Goal: Task Accomplishment & Management: Manage account settings

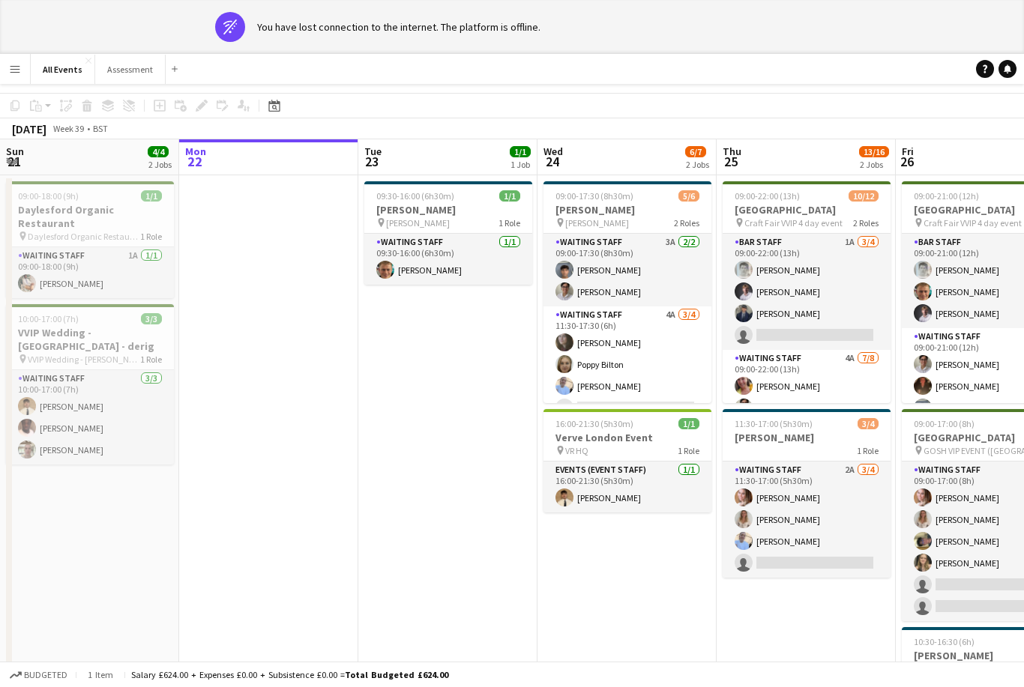
scroll to position [19, 0]
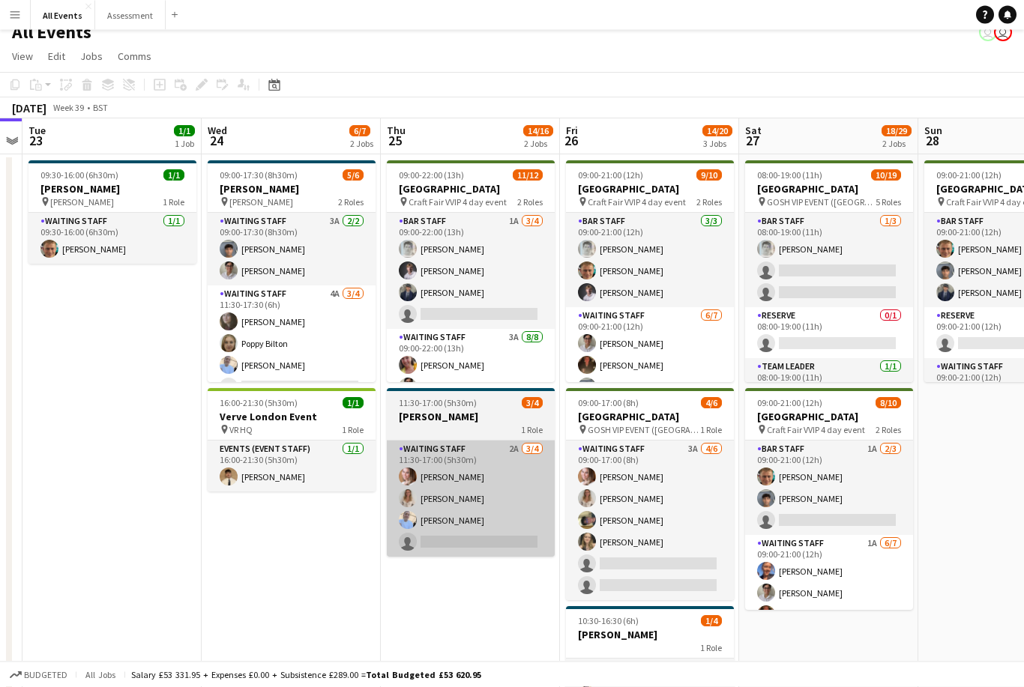
click at [424, 531] on app-card-role "Waiting Staff 2A 3/4 11:30-17:00 (5h30m) Grace Reilly Isobel Crabb Bethany Cook…" at bounding box center [471, 499] width 168 height 116
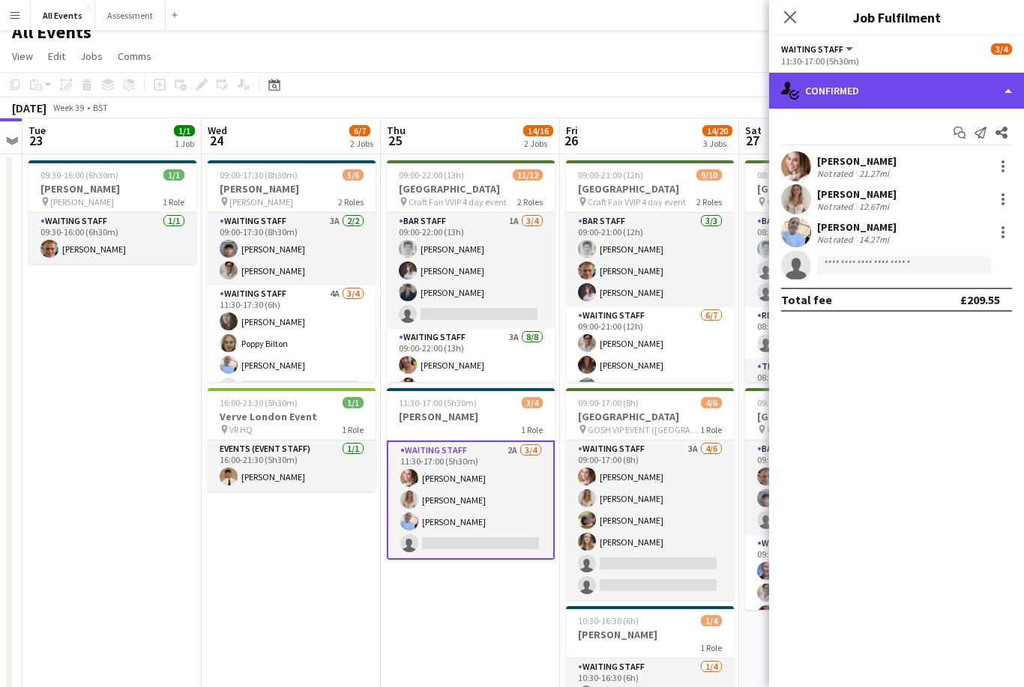
click at [827, 78] on div "single-neutral-actions-check-2 Confirmed" at bounding box center [896, 91] width 255 height 36
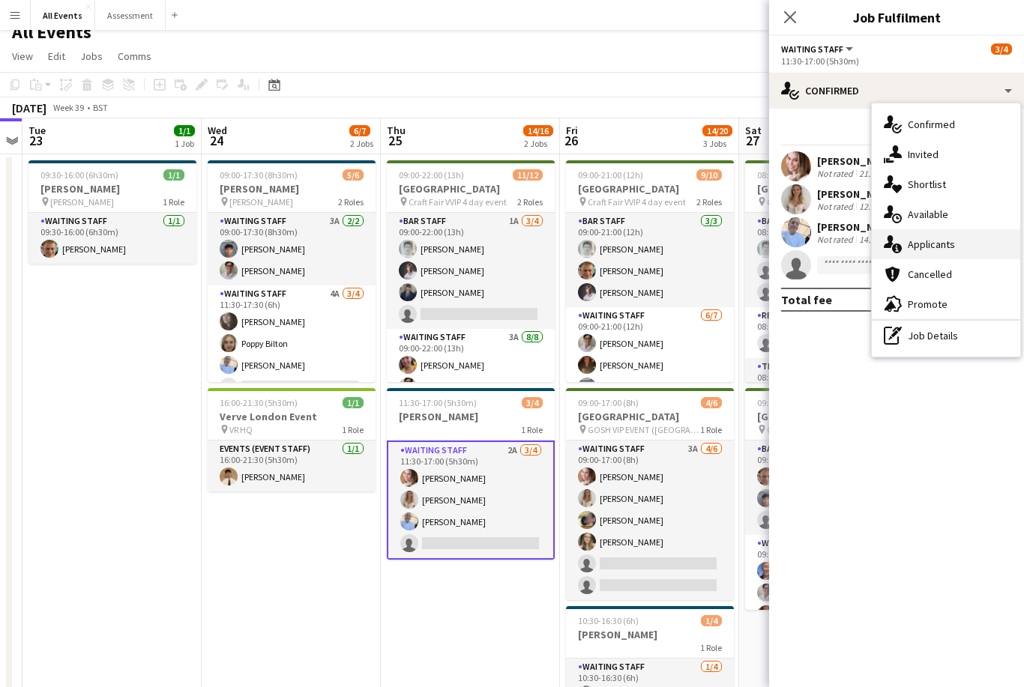
click at [902, 246] on div "single-neutral-actions-information Applicants" at bounding box center [946, 244] width 148 height 30
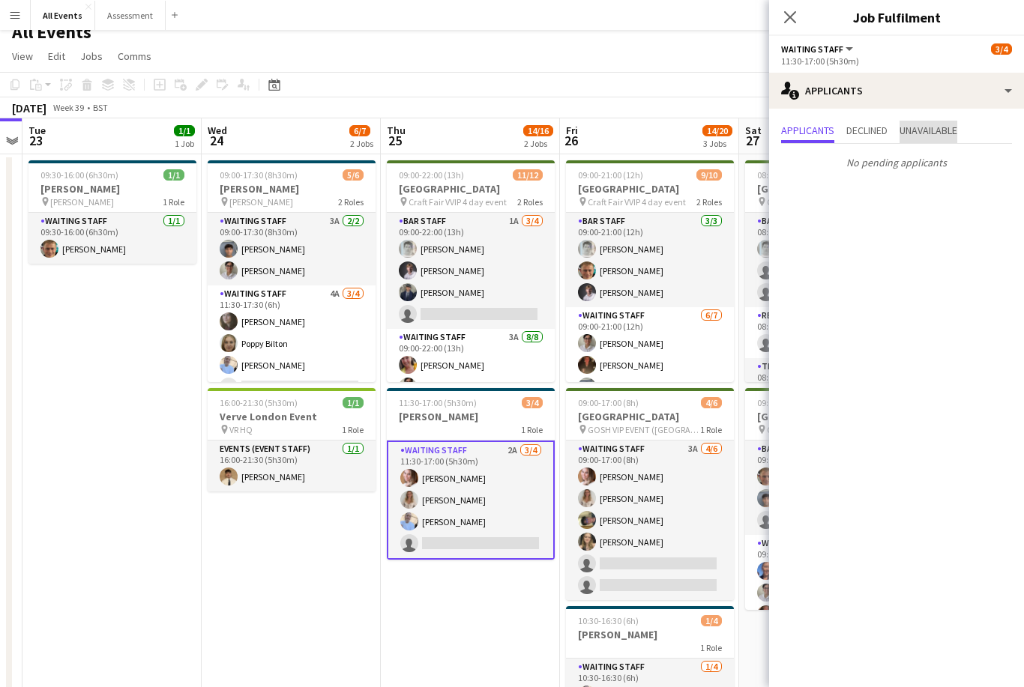
click at [932, 133] on span "Unavailable" at bounding box center [928, 130] width 58 height 10
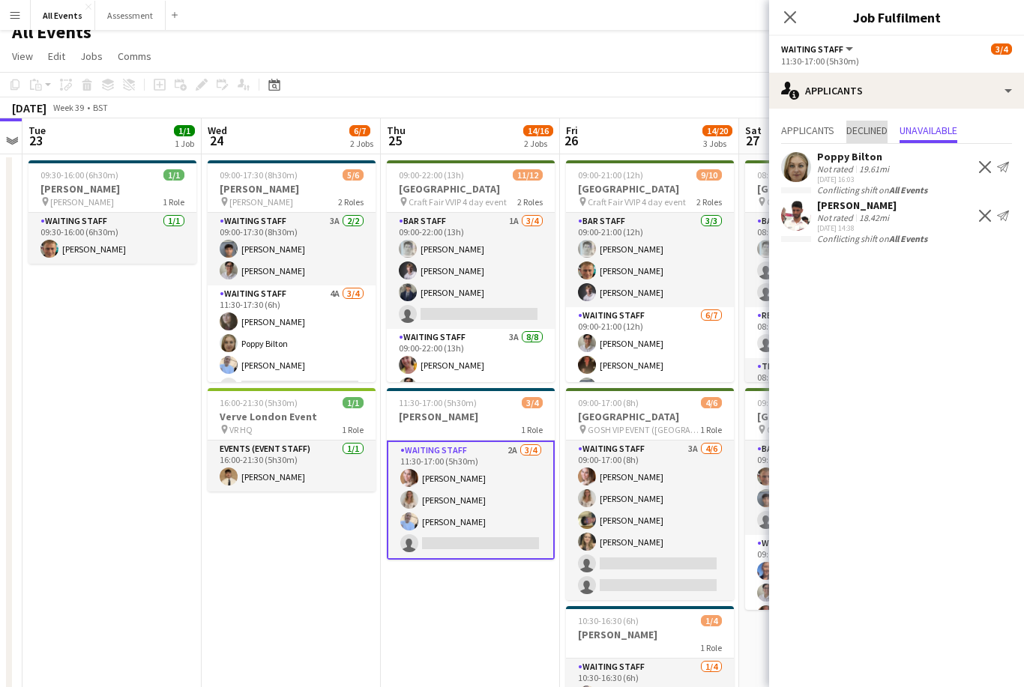
click at [860, 136] on span "Declined" at bounding box center [866, 130] width 41 height 10
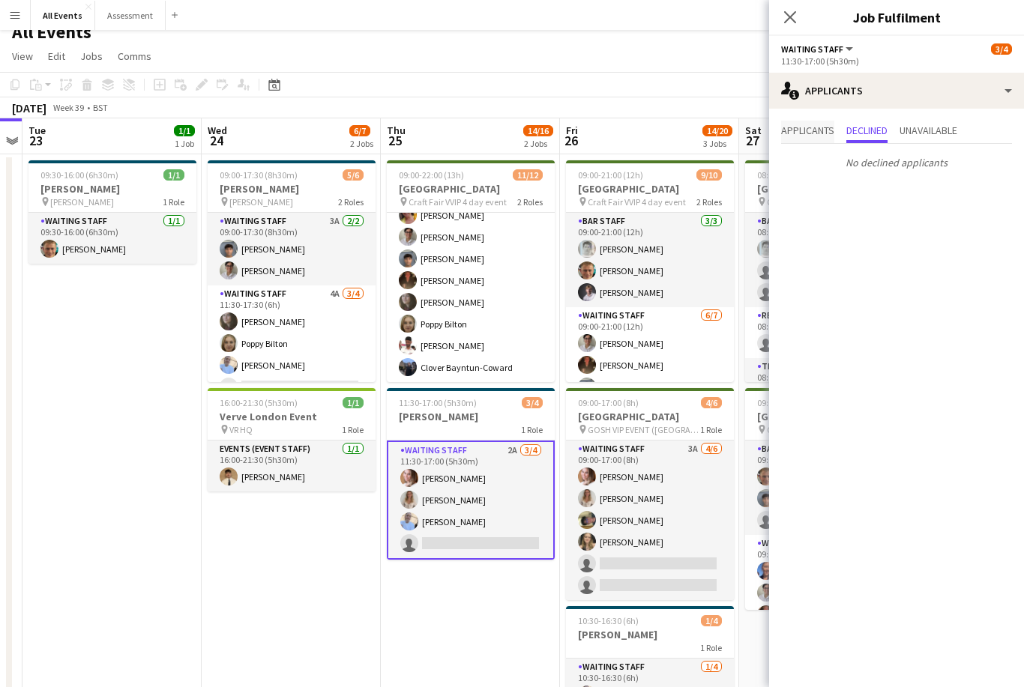
click at [813, 142] on span "Applicants" at bounding box center [807, 132] width 53 height 22
click at [810, 133] on span "Applicants" at bounding box center [807, 130] width 53 height 10
click at [433, 537] on app-card-role "Waiting Staff 2A 3/4 11:30-17:00 (5h30m) Grace Reilly Isobel Crabb Bethany Cook…" at bounding box center [471, 500] width 168 height 119
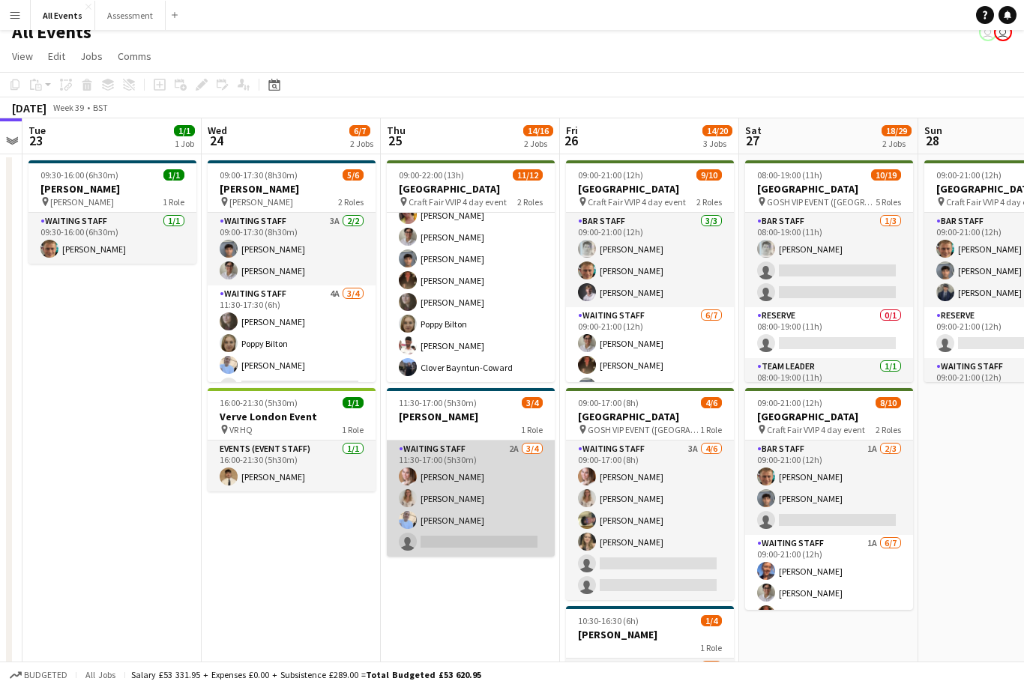
click at [430, 531] on app-card-role "Waiting Staff 2A 3/4 11:30-17:00 (5h30m) Grace Reilly Isobel Crabb Bethany Cook…" at bounding box center [471, 499] width 168 height 116
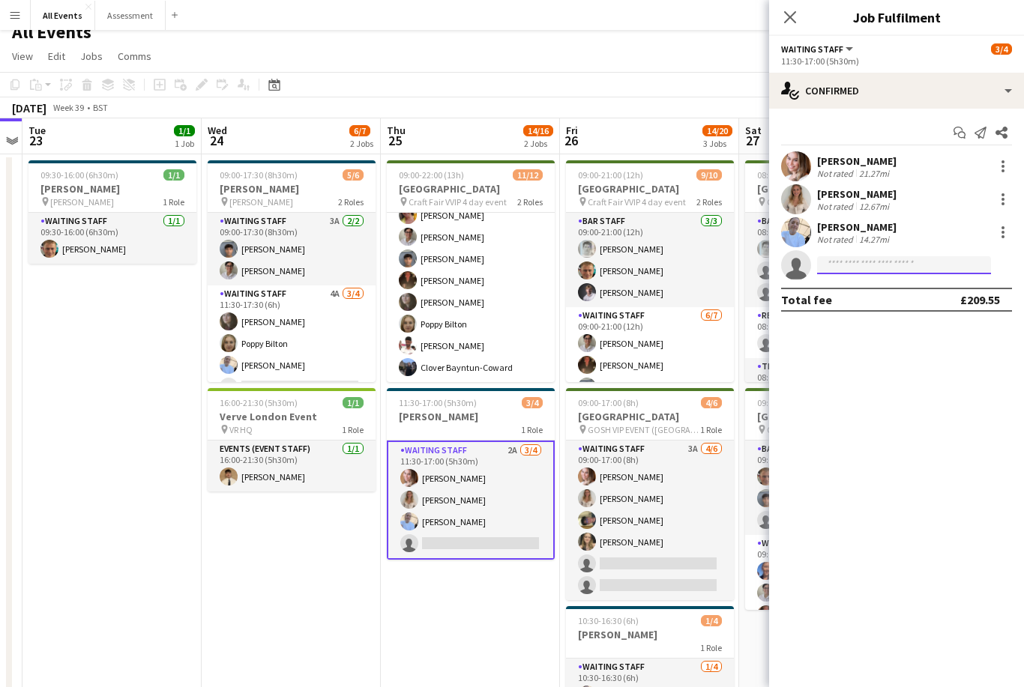
click at [854, 268] on input at bounding box center [904, 265] width 174 height 18
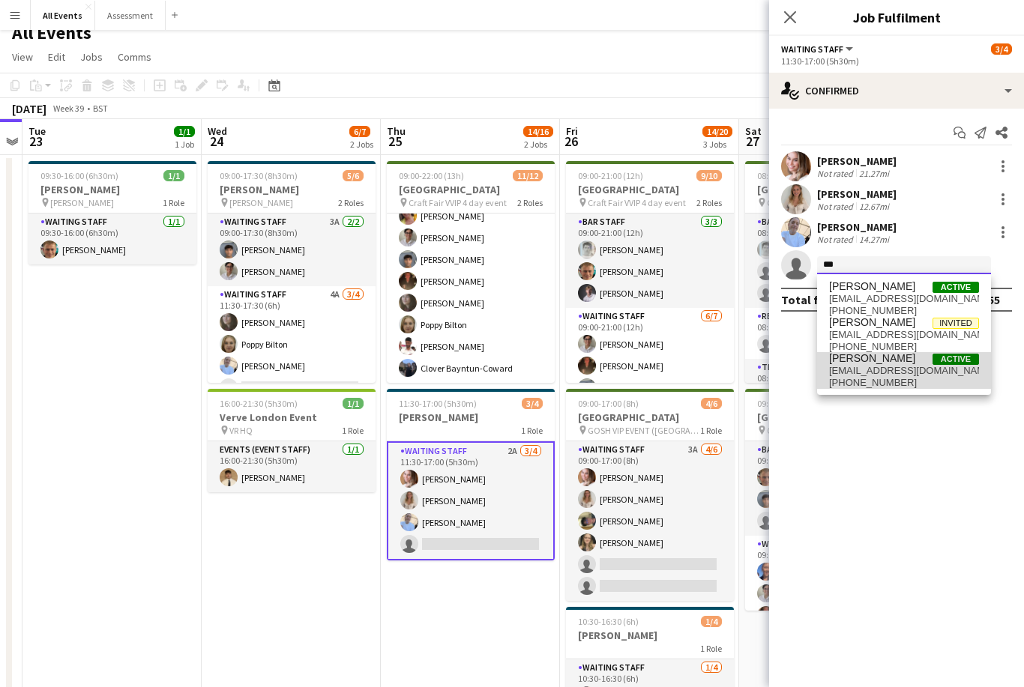
type input "***"
click at [856, 380] on span "+447555802581" at bounding box center [904, 383] width 150 height 12
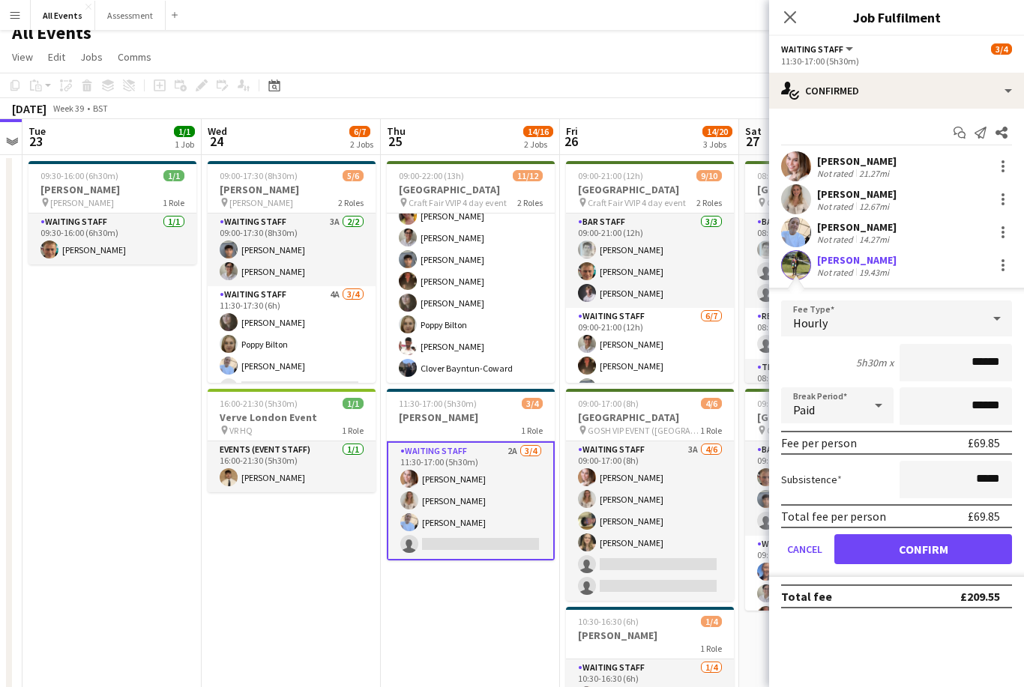
click at [878, 556] on button "Confirm" at bounding box center [923, 549] width 178 height 30
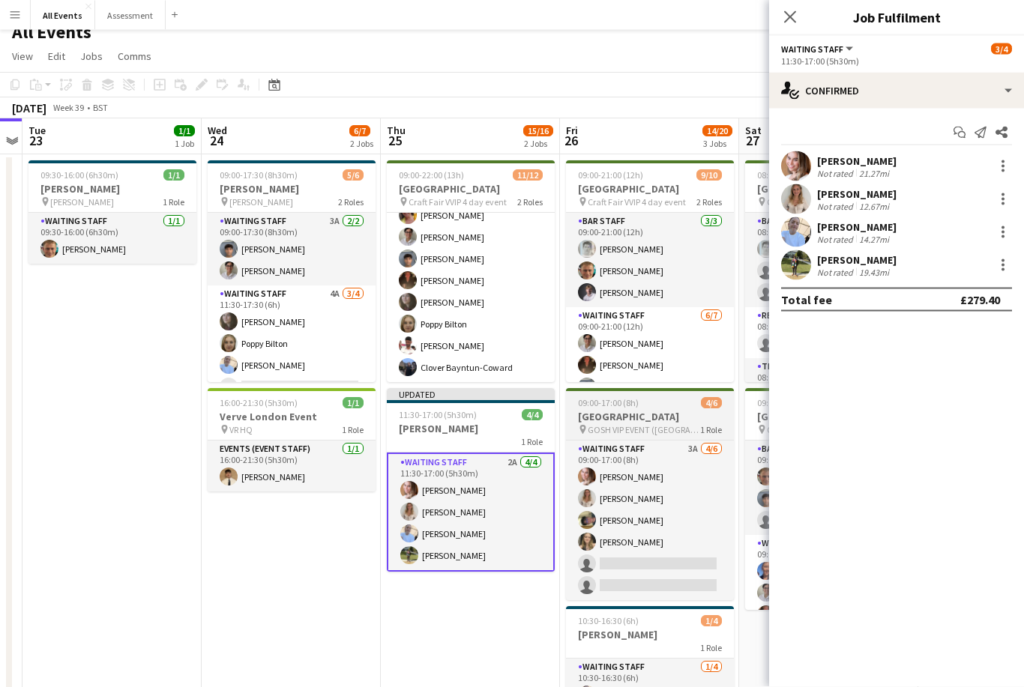
click at [627, 393] on app-job-card "09:00-17:00 (8h) 4/6 Heritage House pin GOSH VIP EVENT (Great Tew Estate) 1 Rol…" at bounding box center [650, 495] width 168 height 212
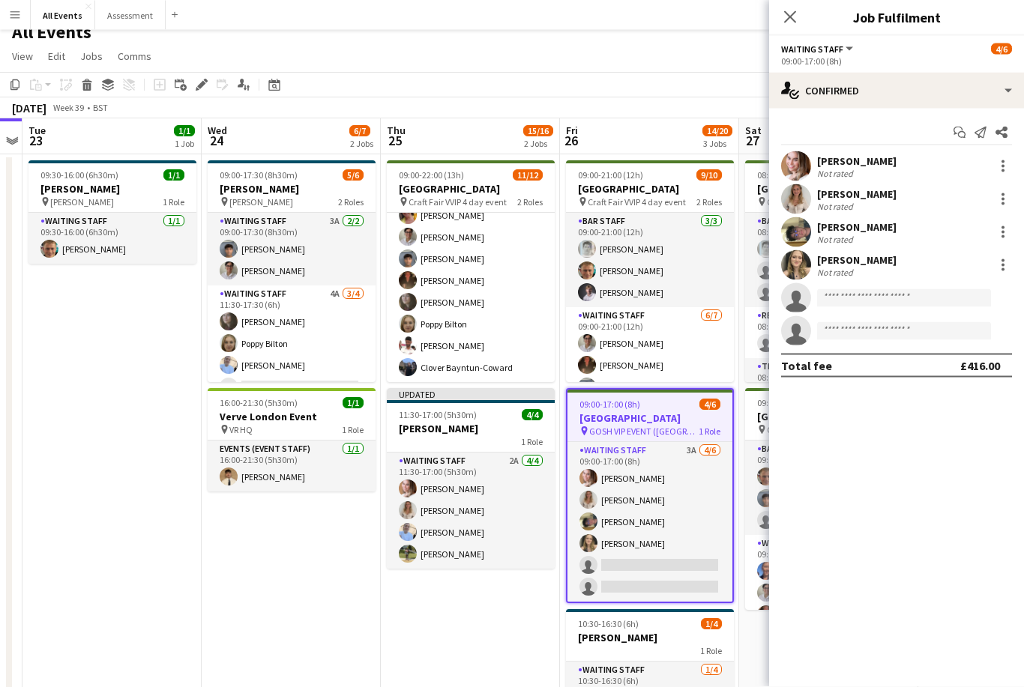
scroll to position [15, 0]
click at [580, 102] on div "September 2025 Week 39 • BST Publish 1 job Revert 1 job" at bounding box center [512, 107] width 1024 height 21
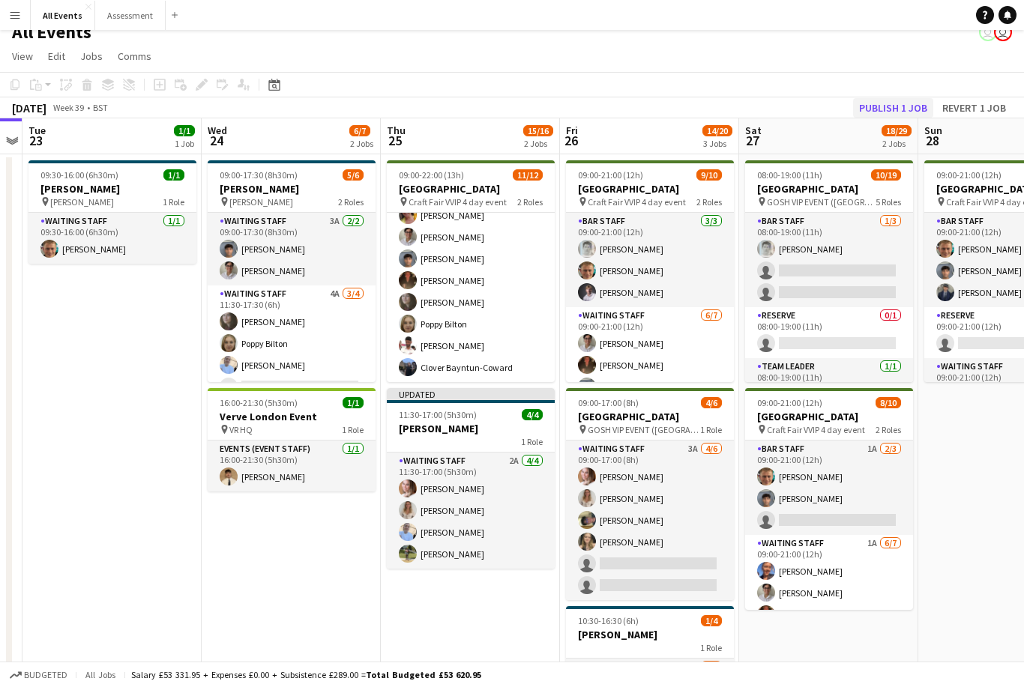
click at [881, 105] on button "Publish 1 job" at bounding box center [893, 107] width 80 height 19
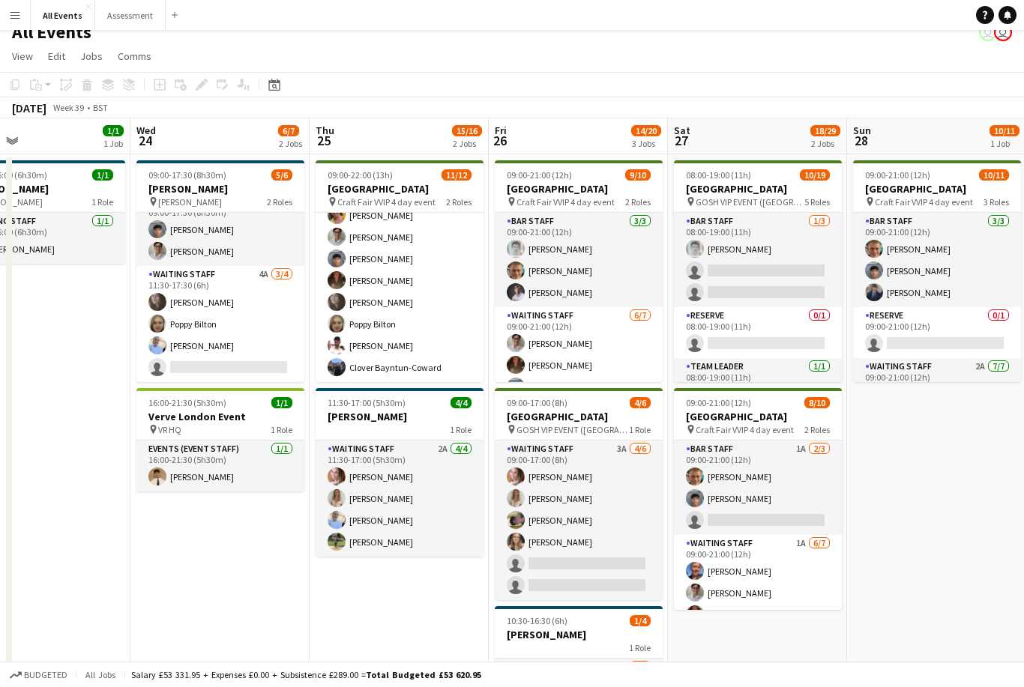
scroll to position [0, 594]
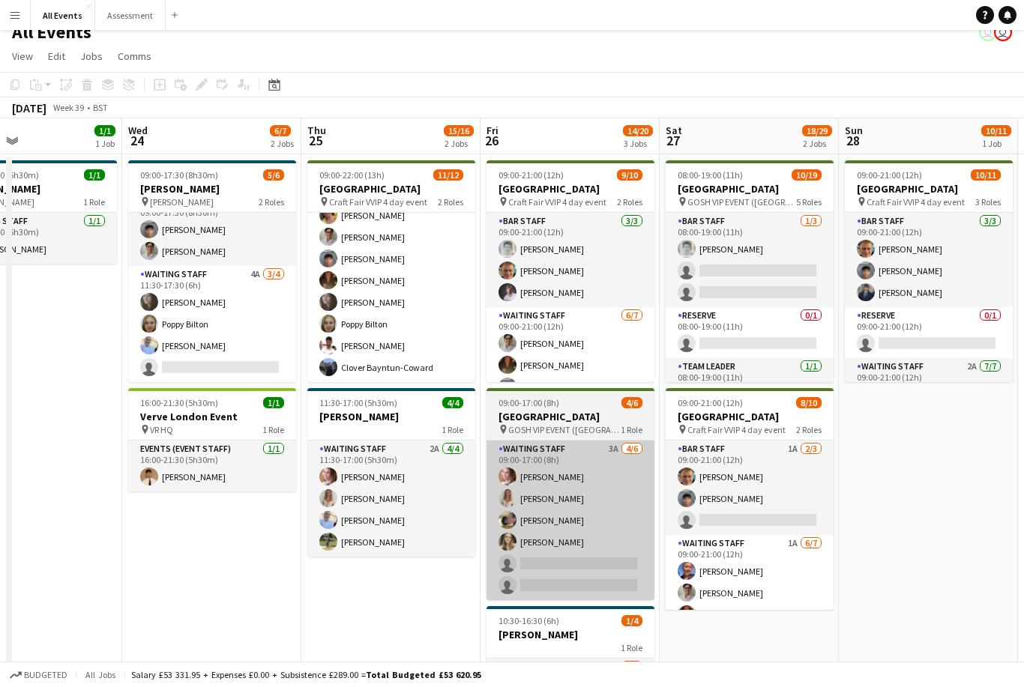
click at [555, 576] on app-card-role "Waiting Staff 3A 4/6 09:00-17:00 (8h) Grace Reilly Isobel Crabb Franco Rubinste…" at bounding box center [570, 521] width 168 height 160
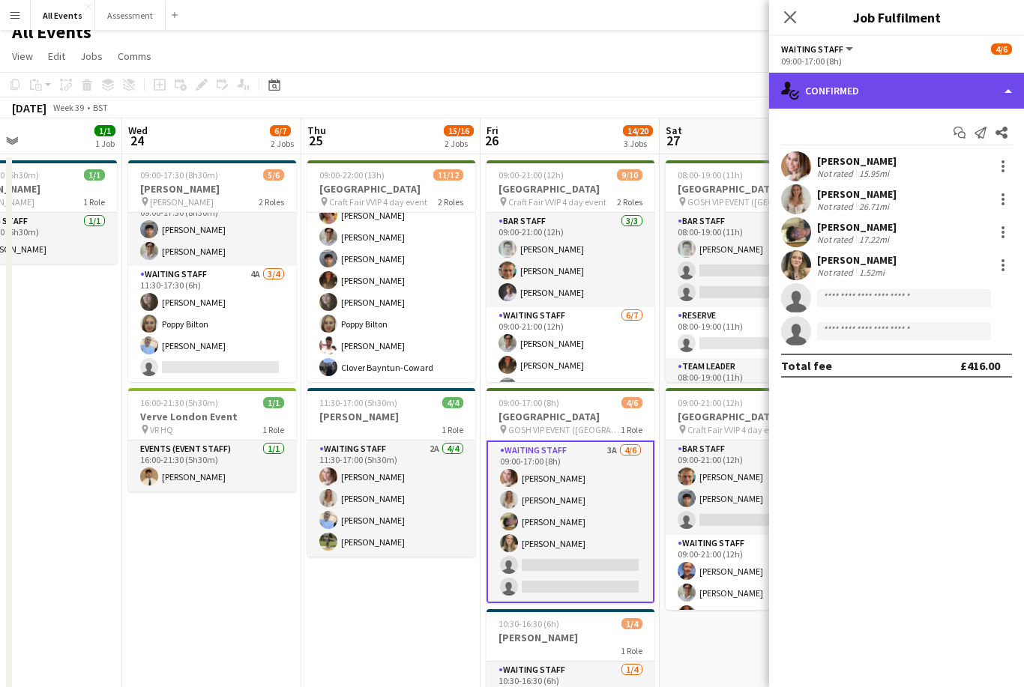
click at [807, 90] on div "single-neutral-actions-check-2 Confirmed" at bounding box center [896, 91] width 255 height 36
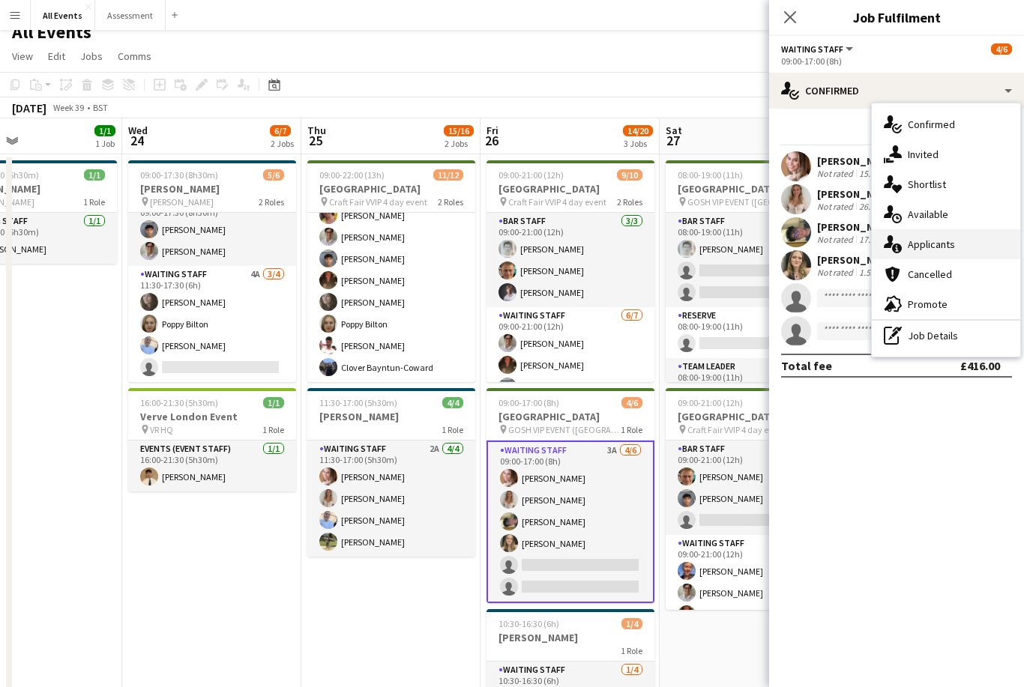
click at [894, 250] on icon at bounding box center [897, 249] width 10 height 10
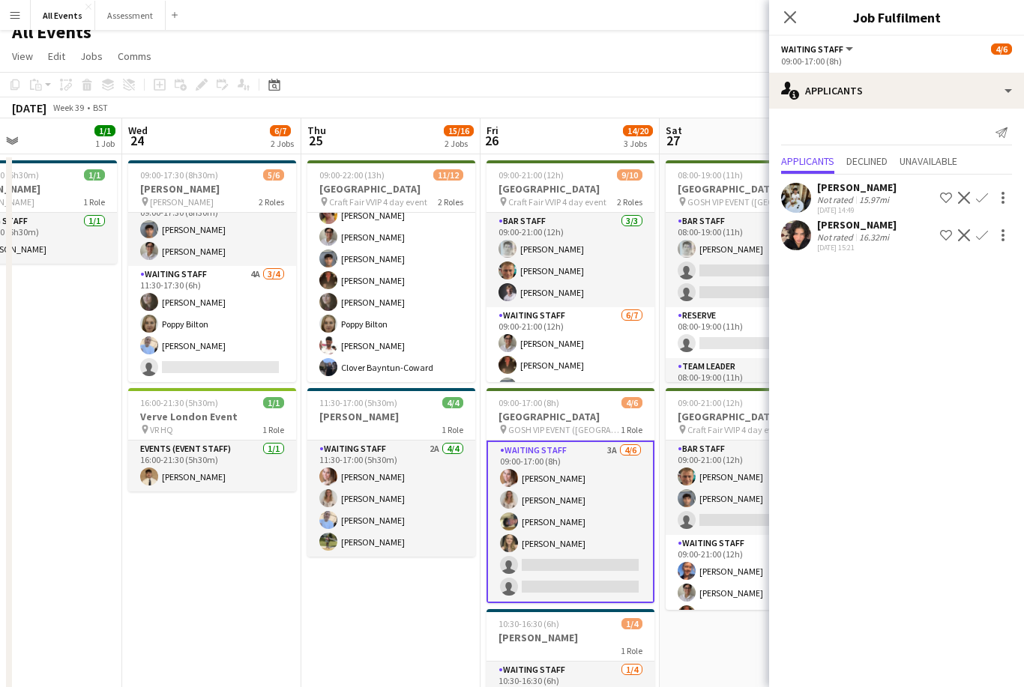
click at [825, 199] on div "Not rated" at bounding box center [836, 199] width 39 height 11
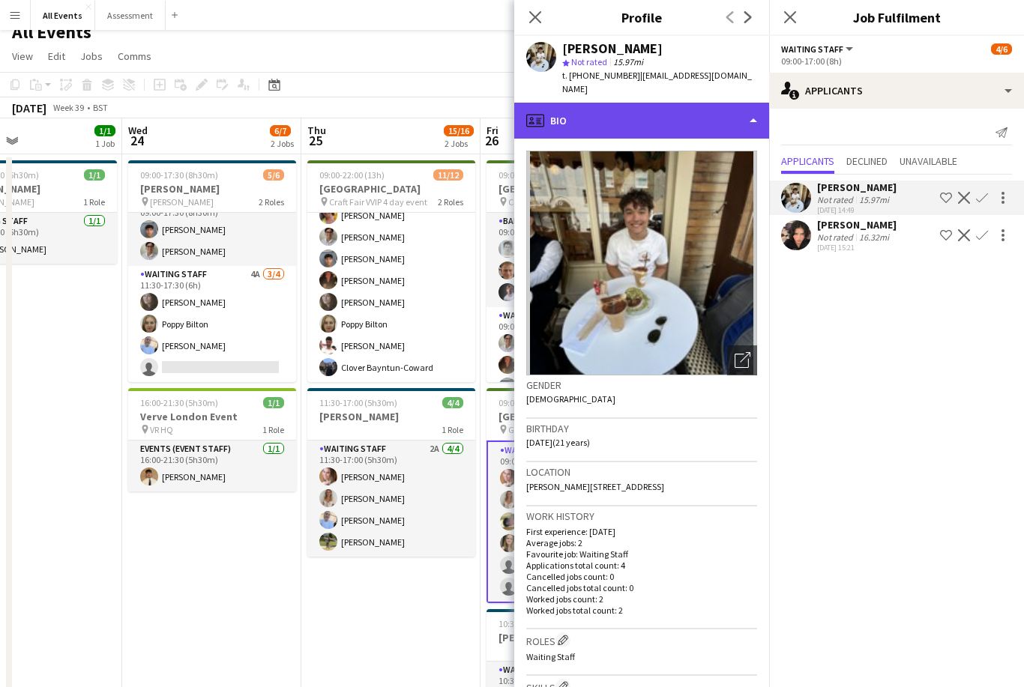
click at [599, 103] on div "profile Bio" at bounding box center [641, 121] width 255 height 36
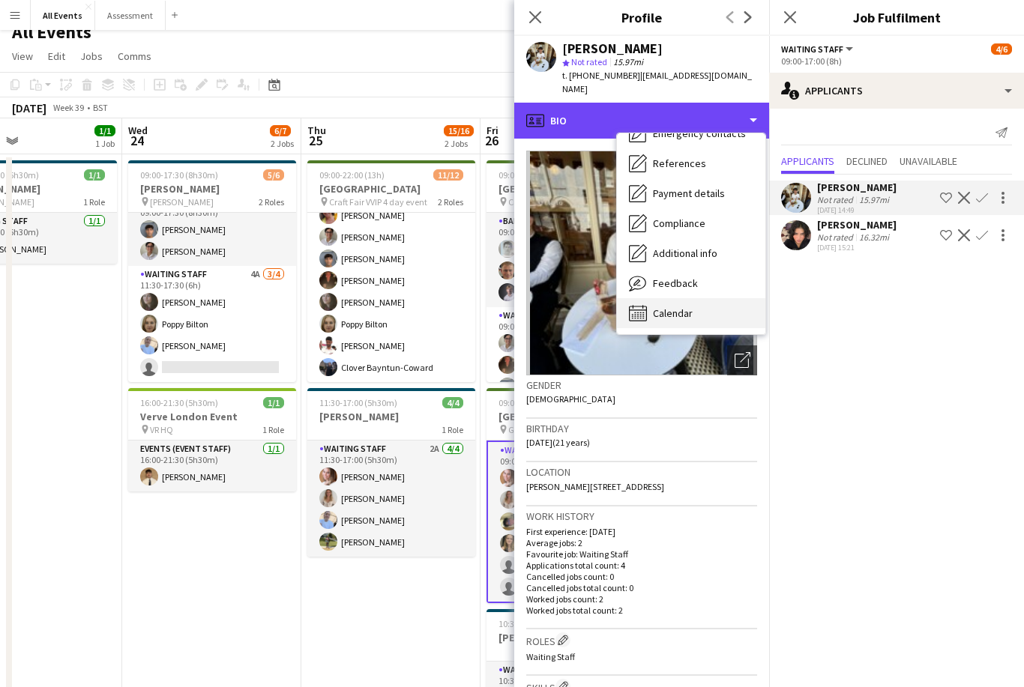
scroll to position [141, 0]
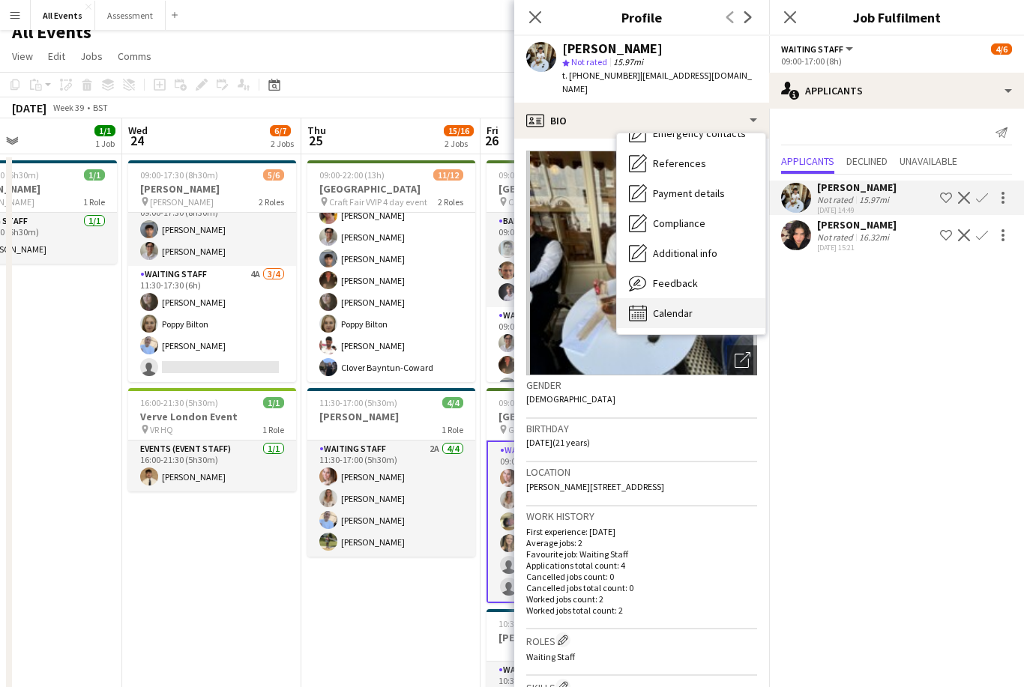
click at [656, 307] on span "Calendar" at bounding box center [673, 313] width 40 height 13
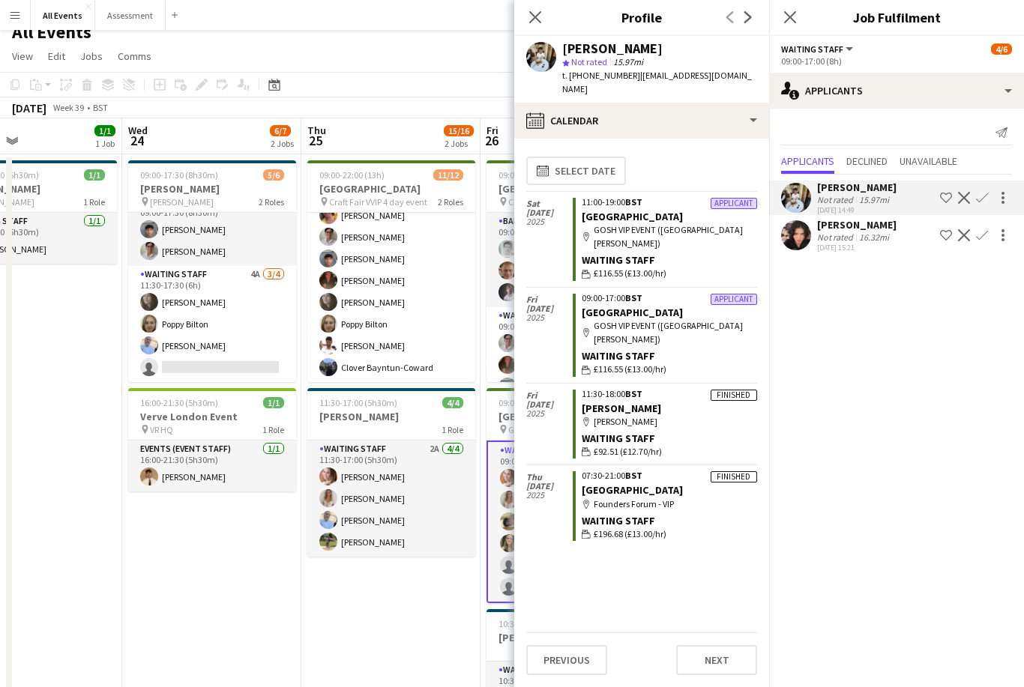
click at [349, 78] on app-toolbar "Copy Paste Paste Command V Paste with crew Command Shift V Paste linked Job Del…" at bounding box center [512, 84] width 1024 height 25
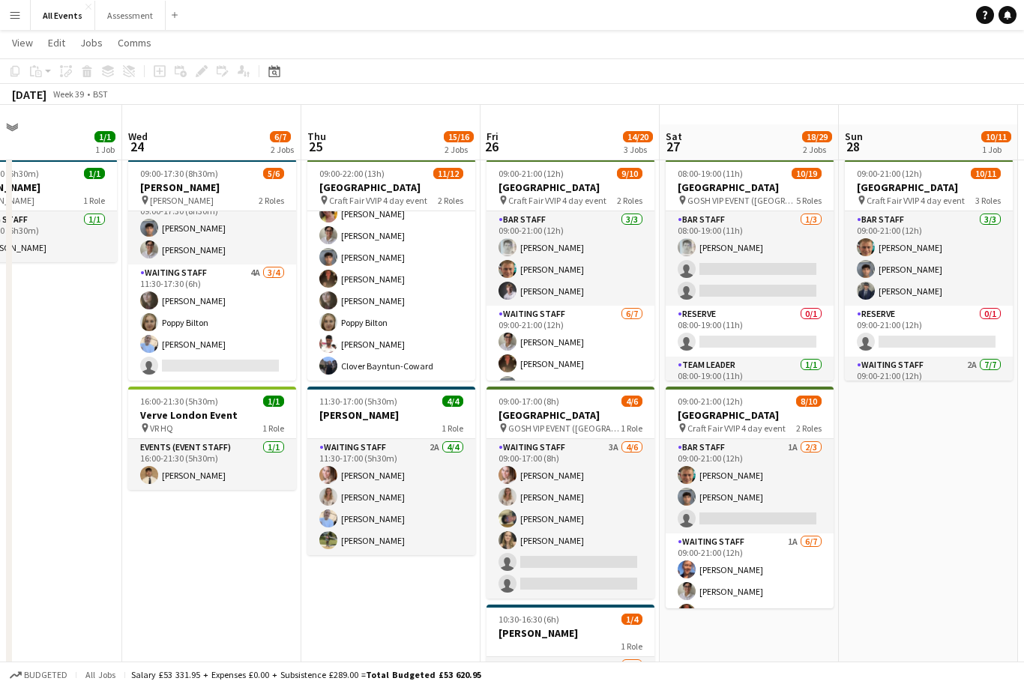
scroll to position [53, 0]
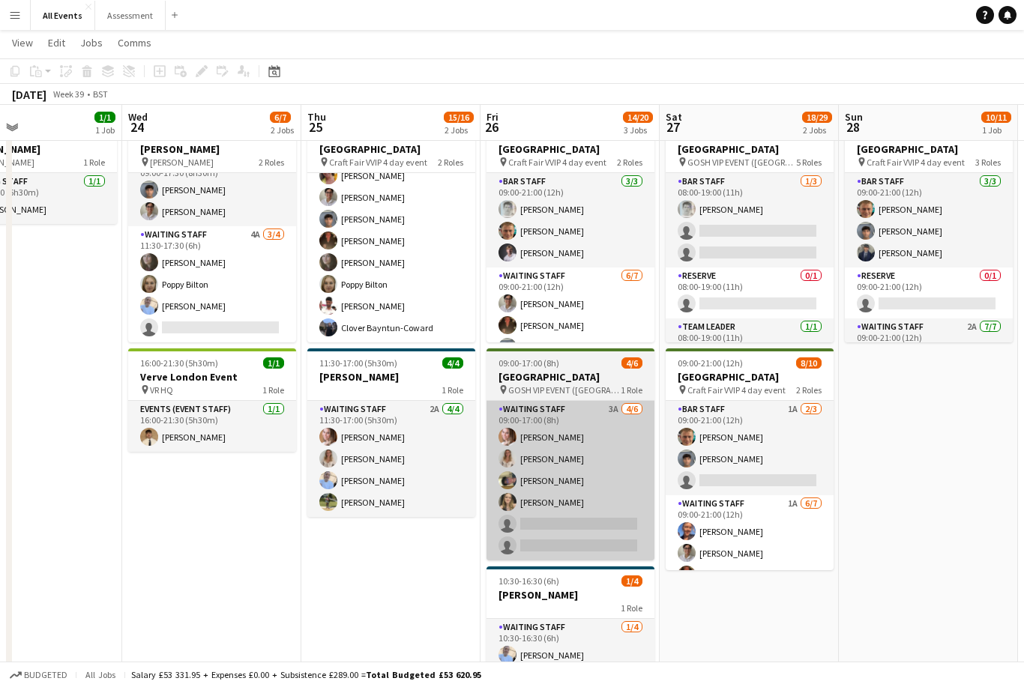
click at [568, 519] on app-card-role "Waiting Staff 3A 4/6 09:00-17:00 (8h) Grace Reilly Isobel Crabb Franco Rubinste…" at bounding box center [570, 481] width 168 height 160
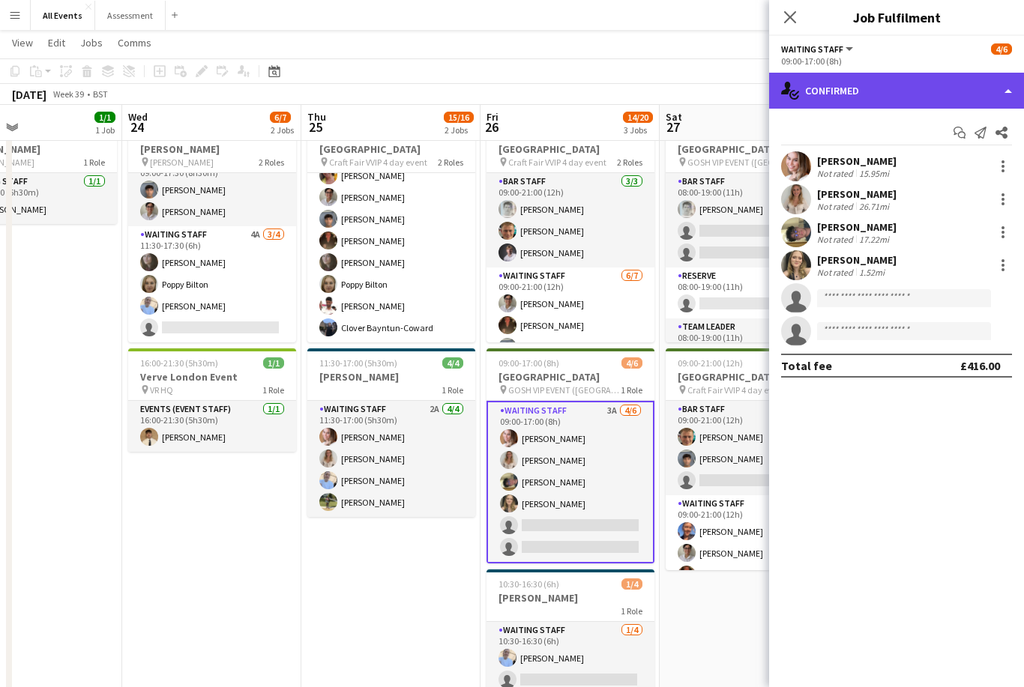
click at [822, 92] on div "single-neutral-actions-check-2 Confirmed" at bounding box center [896, 91] width 255 height 36
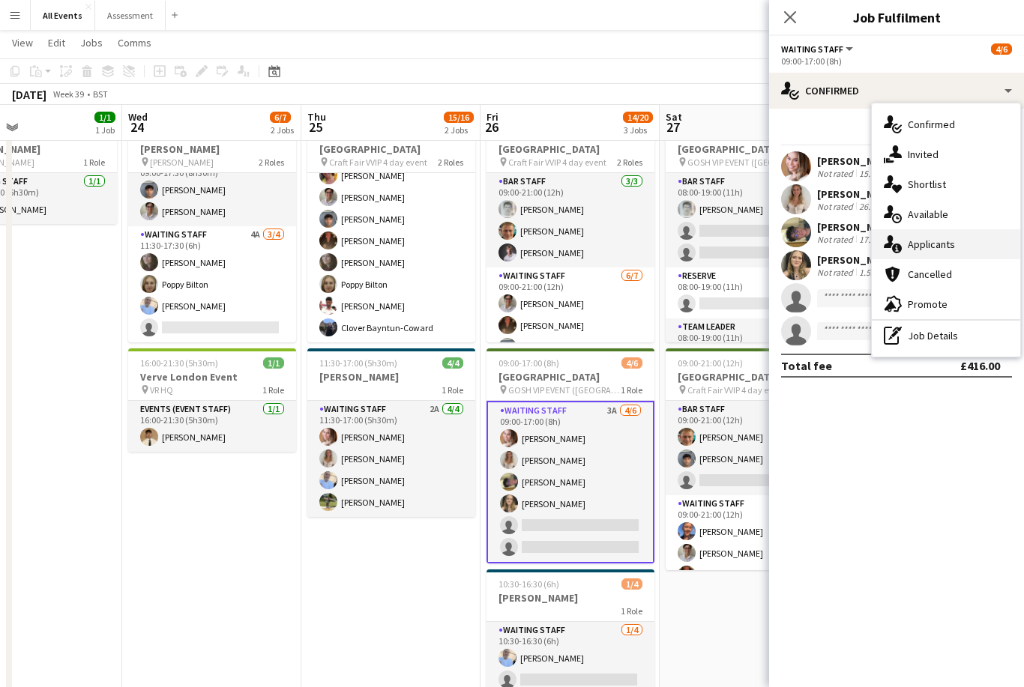
click at [902, 241] on div "single-neutral-actions-information Applicants" at bounding box center [946, 244] width 148 height 30
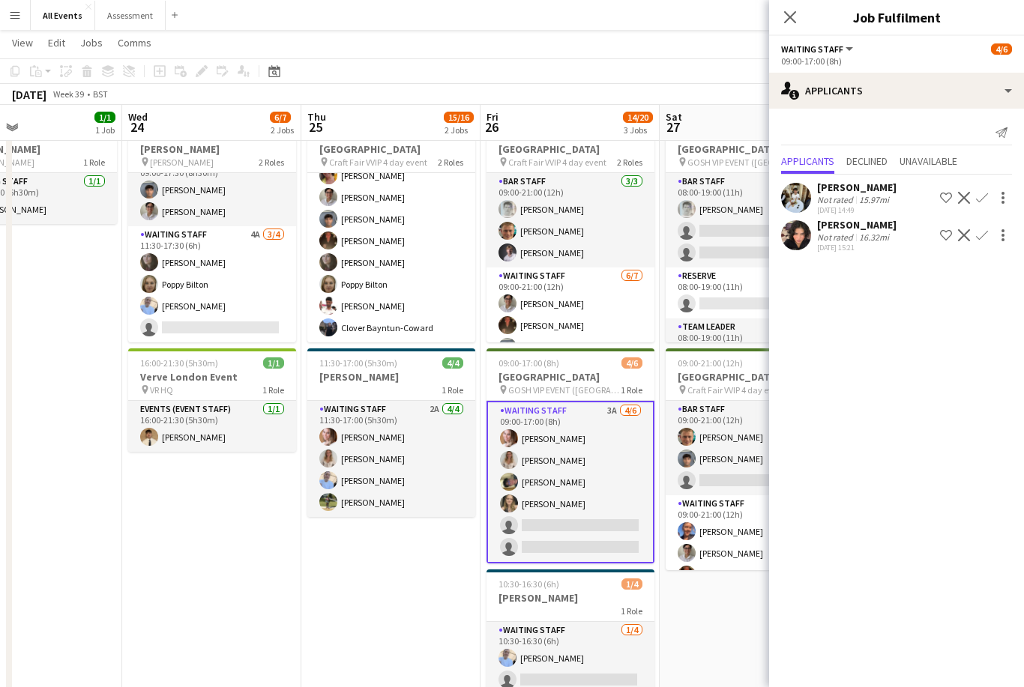
click at [983, 196] on app-icon "Confirm" at bounding box center [982, 198] width 12 height 12
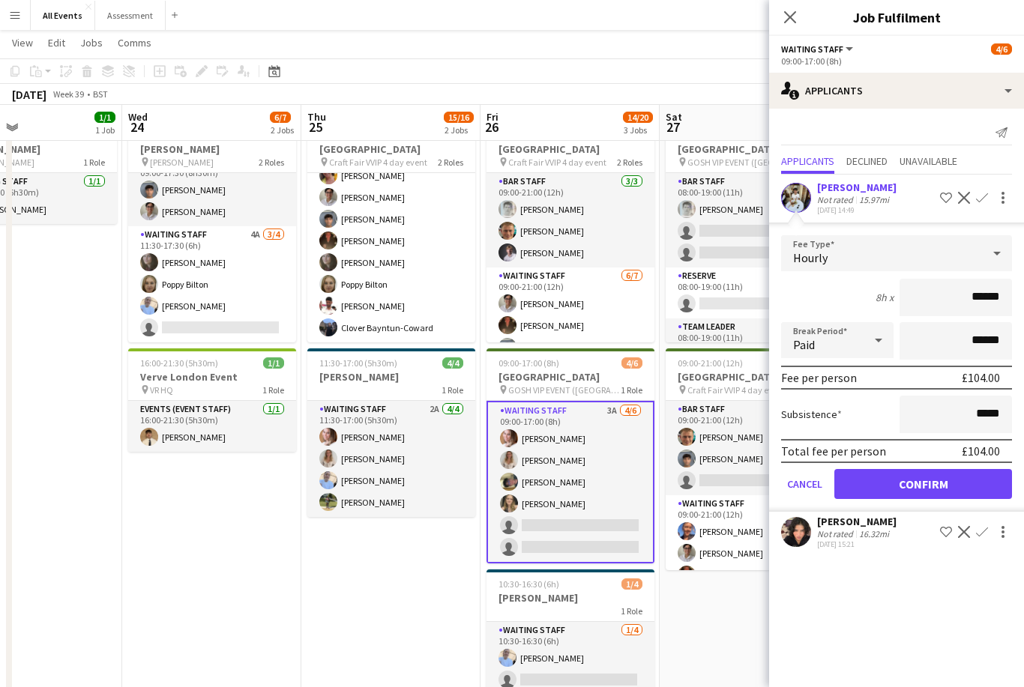
click at [867, 489] on button "Confirm" at bounding box center [923, 484] width 178 height 30
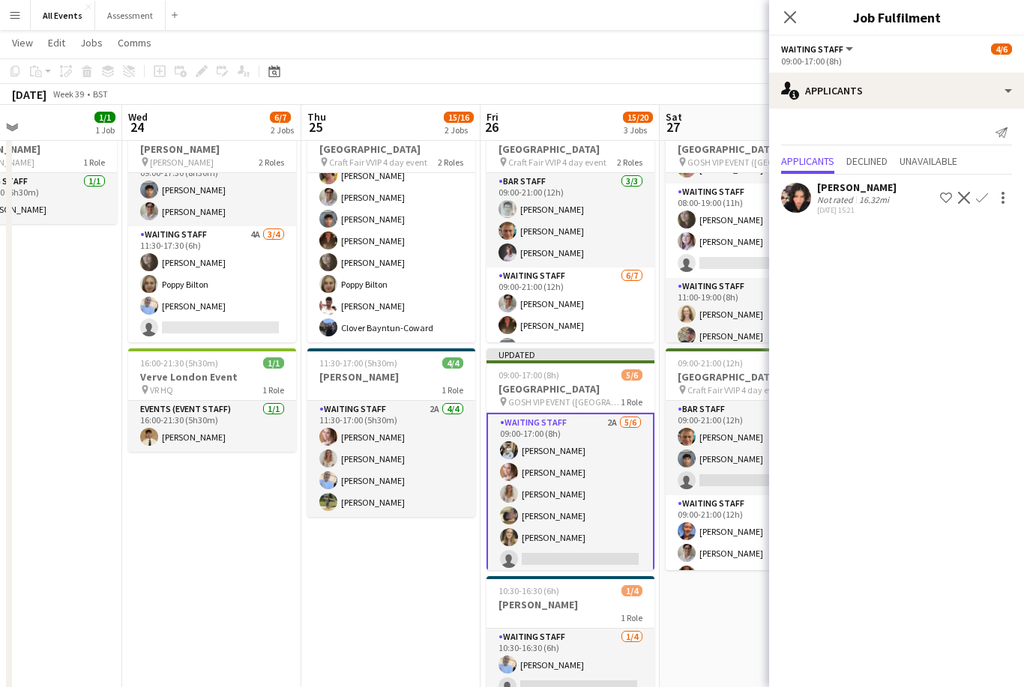
scroll to position [193, 0]
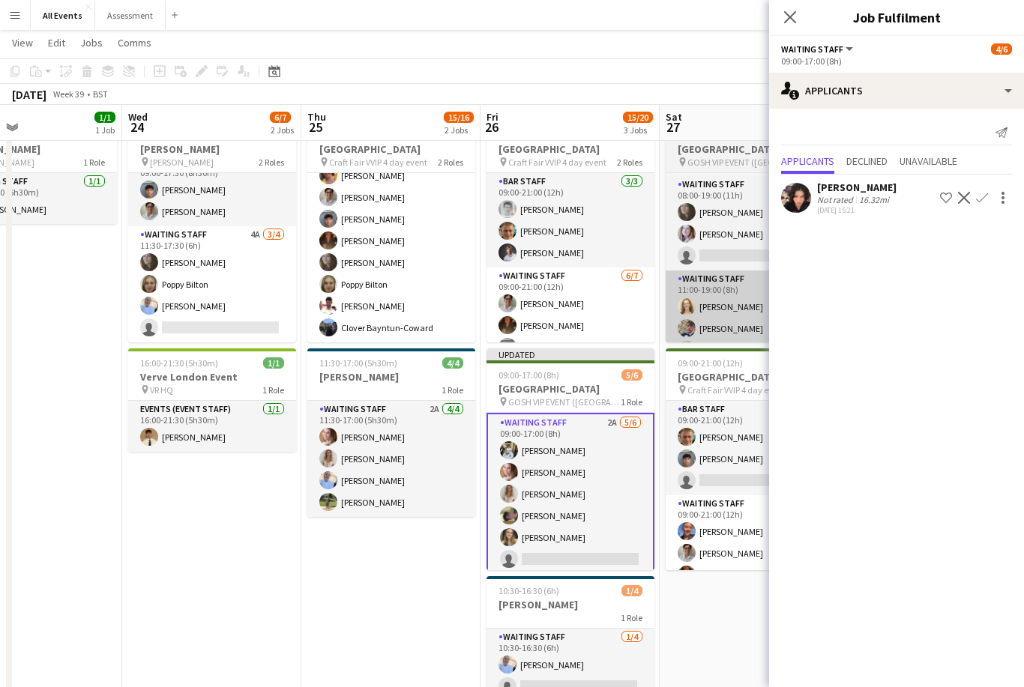
click at [734, 317] on app-card-role "Waiting Staff 1A 6/11 11:00-19:00 (8h) Annabel Smith Daniel Varga Franco Rubins…" at bounding box center [750, 405] width 168 height 268
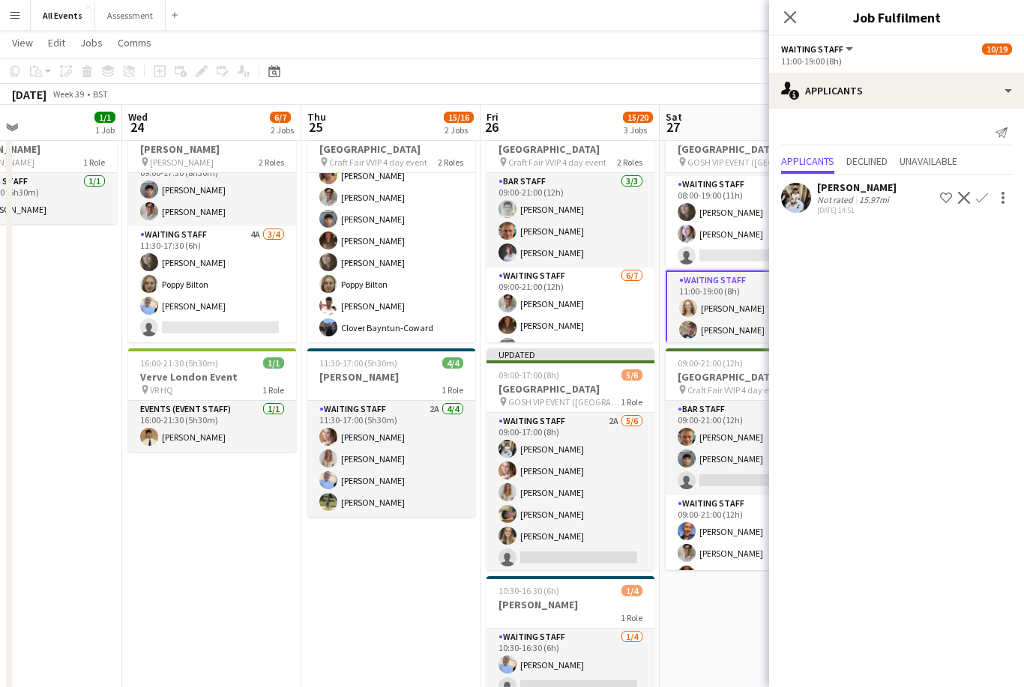
click at [983, 200] on app-icon "Confirm" at bounding box center [982, 198] width 12 height 12
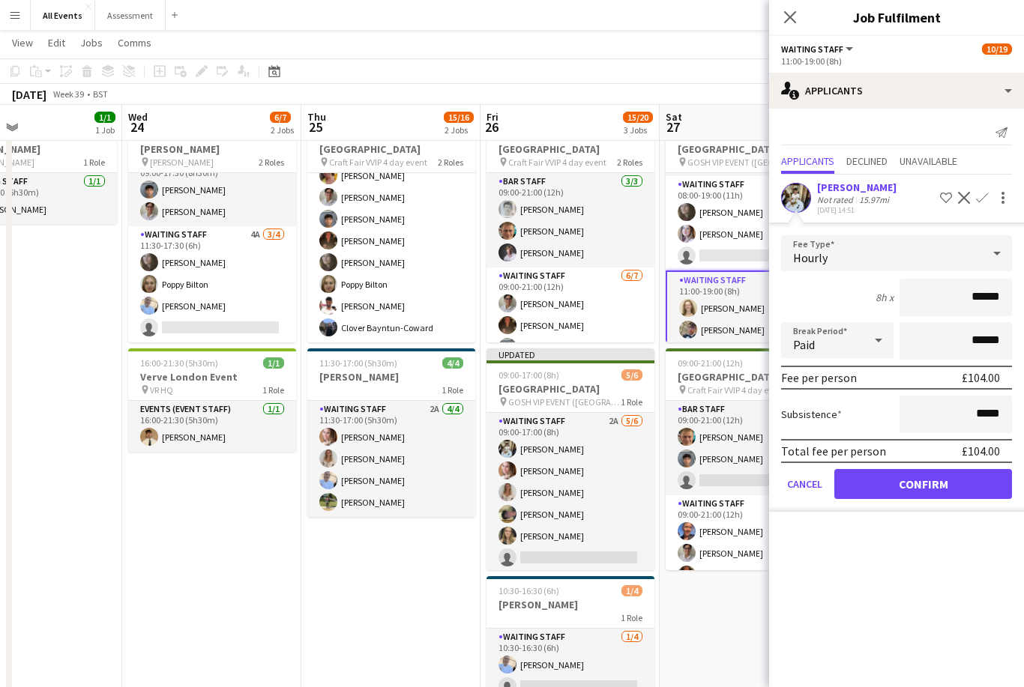
click at [938, 480] on button "Confirm" at bounding box center [923, 484] width 178 height 30
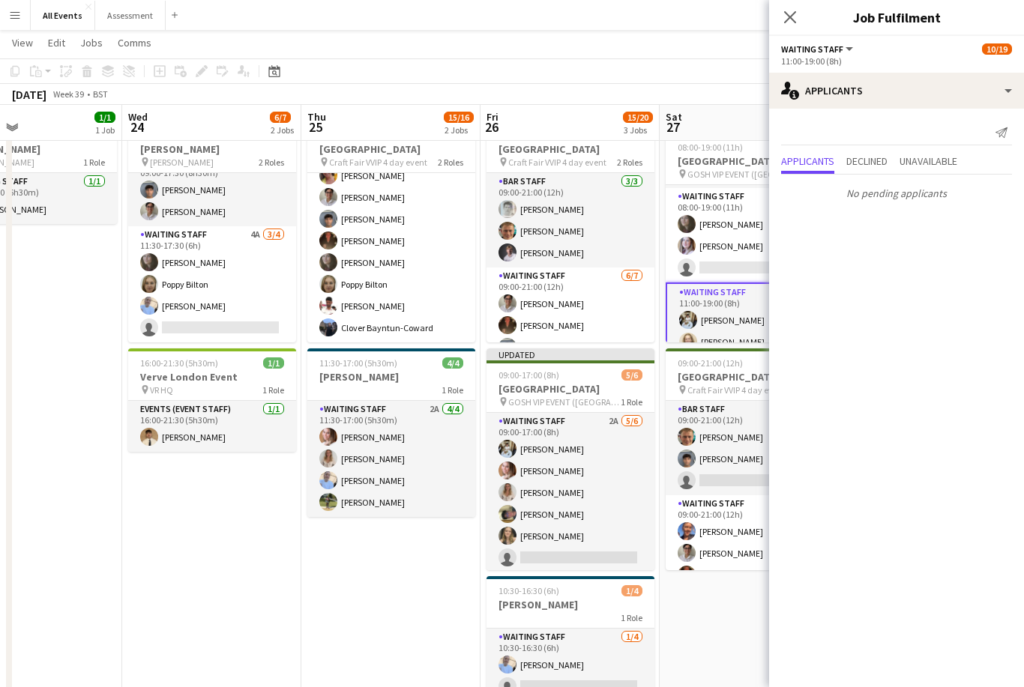
click at [615, 73] on app-toolbar "Copy Paste Paste Command V Paste with crew Command Shift V Paste linked Job Del…" at bounding box center [512, 70] width 1024 height 25
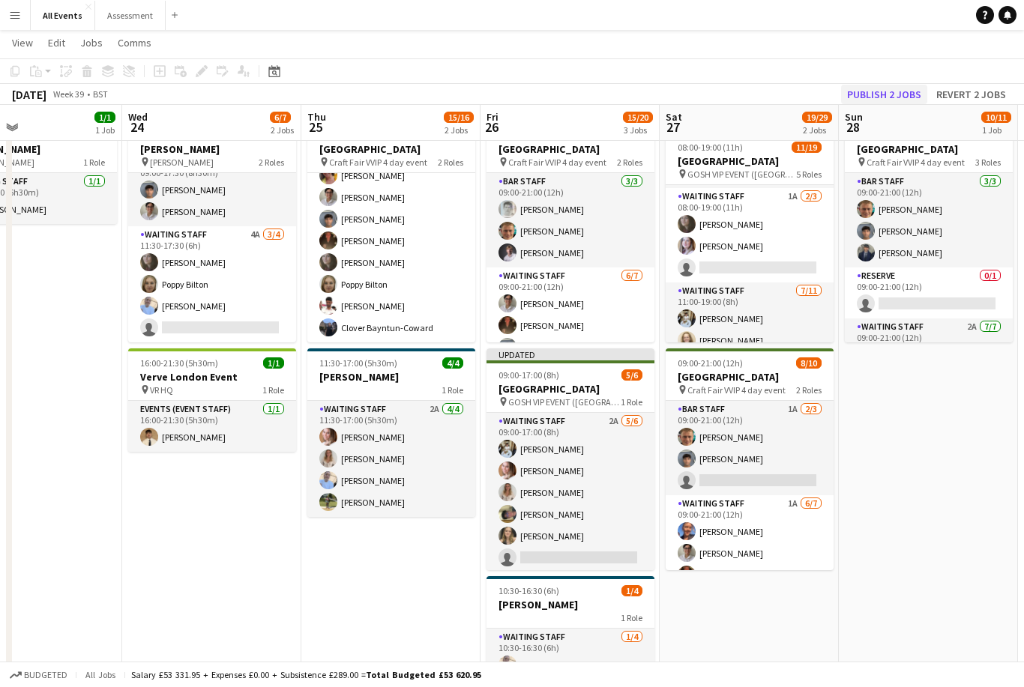
click at [902, 91] on button "Publish 2 jobs" at bounding box center [884, 94] width 86 height 19
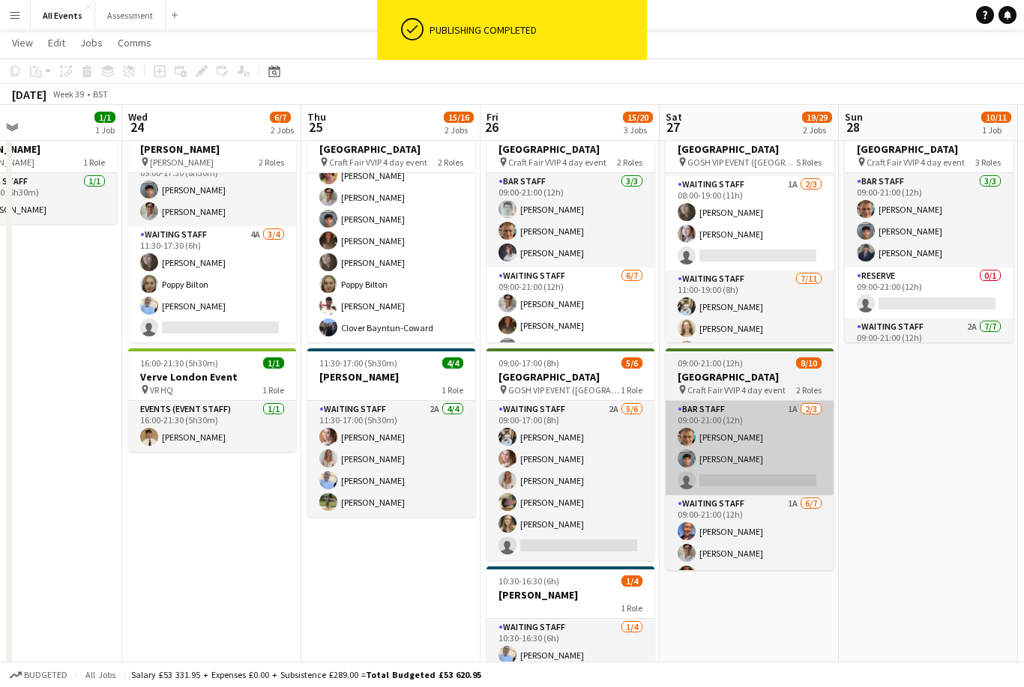
click at [702, 465] on app-card-role "Bar Staff 1A [DATE] 09:00-21:00 (12h) [PERSON_NAME] Arya [PERSON_NAME] single-n…" at bounding box center [750, 448] width 168 height 94
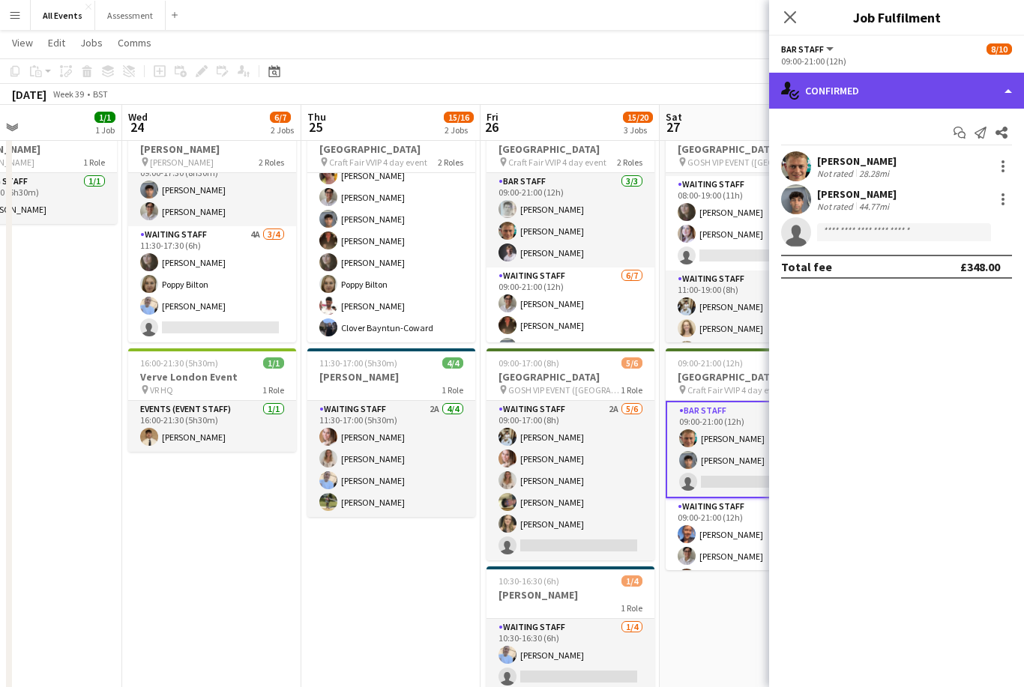
click at [837, 94] on div "single-neutral-actions-check-2 Confirmed" at bounding box center [896, 91] width 255 height 36
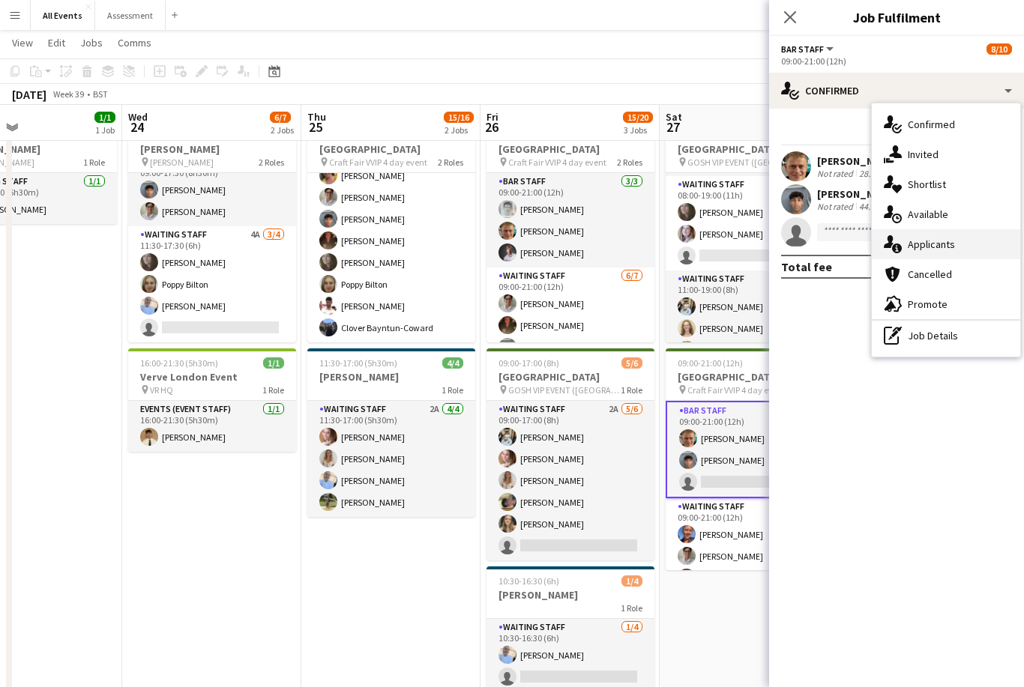
click at [903, 254] on div "single-neutral-actions-information Applicants" at bounding box center [946, 244] width 148 height 30
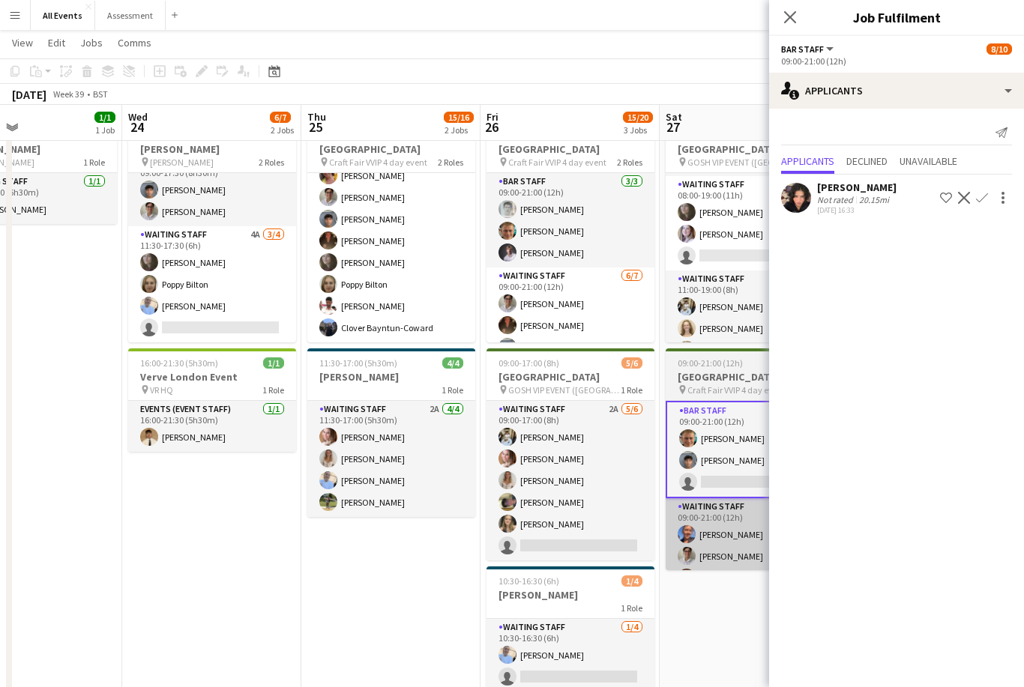
click at [709, 546] on app-card-role "Waiting Staff 1A [DATE] 09:00-21:00 (12h) [PERSON_NAME] [PERSON_NAME] [PERSON_N…" at bounding box center [750, 591] width 168 height 186
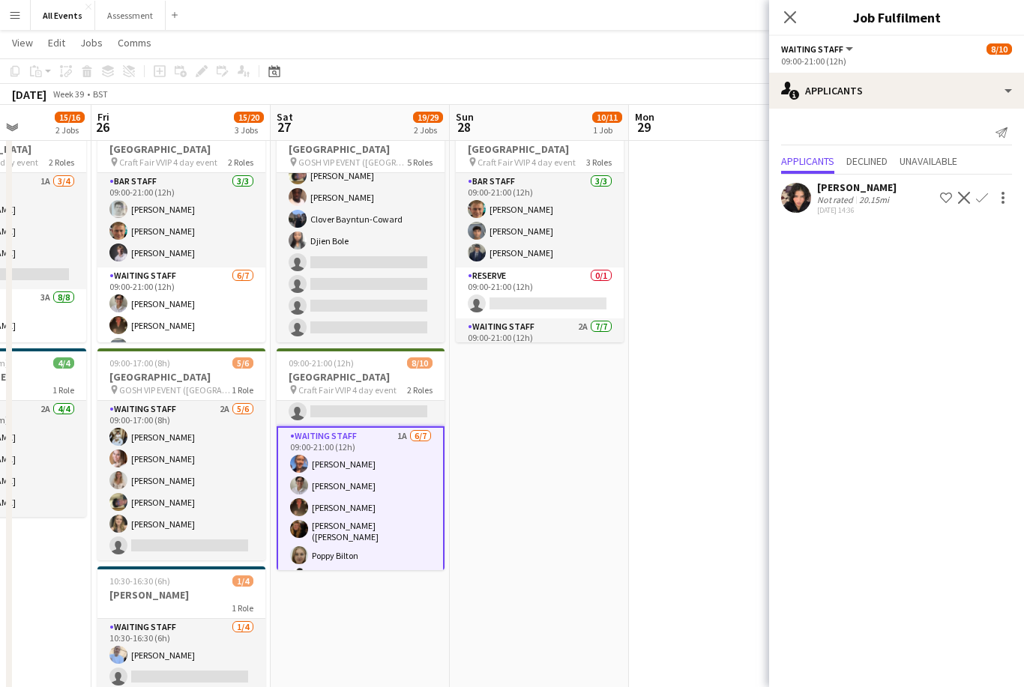
scroll to position [64, 0]
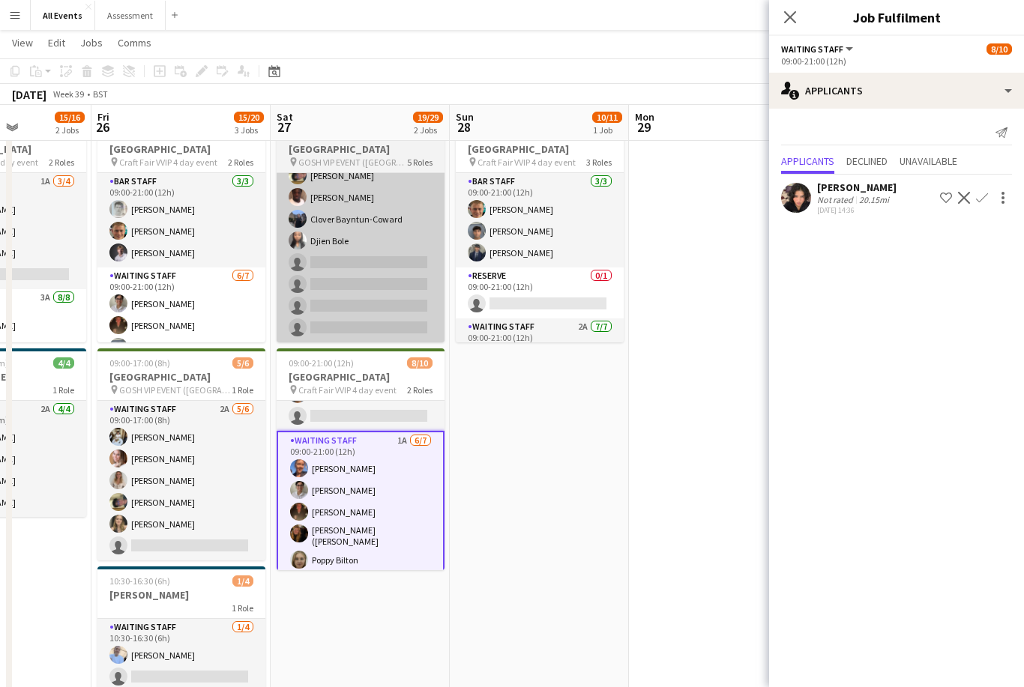
click at [332, 301] on app-card-role "Waiting Staff 7/11 11:00-19:00 (8h) Theodoros Liakopoulos Annabel Smith Daniel …" at bounding box center [361, 208] width 168 height 268
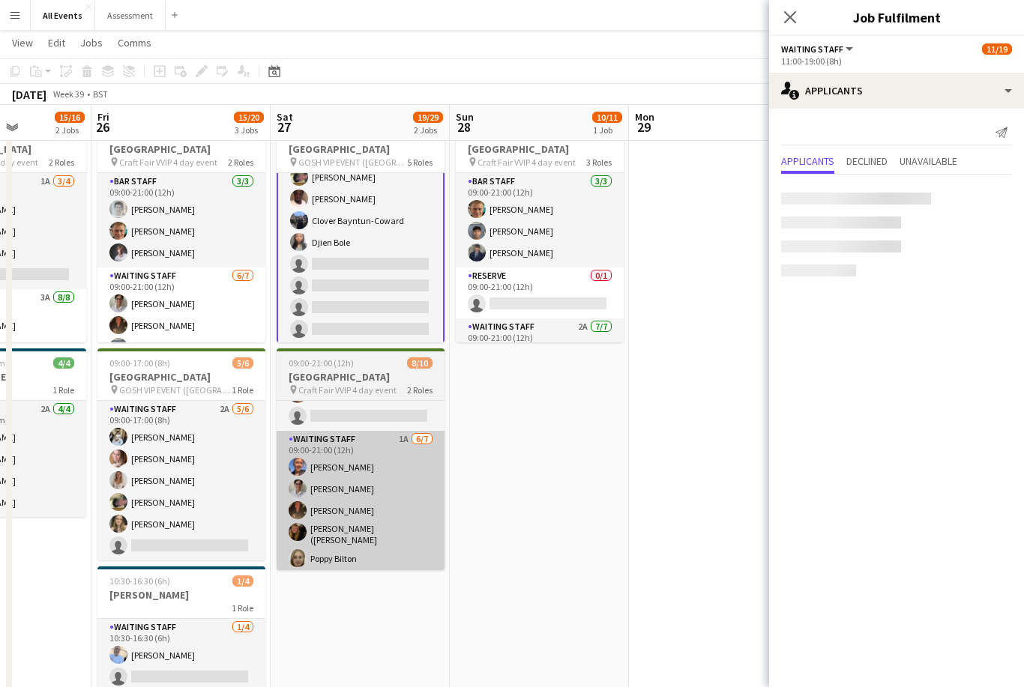
click at [352, 489] on app-card-role "Waiting Staff 1A [DATE] 09:00-21:00 (12h) [PERSON_NAME] [PERSON_NAME] [PERSON_N…" at bounding box center [361, 524] width 168 height 186
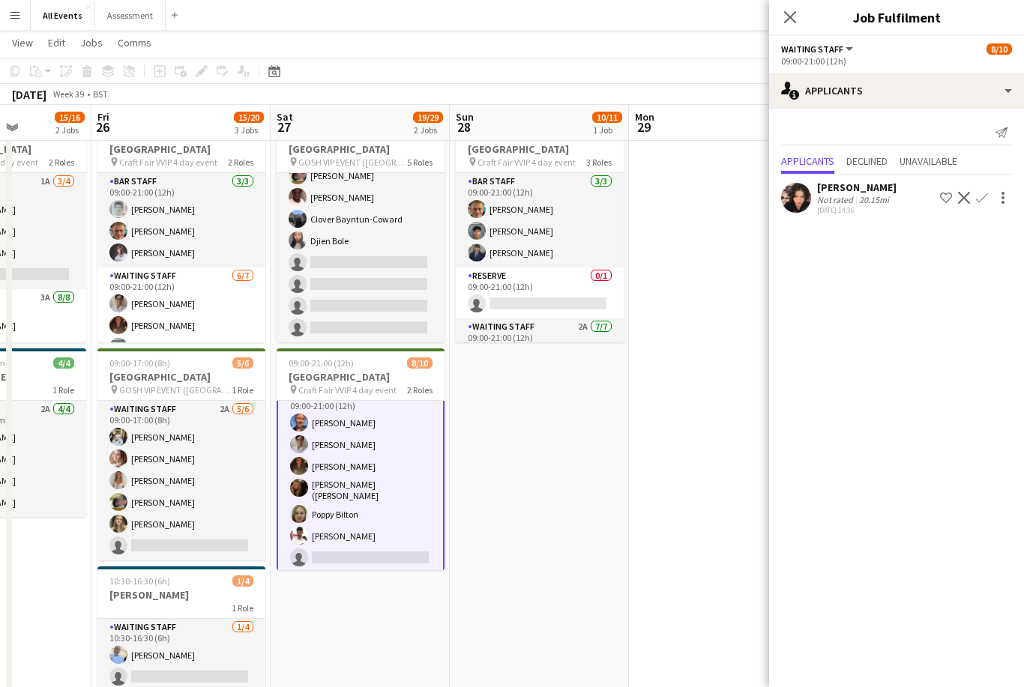
scroll to position [109, 0]
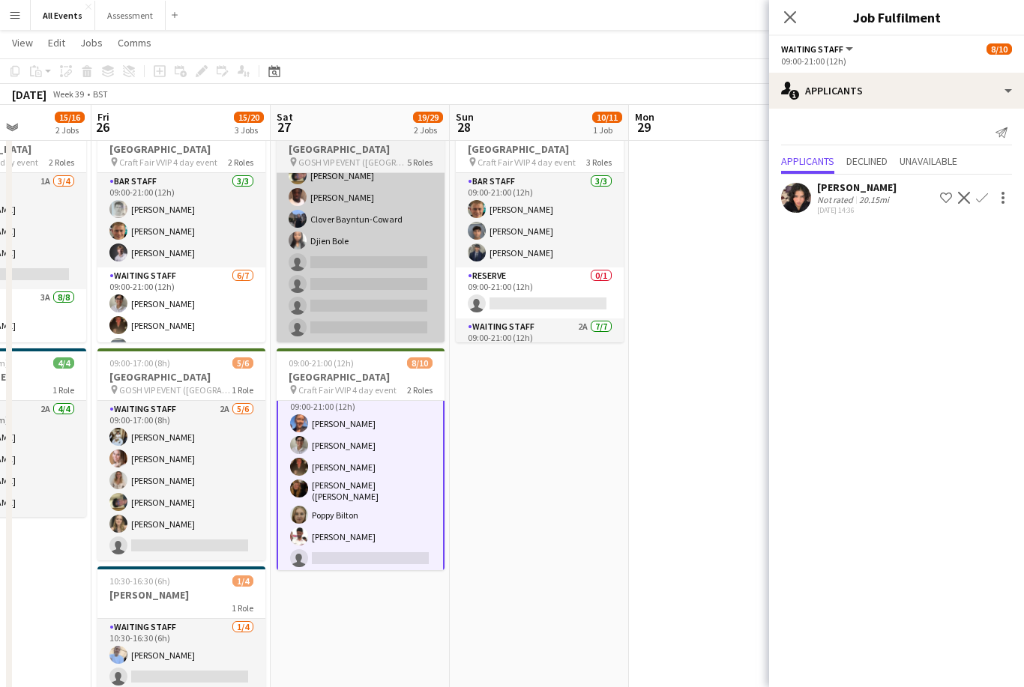
click at [342, 283] on app-card-role "Waiting Staff 7/11 11:00-19:00 (8h) Theodoros Liakopoulos Annabel Smith Daniel …" at bounding box center [361, 208] width 168 height 268
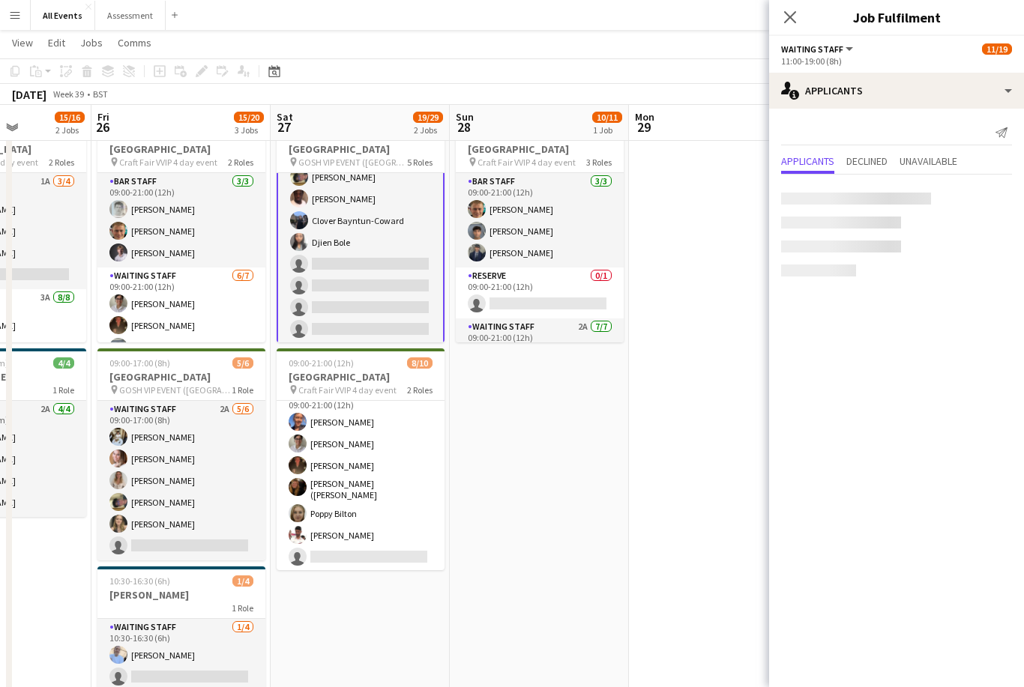
scroll to position [106, 0]
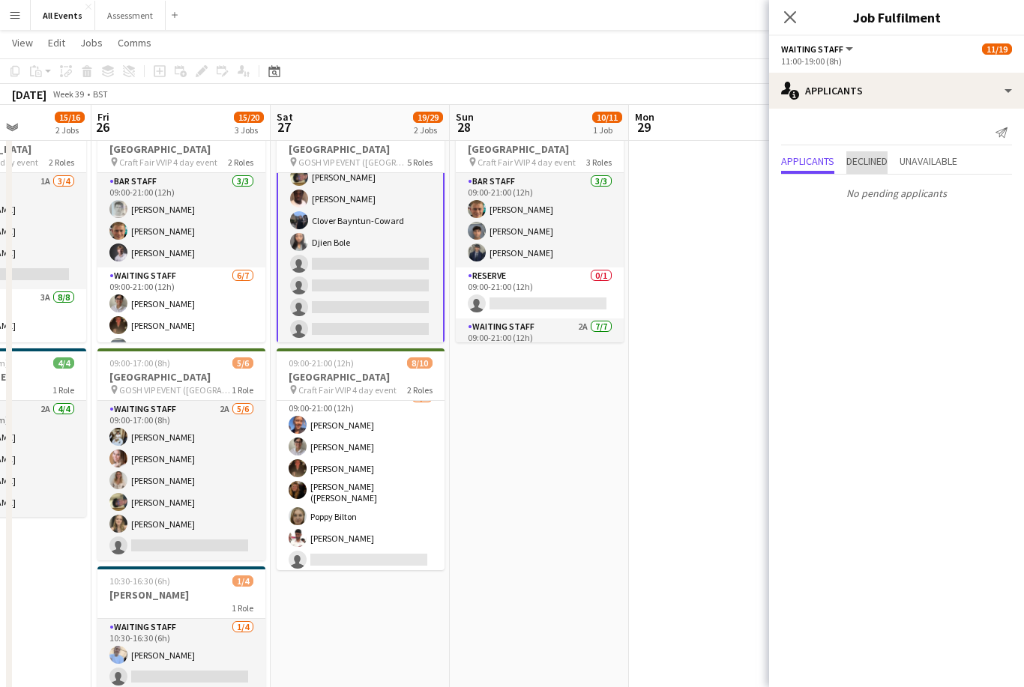
click at [877, 172] on span "Declined" at bounding box center [866, 162] width 41 height 22
click at [825, 136] on span "Applicants" at bounding box center [807, 130] width 53 height 10
click at [921, 137] on span "Unavailable" at bounding box center [928, 132] width 58 height 22
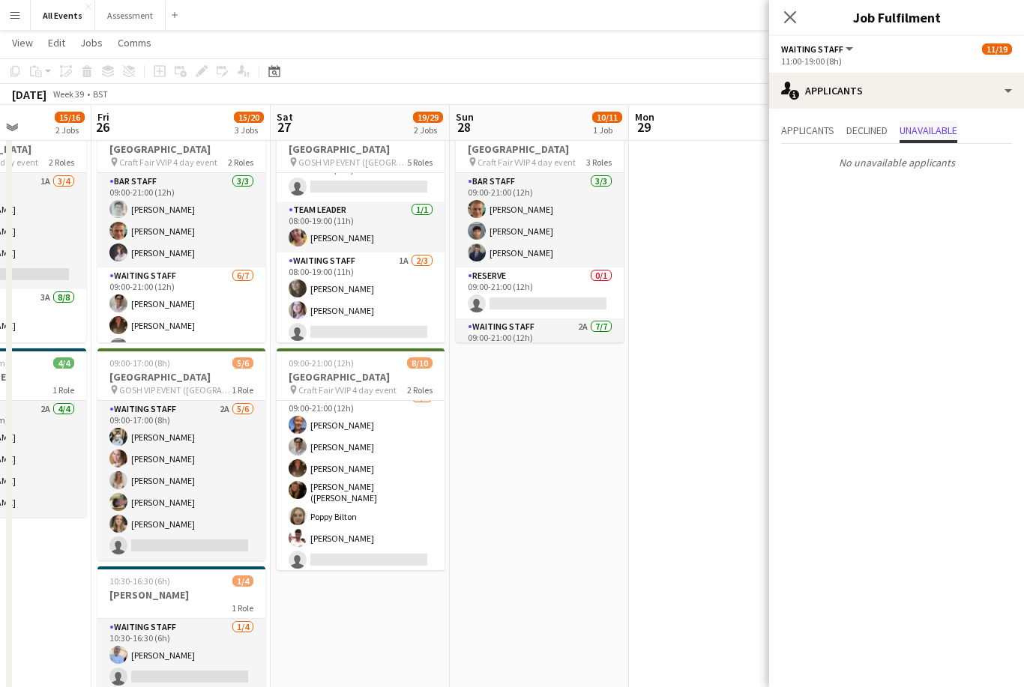
scroll to position [104, 0]
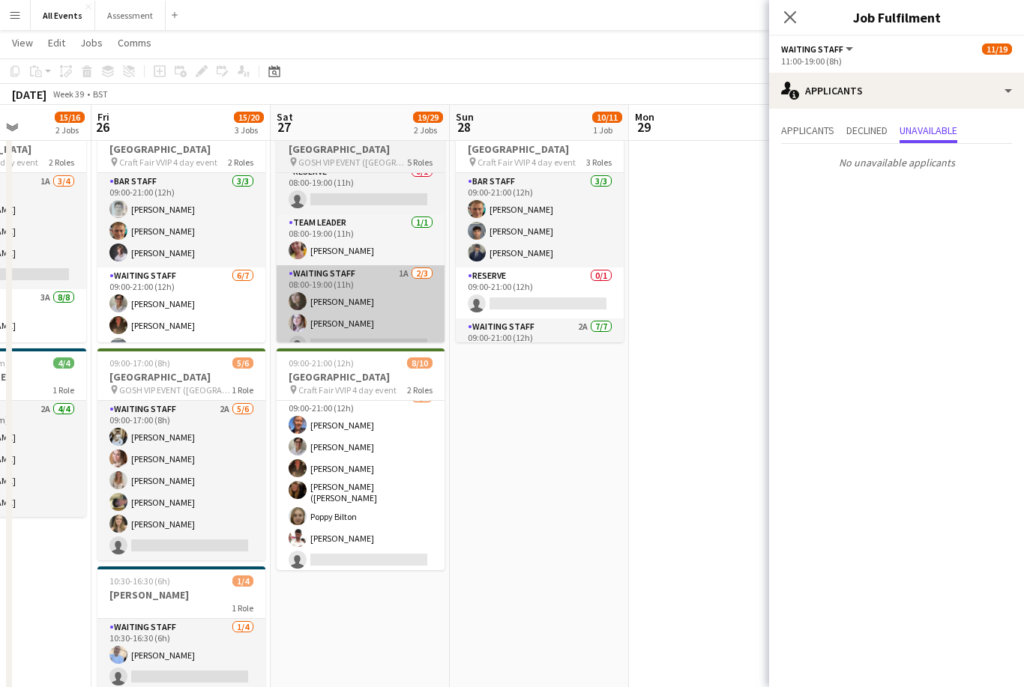
click at [363, 314] on app-card-role "Waiting Staff 1A 2/3 08:00-19:00 (11h) Flora McCullough Tilly Sherwin single-ne…" at bounding box center [361, 312] width 168 height 94
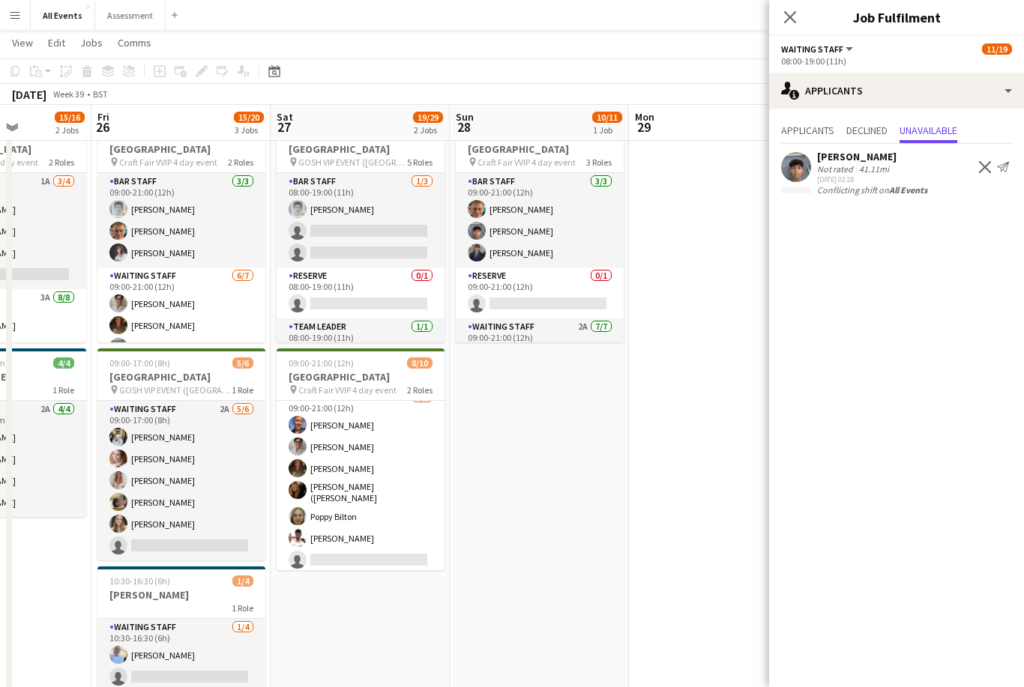
scroll to position [0, 0]
click at [813, 127] on span "Applicants" at bounding box center [807, 130] width 53 height 10
click at [516, 471] on app-date-cell "09:00-21:00 (12h) 10/11 Heritage House pin Craft Fair VVIP 4 day event 3 Roles …" at bounding box center [539, 441] width 179 height 653
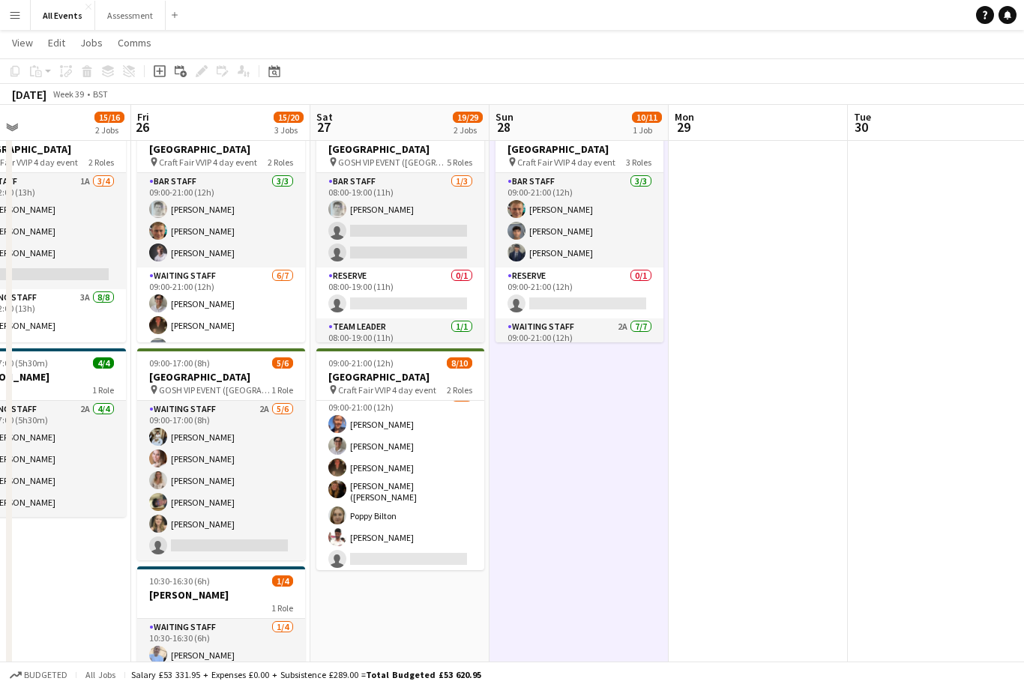
scroll to position [106, 0]
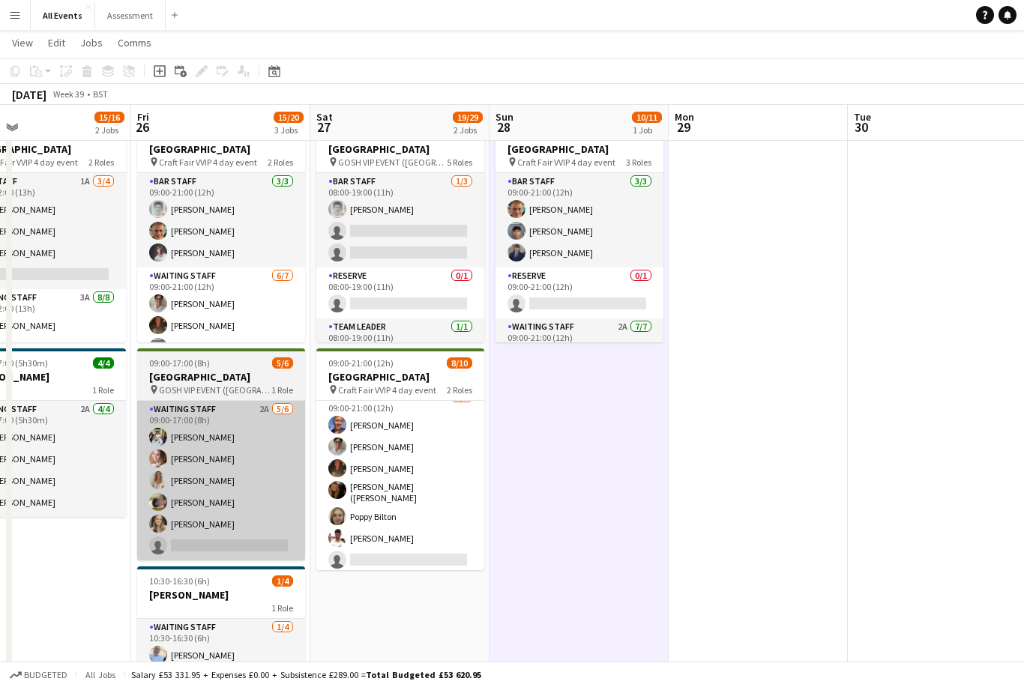
click at [267, 451] on app-card-role "Waiting Staff 2A 5/6 09:00-17:00 (8h) Theodoros Liakopoulos Grace Reilly Isobel…" at bounding box center [221, 481] width 168 height 160
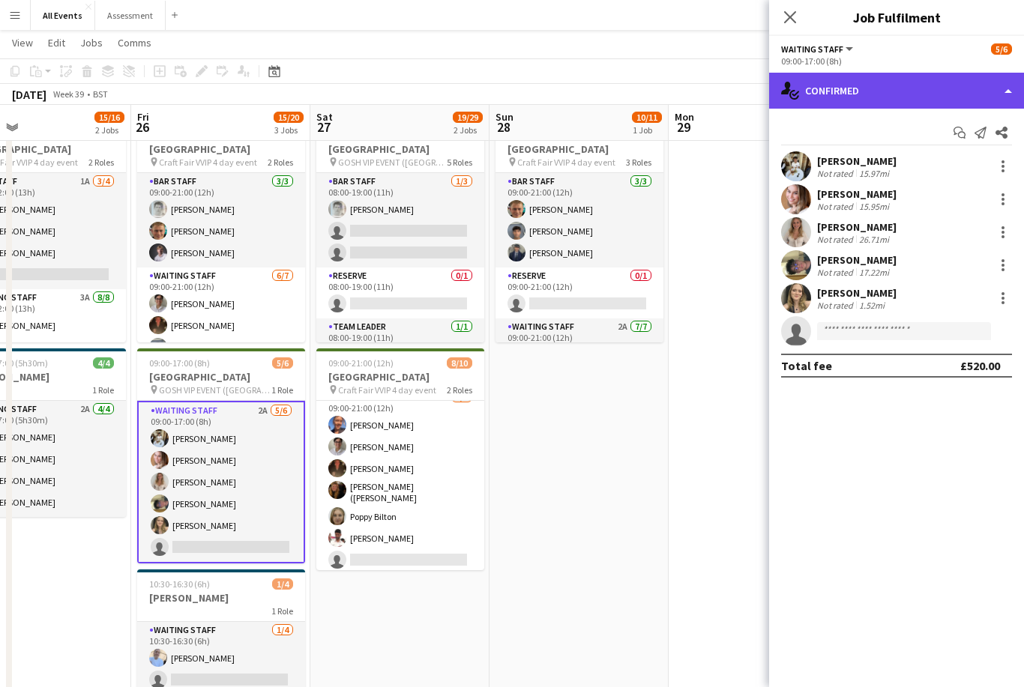
click at [831, 91] on div "single-neutral-actions-check-2 Confirmed" at bounding box center [896, 91] width 255 height 36
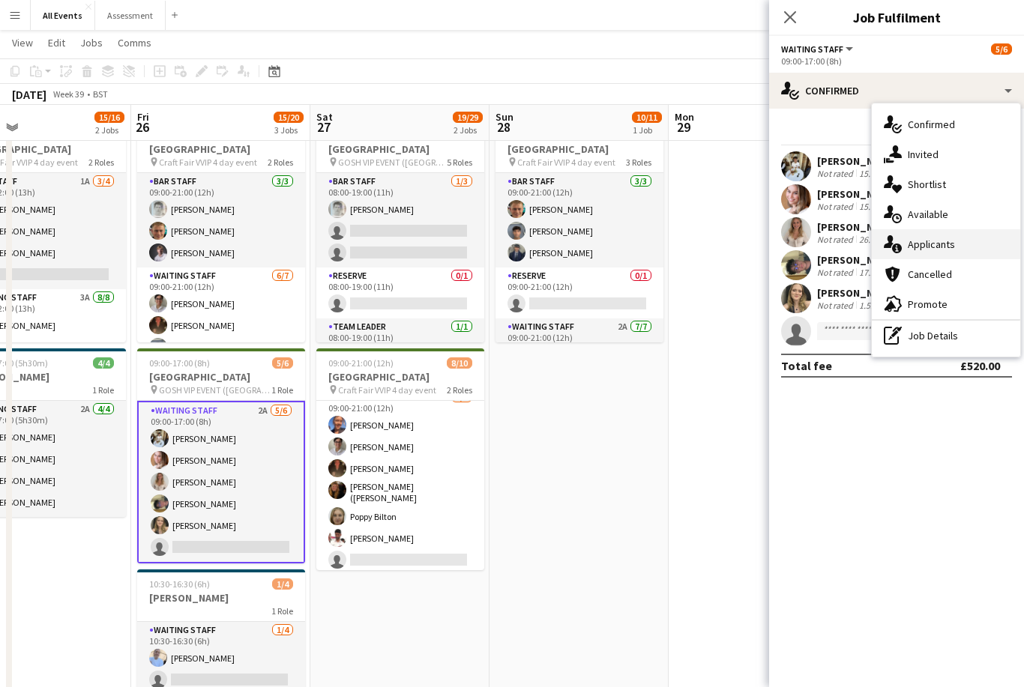
click at [921, 238] on span "Applicants" at bounding box center [931, 244] width 47 height 13
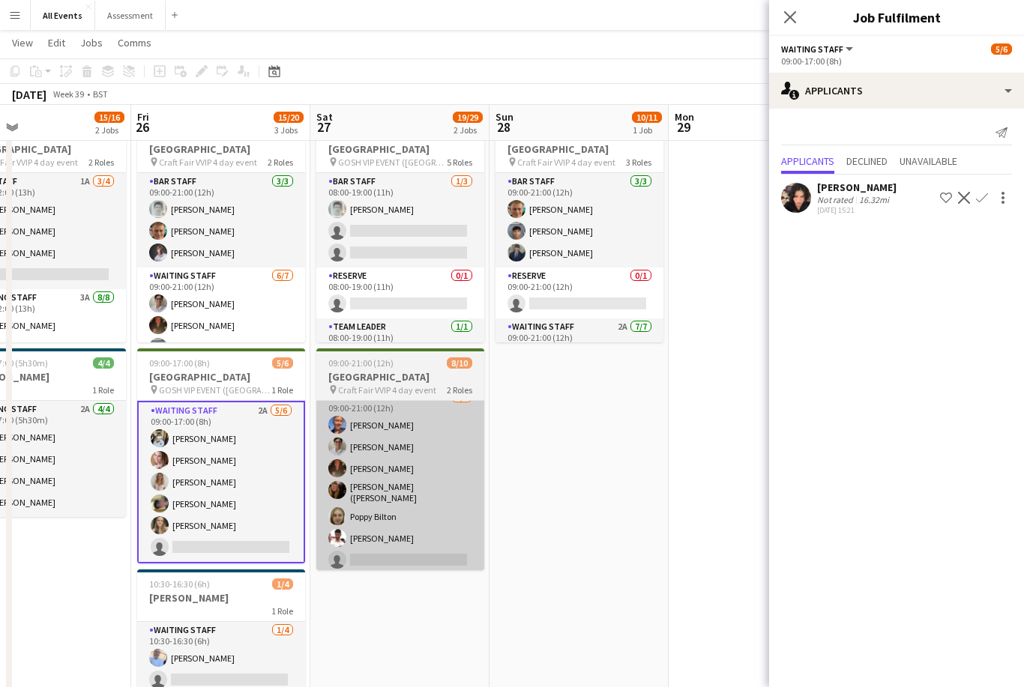
click at [421, 513] on app-card-role "Waiting Staff 1A 6/7 09:00-21:00 (12h) Erin Lambourn Emily Reeve Austin Pyle Al…" at bounding box center [400, 482] width 168 height 186
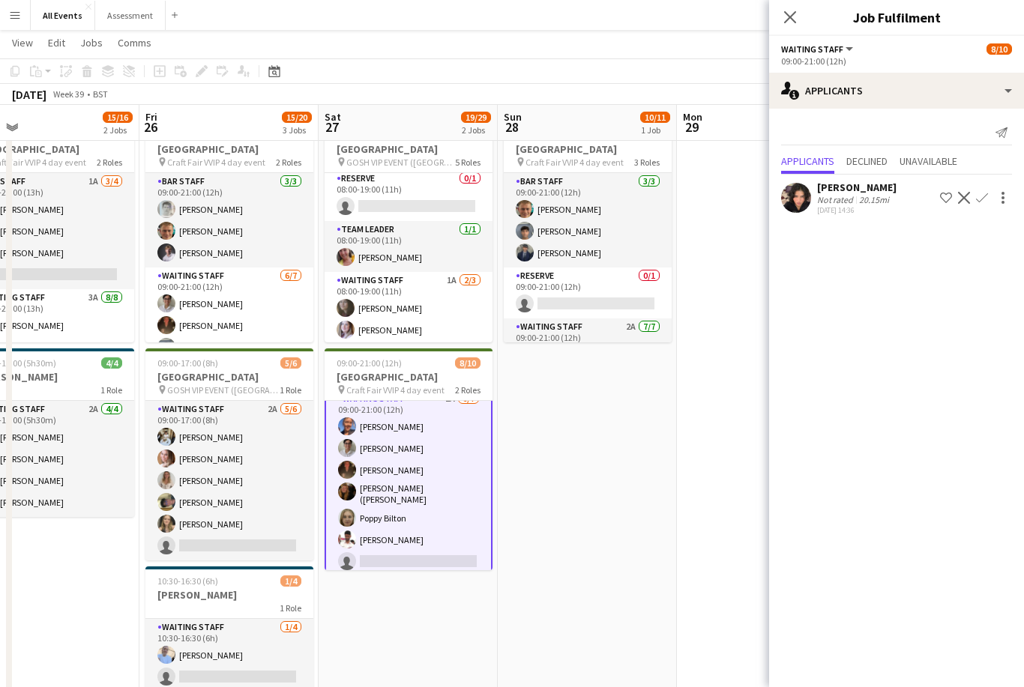
scroll to position [100, 0]
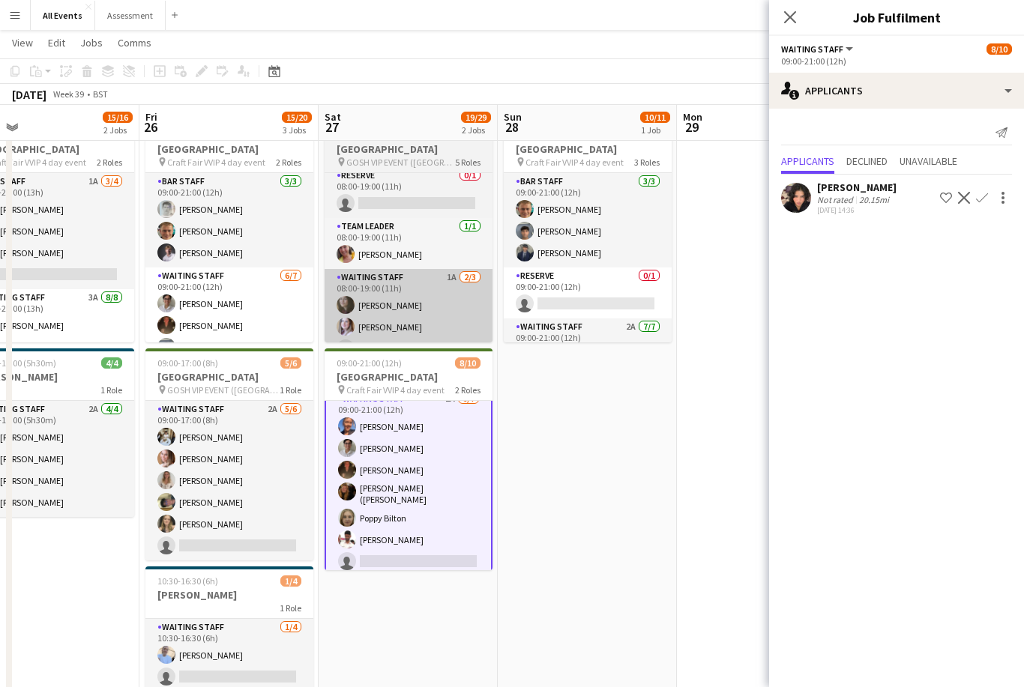
click at [424, 327] on app-card-role "Waiting Staff 1A 2/3 08:00-19:00 (11h) Flora McCullough Tilly Sherwin single-ne…" at bounding box center [409, 316] width 168 height 94
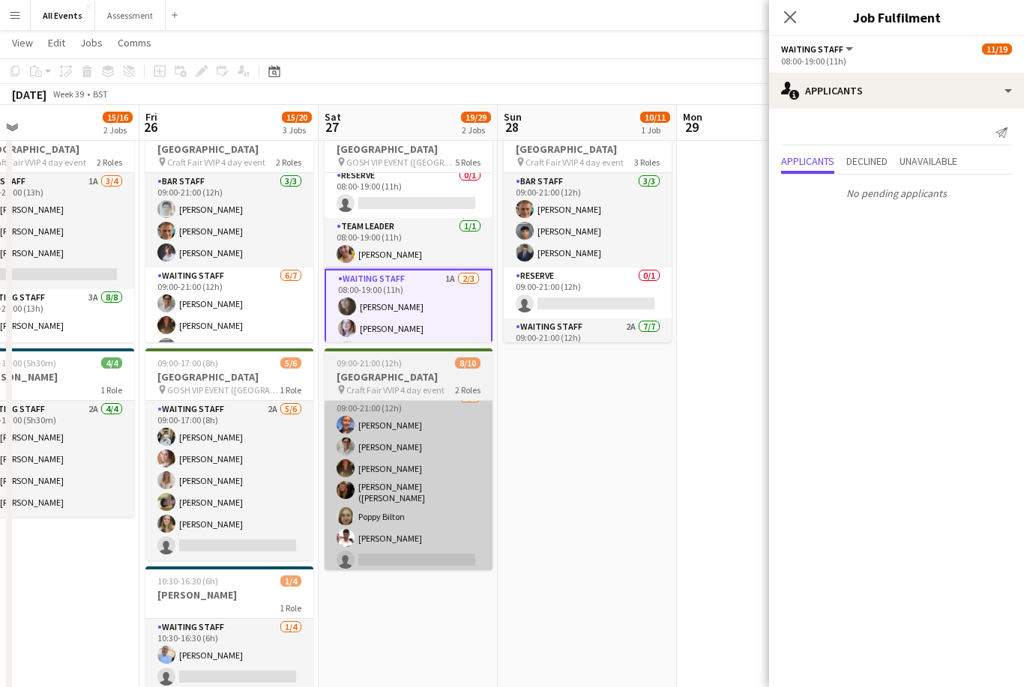
click at [436, 480] on app-card-role "Waiting Staff 1A 6/7 09:00-21:00 (12h) Erin Lambourn Emily Reeve Austin Pyle Al…" at bounding box center [409, 482] width 168 height 186
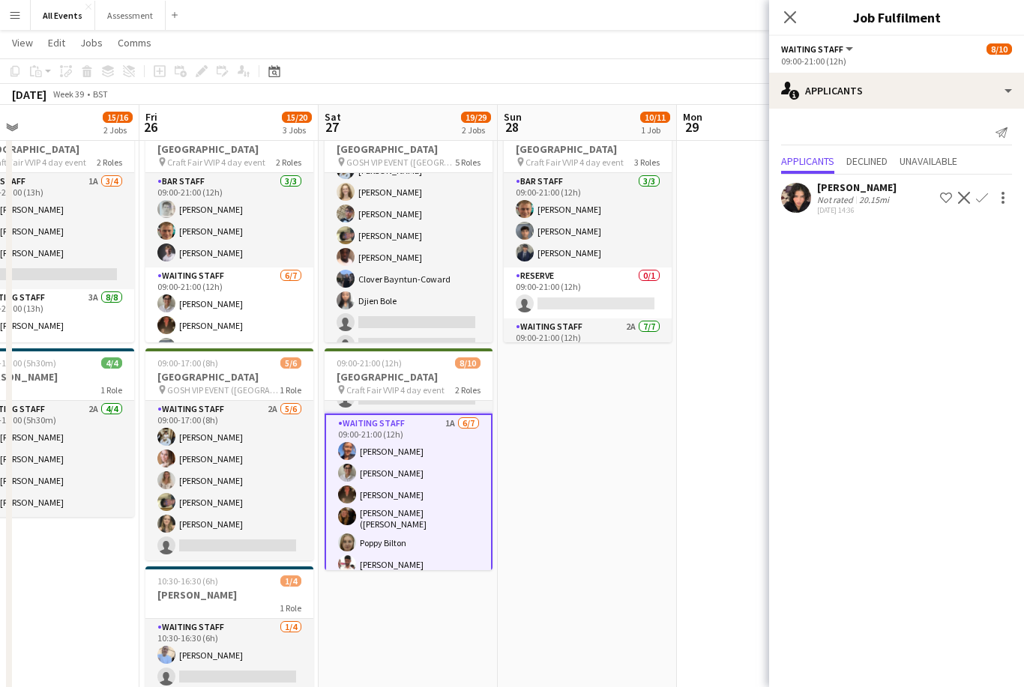
scroll to position [358, 0]
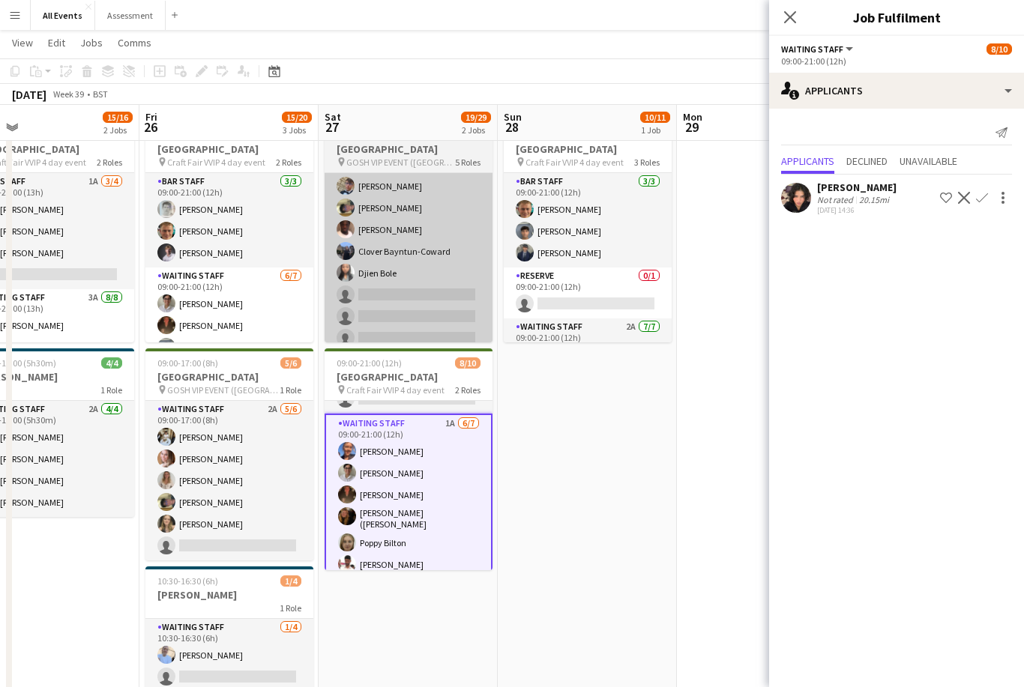
click at [412, 297] on app-card-role "Waiting Staff 7/11 11:00-19:00 (8h) Theodoros Liakopoulos Annabel Smith Daniel …" at bounding box center [409, 240] width 168 height 268
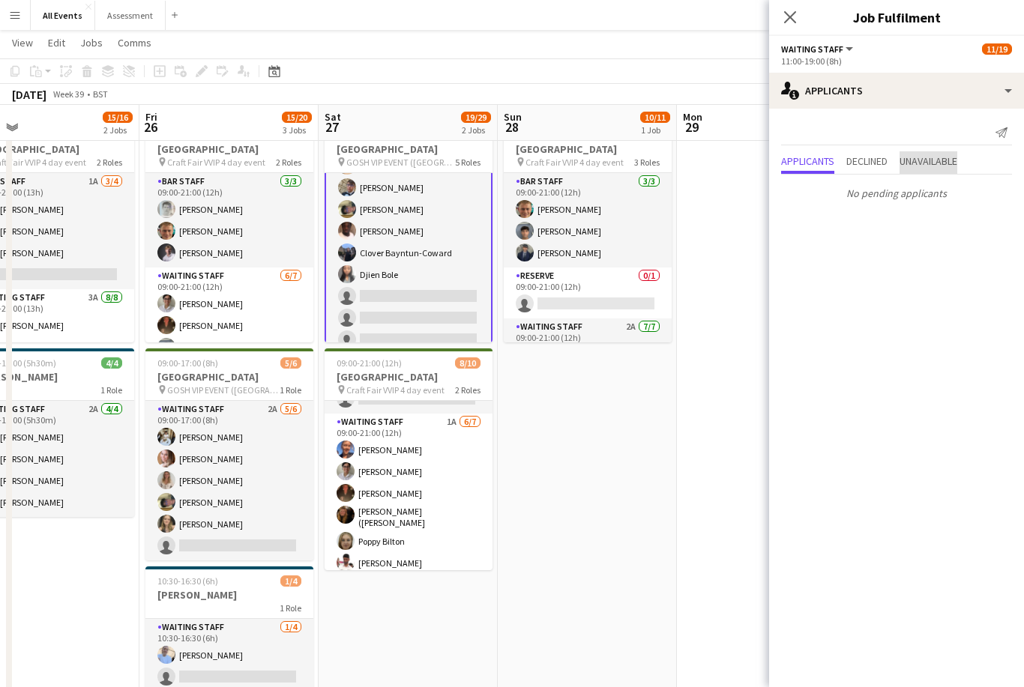
click at [917, 165] on span "Unavailable" at bounding box center [928, 161] width 58 height 10
click at [867, 133] on span "Declined" at bounding box center [866, 130] width 41 height 10
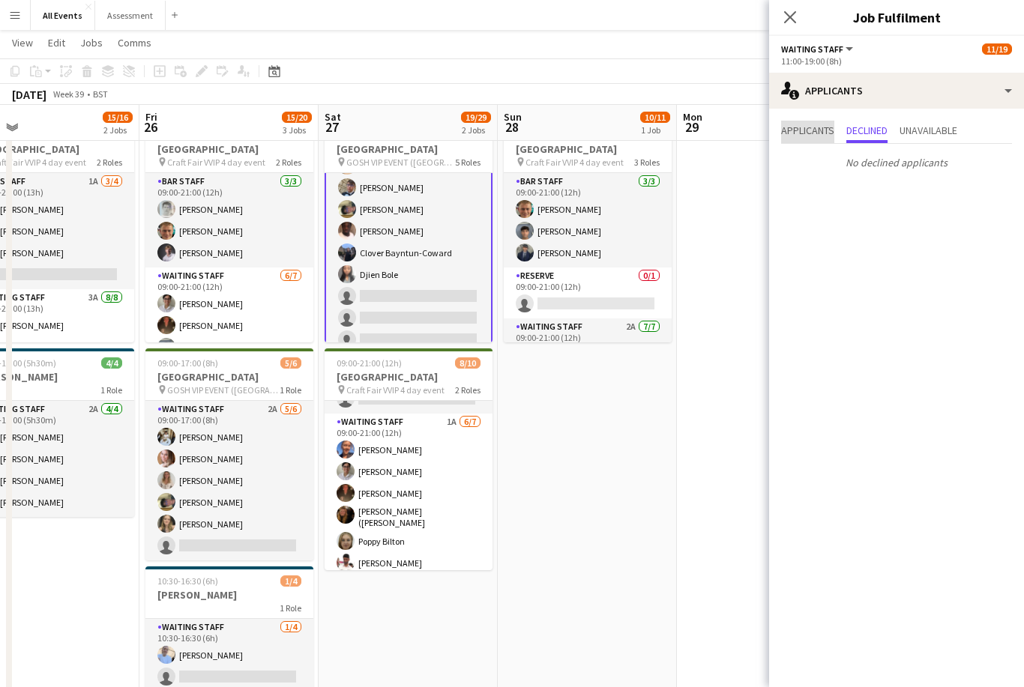
click at [807, 127] on span "Applicants" at bounding box center [807, 130] width 53 height 10
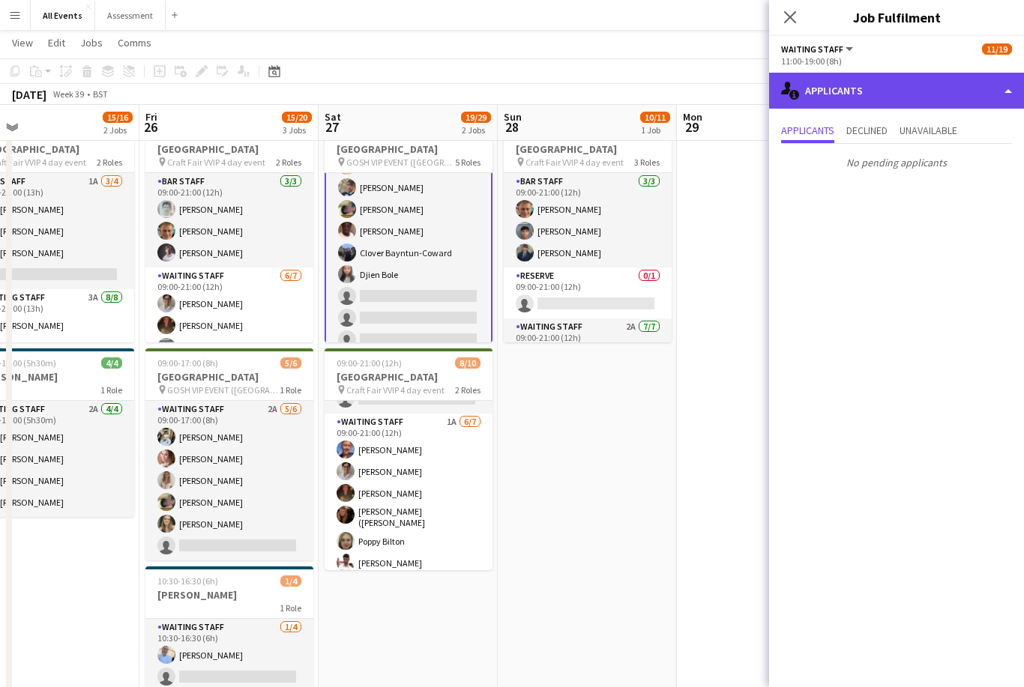
click at [812, 100] on div "single-neutral-actions-information Applicants" at bounding box center [896, 91] width 255 height 36
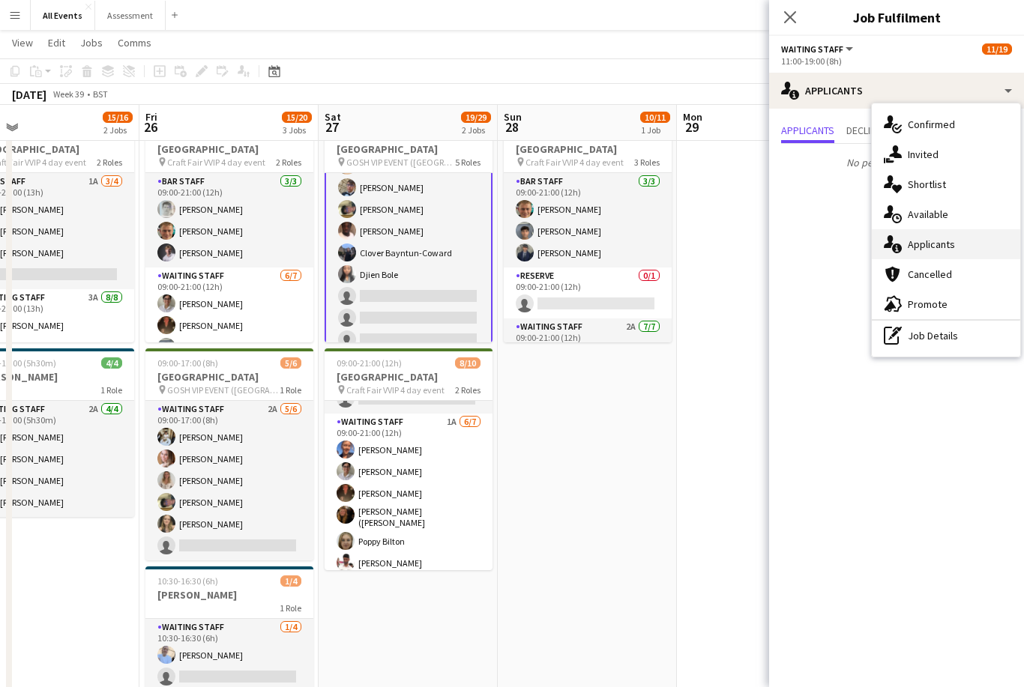
click at [905, 245] on div "single-neutral-actions-information Applicants" at bounding box center [946, 244] width 148 height 30
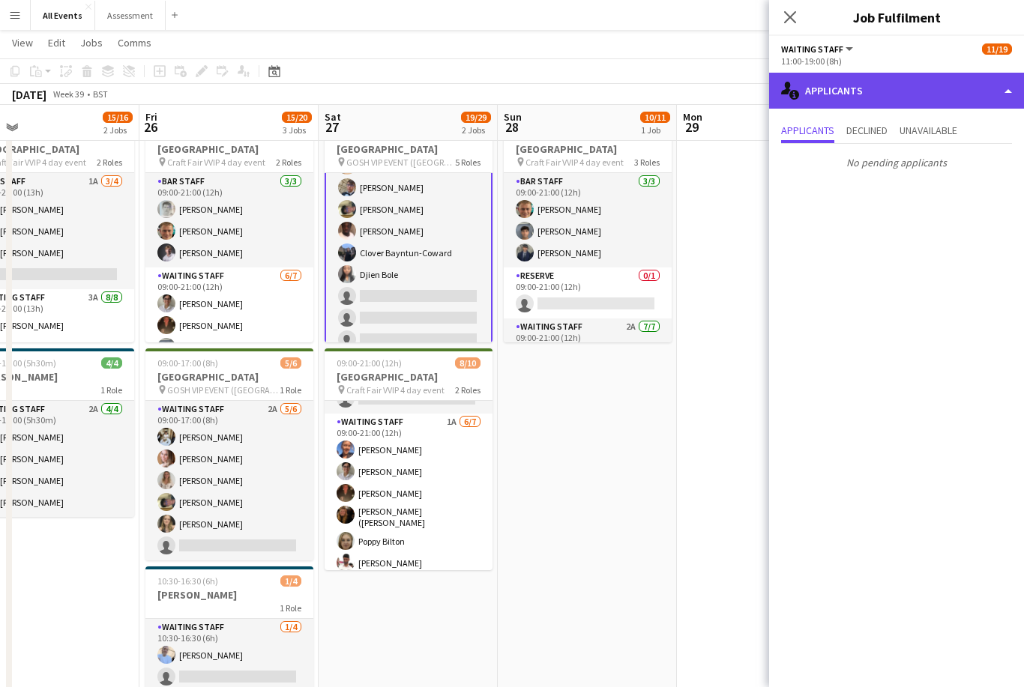
click at [821, 95] on div "single-neutral-actions-information Applicants" at bounding box center [896, 91] width 255 height 36
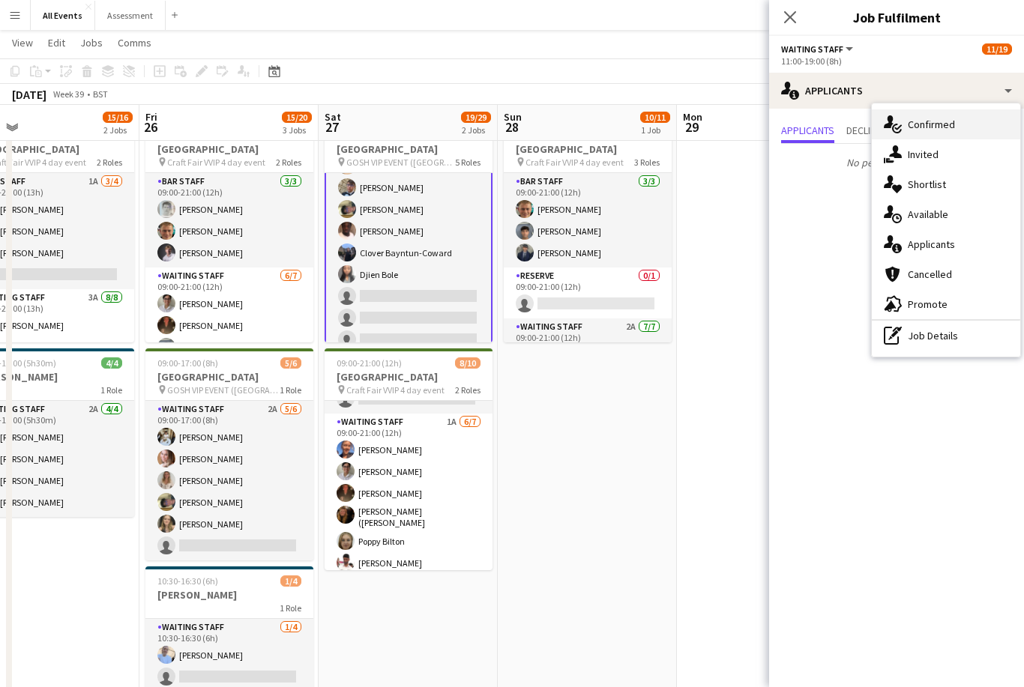
click at [894, 133] on icon "single-neutral-actions-check-2" at bounding box center [893, 124] width 18 height 18
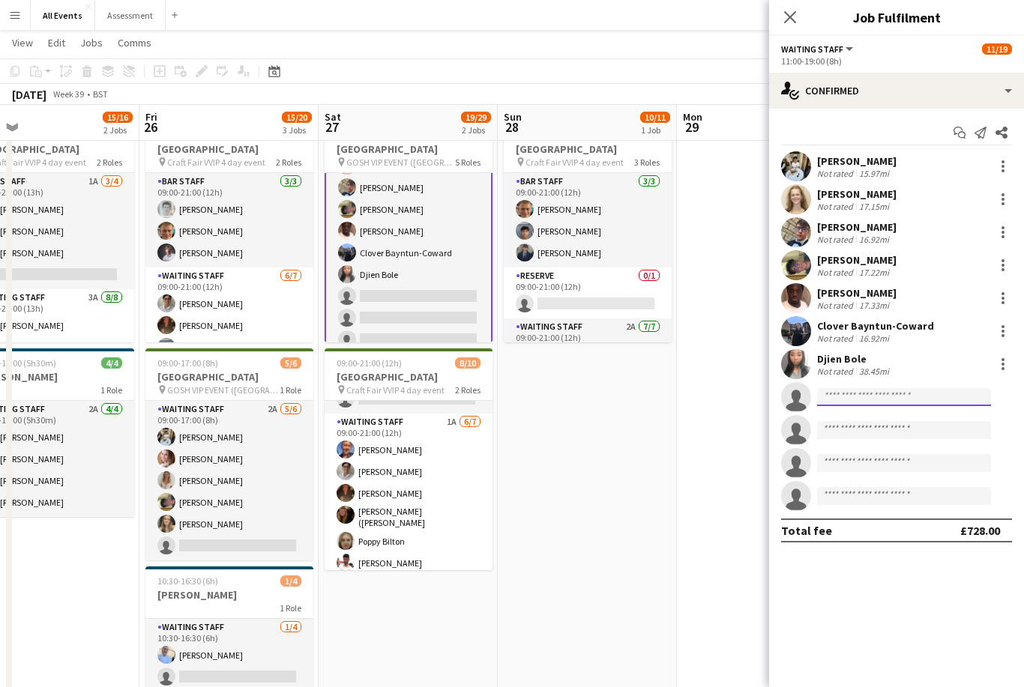
click at [833, 406] on input at bounding box center [904, 397] width 174 height 18
type input "****"
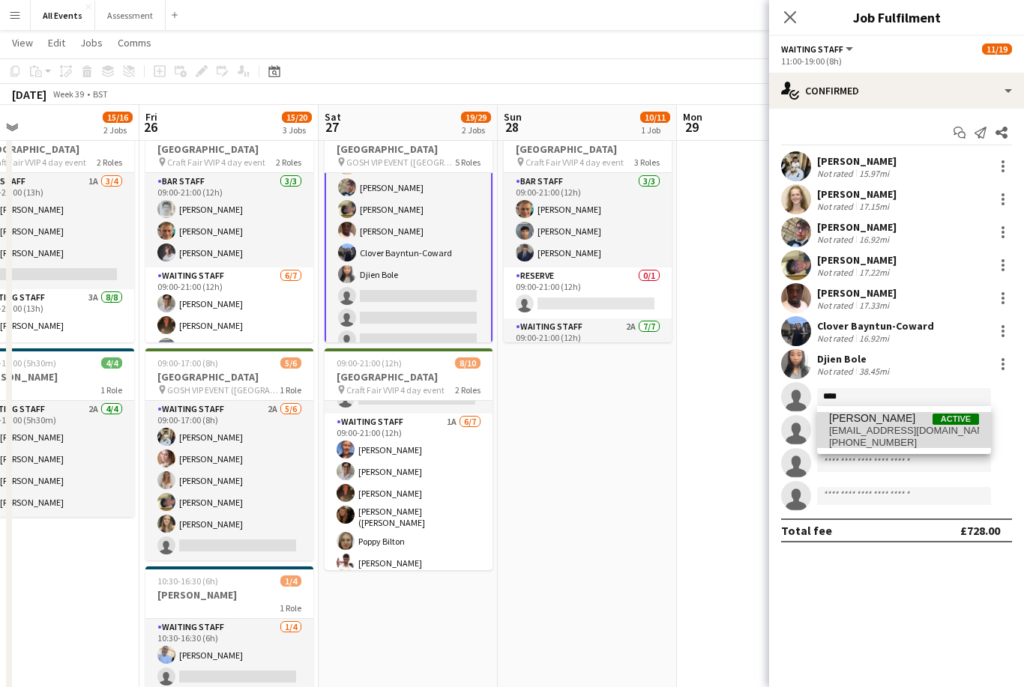
click at [845, 424] on span "[PERSON_NAME]" at bounding box center [872, 418] width 86 height 13
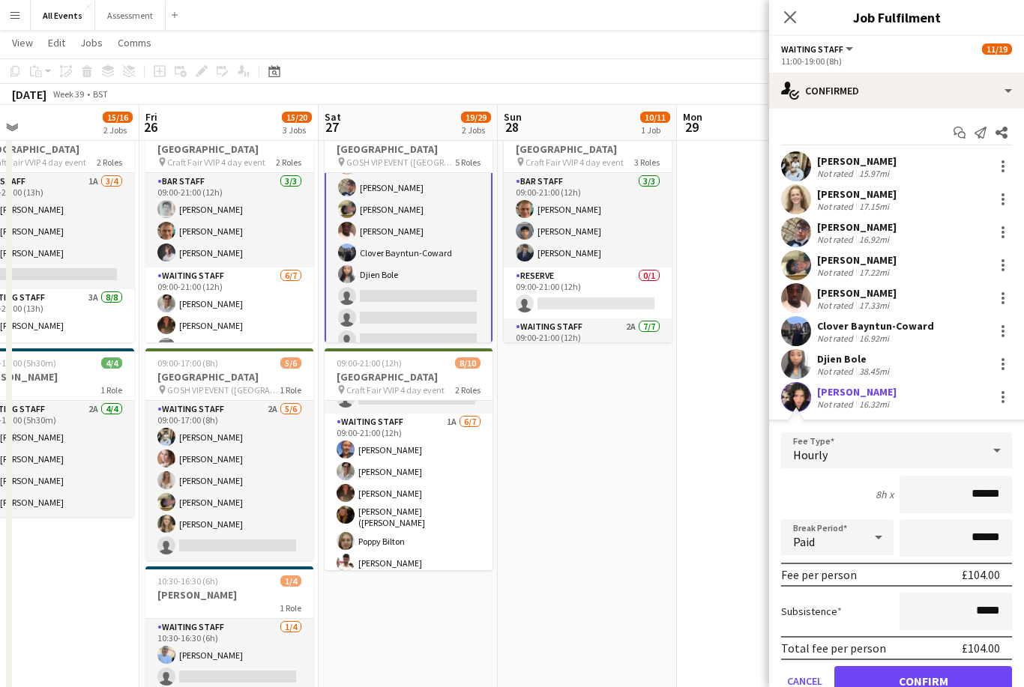
click at [887, 687] on button "Confirm" at bounding box center [923, 681] width 178 height 30
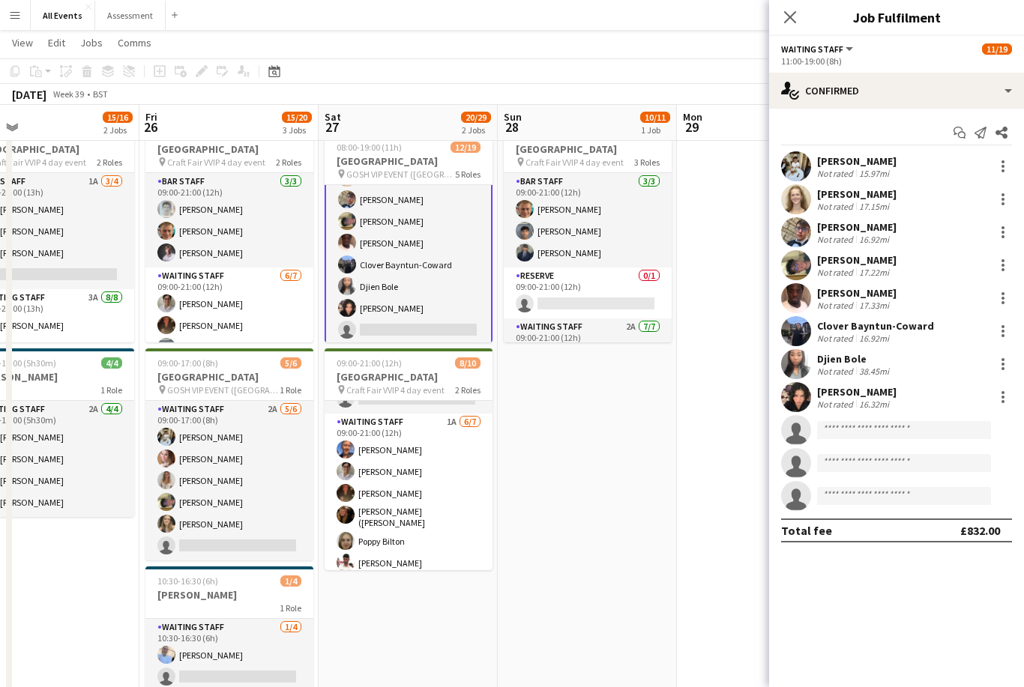
click at [655, 443] on app-date-cell "09:00-21:00 (12h) 10/11 Heritage House pin Craft Fair VVIP 4 day event 3 Roles …" at bounding box center [587, 441] width 179 height 653
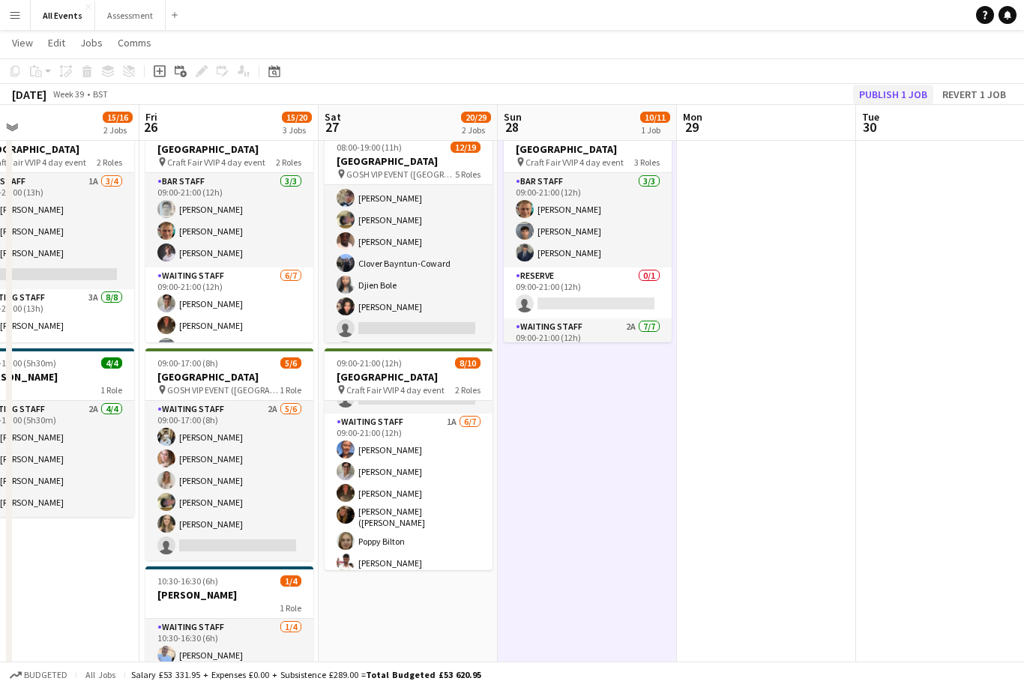
click at [871, 94] on button "Publish 1 job" at bounding box center [893, 94] width 80 height 19
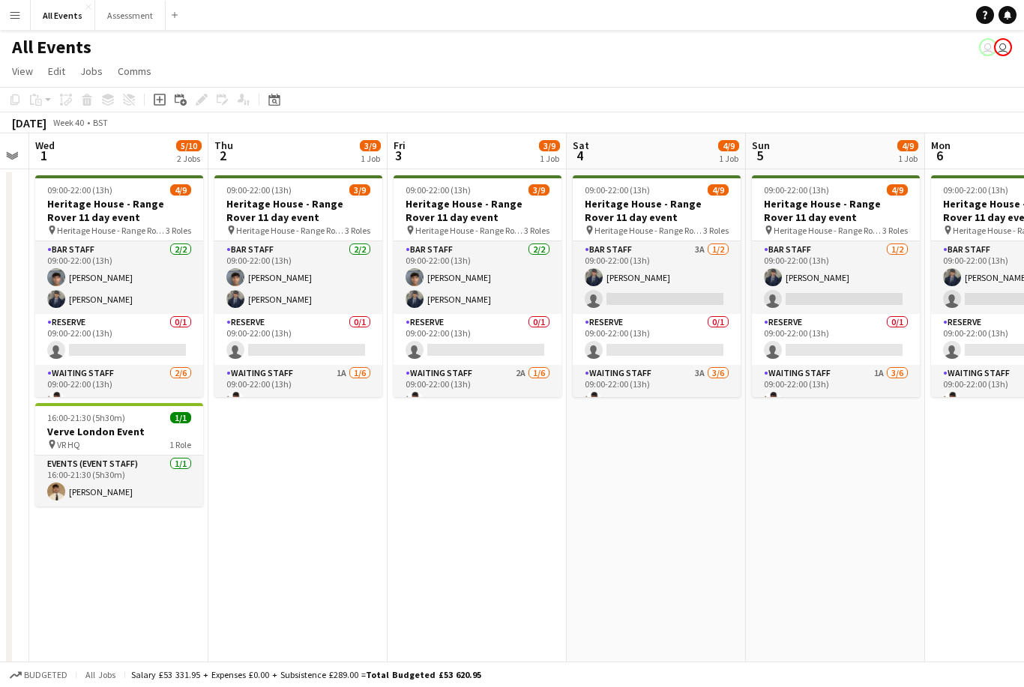
scroll to position [0, 507]
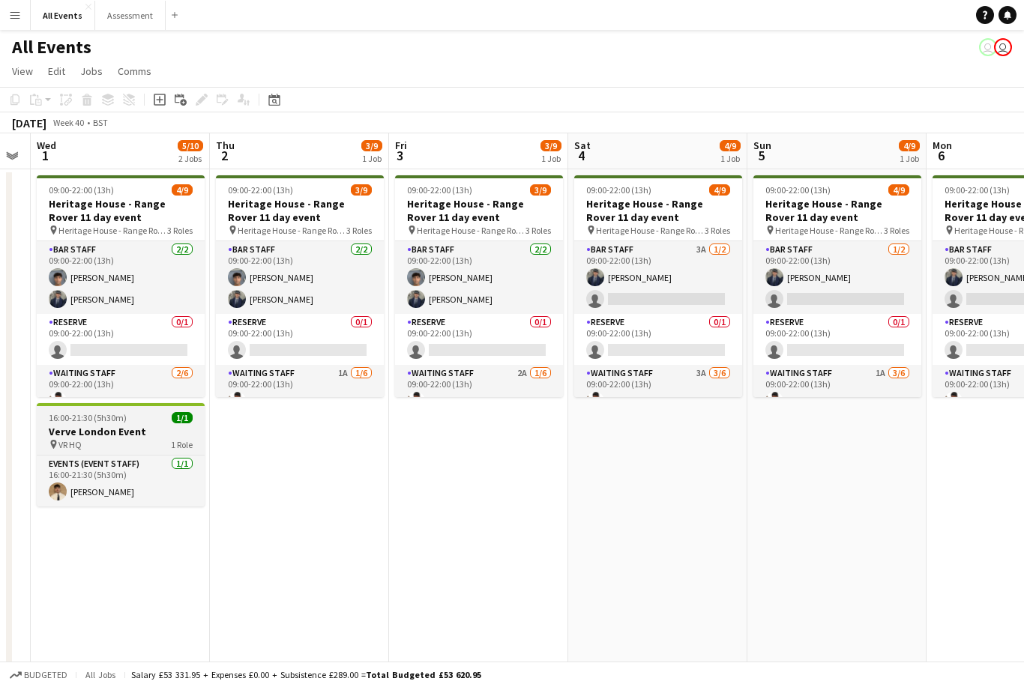
click at [113, 438] on h3 "Verve London Event" at bounding box center [121, 431] width 168 height 13
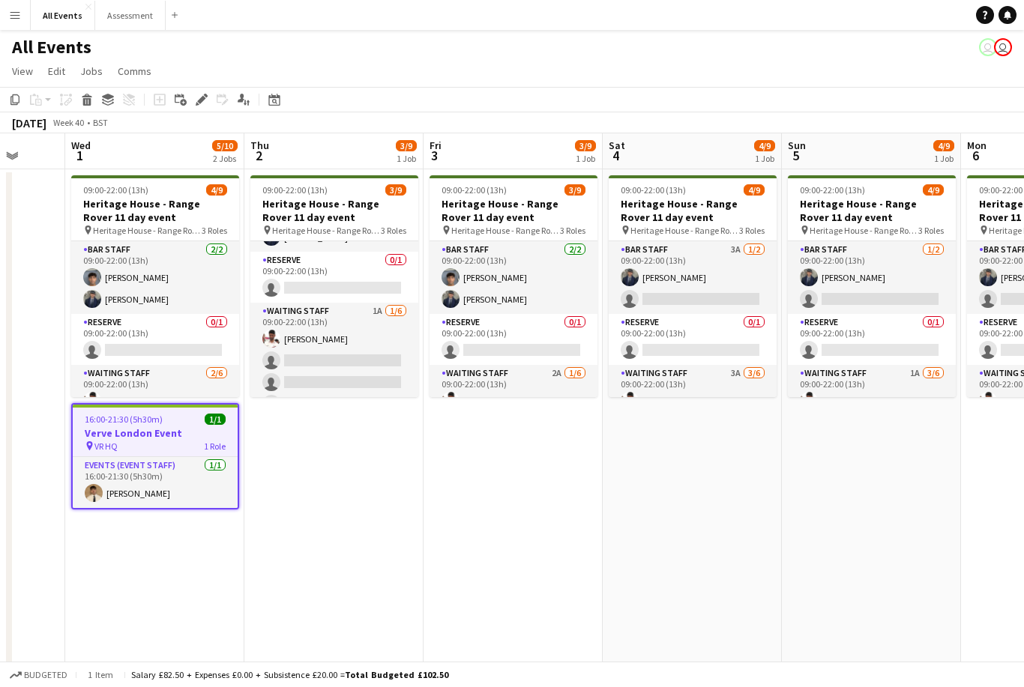
scroll to position [66, 0]
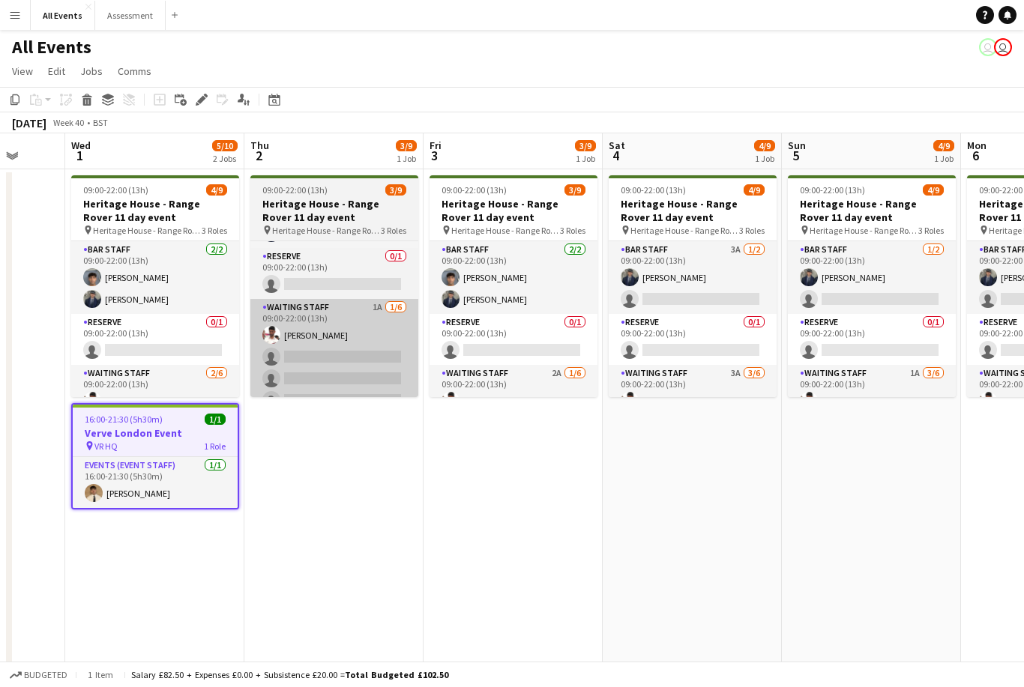
click at [316, 351] on app-card-role "Waiting Staff 1A 1/6 09:00-22:00 (13h) Ahmed Al-Khayat single-neutral-actions s…" at bounding box center [334, 379] width 168 height 160
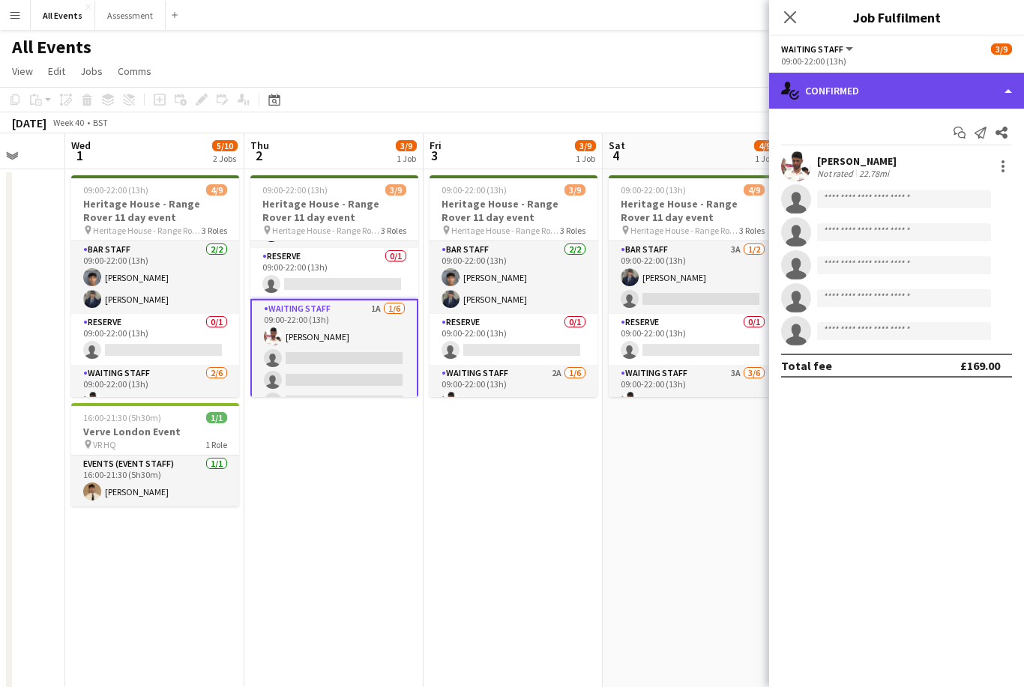
click at [919, 88] on div "single-neutral-actions-check-2 Confirmed" at bounding box center [896, 91] width 255 height 36
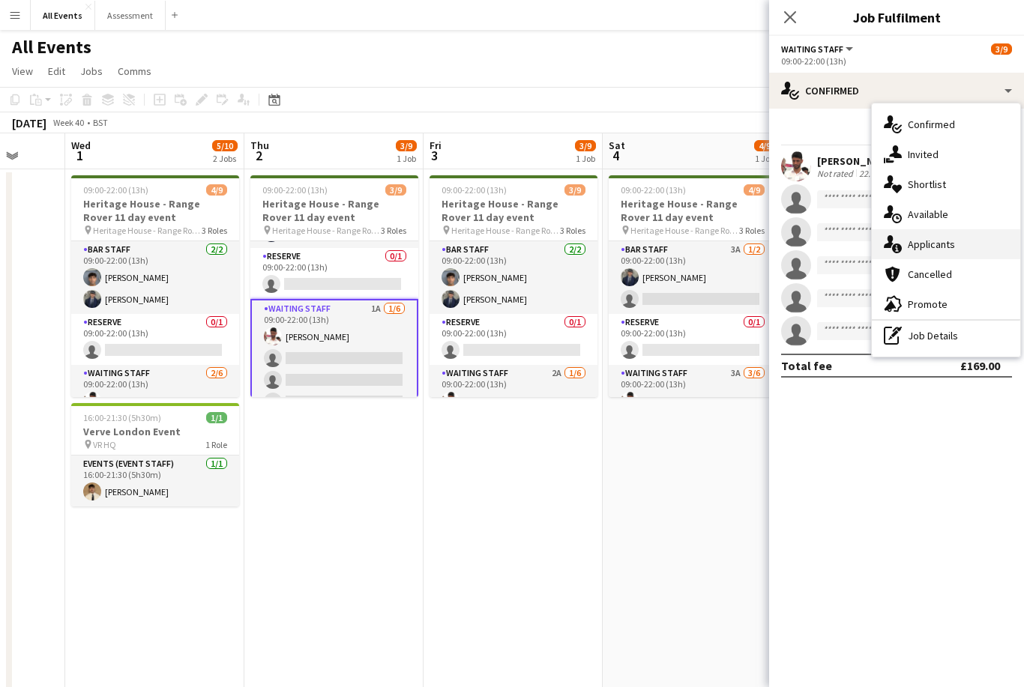
click at [968, 250] on div "single-neutral-actions-information Applicants" at bounding box center [946, 244] width 148 height 30
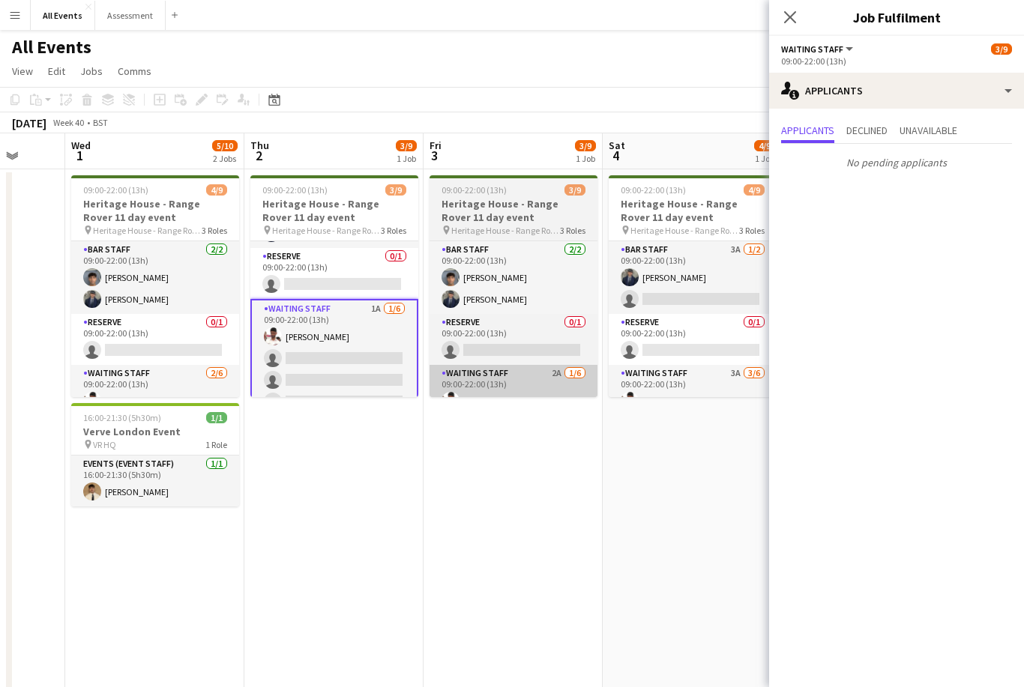
click at [501, 385] on app-card-role "Waiting Staff 2A 1/6 09:00-22:00 (13h) Ahmed Al-Khayat single-neutral-actions s…" at bounding box center [514, 445] width 168 height 160
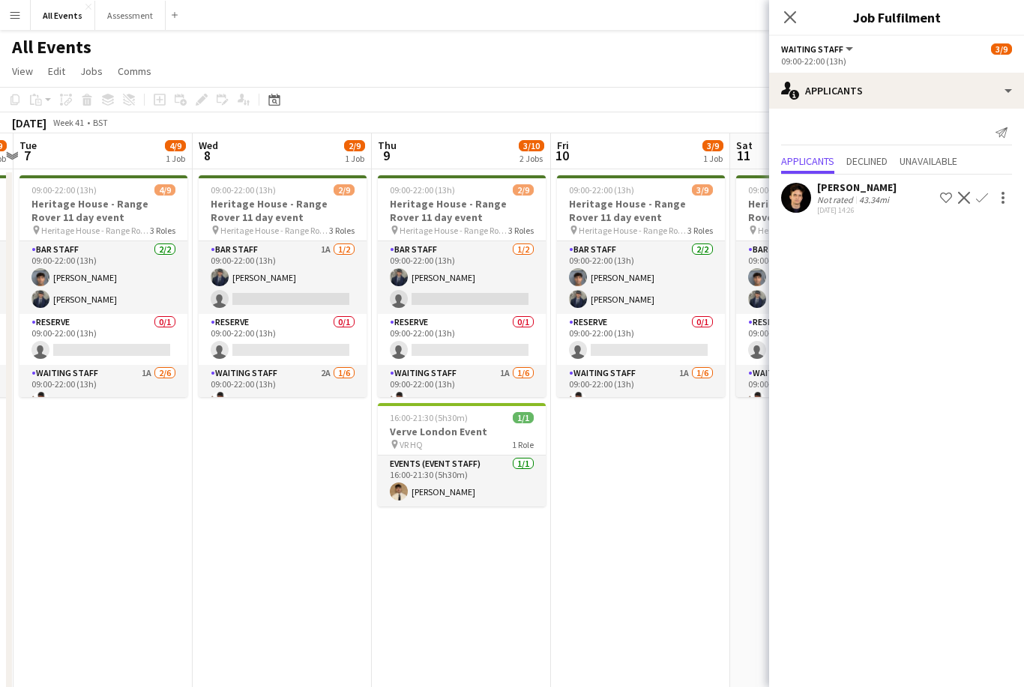
scroll to position [0, 456]
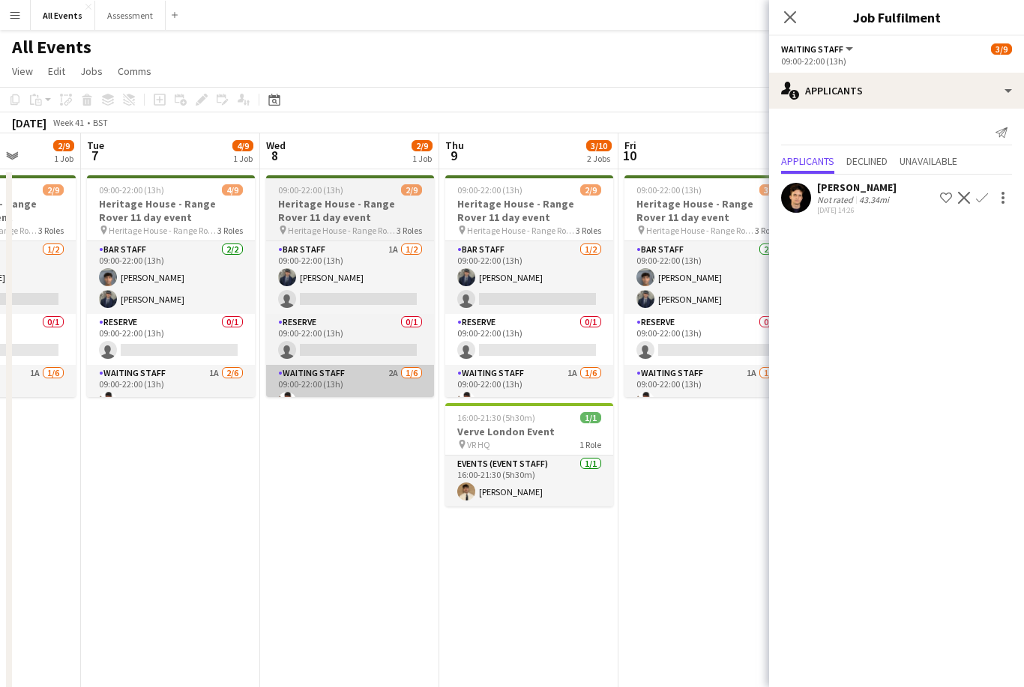
click at [342, 378] on app-card-role "Waiting Staff 2A 1/6 09:00-22:00 (13h) Ahmed Al-Khayat single-neutral-actions s…" at bounding box center [350, 445] width 168 height 160
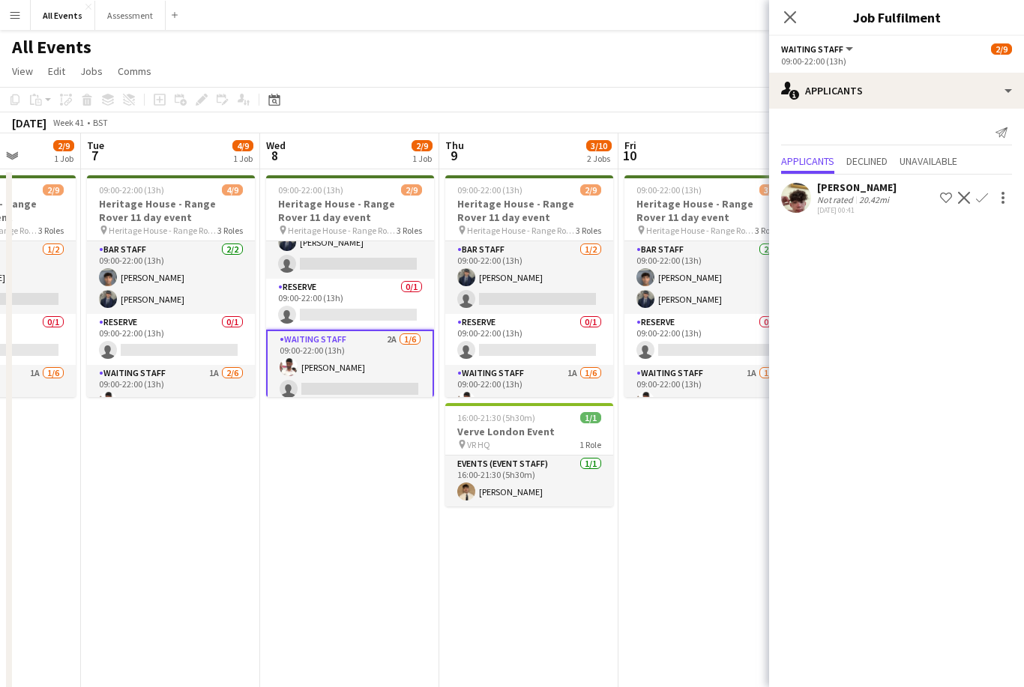
scroll to position [34, 0]
click at [814, 205] on div "Christopher Carradine Not rated 20.42mi 22-09-2025 00:41 Shortlist crew Decline…" at bounding box center [896, 198] width 255 height 34
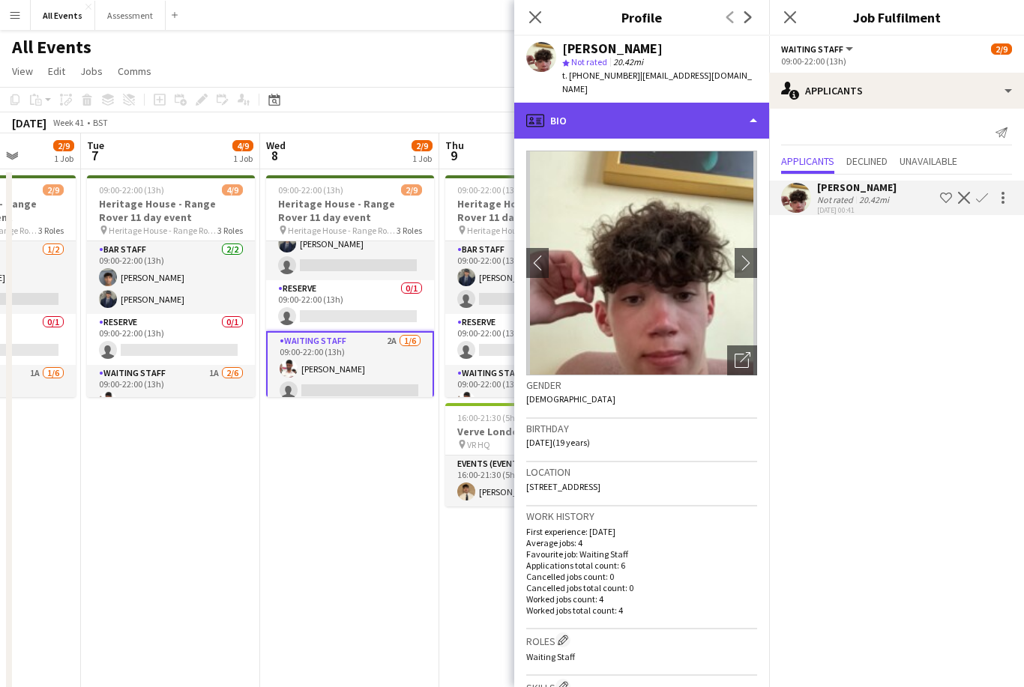
click at [578, 103] on div "profile Bio" at bounding box center [641, 121] width 255 height 36
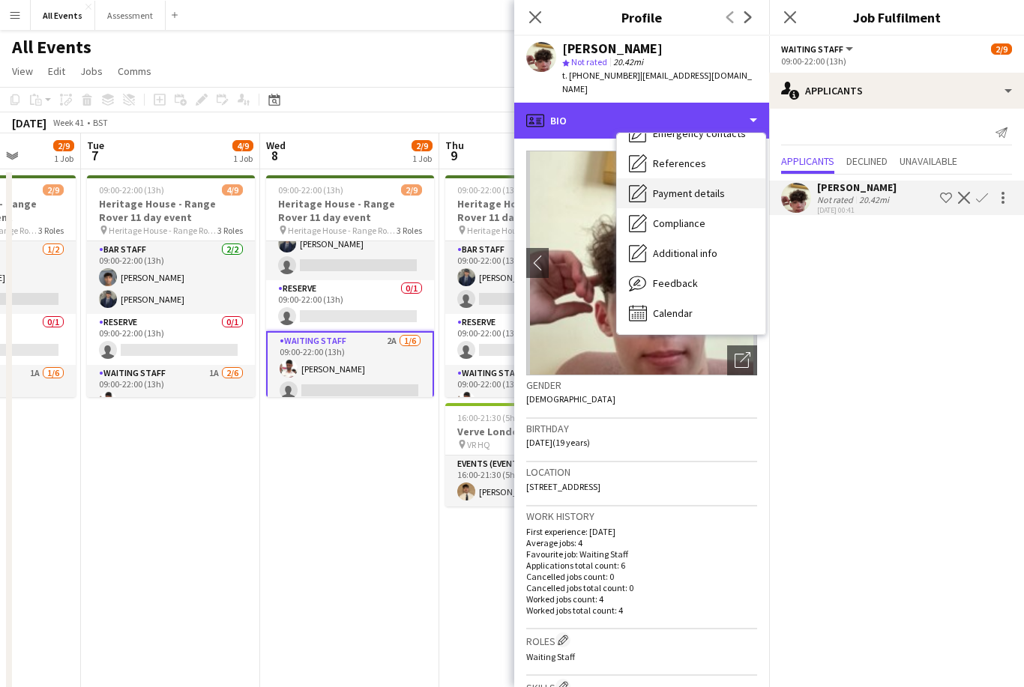
scroll to position [141, 0]
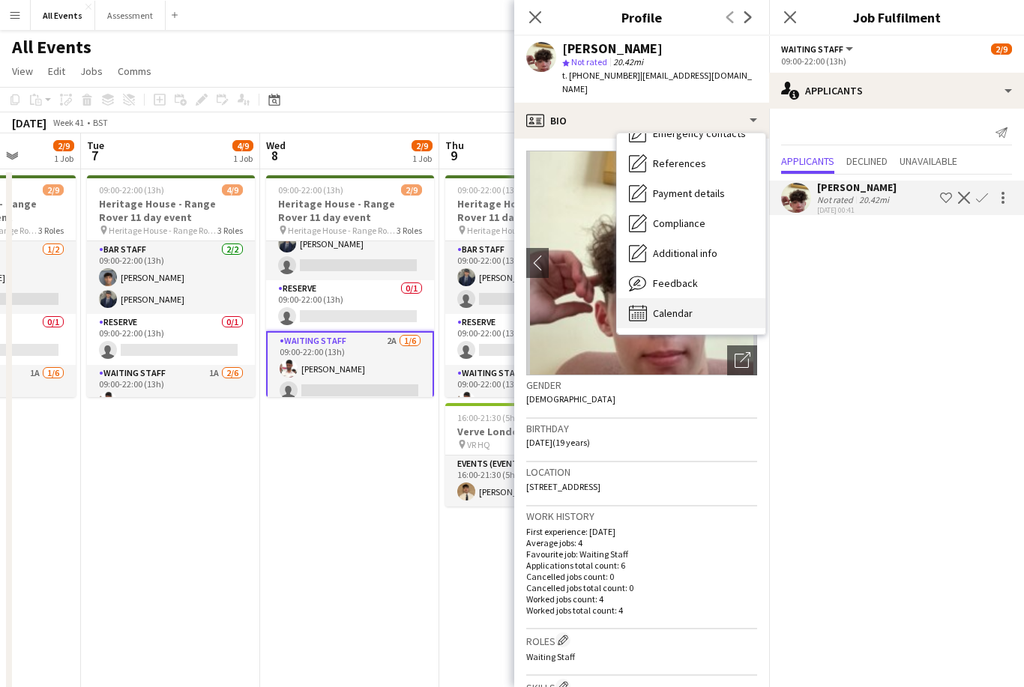
click at [651, 304] on div "Calendar Calendar" at bounding box center [691, 313] width 148 height 30
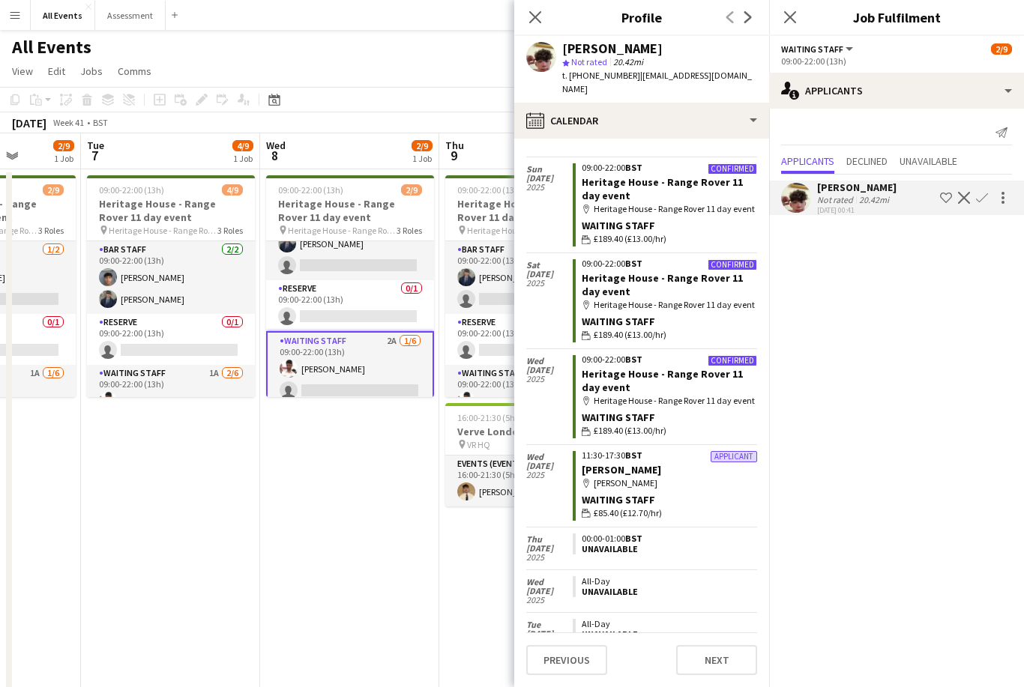
scroll to position [225, 0]
click at [981, 201] on app-icon "Confirm" at bounding box center [982, 198] width 12 height 12
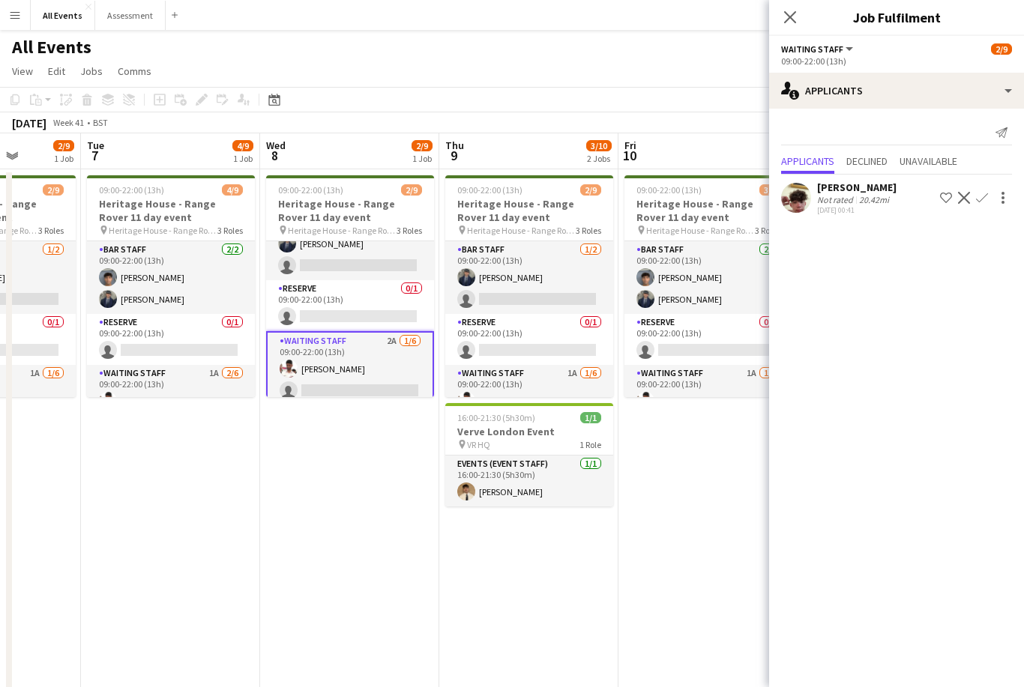
click at [985, 194] on app-icon "Confirm" at bounding box center [982, 198] width 12 height 12
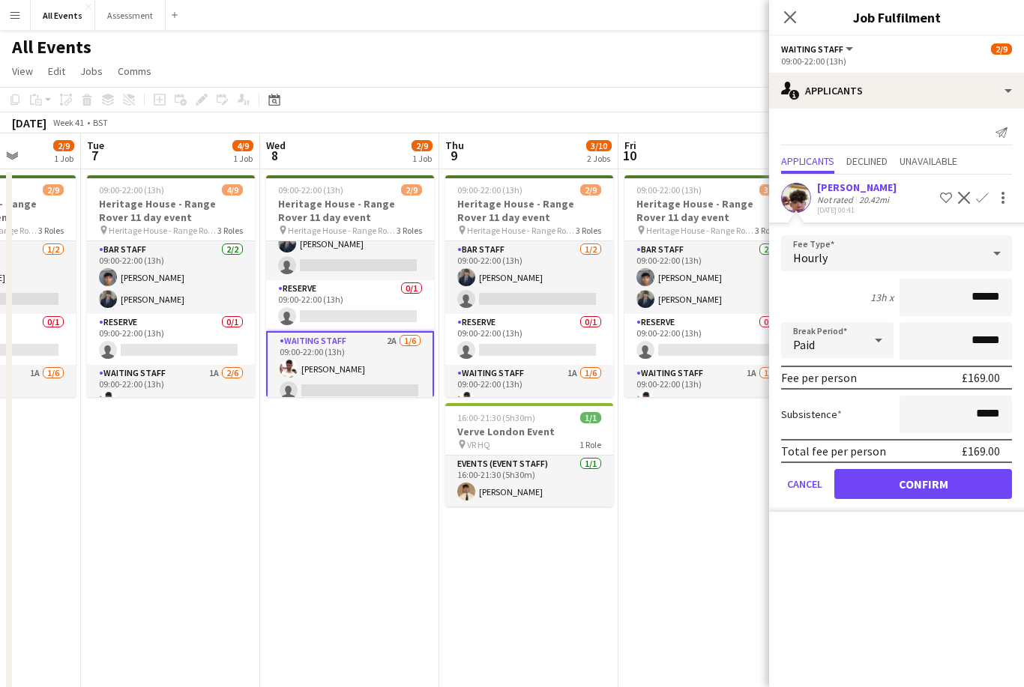
click at [890, 488] on button "Confirm" at bounding box center [923, 484] width 178 height 30
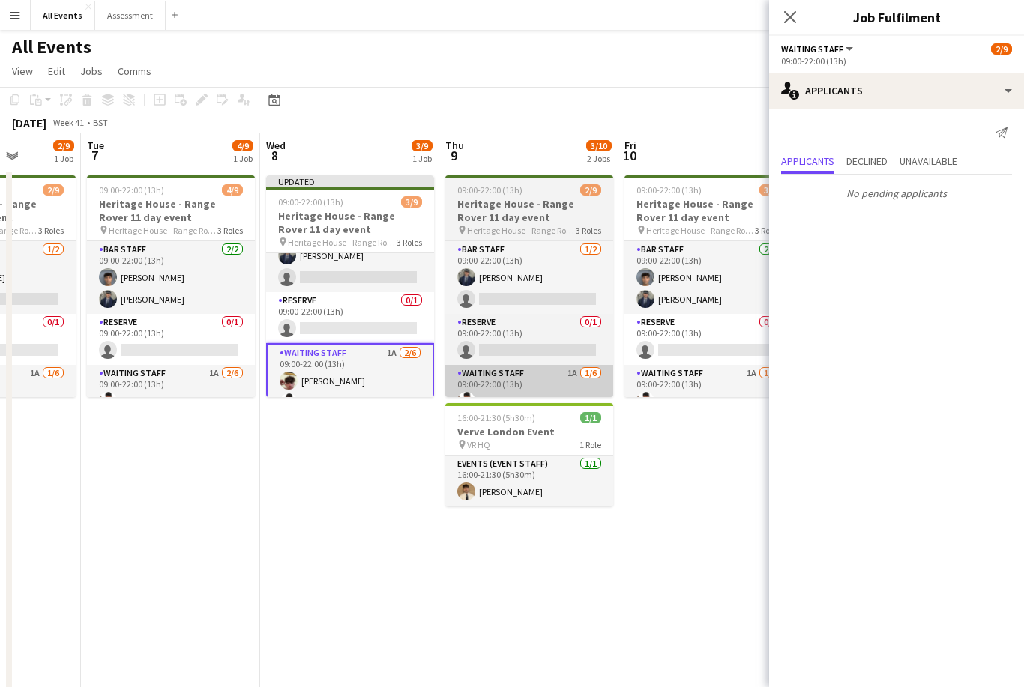
click at [505, 379] on app-card-role "Waiting Staff 1A 1/6 09:00-22:00 (13h) Ahmed Al-Khayat single-neutral-actions s…" at bounding box center [529, 445] width 168 height 160
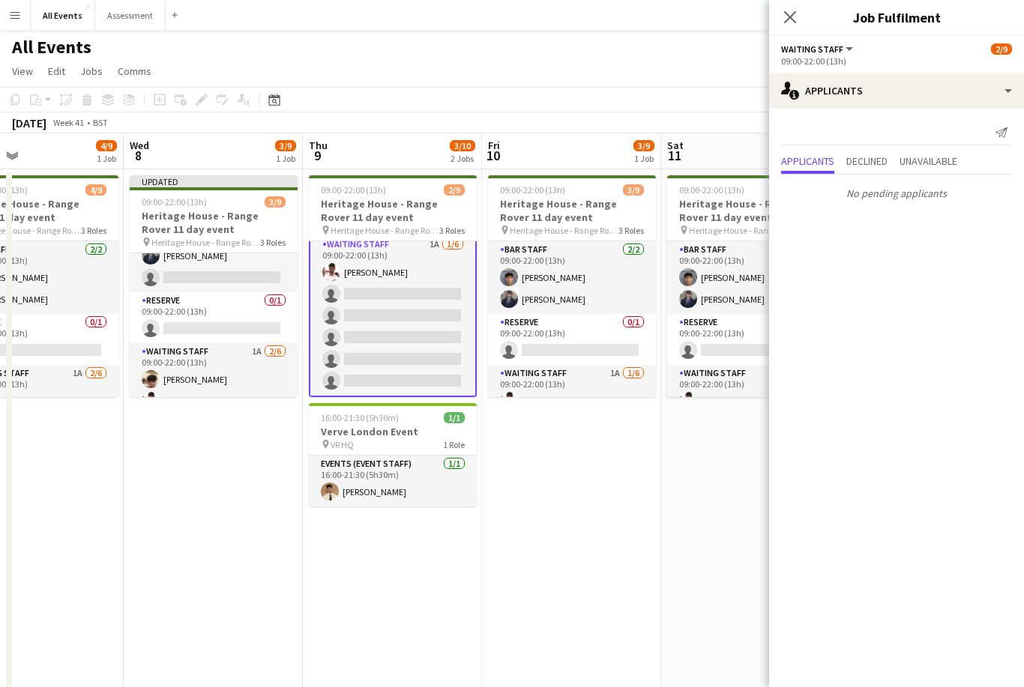
scroll to position [0, 628]
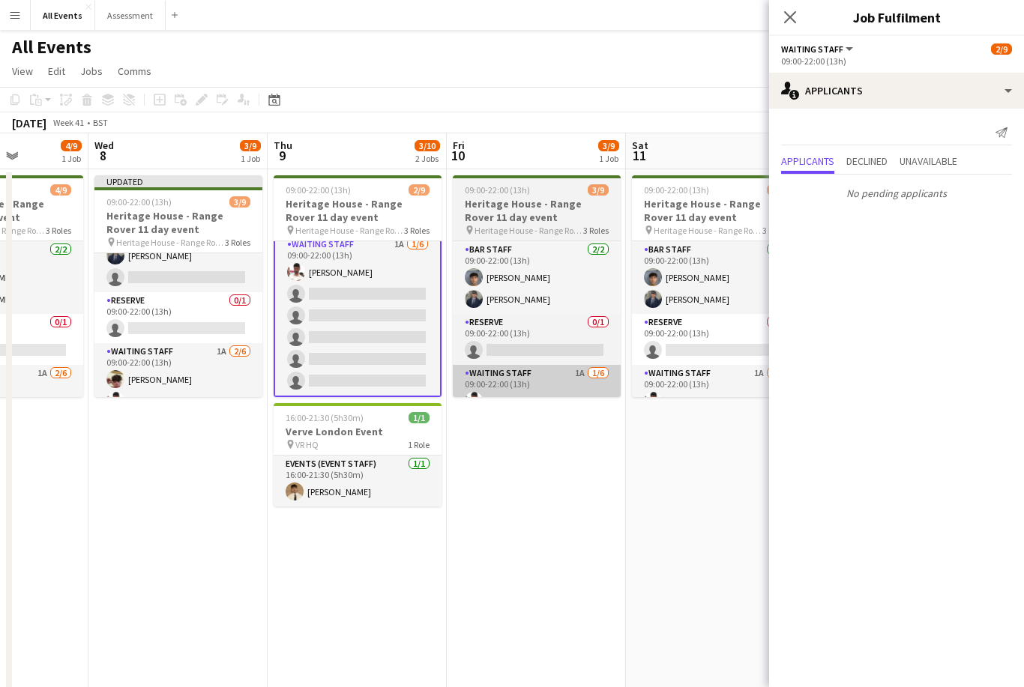
click at [523, 380] on app-card-role "Waiting Staff 1A 1/6 09:00-22:00 (13h) Ahmed Al-Khayat single-neutral-actions s…" at bounding box center [537, 445] width 168 height 160
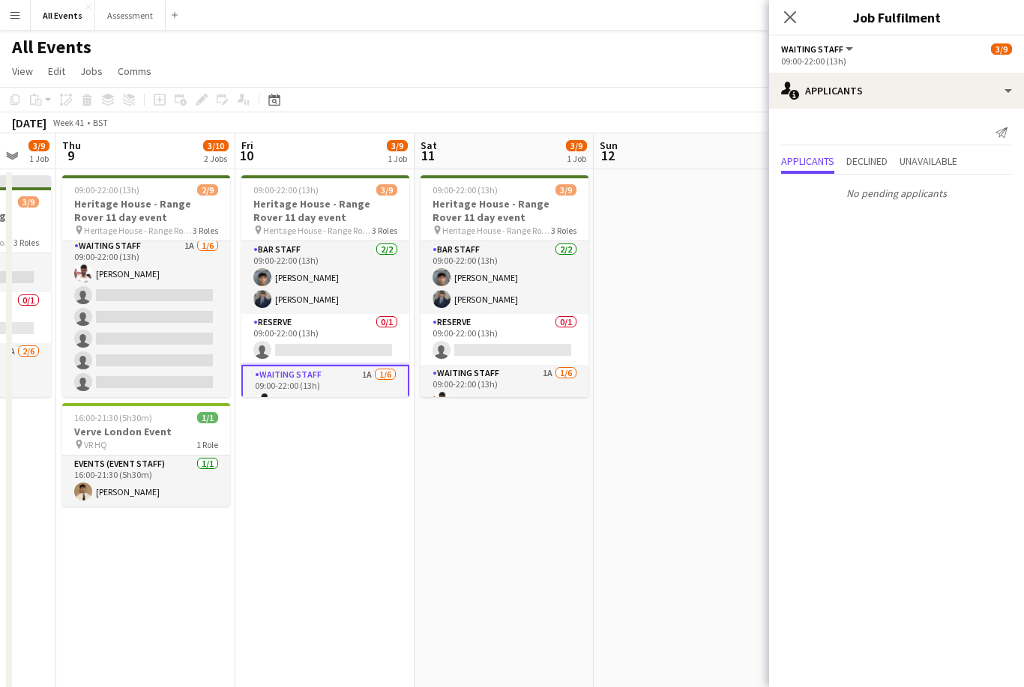
scroll to position [0, 489]
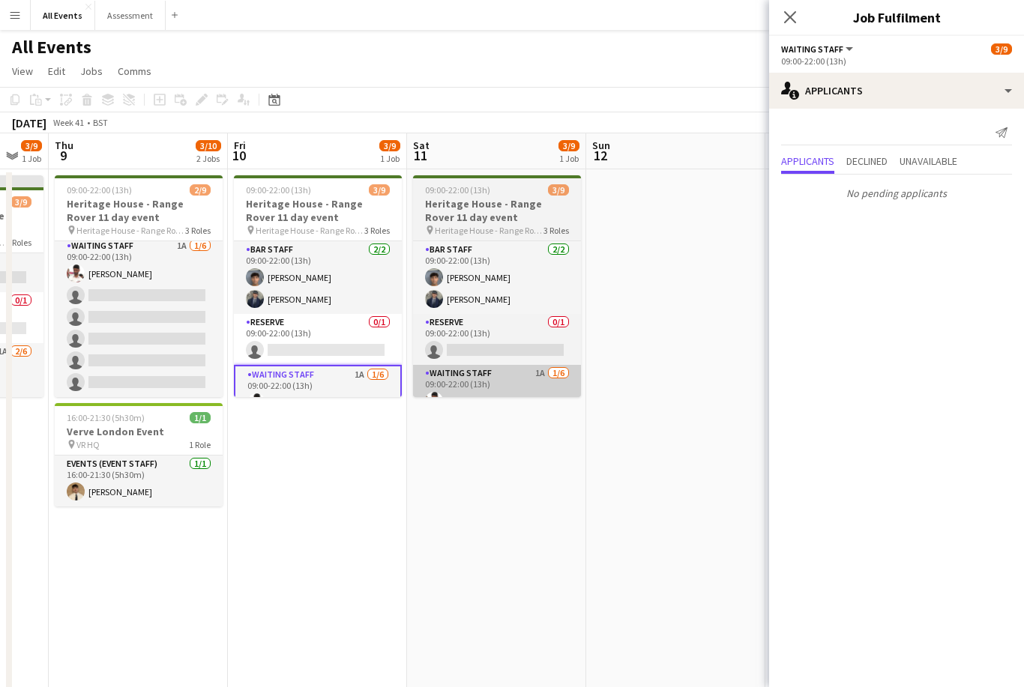
click at [489, 378] on app-card-role "Waiting Staff 1A 1/6 09:00-22:00 (13h) Ahmed Al-Khayat single-neutral-actions s…" at bounding box center [497, 445] width 168 height 160
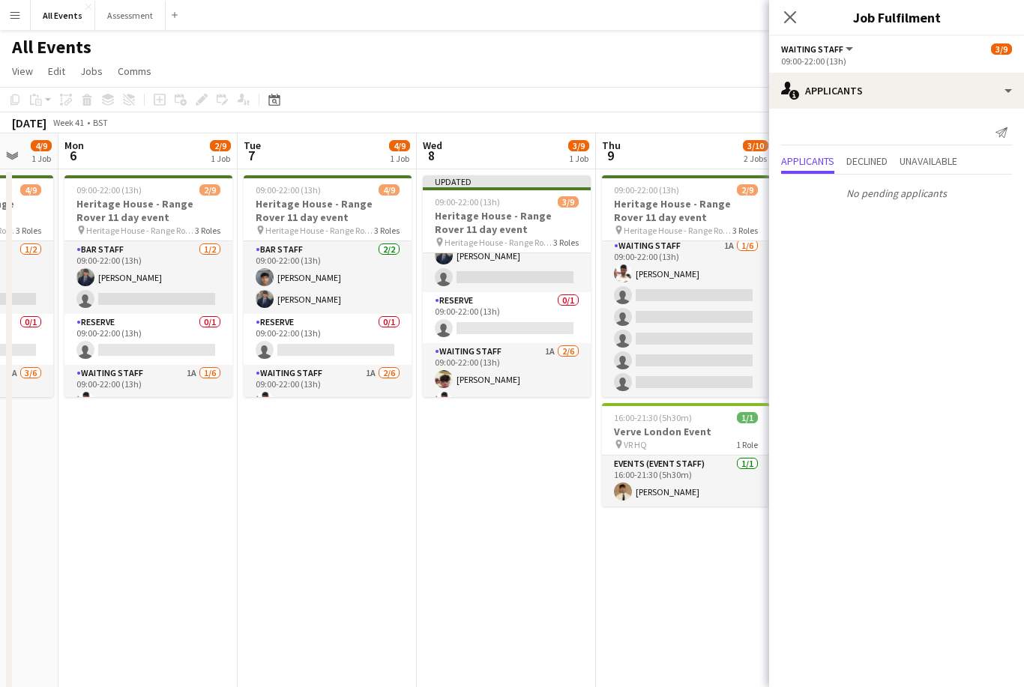
scroll to position [0, 458]
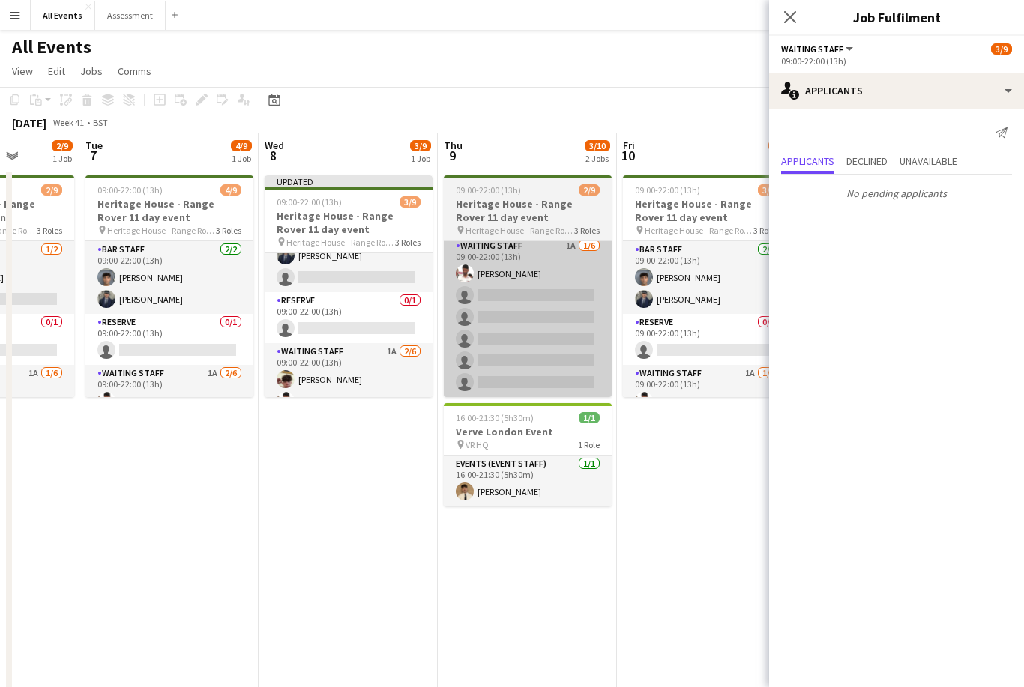
click at [500, 371] on app-card-role "Waiting Staff 1A 1/6 09:00-22:00 (13h) Ahmed Al-Khayat single-neutral-actions s…" at bounding box center [528, 318] width 168 height 160
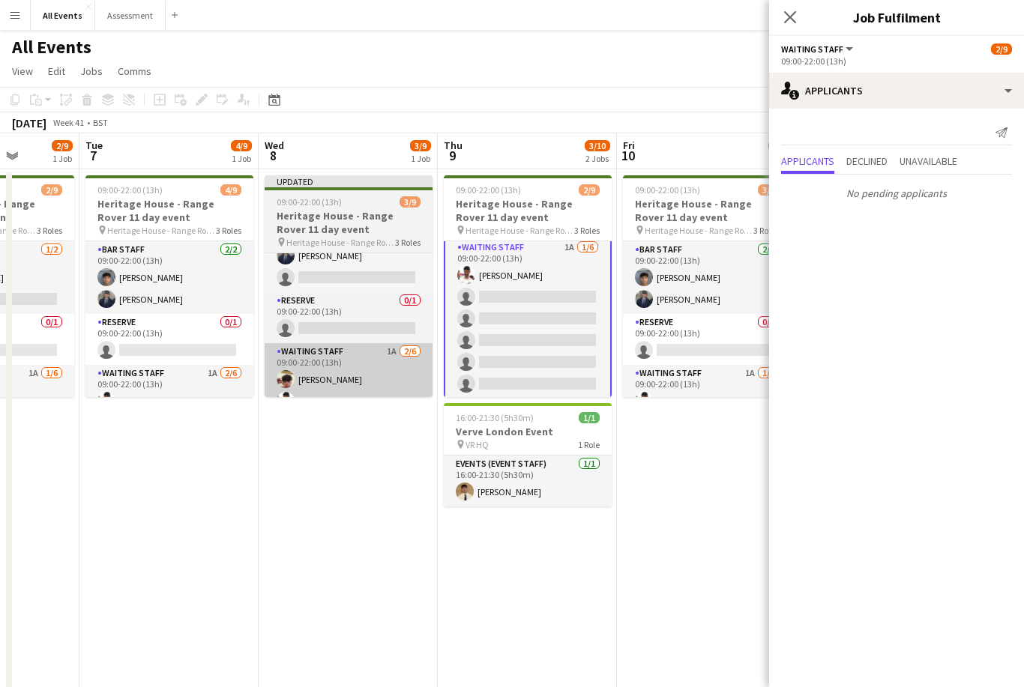
click at [398, 372] on app-card-role "Waiting Staff 1A 2/6 09:00-22:00 (13h) Christopher Carradine Ahmed Al-Khayat si…" at bounding box center [349, 423] width 168 height 160
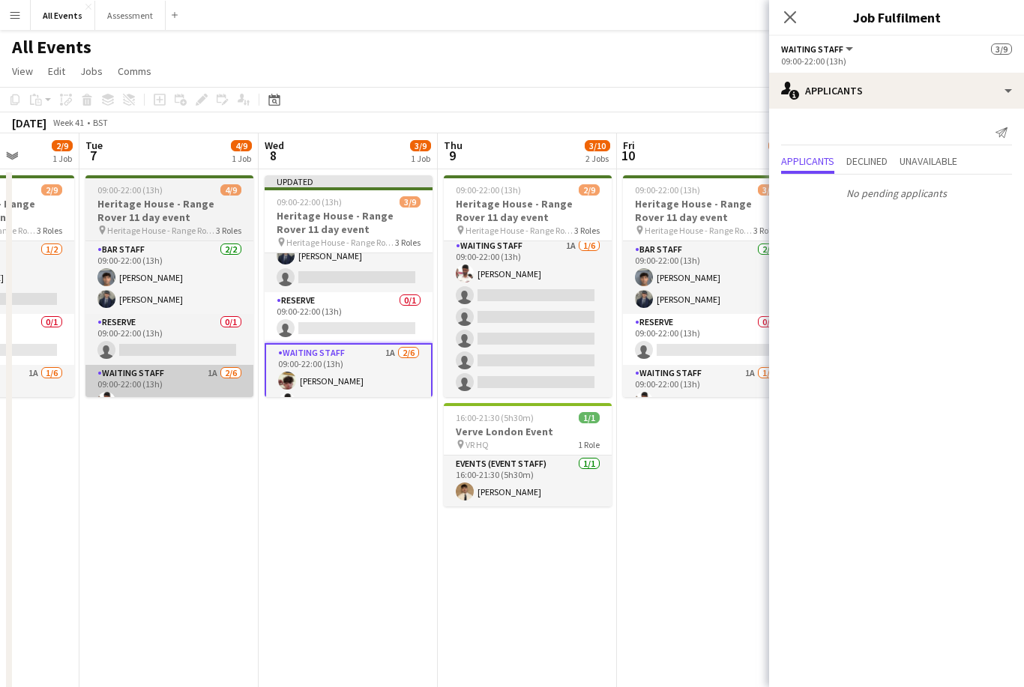
click at [198, 376] on app-card-role "Waiting Staff 1A 2/6 09:00-22:00 (13h) Ahmed Al-Khayat Christopher Carradine si…" at bounding box center [169, 445] width 168 height 160
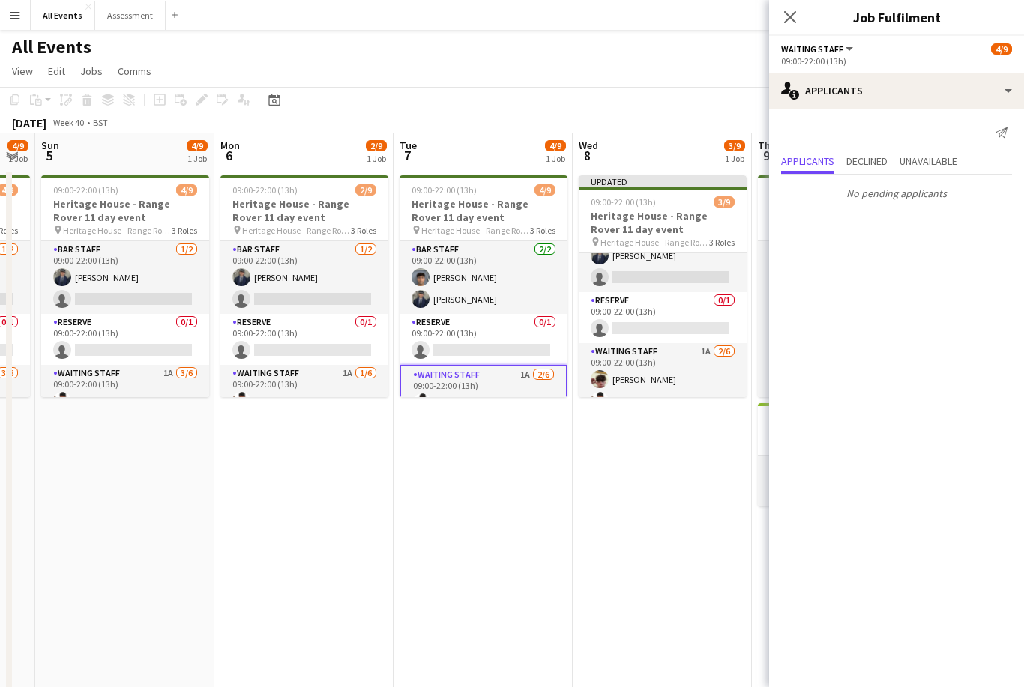
scroll to position [0, 467]
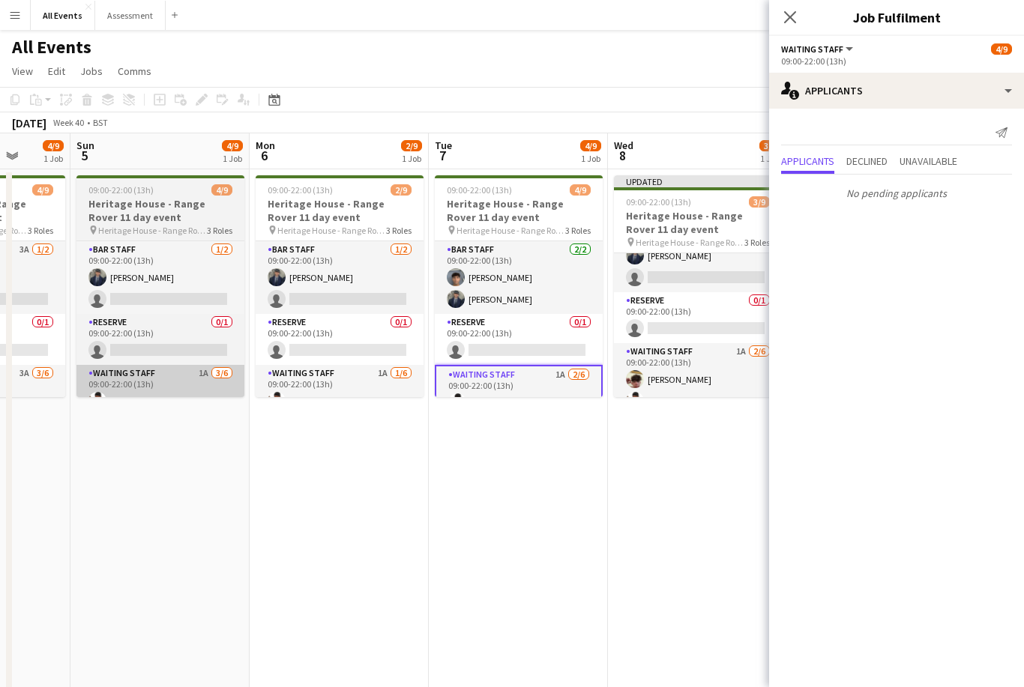
click at [211, 381] on app-card-role "Waiting Staff 1A 3/6 09:00-22:00 (13h) Ahmed Al-Khayat Clover Bayntun-Coward Ch…" at bounding box center [160, 445] width 168 height 160
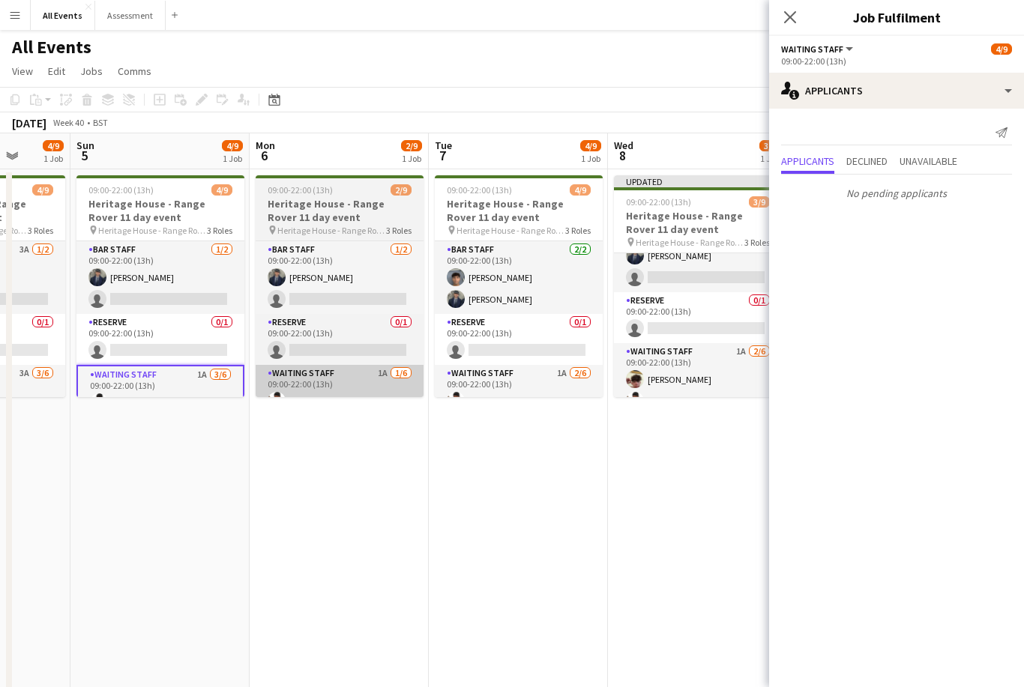
click at [337, 383] on app-card-role "Waiting Staff 1A 1/6 09:00-22:00 (13h) Ahmed Al-Khayat single-neutral-actions s…" at bounding box center [340, 445] width 168 height 160
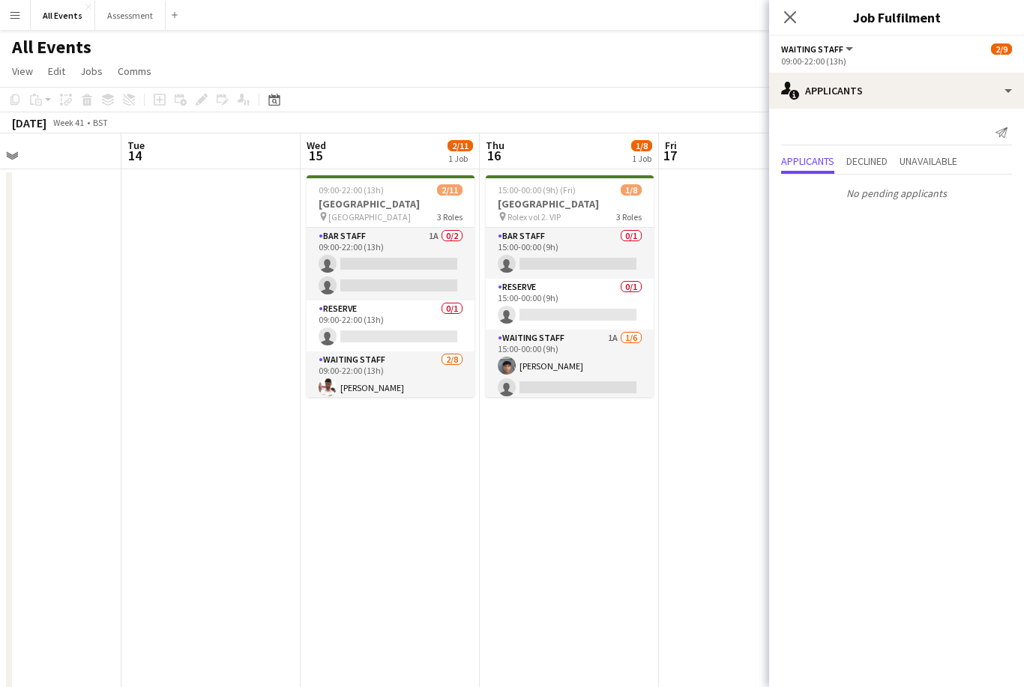
scroll to position [0, 496]
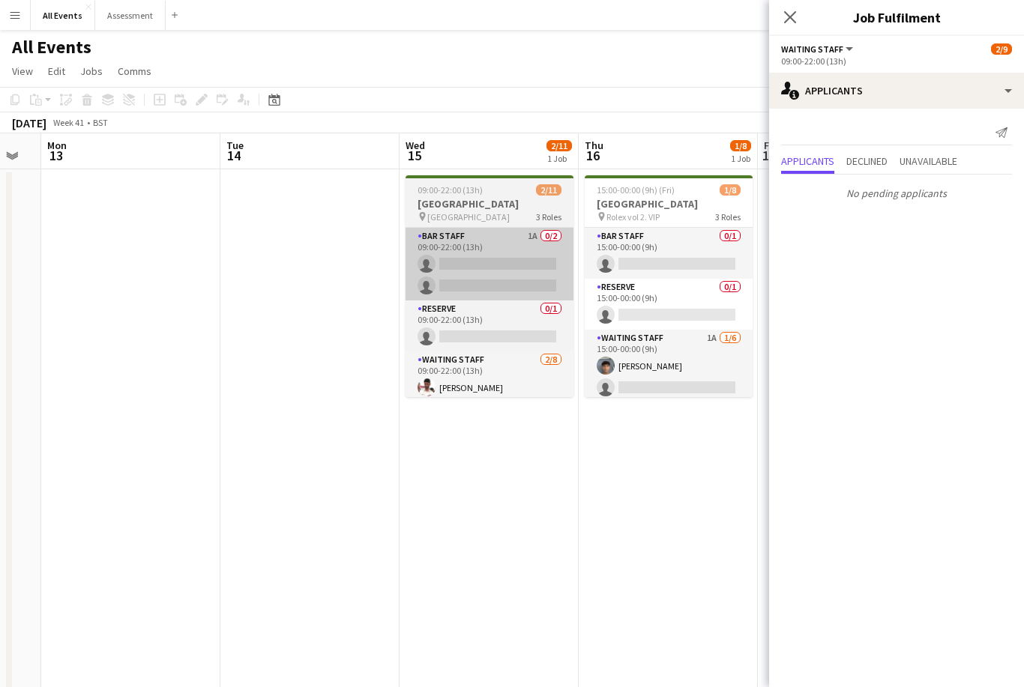
click at [481, 273] on app-card-role "Bar Staff 1A 0/2 09:00-22:00 (13h) single-neutral-actions single-neutral-actions" at bounding box center [490, 264] width 168 height 73
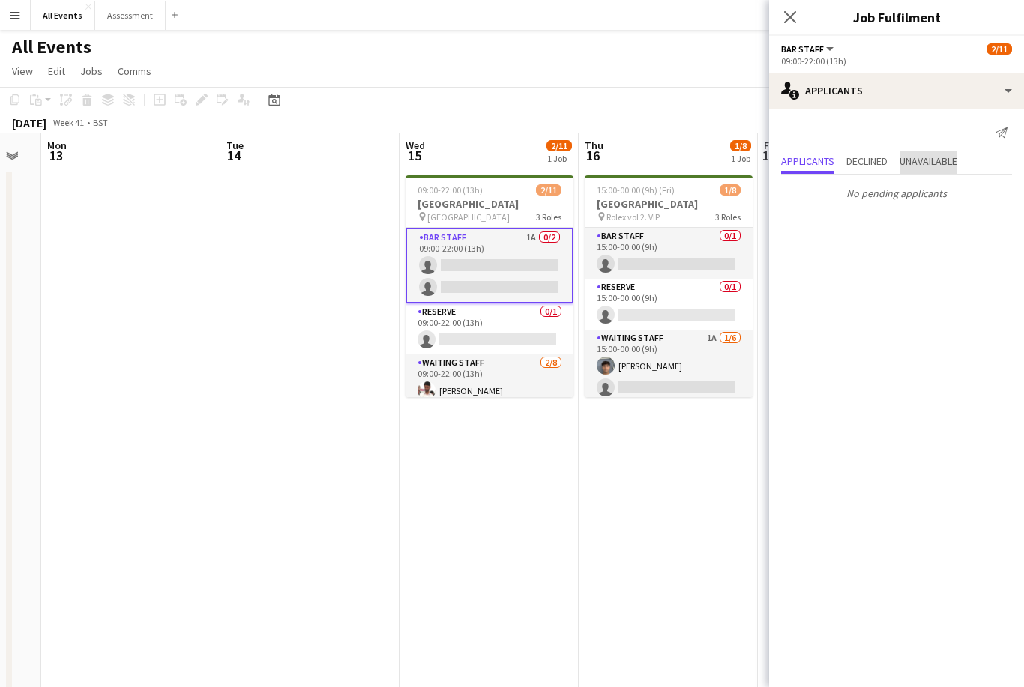
click at [942, 162] on span "Unavailable" at bounding box center [928, 161] width 58 height 10
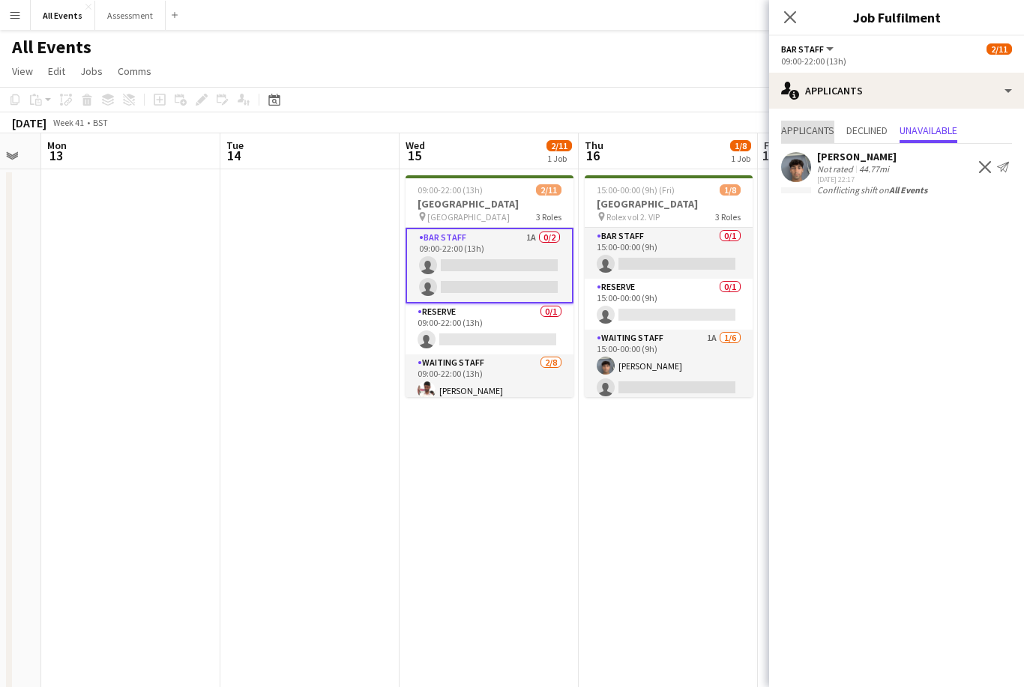
click at [814, 133] on span "Applicants" at bounding box center [807, 130] width 53 height 10
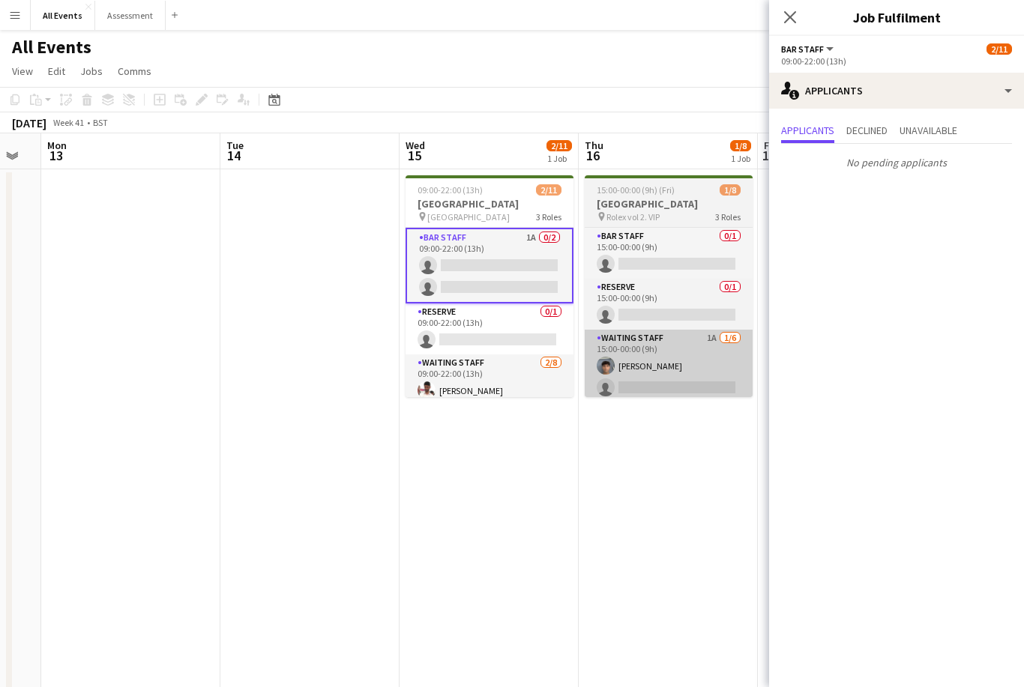
click at [633, 380] on app-card-role "Waiting Staff 1A 1/6 15:00-00:00 (9h) Arya Firake single-neutral-actions single…" at bounding box center [669, 410] width 168 height 160
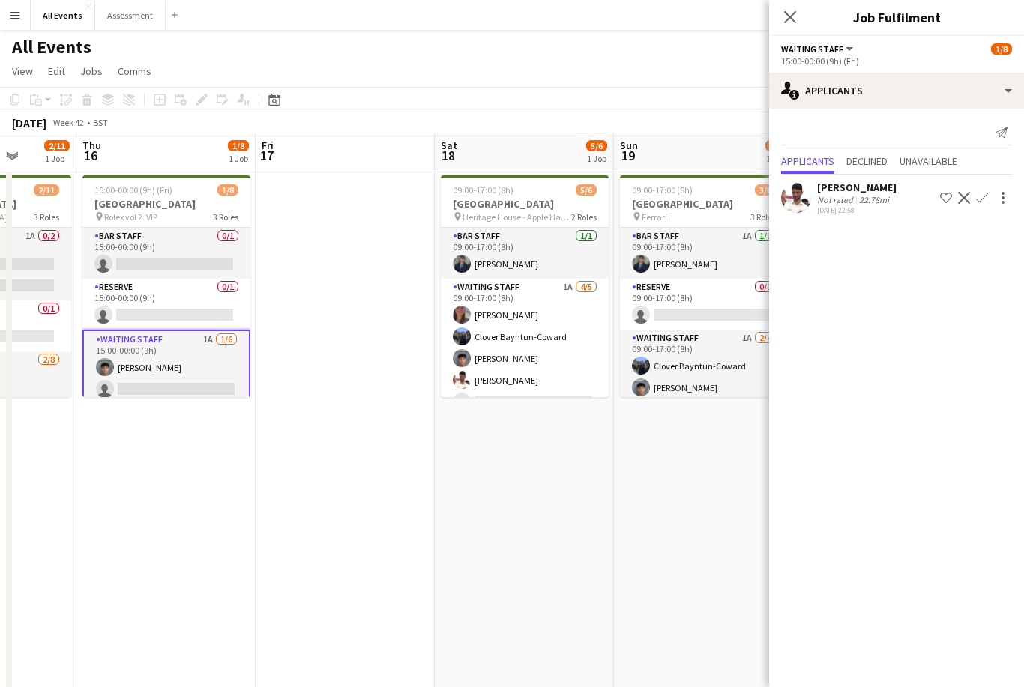
scroll to position [0, 469]
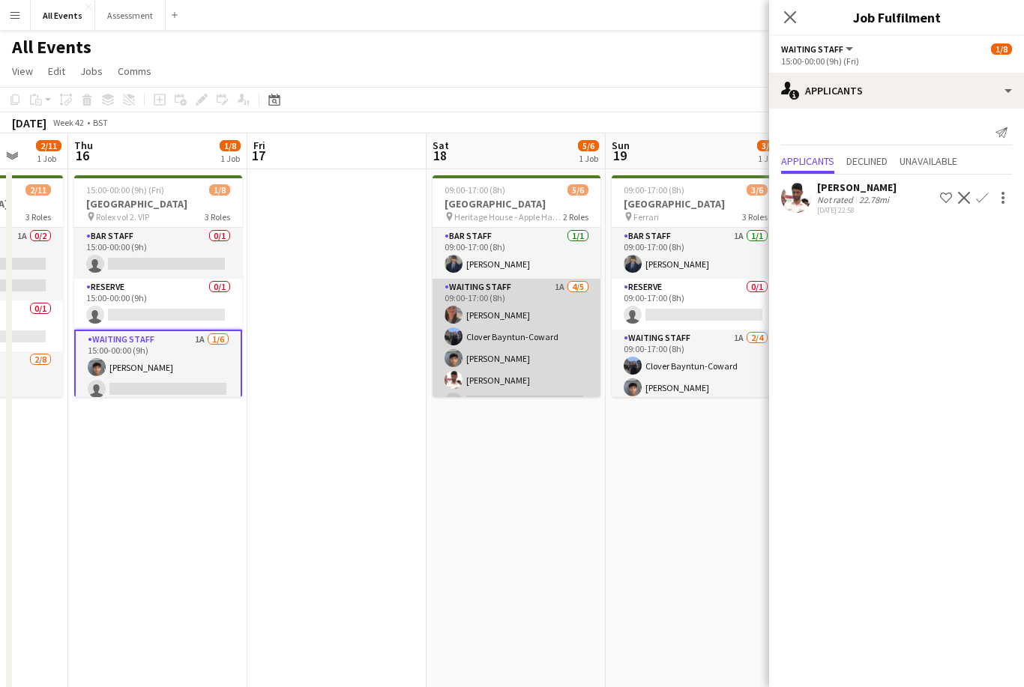
click at [534, 357] on app-card-role "Waiting Staff 1A 4/5 09:00-17:00 (8h) Tabitha Stork Clover Bayntun-Coward Arya …" at bounding box center [517, 348] width 168 height 138
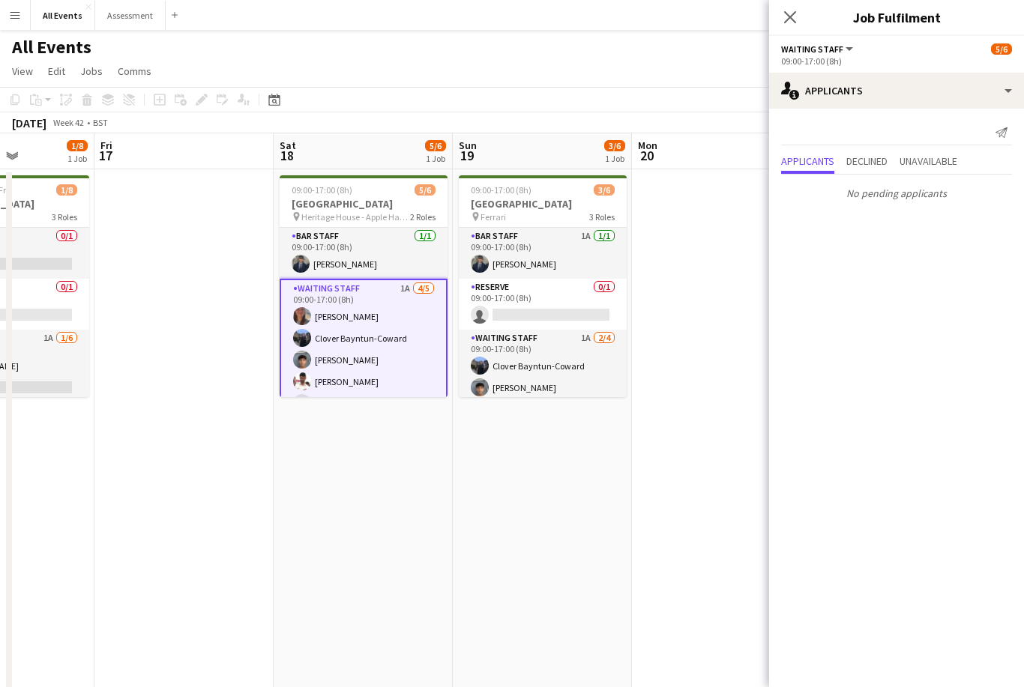
scroll to position [0, 627]
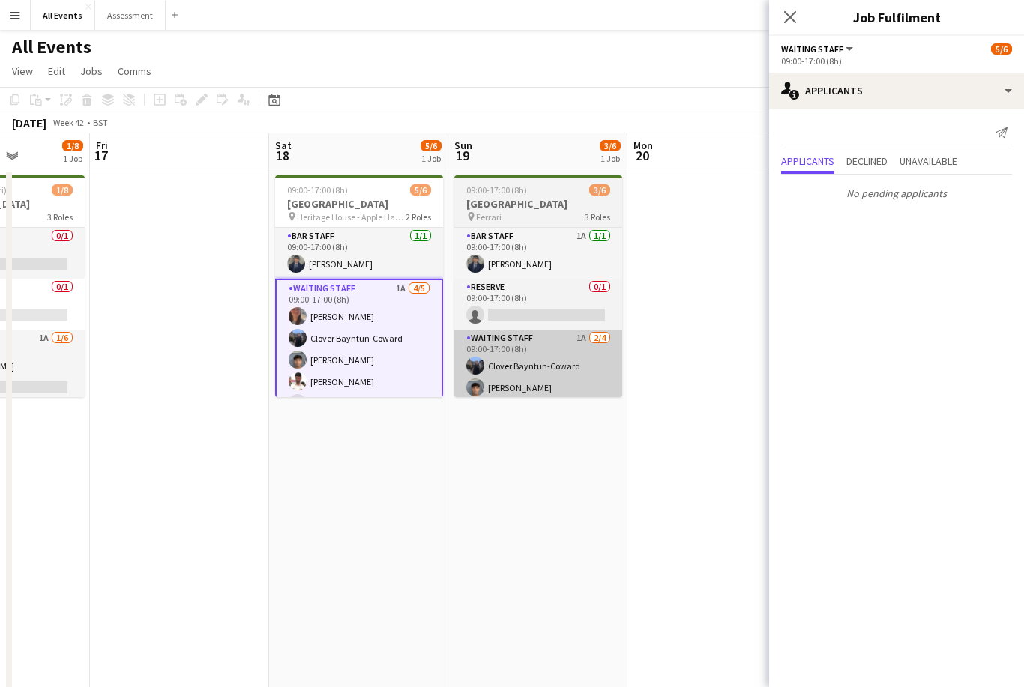
click at [562, 378] on app-card-role "Waiting Staff 1A 2/4 09:00-17:00 (8h) Clover Bayntun-Coward Arya Firake single-…" at bounding box center [538, 388] width 168 height 116
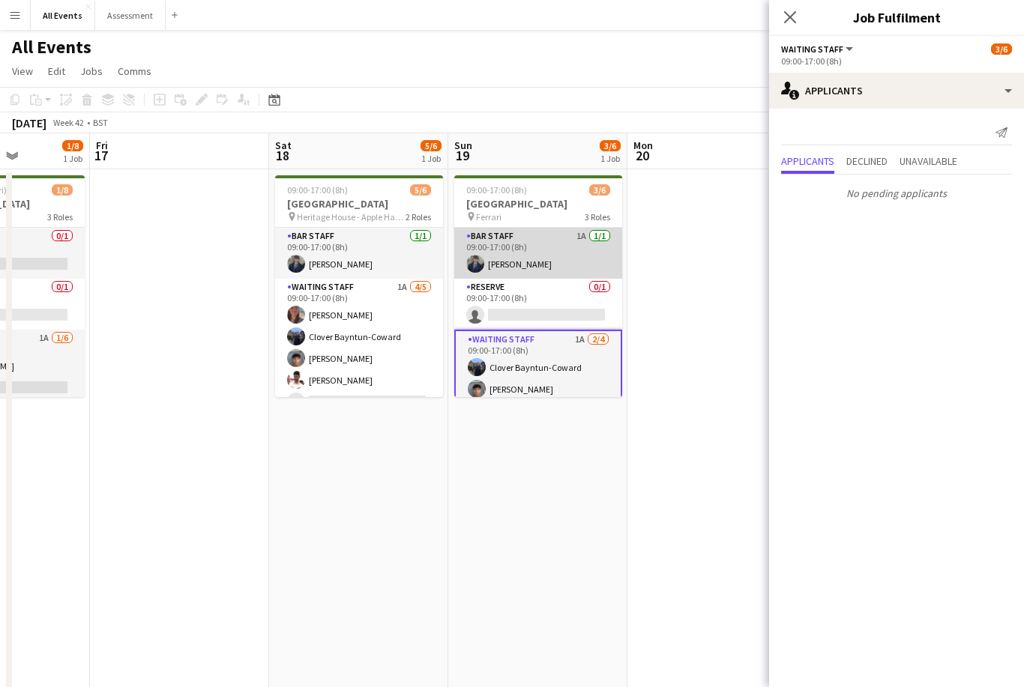
click at [498, 247] on app-card-role "Bar Staff 1A 1/1 09:00-17:00 (8h) Charlie Hill" at bounding box center [538, 253] width 168 height 51
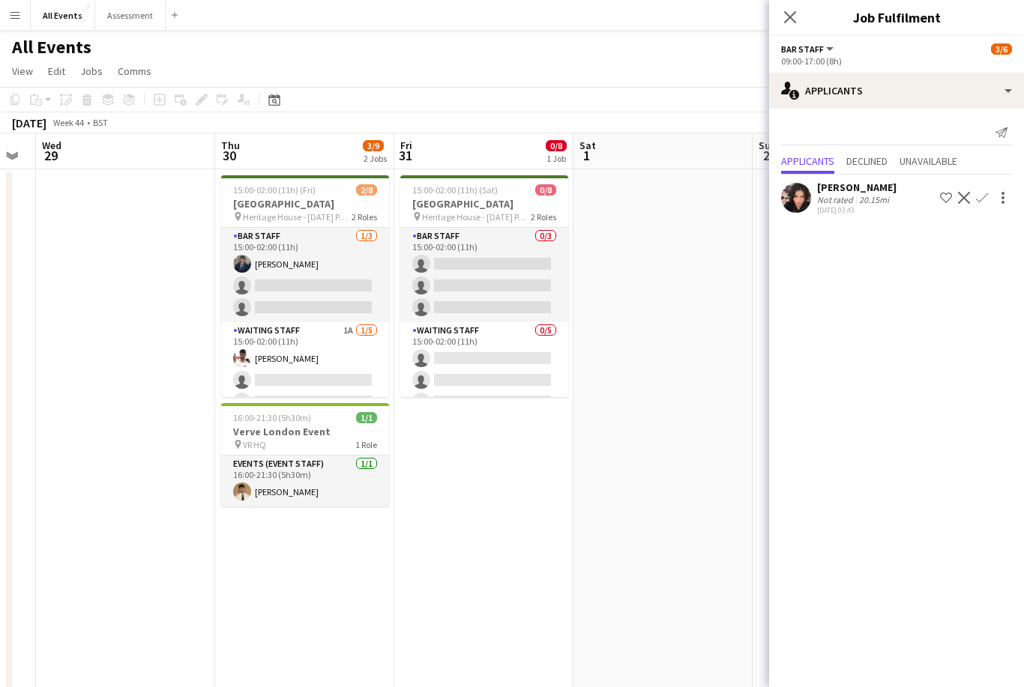
scroll to position [0, 486]
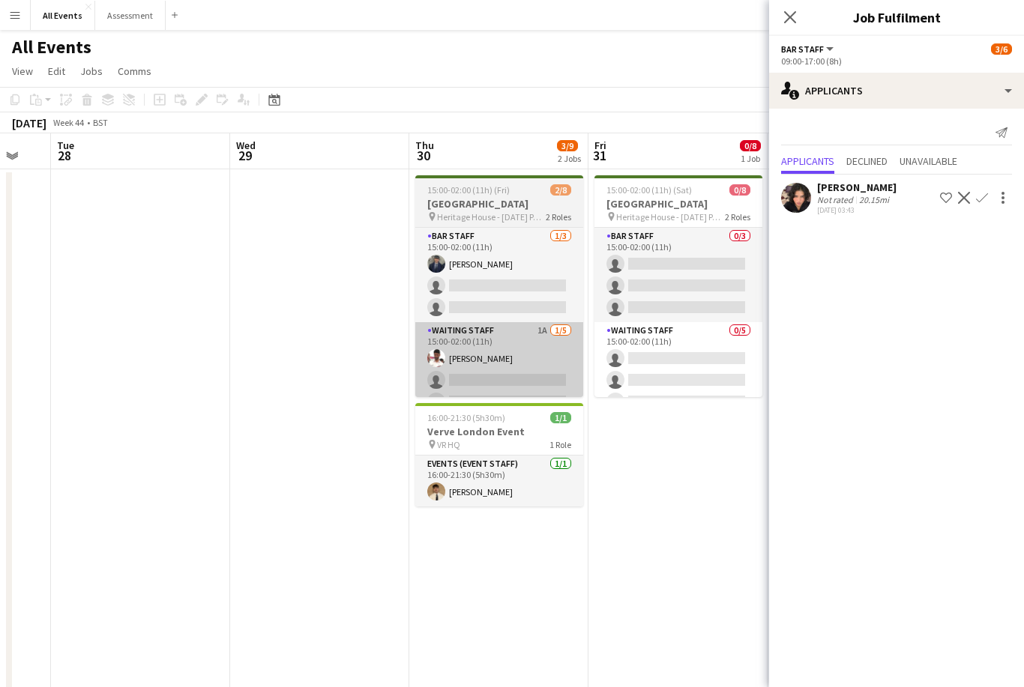
click at [495, 364] on app-card-role "Waiting Staff 1A 1/5 15:00-02:00 (11h) Ahmed Al-Khayat single-neutral-actions s…" at bounding box center [499, 391] width 168 height 138
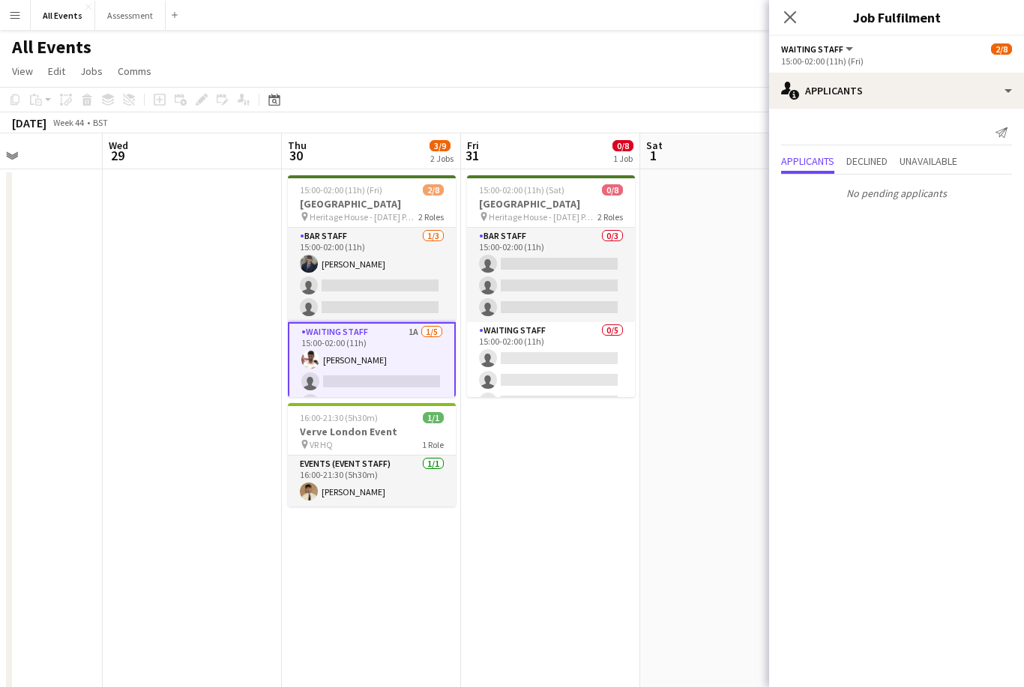
scroll to position [0, 618]
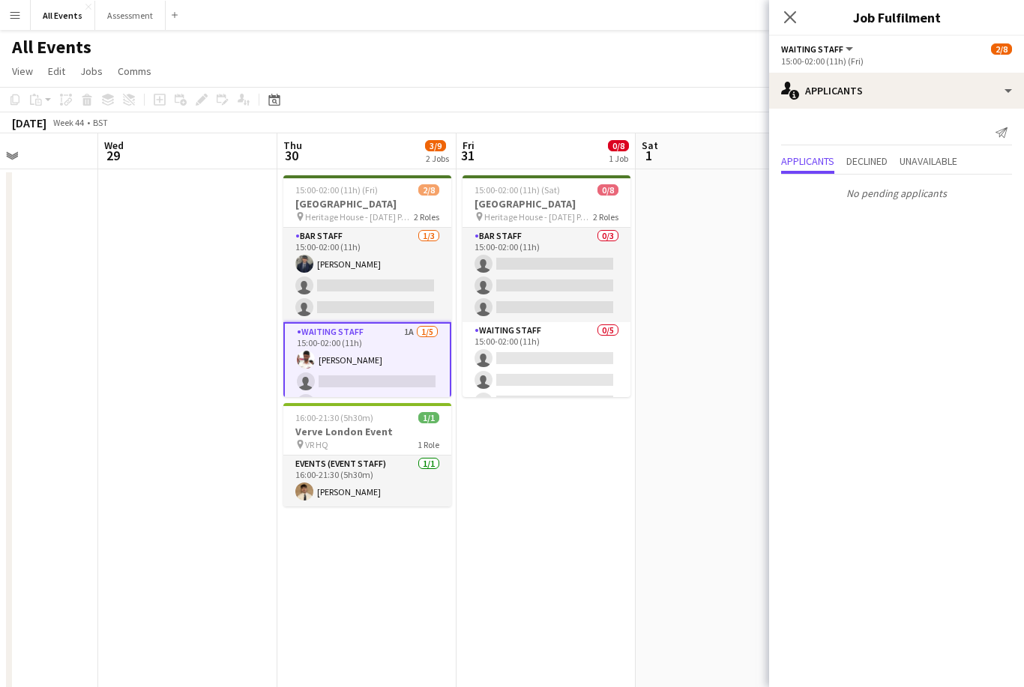
click at [717, 238] on app-date-cell at bounding box center [725, 495] width 179 height 653
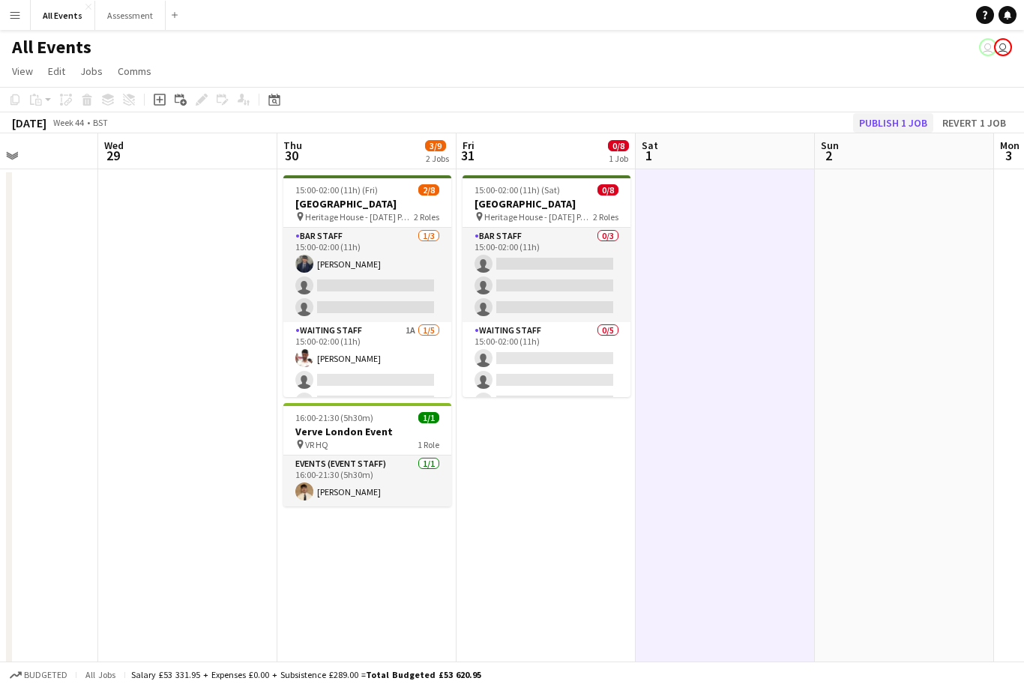
click at [888, 124] on button "Publish 1 job" at bounding box center [893, 122] width 80 height 19
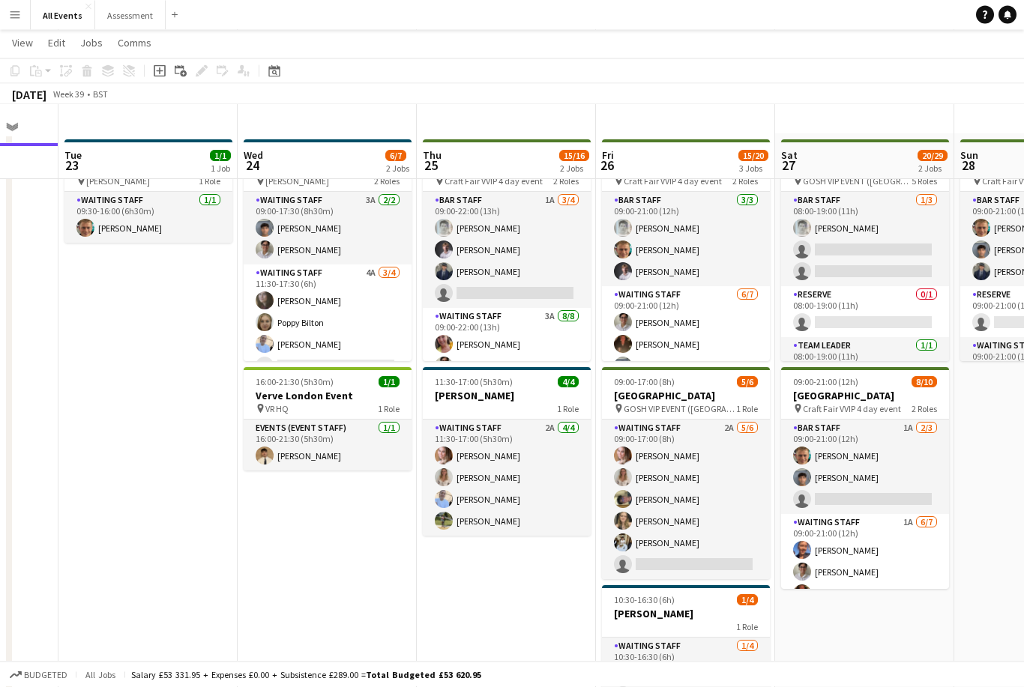
scroll to position [111, 0]
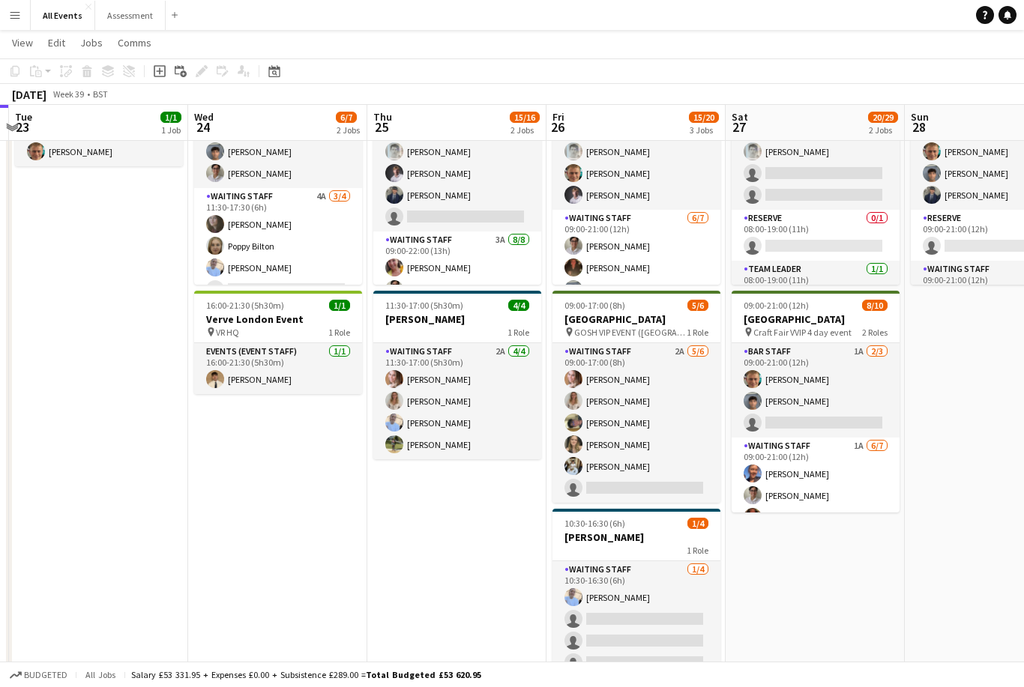
click at [106, 445] on app-date-cell "09:30-16:00 (6h30m) 1/1 E.J. Churchill pin E.J. Churchill 1 Role Waiting Staff …" at bounding box center [98, 383] width 179 height 653
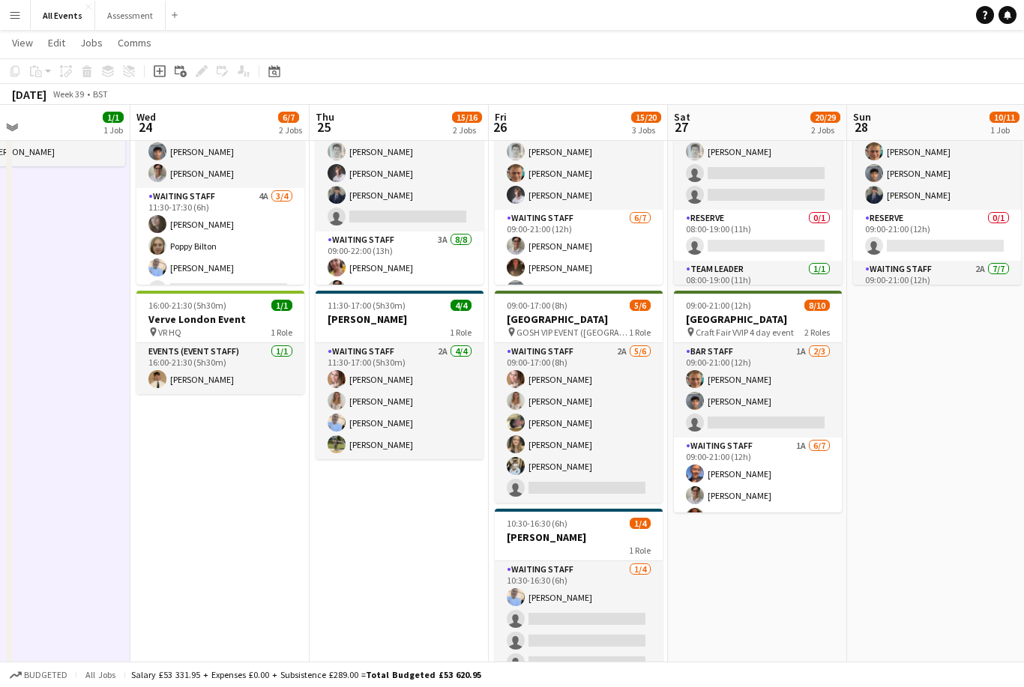
scroll to position [0, 584]
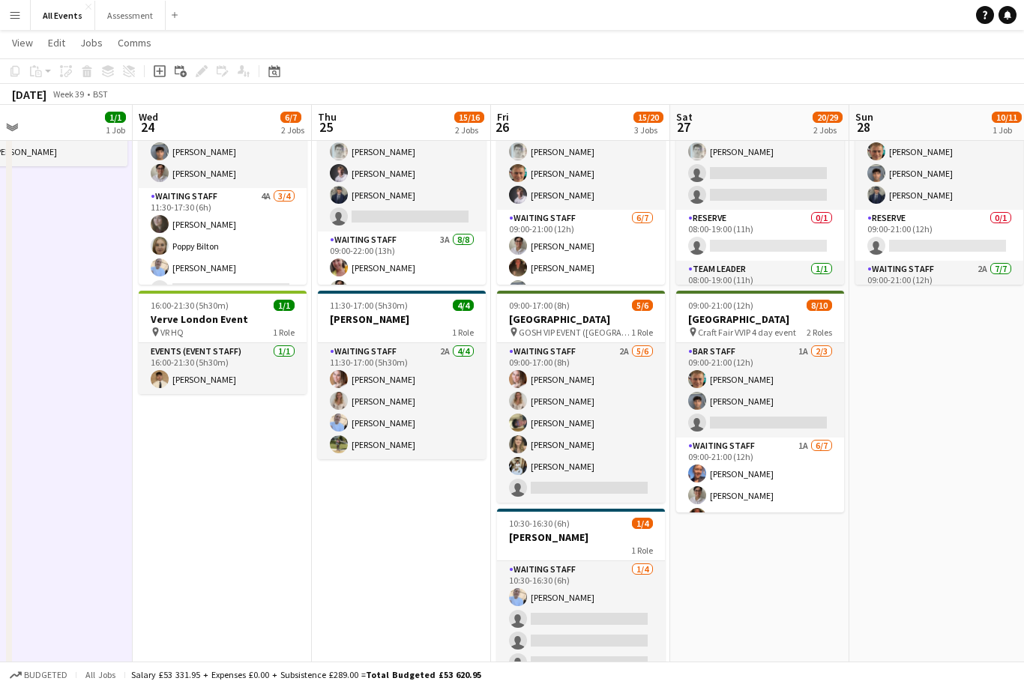
click at [199, 549] on app-date-cell "09:00-17:30 (8h30m) 5/6 [PERSON_NAME] pin [PERSON_NAME] 2 Roles Waiting Staff 3…" at bounding box center [222, 383] width 179 height 653
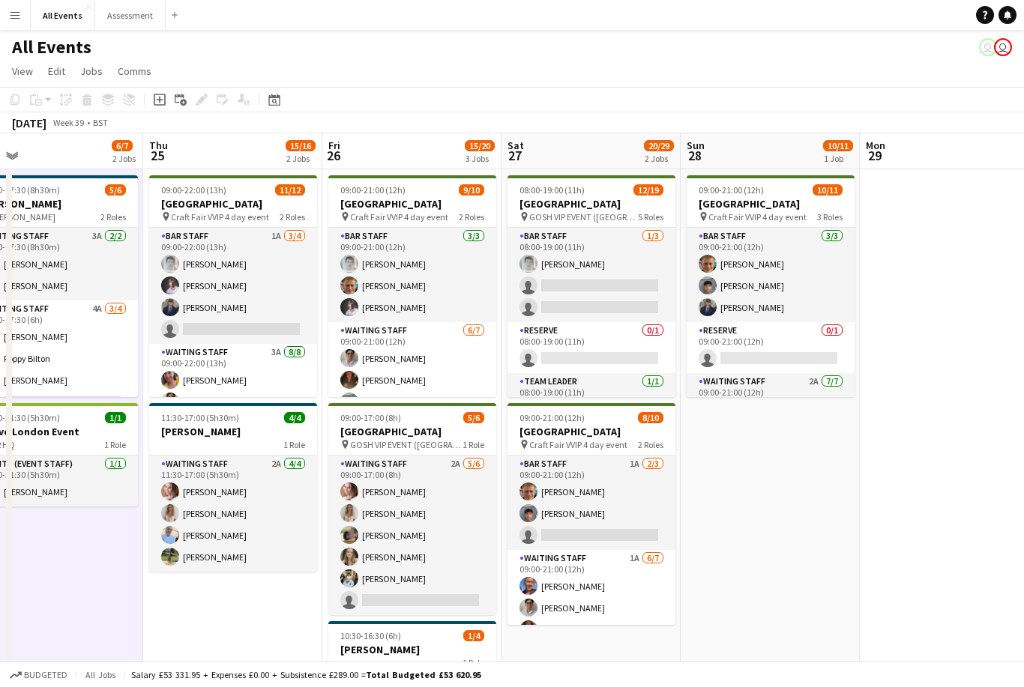
scroll to position [0, 564]
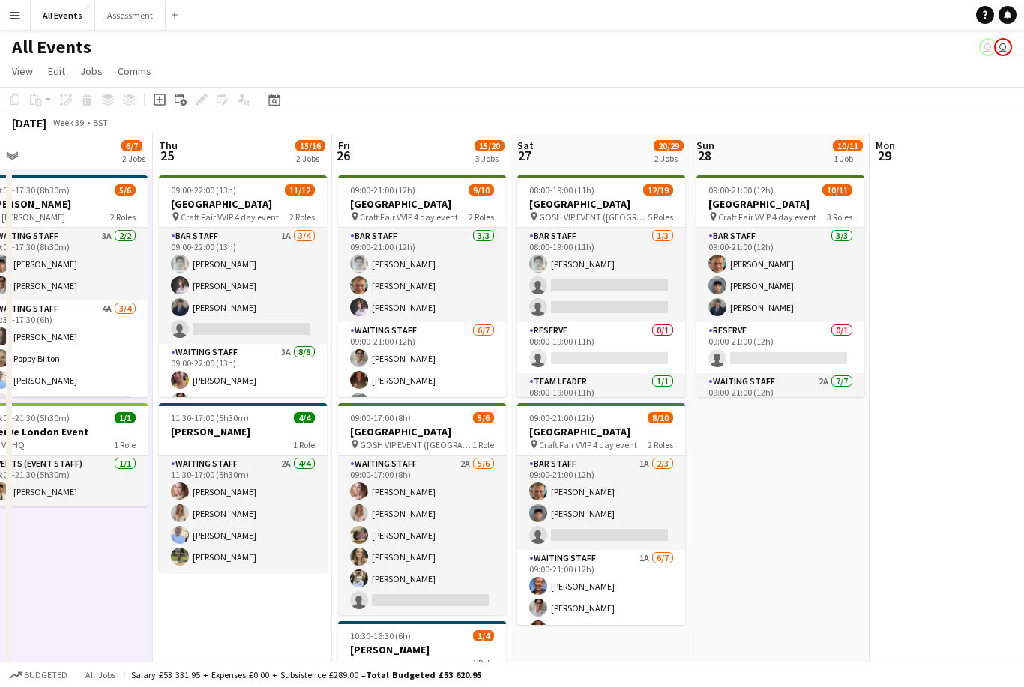
click at [22, 21] on button "Menu" at bounding box center [15, 15] width 30 height 30
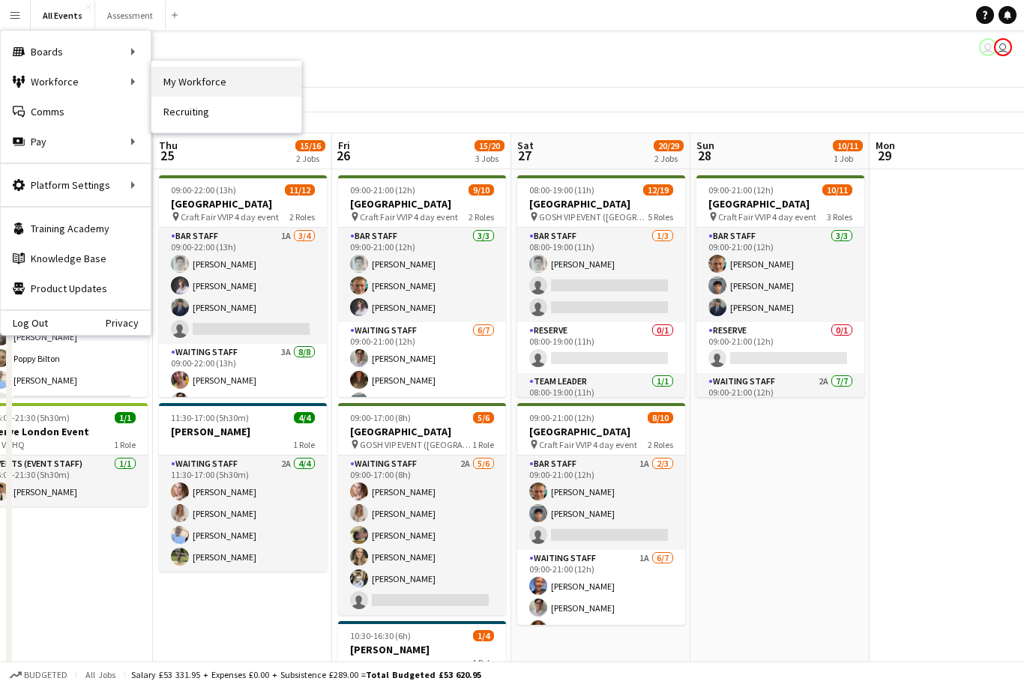
click at [190, 94] on link "My Workforce" at bounding box center [226, 82] width 150 height 30
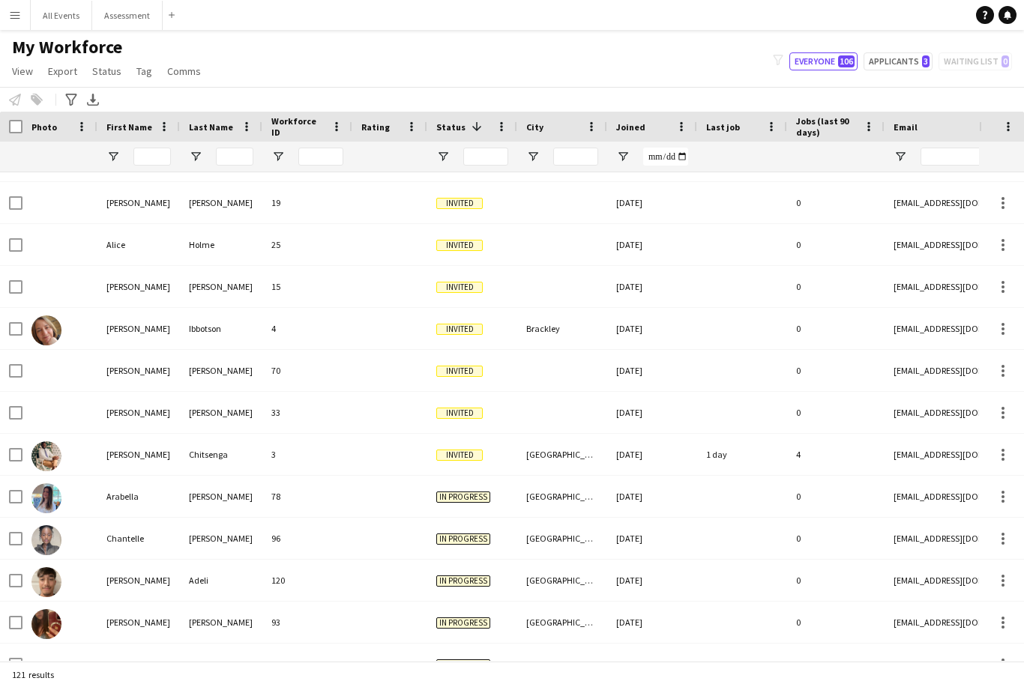
scroll to position [368, 0]
click at [65, 356] on div at bounding box center [59, 370] width 75 height 41
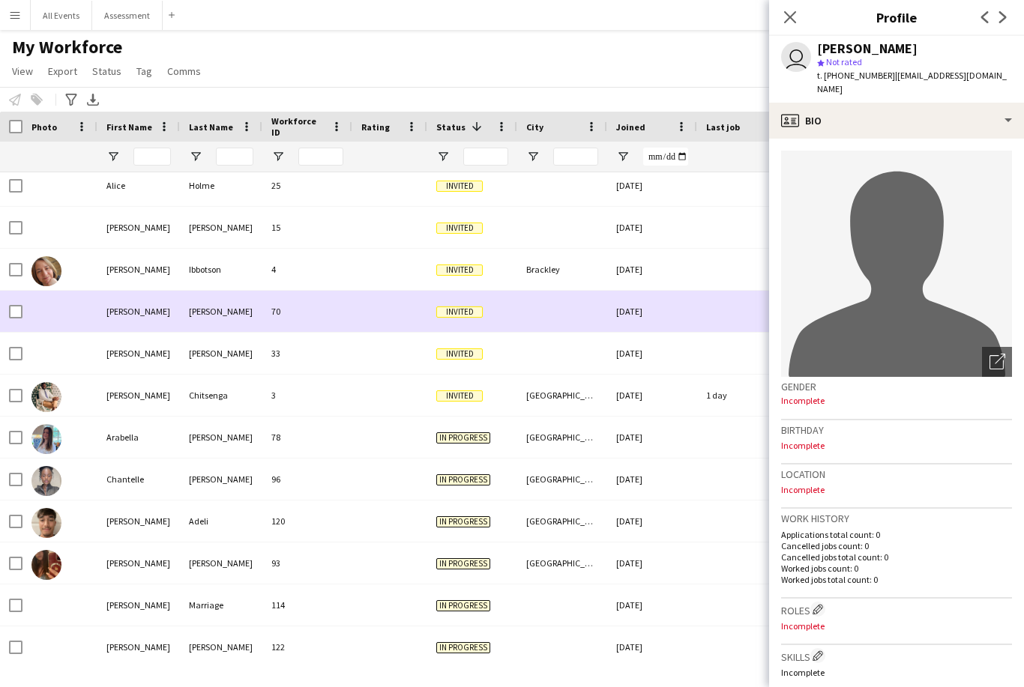
scroll to position [0, 0]
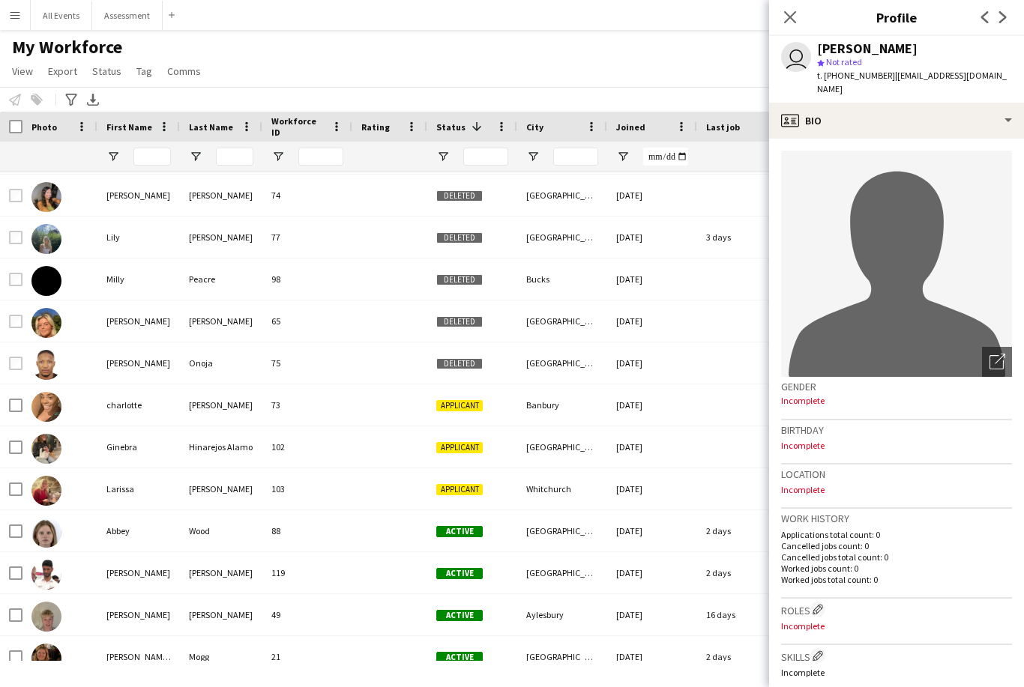
click at [121, 495] on div "Larissa" at bounding box center [138, 488] width 82 height 41
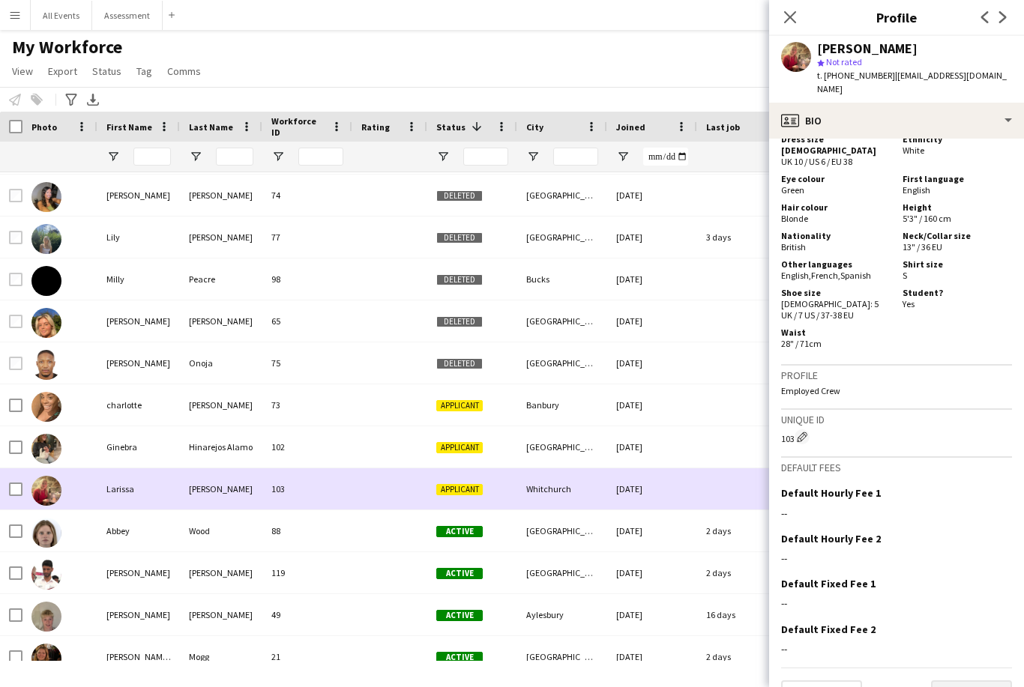
click at [986, 681] on button "Next" at bounding box center [971, 696] width 81 height 30
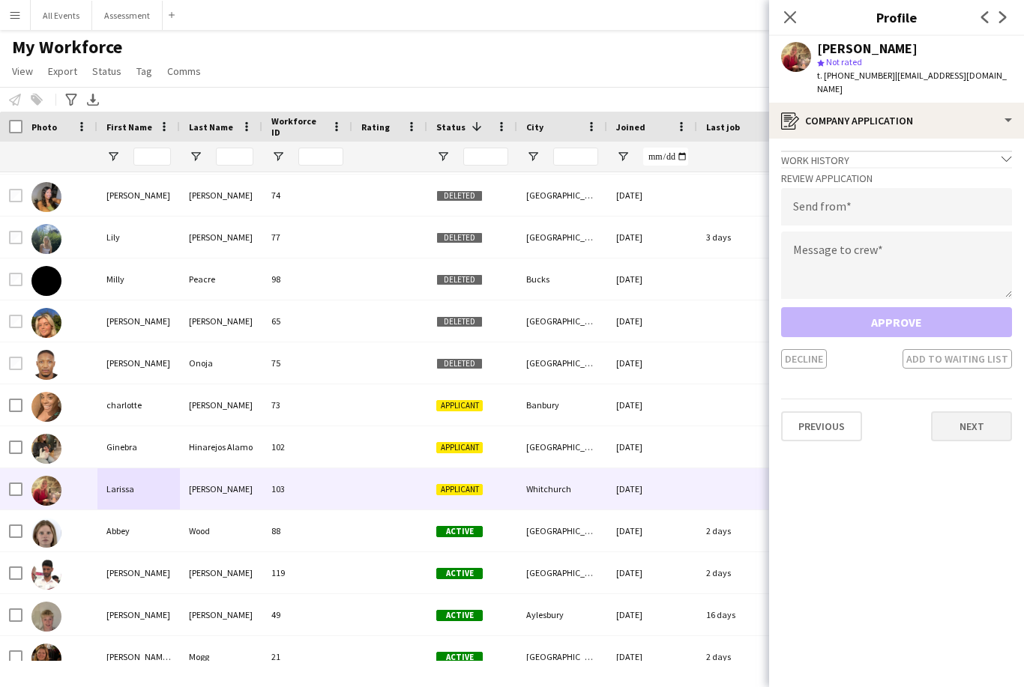
click at [986, 412] on button "Next" at bounding box center [971, 427] width 81 height 30
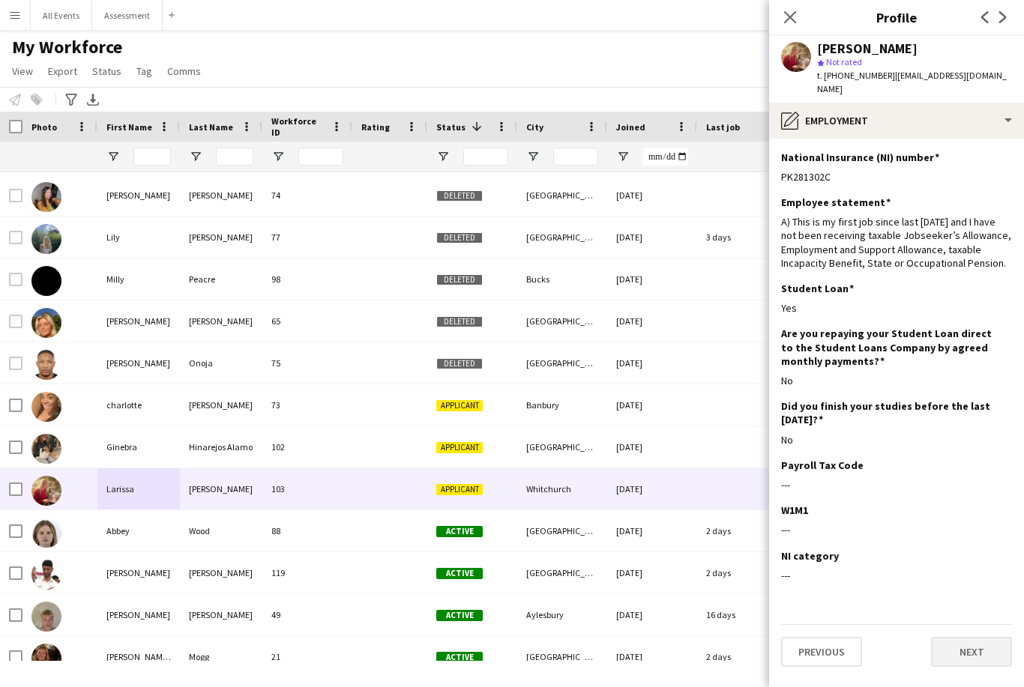
click at [972, 646] on button "Next" at bounding box center [971, 652] width 81 height 30
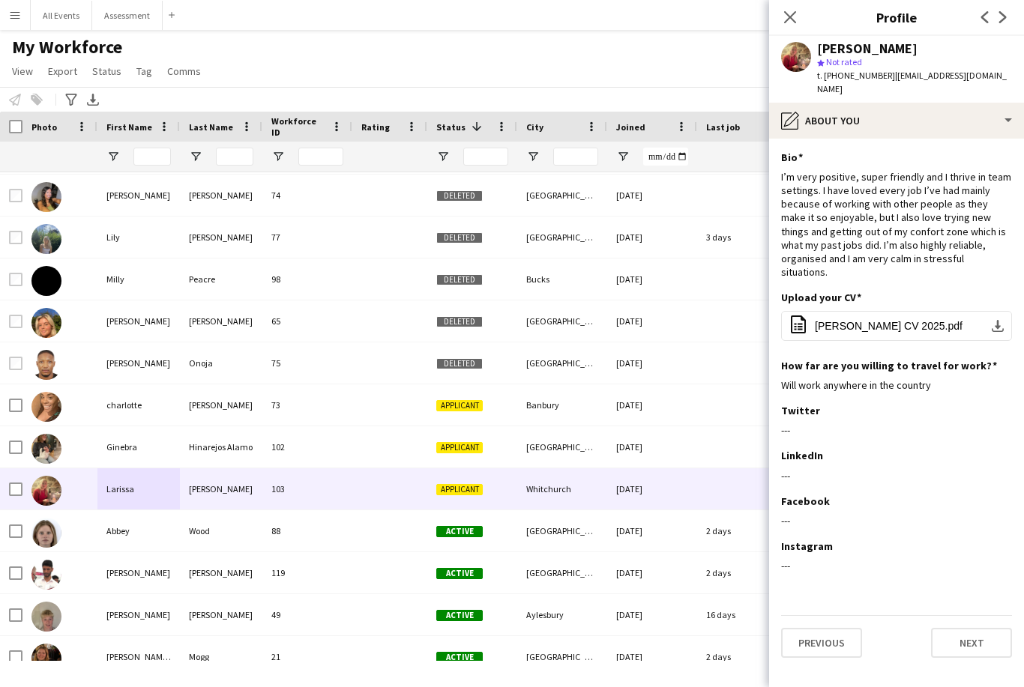
click at [729, 70] on div "My Workforce View Views Default view New view Update view Delete view Edit name…" at bounding box center [512, 61] width 1024 height 51
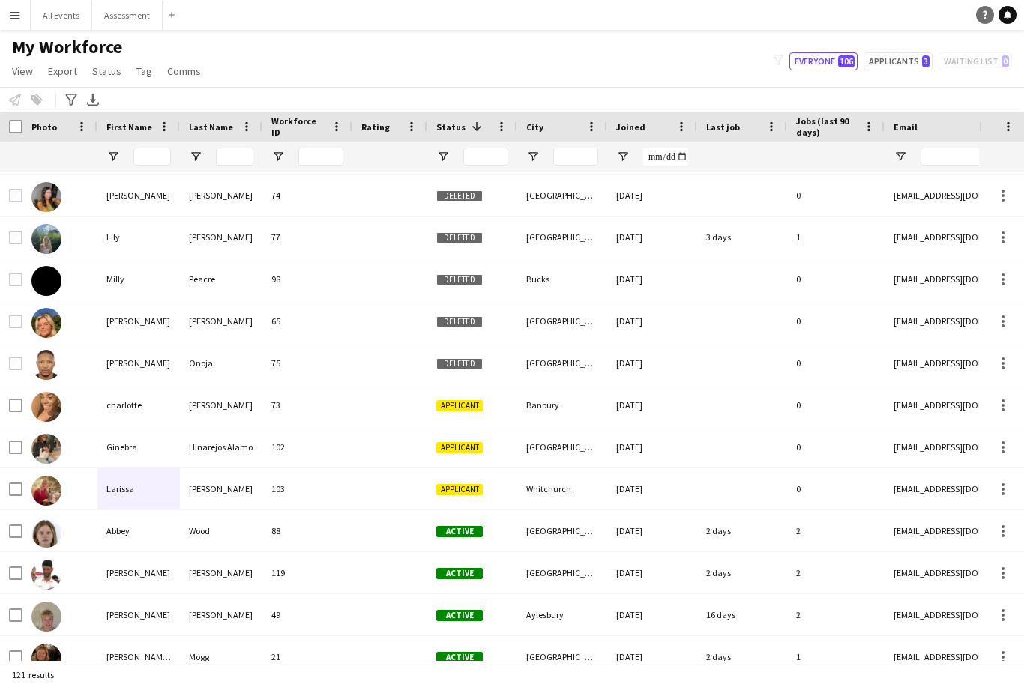
click at [980, 13] on icon "Help" at bounding box center [984, 14] width 9 height 9
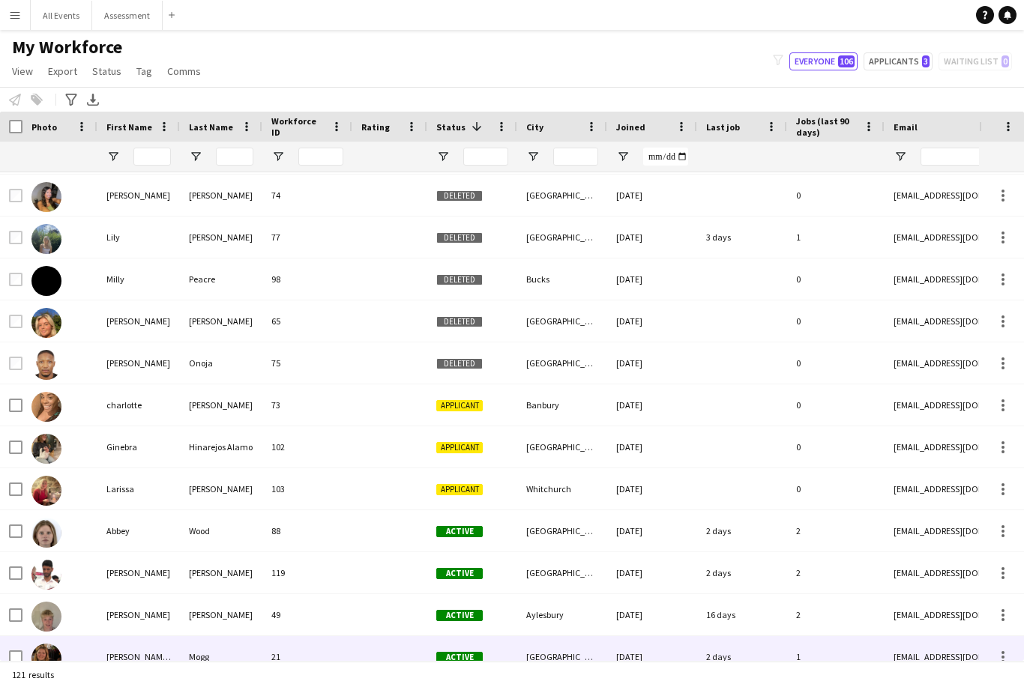
click at [53, 644] on img at bounding box center [46, 659] width 30 height 30
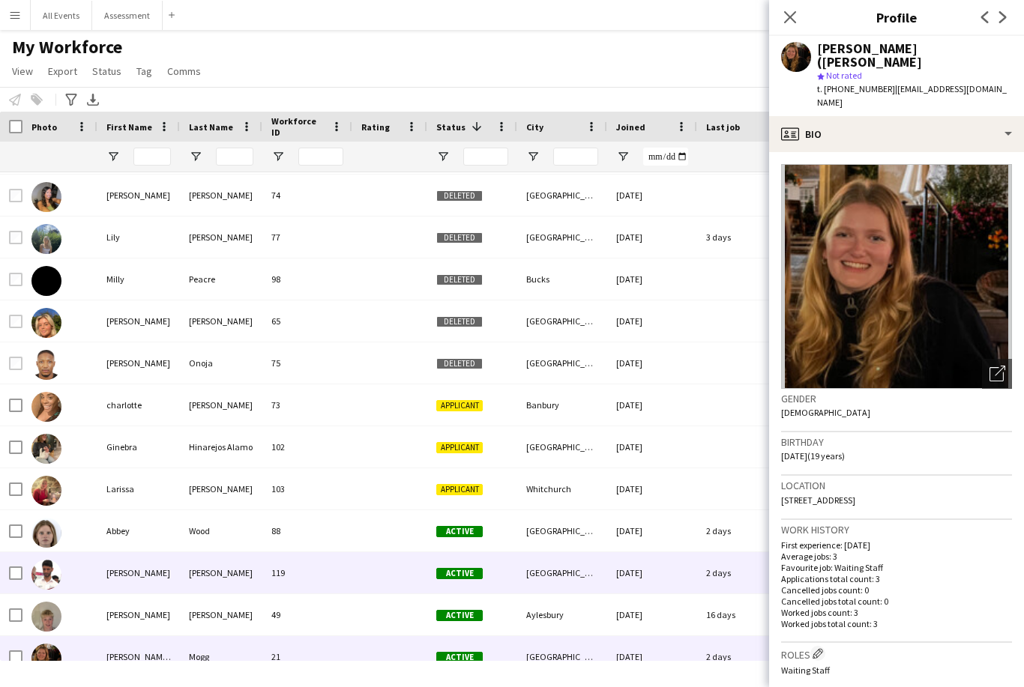
click at [115, 552] on div "[PERSON_NAME]" at bounding box center [138, 572] width 82 height 41
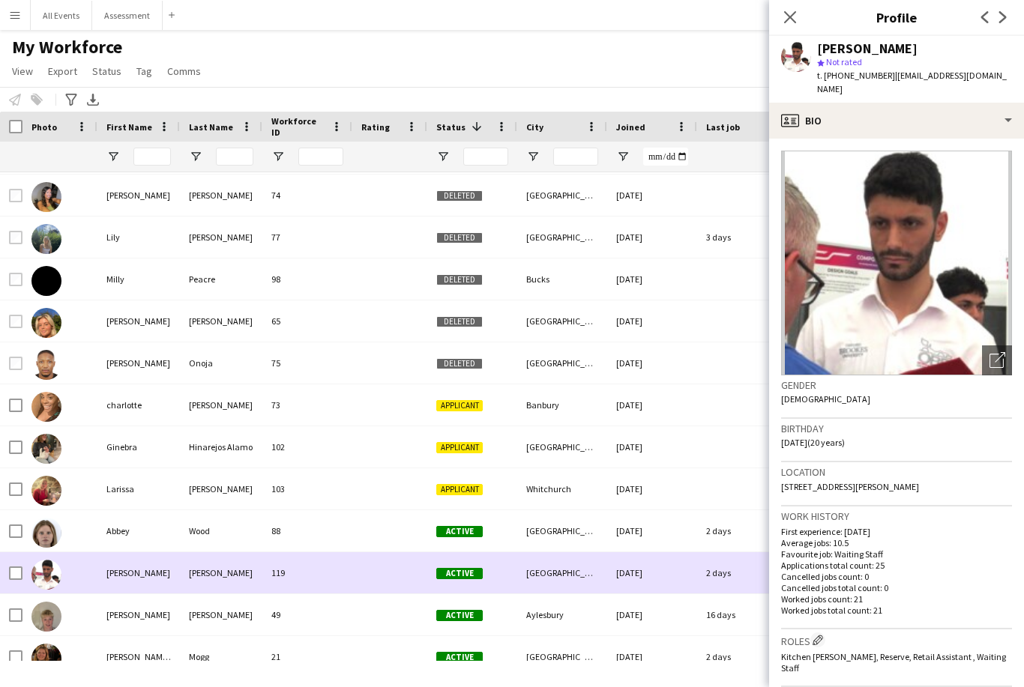
click at [795, 34] on div "Close pop-in" at bounding box center [790, 17] width 42 height 34
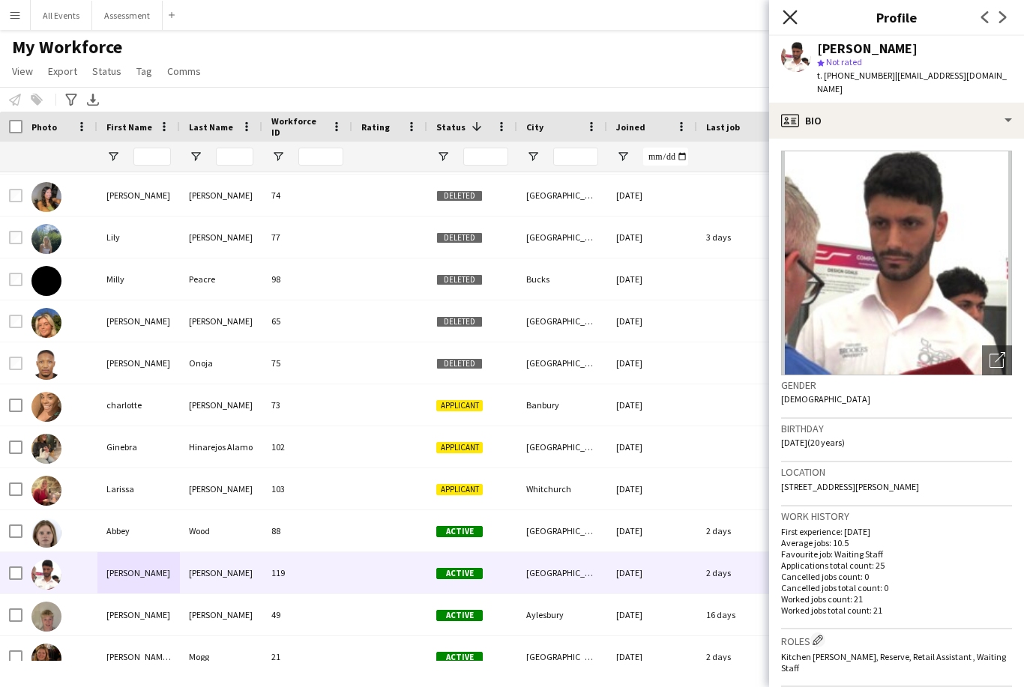
click at [795, 22] on icon at bounding box center [790, 17] width 14 height 14
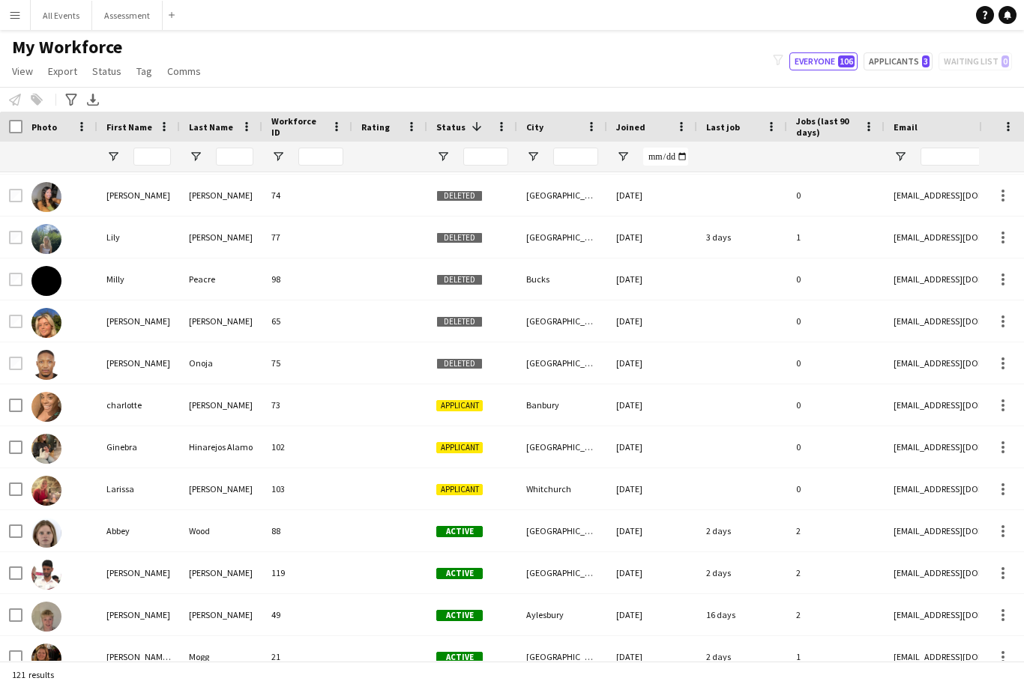
click at [136, 427] on div "Ginebra" at bounding box center [138, 447] width 82 height 41
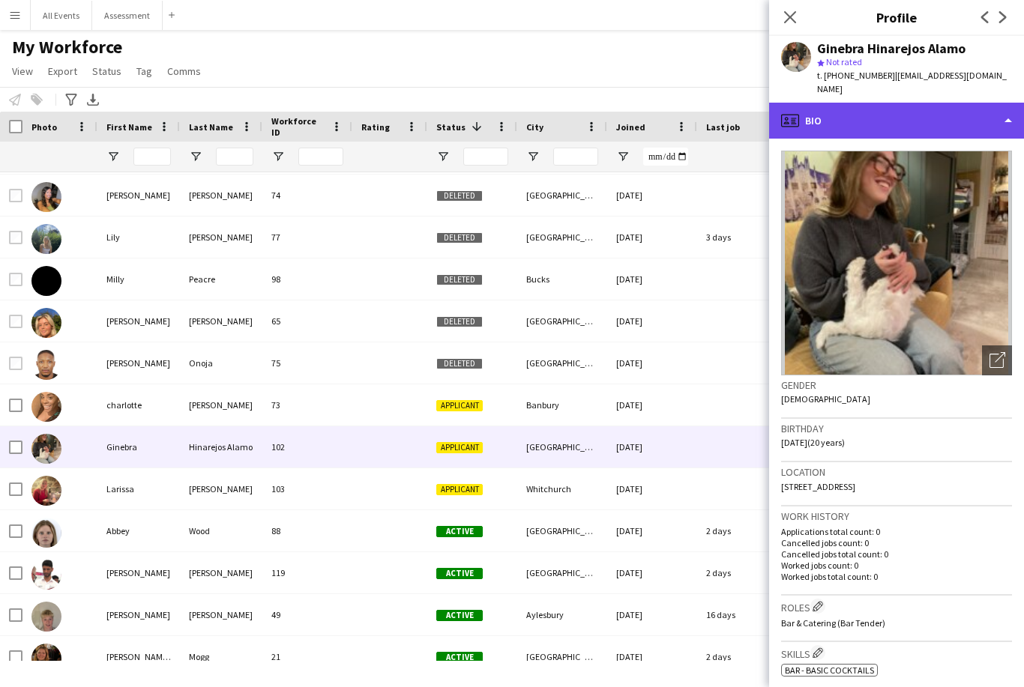
click at [819, 123] on div "profile Bio" at bounding box center [896, 121] width 255 height 36
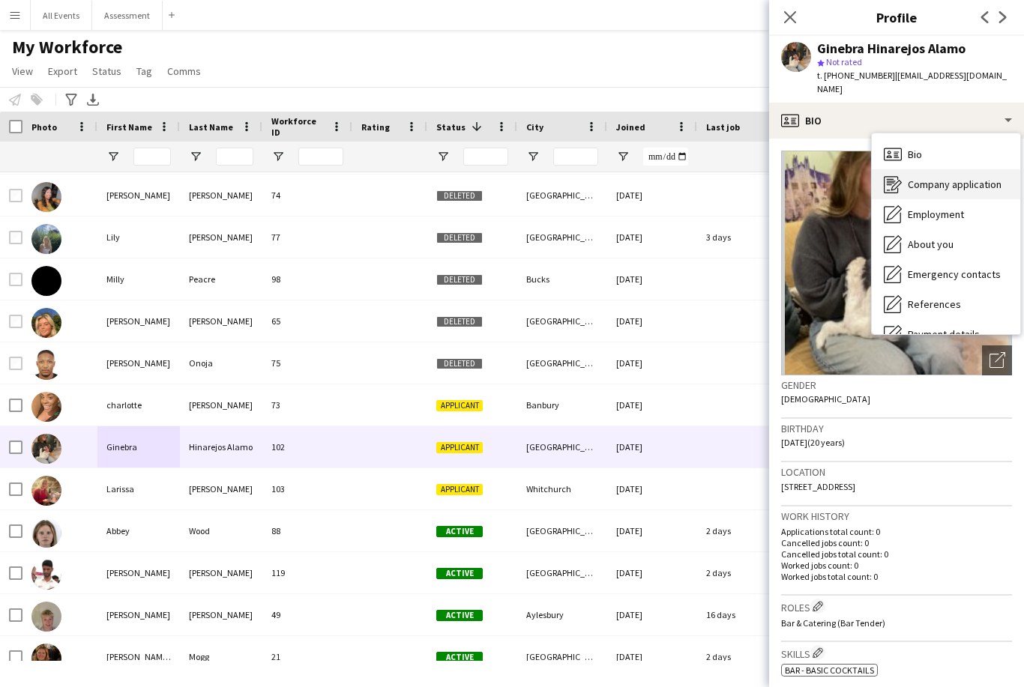
click at [894, 175] on icon "Company application" at bounding box center [893, 184] width 18 height 18
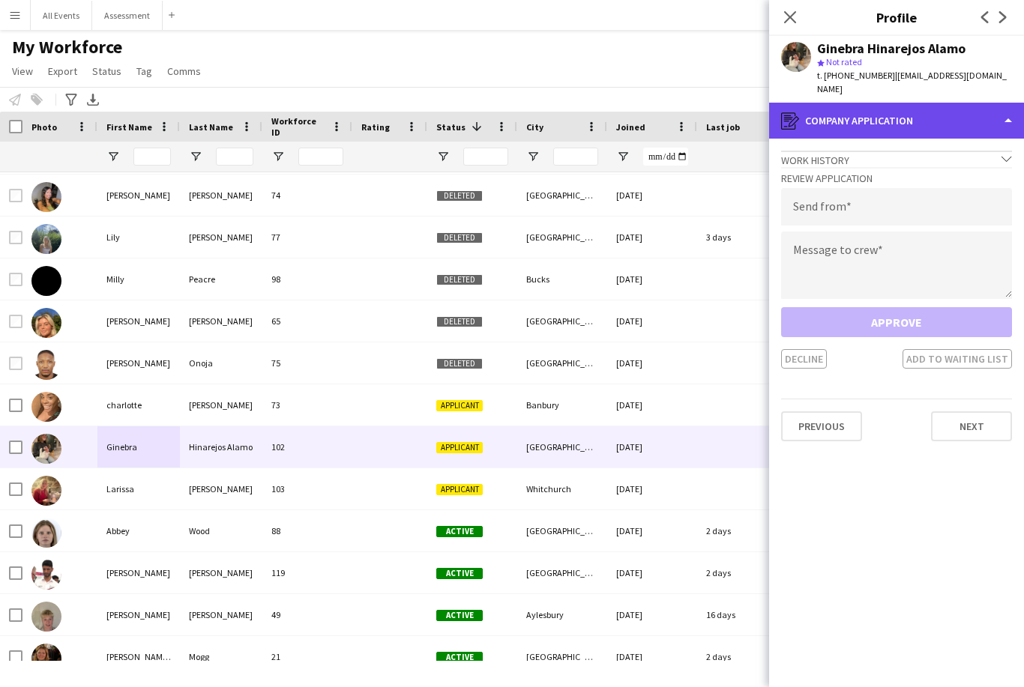
click at [804, 112] on div "register Company application" at bounding box center [896, 121] width 255 height 36
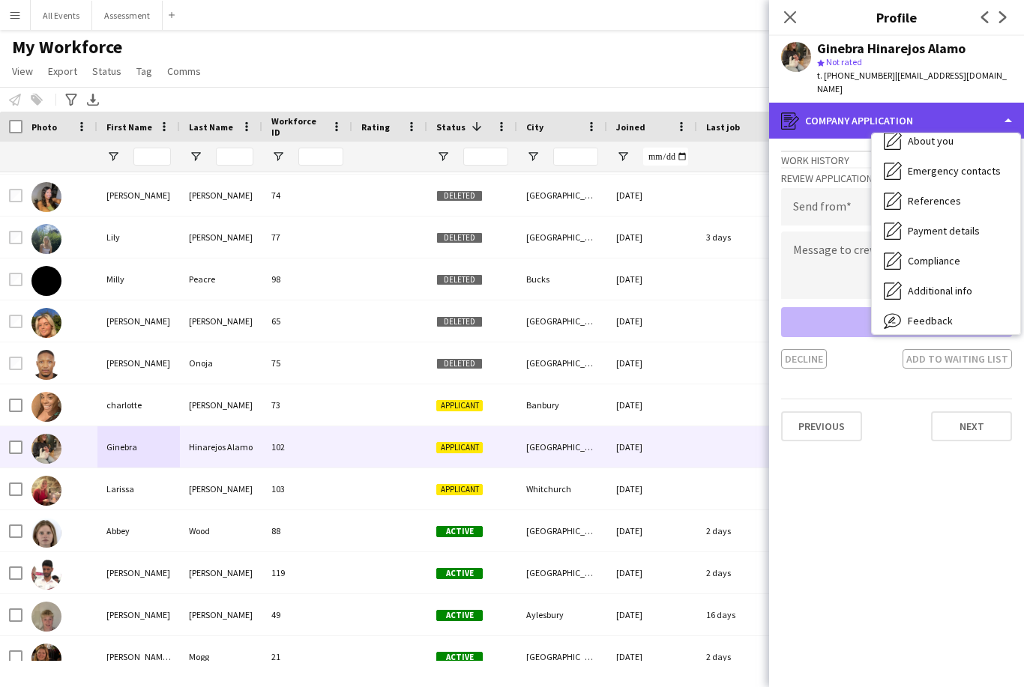
scroll to position [103, 0]
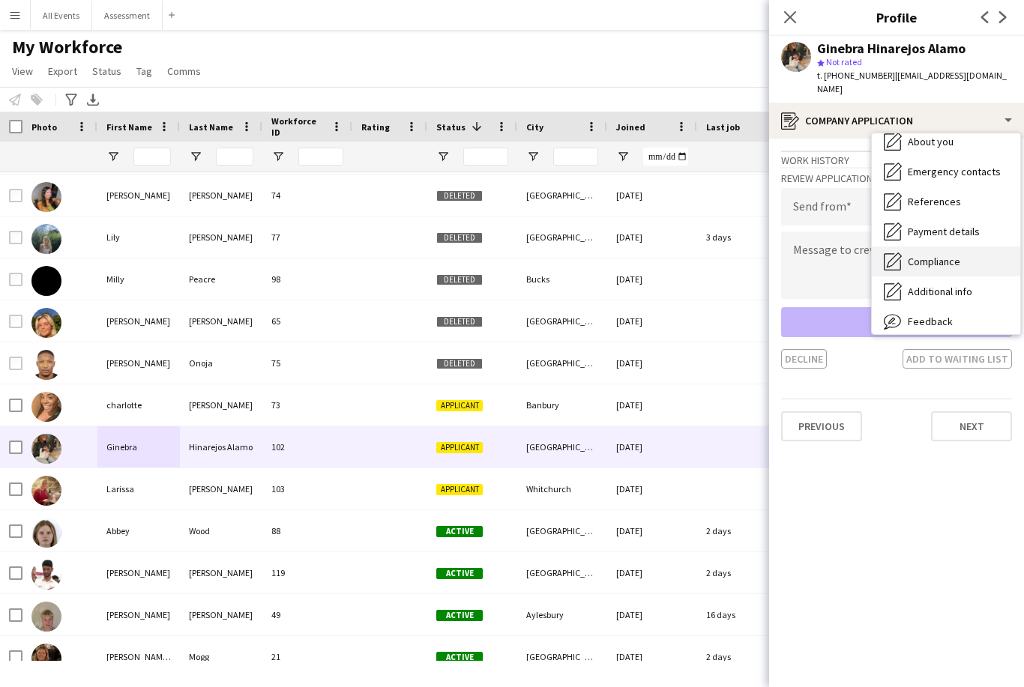
click at [911, 255] on span "Compliance" at bounding box center [934, 261] width 52 height 13
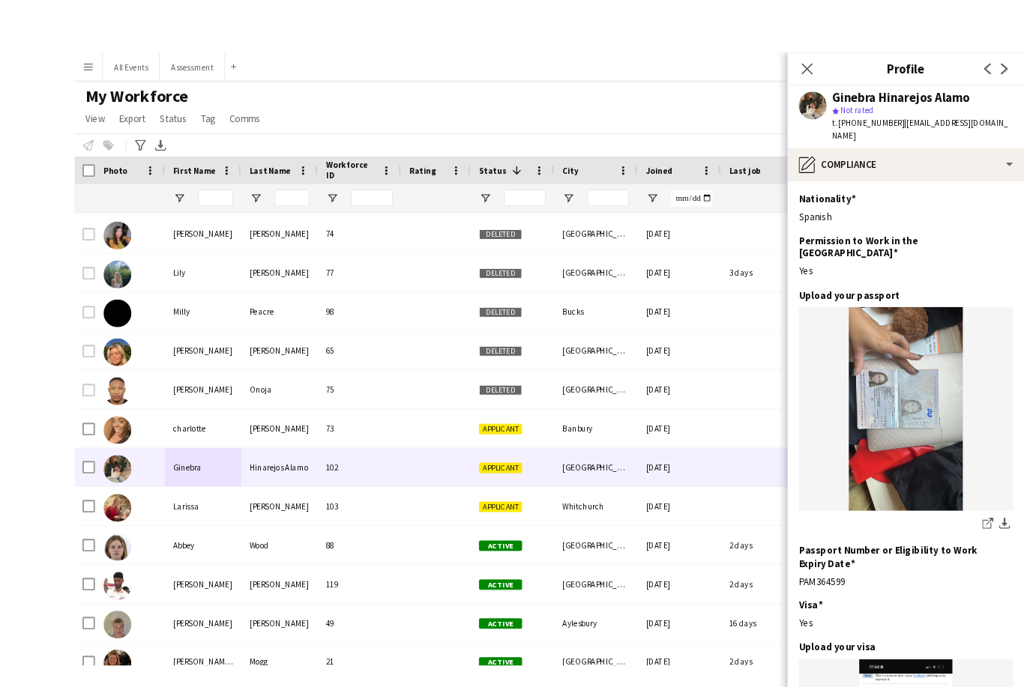
scroll to position [42, 0]
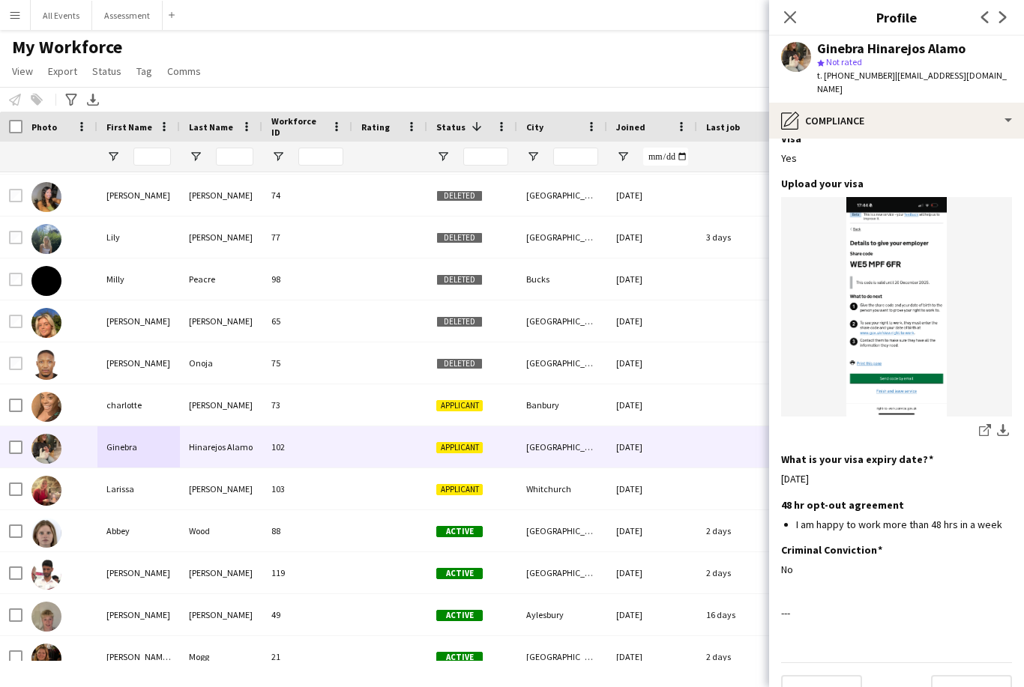
click at [636, 41] on div "My Workforce View Views Default view New view Update view Delete view Edit name…" at bounding box center [512, 61] width 1024 height 51
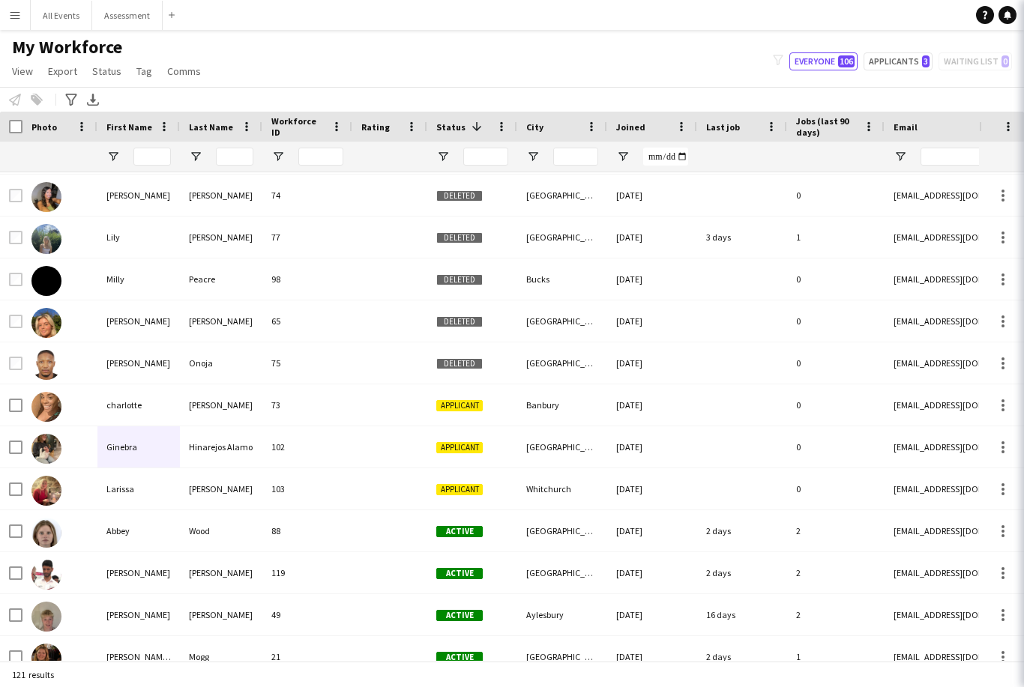
scroll to position [456, 0]
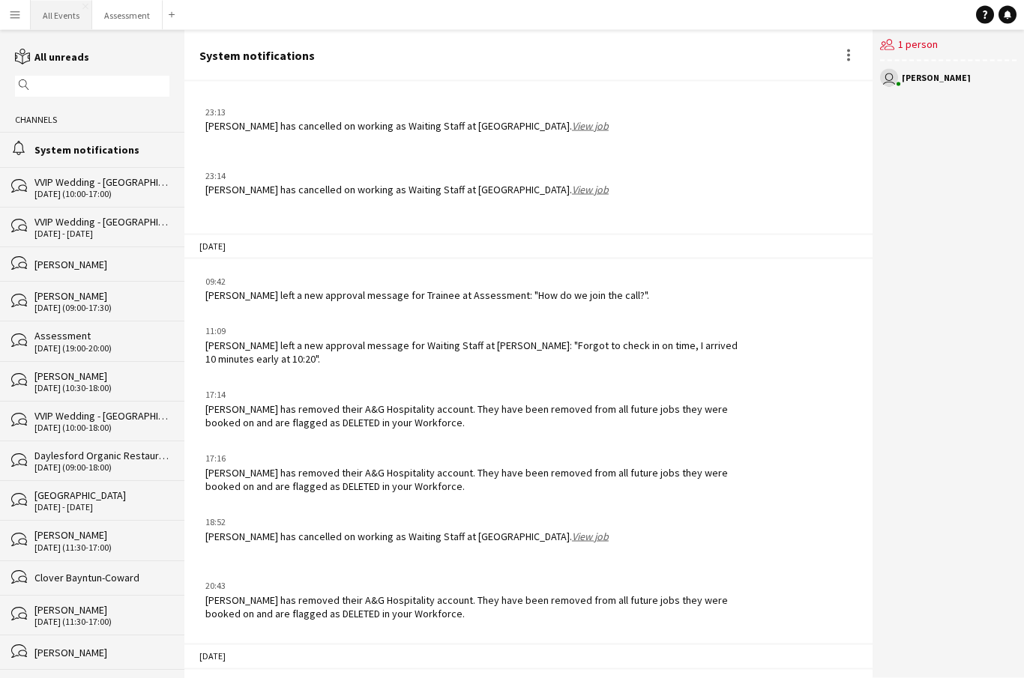
scroll to position [48, 0]
click at [572, 530] on link "View job" at bounding box center [590, 536] width 37 height 13
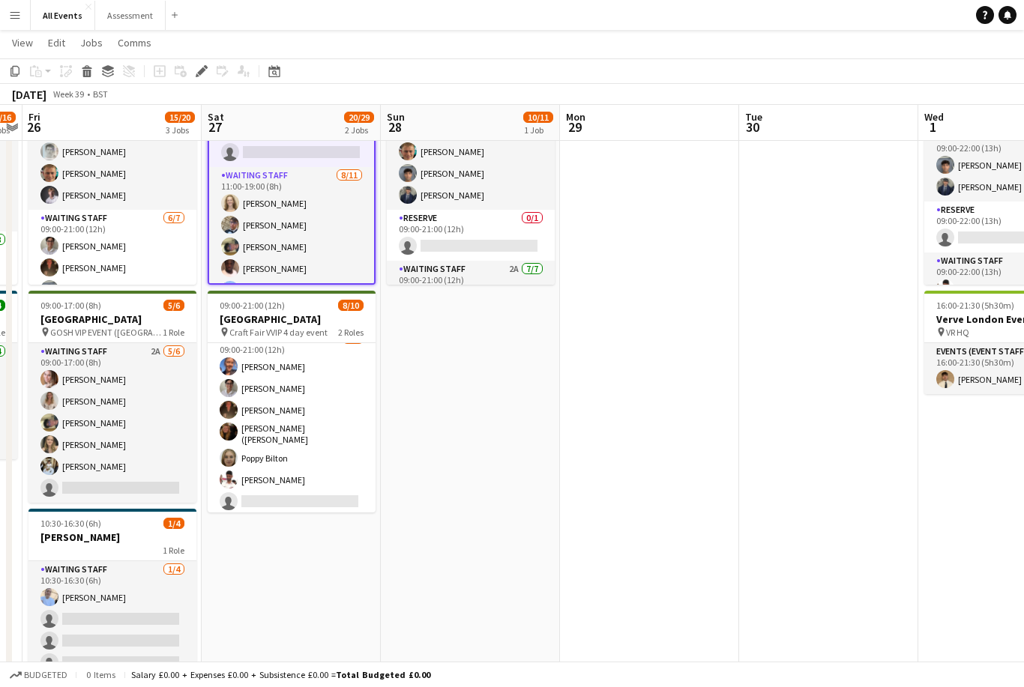
scroll to position [106, 0]
click at [1007, 15] on icon at bounding box center [1007, 13] width 7 height 7
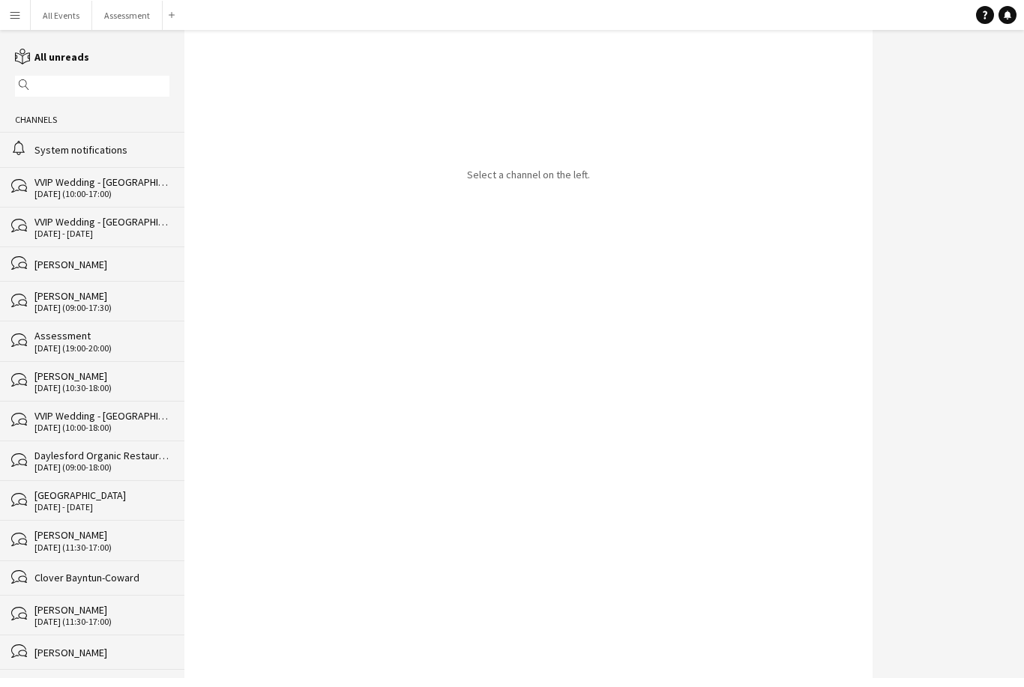
click at [58, 157] on div "System notifications" at bounding box center [101, 149] width 135 height 13
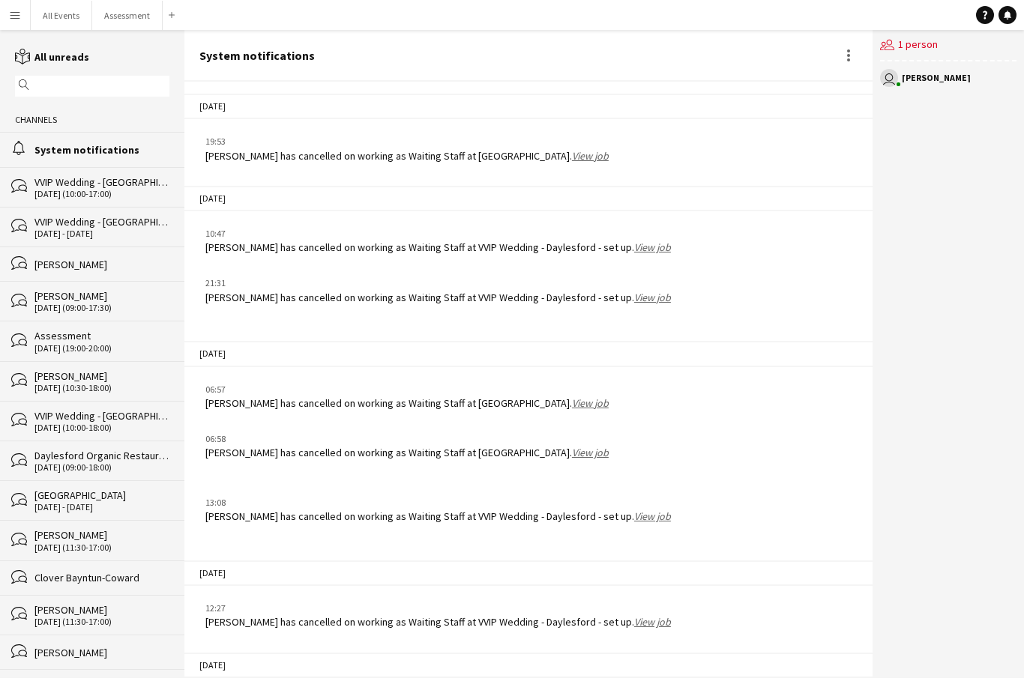
scroll to position [1261, 0]
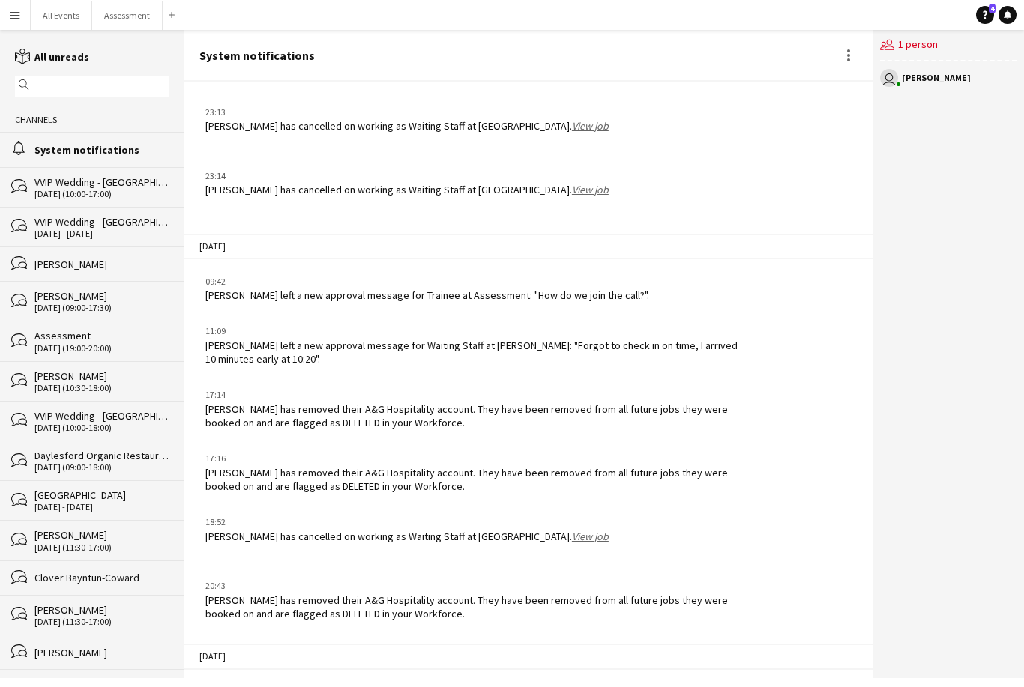
click at [22, 19] on button "Menu" at bounding box center [15, 15] width 30 height 30
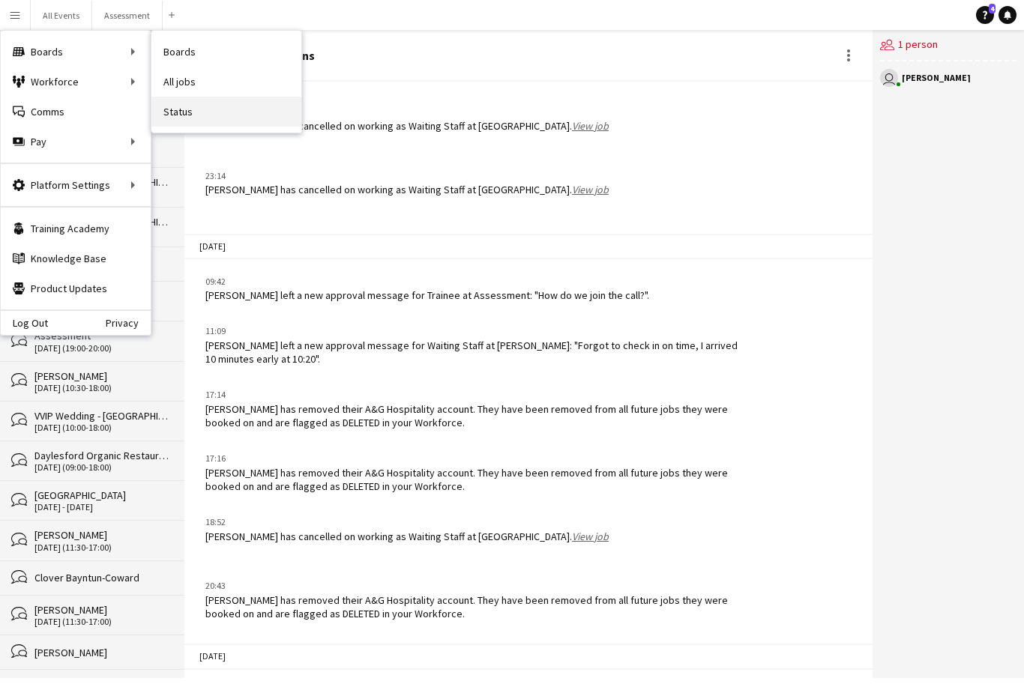
click at [180, 113] on link "Status" at bounding box center [226, 112] width 150 height 30
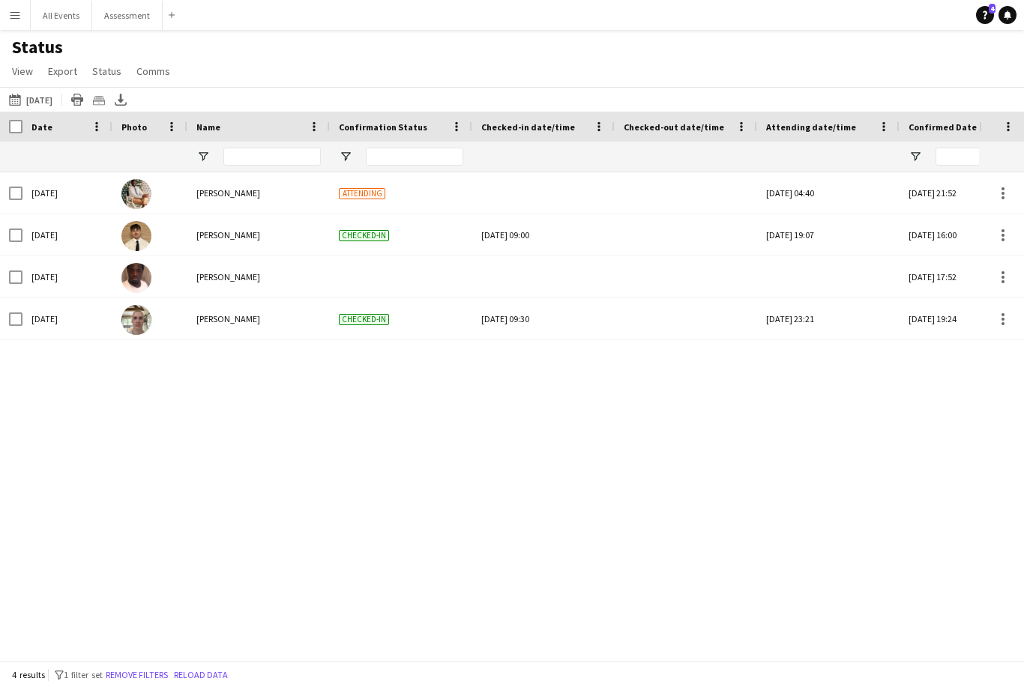
click at [527, 206] on div at bounding box center [543, 192] width 124 height 41
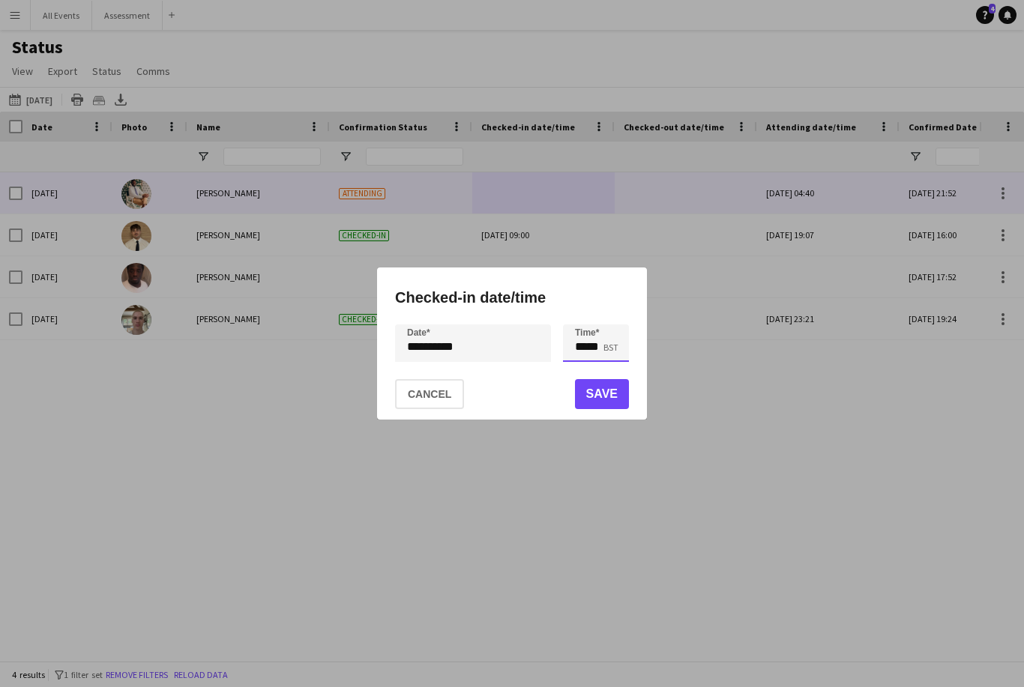
click at [595, 362] on input "*****" at bounding box center [596, 343] width 66 height 37
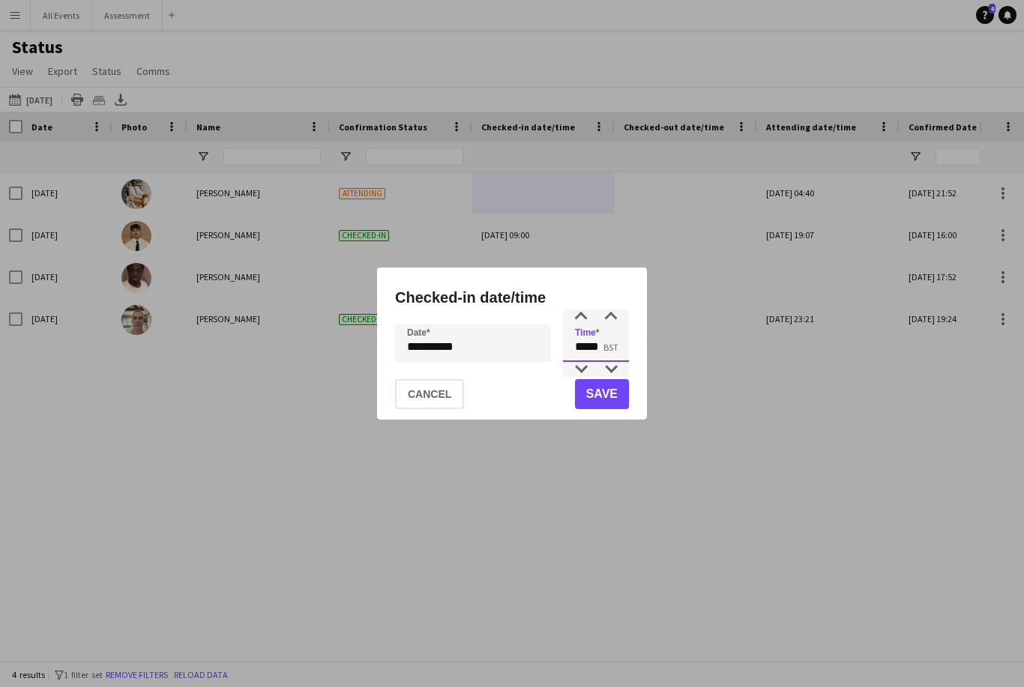
type input "*****"
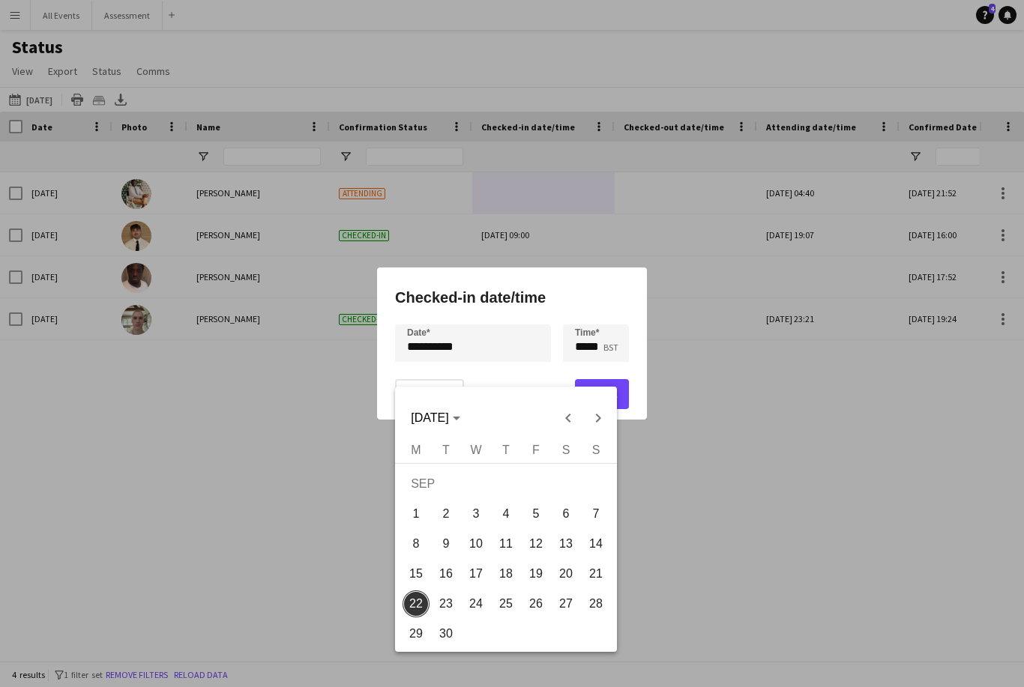
click at [771, 476] on div at bounding box center [512, 343] width 1024 height 687
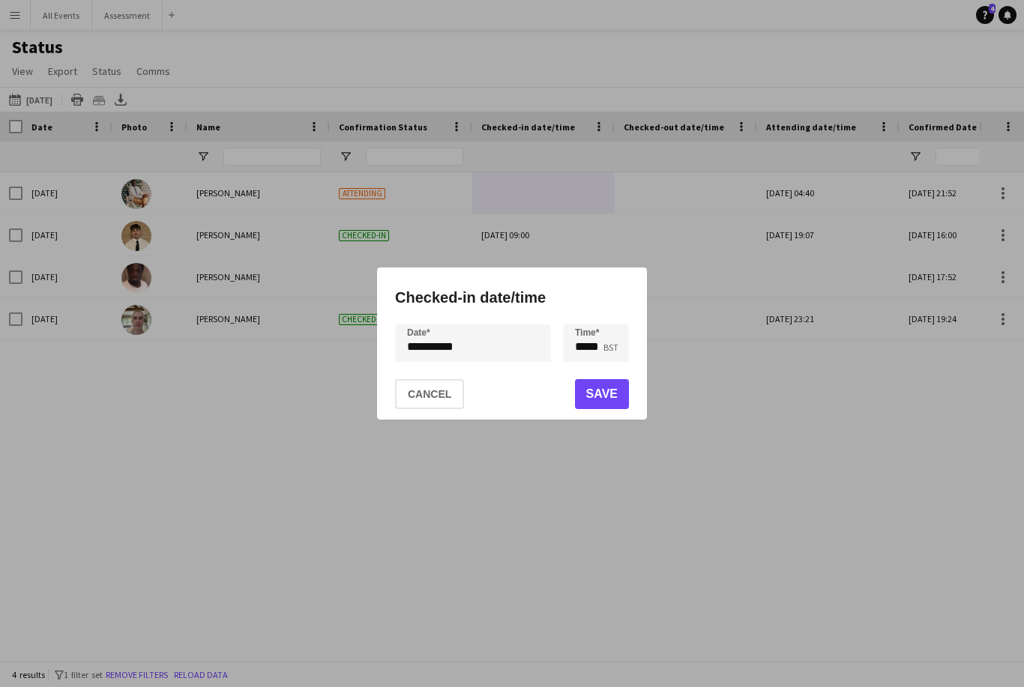
click at [599, 409] on button "Save" at bounding box center [602, 394] width 54 height 30
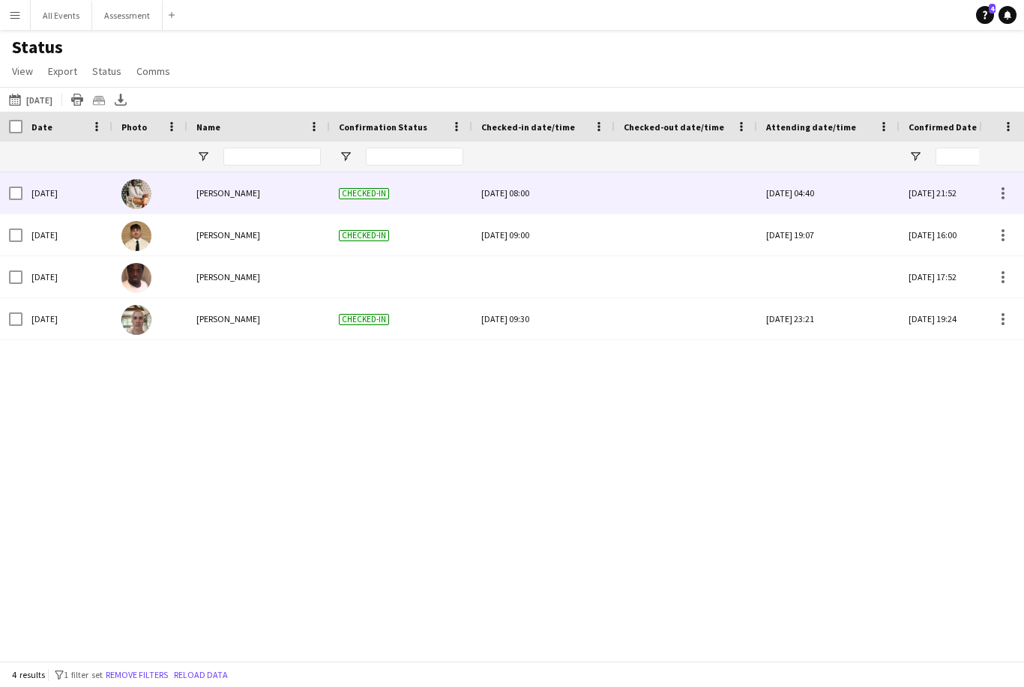
click at [667, 186] on div at bounding box center [686, 192] width 124 height 41
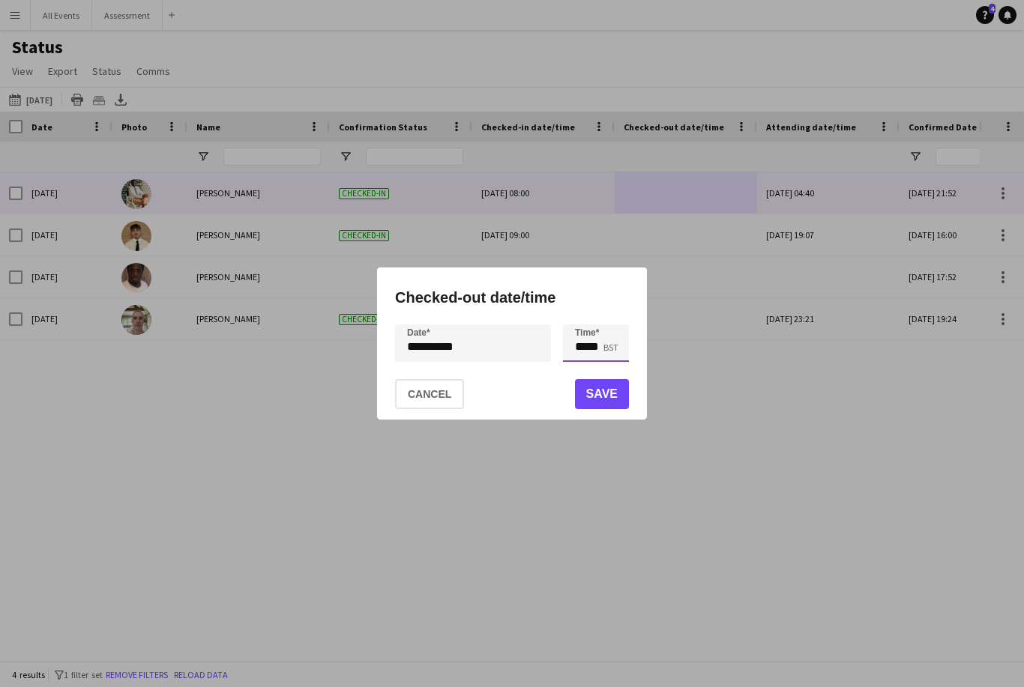
click at [603, 362] on input "*****" at bounding box center [596, 343] width 66 height 37
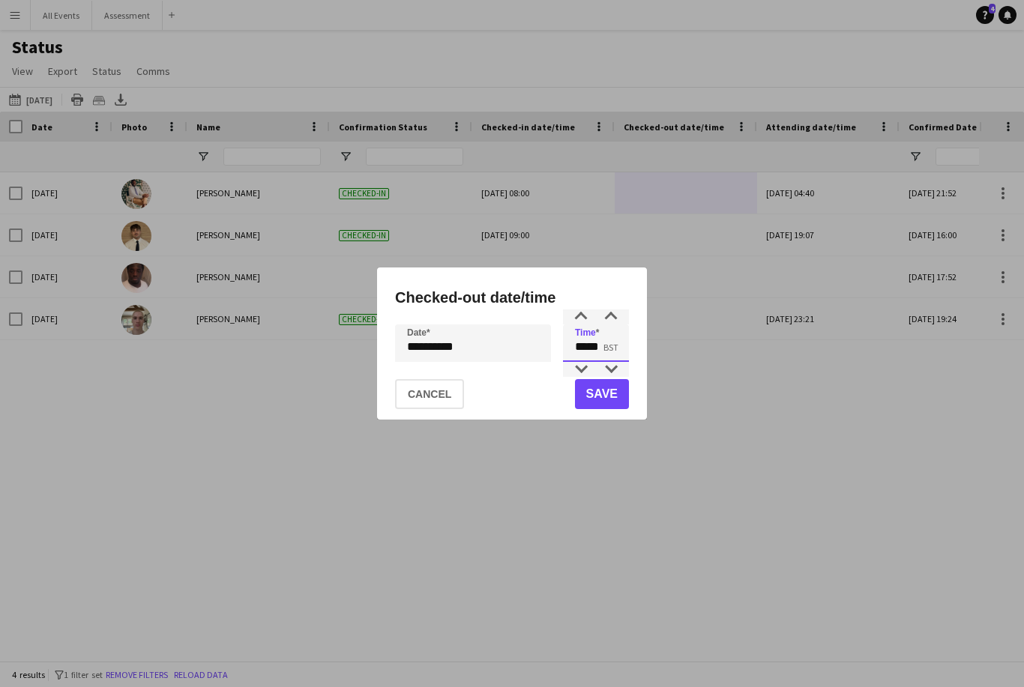
type input "*****"
click at [612, 409] on button "Save" at bounding box center [602, 394] width 54 height 30
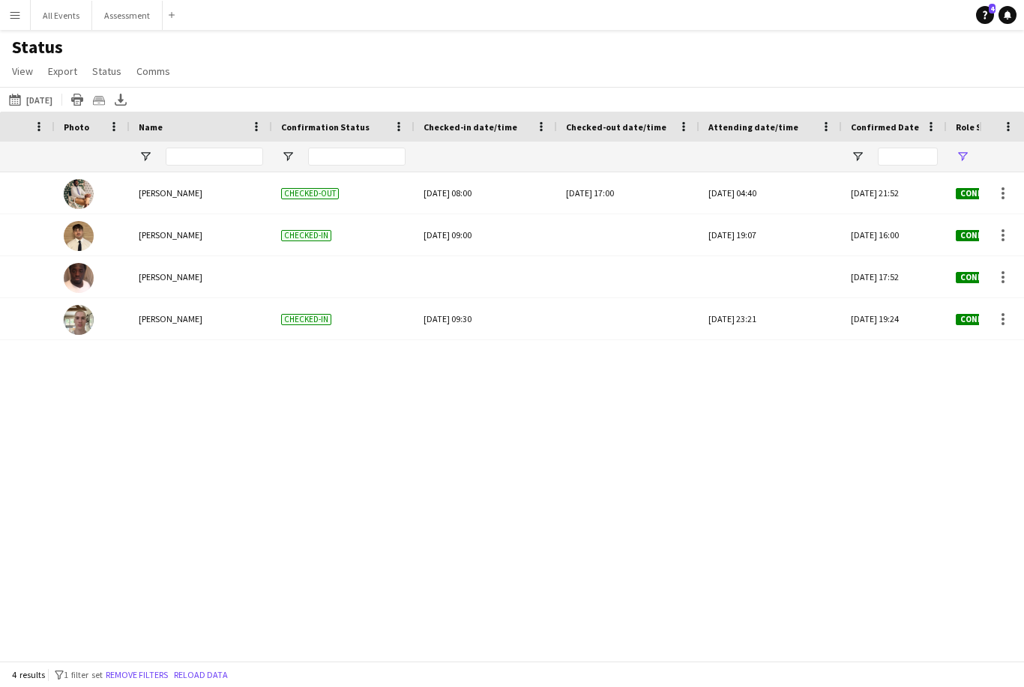
click at [497, 199] on div "Mon, 22 Sep 2025 08:00" at bounding box center [486, 192] width 124 height 41
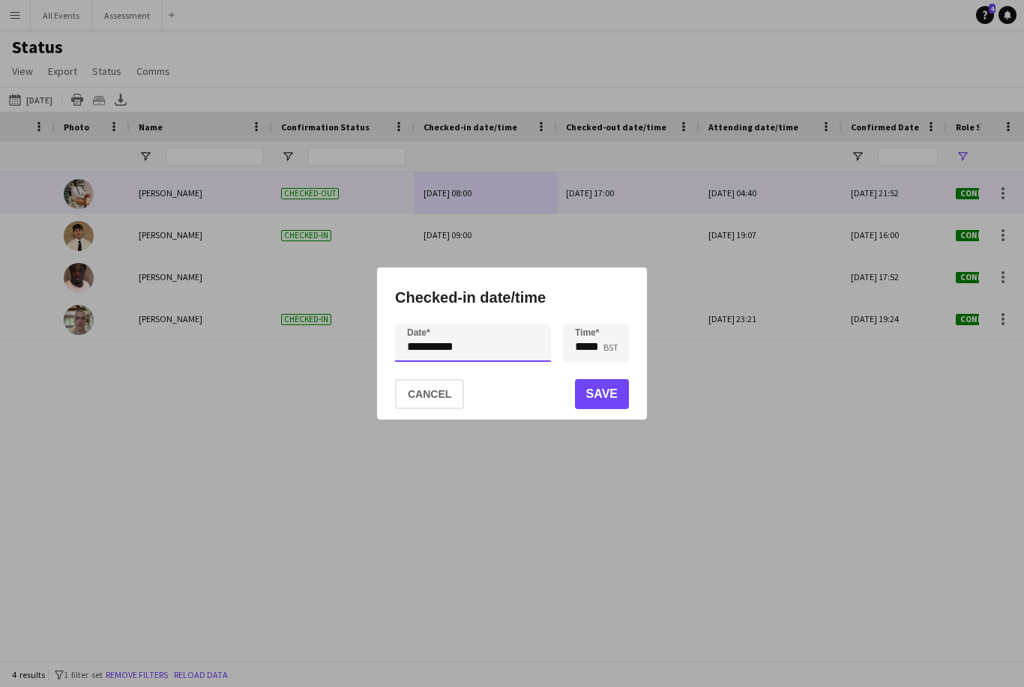
click at [441, 378] on div "**********" at bounding box center [512, 343] width 1024 height 687
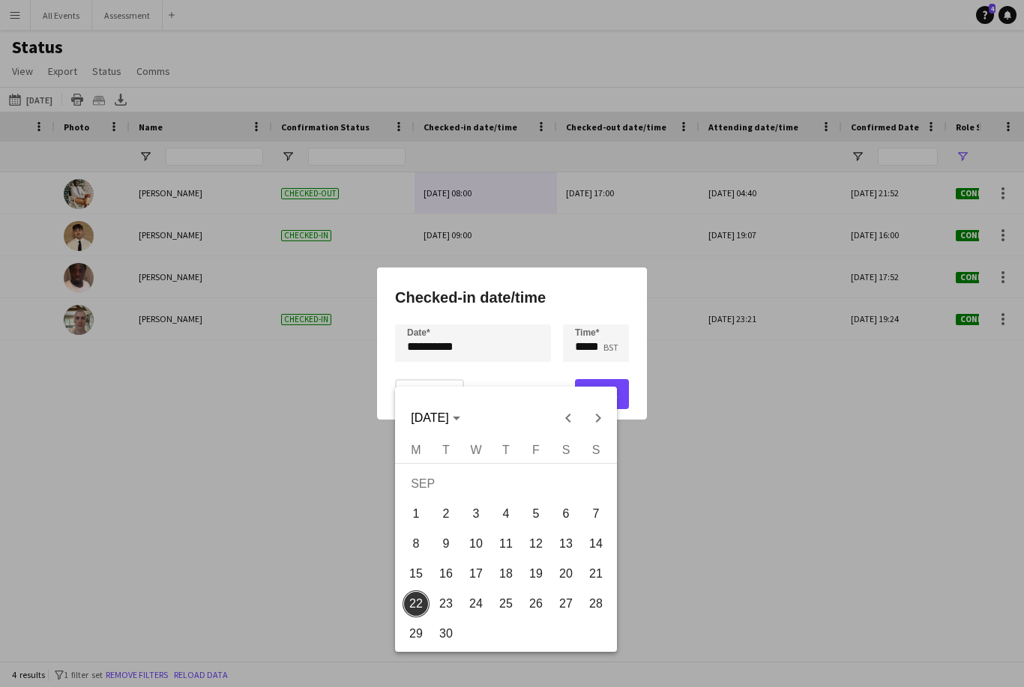
click at [585, 582] on span "21" at bounding box center [595, 574] width 27 height 27
type input "**********"
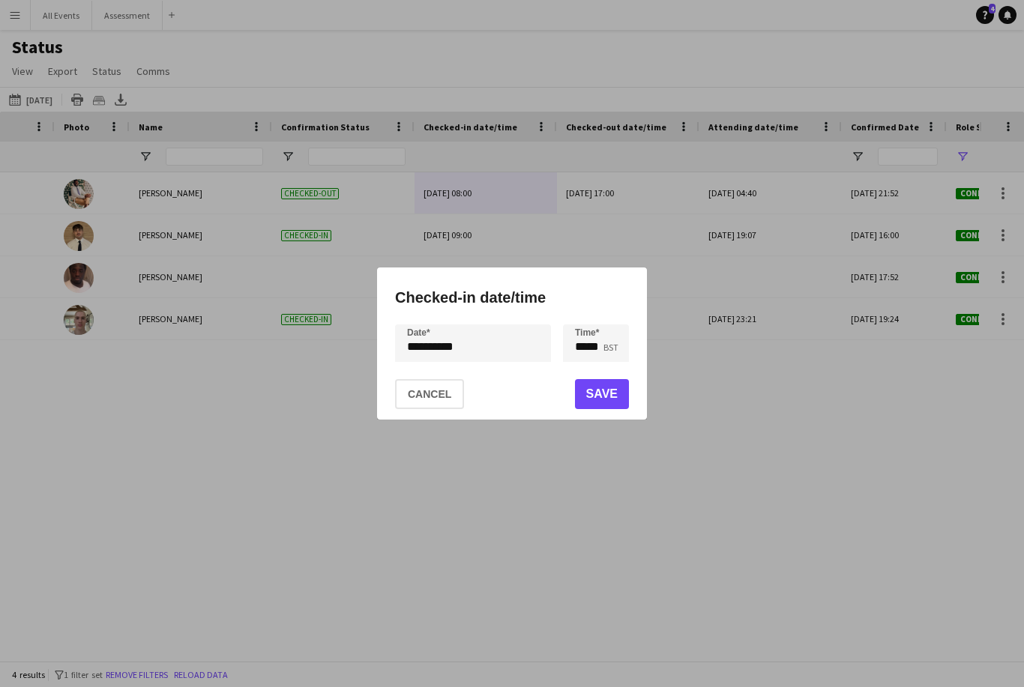
click at [618, 409] on button "Save" at bounding box center [602, 394] width 54 height 30
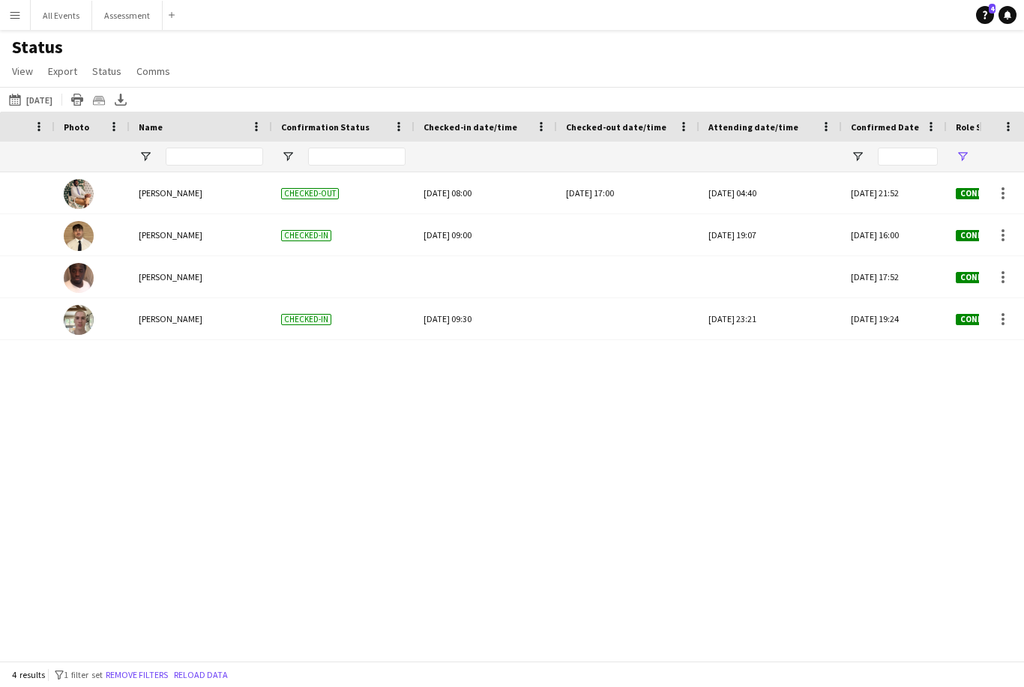
click at [603, 197] on div "Mon, 22 Sep 2025 17:00" at bounding box center [628, 192] width 124 height 41
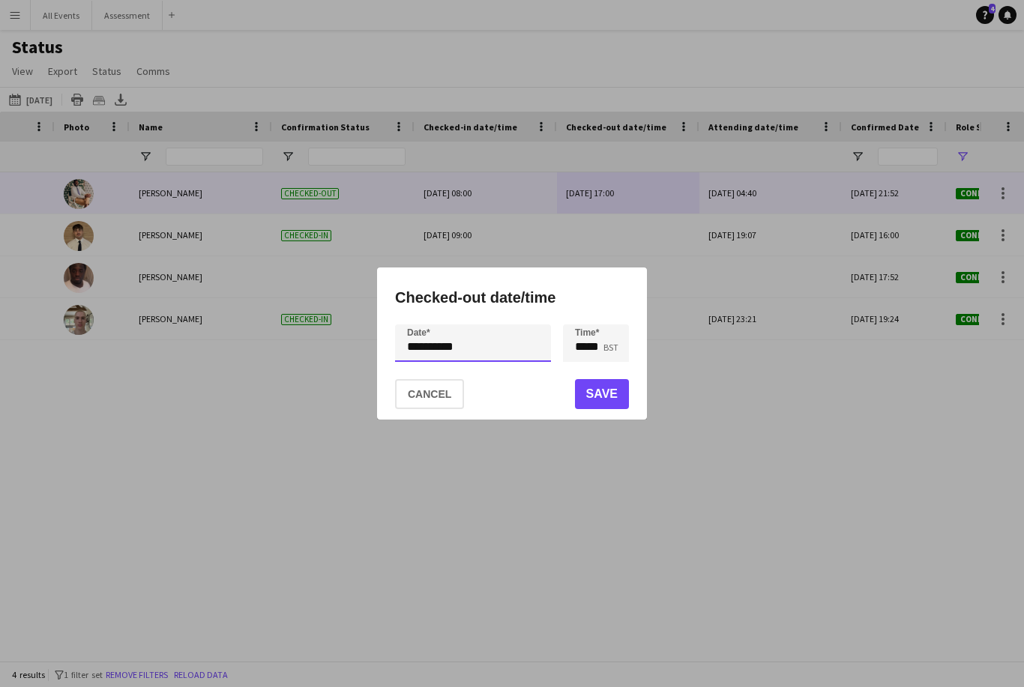
click at [447, 373] on div "**********" at bounding box center [512, 343] width 1024 height 687
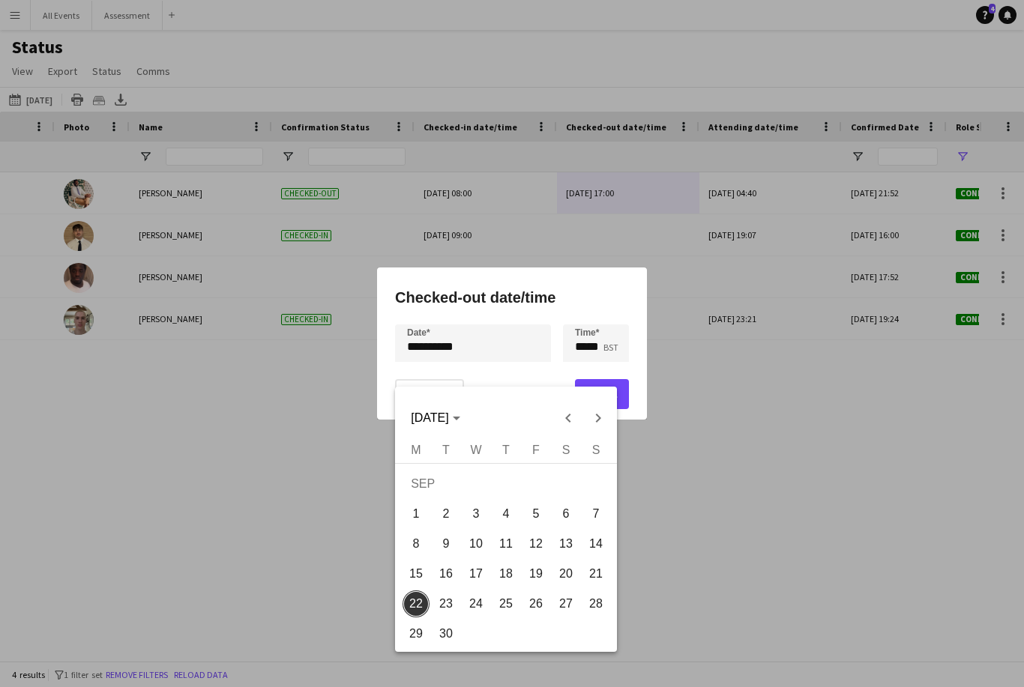
click at [595, 582] on span "21" at bounding box center [595, 574] width 27 height 27
type input "**********"
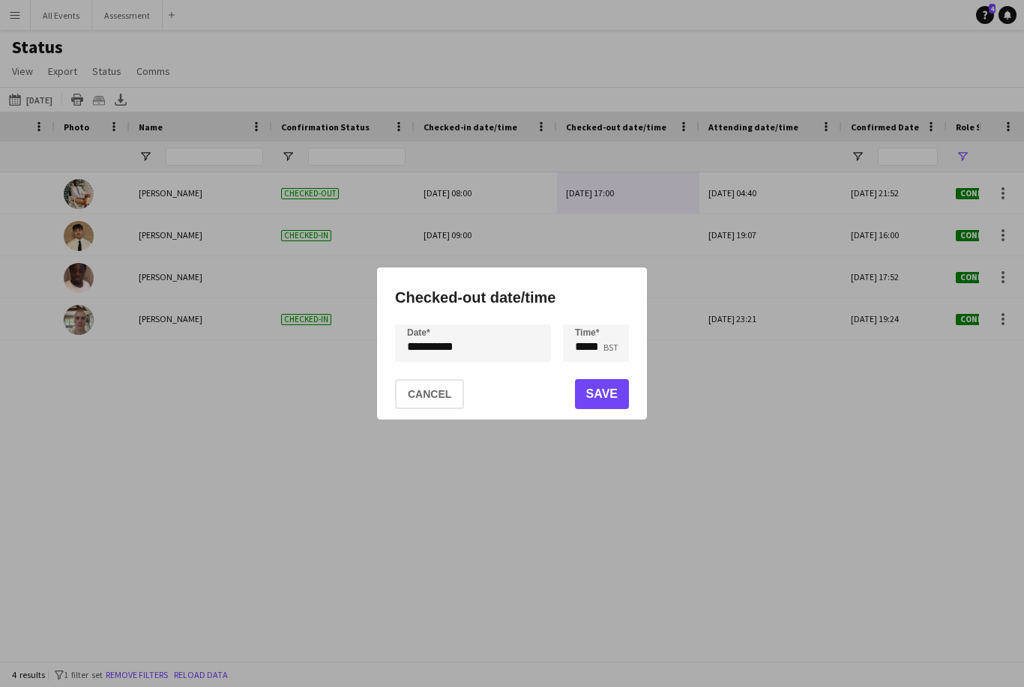
click at [615, 409] on button "Save" at bounding box center [602, 394] width 54 height 30
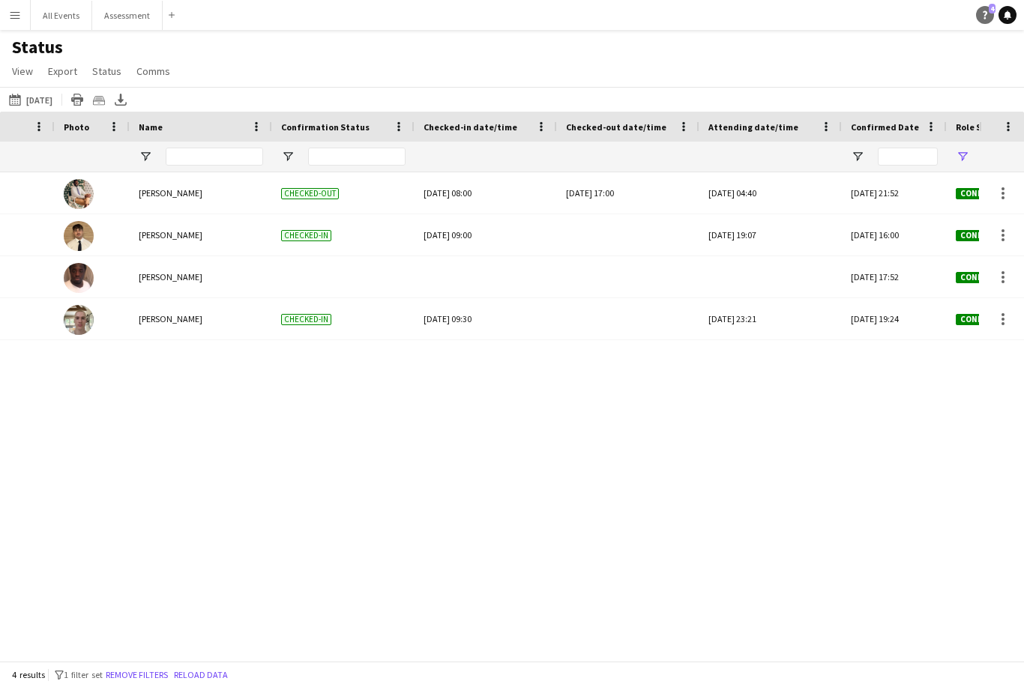
click at [986, 16] on icon "Help" at bounding box center [984, 14] width 9 height 9
click at [591, 439] on div "Sun, 21 Sep 2025 Tanaka Chitsenga Checked-out Sun, 21 Sep 2025 04:40 Sun, 21 Se…" at bounding box center [489, 416] width 979 height 489
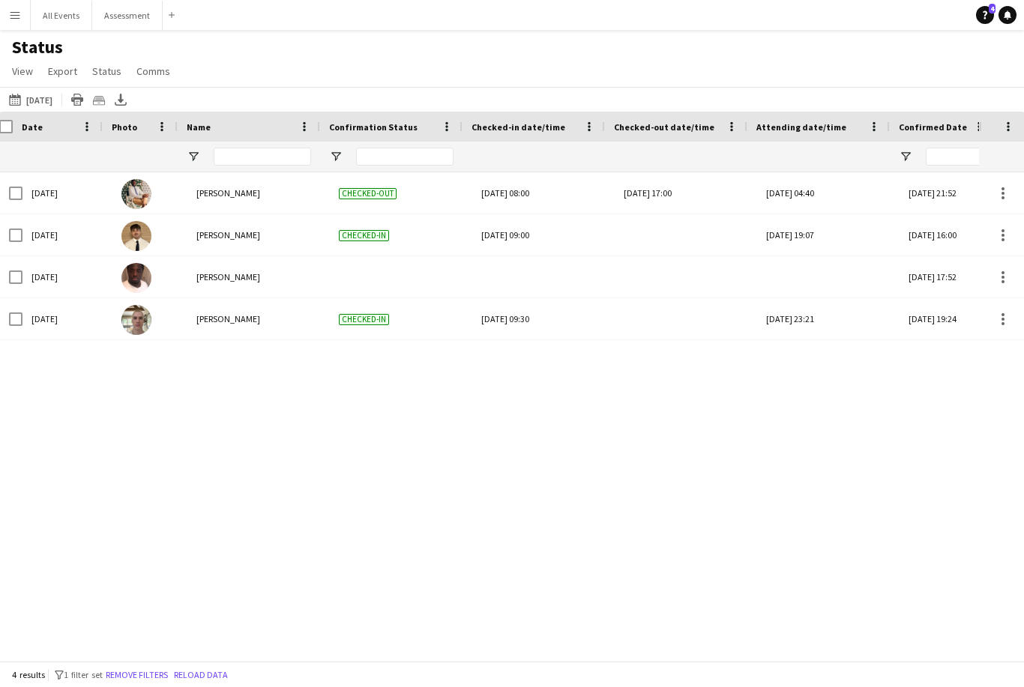
scroll to position [0, 312]
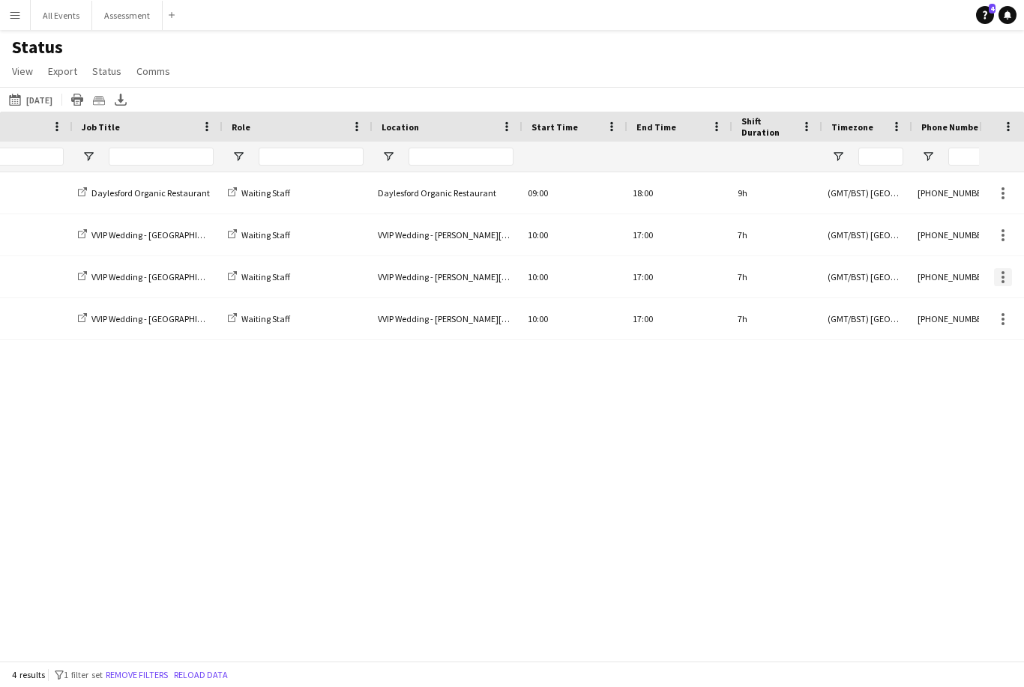
click at [1002, 273] on div at bounding box center [1002, 272] width 3 height 3
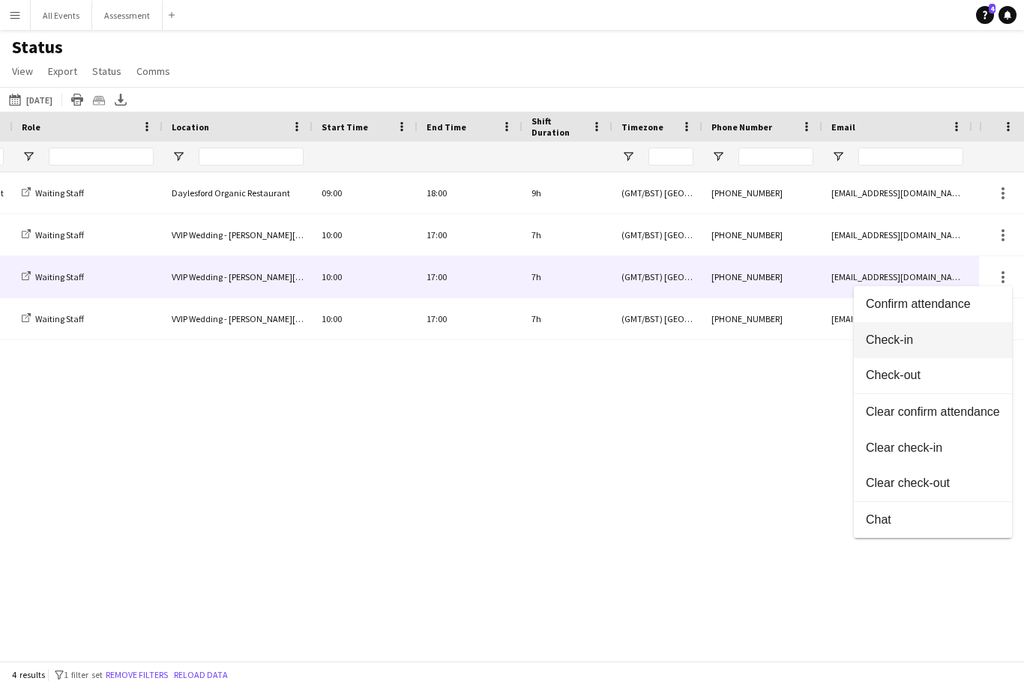
click at [893, 342] on span "Check-in" at bounding box center [933, 339] width 134 height 13
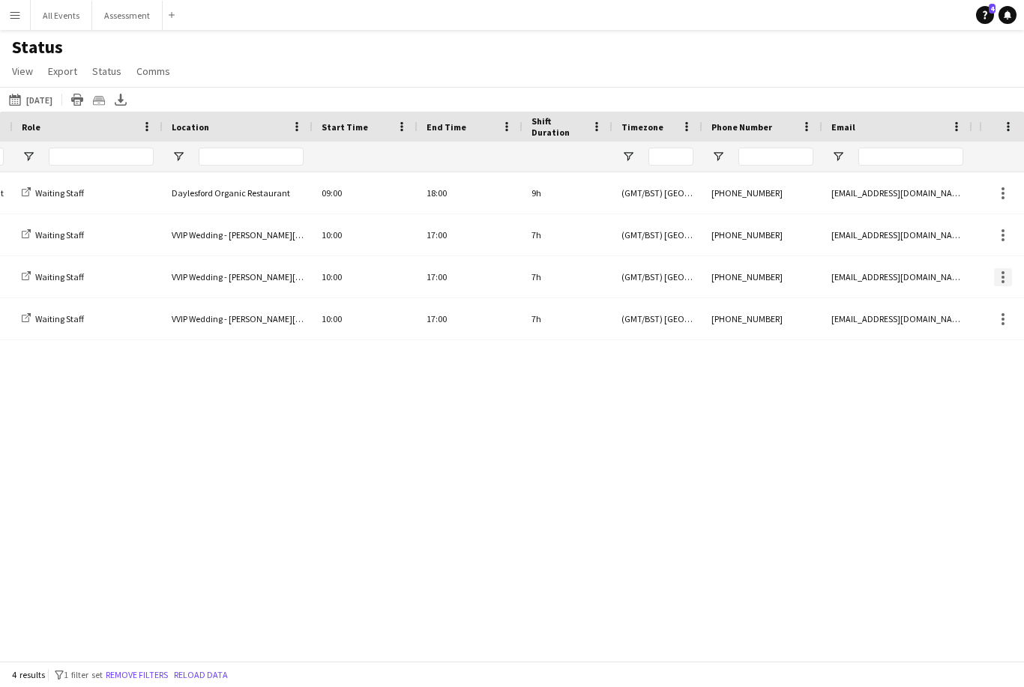
click at [1004, 274] on div at bounding box center [1003, 277] width 18 height 18
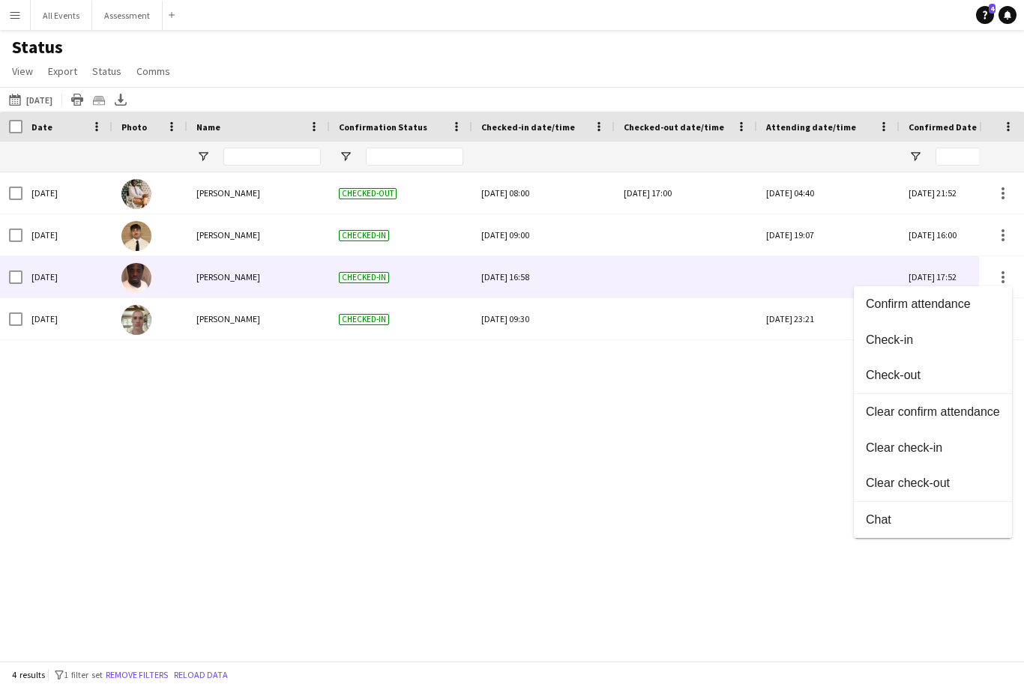
click at [743, 390] on div at bounding box center [512, 343] width 1024 height 687
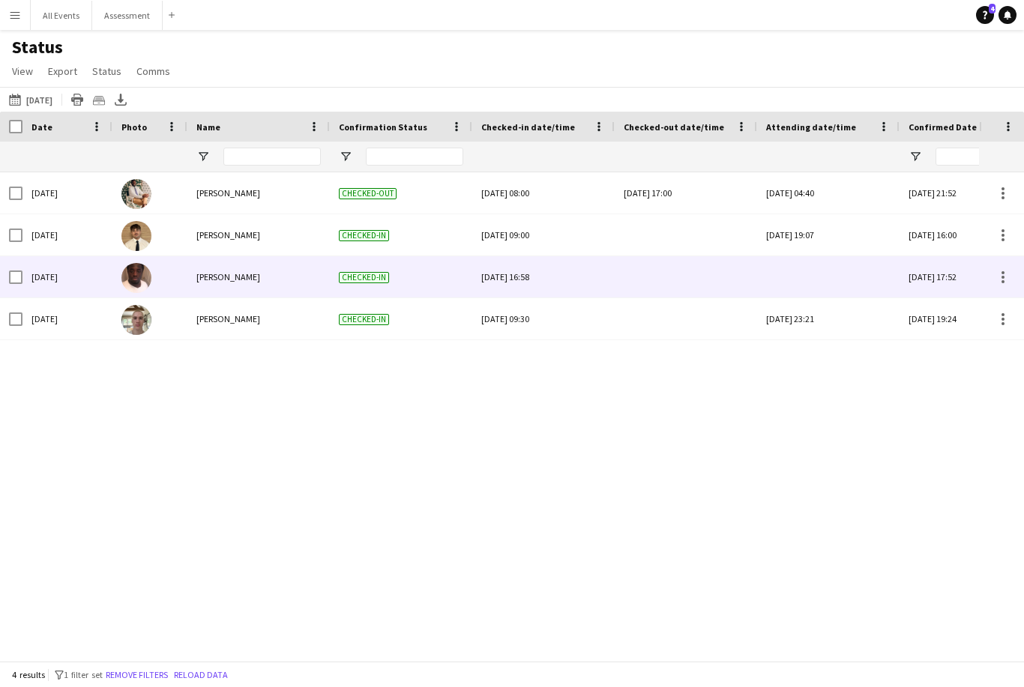
click at [708, 276] on div at bounding box center [686, 276] width 124 height 41
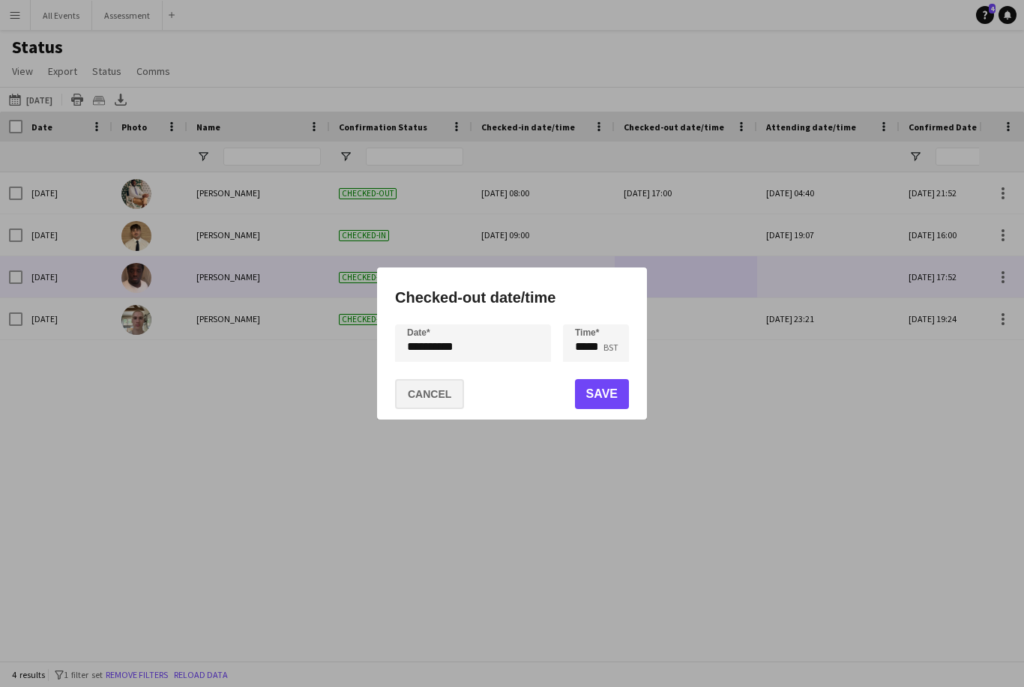
click at [427, 409] on button "Cancel" at bounding box center [429, 394] width 69 height 30
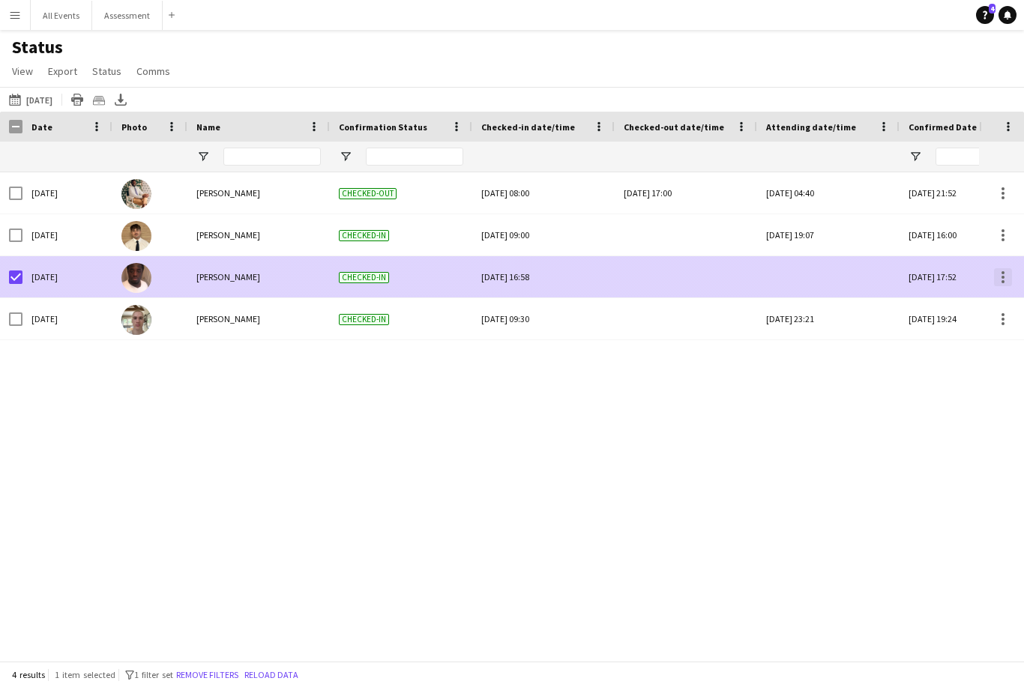
click at [1004, 281] on div at bounding box center [1003, 277] width 18 height 18
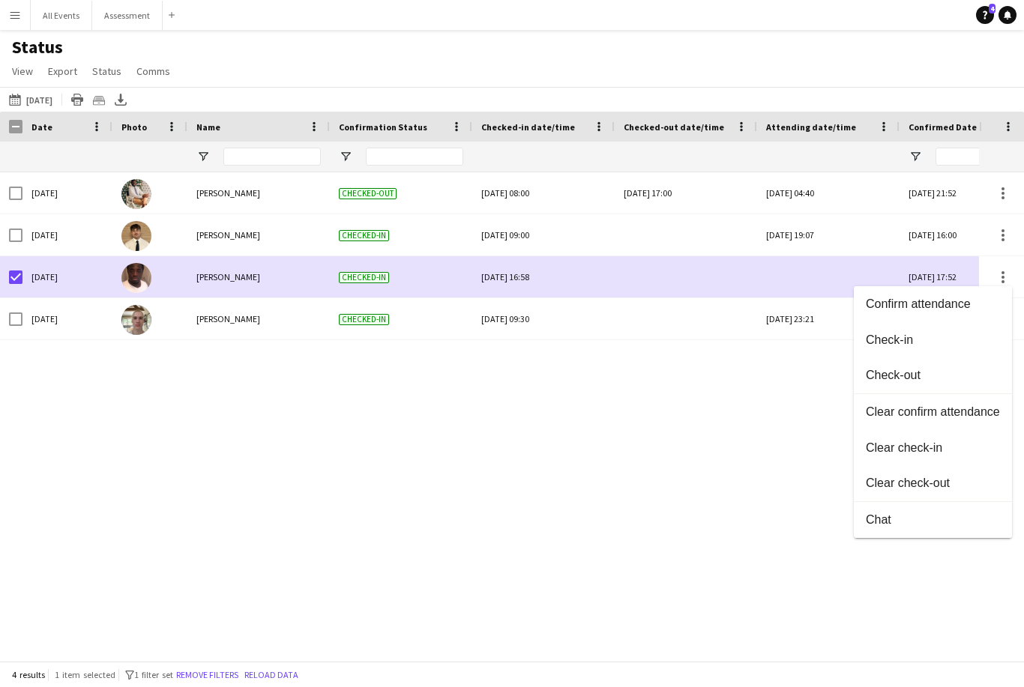
click at [702, 427] on div at bounding box center [512, 343] width 1024 height 687
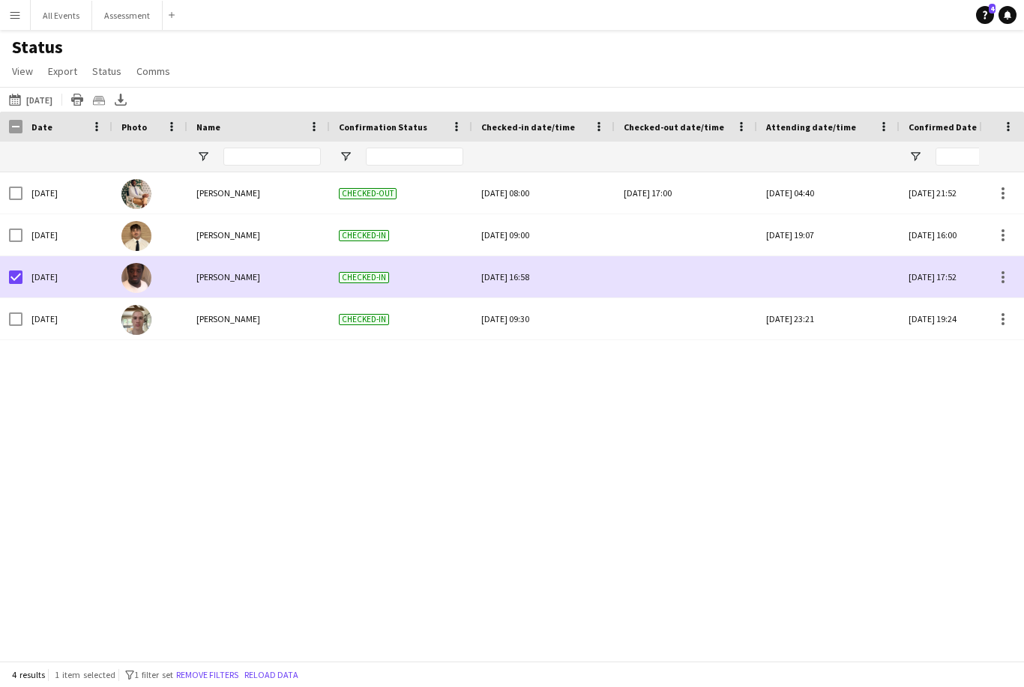
click at [660, 245] on div at bounding box center [686, 234] width 124 height 41
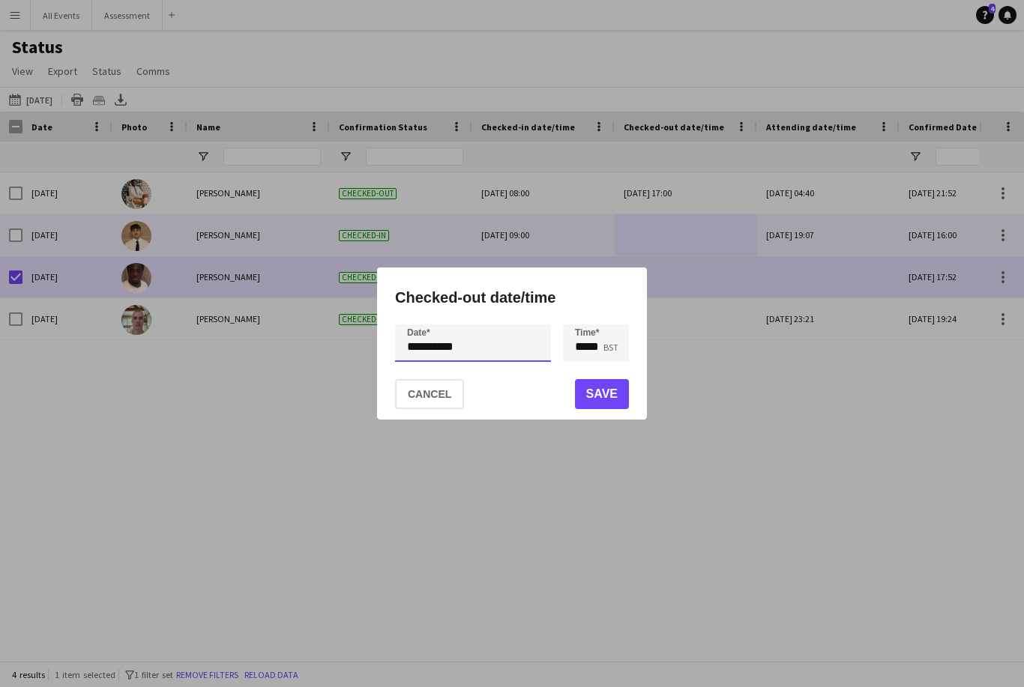
click at [500, 371] on div "**********" at bounding box center [512, 343] width 1024 height 687
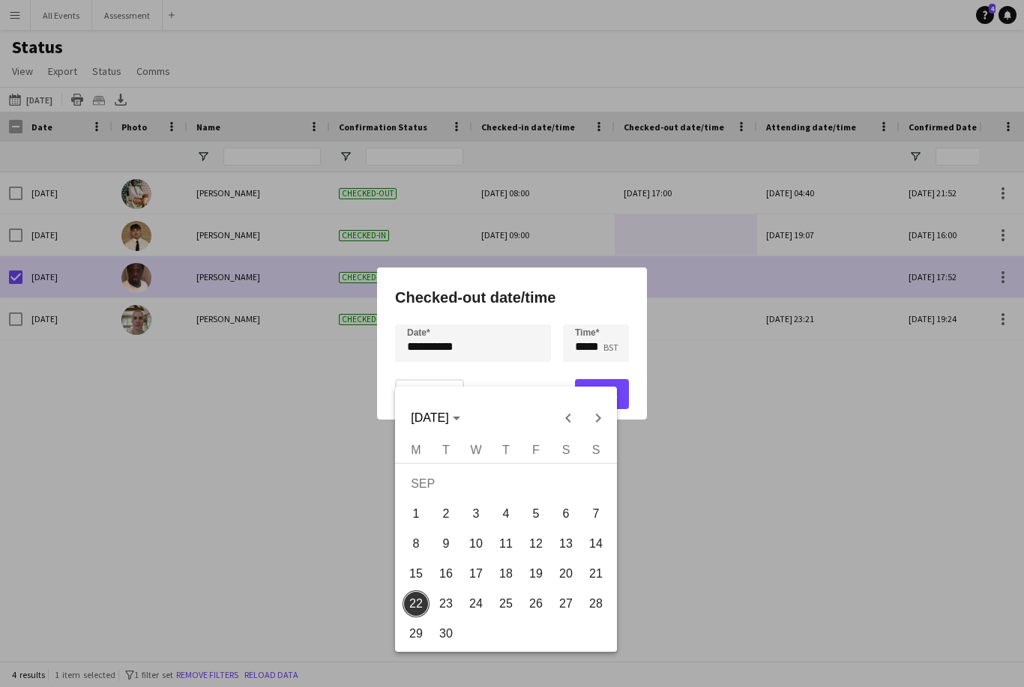
click at [602, 579] on span "21" at bounding box center [595, 574] width 27 height 27
type input "**********"
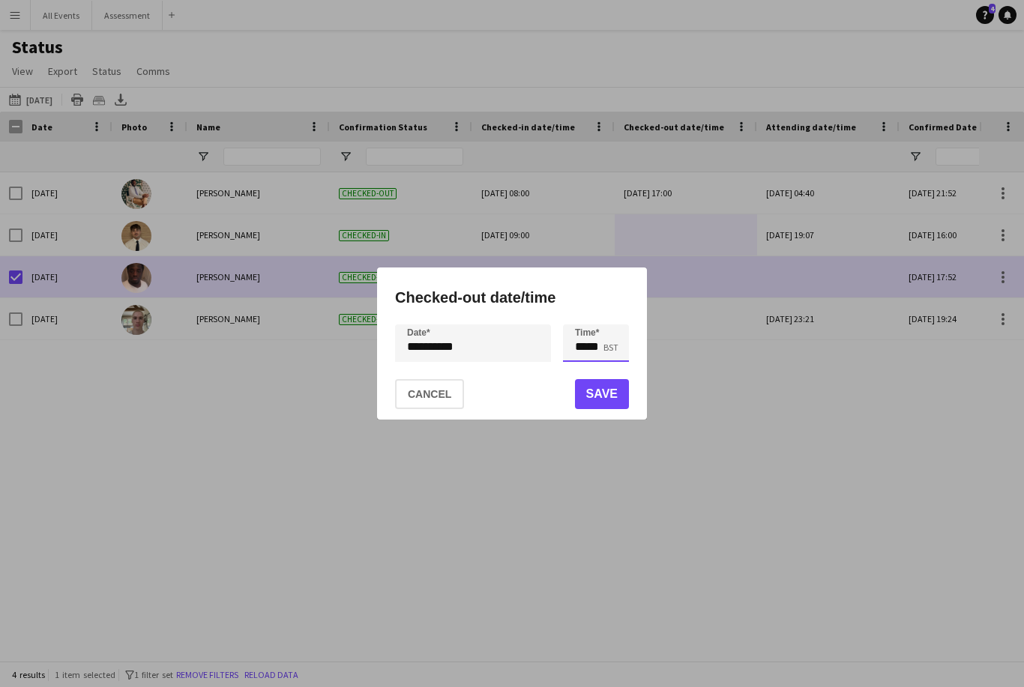
click at [597, 362] on input "*****" at bounding box center [596, 343] width 66 height 37
type input "*****"
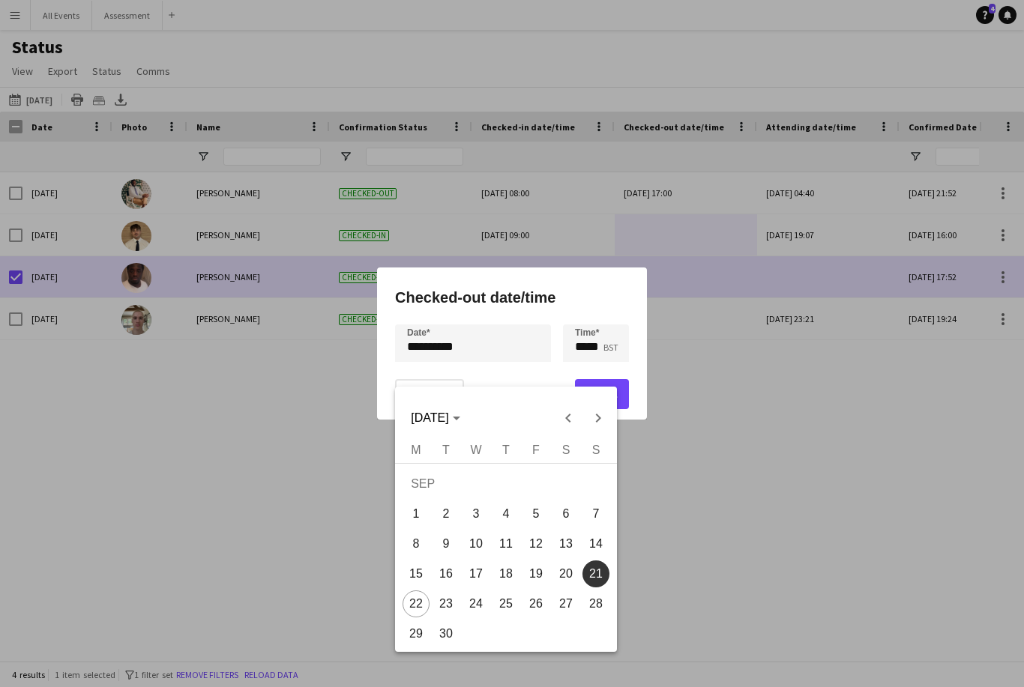
click at [725, 466] on div at bounding box center [512, 343] width 1024 height 687
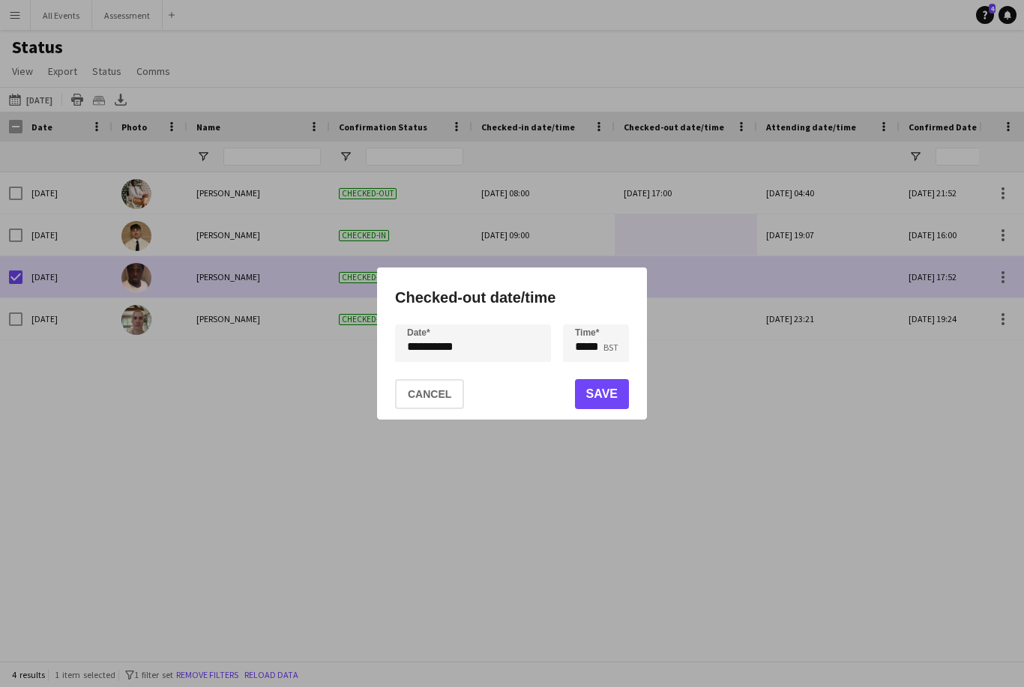
click at [617, 409] on button "Save" at bounding box center [602, 394] width 54 height 30
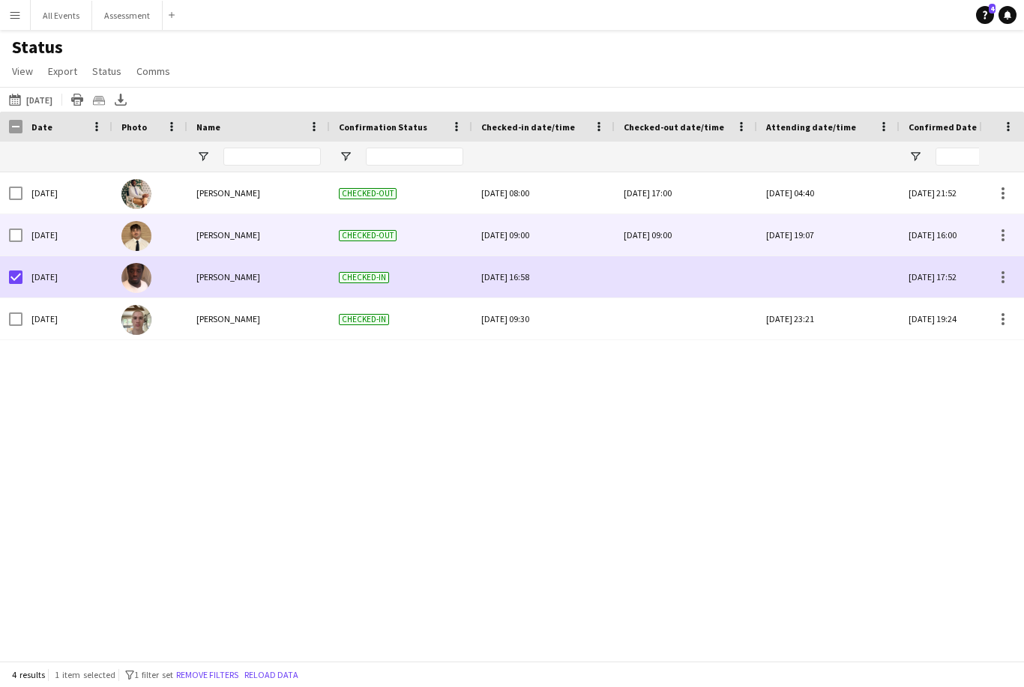
click at [654, 237] on div "Sun, 21 Sep 2025 09:00" at bounding box center [686, 234] width 124 height 41
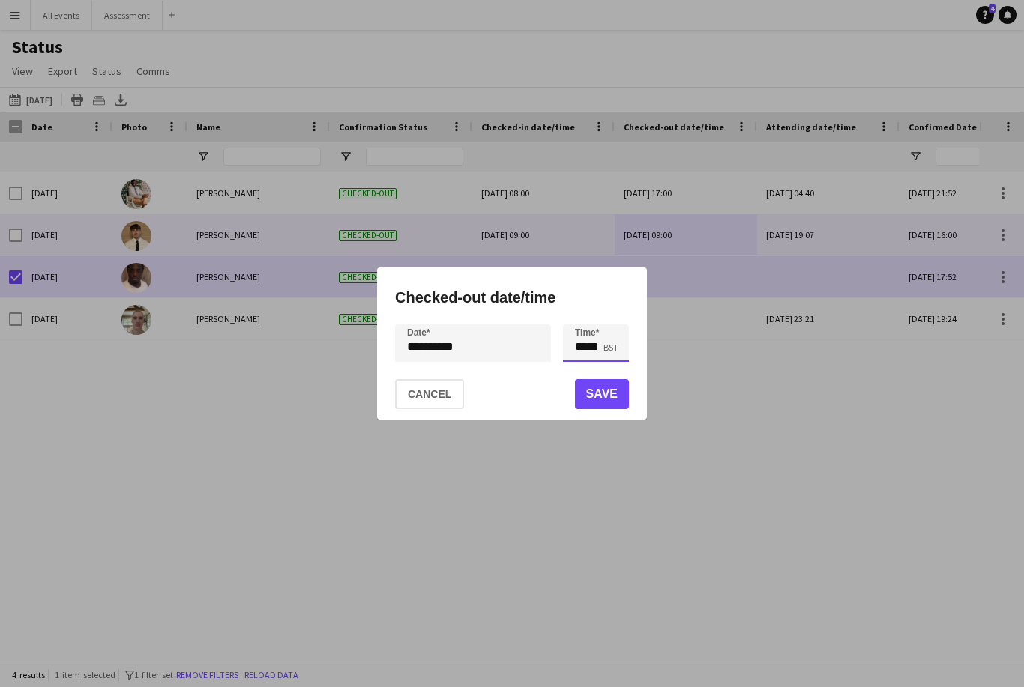
click at [582, 362] on input "*****" at bounding box center [596, 343] width 66 height 37
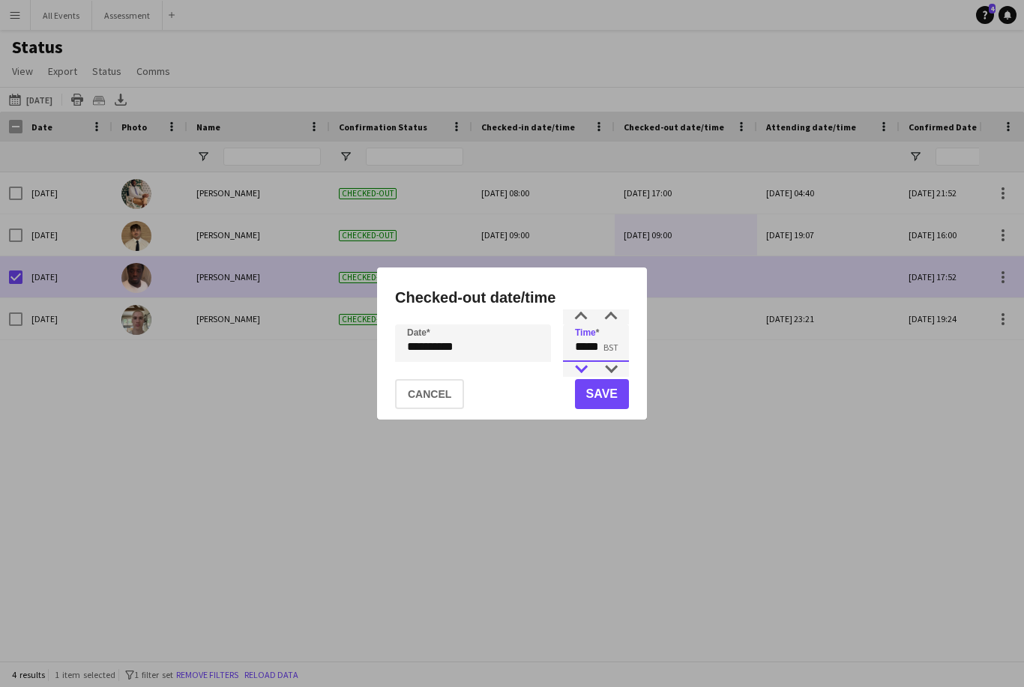
click at [585, 377] on div at bounding box center [581, 369] width 30 height 15
click at [588, 377] on div at bounding box center [581, 369] width 30 height 15
type input "*****"
click at [602, 409] on button "Save" at bounding box center [602, 394] width 54 height 30
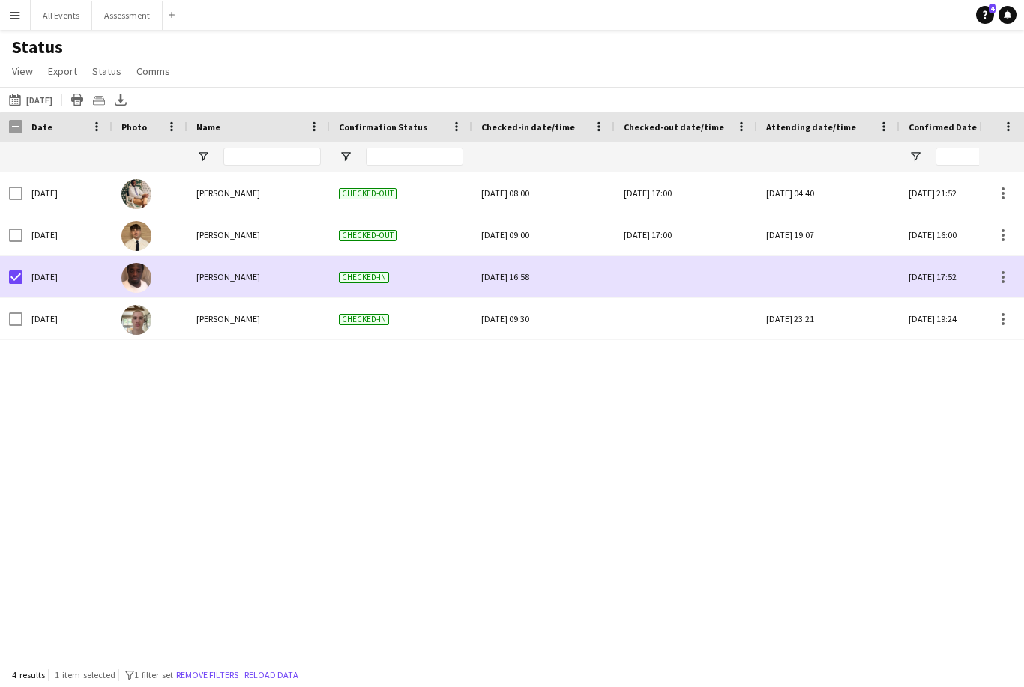
click at [545, 316] on div "Sun, 21 Sep 2025 09:30" at bounding box center [543, 318] width 124 height 41
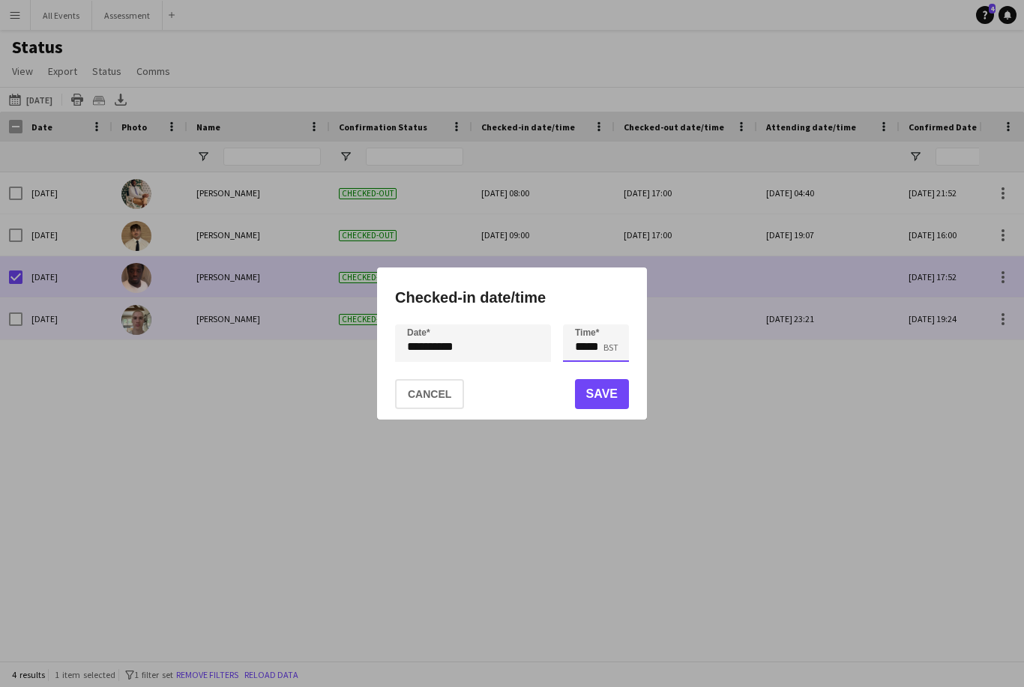
click at [595, 362] on input "*****" at bounding box center [596, 343] width 66 height 37
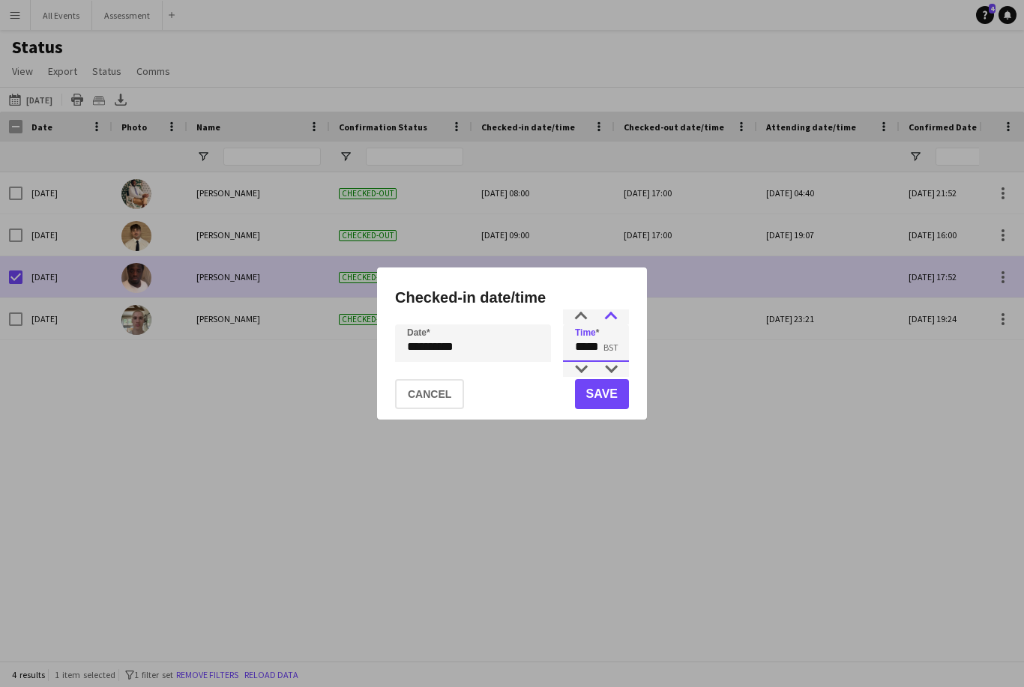
click at [620, 325] on div at bounding box center [611, 317] width 30 height 15
type input "*****"
click at [613, 409] on button "Save" at bounding box center [602, 394] width 54 height 30
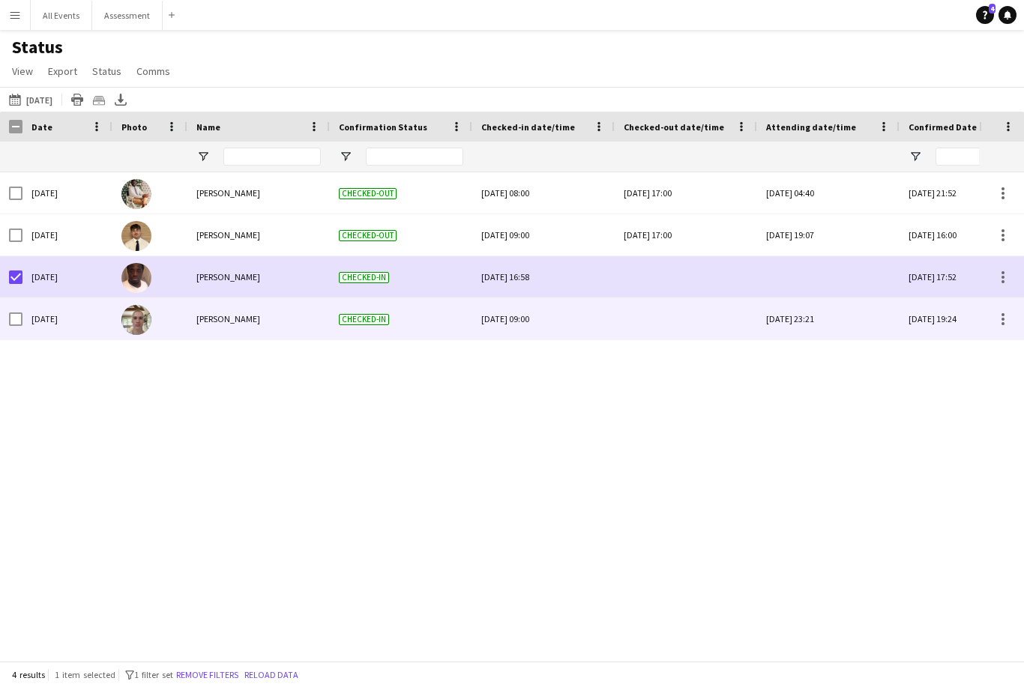
click at [669, 316] on div at bounding box center [686, 318] width 124 height 41
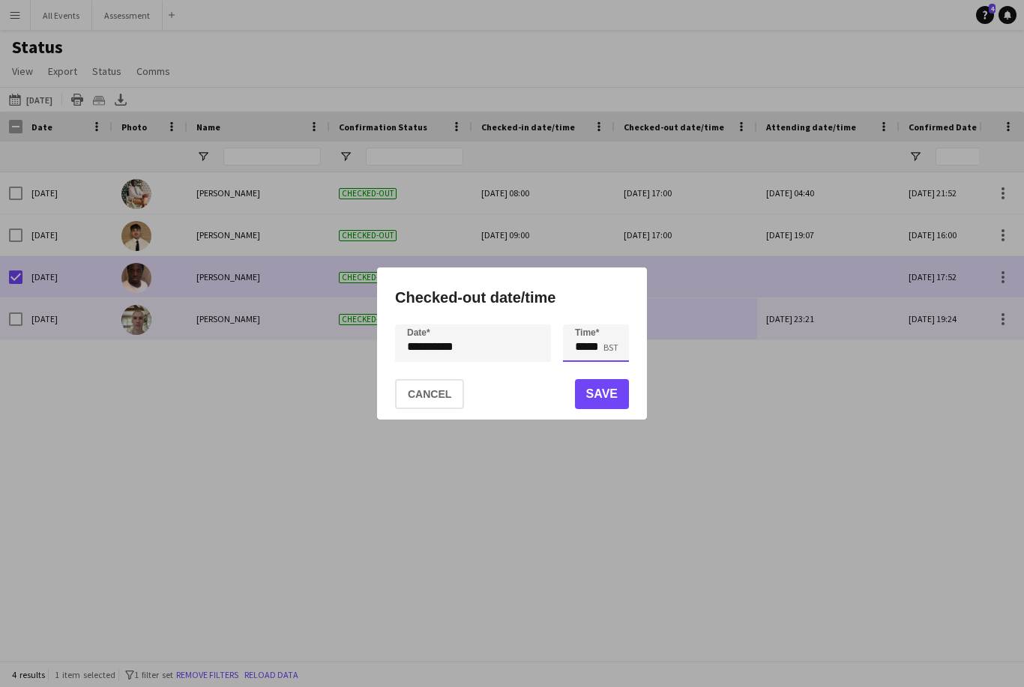
click at [592, 362] on input "*****" at bounding box center [596, 343] width 66 height 37
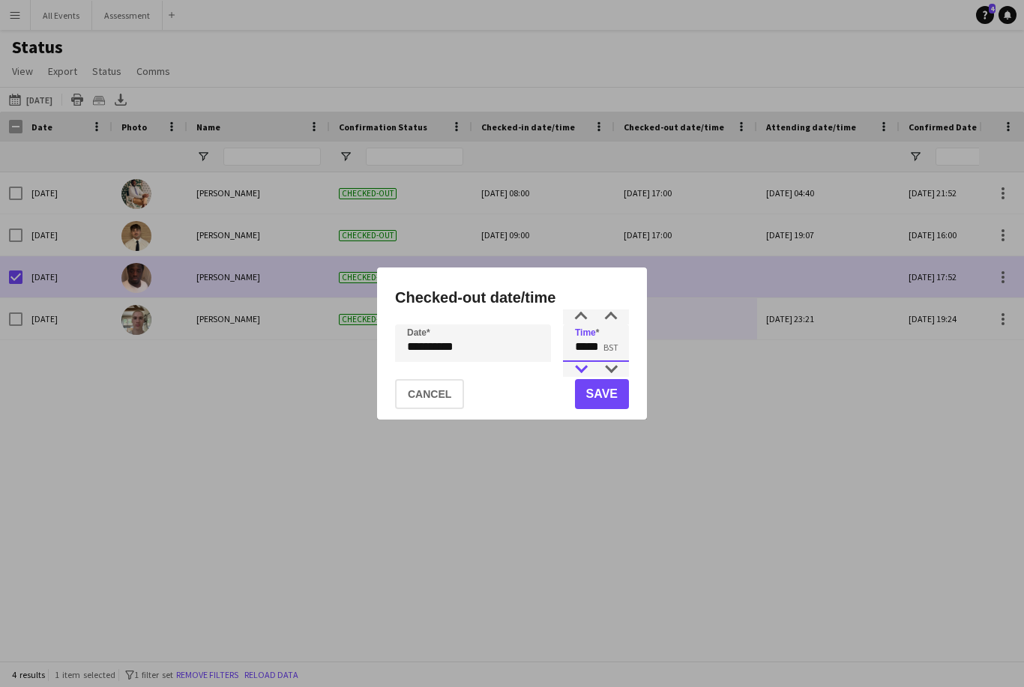
click at [583, 377] on div at bounding box center [581, 369] width 30 height 15
click at [588, 349] on input "*****" at bounding box center [596, 343] width 66 height 37
click at [621, 325] on div at bounding box center [611, 317] width 30 height 15
click at [585, 377] on div at bounding box center [581, 369] width 30 height 15
click at [585, 325] on div at bounding box center [581, 317] width 30 height 15
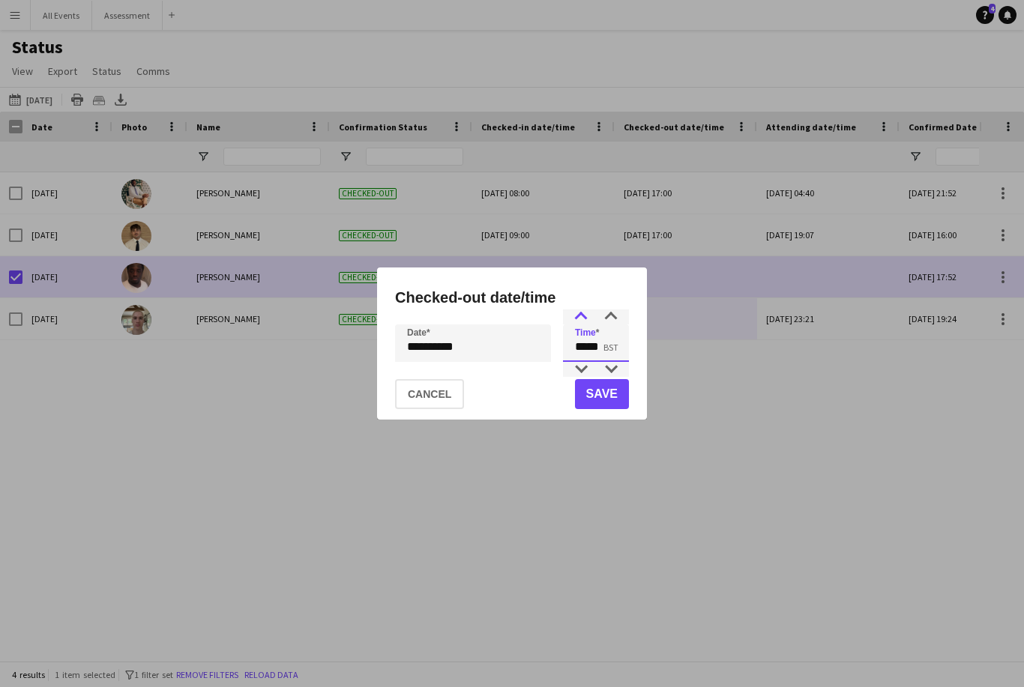
click at [579, 325] on div at bounding box center [581, 317] width 30 height 15
type input "*****"
click at [607, 409] on button "Save" at bounding box center [602, 394] width 54 height 30
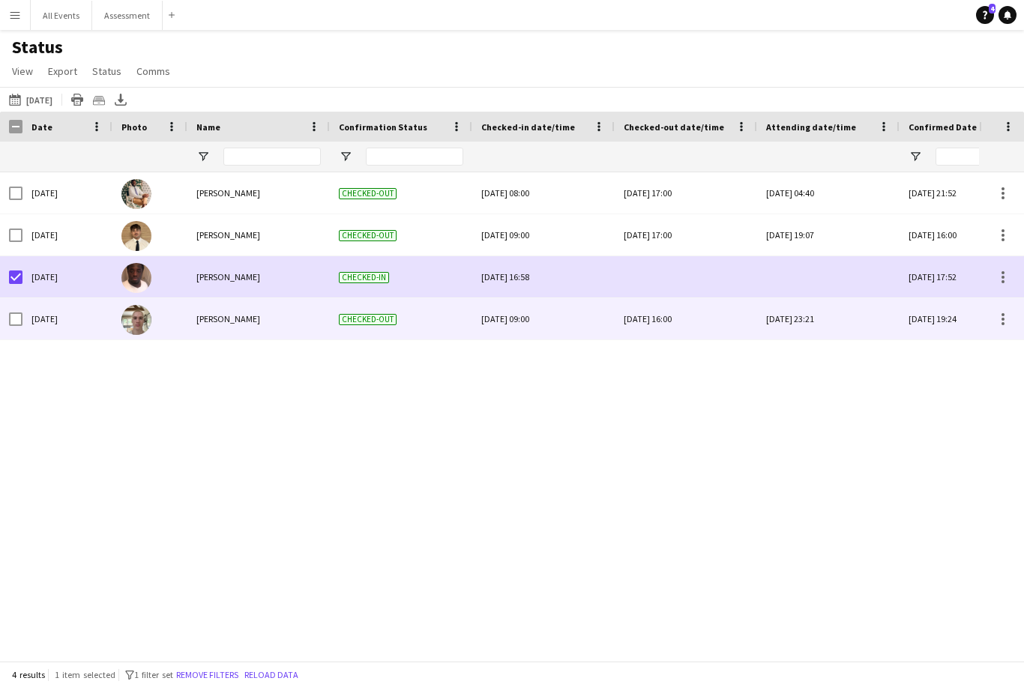
click at [665, 324] on div "Mon, 22 Sep 2025 16:00" at bounding box center [686, 318] width 124 height 41
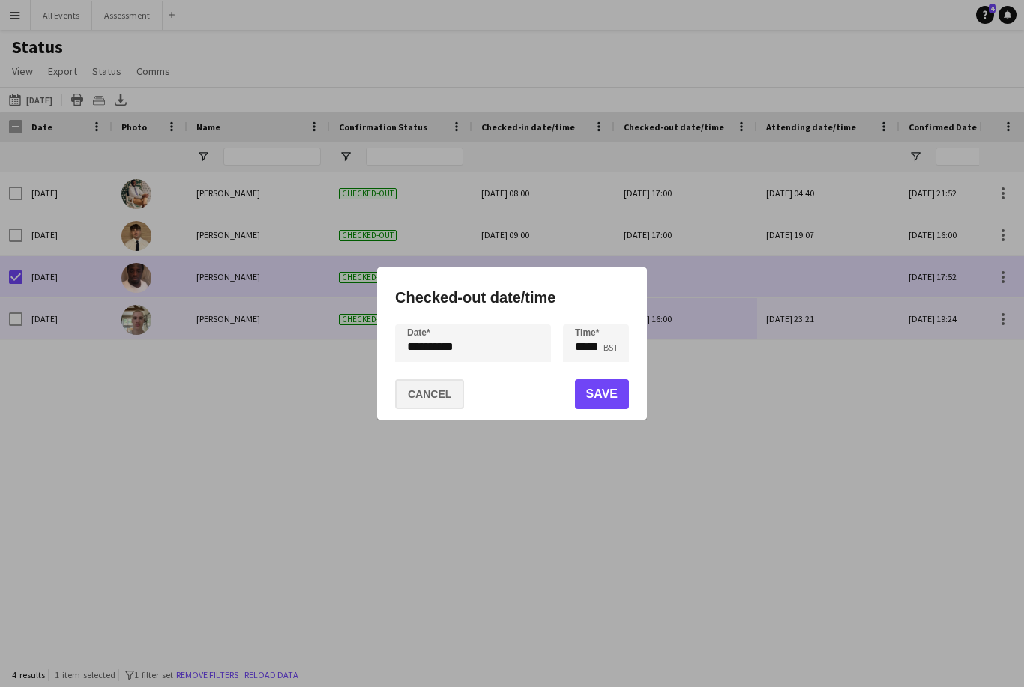
click at [453, 409] on button "Cancel" at bounding box center [429, 394] width 69 height 30
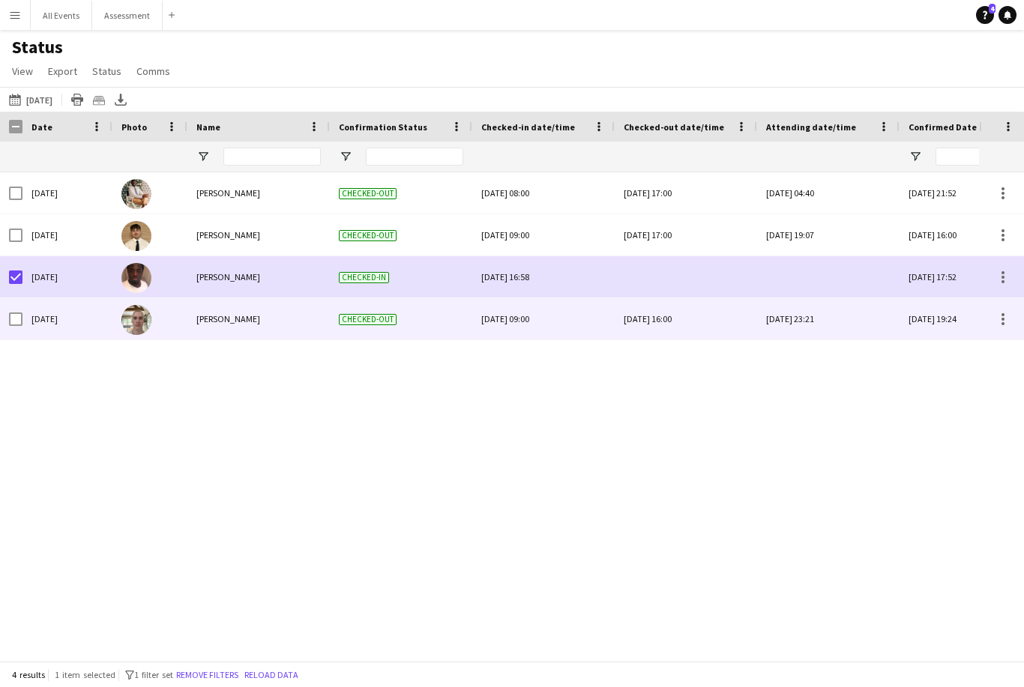
click at [639, 334] on div "Mon, 22 Sep 2025 16:00" at bounding box center [686, 318] width 124 height 41
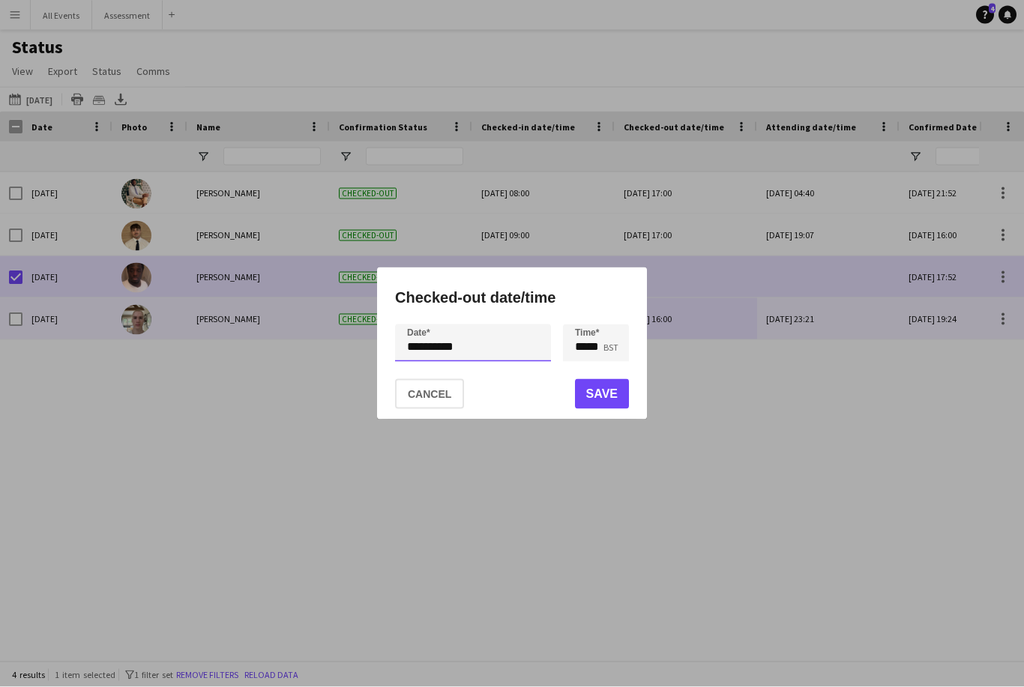
click at [525, 340] on div "**********" at bounding box center [512, 343] width 1024 height 687
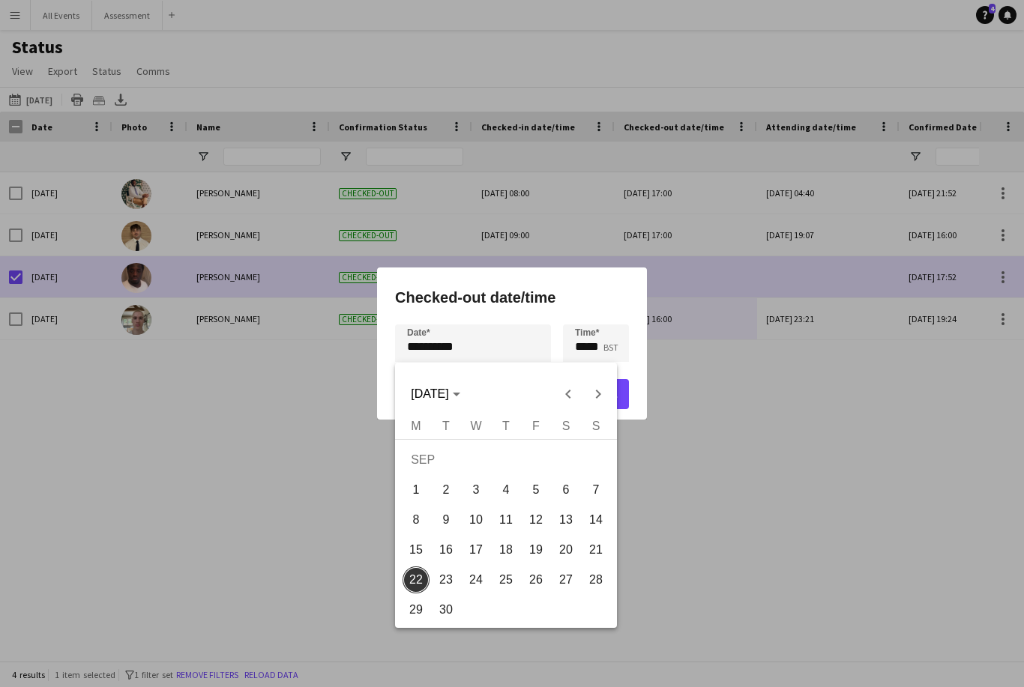
click at [598, 548] on span "21" at bounding box center [595, 550] width 27 height 27
type input "**********"
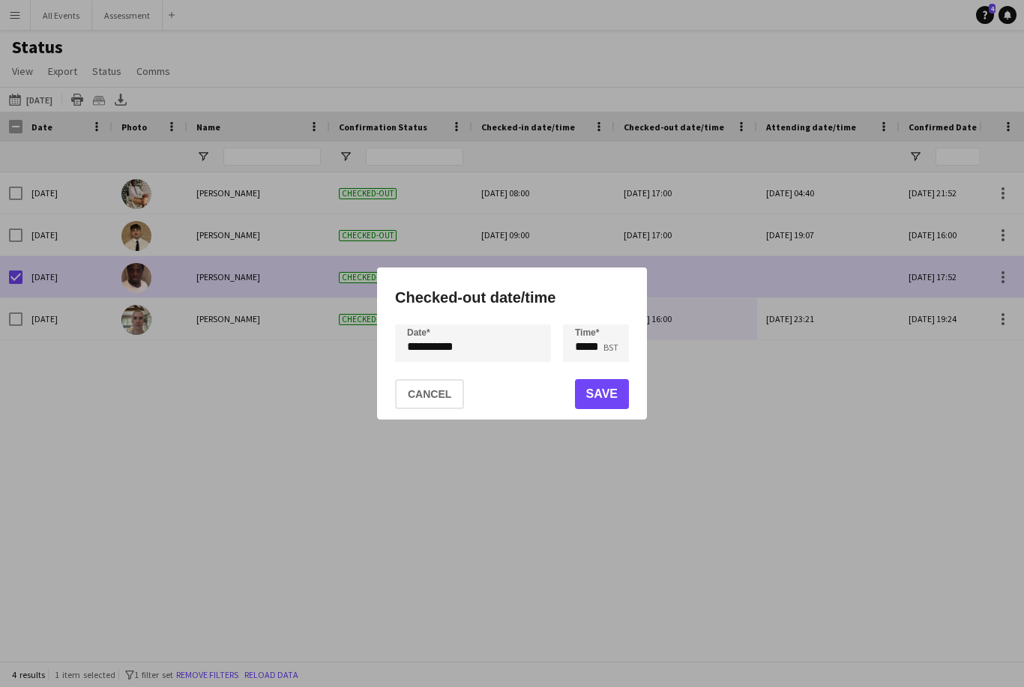
click at [614, 400] on button "Save" at bounding box center [602, 394] width 54 height 30
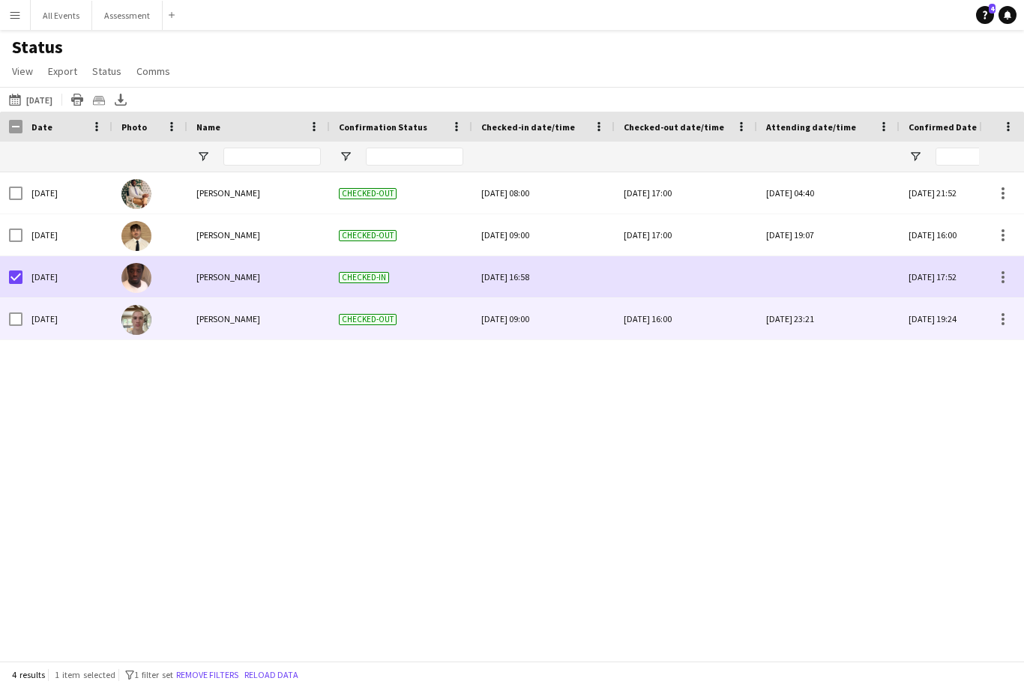
click at [568, 307] on div "Sun, 21 Sep 2025 09:00" at bounding box center [543, 318] width 124 height 41
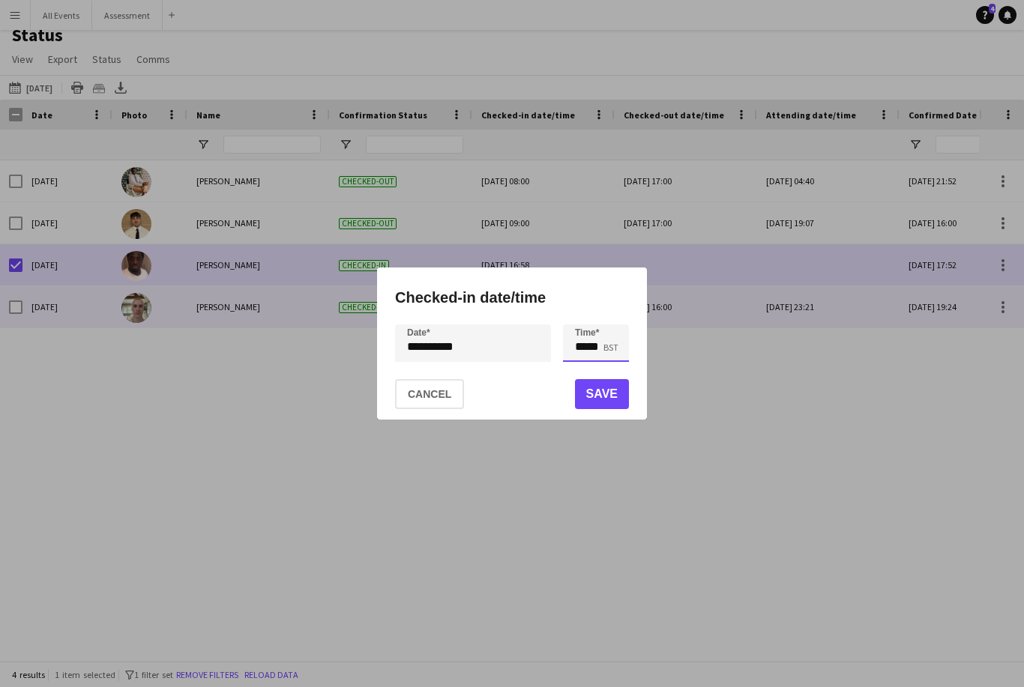
click at [594, 349] on input "*****" at bounding box center [596, 343] width 66 height 37
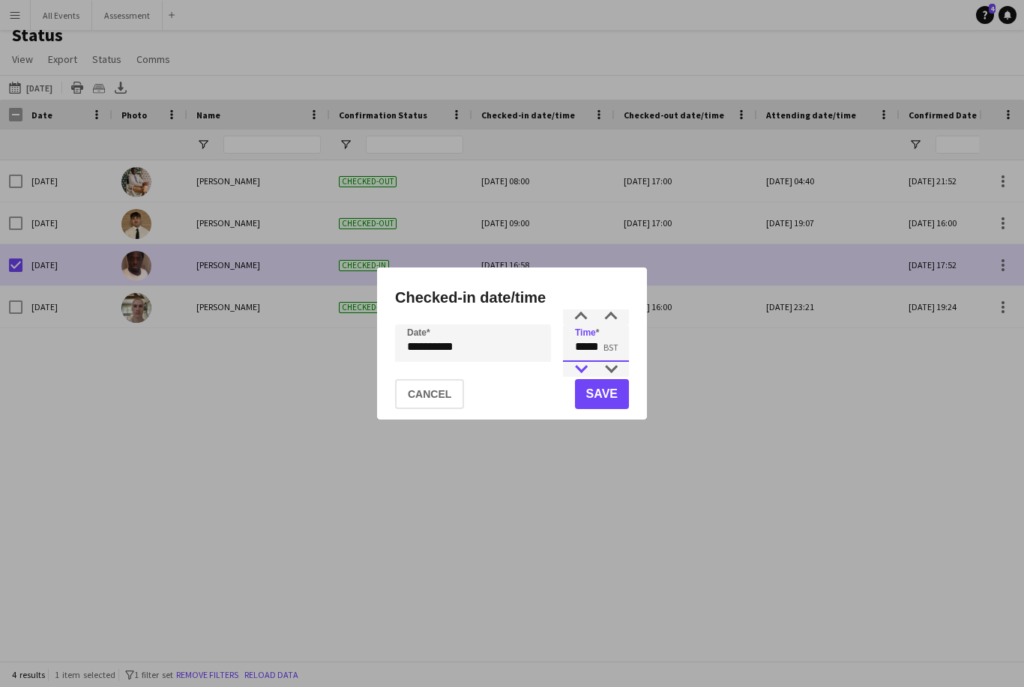
click at [582, 376] on div at bounding box center [581, 369] width 30 height 15
click at [620, 321] on div at bounding box center [611, 317] width 30 height 15
click at [619, 326] on input "*****" at bounding box center [596, 343] width 66 height 37
click at [614, 310] on div at bounding box center [611, 317] width 30 height 15
type input "*****"
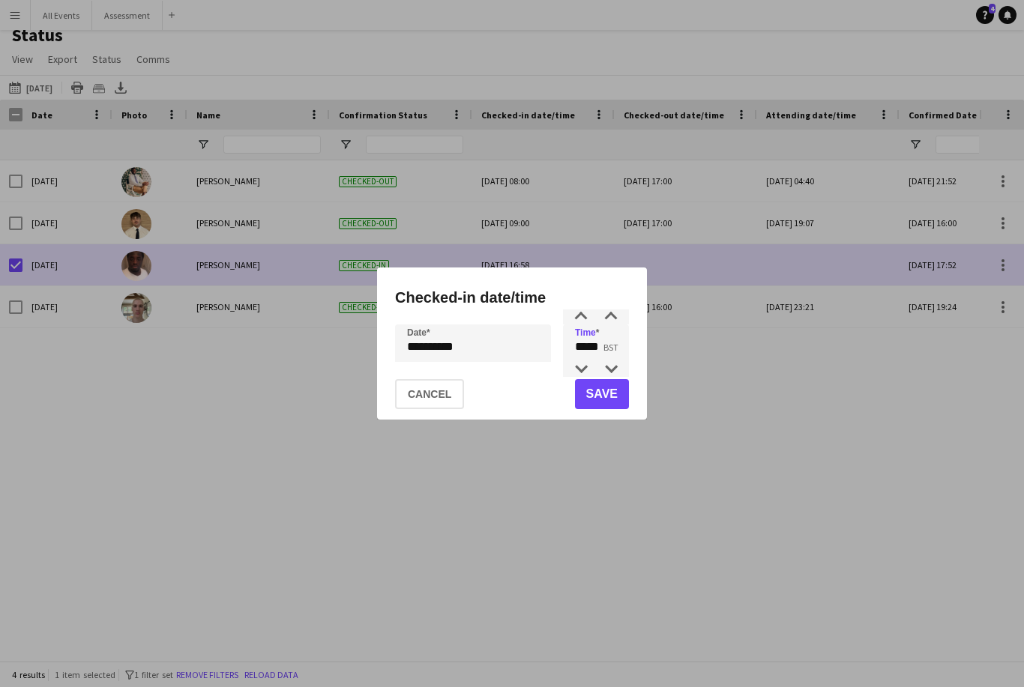
click at [606, 401] on button "Save" at bounding box center [602, 394] width 54 height 30
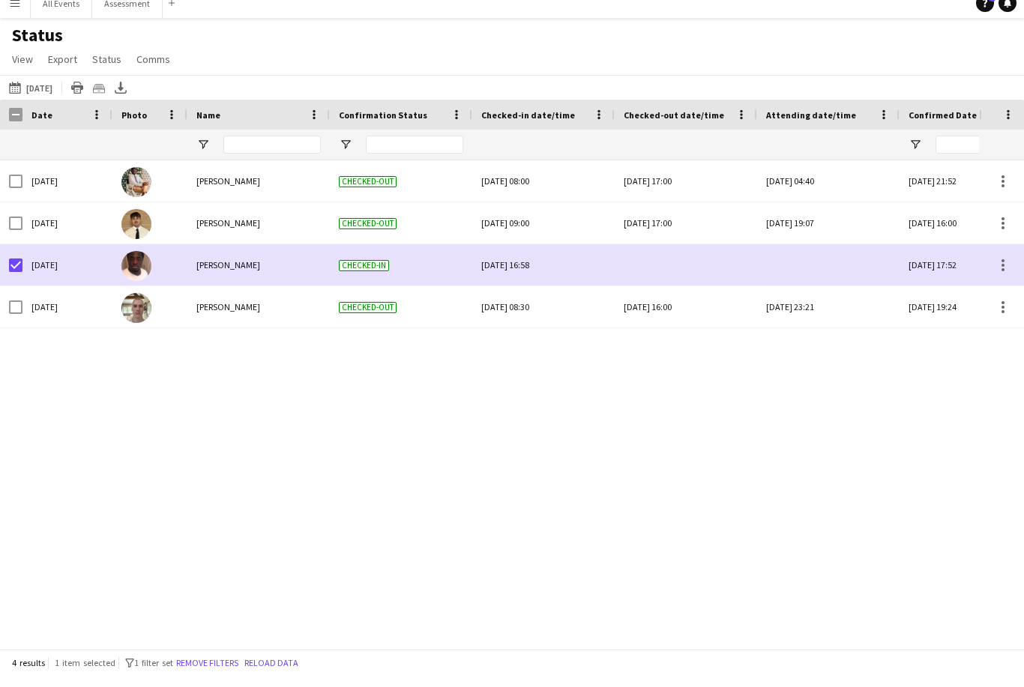
scroll to position [12, 0]
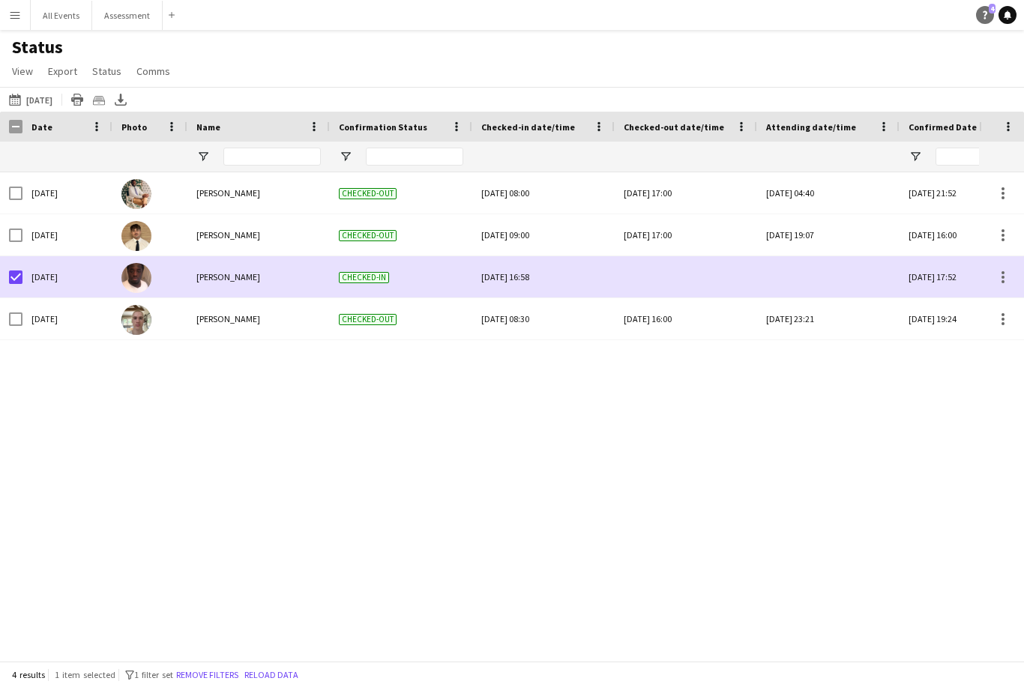
click at [986, 17] on icon "Help" at bounding box center [984, 14] width 9 height 9
click at [709, 391] on div "3 Confirmed Fri, 19 Sep 2025 21:52 Sun, 21 Sep 2025 04:40 Sun, 21 Sep 2025 17:0…" at bounding box center [489, 416] width 979 height 489
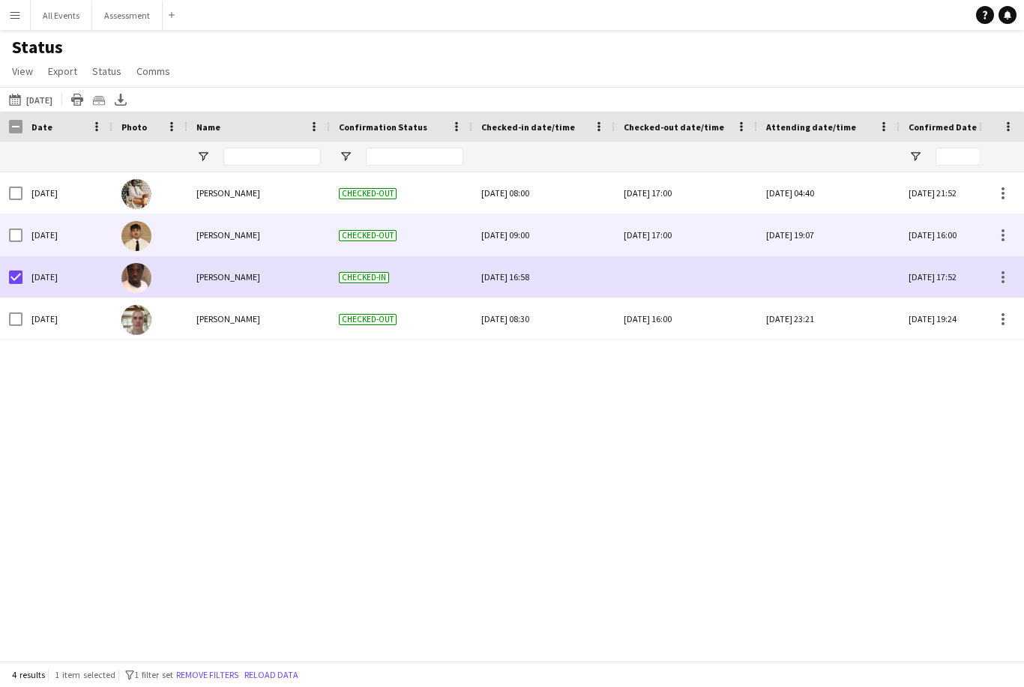
click at [567, 223] on div "Sun, 21 Sep 2025 09:00" at bounding box center [543, 234] width 124 height 41
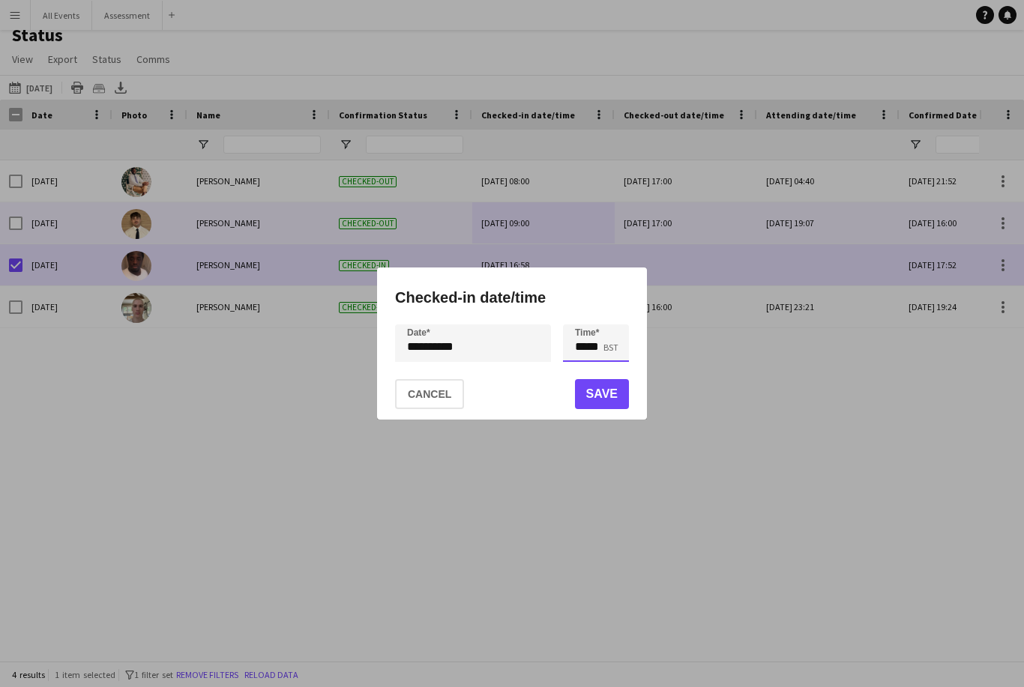
click at [579, 350] on input "*****" at bounding box center [596, 343] width 66 height 37
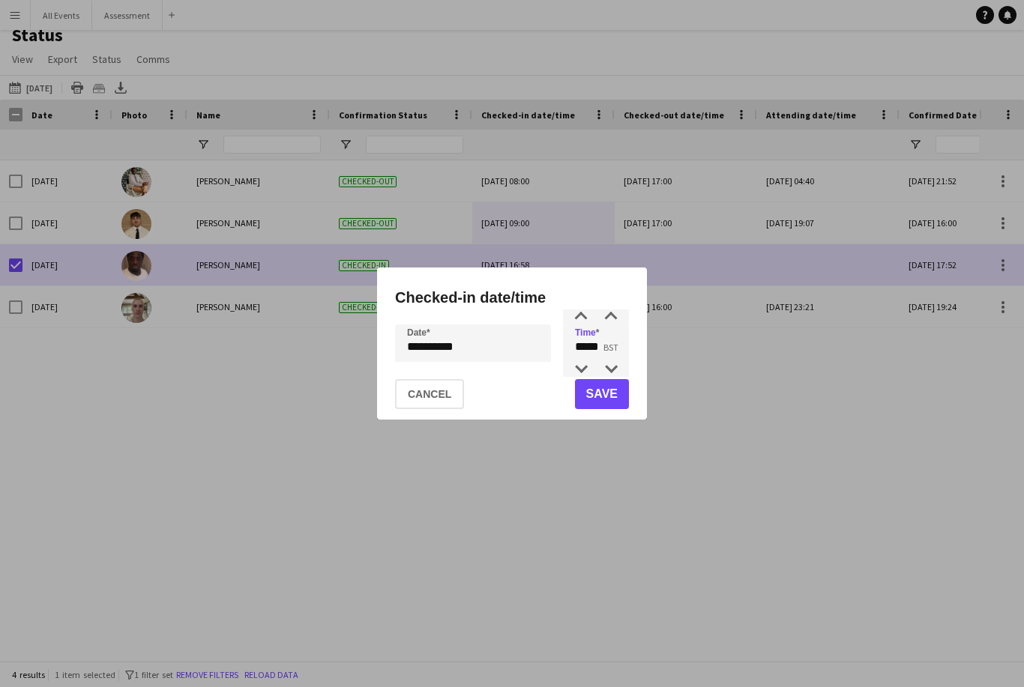
click at [701, 388] on div at bounding box center [512, 343] width 1024 height 687
click at [443, 400] on button "Cancel" at bounding box center [429, 394] width 69 height 30
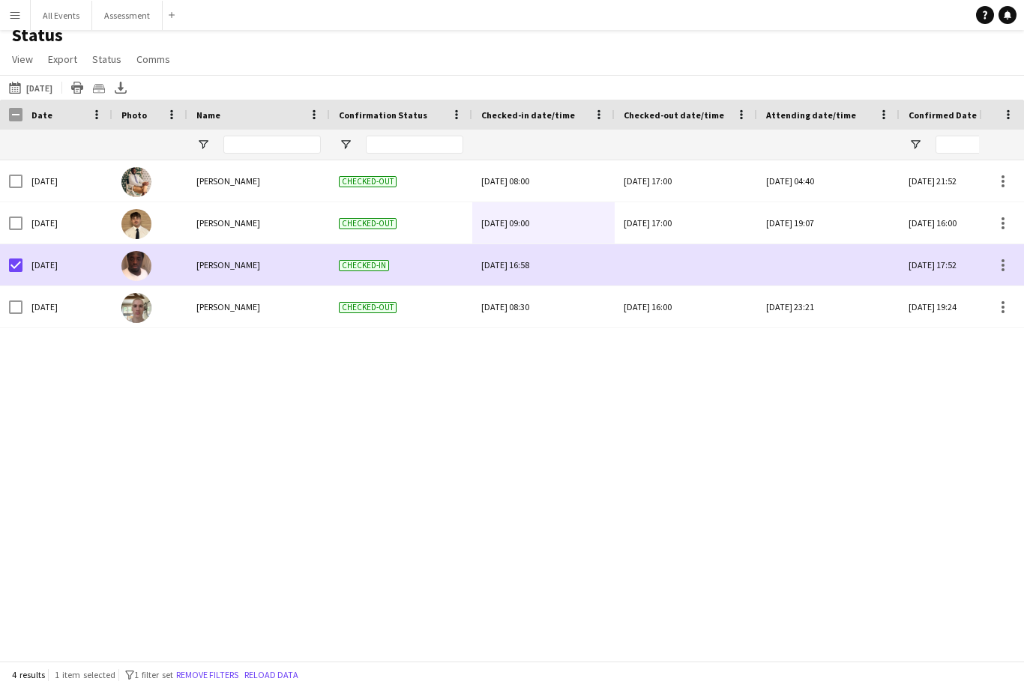
scroll to position [12, 0]
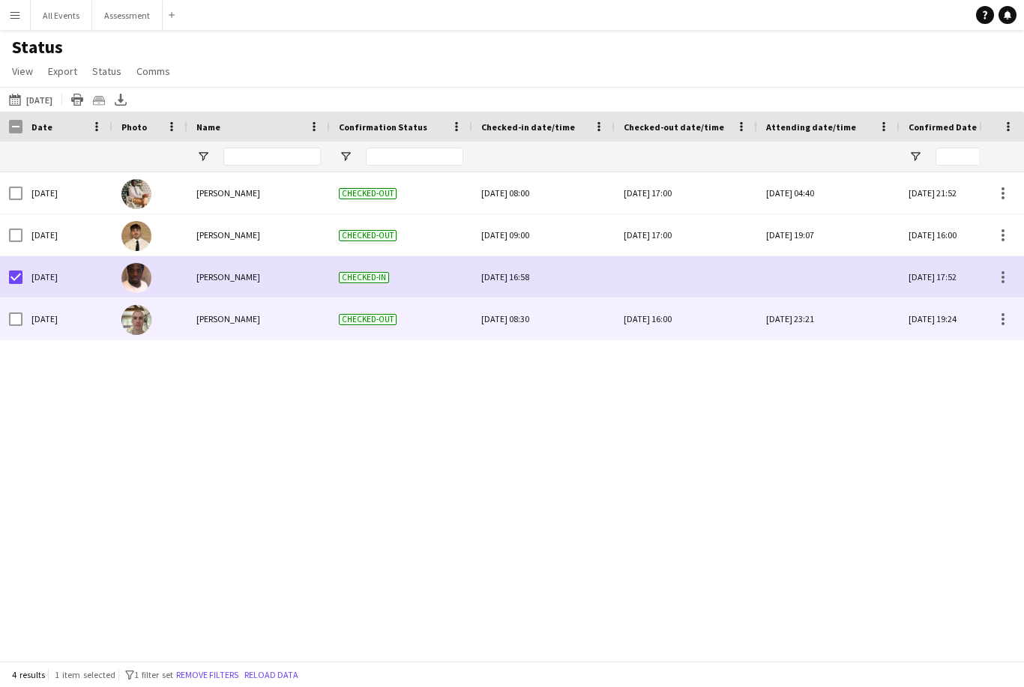
click at [558, 319] on div "Sun, 21 Sep 2025 08:30" at bounding box center [543, 318] width 124 height 41
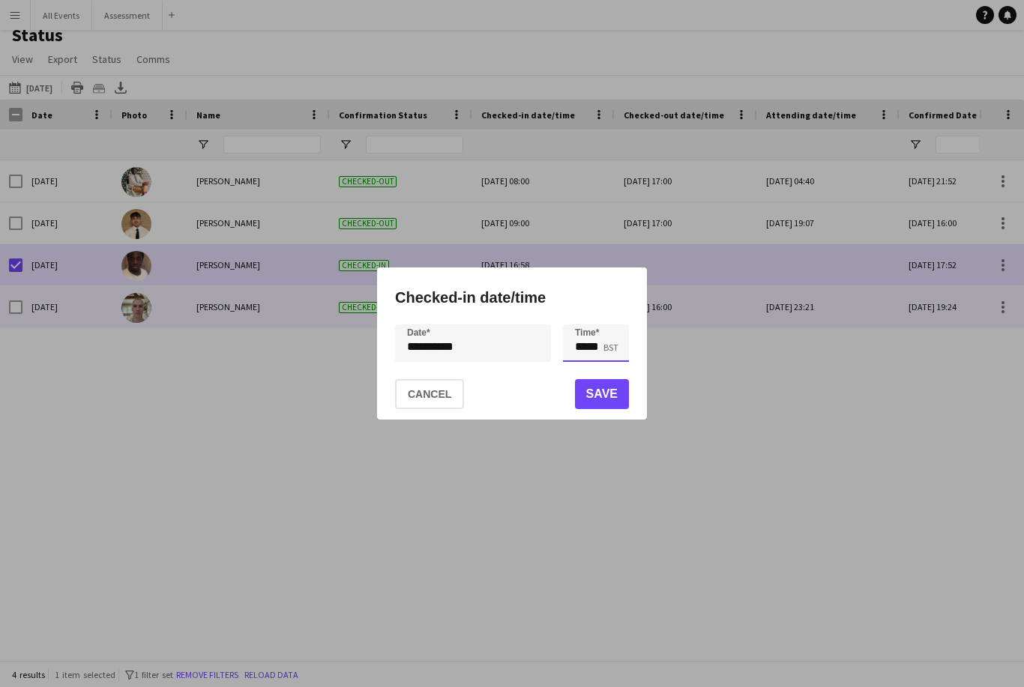
click at [582, 337] on input "*****" at bounding box center [596, 343] width 66 height 37
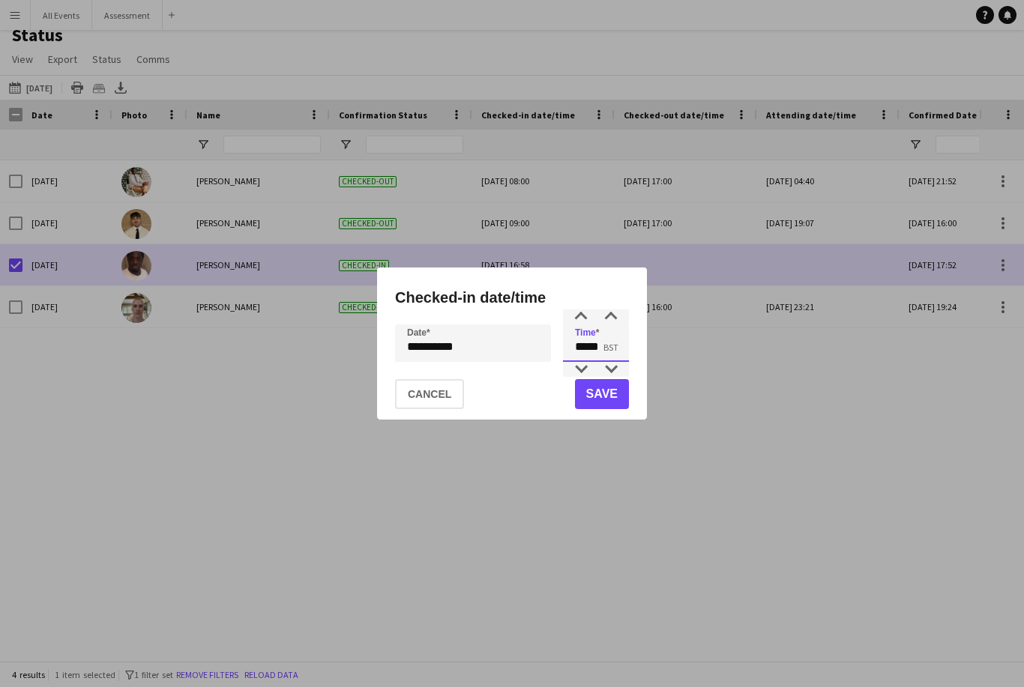
click at [585, 326] on input "*****" at bounding box center [596, 343] width 66 height 37
click at [586, 369] on div at bounding box center [581, 369] width 30 height 15
click at [585, 328] on input "*****" at bounding box center [596, 343] width 66 height 37
click at [587, 320] on div at bounding box center [581, 317] width 30 height 15
click at [585, 316] on div at bounding box center [581, 317] width 30 height 15
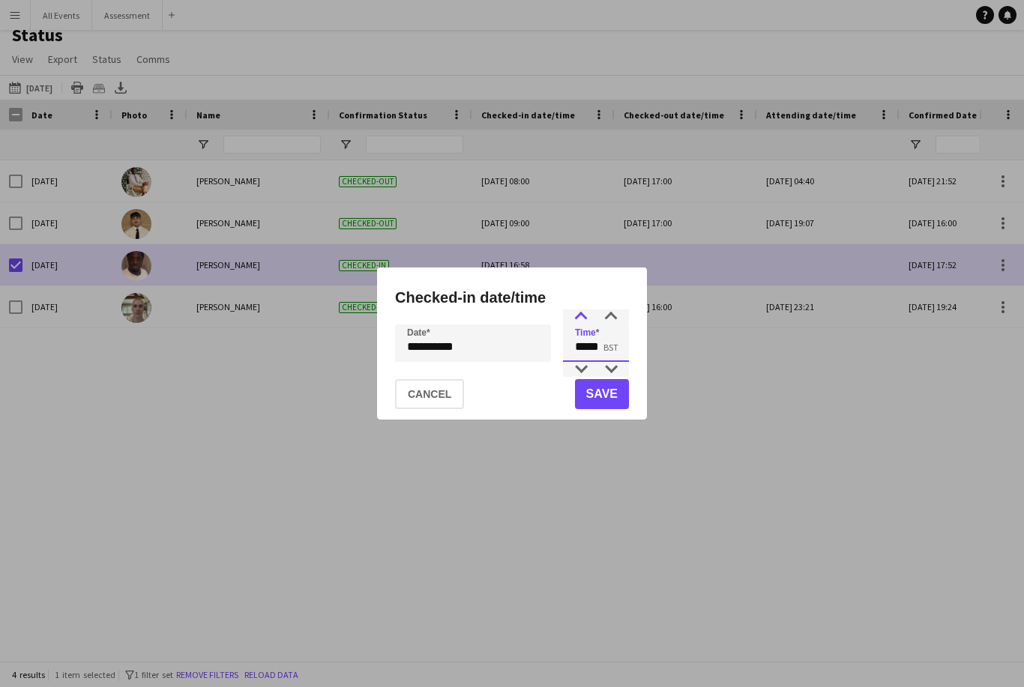
type input "*****"
click at [603, 391] on button "Save" at bounding box center [602, 394] width 54 height 30
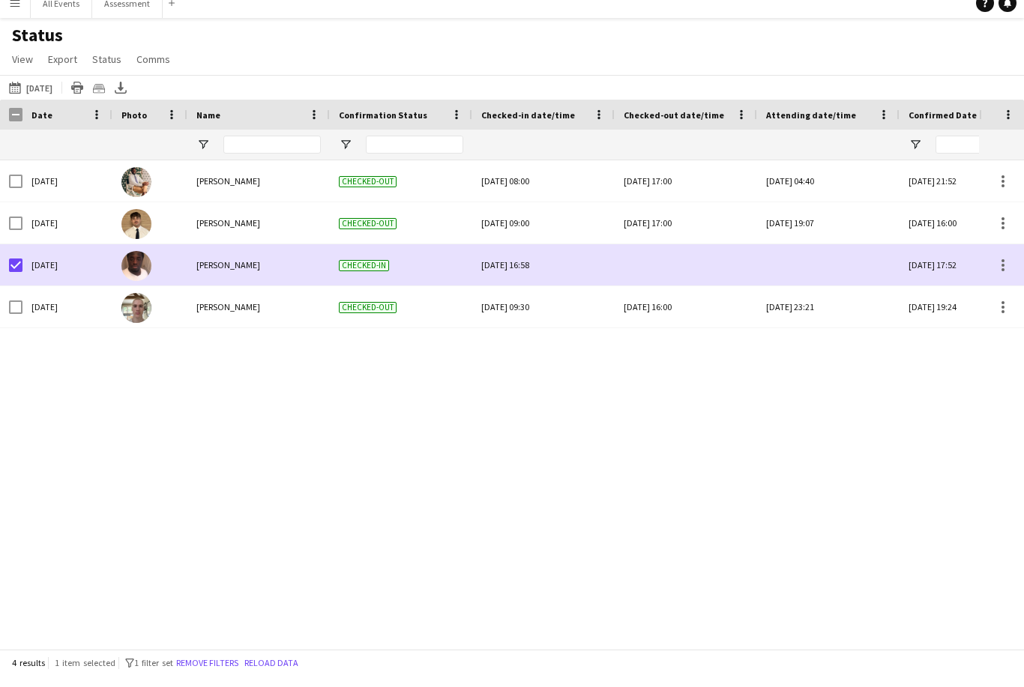
scroll to position [12, 0]
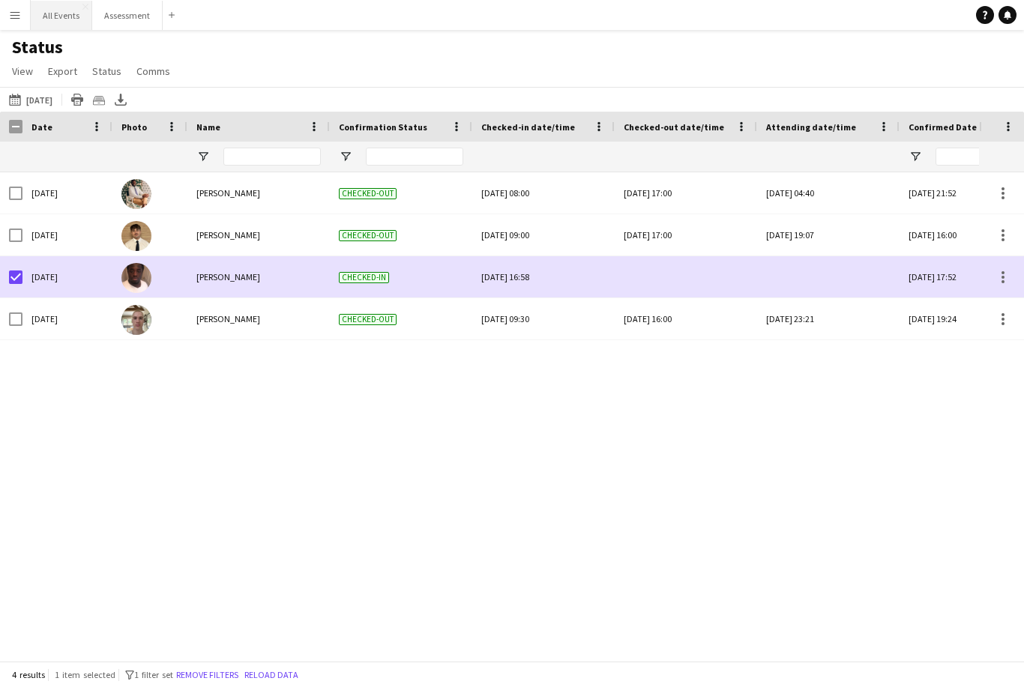
click at [67, 19] on button "All Events Close" at bounding box center [61, 15] width 61 height 29
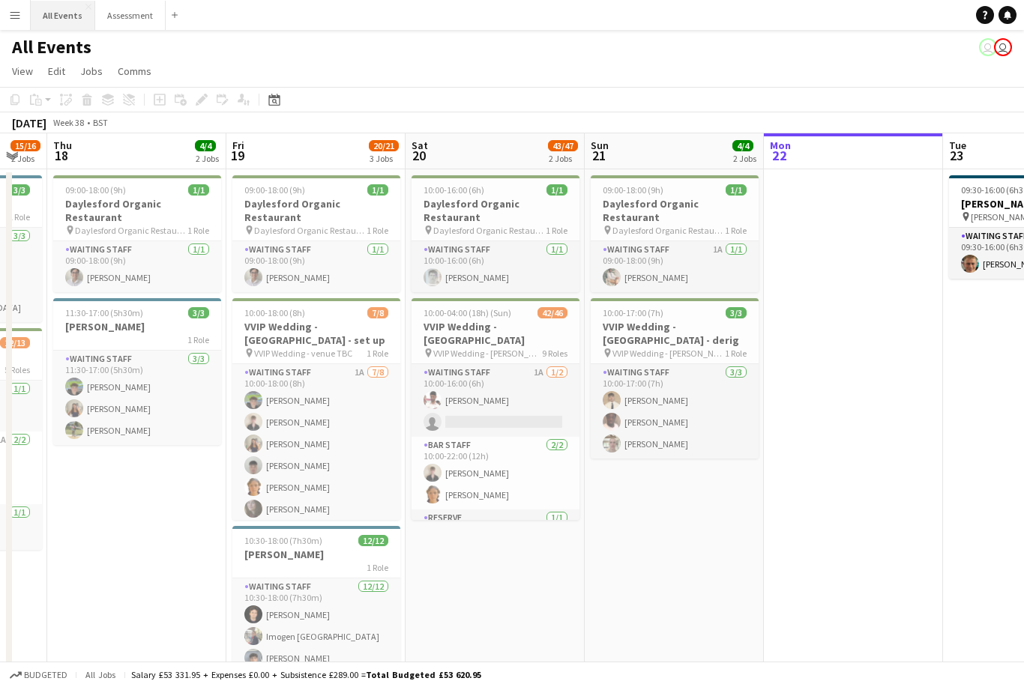
scroll to position [0, 465]
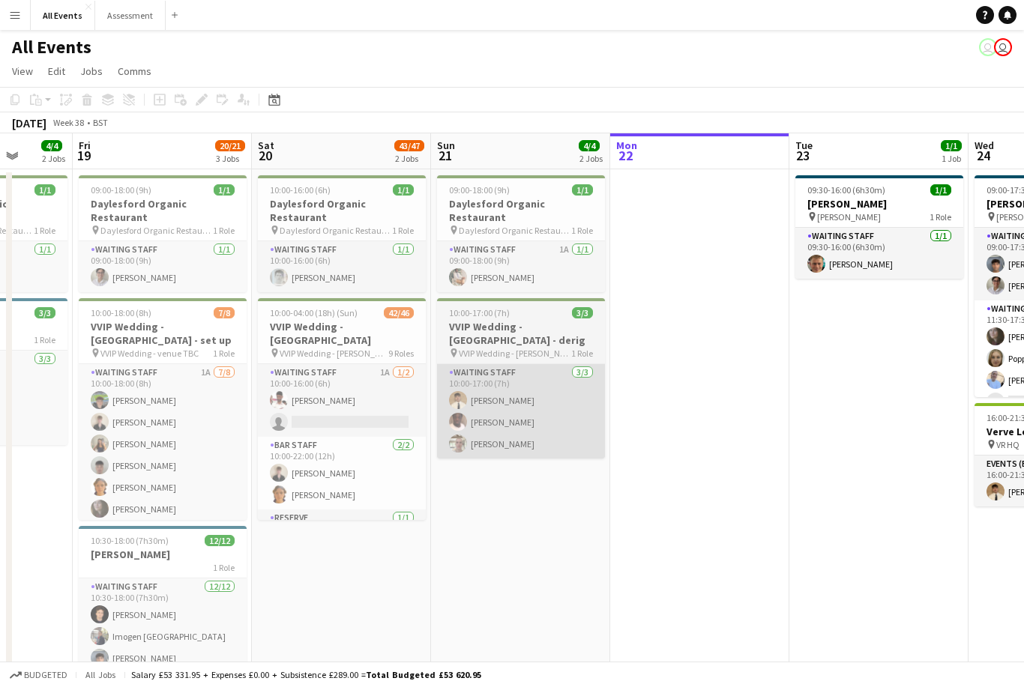
click at [555, 404] on app-card-role "Waiting Staff 3/3 10:00-17:00 (7h) George Long Olamide Olalekan-Sule Frederick …" at bounding box center [521, 411] width 168 height 94
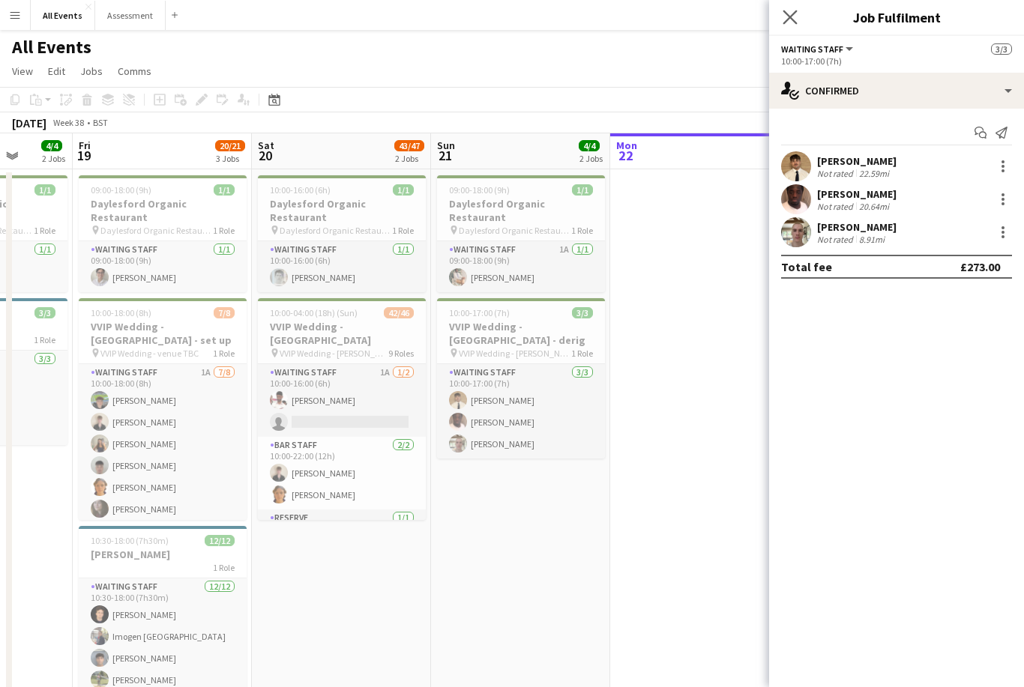
click at [792, 26] on app-icon "Close pop-in" at bounding box center [791, 18] width 22 height 22
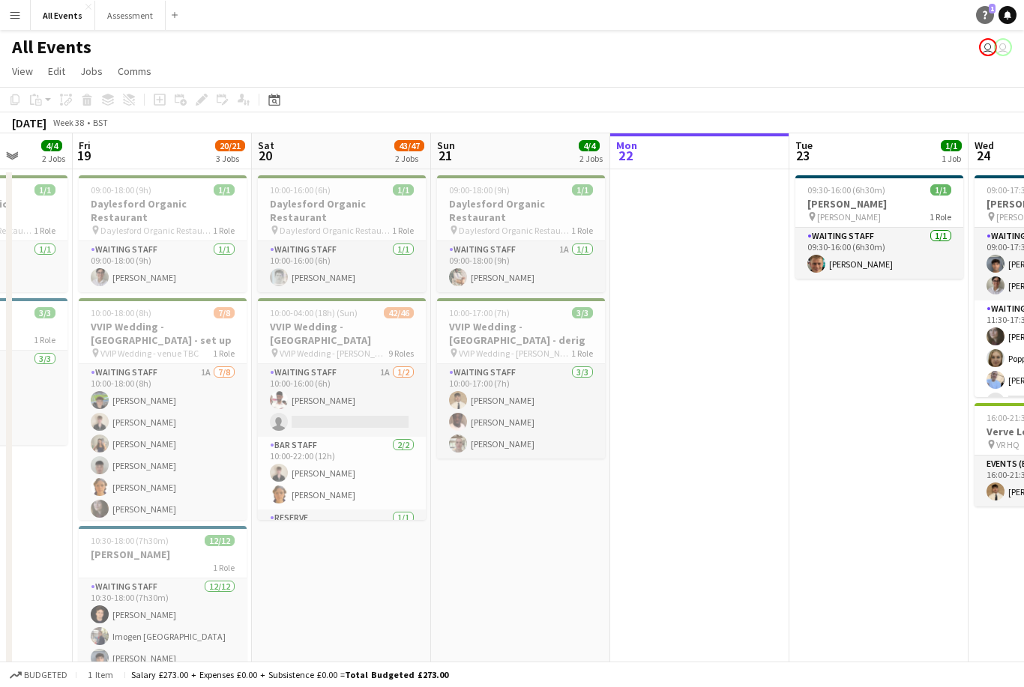
click at [983, 19] on link "Help 1" at bounding box center [985, 15] width 18 height 18
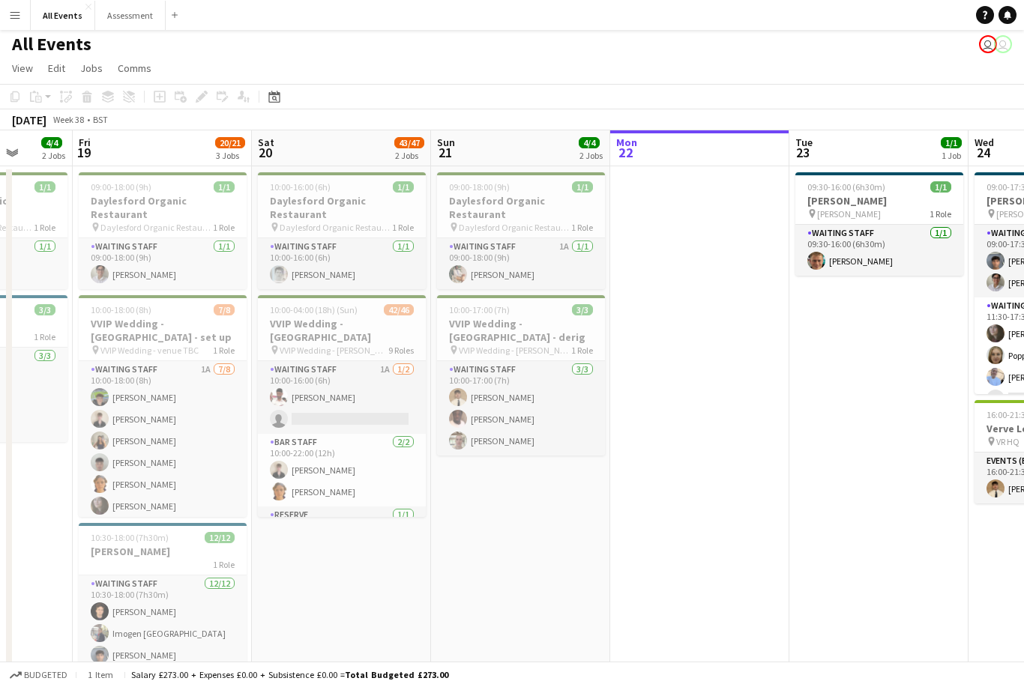
scroll to position [0, 0]
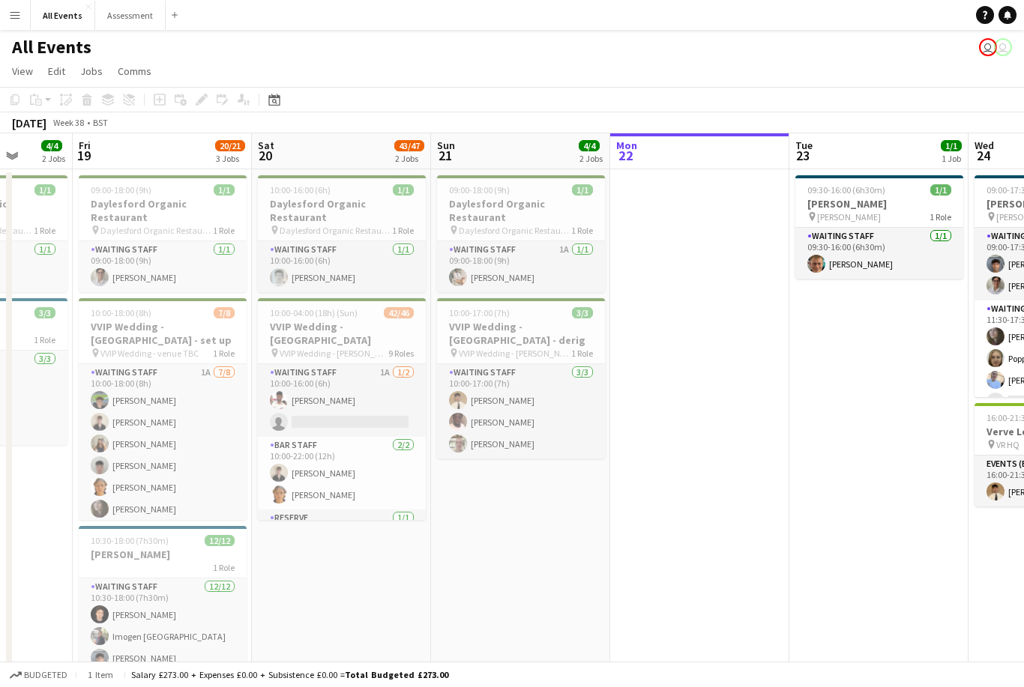
click at [10, 28] on button "Menu" at bounding box center [15, 15] width 30 height 30
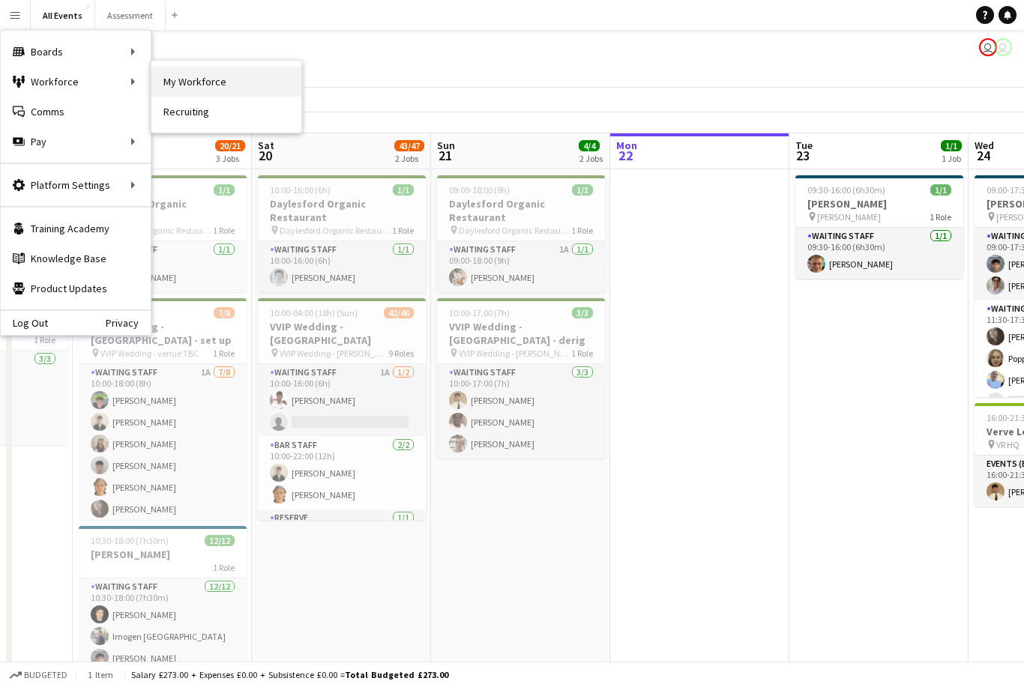
click at [206, 85] on link "My Workforce" at bounding box center [226, 82] width 150 height 30
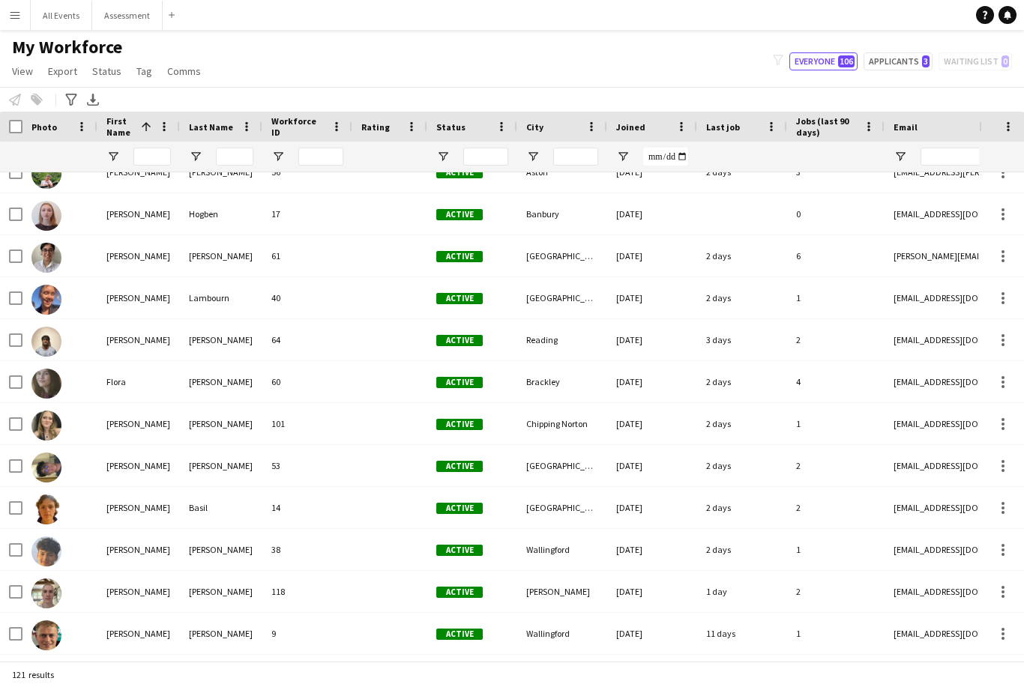
scroll to position [1573, 0]
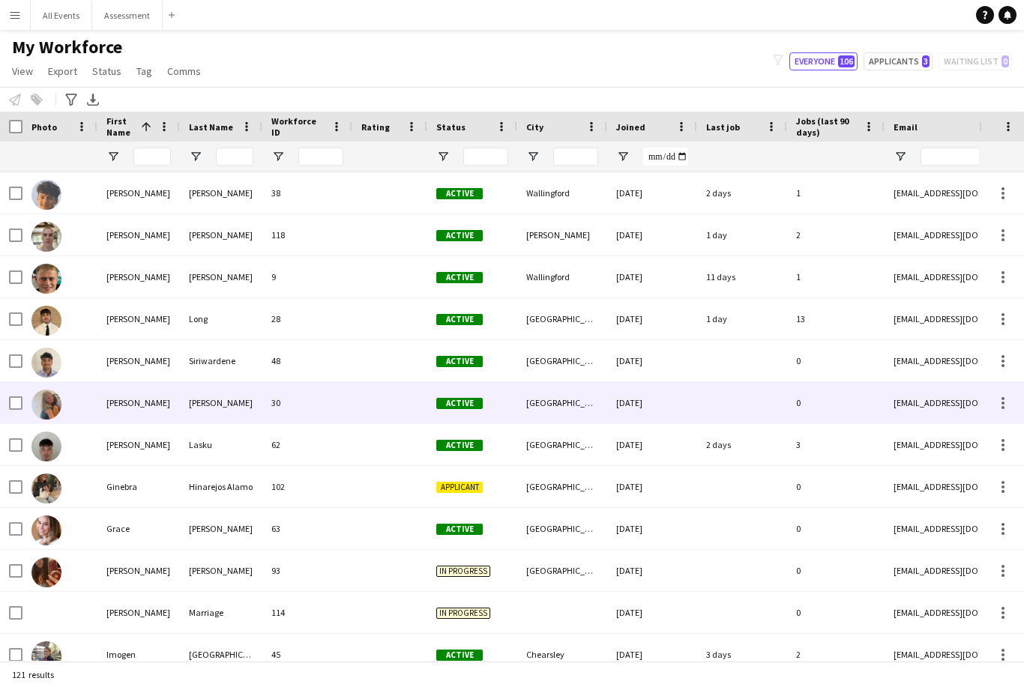
click at [268, 400] on div "30" at bounding box center [307, 402] width 90 height 41
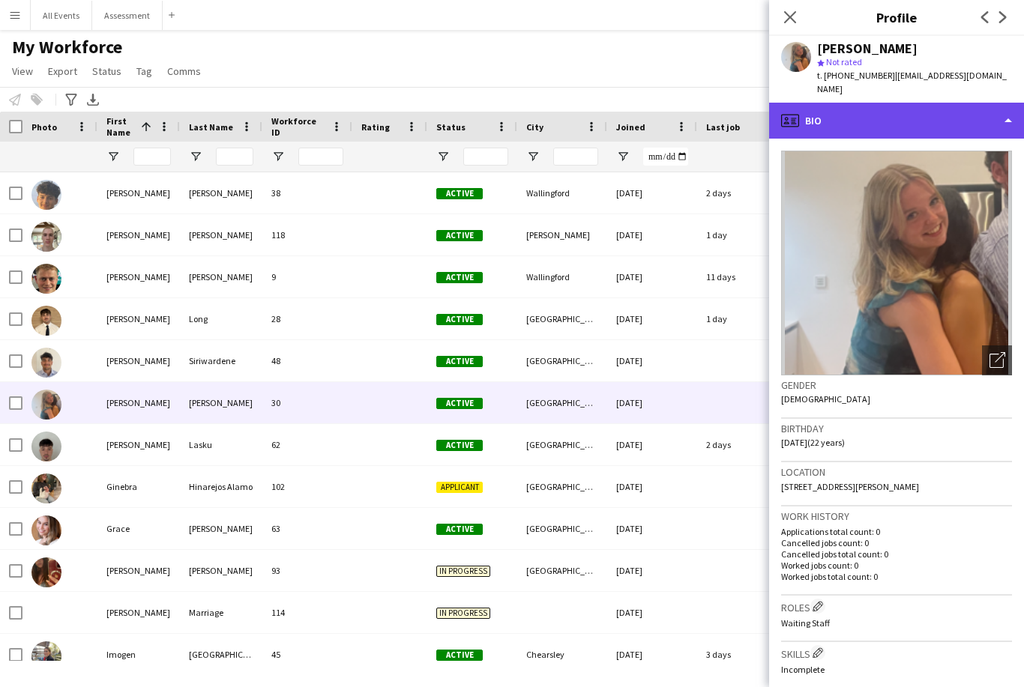
click at [896, 106] on div "profile Bio" at bounding box center [896, 121] width 255 height 36
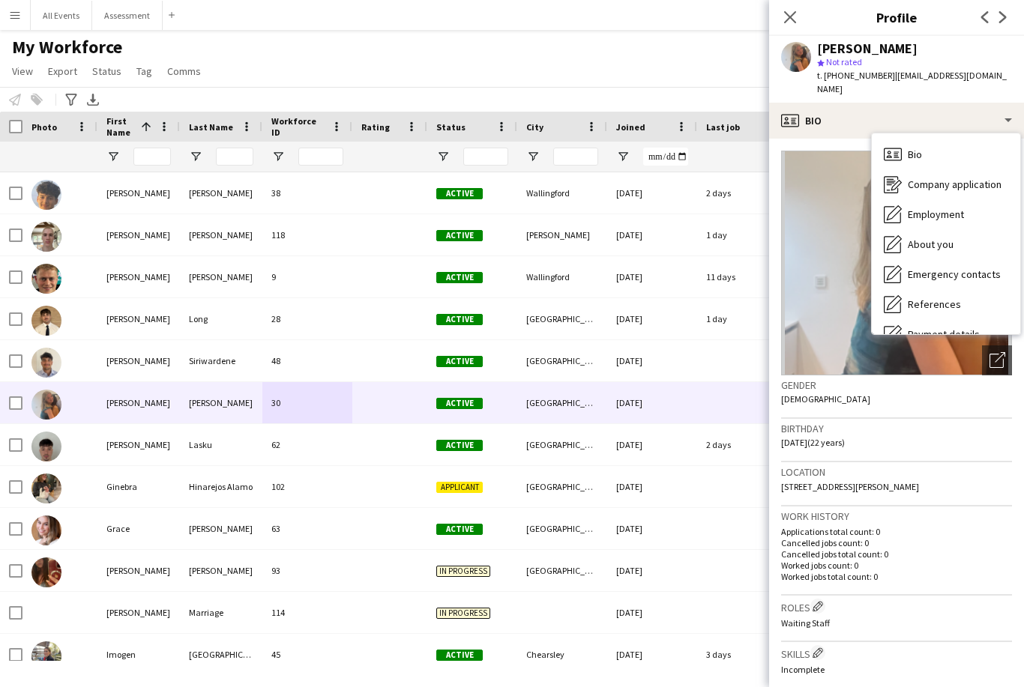
click at [973, 507] on div "Work history Applications total count: 0 Cancelled jobs count: 0 Cancelled jobs…" at bounding box center [896, 551] width 231 height 89
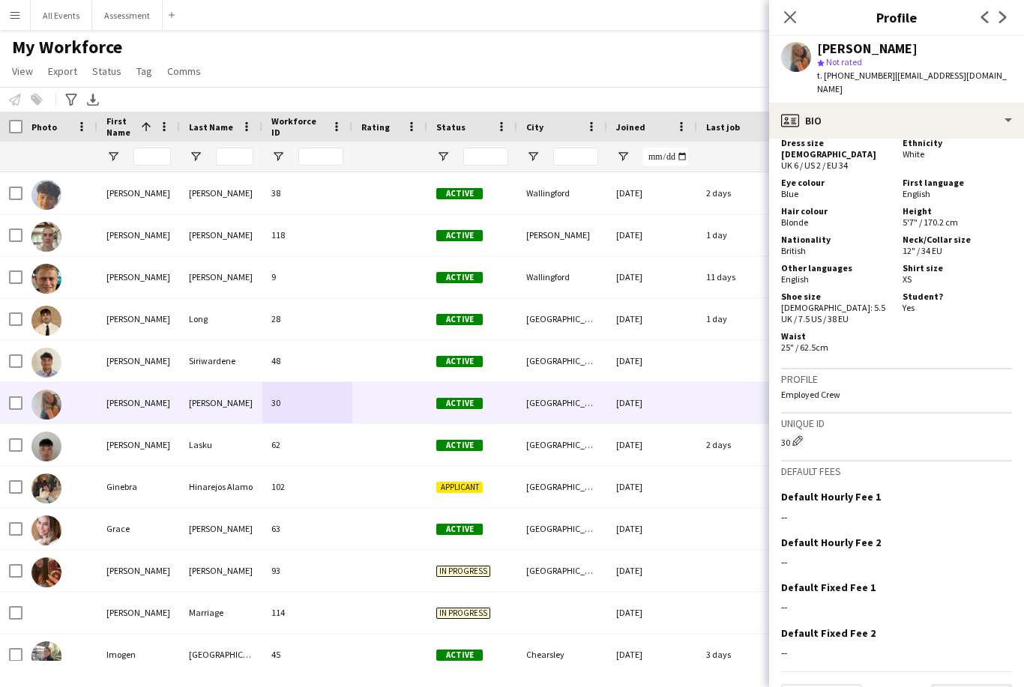
click at [990, 684] on button "Next" at bounding box center [971, 699] width 81 height 30
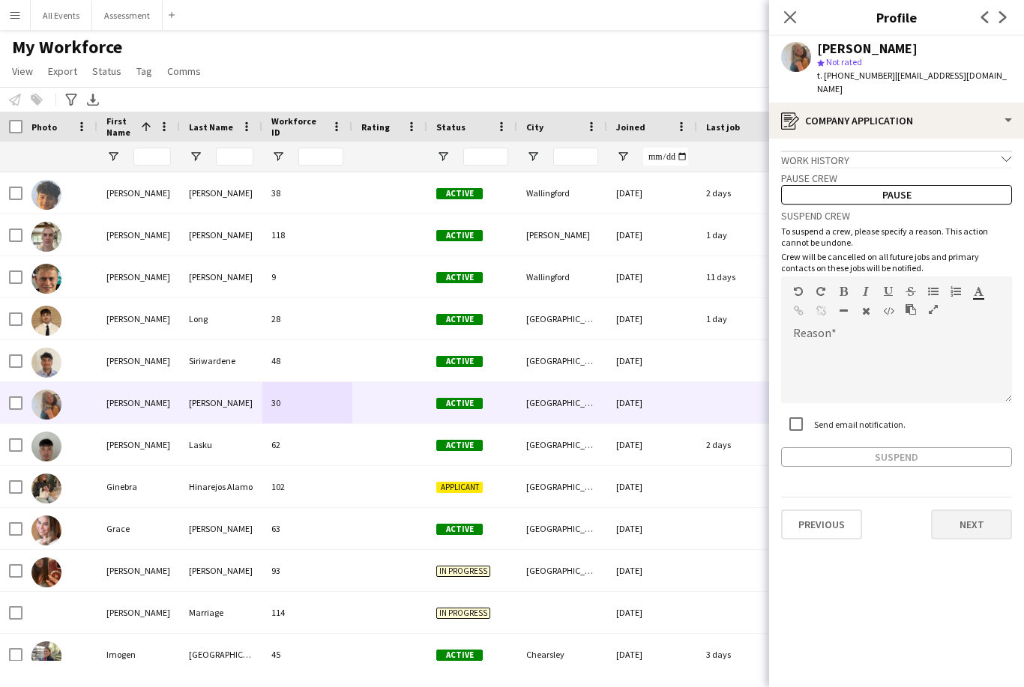
click at [981, 513] on button "Next" at bounding box center [971, 525] width 81 height 30
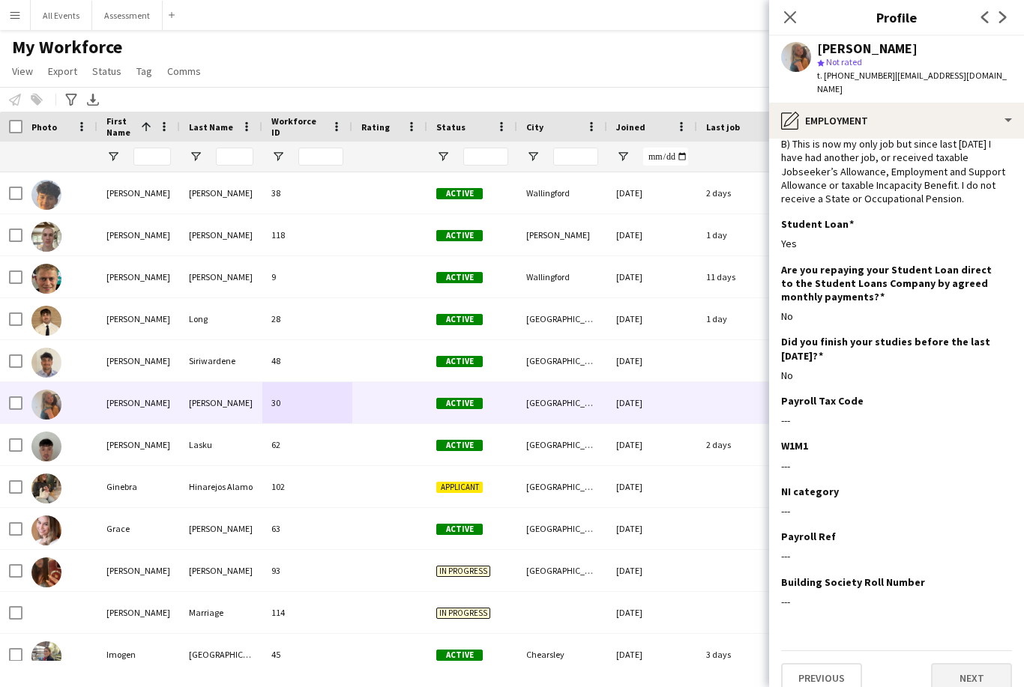
click at [995, 663] on button "Next" at bounding box center [971, 678] width 81 height 30
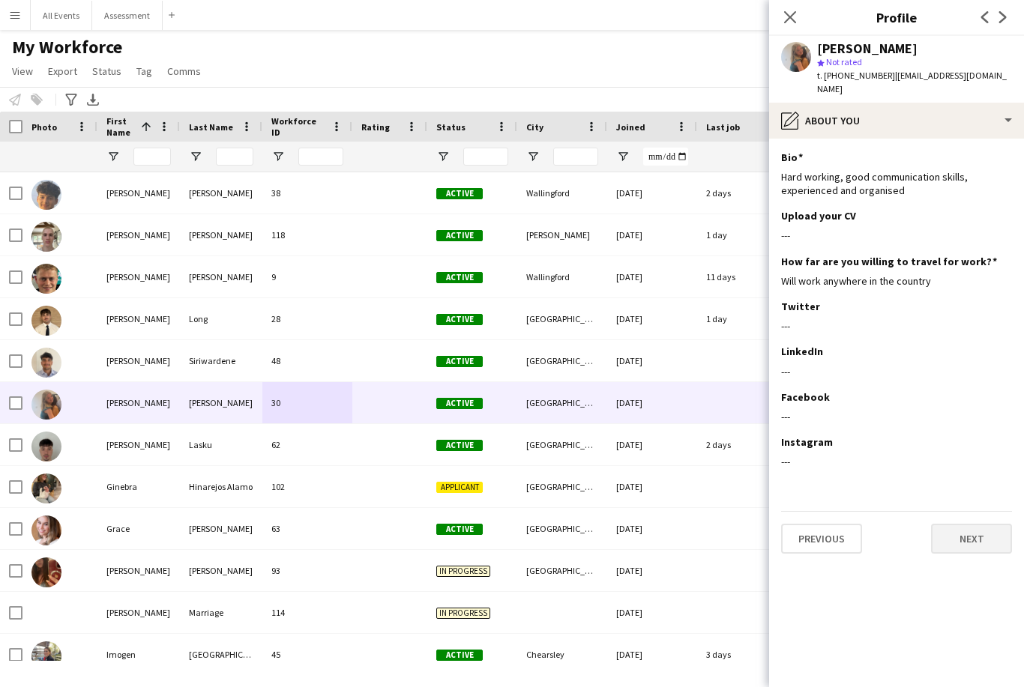
click at [975, 524] on button "Next" at bounding box center [971, 539] width 81 height 30
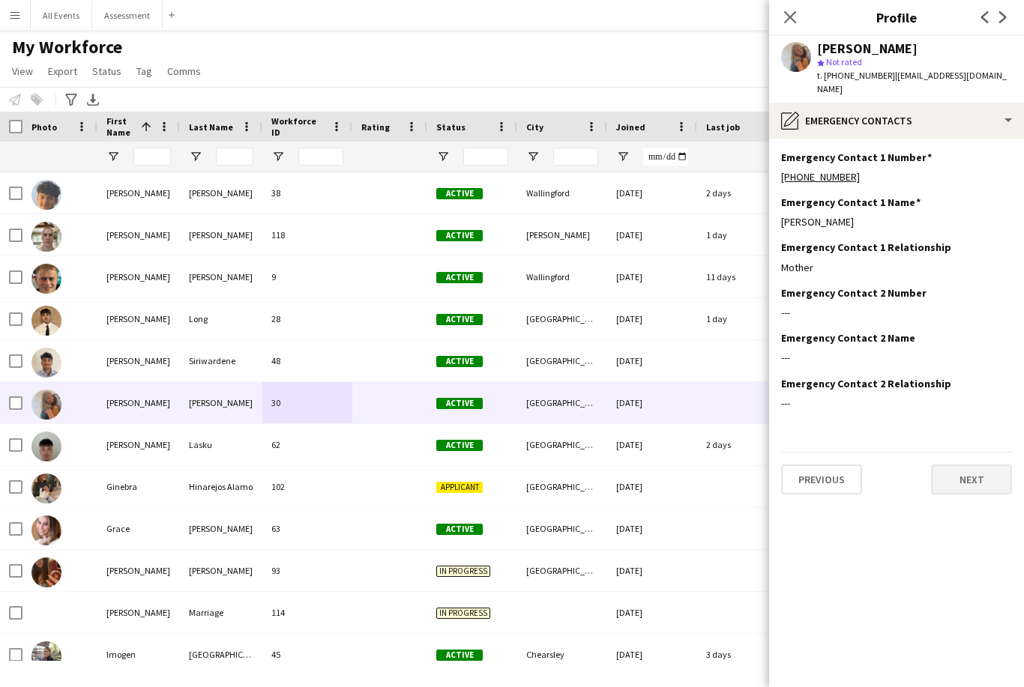
click at [986, 472] on button "Next" at bounding box center [971, 480] width 81 height 30
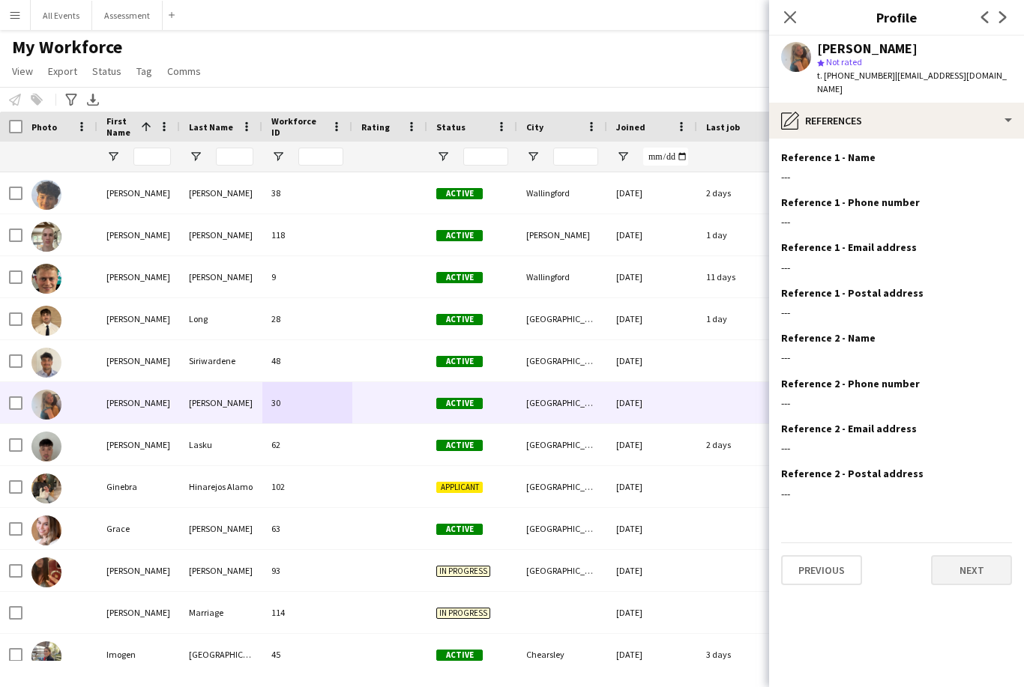
click at [989, 555] on button "Next" at bounding box center [971, 570] width 81 height 30
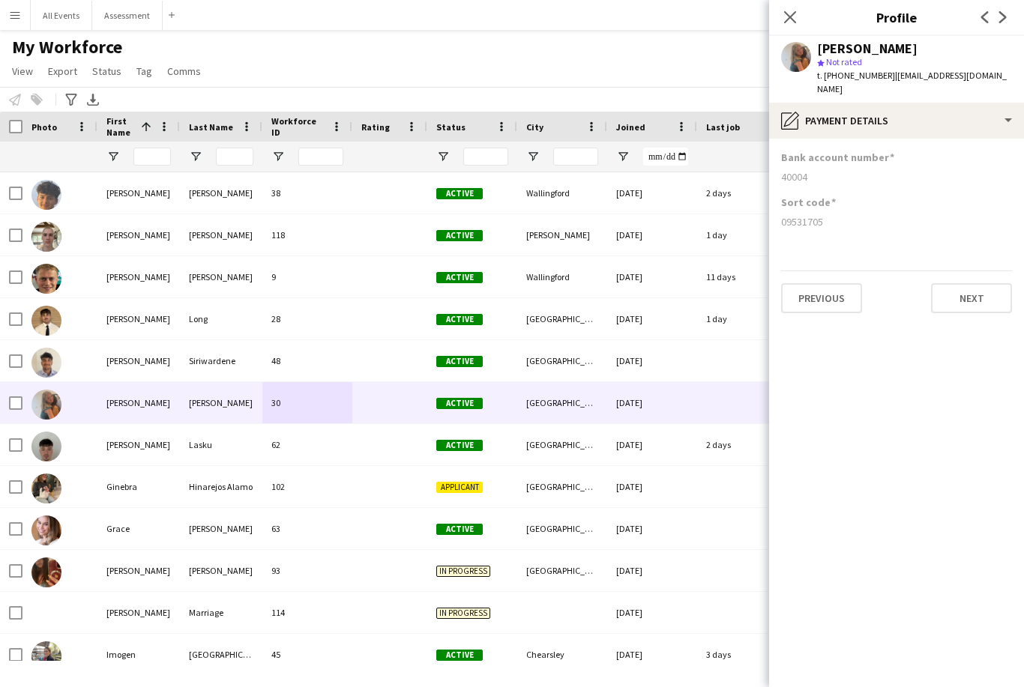
click at [595, 80] on div "My Workforce View Views Default view New view Update view Delete view Edit name…" at bounding box center [512, 61] width 1024 height 51
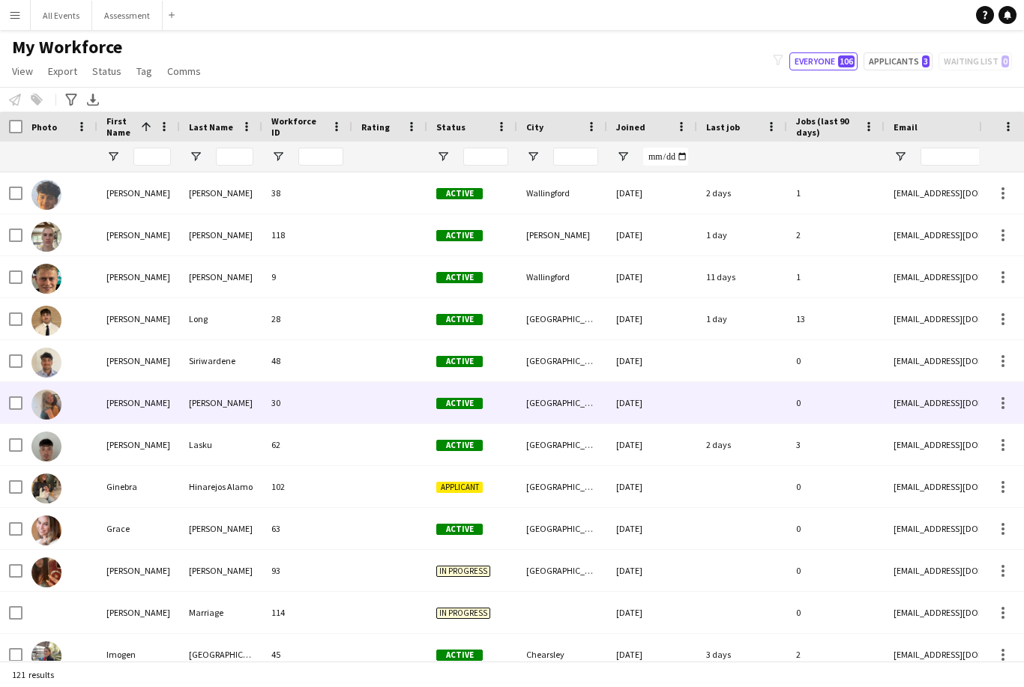
click at [24, 403] on div at bounding box center [59, 402] width 75 height 41
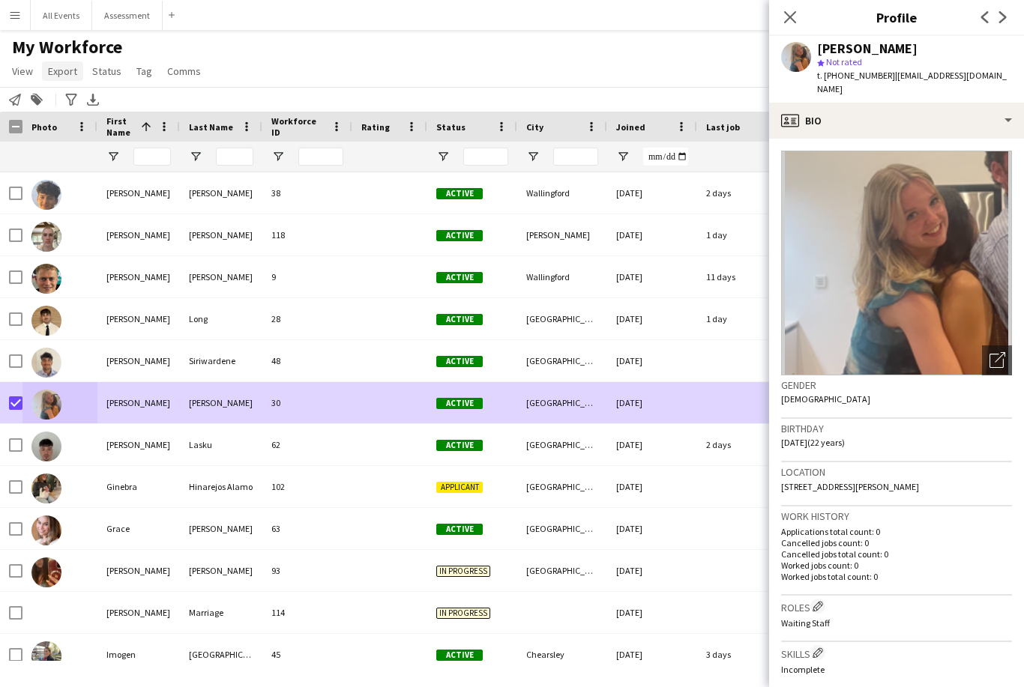
click at [67, 73] on span "Export" at bounding box center [62, 70] width 29 height 13
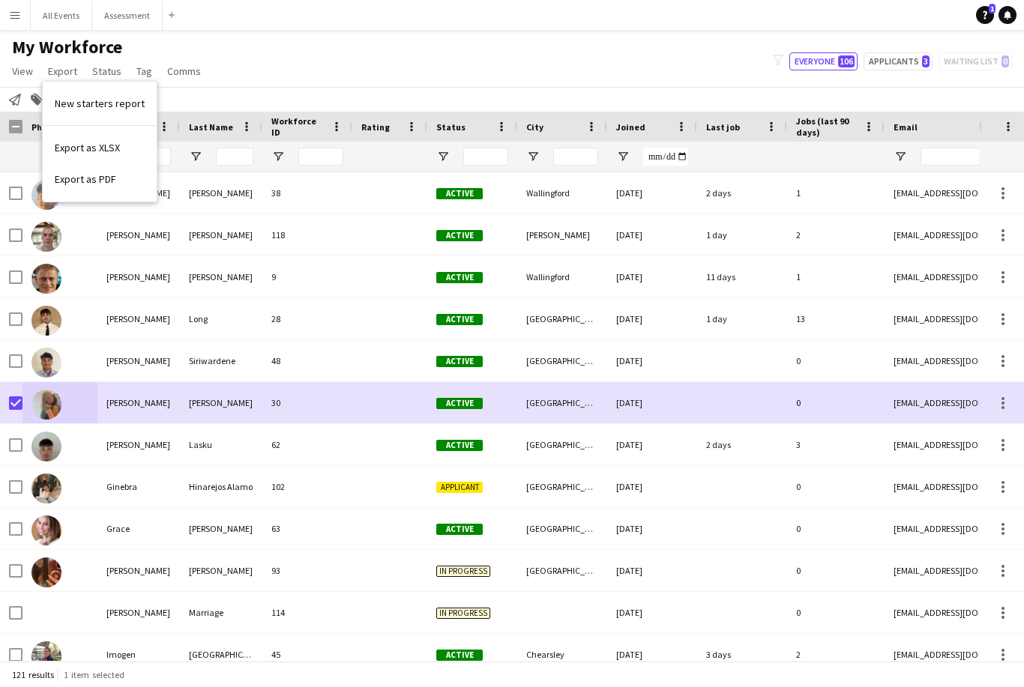
click at [10, 21] on button "Menu" at bounding box center [15, 15] width 30 height 30
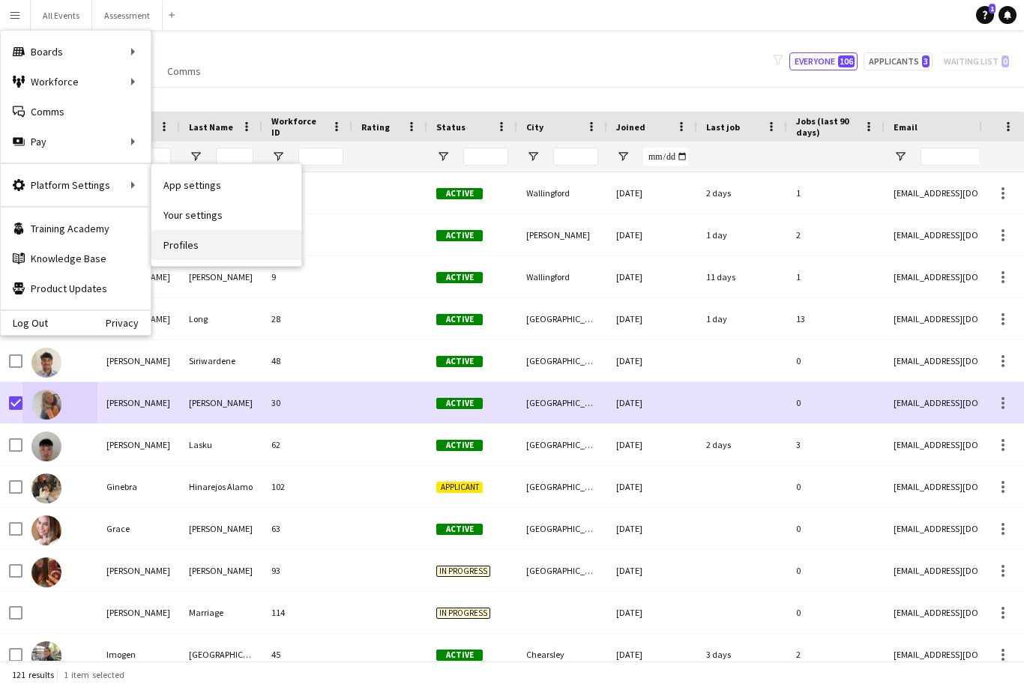
click at [196, 248] on link "Profiles" at bounding box center [226, 245] width 150 height 30
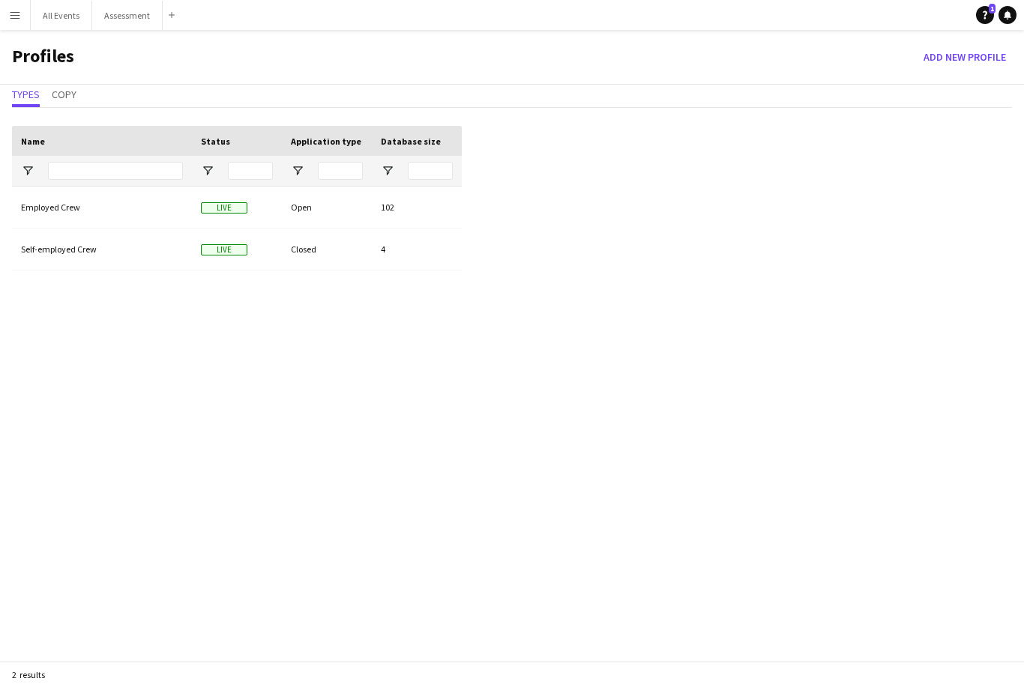
click at [89, 217] on div "Employed Crew" at bounding box center [102, 207] width 180 height 41
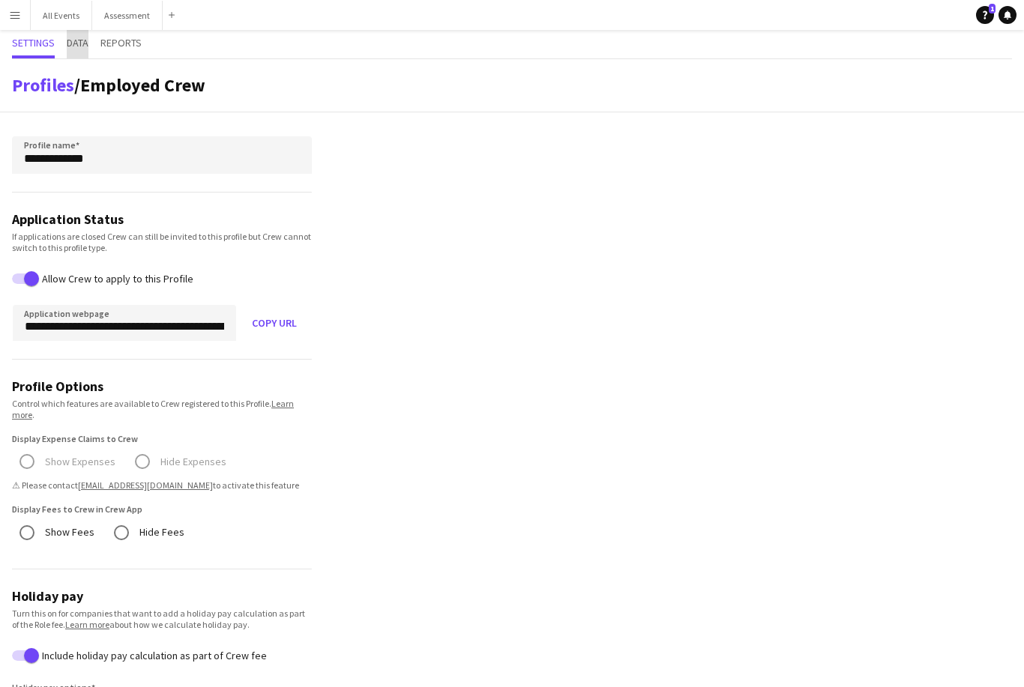
click at [82, 45] on span "Data" at bounding box center [78, 42] width 22 height 10
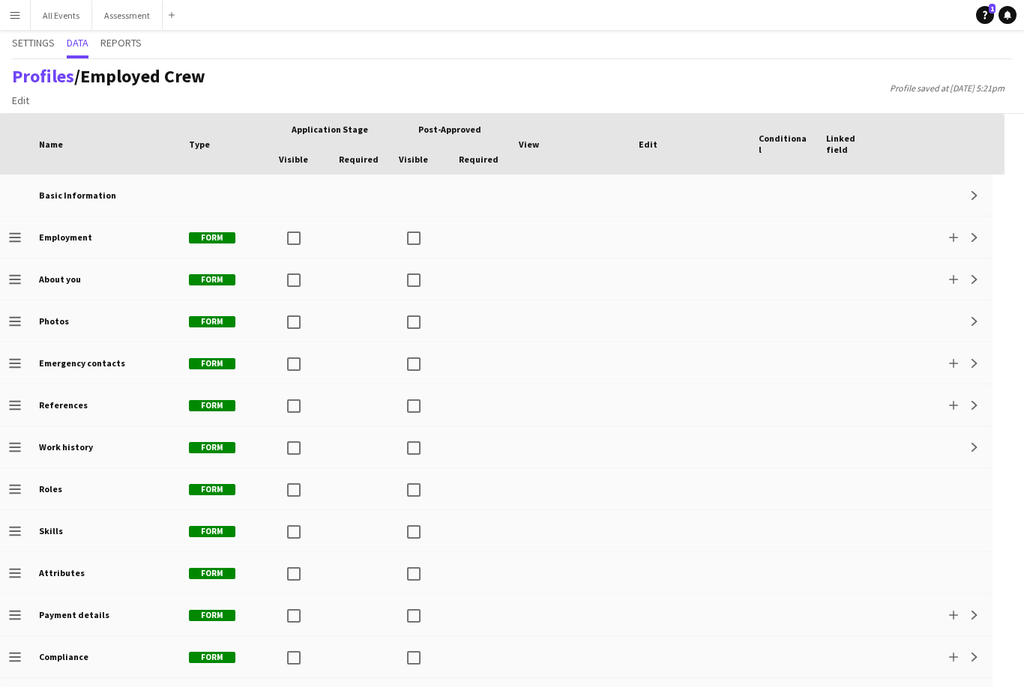
click at [50, 687] on b "Additional info" at bounding box center [72, 698] width 66 height 11
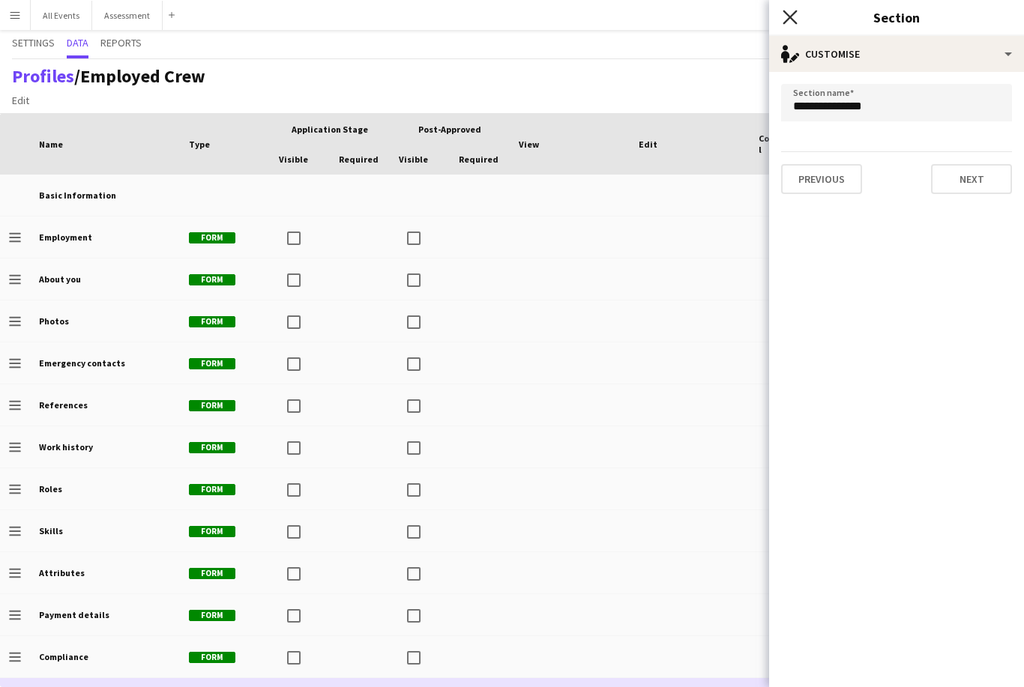
click at [792, 21] on icon "Close pop-in" at bounding box center [790, 17] width 14 height 14
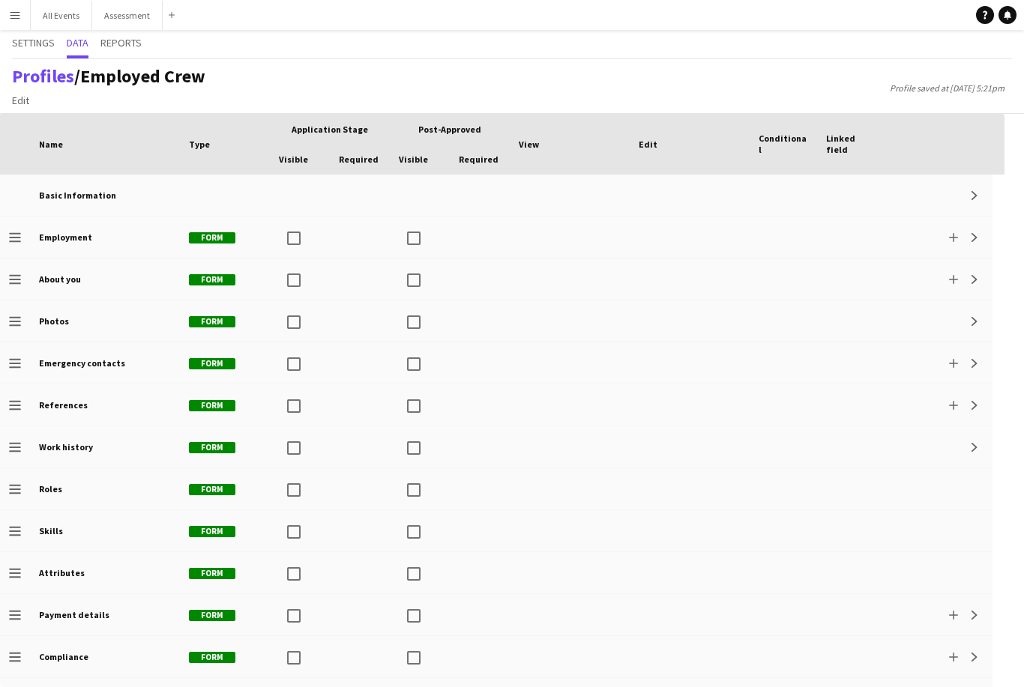
click at [980, 687] on button "Expand" at bounding box center [974, 699] width 18 height 18
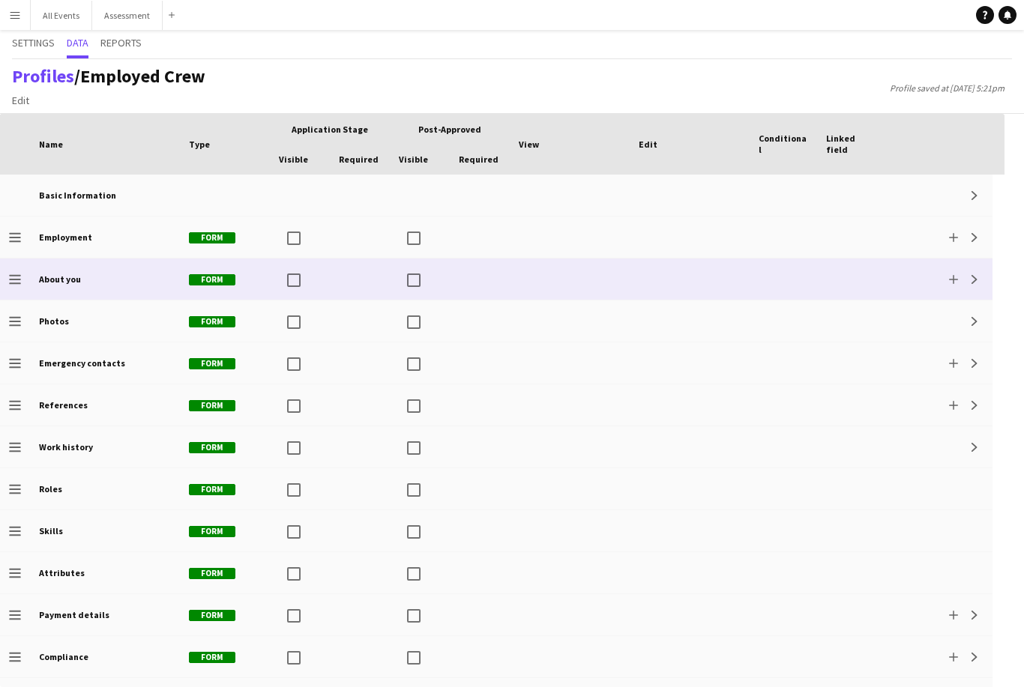
click at [53, 274] on b "About you" at bounding box center [60, 279] width 42 height 11
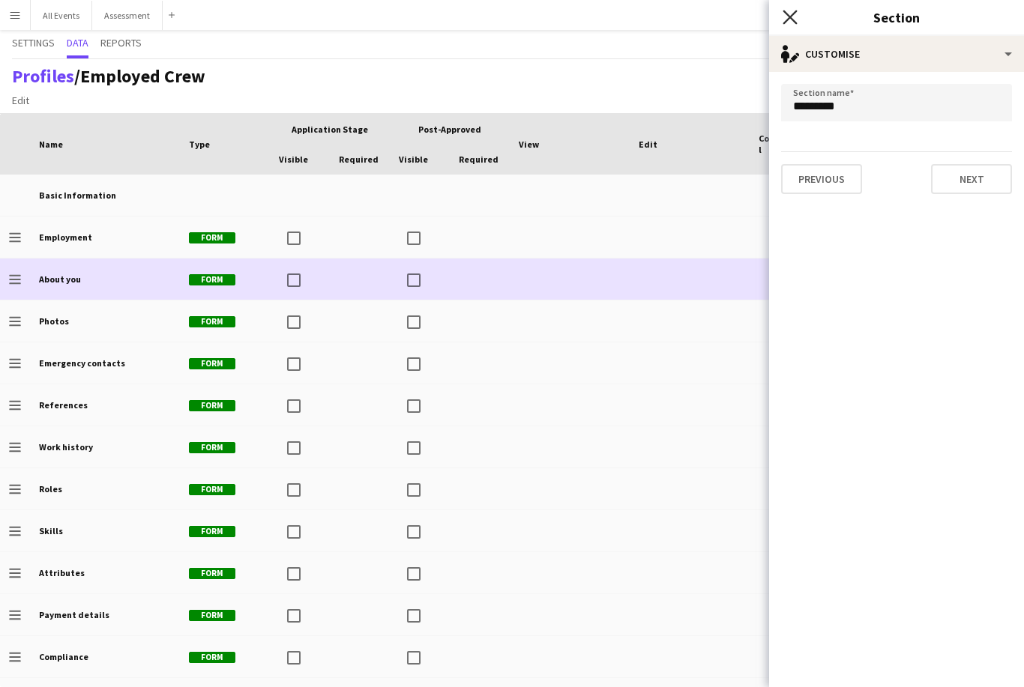
click at [789, 17] on icon at bounding box center [790, 17] width 14 height 14
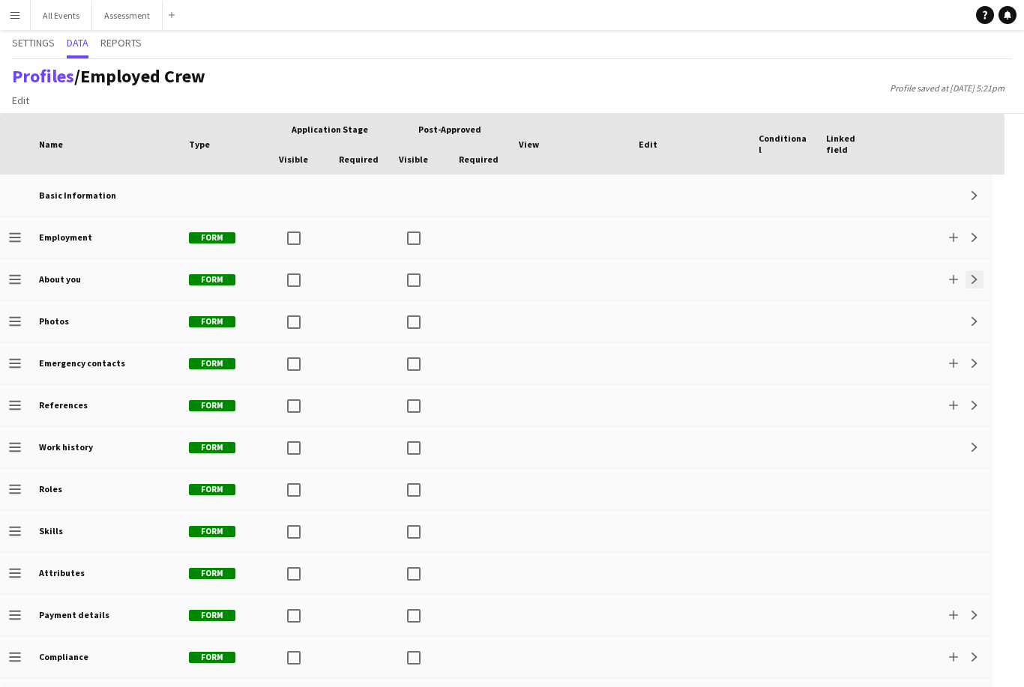
click at [979, 271] on button "Expand" at bounding box center [974, 280] width 18 height 18
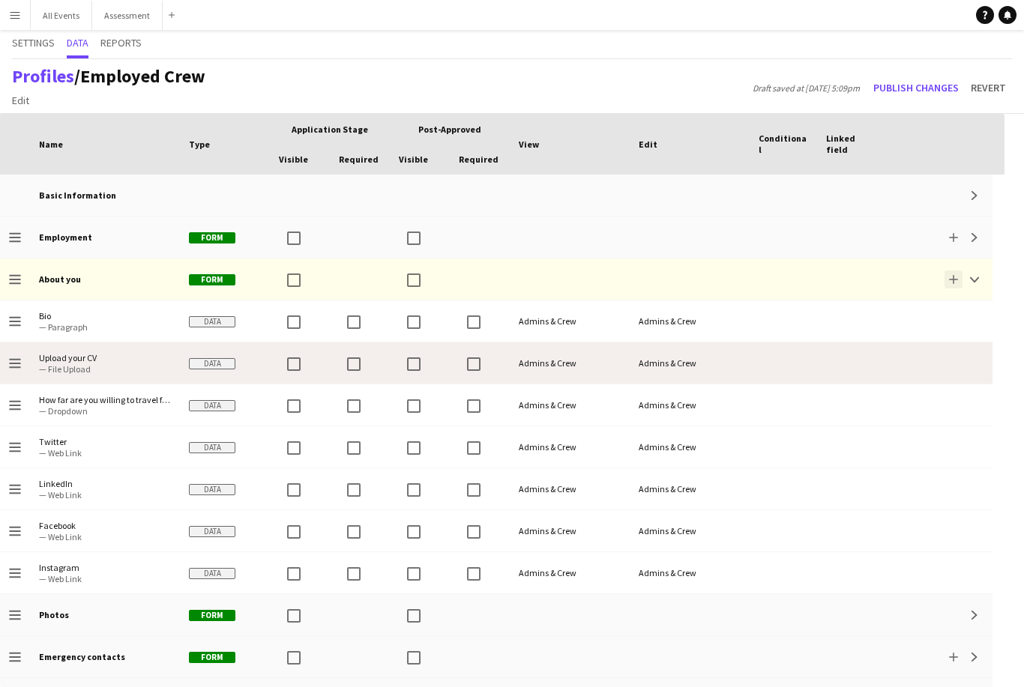
click at [955, 275] on app-icon "Add" at bounding box center [953, 279] width 9 height 9
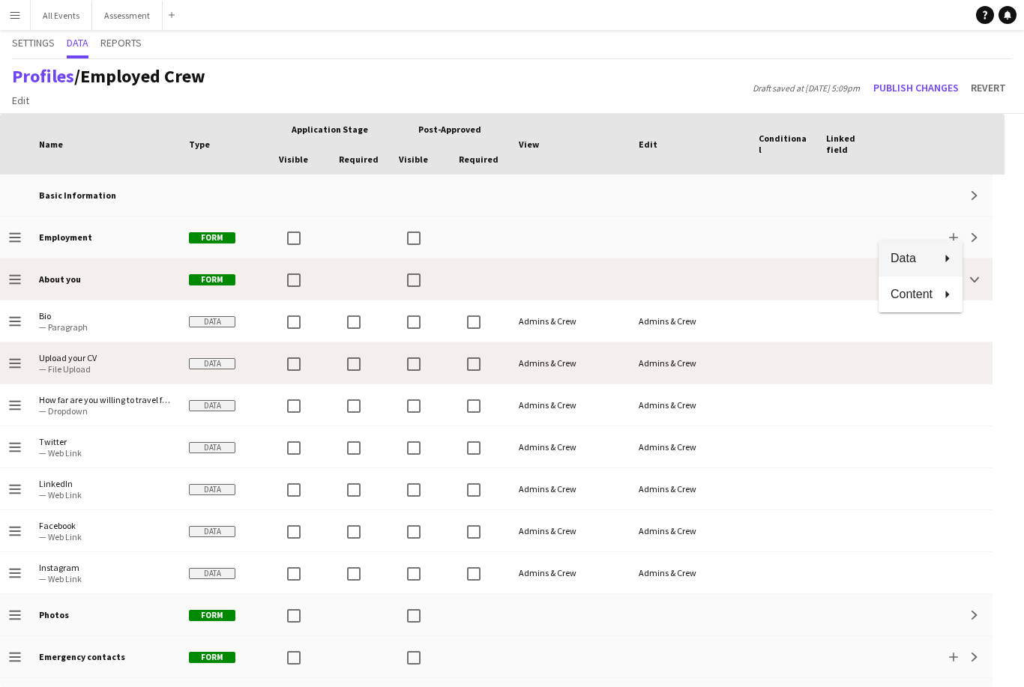
click at [937, 260] on icon at bounding box center [941, 258] width 18 height 7
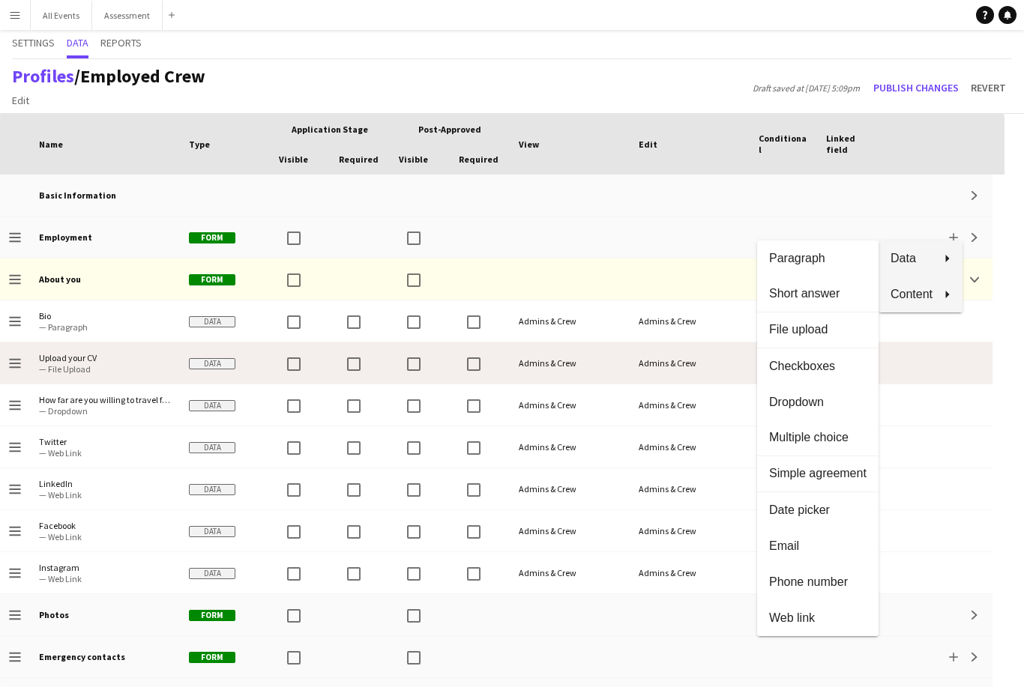
click at [919, 296] on span "Content" at bounding box center [911, 293] width 42 height 13
click at [842, 299] on span "Short answer" at bounding box center [817, 293] width 97 height 13
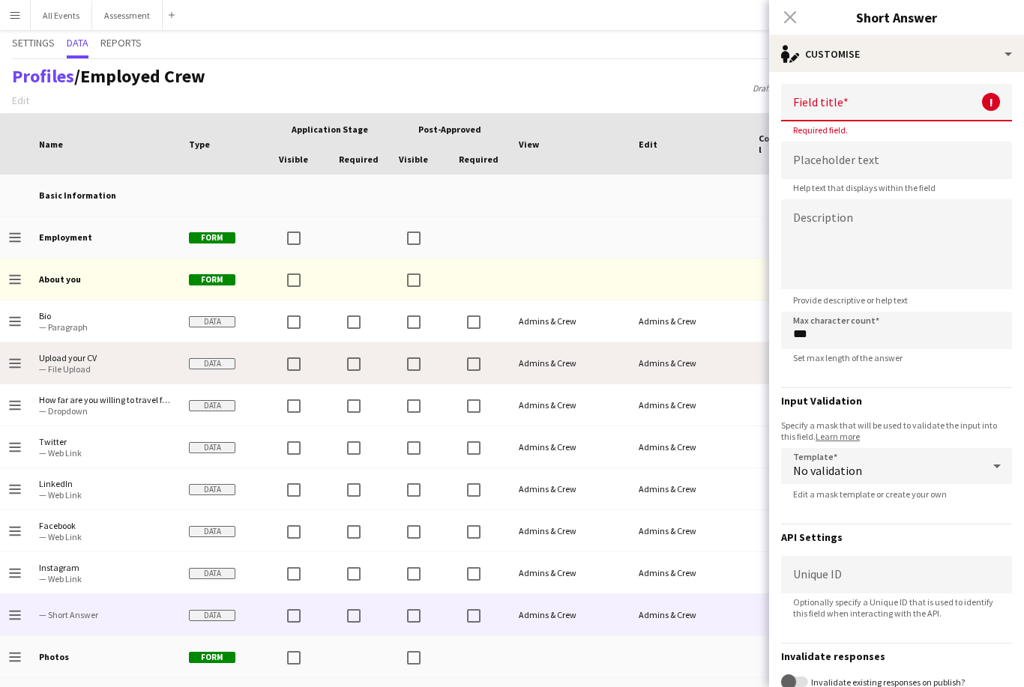
click at [889, 102] on input at bounding box center [896, 102] width 231 height 37
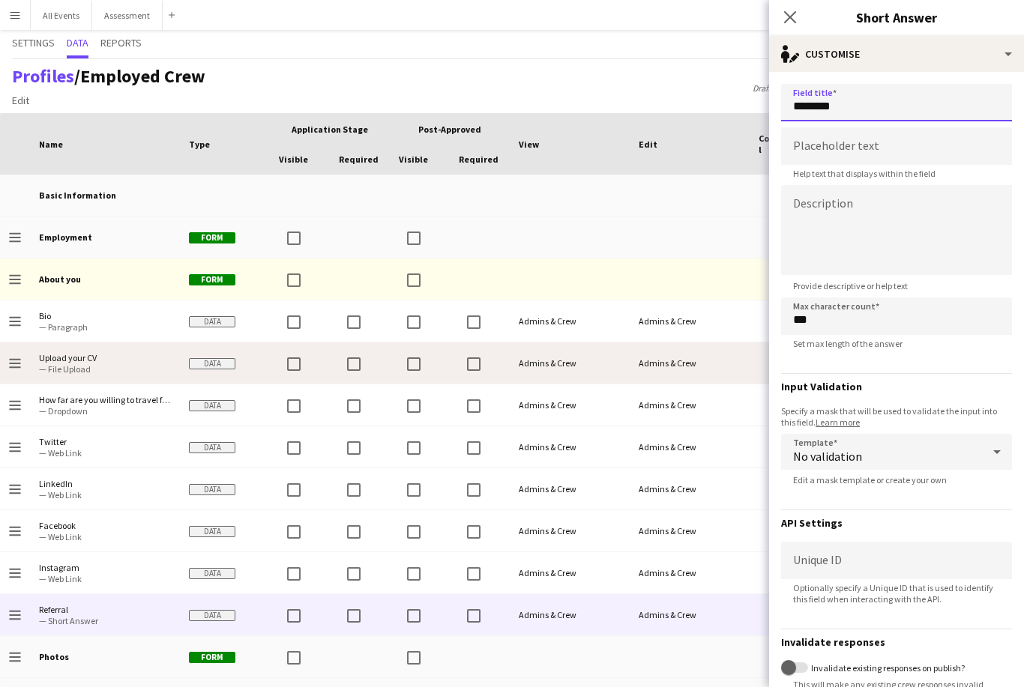
type input "********"
click at [897, 210] on textarea at bounding box center [896, 230] width 231 height 90
type textarea "**********"
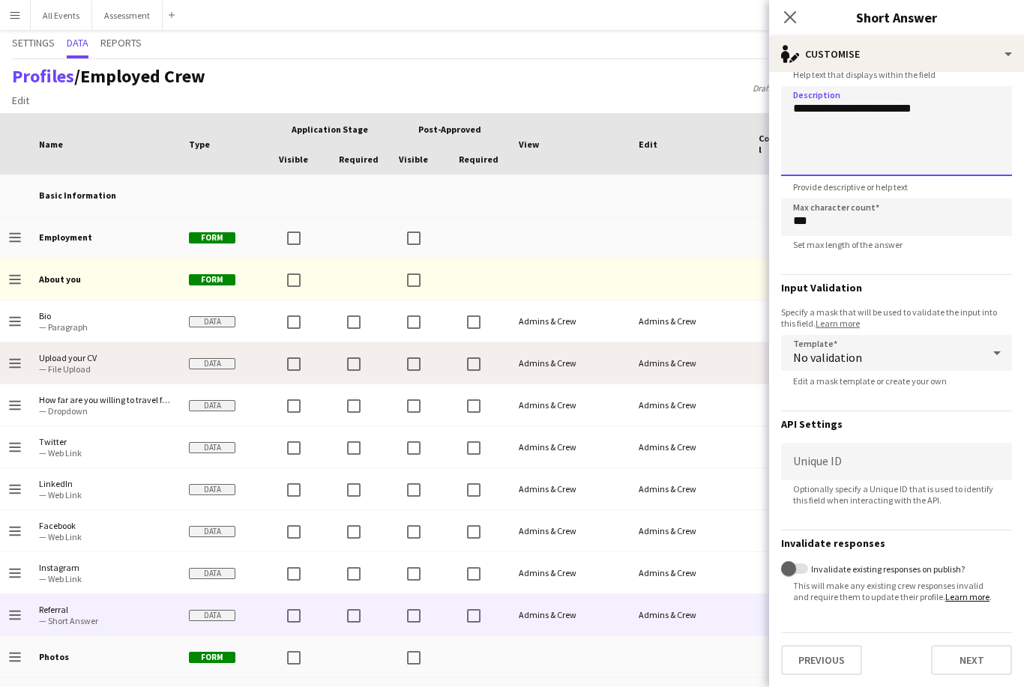
scroll to position [103, 0]
click at [975, 666] on button "Next" at bounding box center [971, 660] width 81 height 30
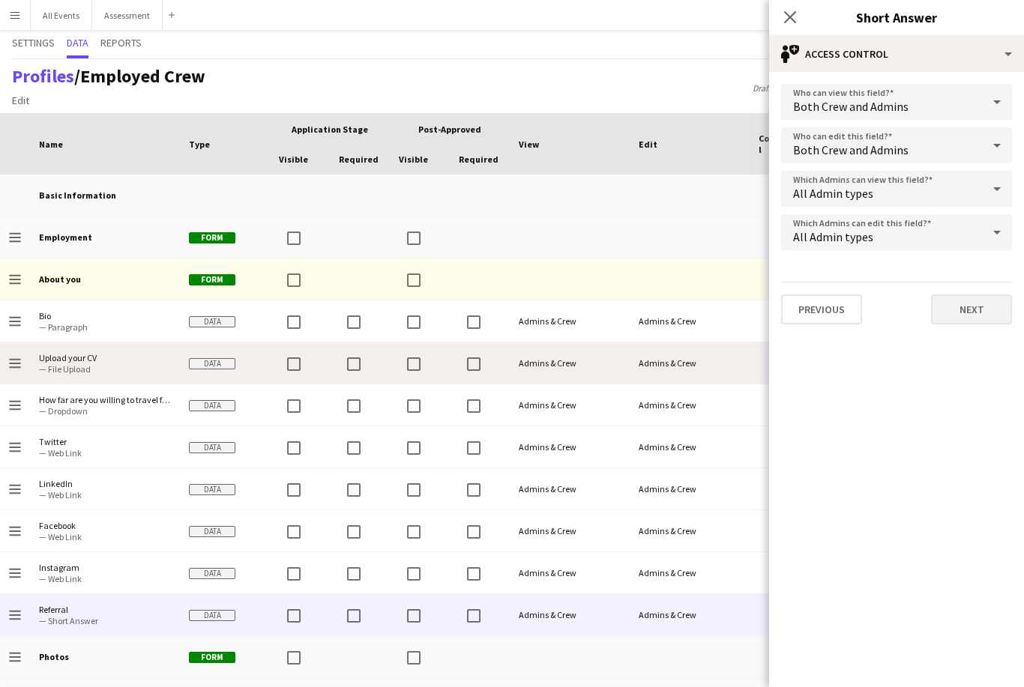
click at [976, 316] on button "Next" at bounding box center [971, 310] width 81 height 30
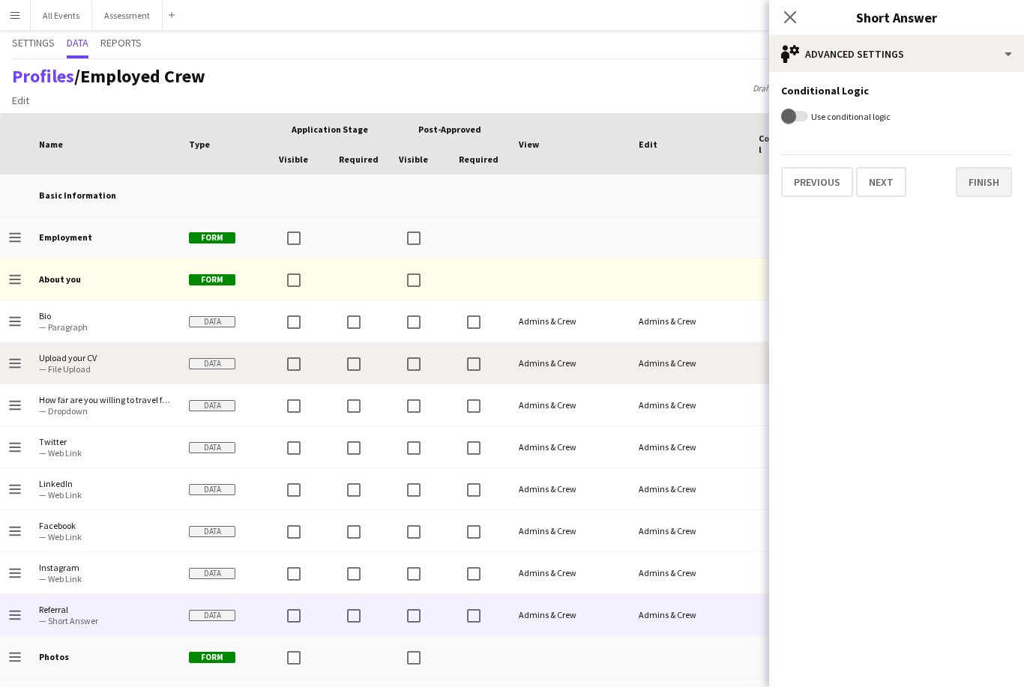
click at [989, 177] on button "Finish" at bounding box center [984, 182] width 56 height 30
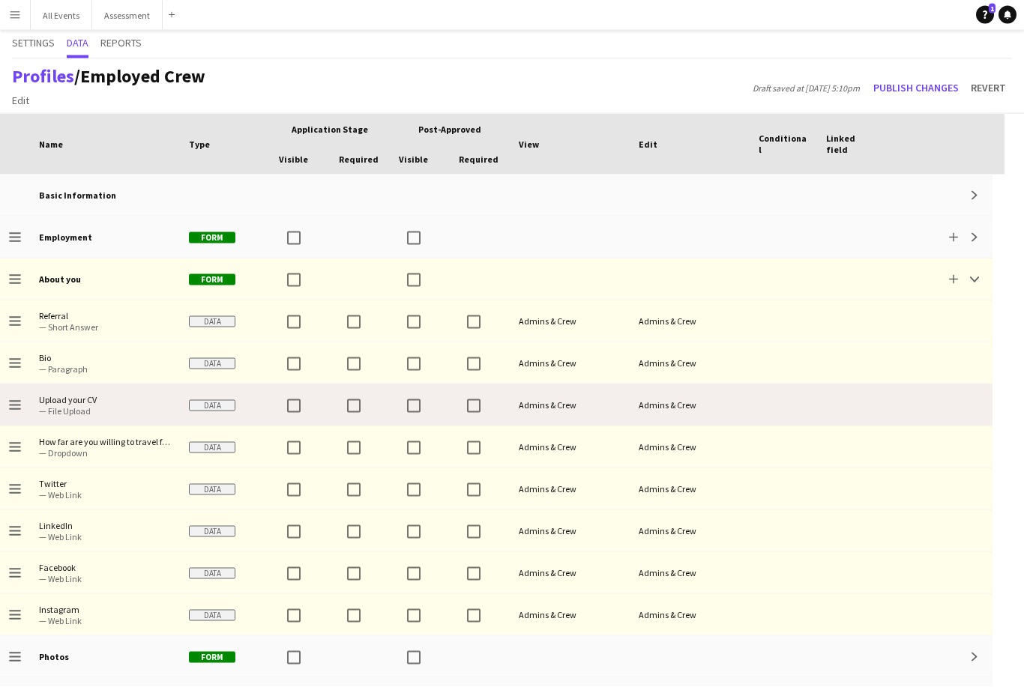
scroll to position [31, 0]
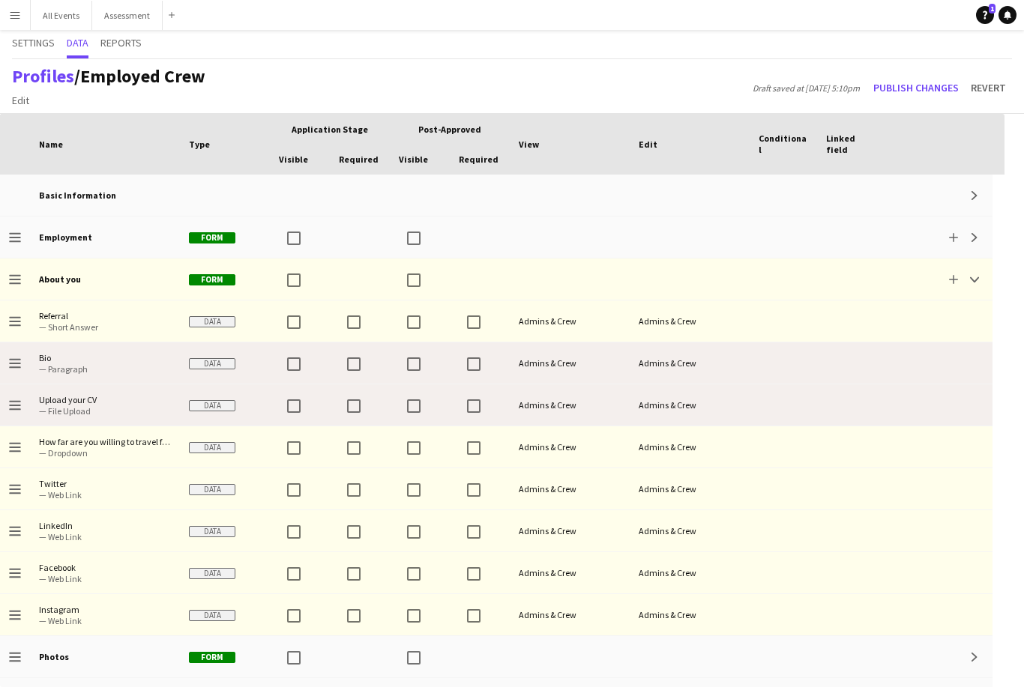
click at [6, 343] on div "Drag to change order" at bounding box center [15, 363] width 30 height 41
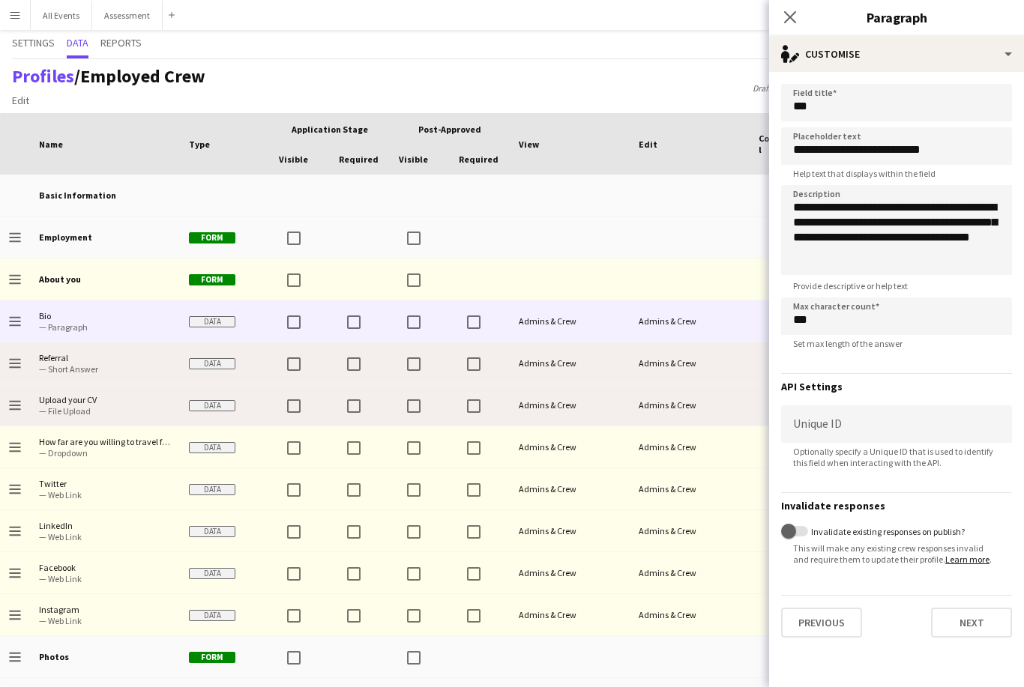
click at [48, 364] on span "— Short Answer" at bounding box center [105, 369] width 132 height 11
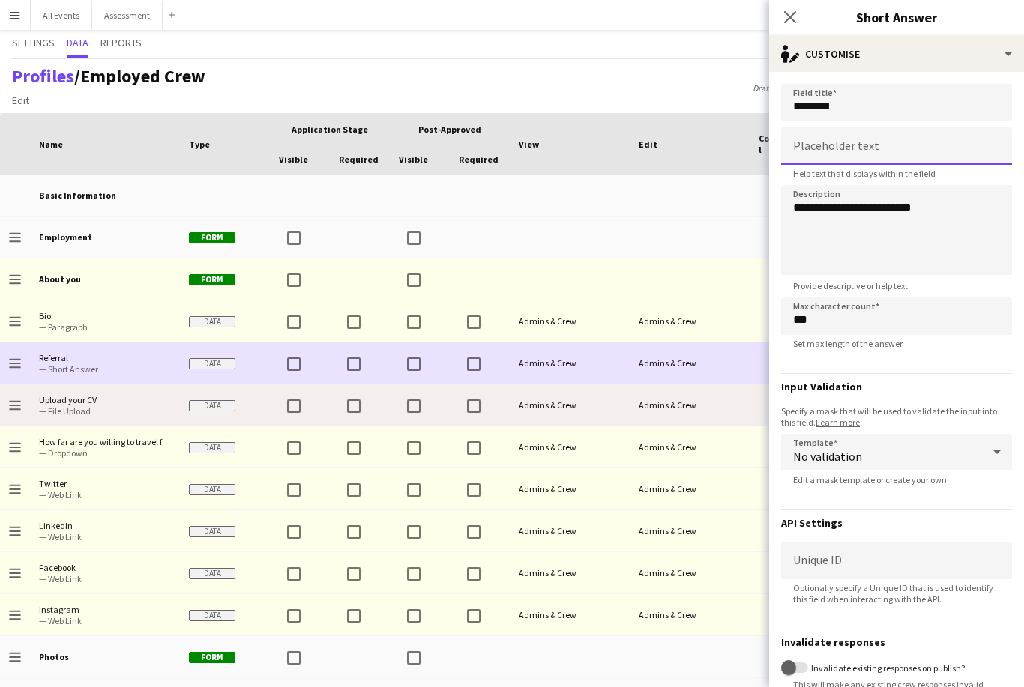
click at [920, 156] on input at bounding box center [896, 145] width 231 height 37
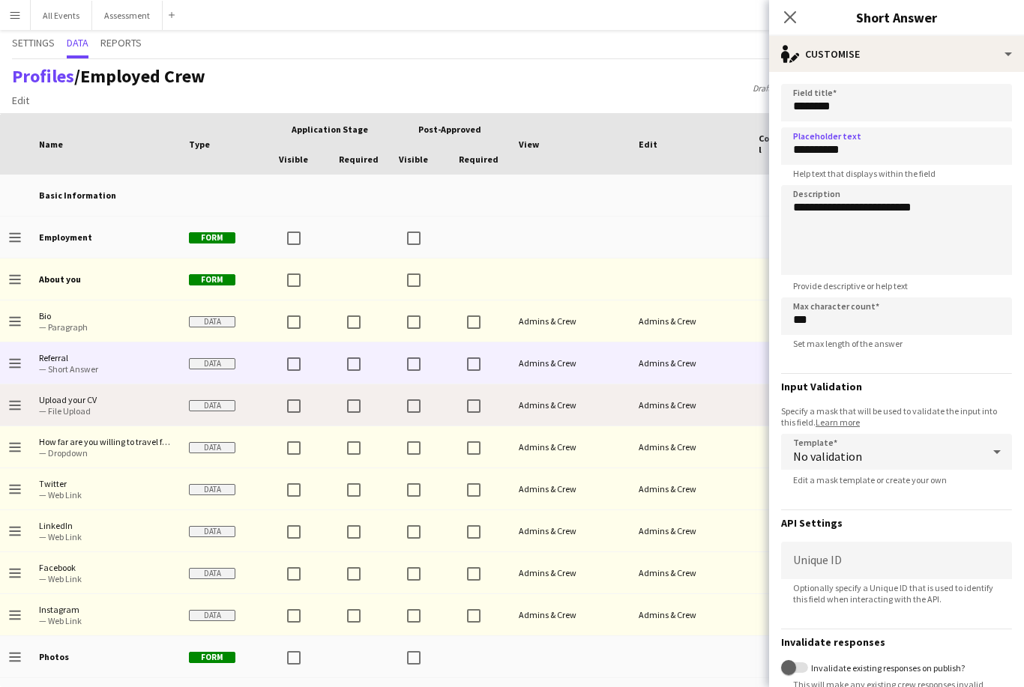
scroll to position [48, 0]
click at [911, 154] on input "*********" at bounding box center [896, 145] width 231 height 37
type input "**********"
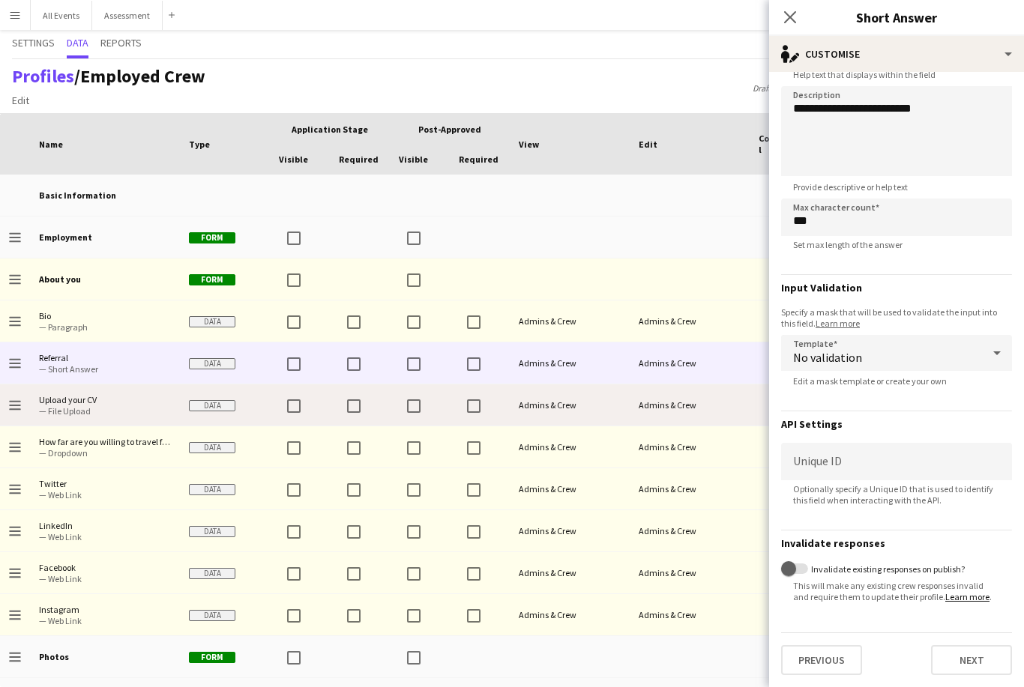
scroll to position [103, 0]
click at [977, 667] on button "Next" at bounding box center [971, 660] width 81 height 30
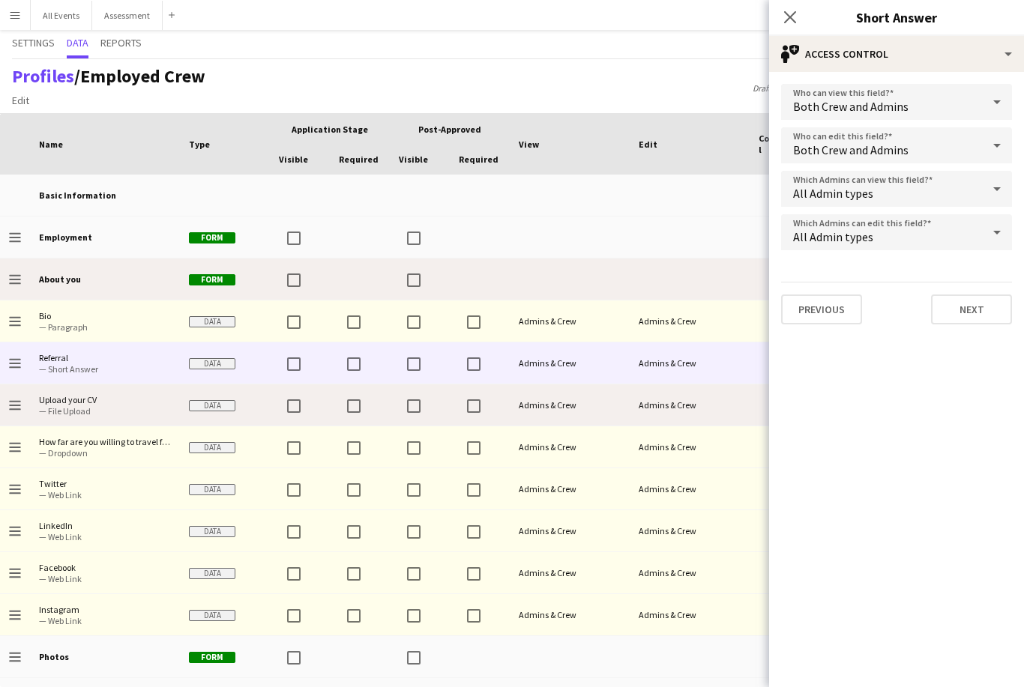
click at [733, 259] on div at bounding box center [690, 279] width 120 height 41
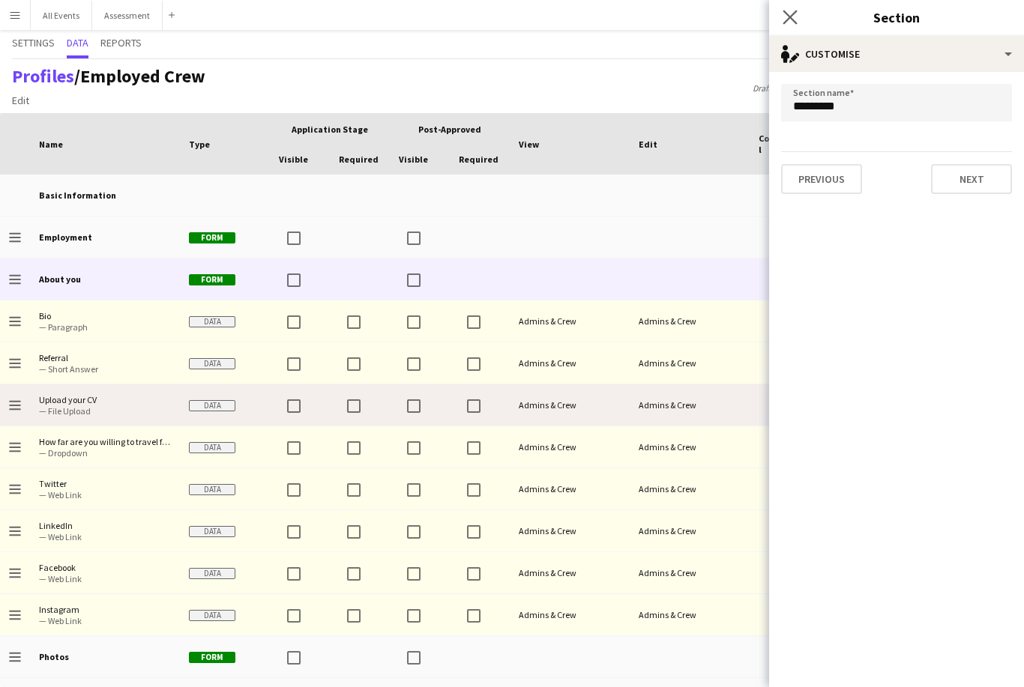
click at [795, 25] on app-icon "Close pop-in" at bounding box center [791, 18] width 22 height 22
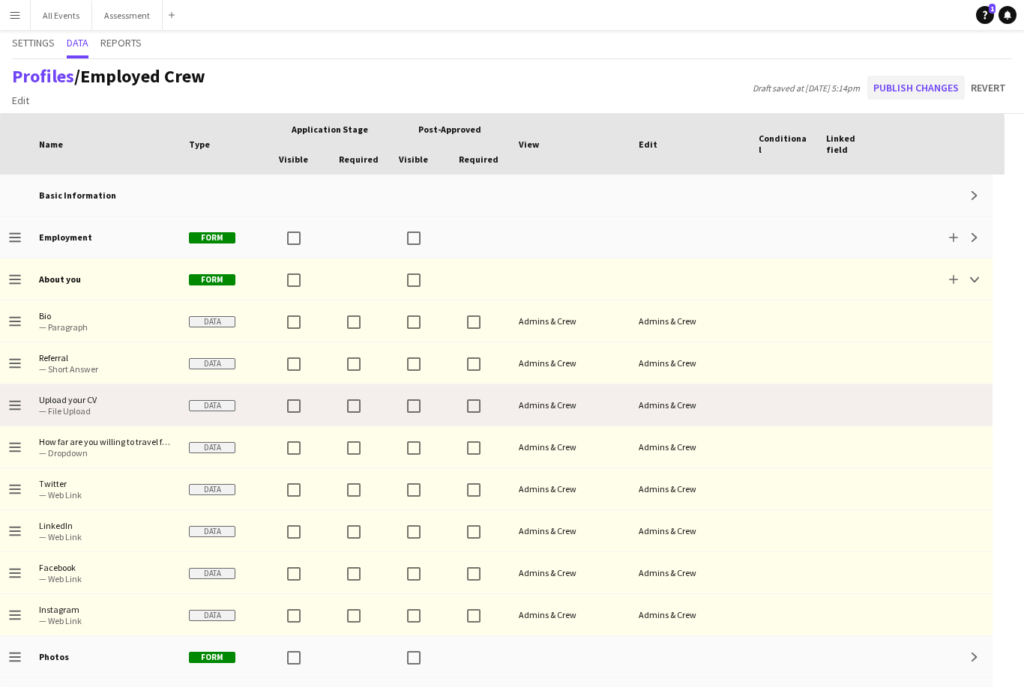
click at [927, 76] on button "Publish changes" at bounding box center [915, 88] width 97 height 24
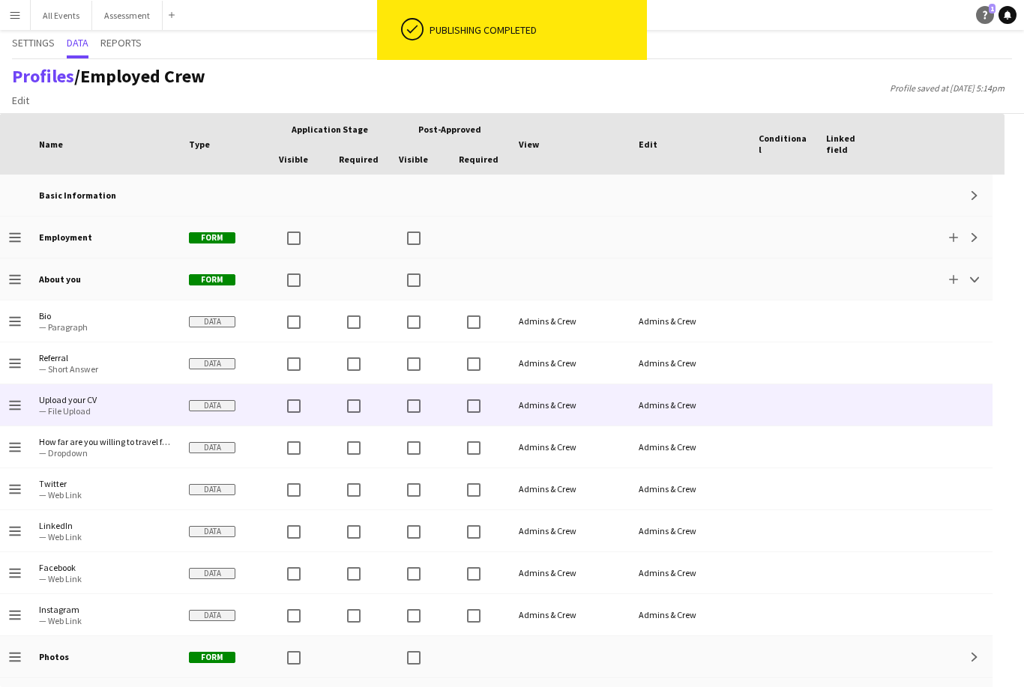
click at [985, 17] on icon at bounding box center [985, 15] width 4 height 8
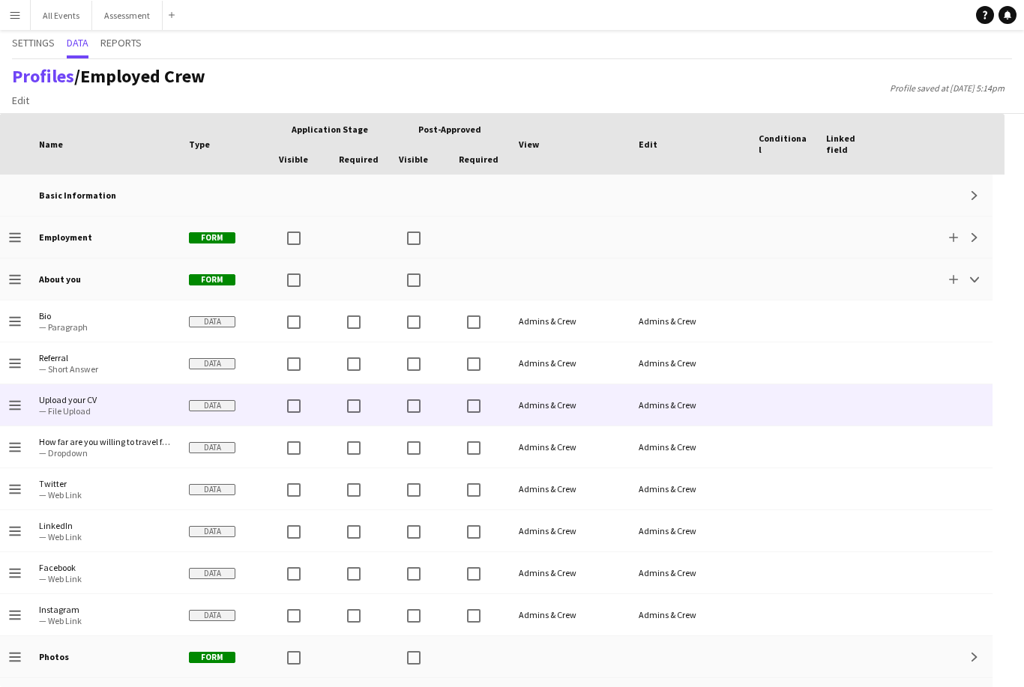
scroll to position [0, 0]
click at [28, 47] on span "Settings" at bounding box center [33, 42] width 43 height 10
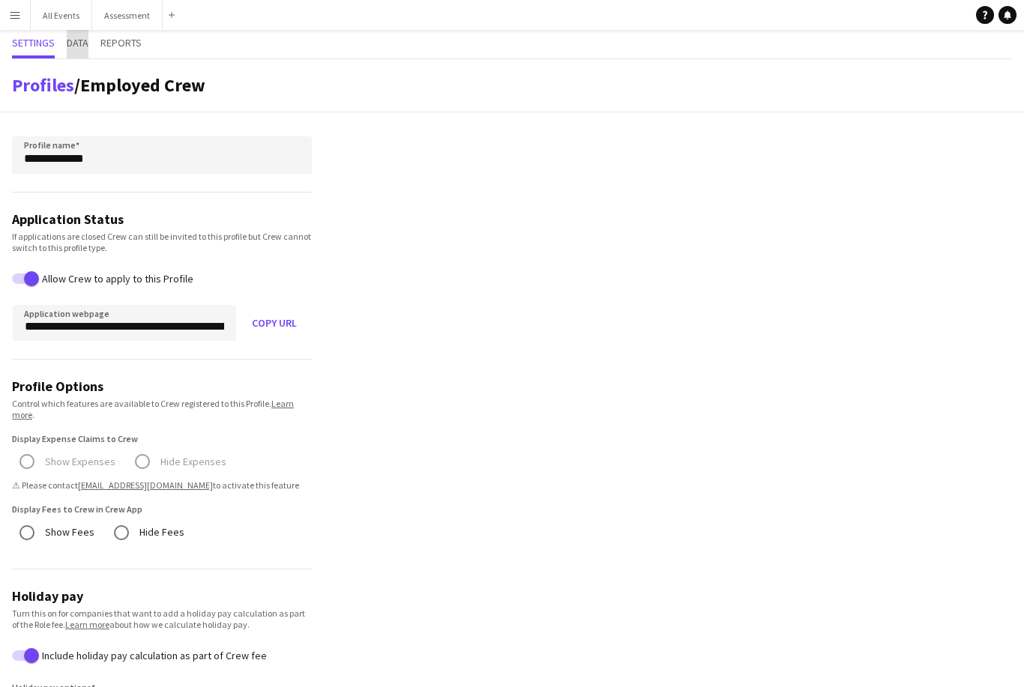
click at [81, 49] on span "Data" at bounding box center [78, 44] width 22 height 28
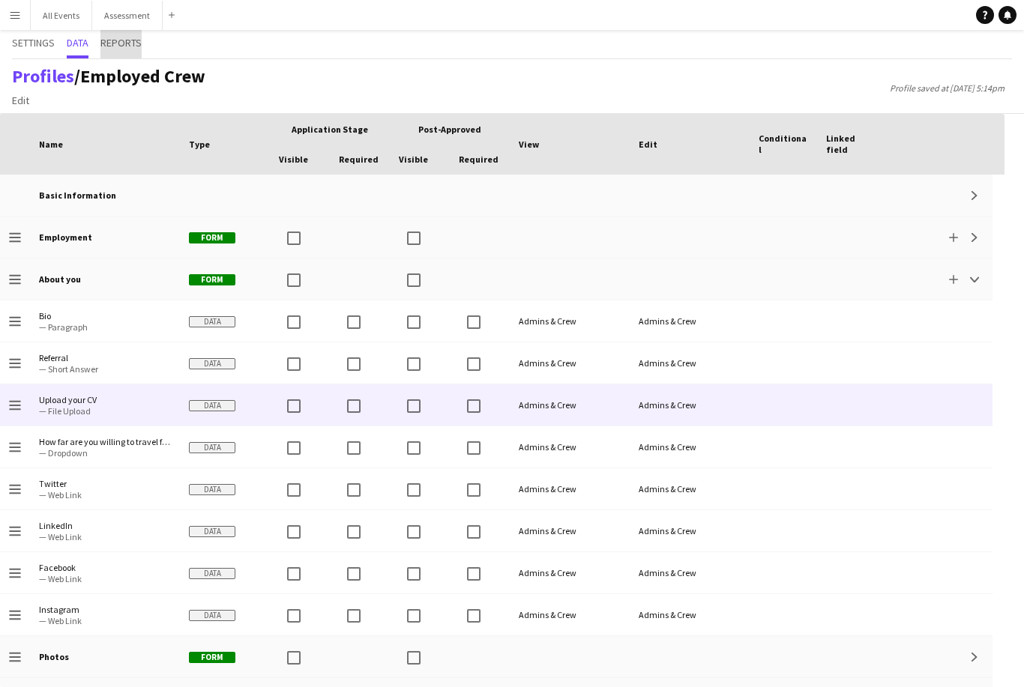
click at [121, 46] on span "Reports" at bounding box center [120, 42] width 41 height 10
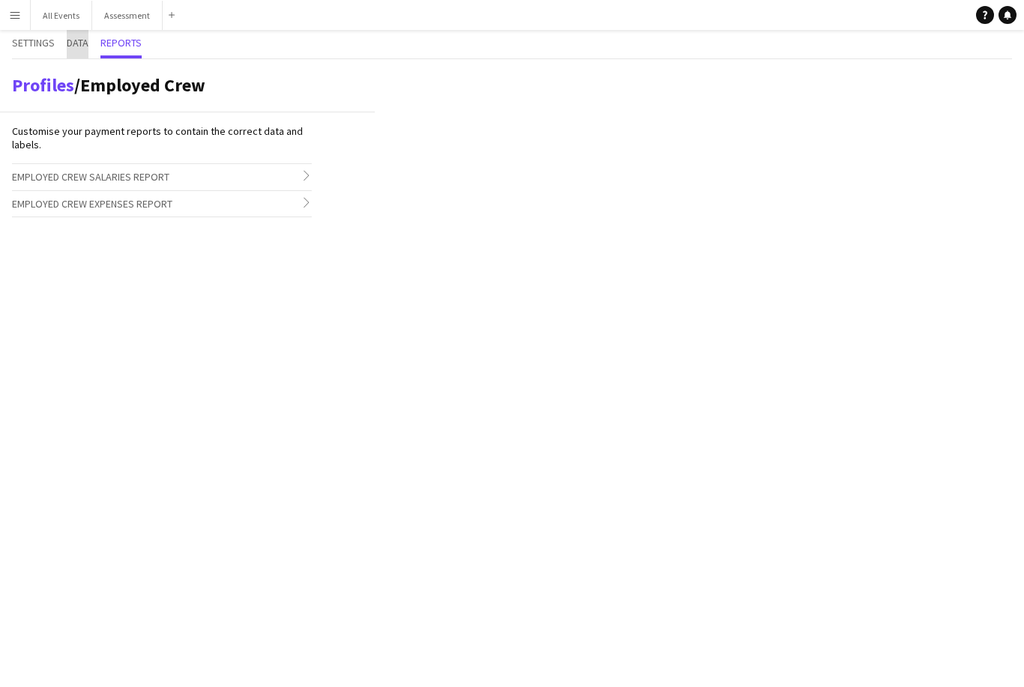
click at [82, 46] on span "Data" at bounding box center [78, 42] width 22 height 10
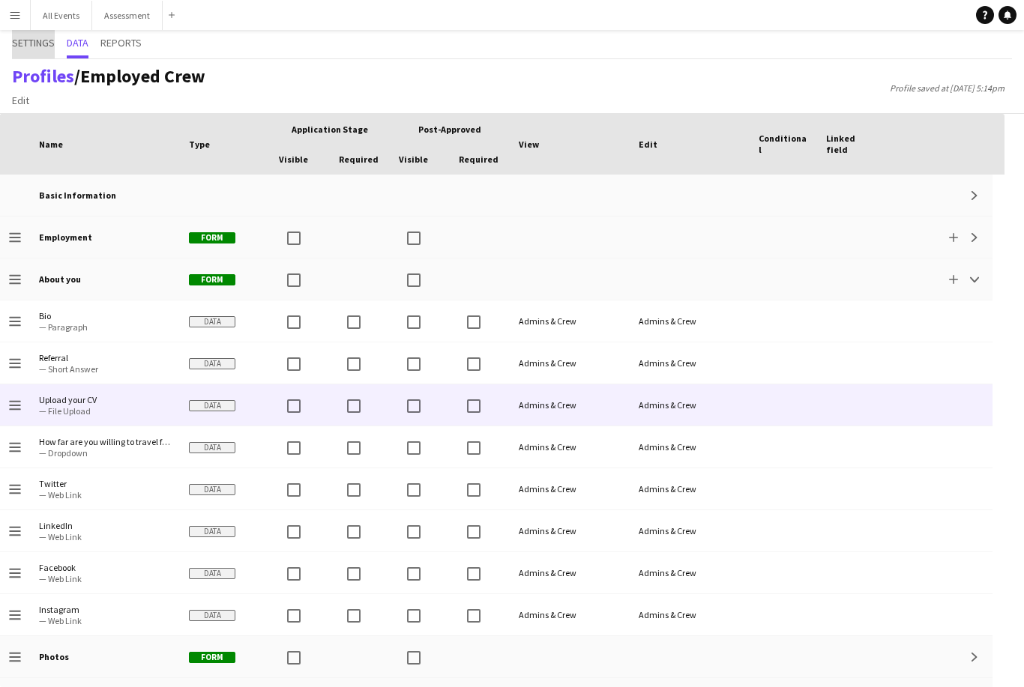
click at [22, 48] on span "Settings" at bounding box center [33, 42] width 43 height 10
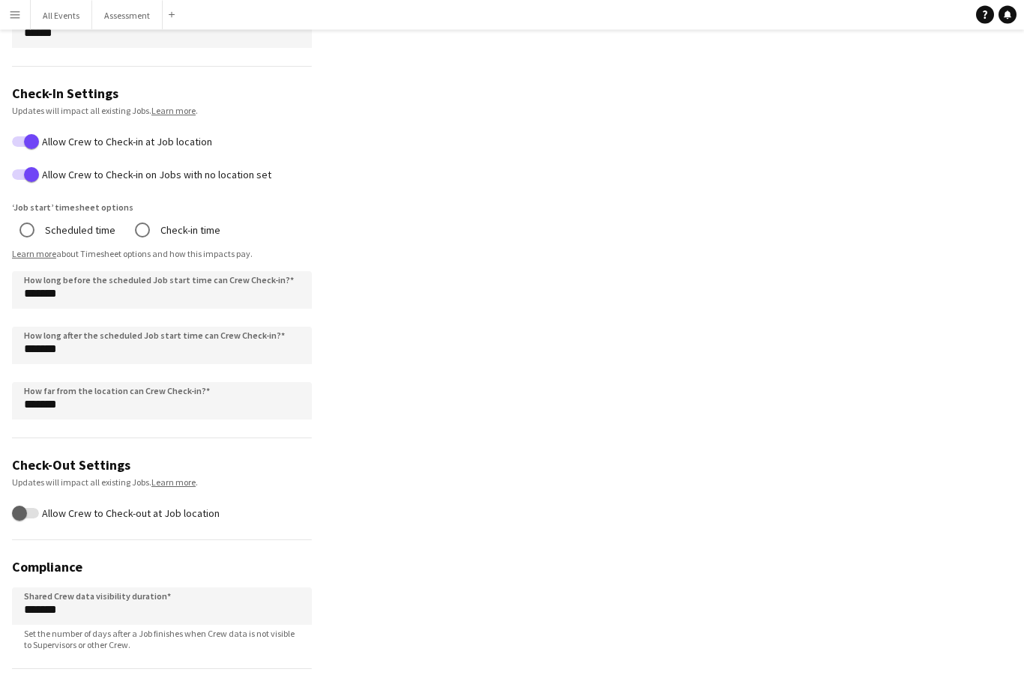
scroll to position [785, 0]
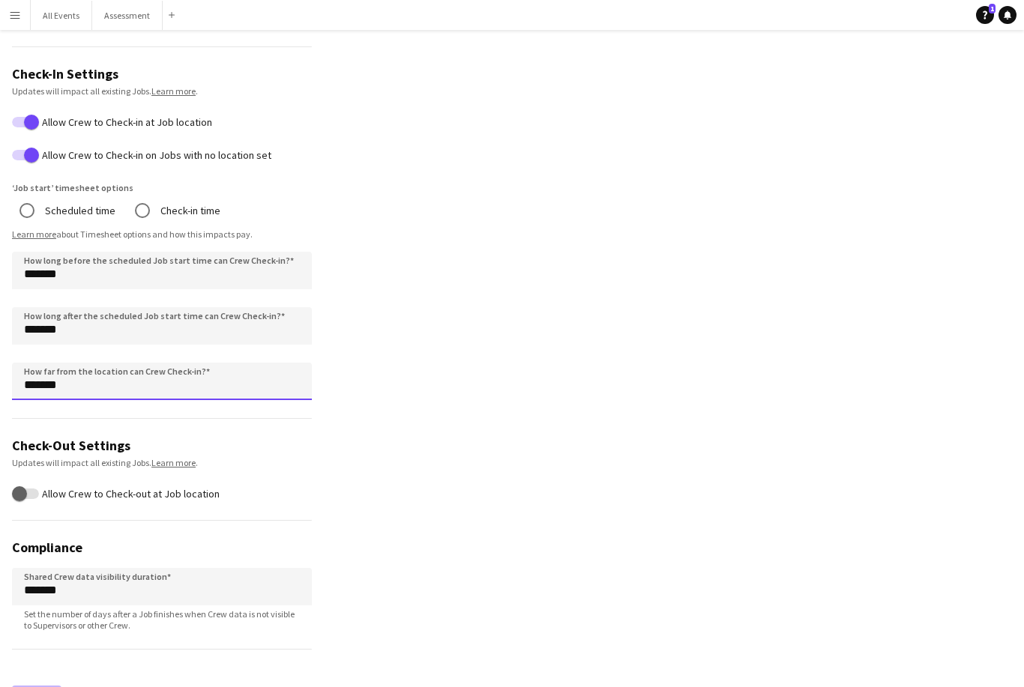
click at [31, 391] on input "*******" at bounding box center [162, 381] width 300 height 37
click at [29, 395] on input "*******" at bounding box center [162, 381] width 300 height 37
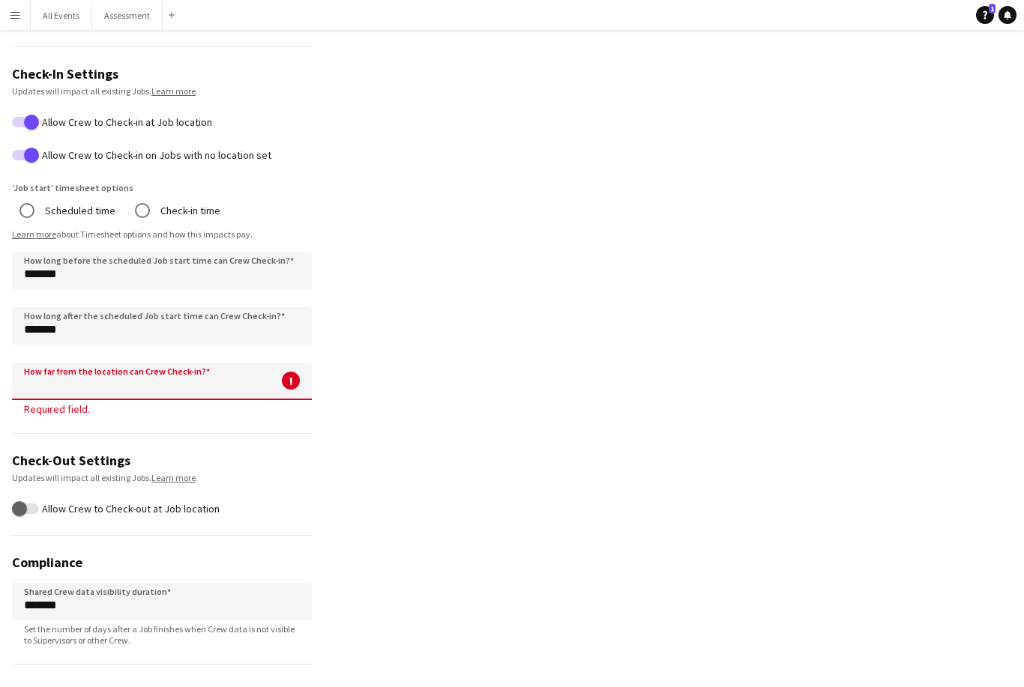
type input "*******"
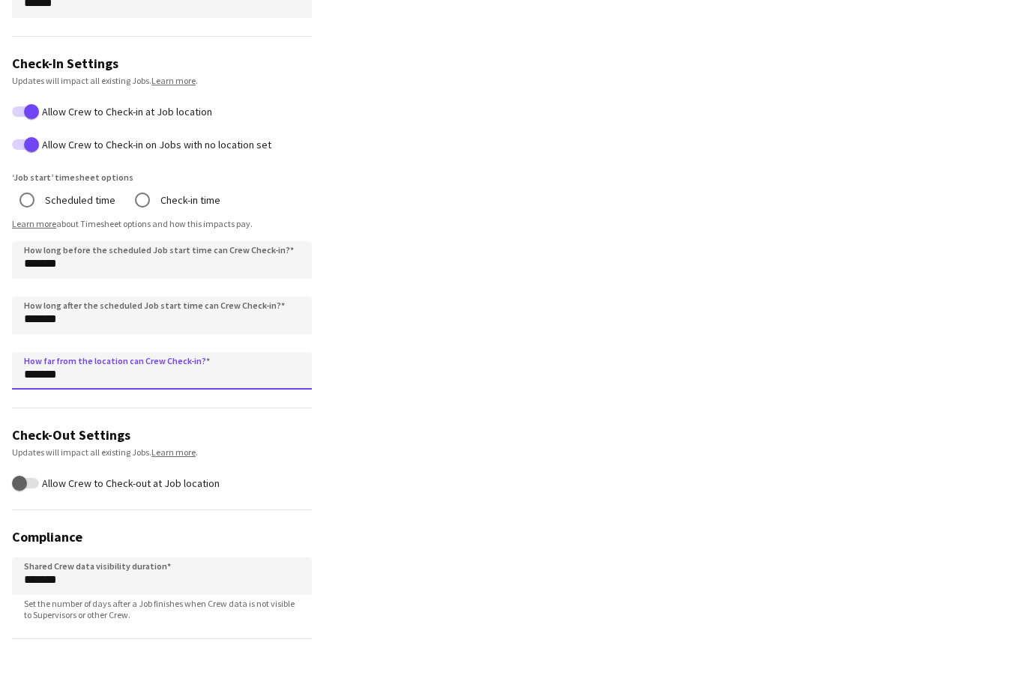
scroll to position [783, 0]
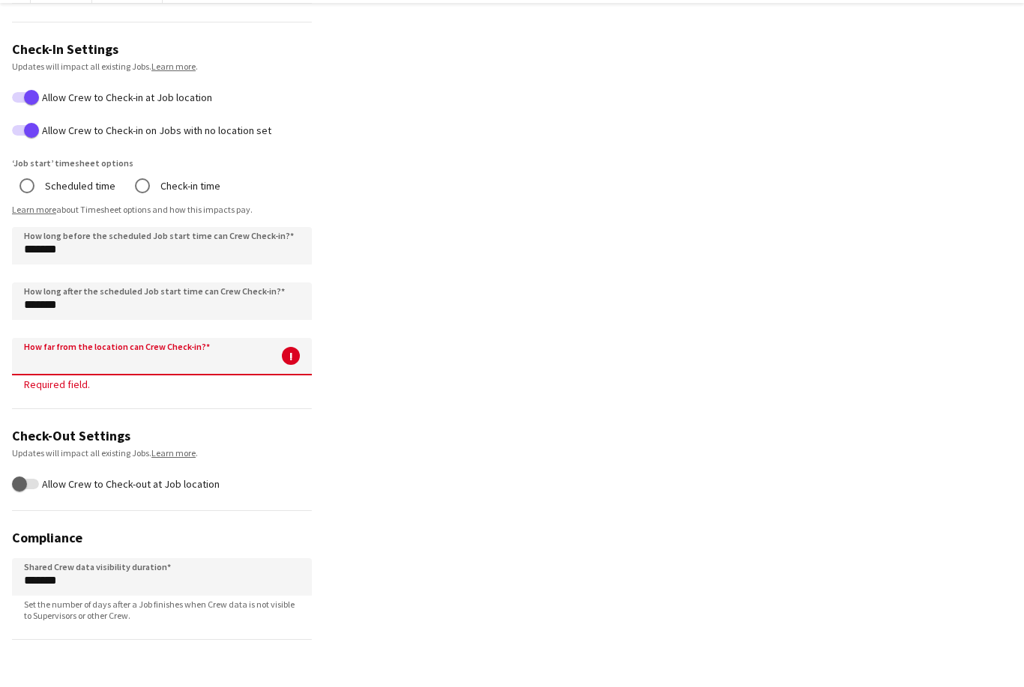
type input "*******"
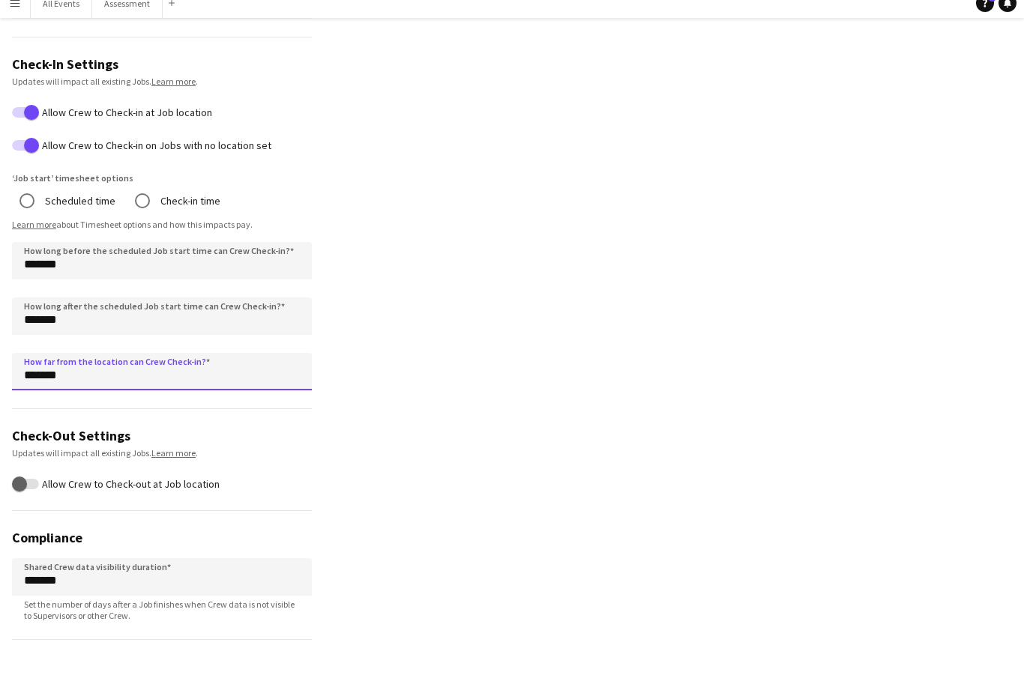
scroll to position [833, 0]
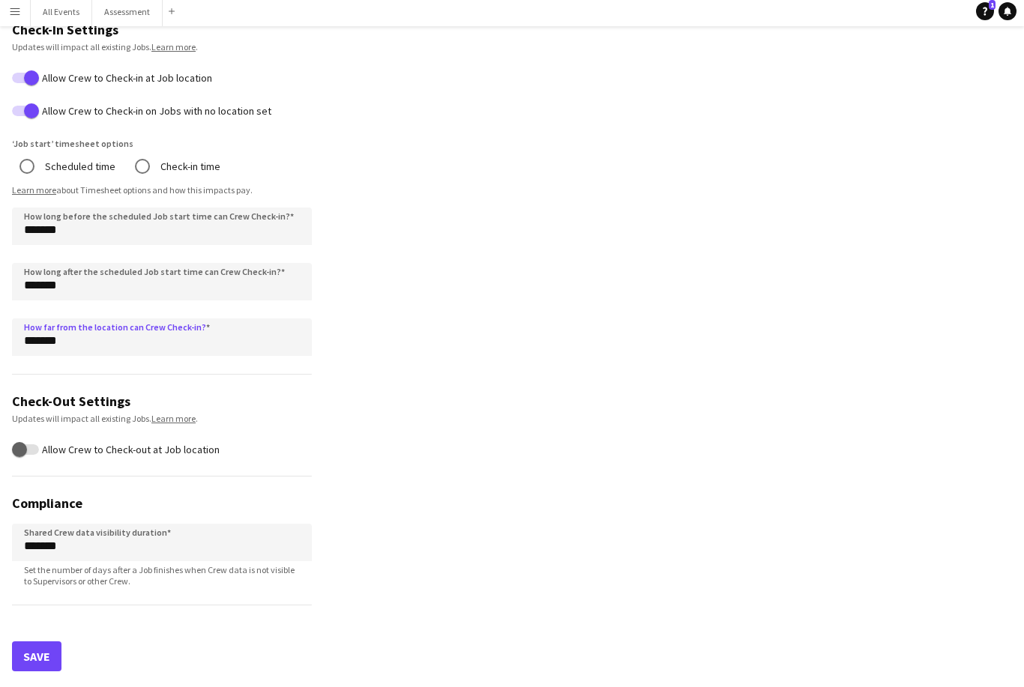
click at [31, 651] on button "Save" at bounding box center [36, 660] width 49 height 30
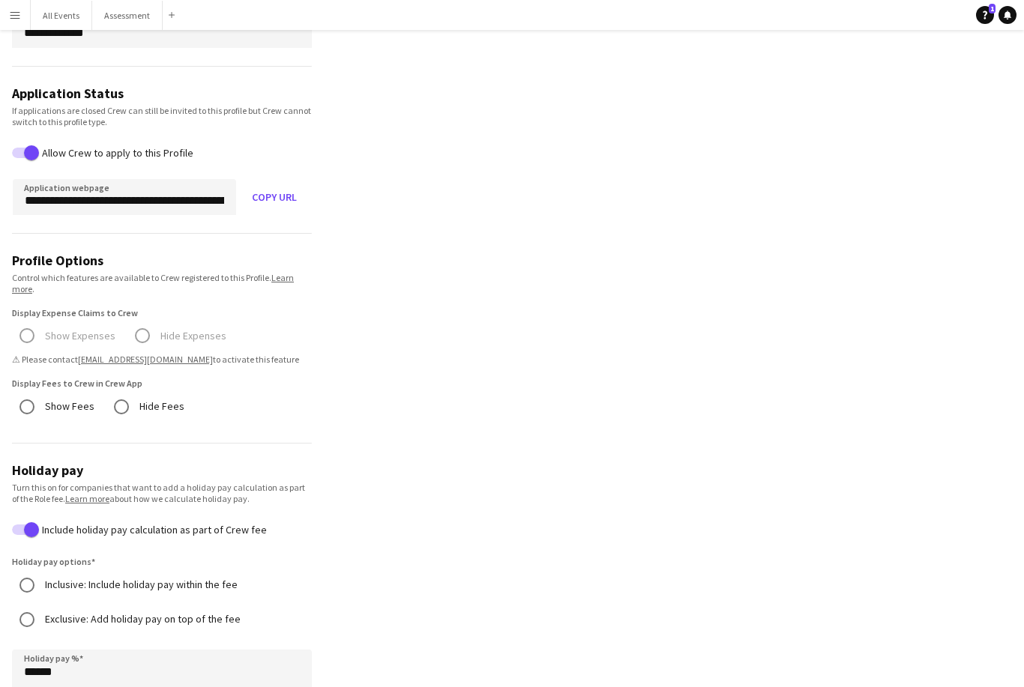
scroll to position [0, 0]
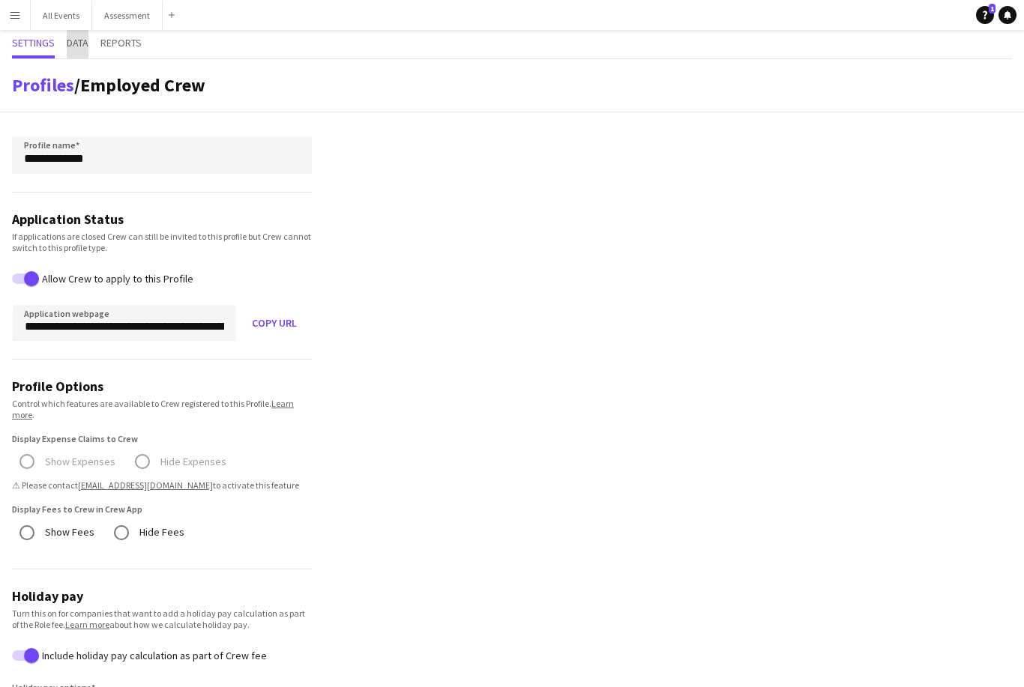
click at [85, 48] on span "Data" at bounding box center [78, 42] width 22 height 10
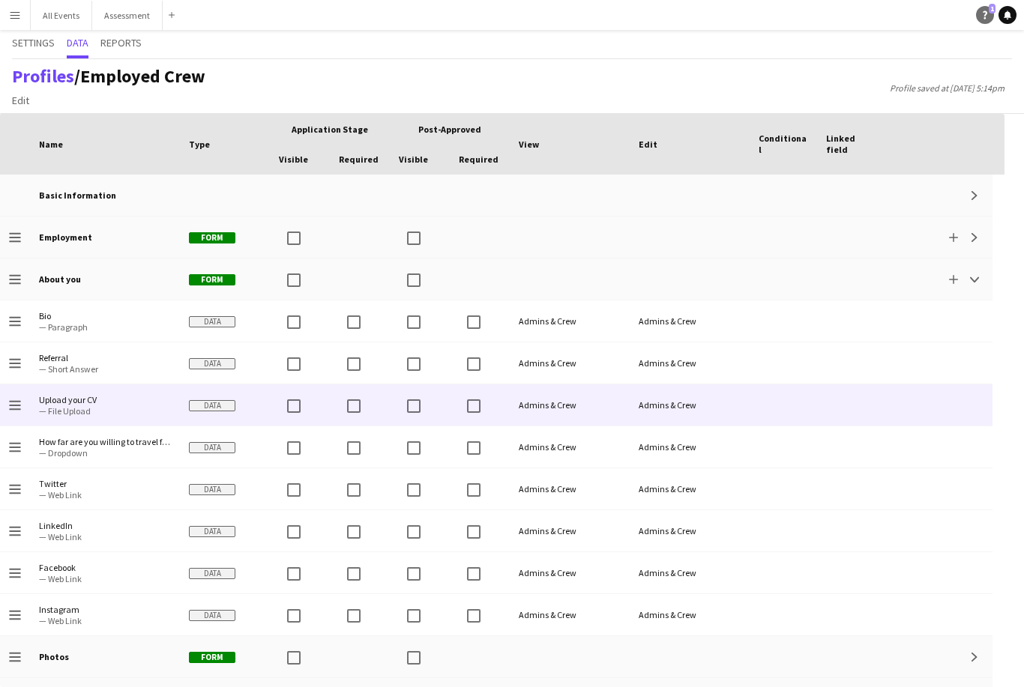
click at [988, 19] on icon "Help" at bounding box center [984, 14] width 9 height 9
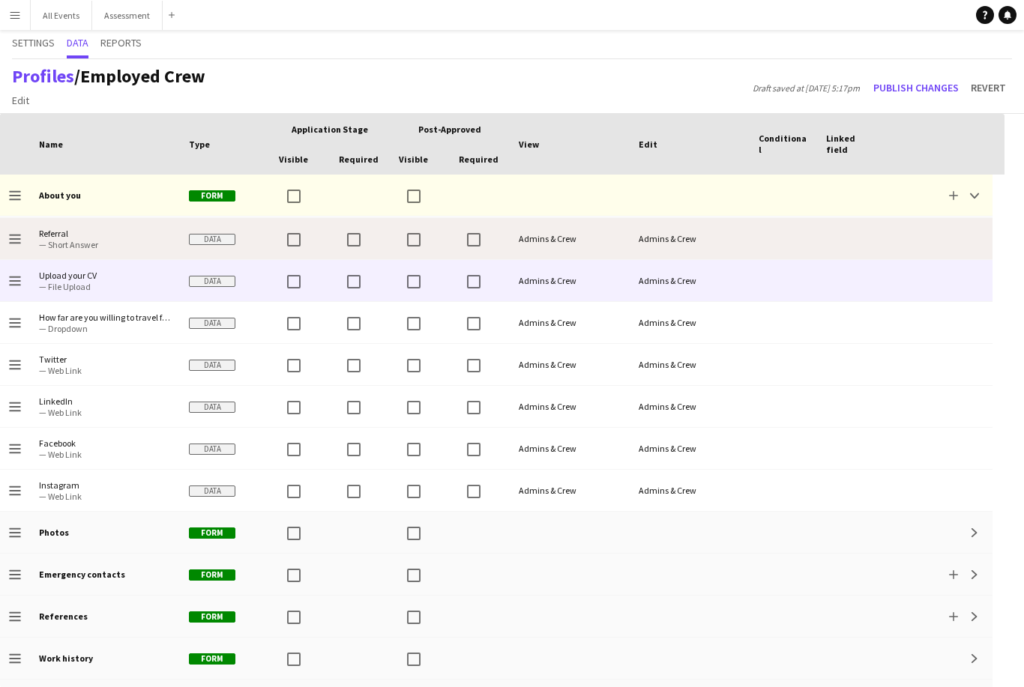
scroll to position [85, 0]
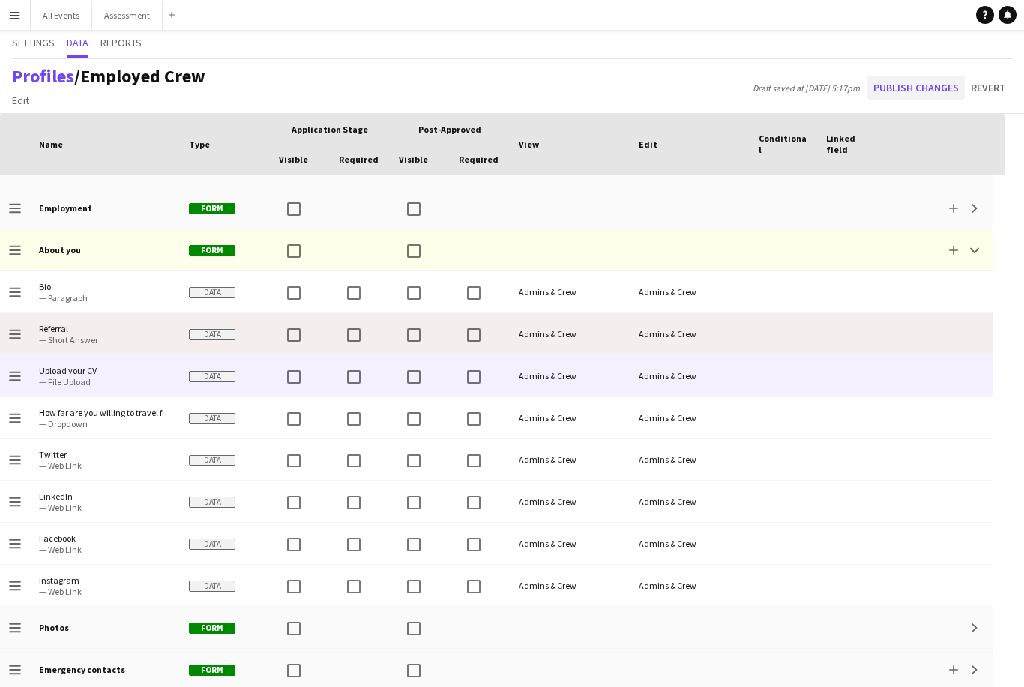
click at [937, 76] on button "Publish changes" at bounding box center [915, 88] width 97 height 24
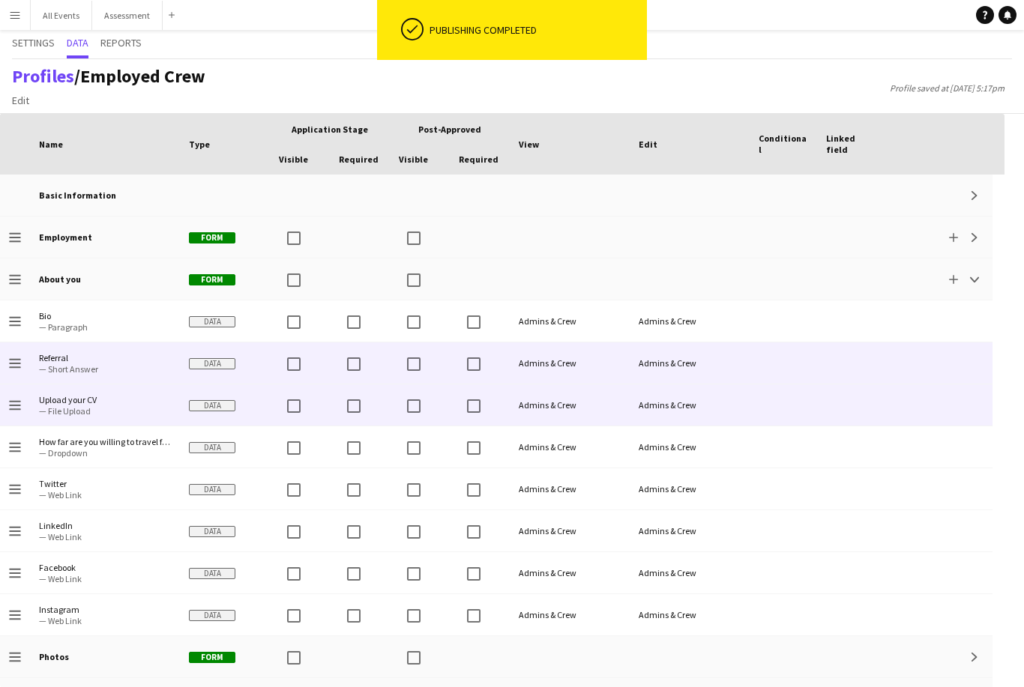
scroll to position [0, 0]
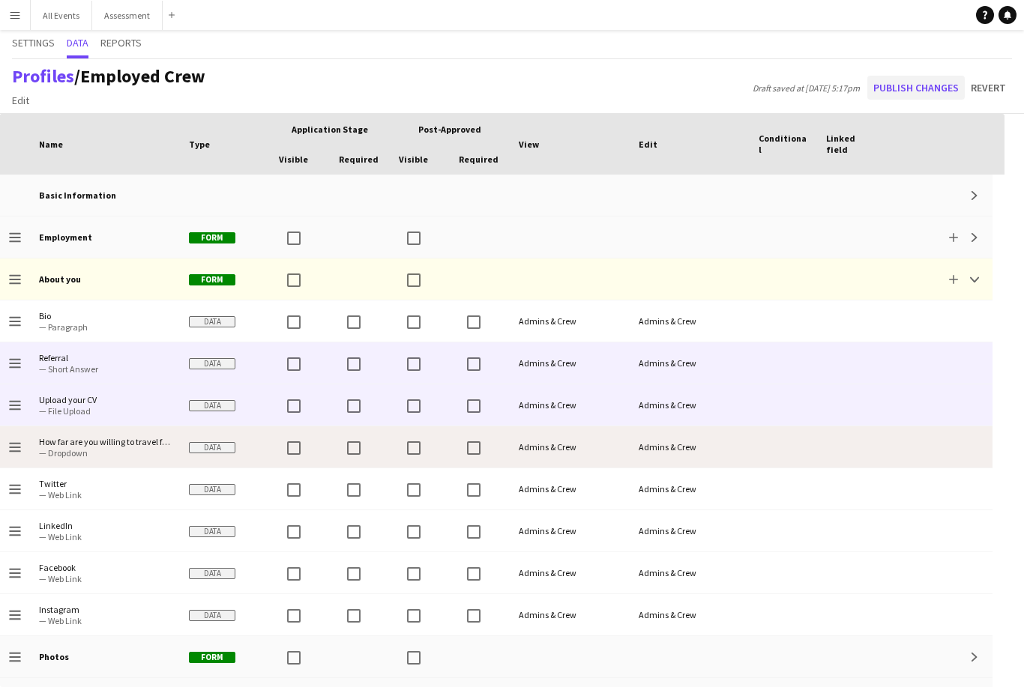
click at [930, 76] on button "Publish changes" at bounding box center [915, 88] width 97 height 24
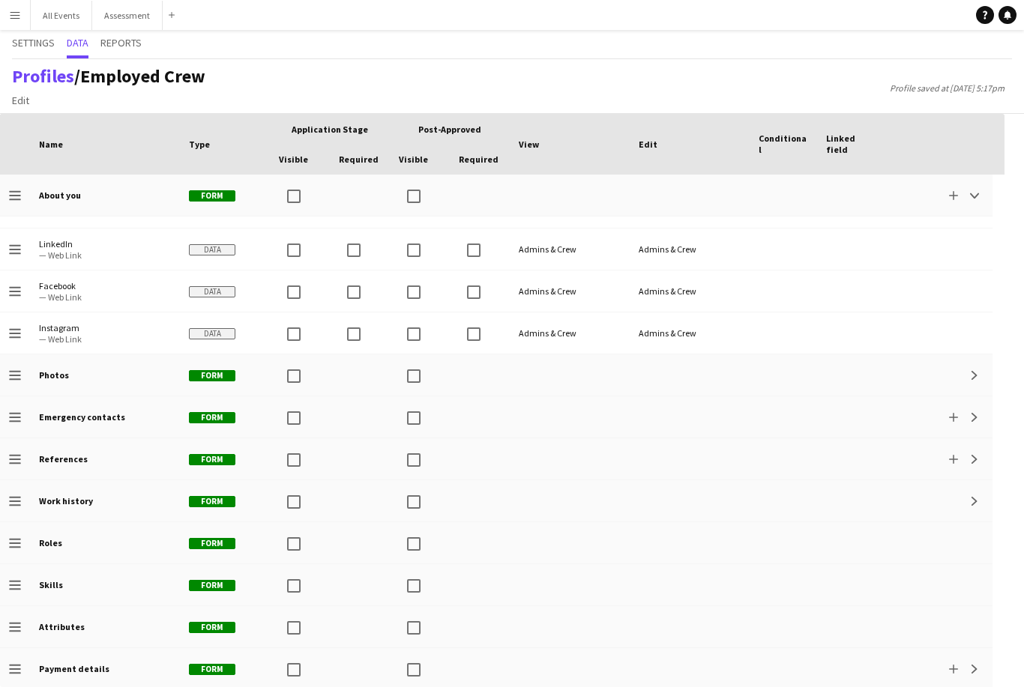
scroll to position [350, 0]
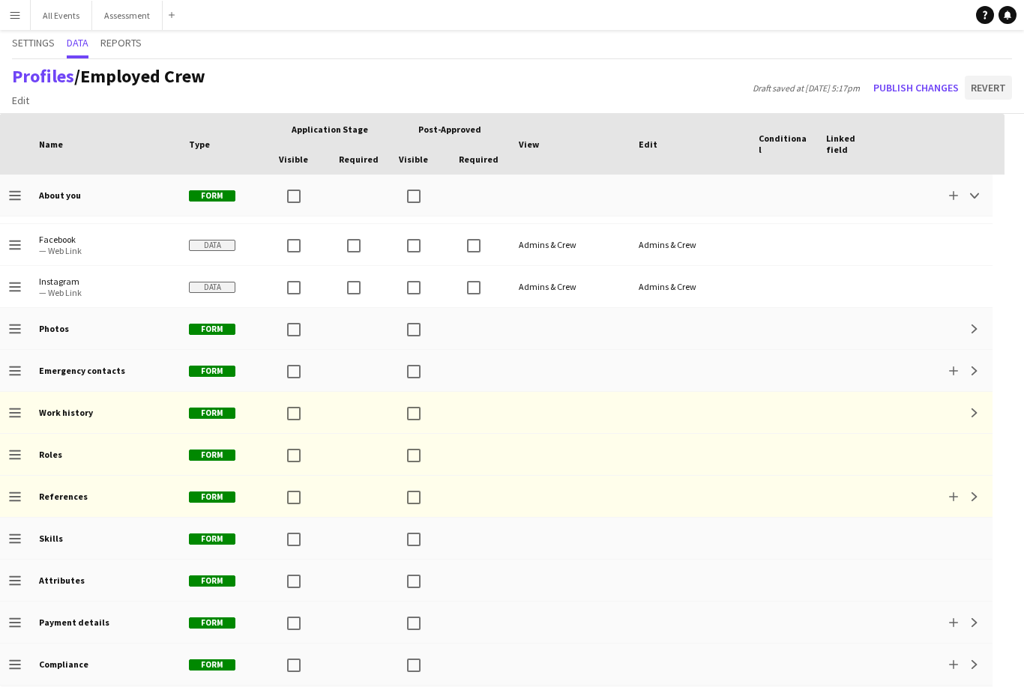
click at [993, 76] on button "Revert" at bounding box center [988, 88] width 47 height 24
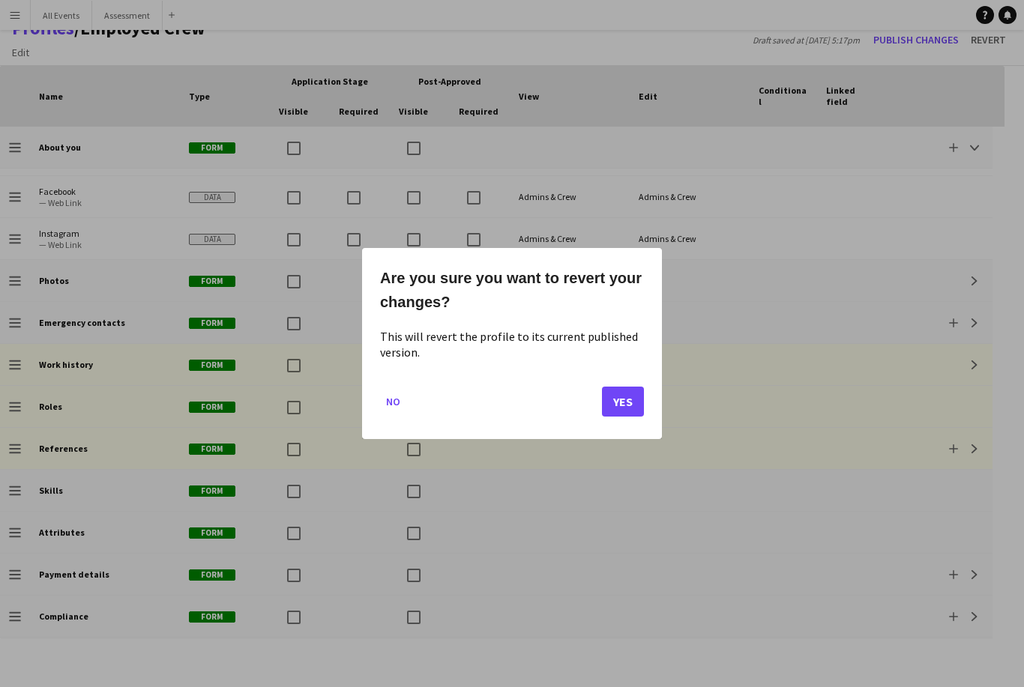
click at [621, 406] on button "Yes" at bounding box center [623, 402] width 42 height 30
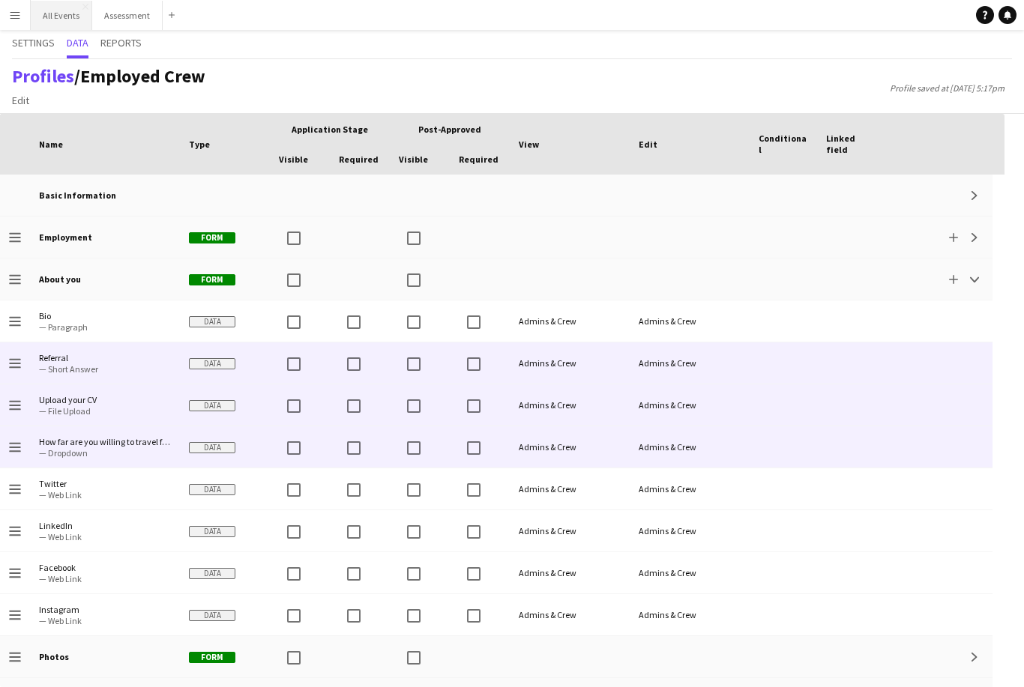
click at [55, 21] on button "All Events Close" at bounding box center [61, 15] width 61 height 29
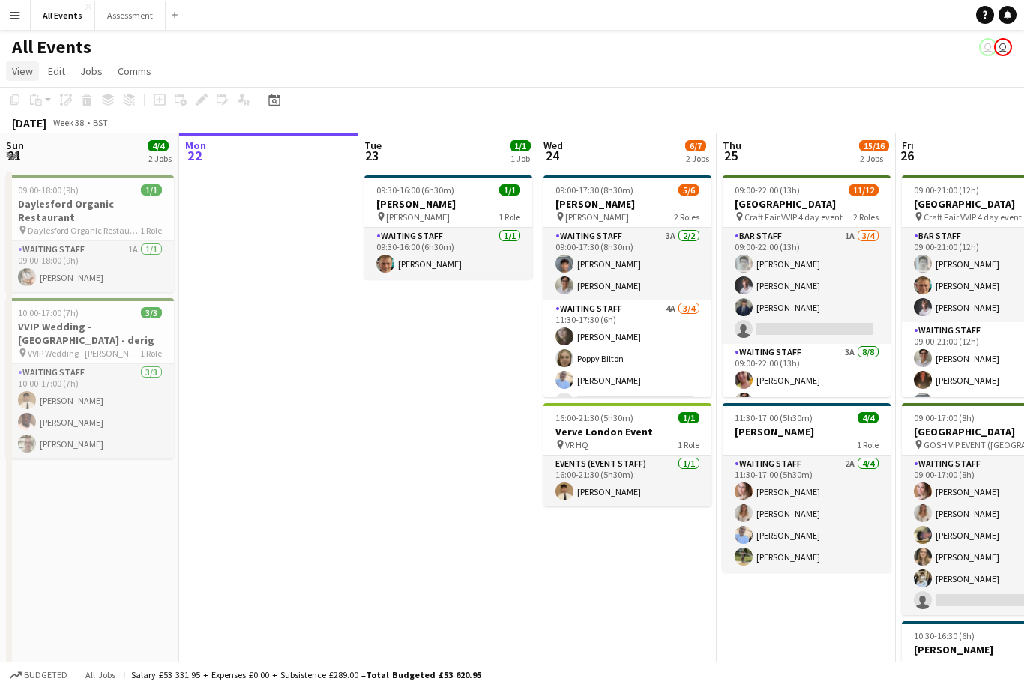
click at [19, 73] on span "View" at bounding box center [22, 70] width 21 height 13
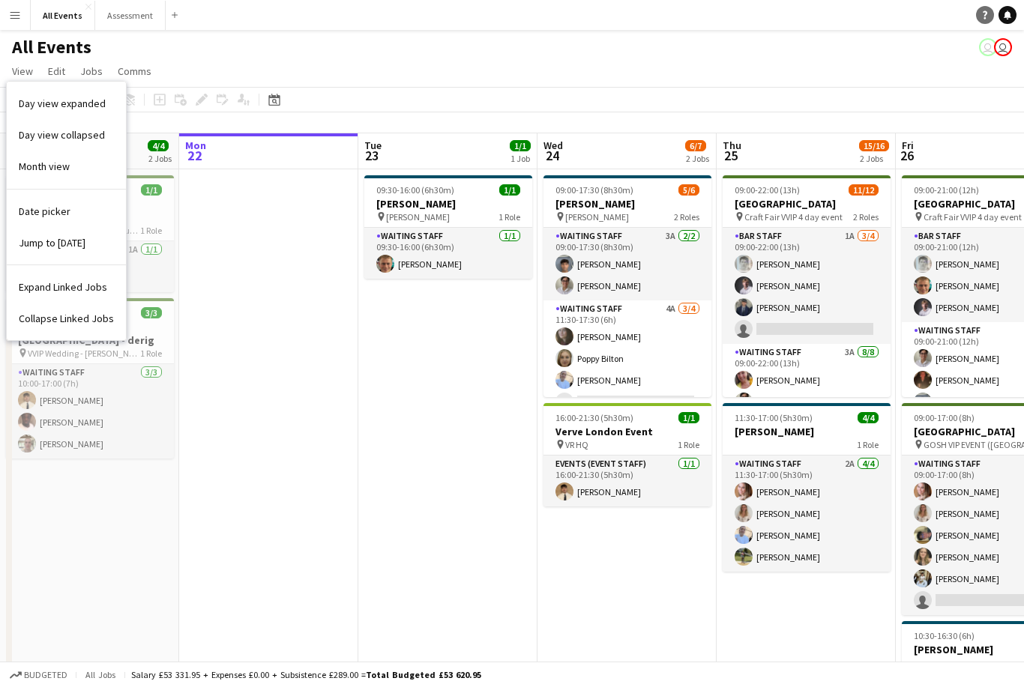
click at [988, 19] on link "Help" at bounding box center [985, 15] width 18 height 18
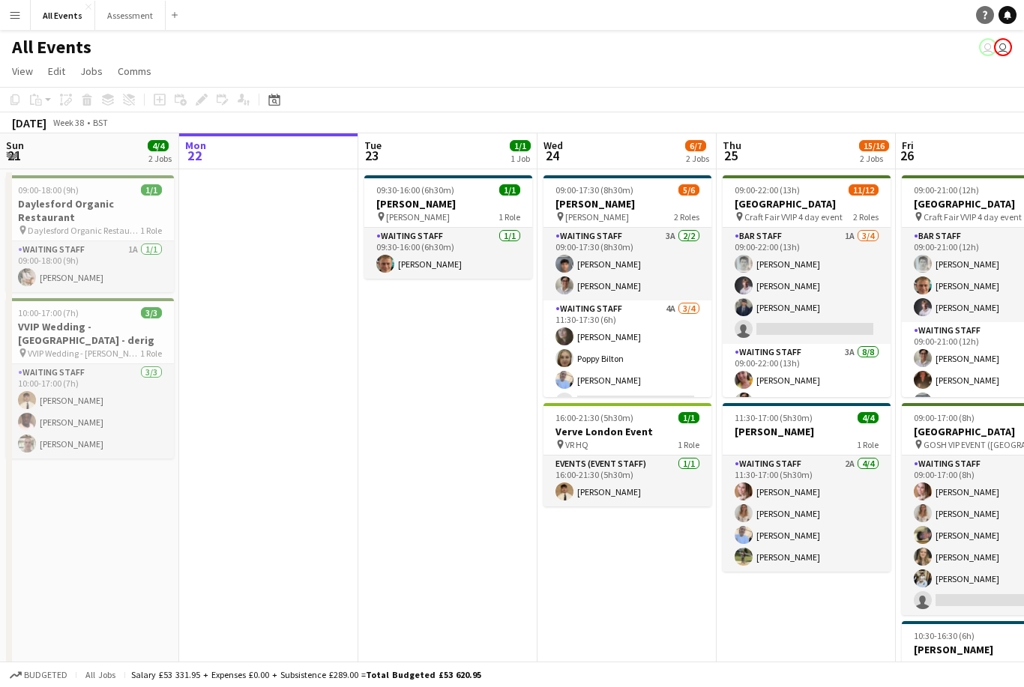
click at [980, 21] on link "Help" at bounding box center [985, 15] width 18 height 18
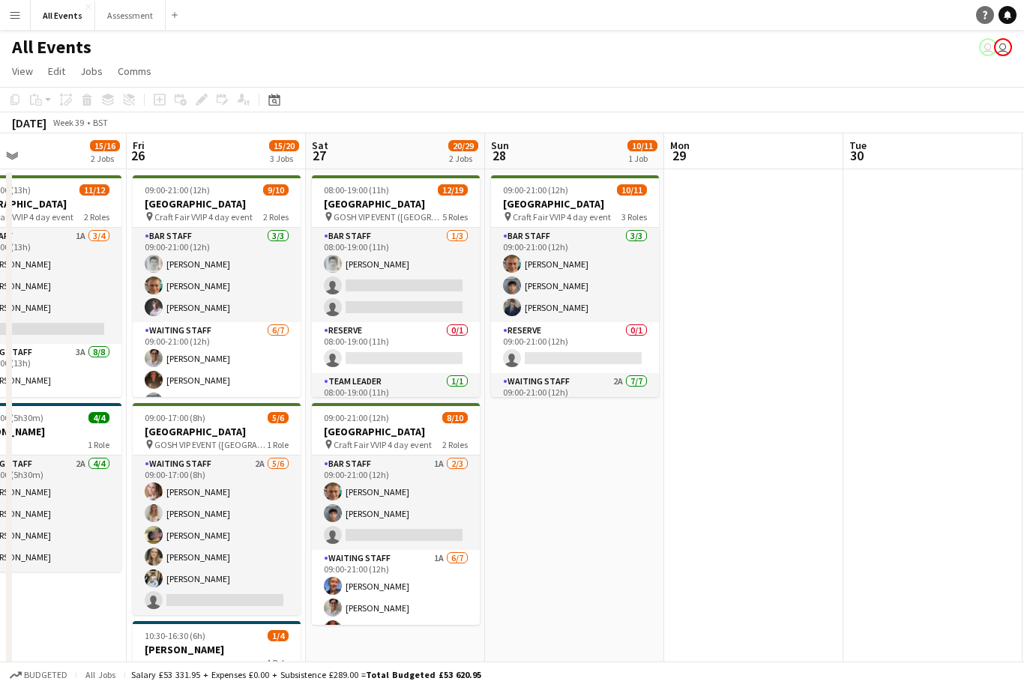
scroll to position [0, 613]
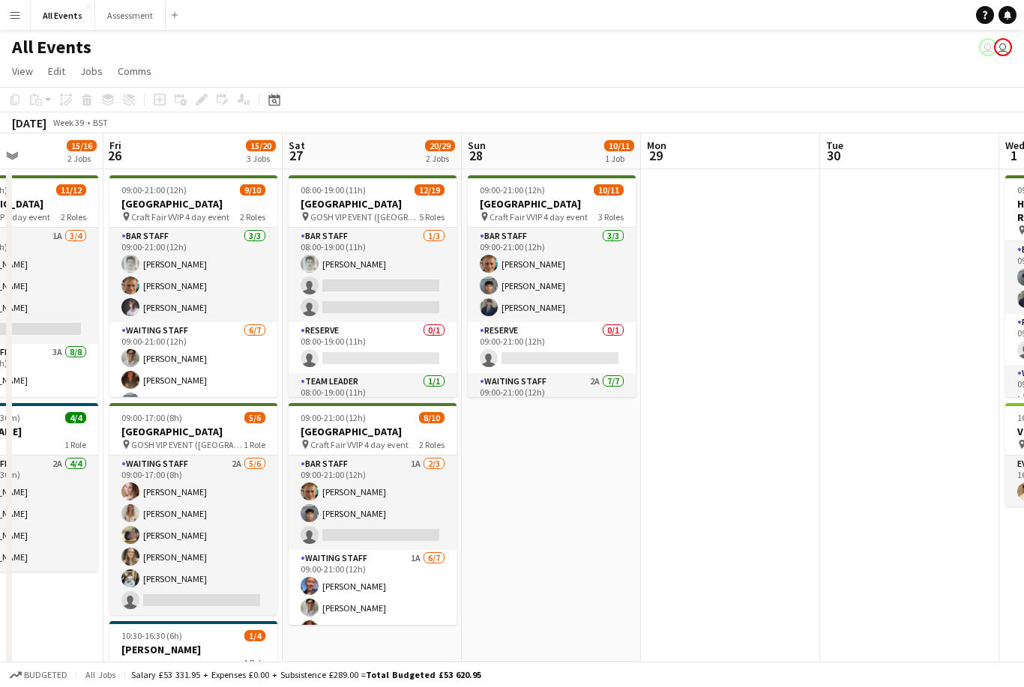
click at [13, 11] on app-icon "Menu" at bounding box center [15, 15] width 12 height 12
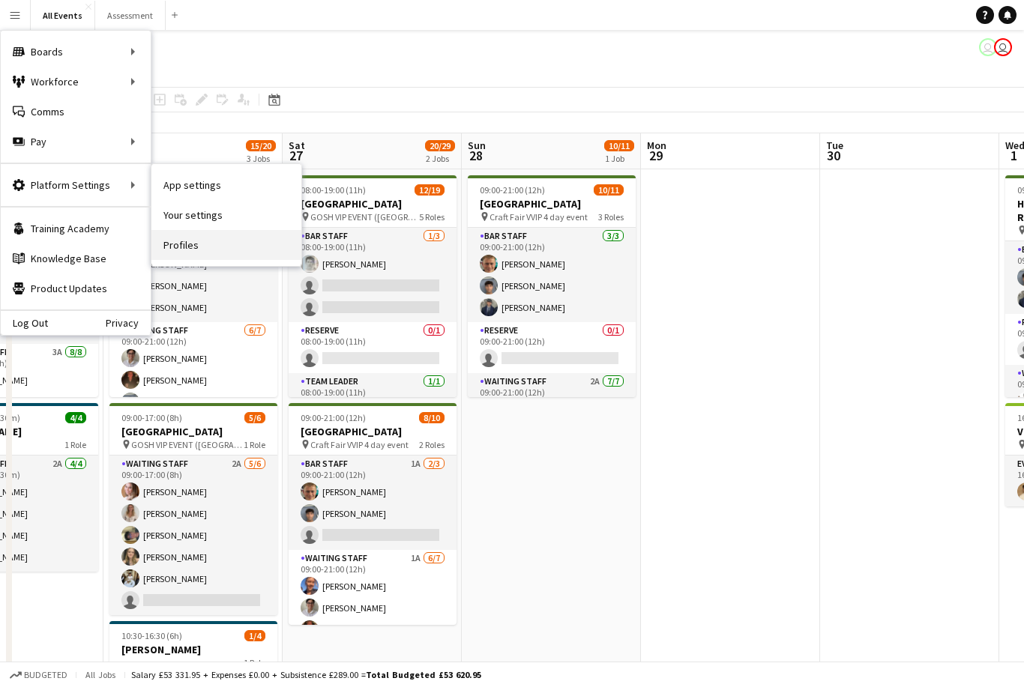
click at [188, 253] on link "Profiles" at bounding box center [226, 245] width 150 height 30
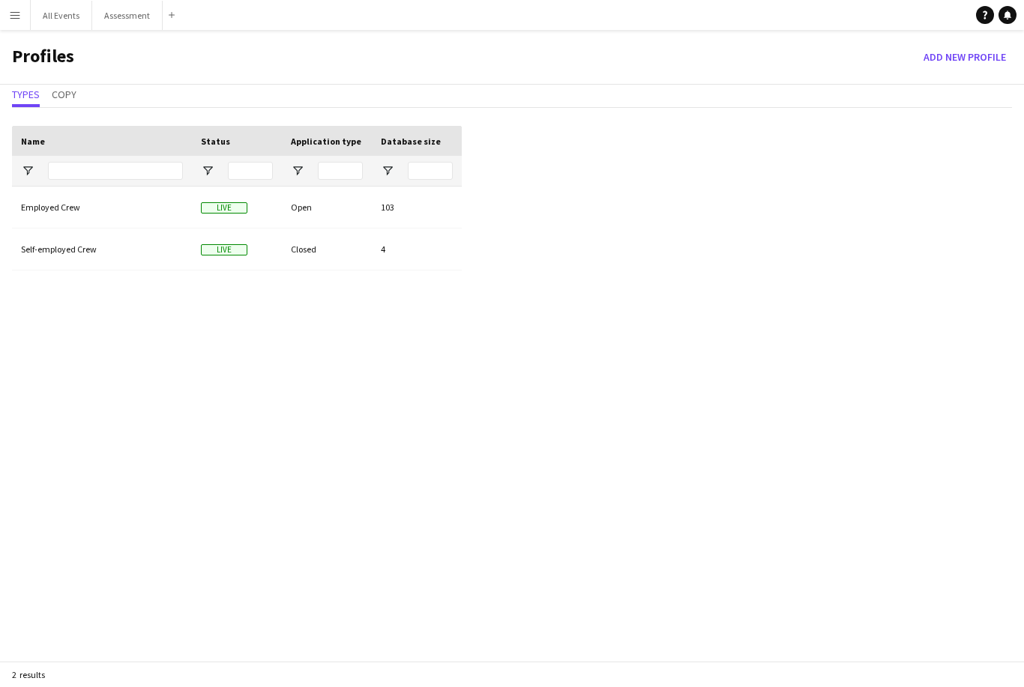
click at [35, 217] on div "Employed Crew" at bounding box center [102, 207] width 180 height 41
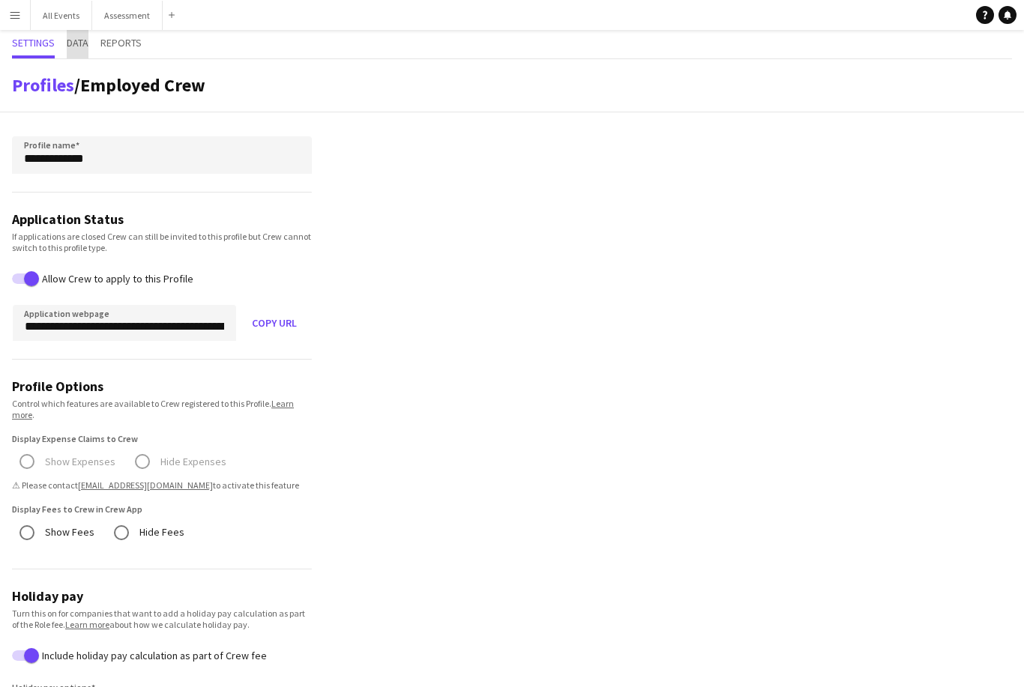
click at [76, 44] on span "Data" at bounding box center [78, 42] width 22 height 10
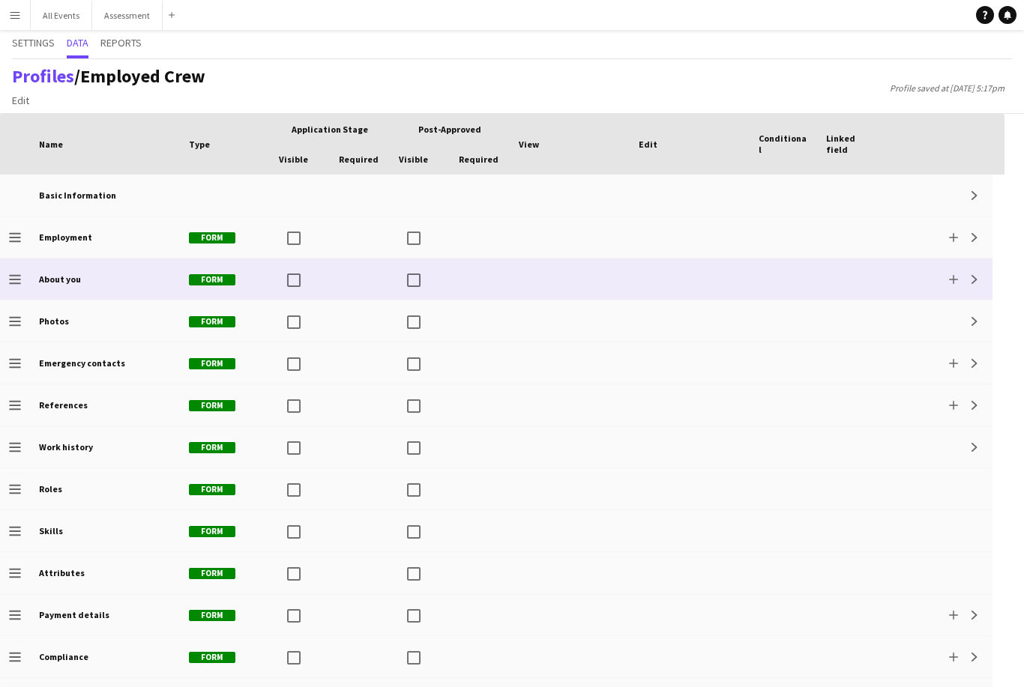
click at [14, 271] on app-icon "Drag to change order" at bounding box center [15, 279] width 12 height 41
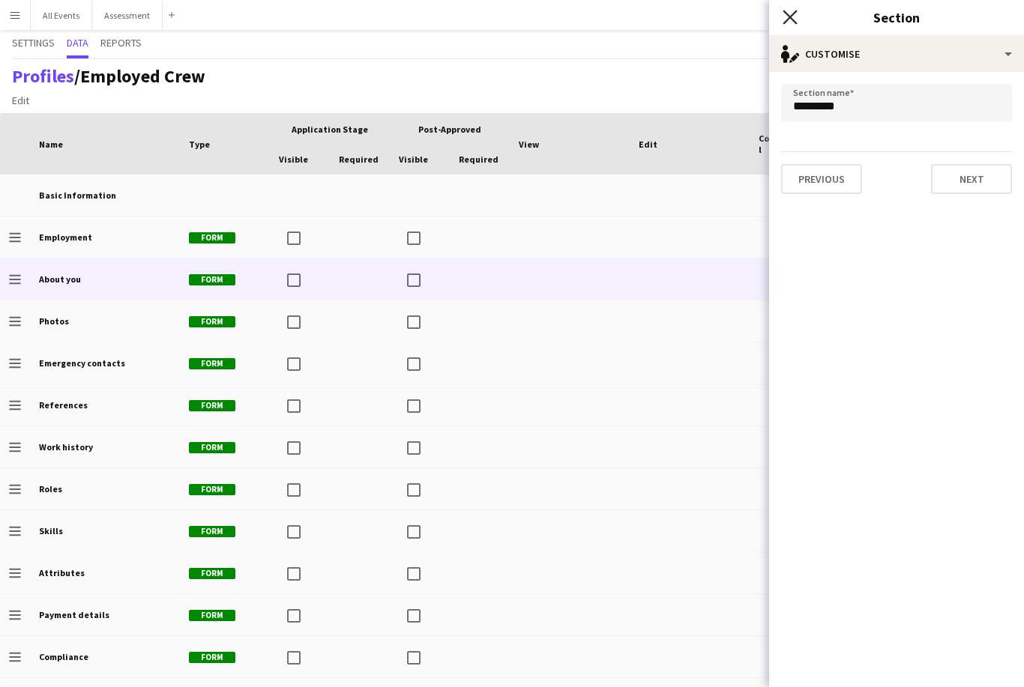
click at [789, 11] on icon "Close pop-in" at bounding box center [790, 17] width 14 height 14
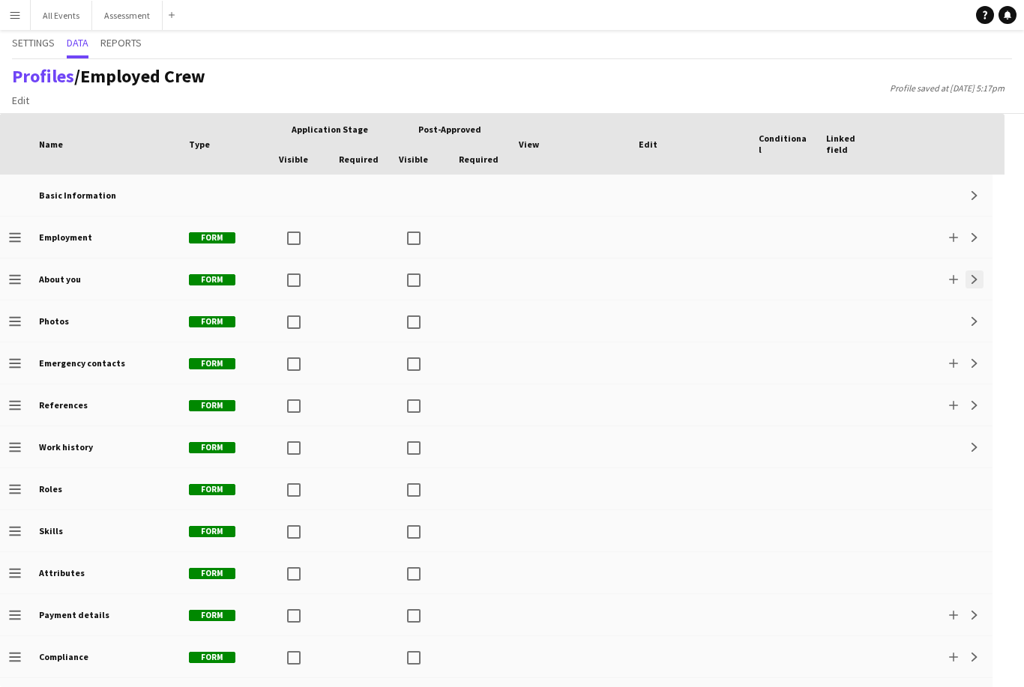
click at [973, 283] on app-icon "Expand" at bounding box center [974, 279] width 9 height 9
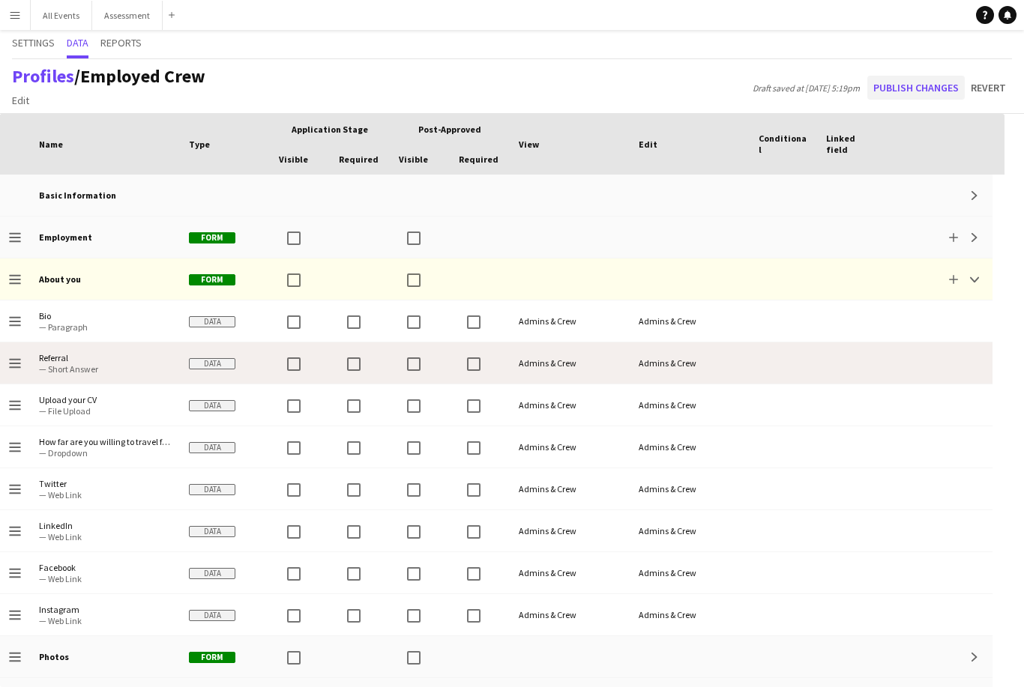
click at [933, 85] on button "Publish changes" at bounding box center [915, 88] width 97 height 24
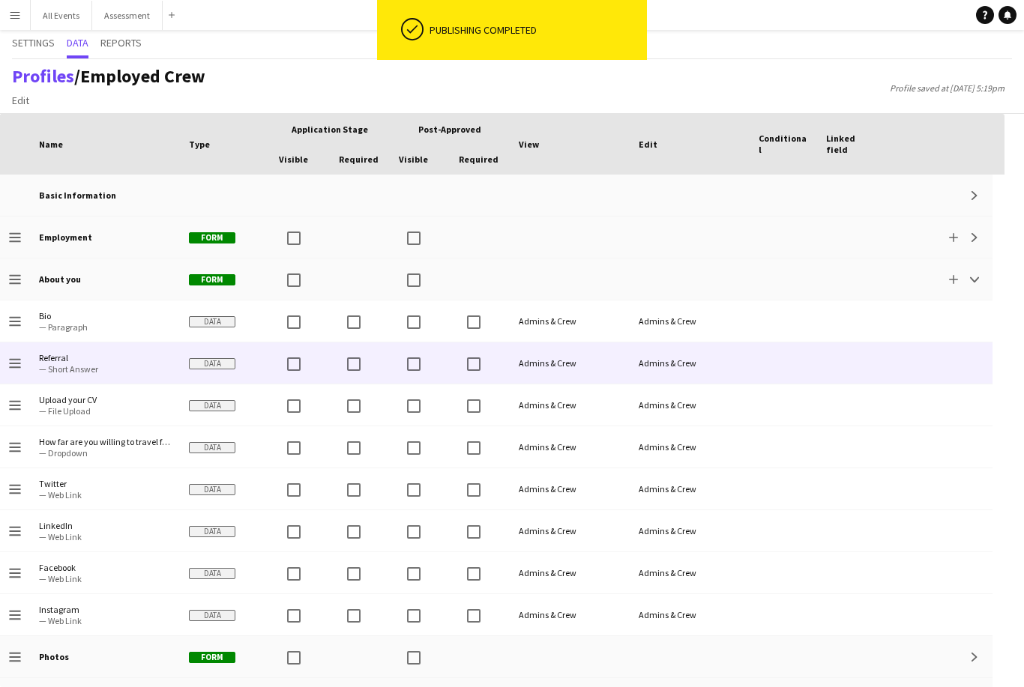
click at [25, 27] on button "Menu" at bounding box center [15, 15] width 30 height 30
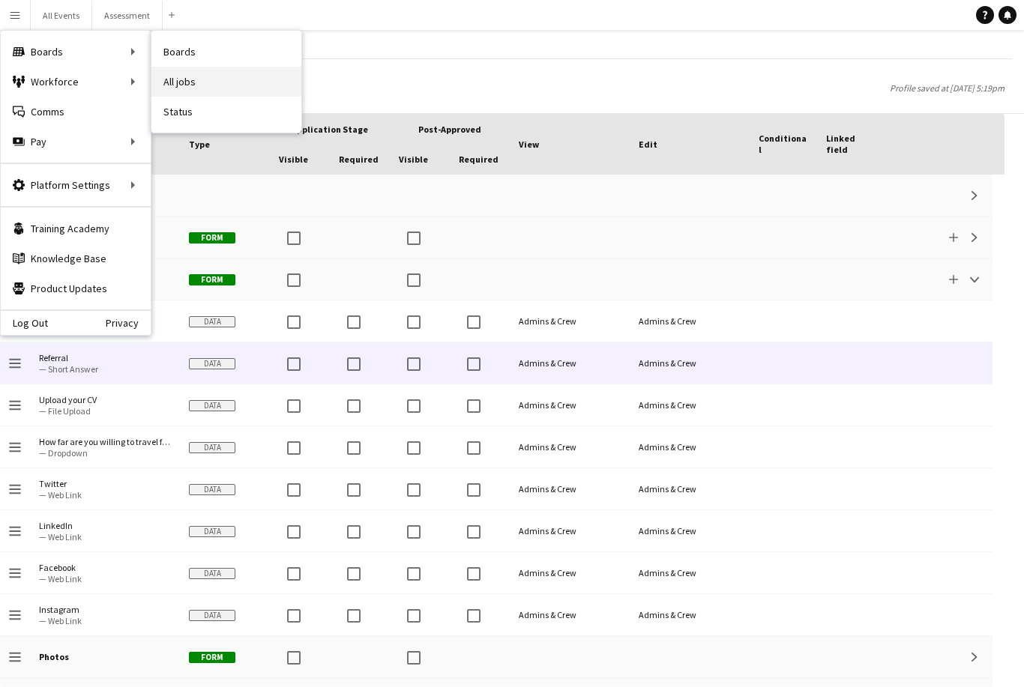
click at [165, 88] on link "All jobs" at bounding box center [226, 82] width 150 height 30
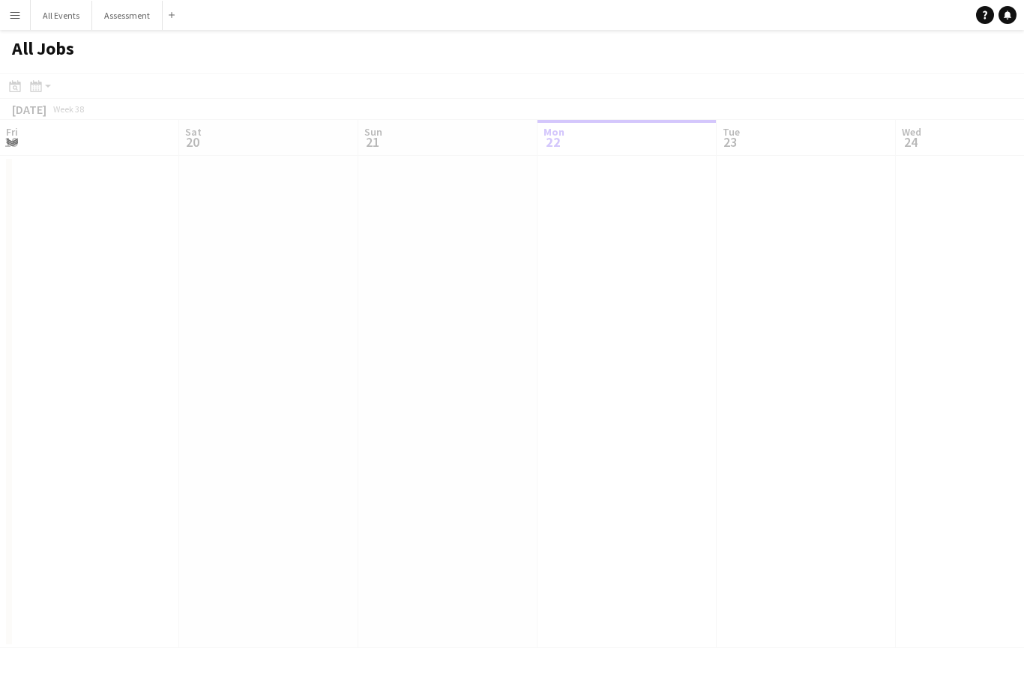
scroll to position [0, 358]
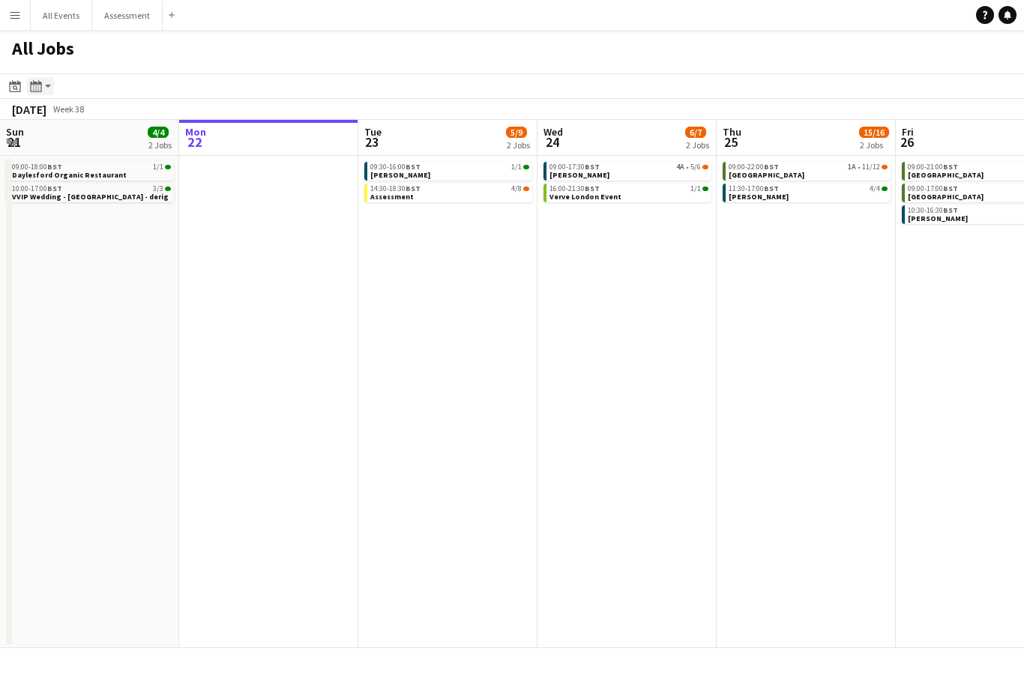
click at [37, 94] on div "Month view / Day view" at bounding box center [36, 86] width 18 height 18
click at [64, 116] on link "Day view by Board" at bounding box center [81, 114] width 82 height 13
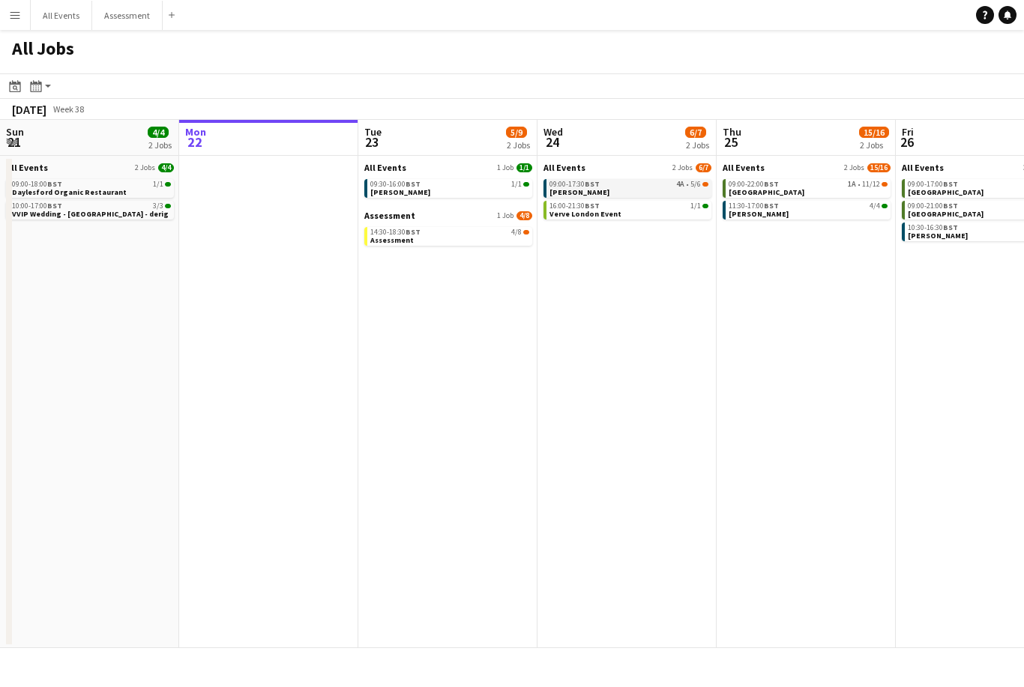
click at [666, 188] on link "09:00-17:30 BST 4A • 5/6 E.J. Churchill" at bounding box center [628, 187] width 159 height 17
click at [402, 186] on span "09:30-16:00 BST" at bounding box center [395, 184] width 50 height 7
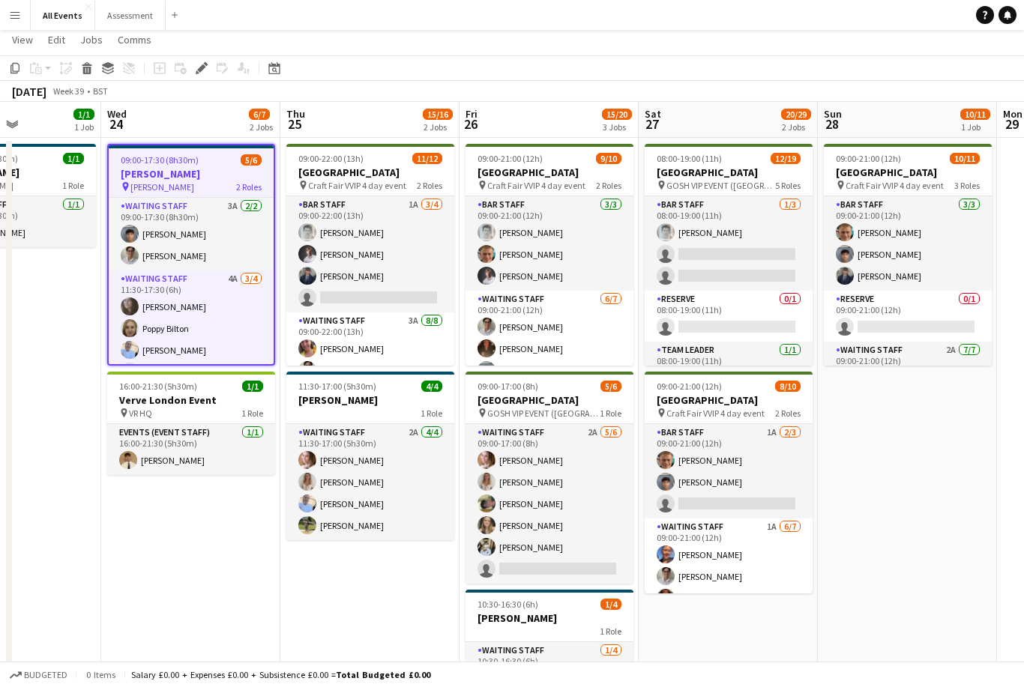
scroll to position [0, 614]
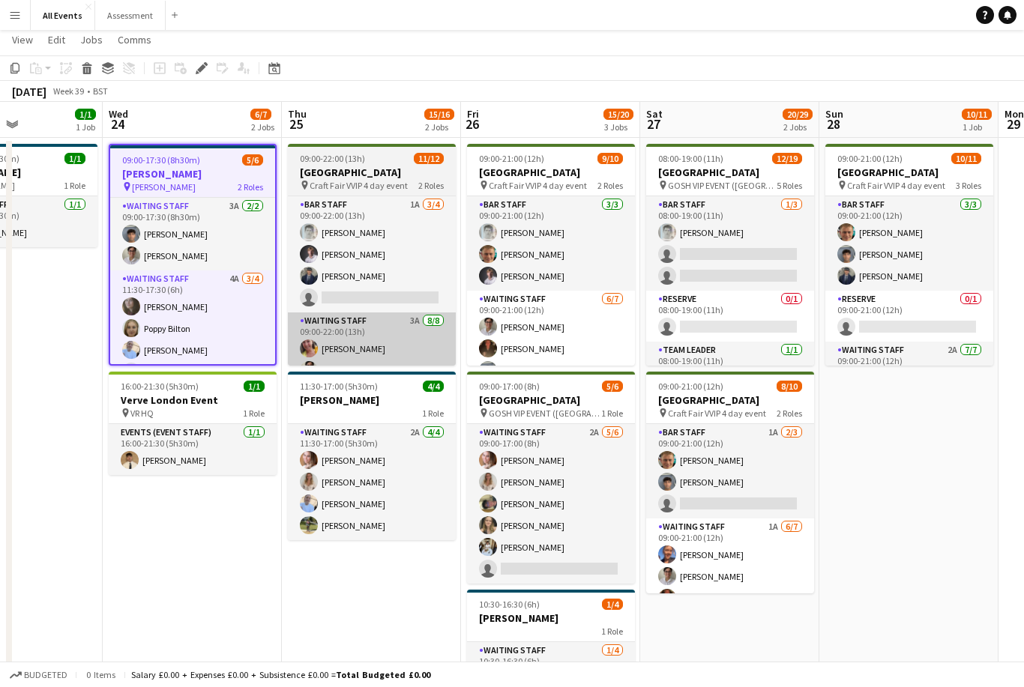
click at [358, 354] on app-card-role "Waiting Staff 3A 8/8 09:00-22:00 (13h) Ruth Danieli Emily Reeve Arya Firake Aus…" at bounding box center [372, 414] width 168 height 203
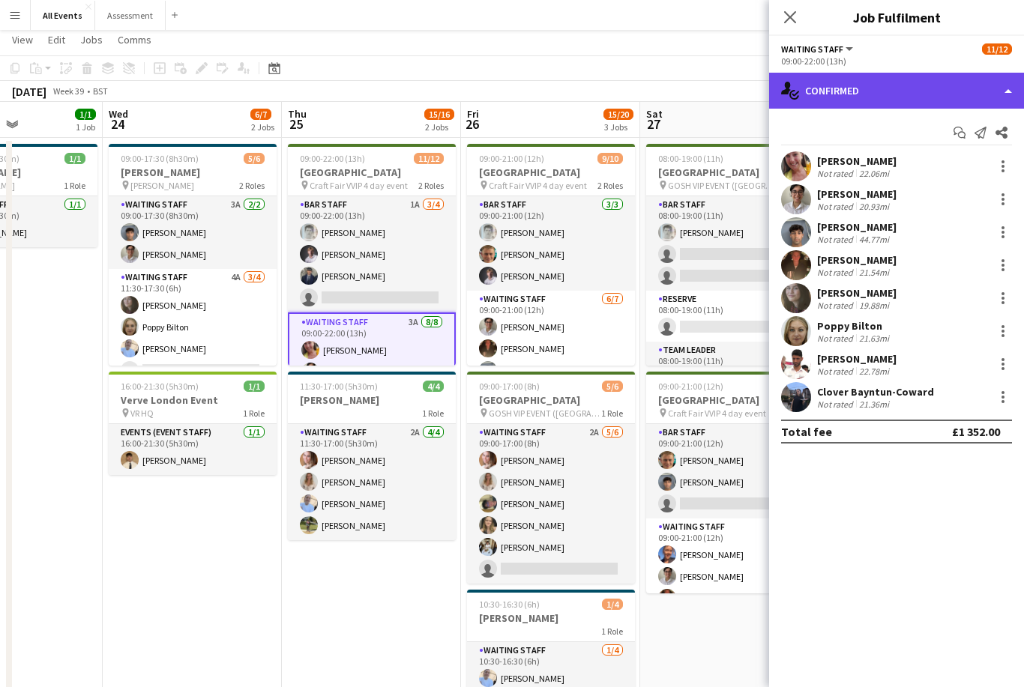
click at [908, 94] on div "single-neutral-actions-check-2 Confirmed" at bounding box center [896, 91] width 255 height 36
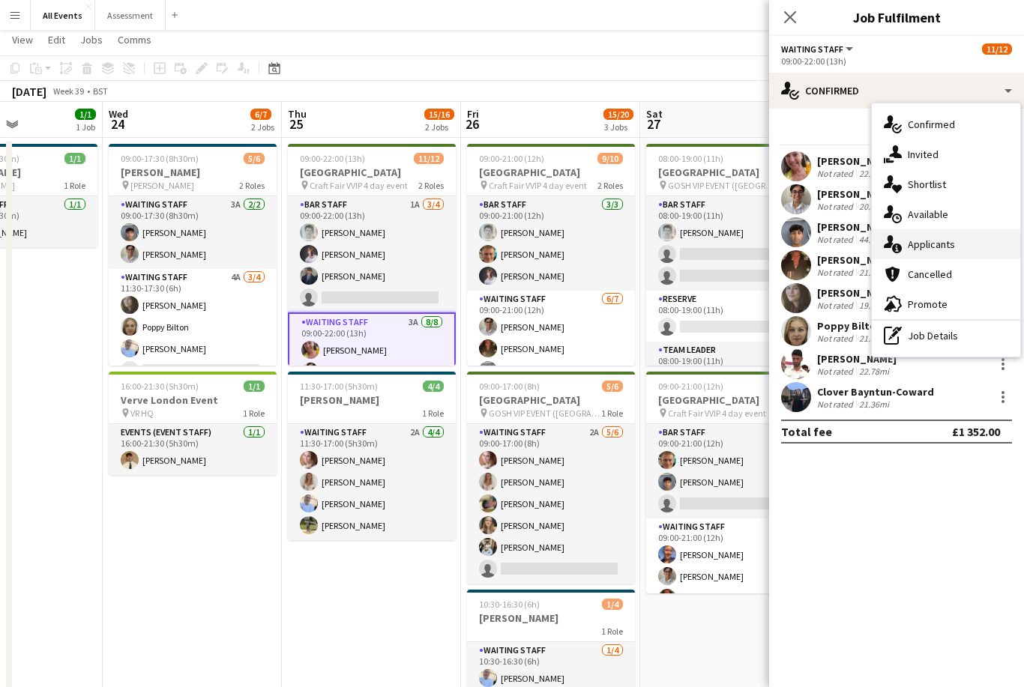
click at [956, 244] on div "single-neutral-actions-information Applicants" at bounding box center [946, 244] width 148 height 30
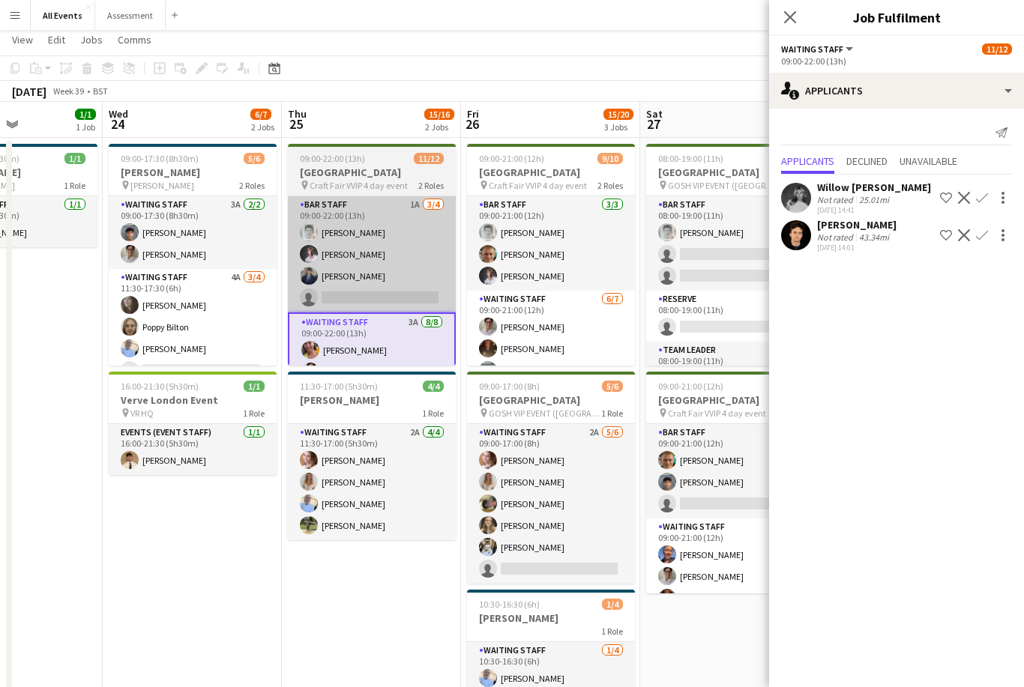
click at [350, 251] on app-card-role "Bar Staff 1A [DATE] 09:00-22:00 (13h) [PERSON_NAME] [PERSON_NAME] [PERSON_NAME]…" at bounding box center [372, 254] width 168 height 116
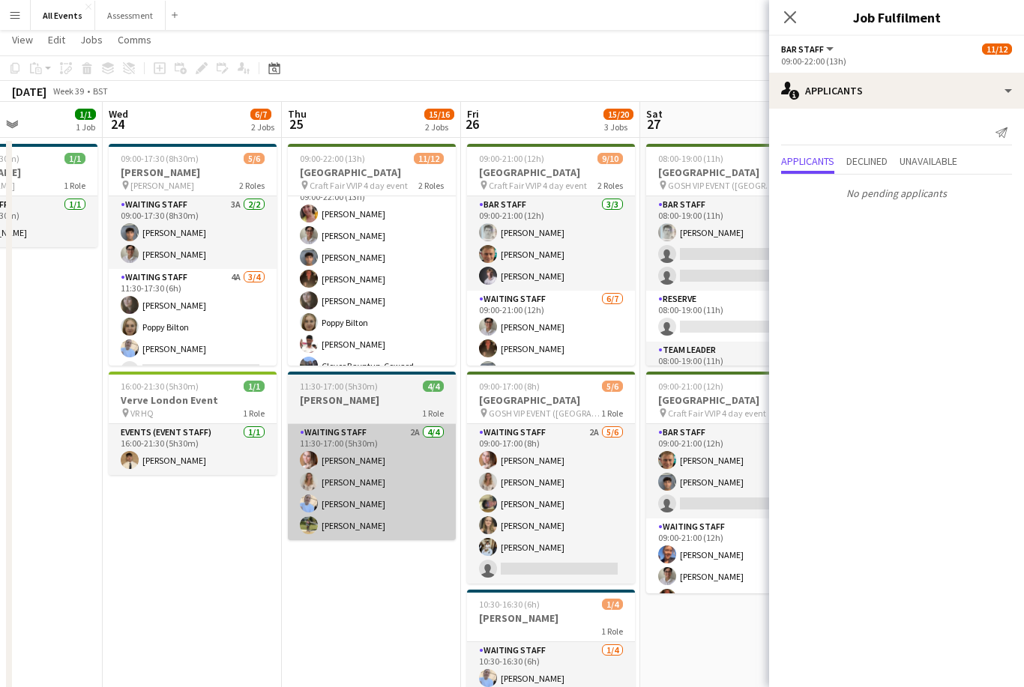
click at [370, 468] on app-card-role "Waiting Staff 2A 4/4 11:30-17:00 (5h30m) Grace Reilly Isobel Crabb Bethany Cook…" at bounding box center [372, 482] width 168 height 116
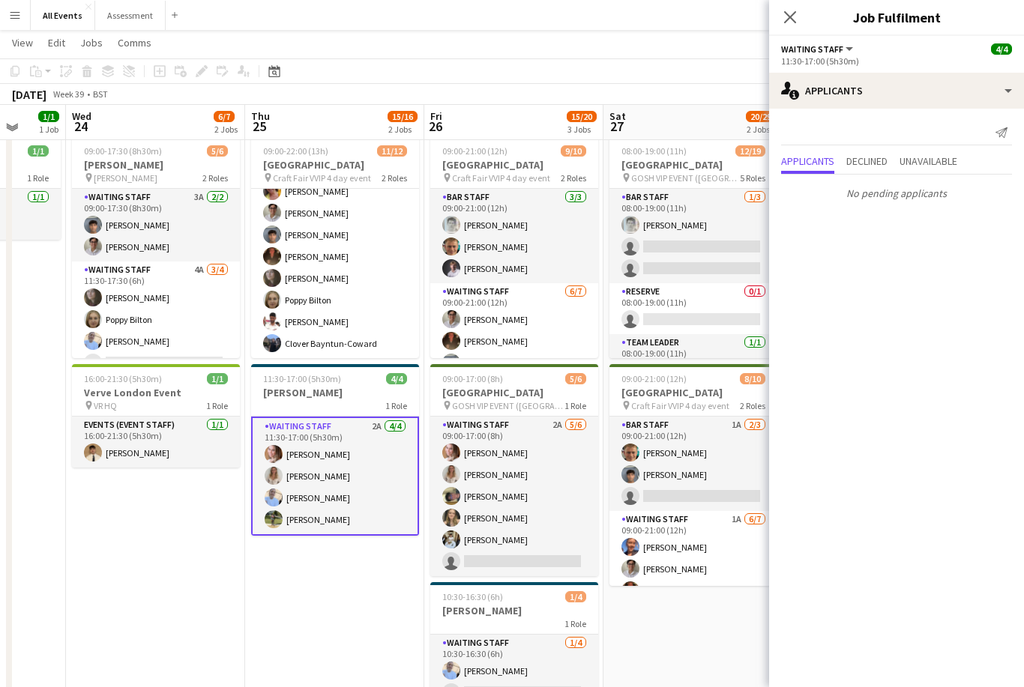
scroll to position [37, 0]
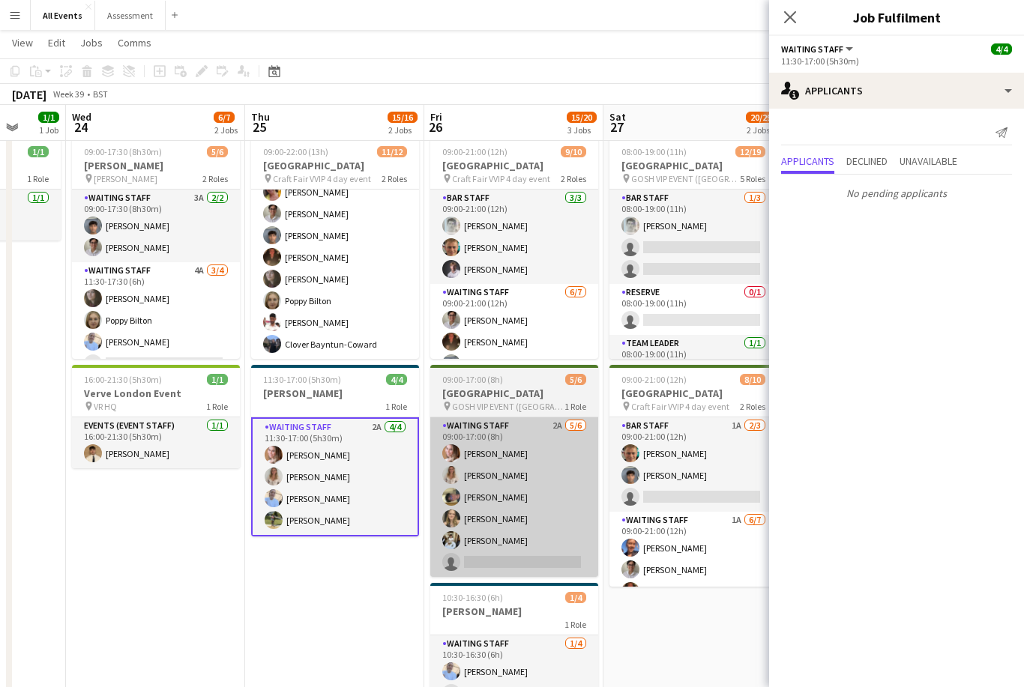
click at [481, 489] on app-card-role "Waiting Staff 2A 5/6 09:00-17:00 (8h) Grace Reilly Isobel Crabb Franco Rubinste…" at bounding box center [514, 498] width 168 height 160
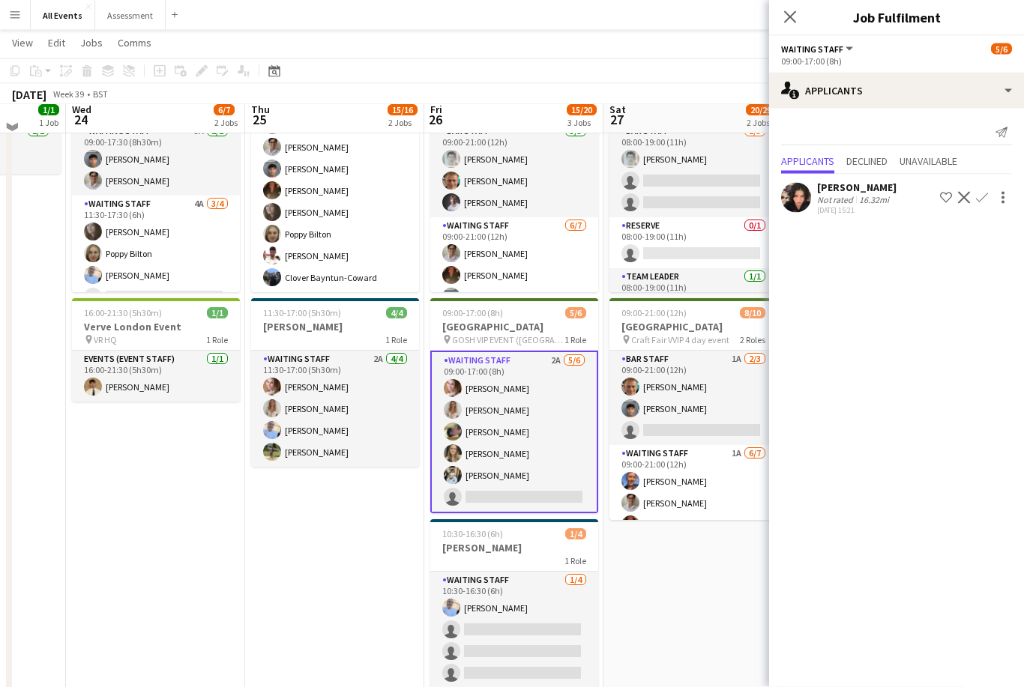
scroll to position [111, 0]
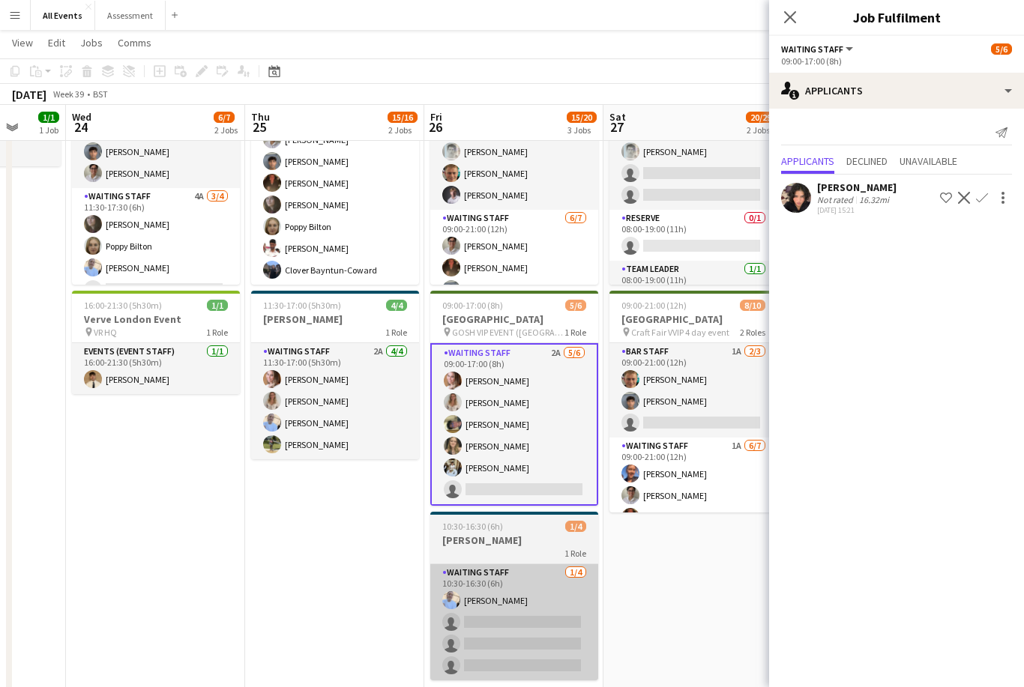
click at [494, 606] on app-card-role "Waiting Staff 1/4 10:30-16:30 (6h) Bethany Cook single-neutral-actions single-n…" at bounding box center [514, 622] width 168 height 116
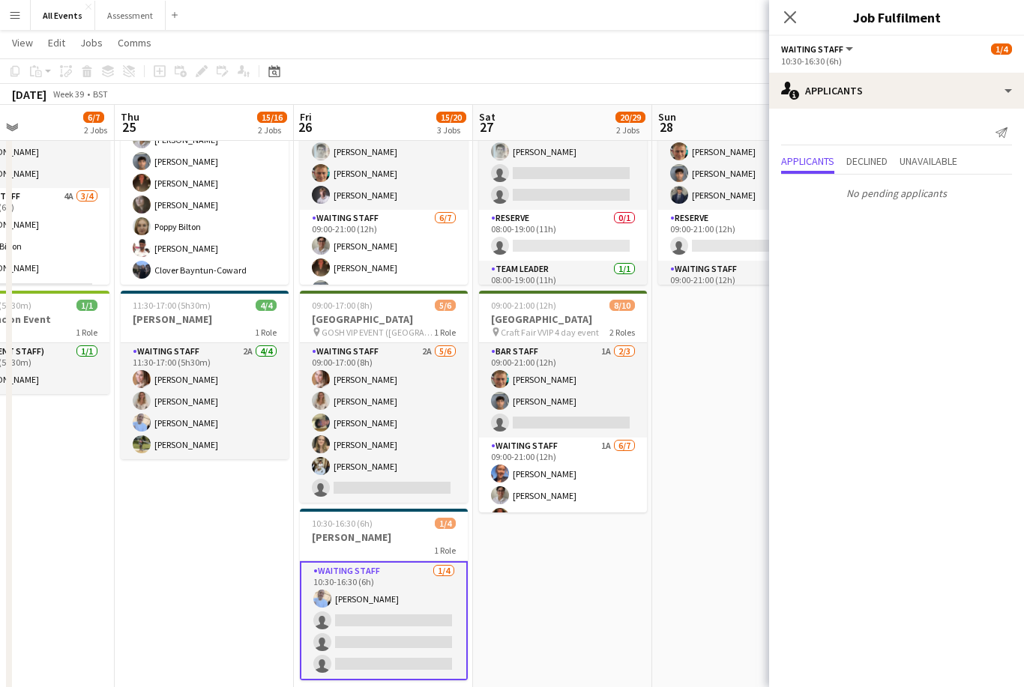
scroll to position [0, 633]
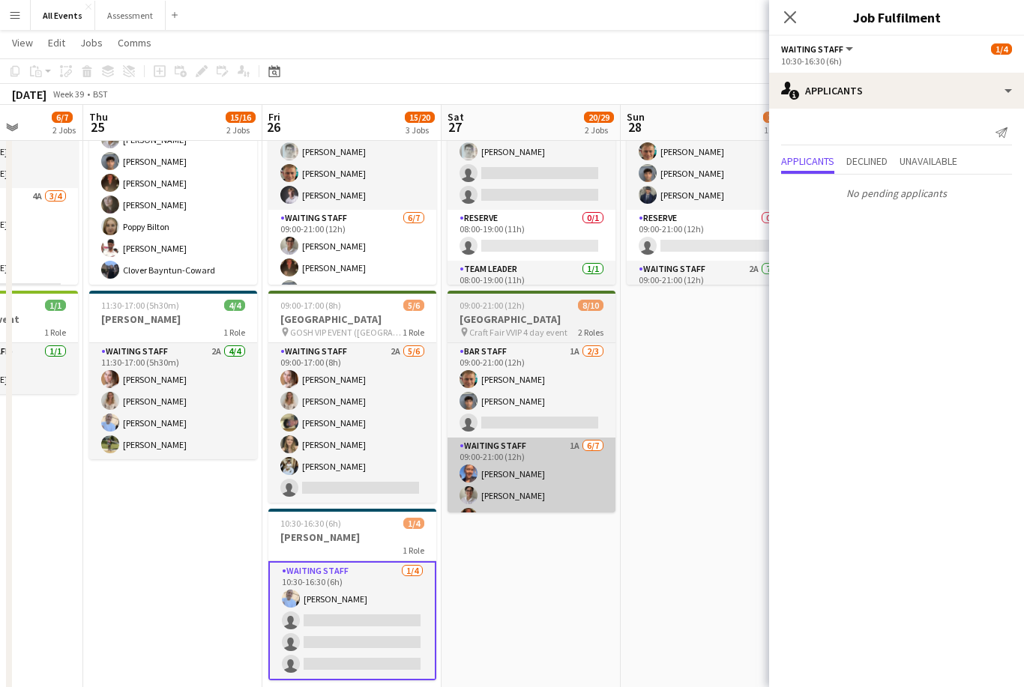
click at [559, 489] on app-card-role "Waiting Staff 1A 6/7 09:00-21:00 (12h) Erin Lambourn Emily Reeve Austin Pyle Al…" at bounding box center [531, 531] width 168 height 186
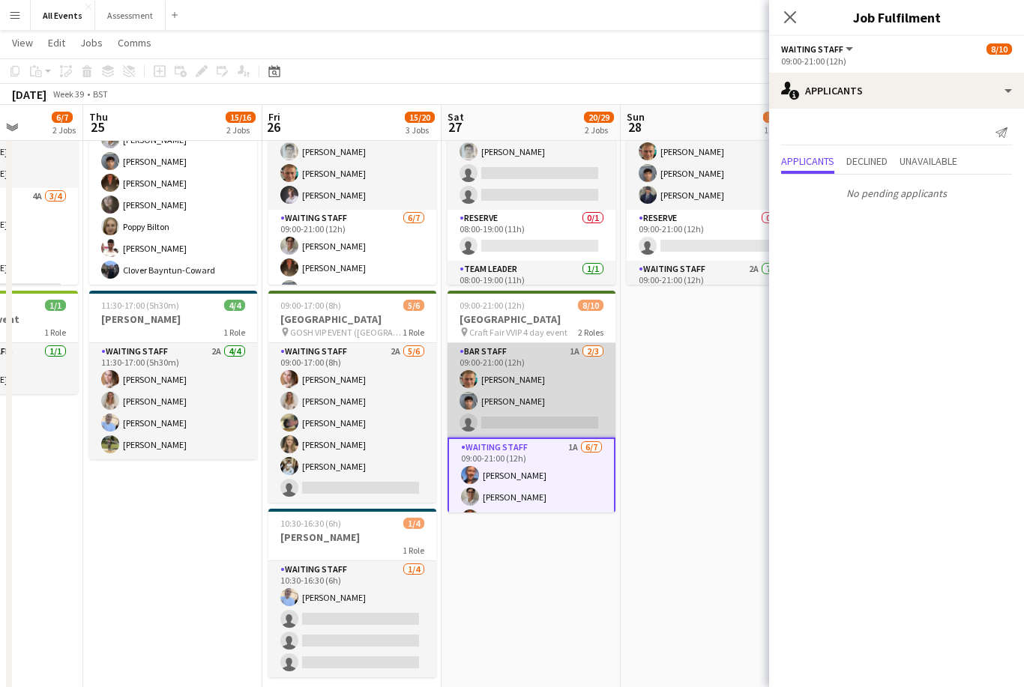
click at [565, 395] on app-card-role "Bar Staff 1A 2/3 09:00-21:00 (12h) George Hayter Arya Firake single-neutral-act…" at bounding box center [531, 390] width 168 height 94
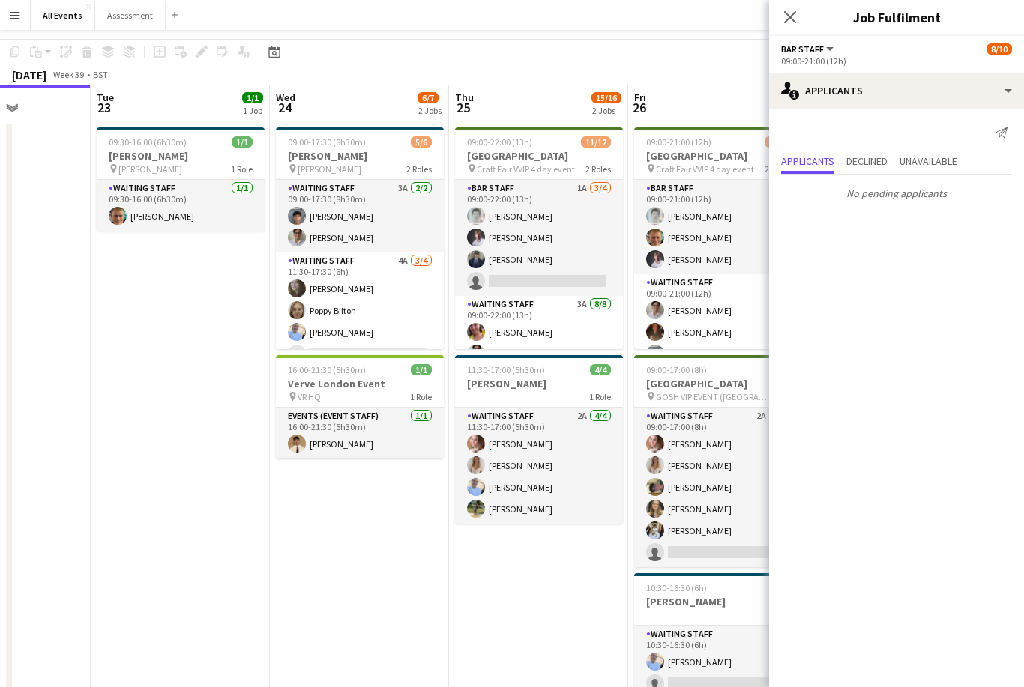
scroll to position [0, 0]
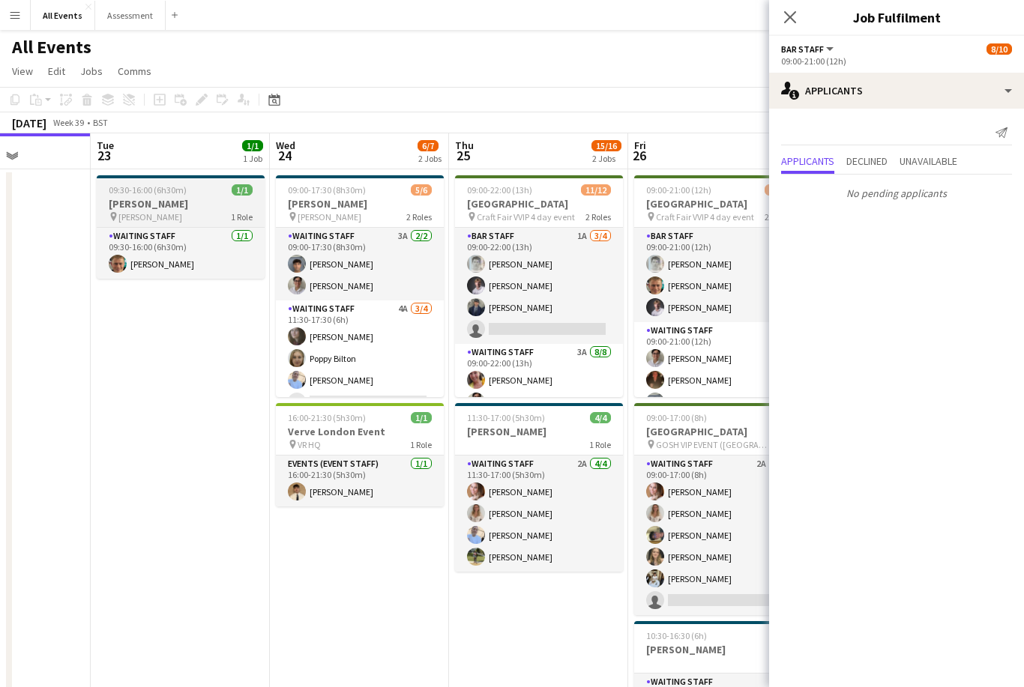
click at [147, 198] on h3 "[PERSON_NAME]" at bounding box center [181, 203] width 168 height 13
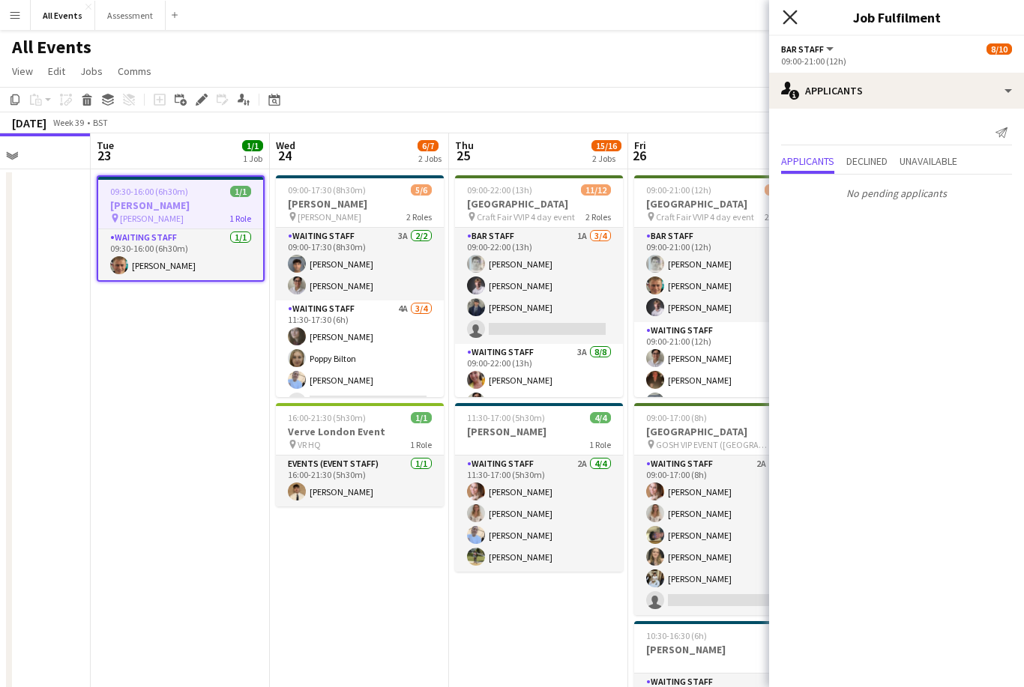
click at [793, 19] on icon at bounding box center [790, 17] width 14 height 14
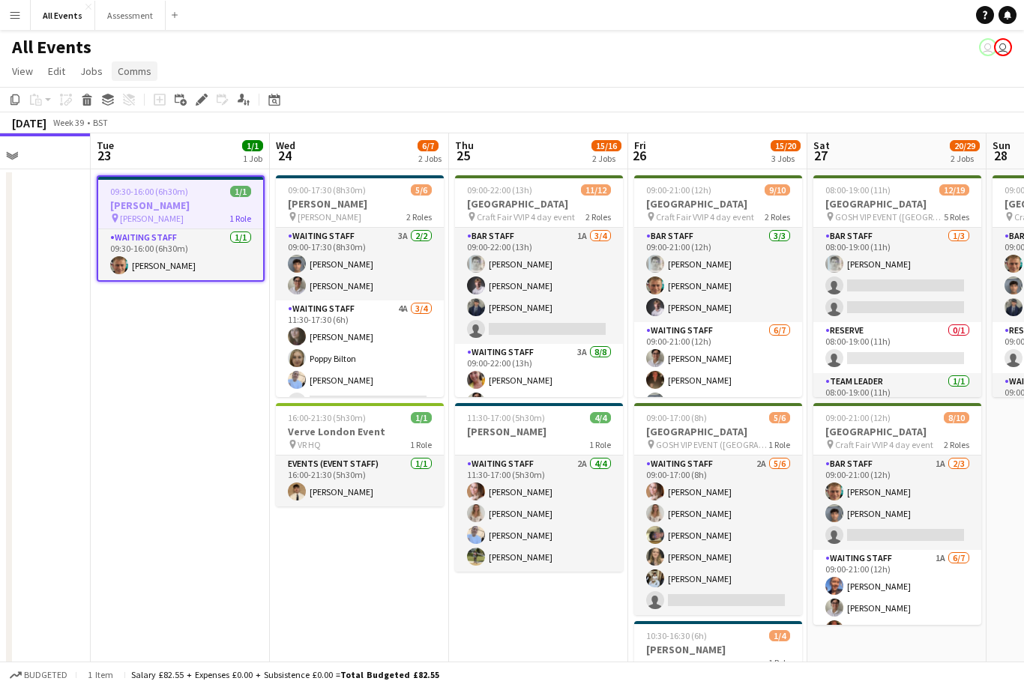
click at [142, 68] on span "Comms" at bounding box center [135, 70] width 34 height 13
click at [192, 140] on link "Create chat" at bounding box center [173, 134] width 124 height 31
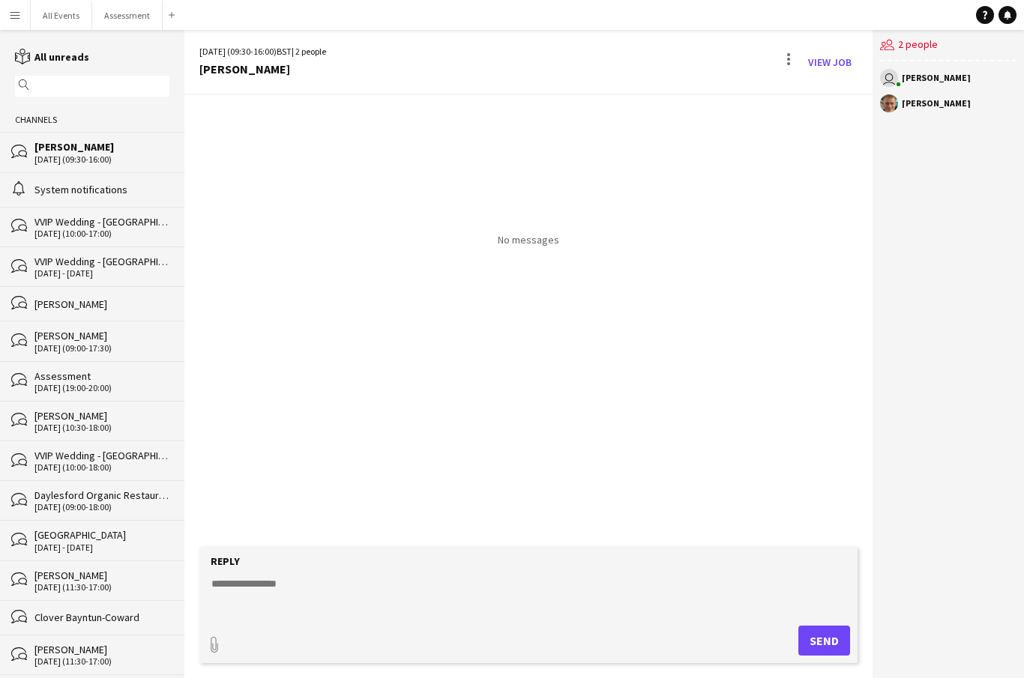
click at [649, 615] on textarea at bounding box center [532, 595] width 644 height 39
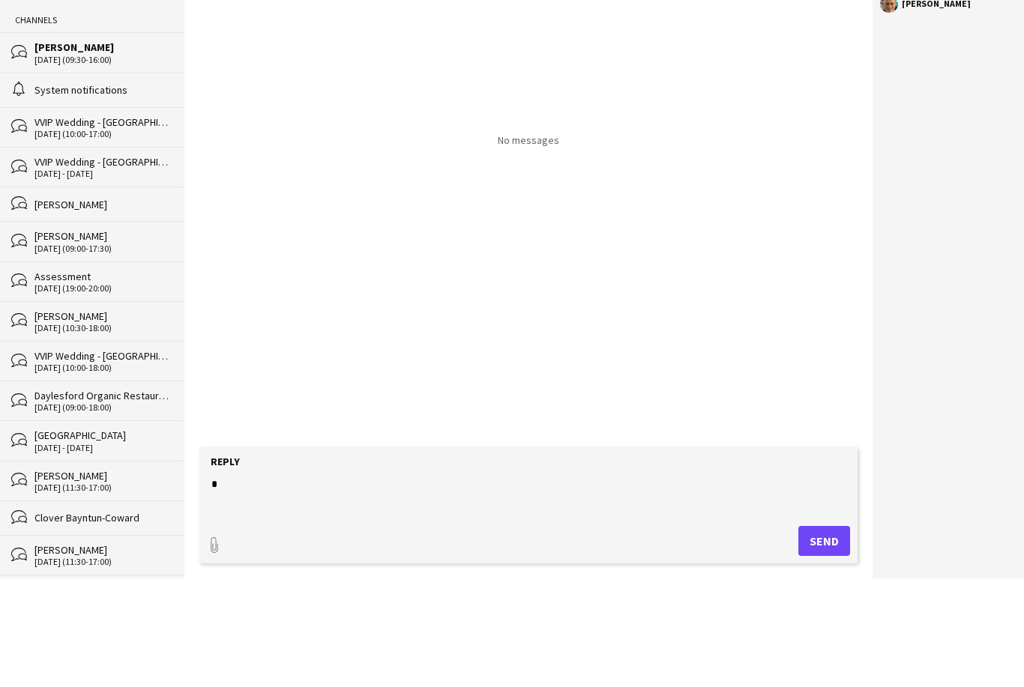
scroll to position [48, 0]
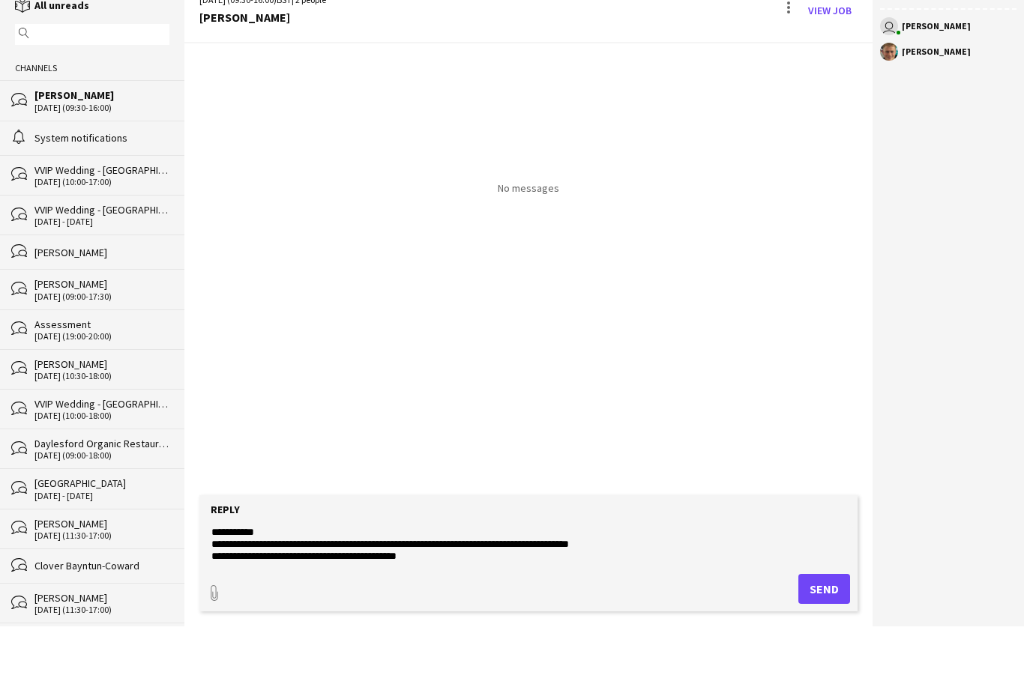
type textarea "**********"
click at [828, 626] on button "Send" at bounding box center [824, 641] width 52 height 30
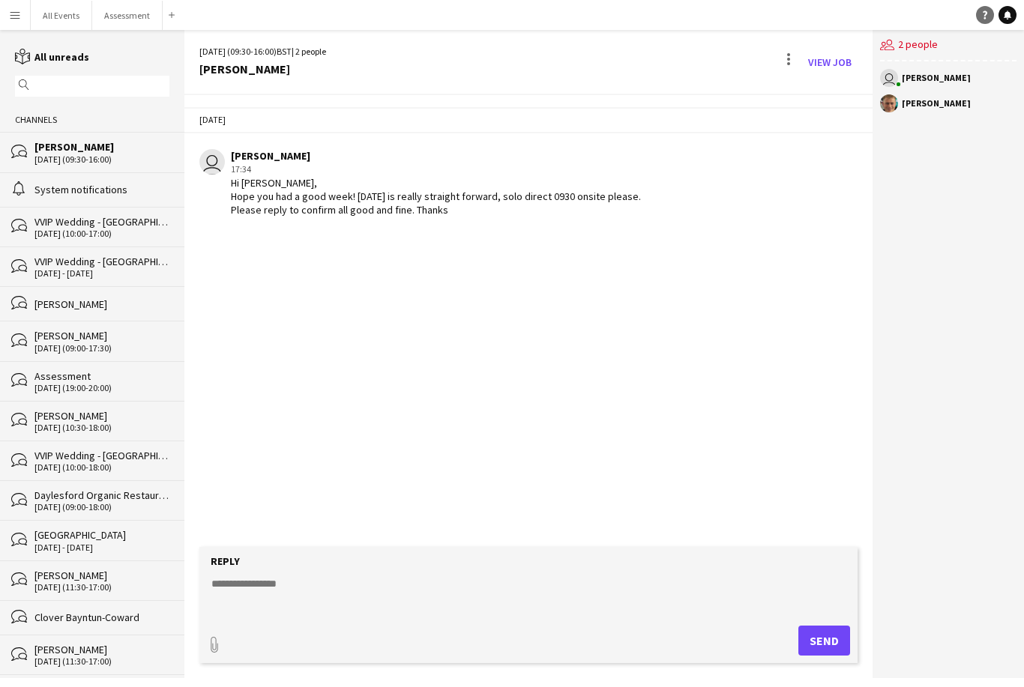
click at [989, 22] on link "Help" at bounding box center [985, 15] width 18 height 18
click at [226, 596] on textarea at bounding box center [532, 595] width 644 height 39
type textarea "*********"
click at [834, 653] on button "Send" at bounding box center [824, 641] width 52 height 30
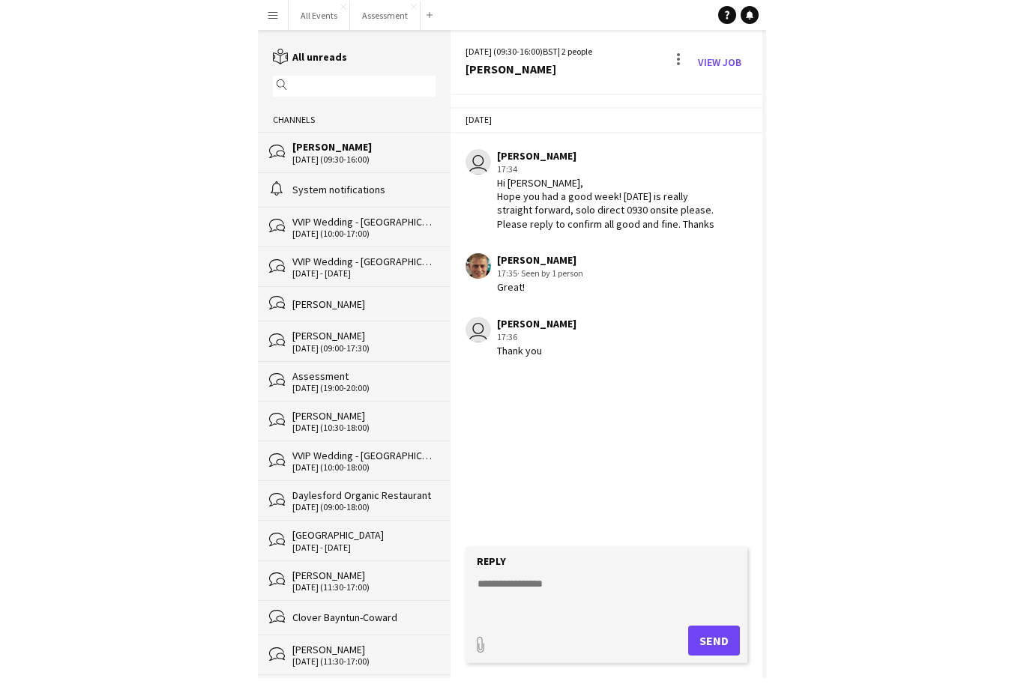
scroll to position [44, 0]
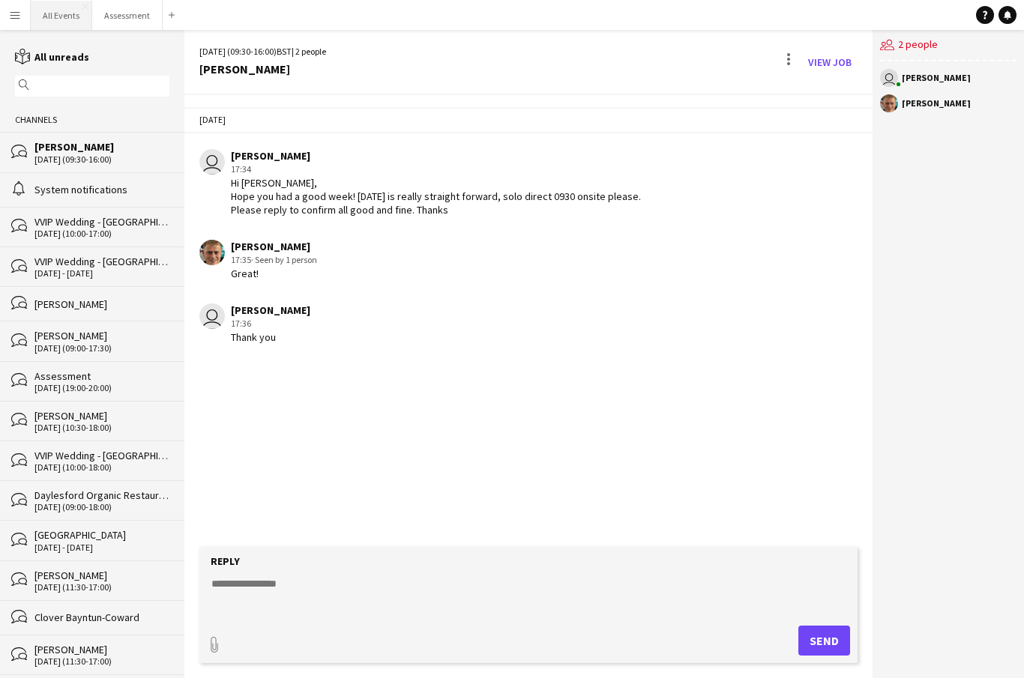
click at [67, 7] on button "All Events Close" at bounding box center [61, 15] width 61 height 29
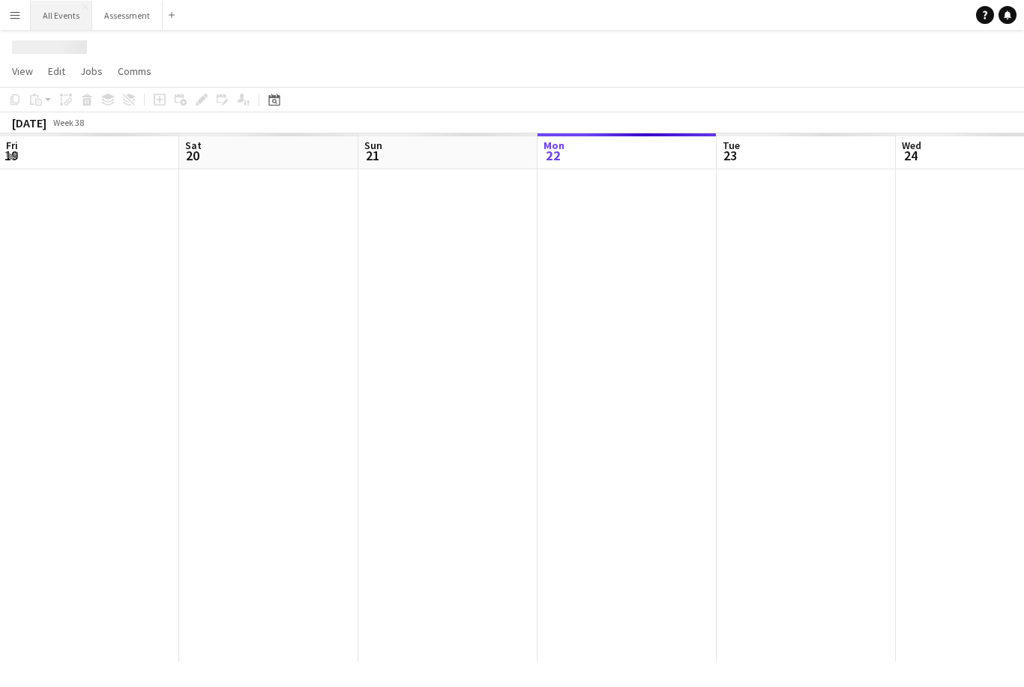
scroll to position [0, 358]
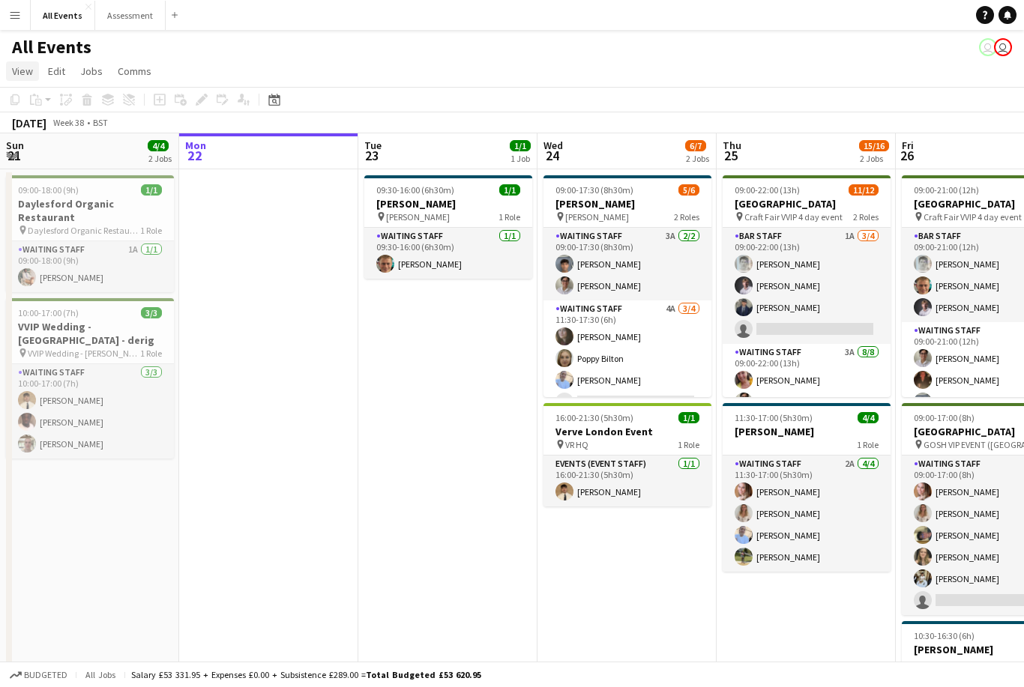
click at [21, 68] on span "View" at bounding box center [22, 70] width 21 height 13
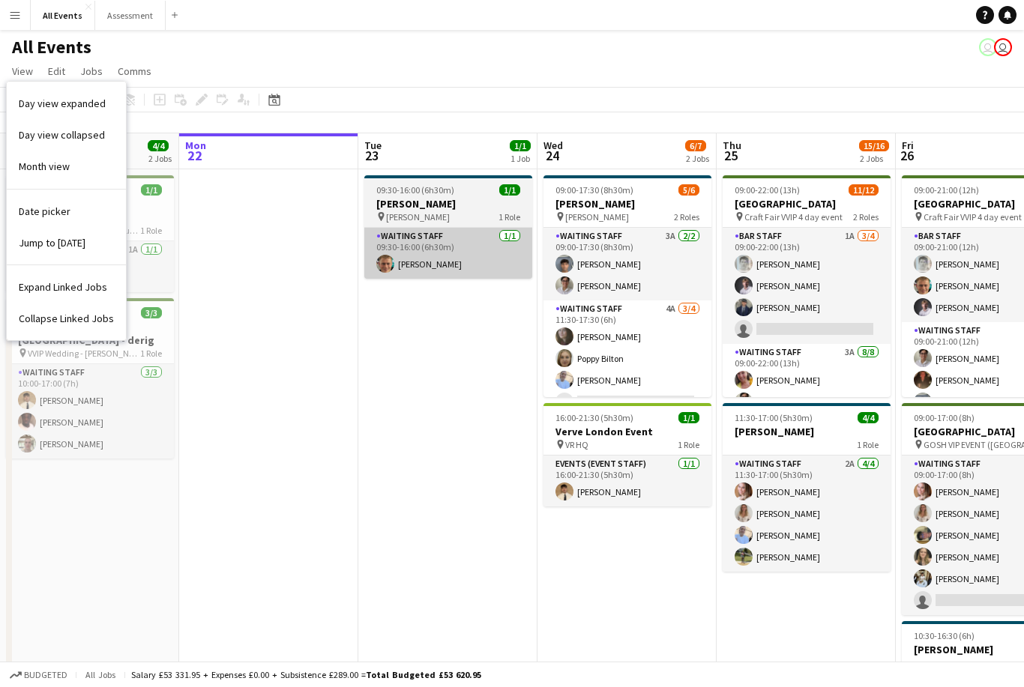
click at [415, 268] on app-card-role "Waiting Staff [DATE] 09:30-16:00 (6h30m) [PERSON_NAME]" at bounding box center [448, 253] width 168 height 51
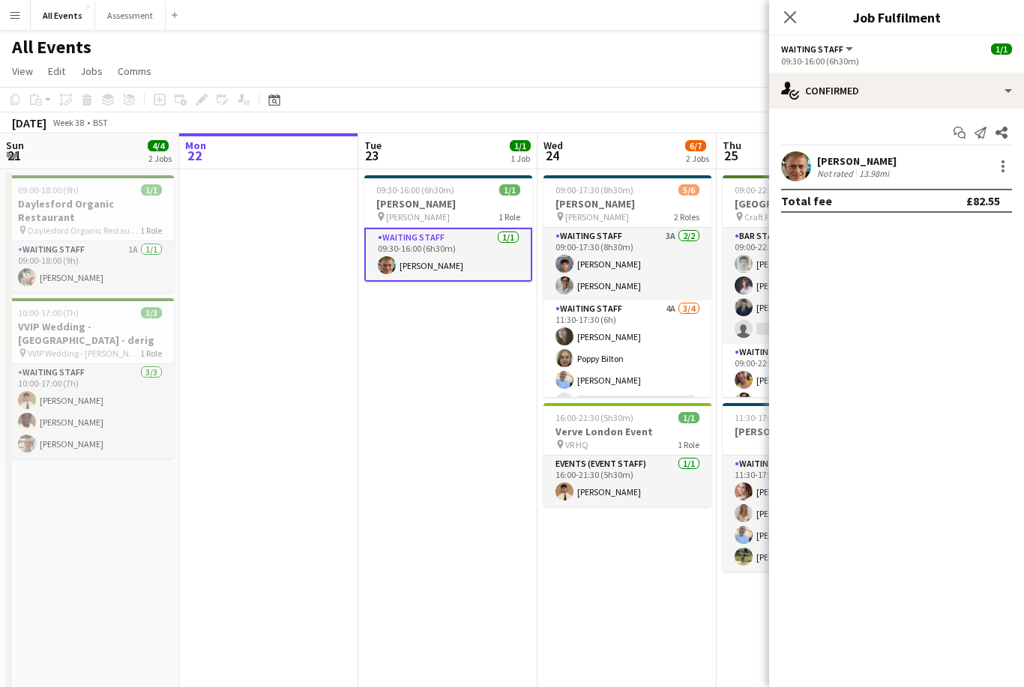
click at [887, 217] on div "Start chat Send notification Share George Hayter Not rated 13.98mi Total fee £8…" at bounding box center [896, 167] width 255 height 116
click at [867, 211] on div "Total fee £82.55" at bounding box center [896, 201] width 231 height 24
click at [839, 211] on div "Total fee £82.55" at bounding box center [896, 201] width 231 height 24
click at [798, 216] on div "Start chat Send notification Share George Hayter Not rated 13.98mi Total fee £8…" at bounding box center [896, 167] width 255 height 116
click at [846, 209] on div "Total fee £82.55" at bounding box center [896, 201] width 231 height 24
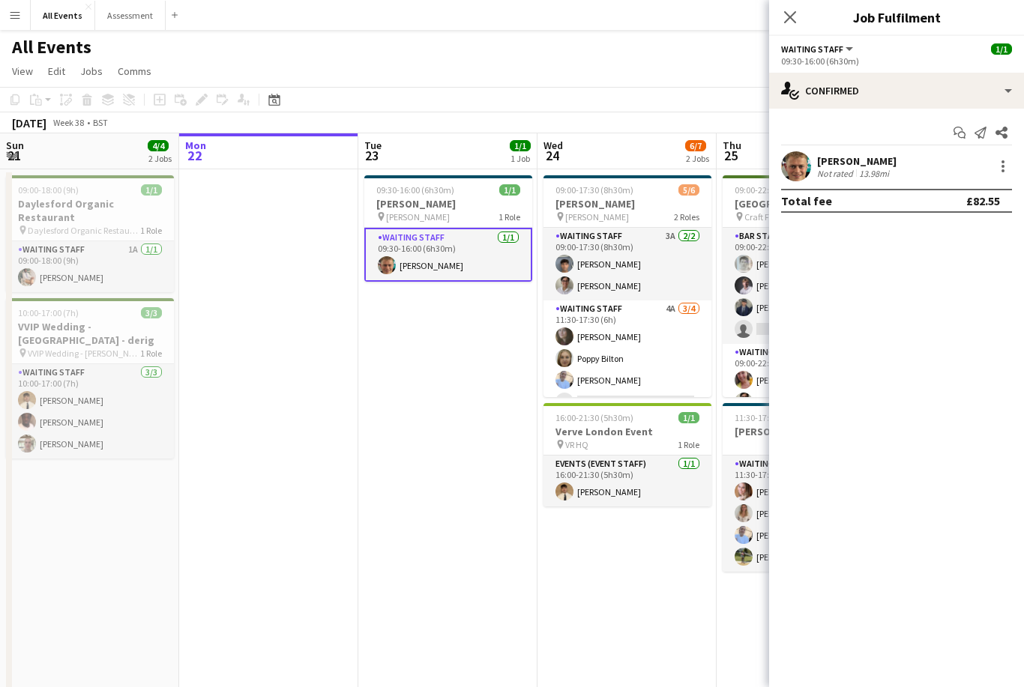
click at [807, 210] on div "Total fee £82.55" at bounding box center [896, 201] width 231 height 24
click at [853, 202] on div "Total fee £82.55" at bounding box center [896, 201] width 231 height 24
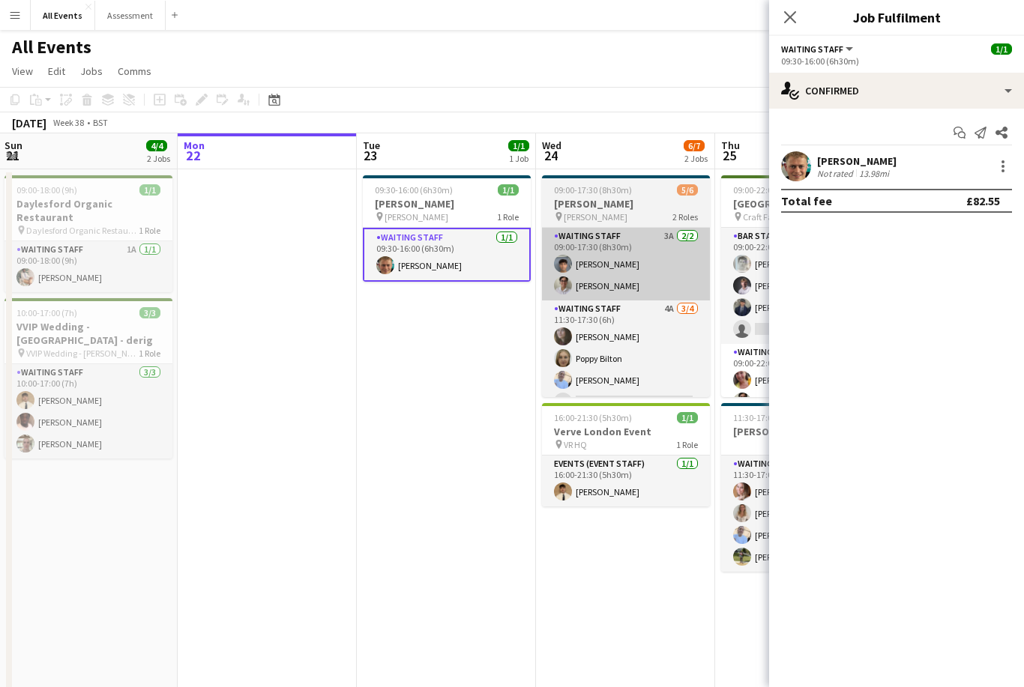
click at [605, 277] on app-card-role "Waiting Staff 3A [DATE] 09:00-17:30 (8h30m) [PERSON_NAME] [PERSON_NAME]" at bounding box center [626, 264] width 168 height 73
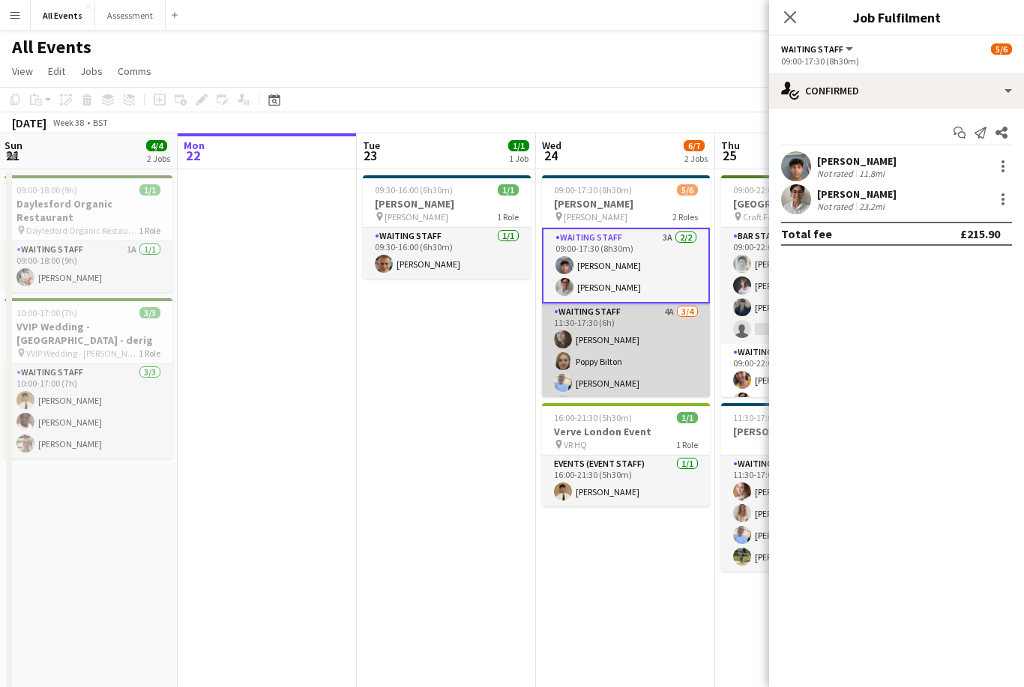
click at [599, 340] on app-card-role "Waiting Staff 4A [DATE] 11:30-17:30 (6h) [PERSON_NAME] Poppy Bilton [PERSON_NAM…" at bounding box center [626, 362] width 168 height 116
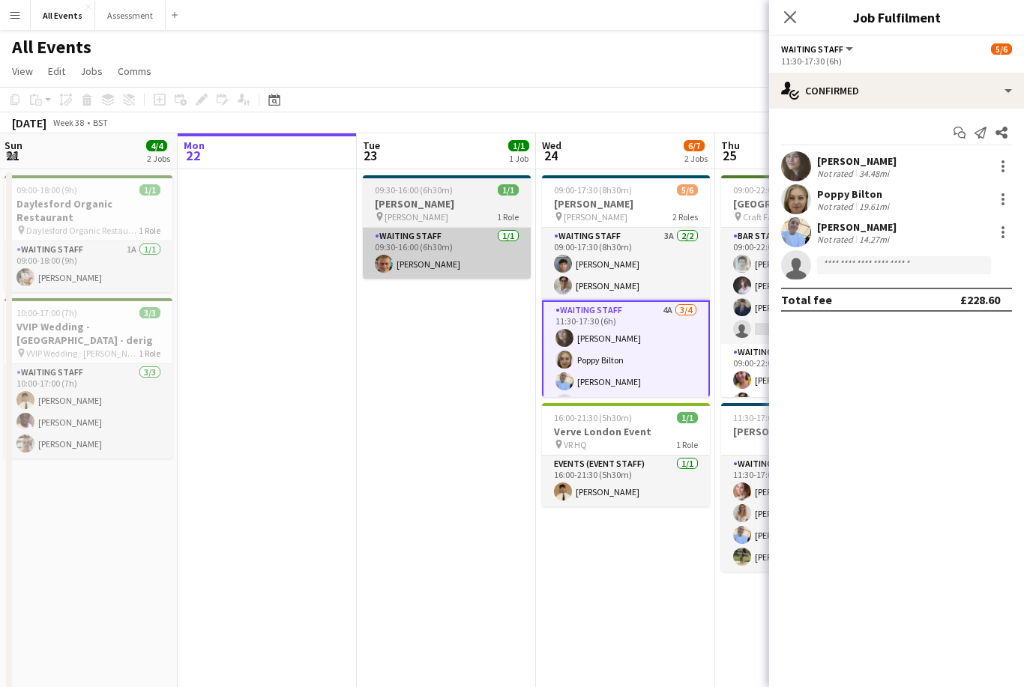
click at [464, 269] on app-card-role "Waiting Staff [DATE] 09:30-16:00 (6h30m) [PERSON_NAME]" at bounding box center [447, 253] width 168 height 51
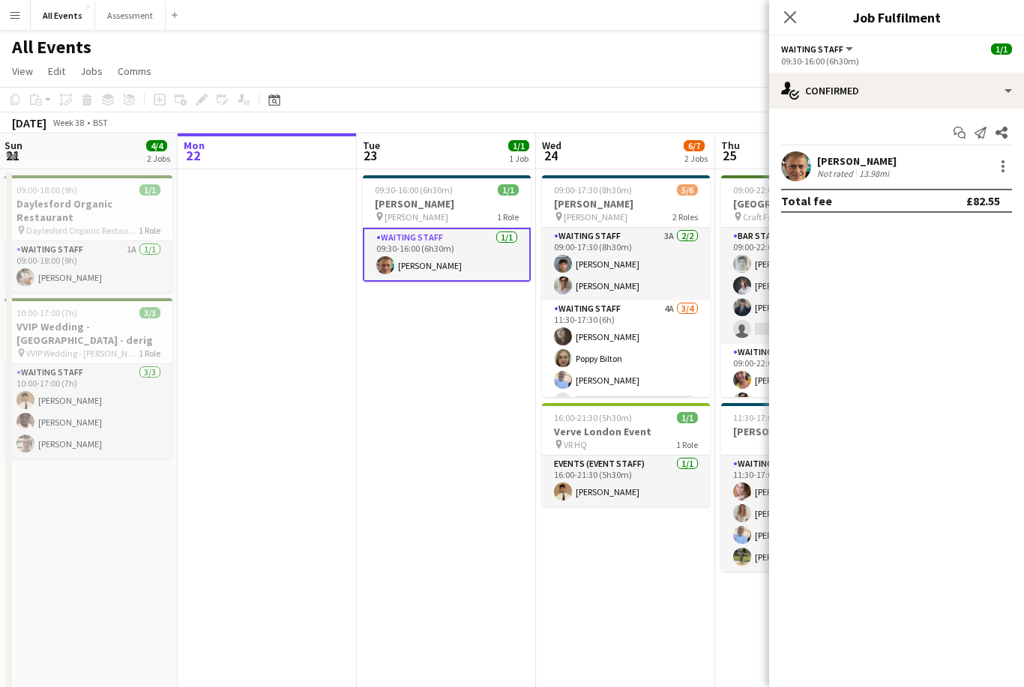
click at [838, 212] on div "Total fee £82.55" at bounding box center [896, 201] width 231 height 24
click at [804, 216] on div "Start chat Send notification Share George Hayter Not rated 13.98mi Total fee £8…" at bounding box center [896, 167] width 255 height 116
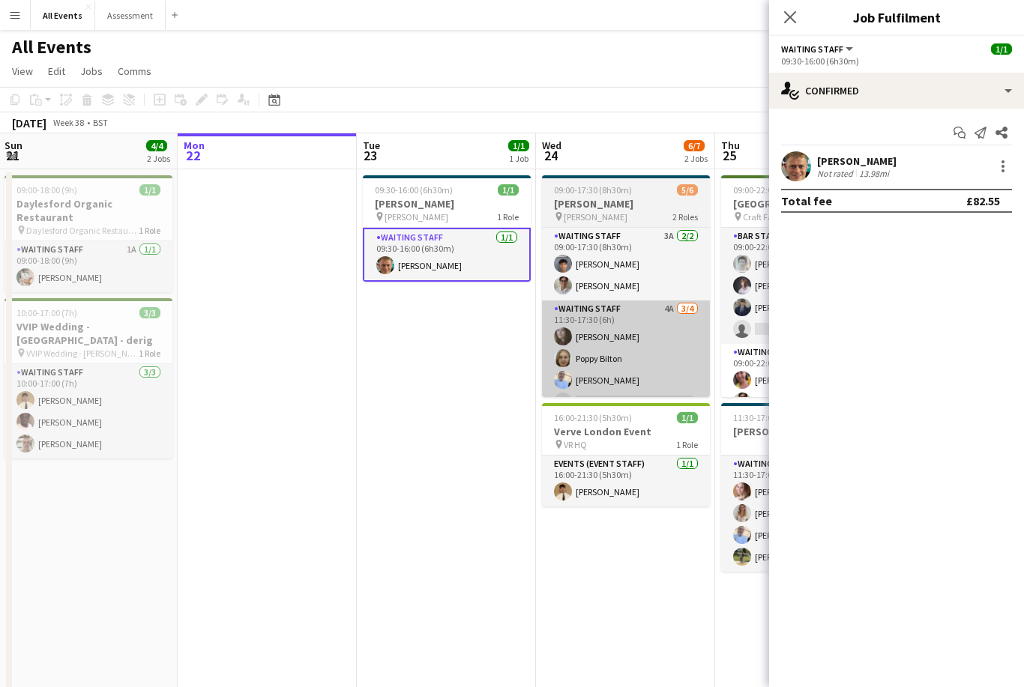
click at [620, 316] on app-card-role "Waiting Staff 4A [DATE] 11:30-17:30 (6h) [PERSON_NAME] Poppy Bilton [PERSON_NAM…" at bounding box center [626, 359] width 168 height 116
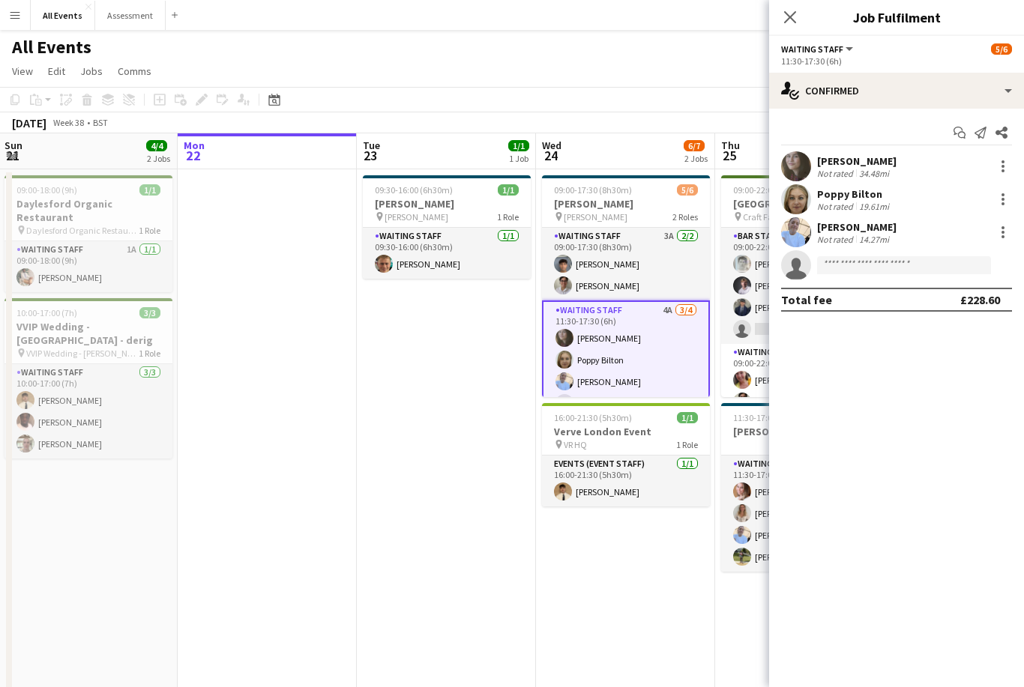
click at [865, 209] on div "19.61mi" at bounding box center [874, 206] width 36 height 11
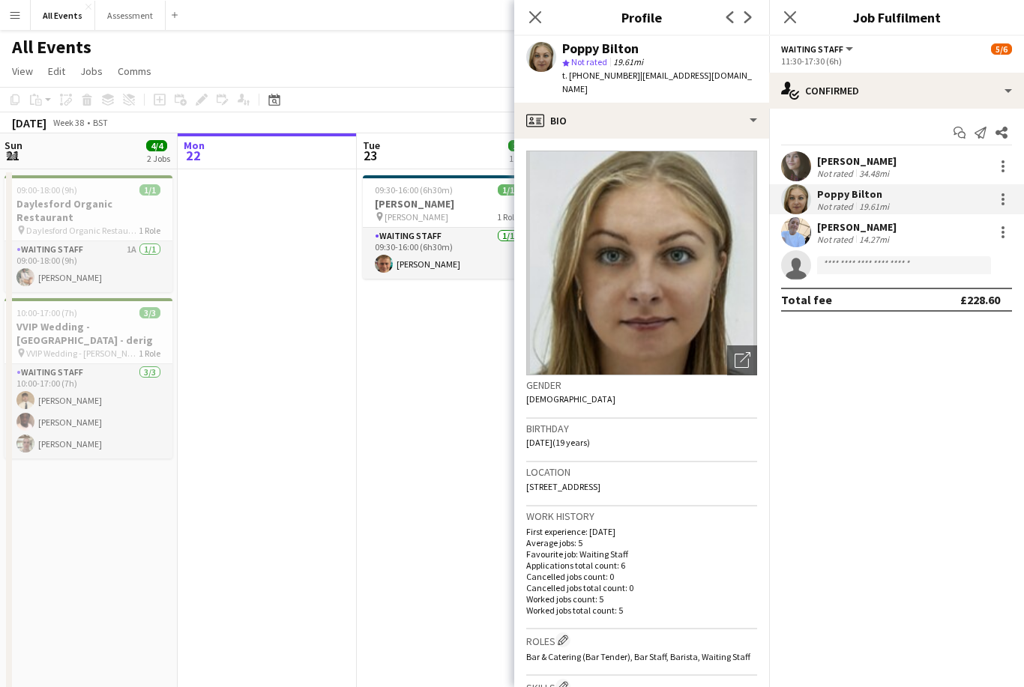
click at [700, 154] on img at bounding box center [641, 263] width 231 height 225
click at [748, 155] on img at bounding box center [641, 263] width 231 height 225
click at [748, 151] on img at bounding box center [641, 263] width 231 height 225
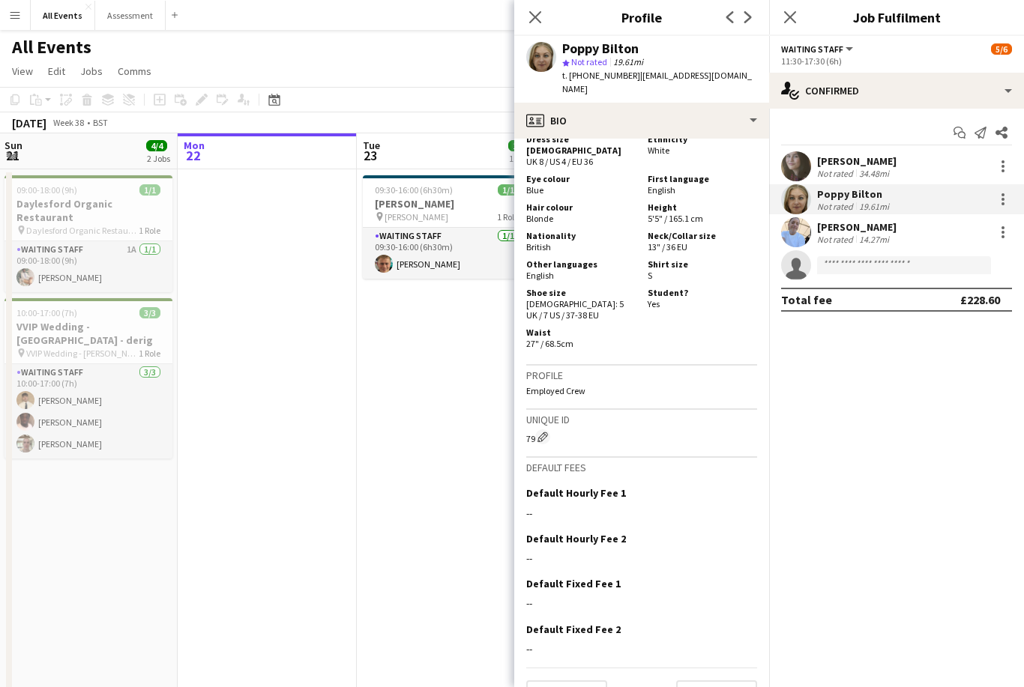
scroll to position [834, 0]
click at [734, 687] on html "Menu Boards Boards Boards All jobs Status Workforce Workforce My Workforce Recr…" at bounding box center [512, 424] width 1024 height 848
click at [735, 687] on html "Menu Boards Boards Boards All jobs Status Workforce Workforce My Workforce Recr…" at bounding box center [512, 424] width 1024 height 848
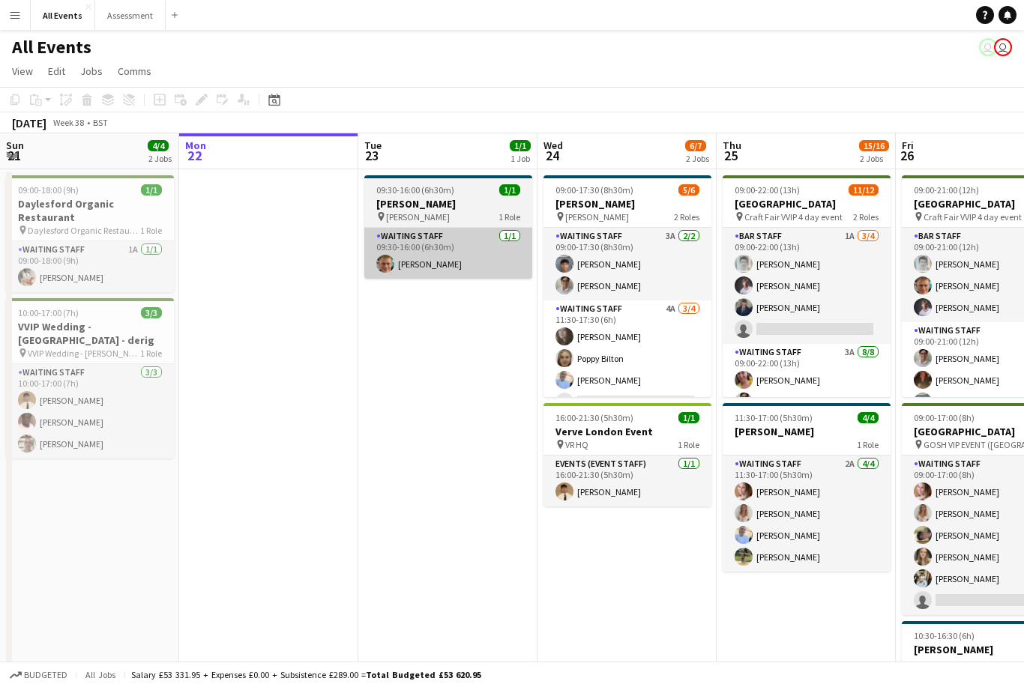
click at [473, 265] on app-card-role "Waiting Staff [DATE] 09:30-16:00 (6h30m) [PERSON_NAME]" at bounding box center [448, 253] width 168 height 51
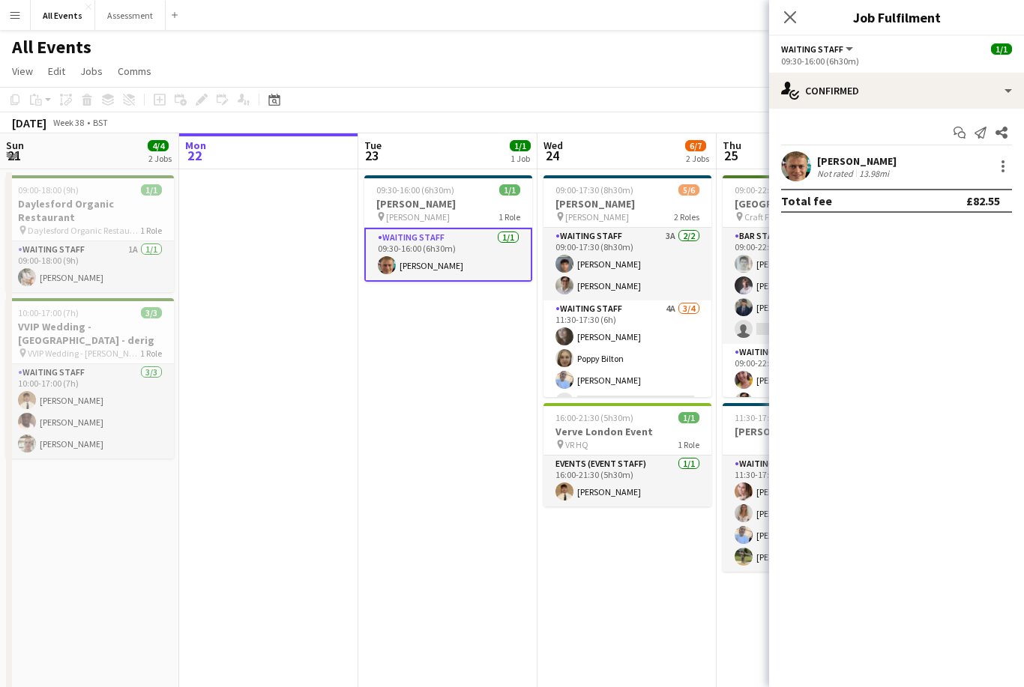
click at [869, 163] on div "[PERSON_NAME]" at bounding box center [856, 160] width 79 height 13
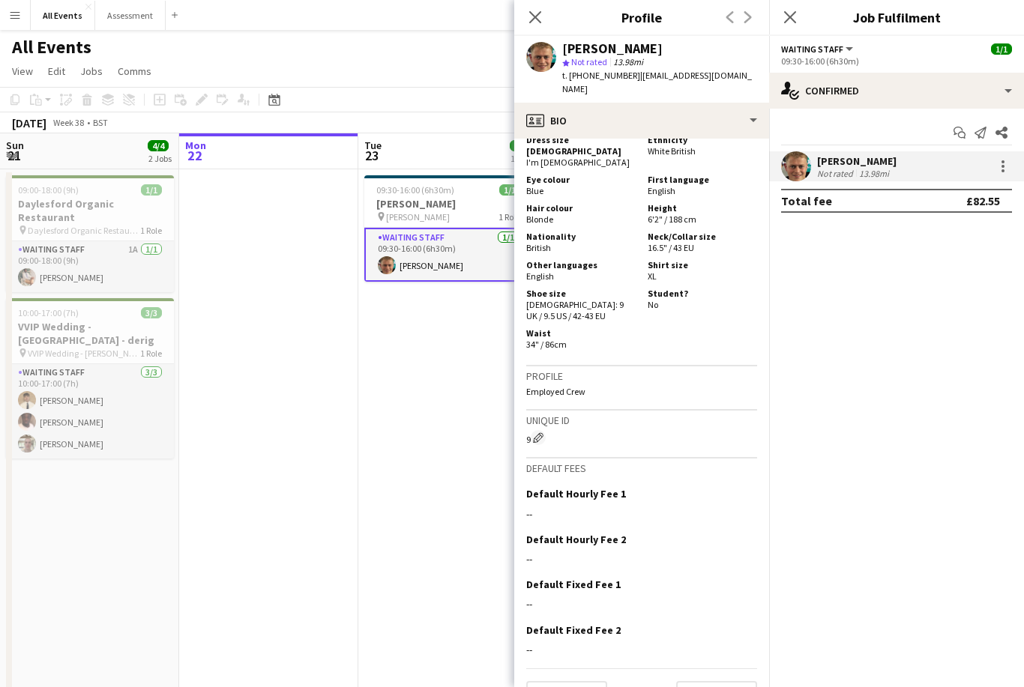
scroll to position [785, 0]
click at [729, 682] on button "Next" at bounding box center [716, 697] width 81 height 30
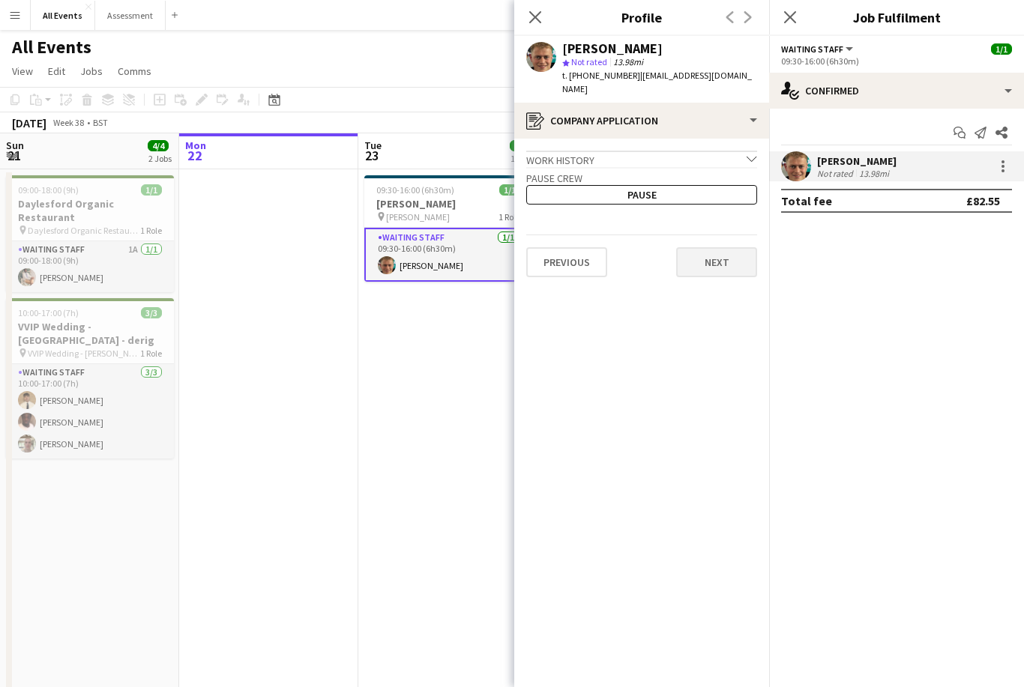
click at [725, 255] on button "Next" at bounding box center [716, 262] width 81 height 30
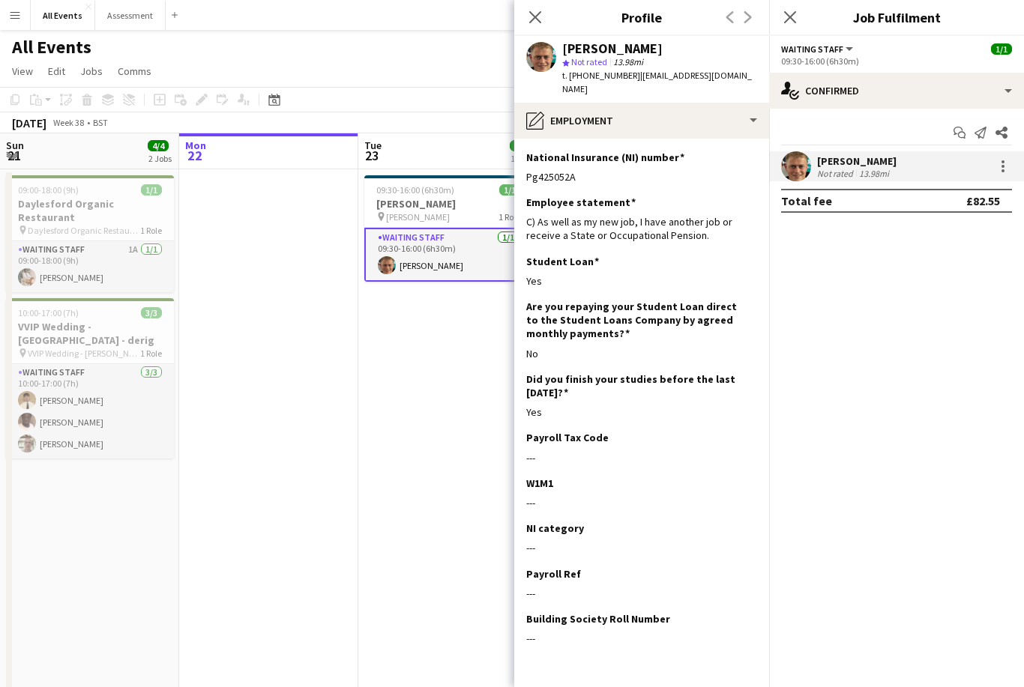
scroll to position [0, 0]
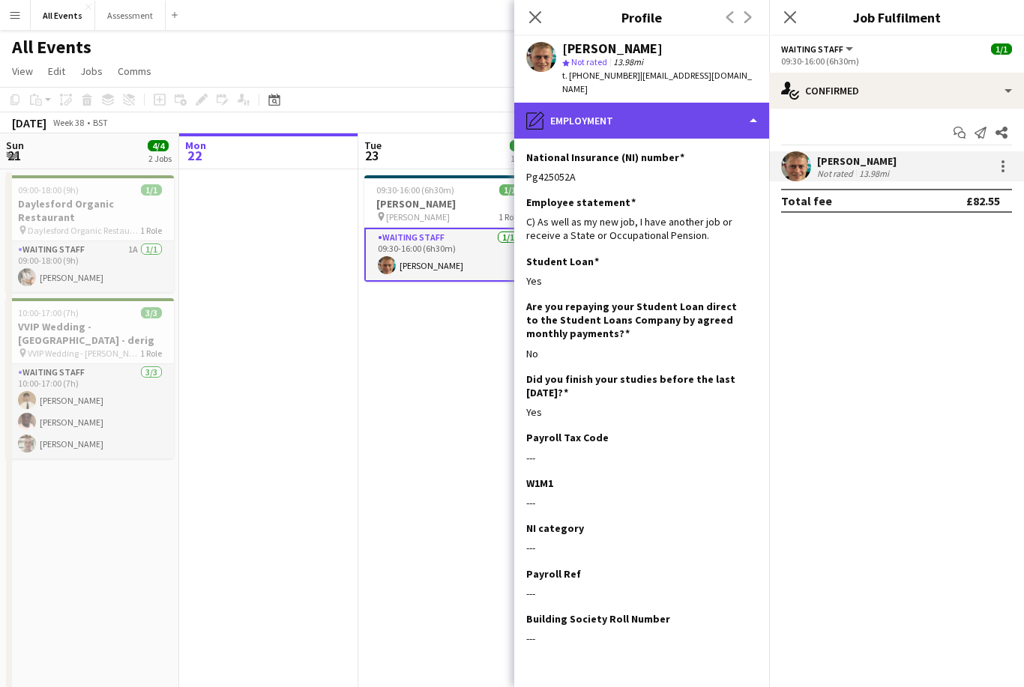
click at [750, 103] on div "pencil4 Employment" at bounding box center [641, 121] width 255 height 36
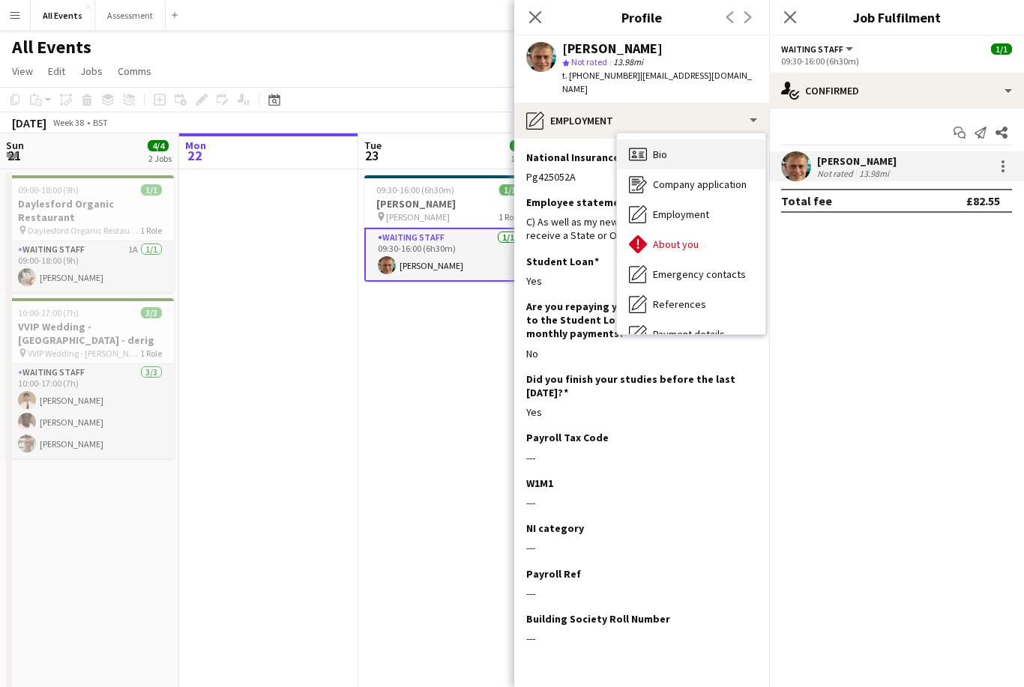
click at [727, 145] on div "Bio Bio" at bounding box center [691, 154] width 148 height 30
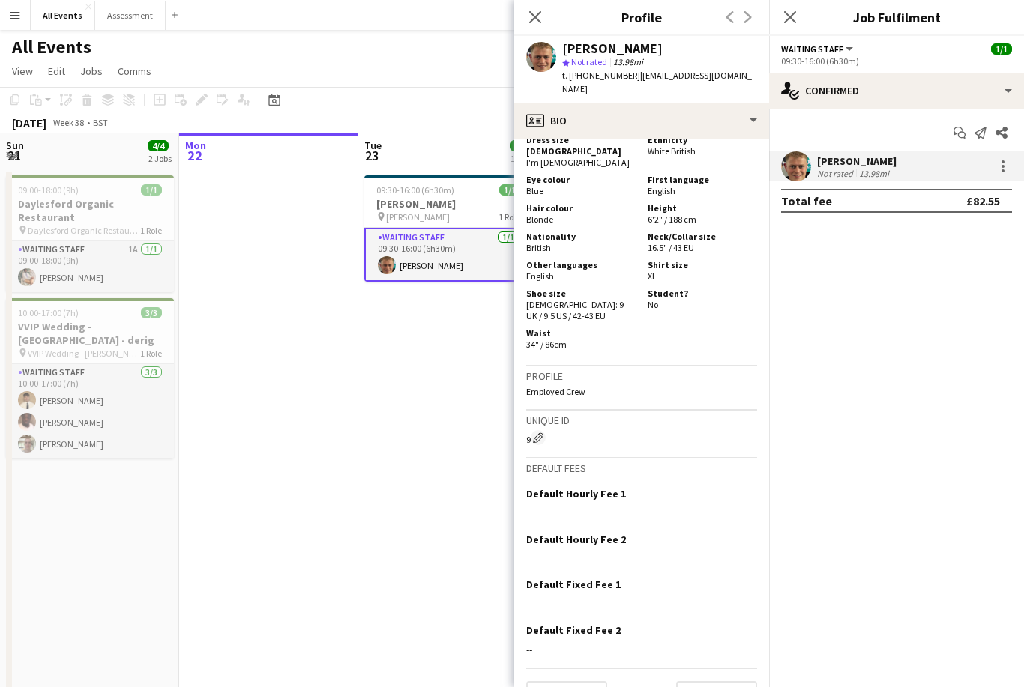
scroll to position [785, 0]
click at [731, 682] on button "Next" at bounding box center [716, 697] width 81 height 30
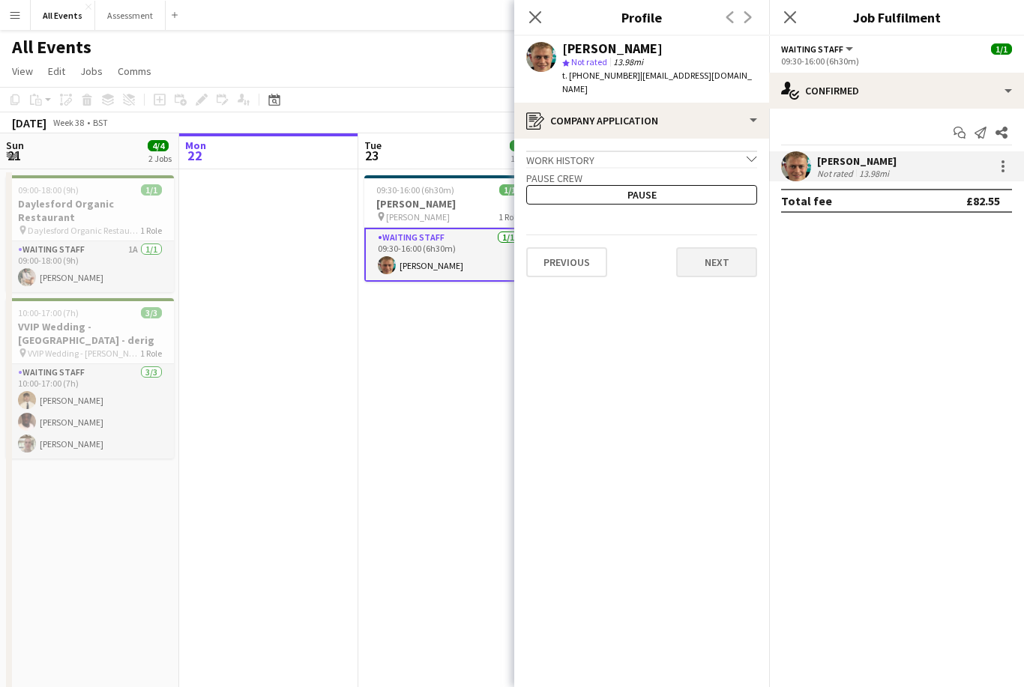
click at [725, 261] on button "Next" at bounding box center [716, 262] width 81 height 30
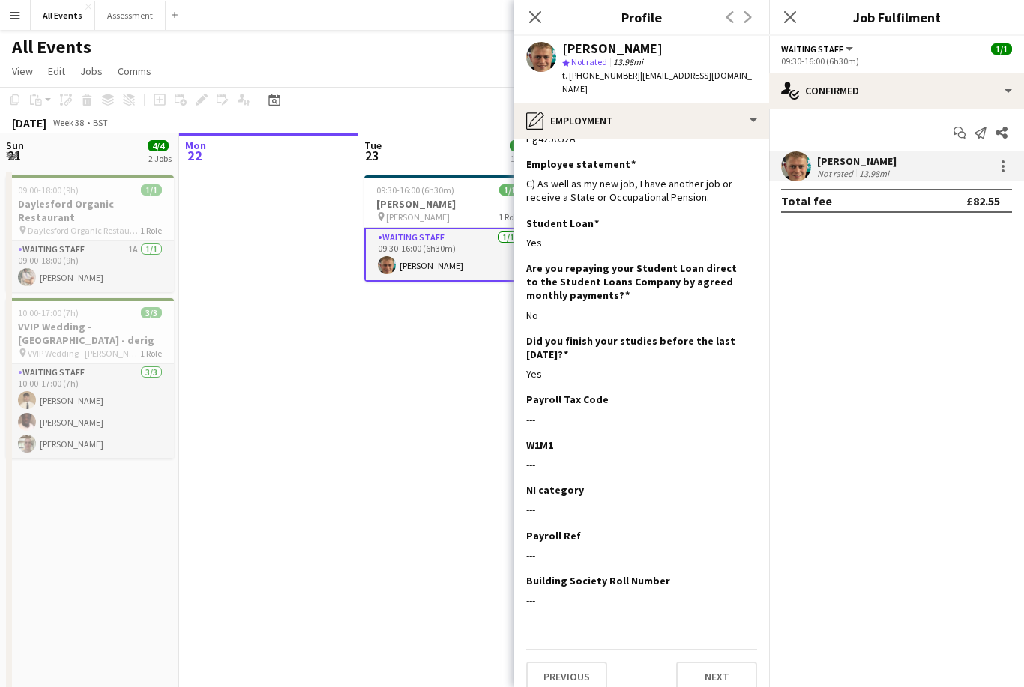
scroll to position [37, 0]
click at [734, 663] on button "Next" at bounding box center [716, 678] width 81 height 30
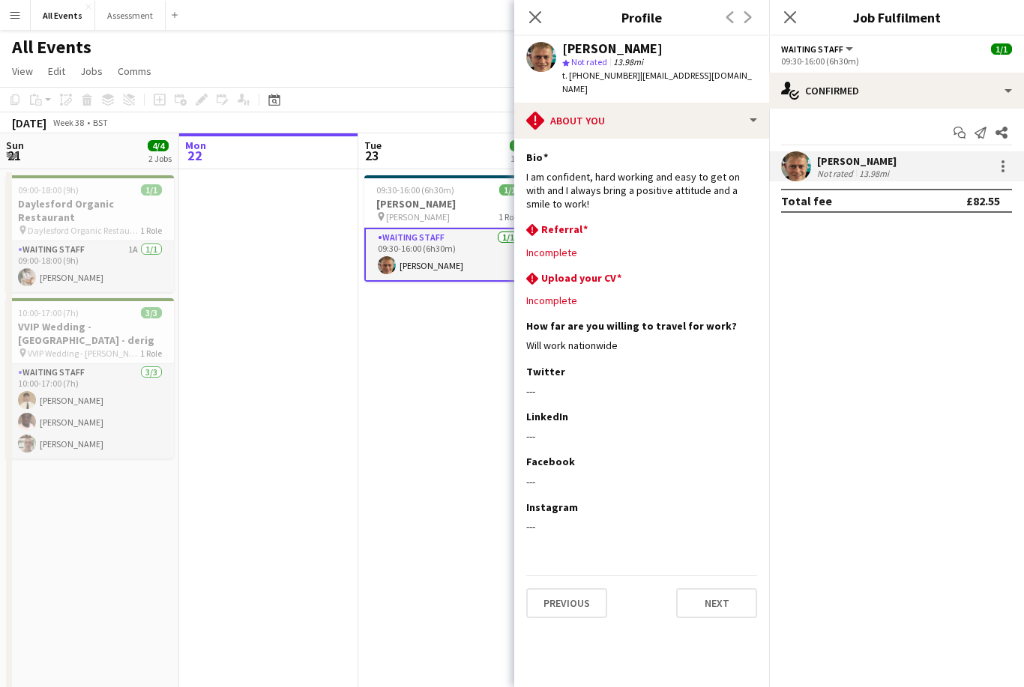
click at [16, 23] on button "Menu" at bounding box center [15, 15] width 30 height 30
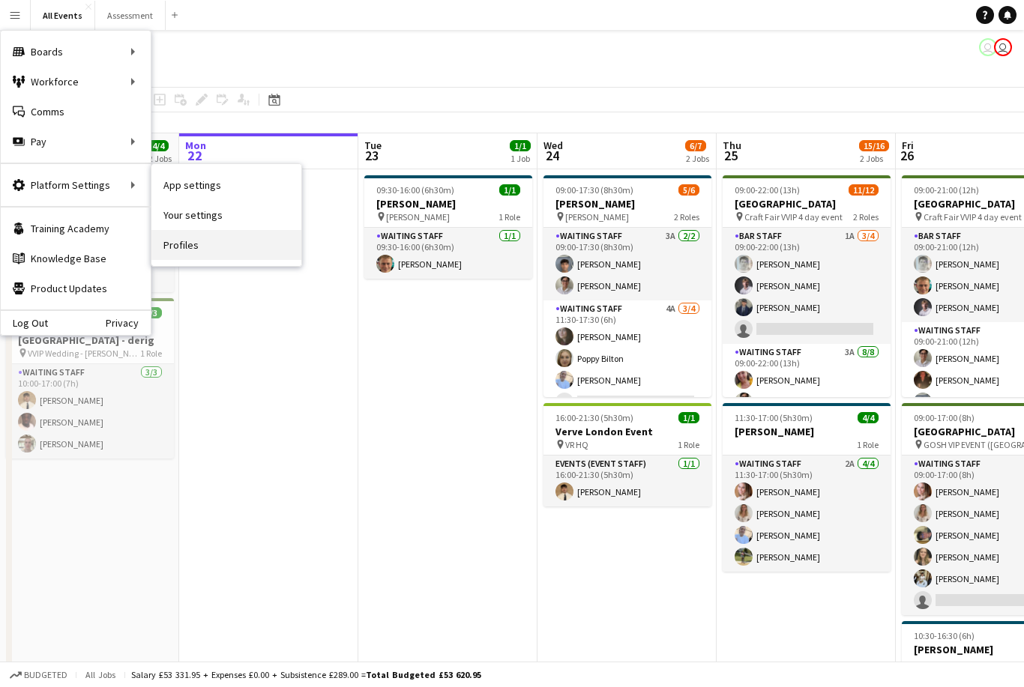
click at [199, 253] on link "Profiles" at bounding box center [226, 245] width 150 height 30
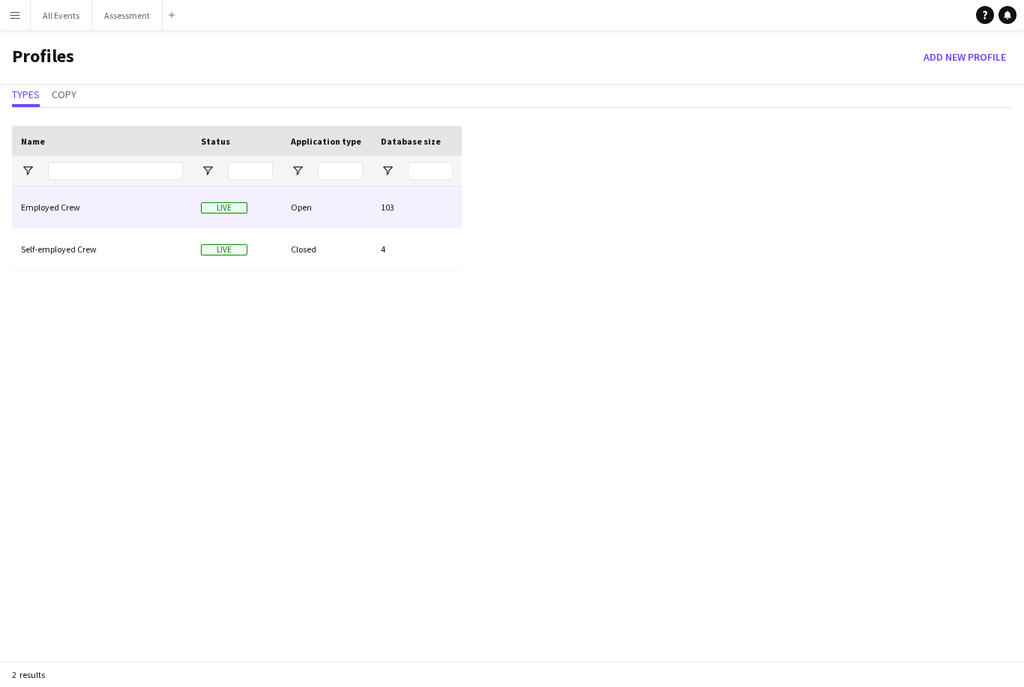
click at [78, 210] on div "Employed Crew" at bounding box center [102, 207] width 180 height 41
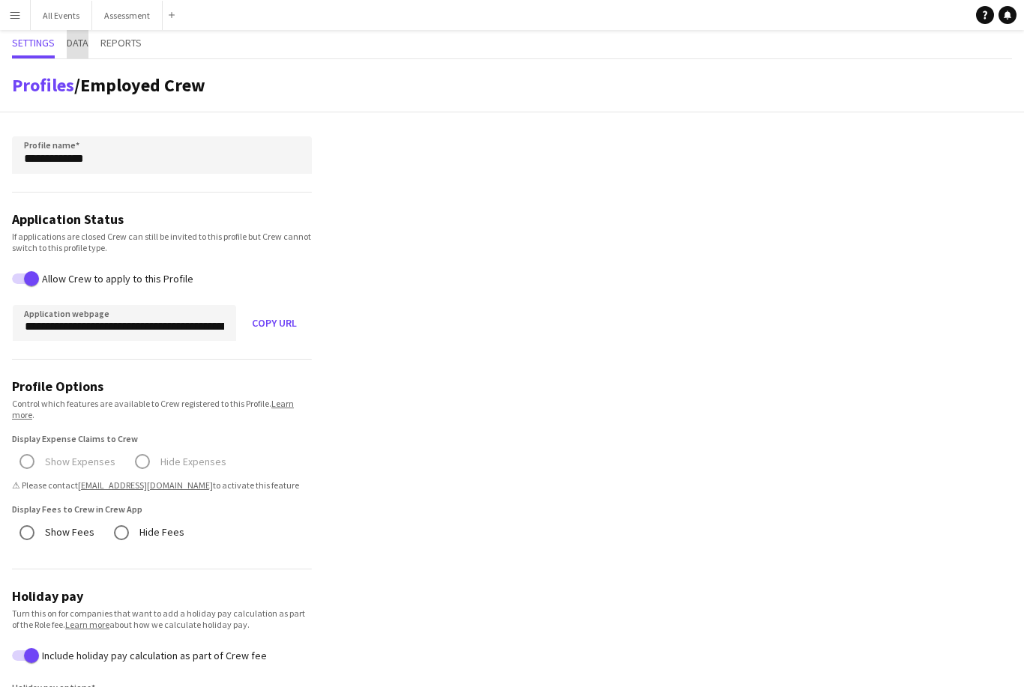
click at [80, 55] on span "Data" at bounding box center [78, 44] width 22 height 28
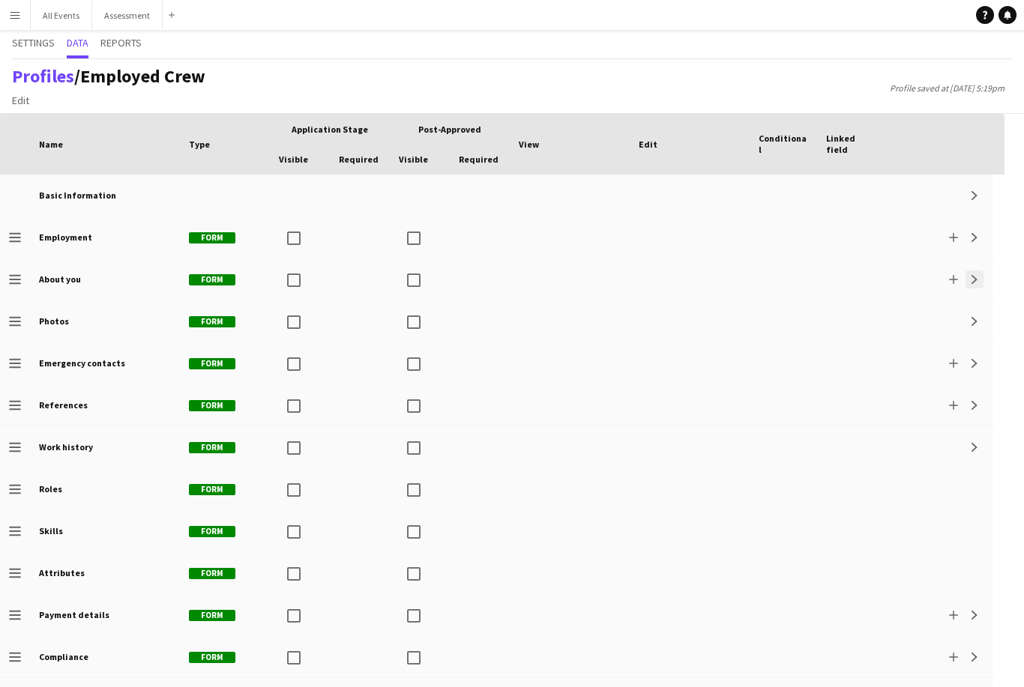
click at [977, 278] on app-icon "Expand" at bounding box center [974, 279] width 9 height 9
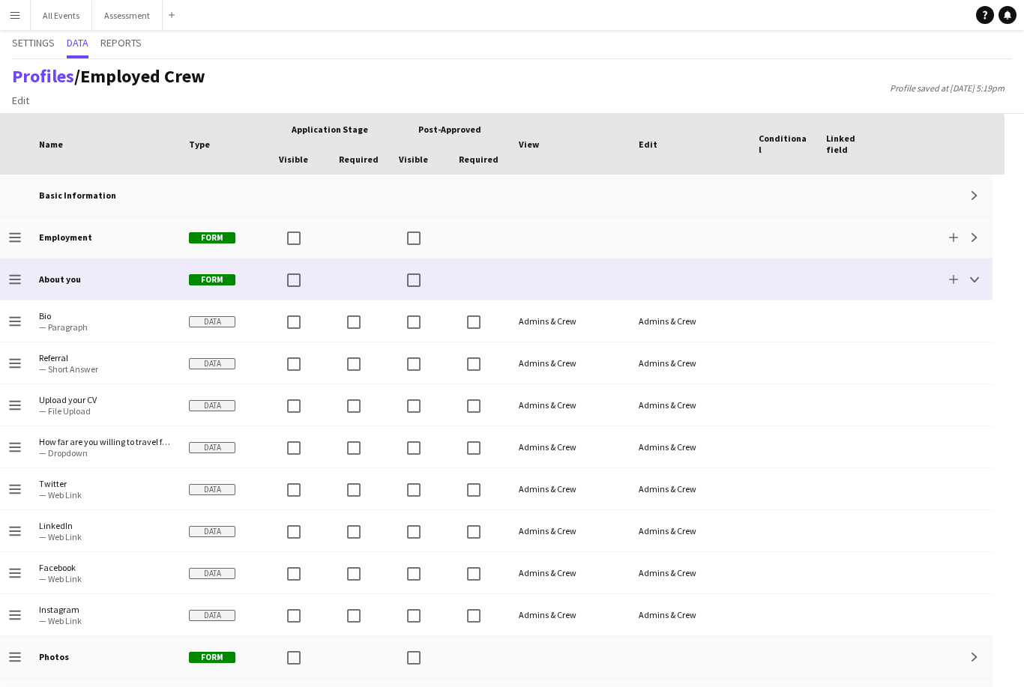
click at [50, 367] on span "— Short Answer" at bounding box center [105, 369] width 132 height 11
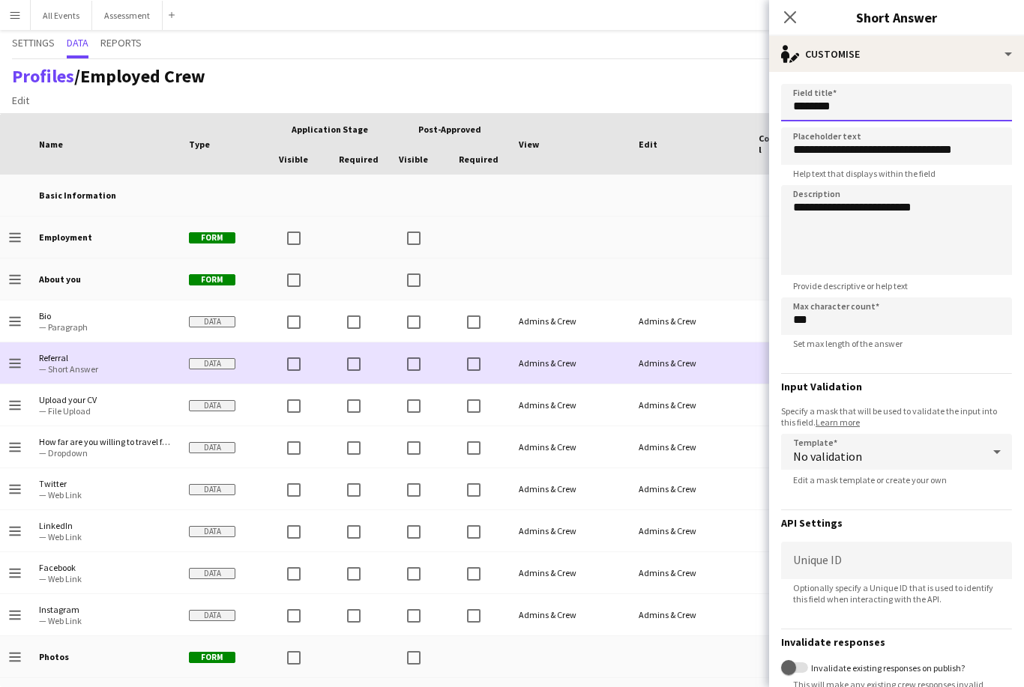
click at [877, 108] on input "********" at bounding box center [896, 102] width 231 height 37
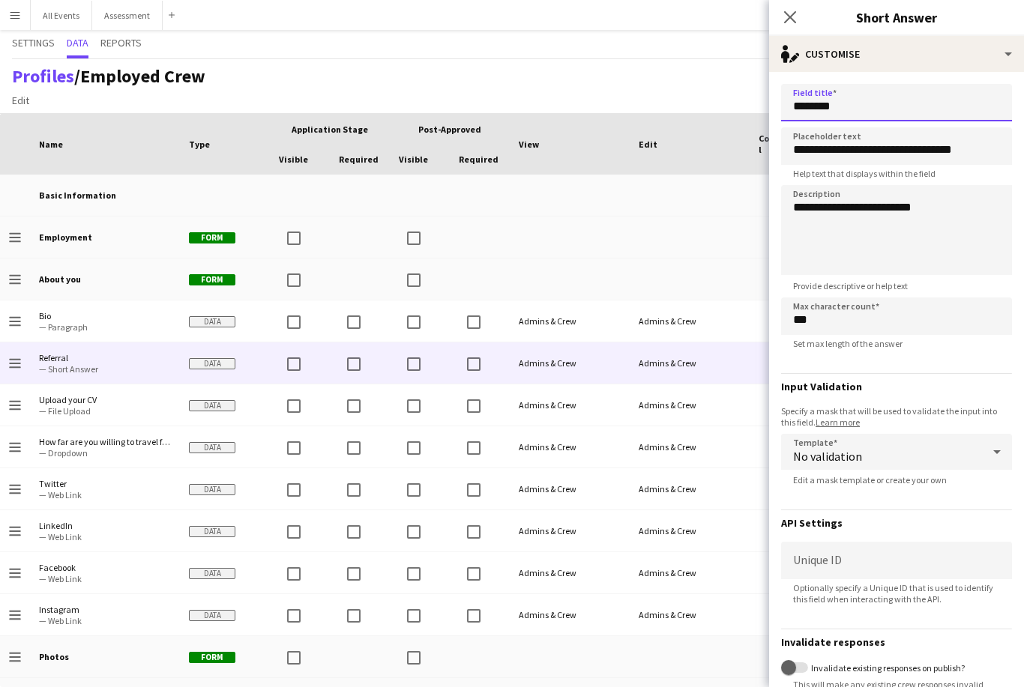
click at [878, 106] on input "********" at bounding box center [896, 102] width 231 height 37
click at [878, 104] on input "********" at bounding box center [896, 102] width 231 height 37
click at [875, 209] on textarea "**********" at bounding box center [896, 230] width 231 height 90
click at [881, 211] on textarea "**********" at bounding box center [896, 230] width 231 height 90
click at [885, 208] on textarea "**********" at bounding box center [896, 230] width 231 height 90
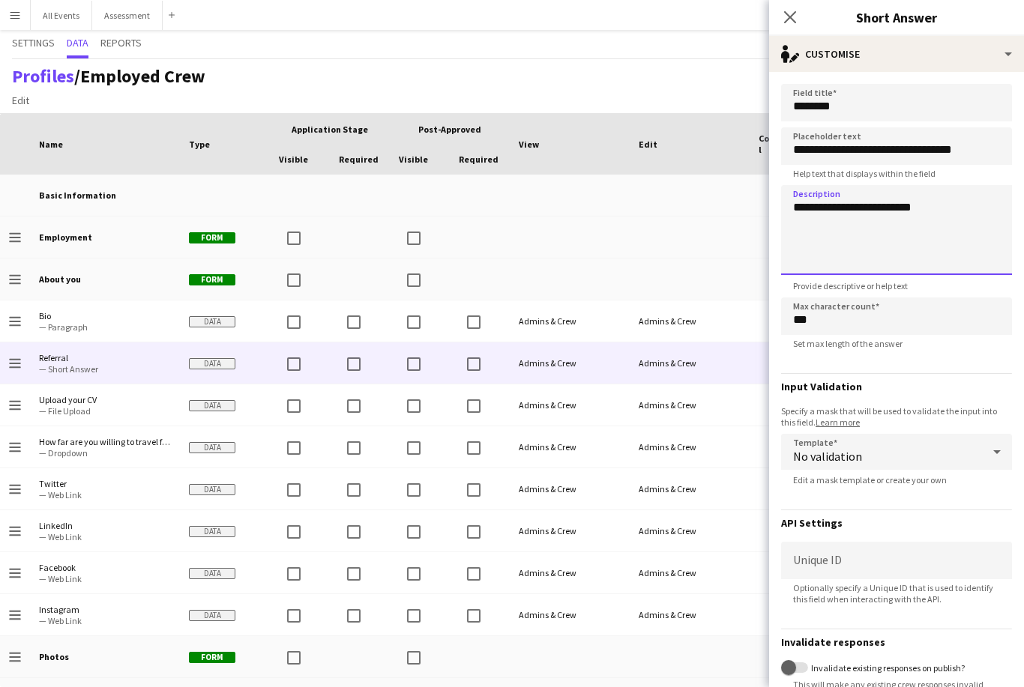
click at [899, 212] on textarea "**********" at bounding box center [896, 230] width 231 height 90
click at [894, 213] on textarea "**********" at bounding box center [896, 230] width 231 height 90
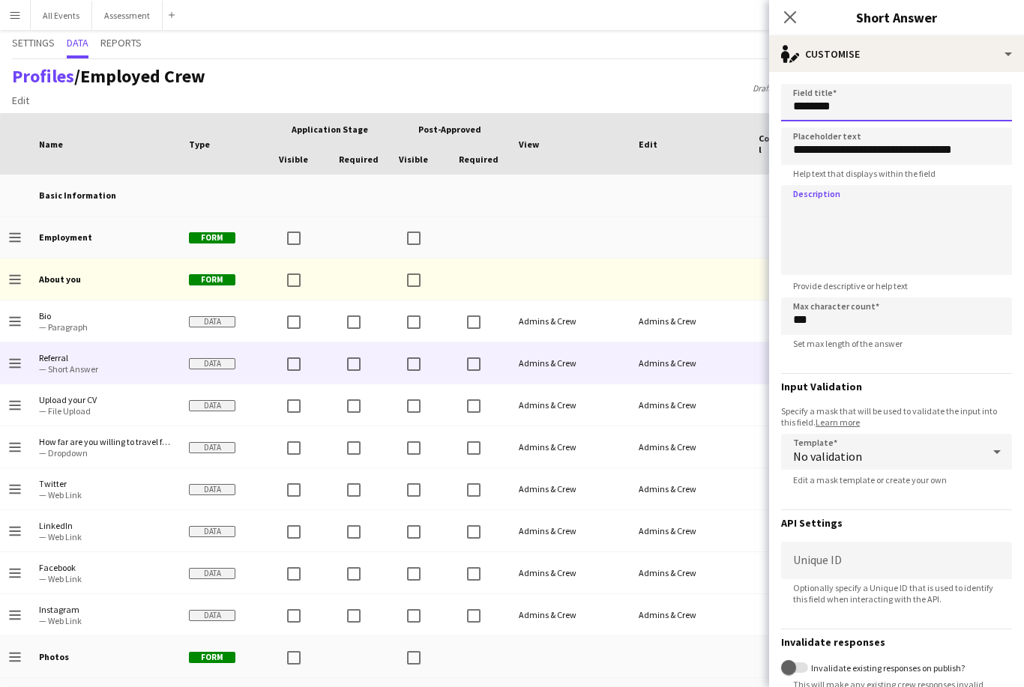
click at [884, 115] on input "********" at bounding box center [896, 102] width 231 height 37
click at [890, 118] on input "********" at bounding box center [896, 102] width 231 height 37
click at [893, 106] on input "********" at bounding box center [896, 102] width 231 height 37
paste input "**********"
type input "**********"
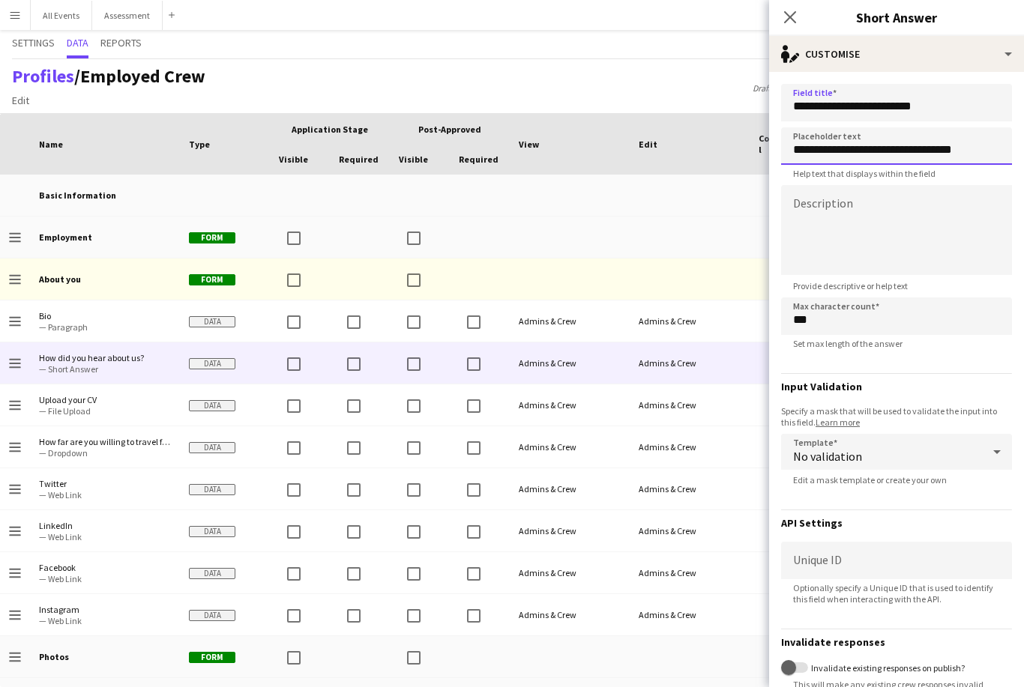
click at [957, 154] on input "**********" at bounding box center [896, 145] width 231 height 37
click at [957, 151] on input "**********" at bounding box center [896, 145] width 231 height 37
type input "**********"
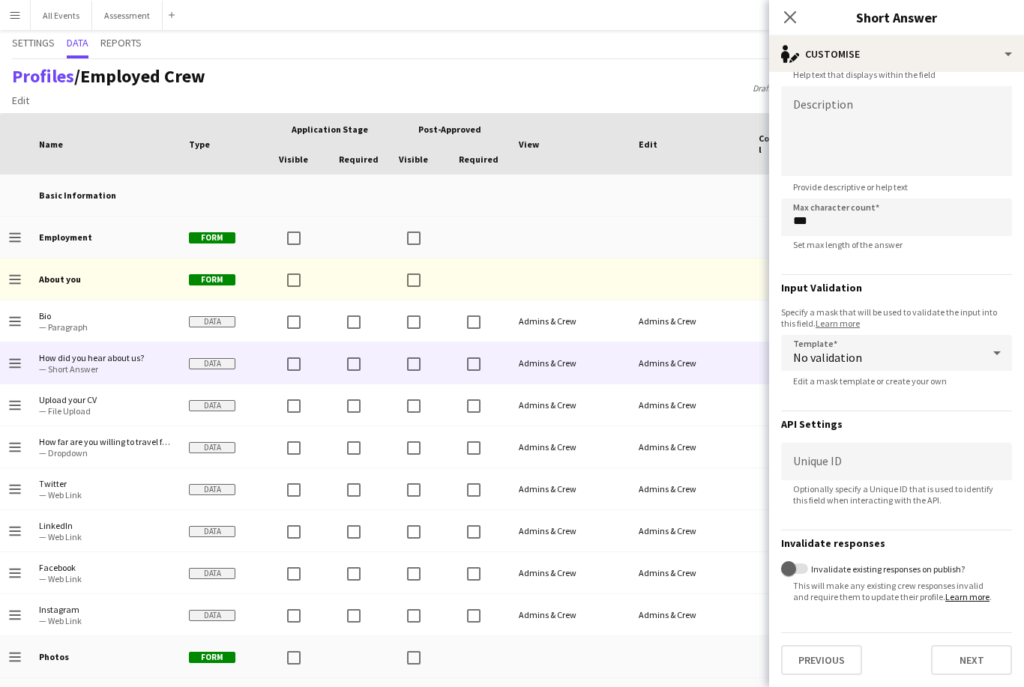
scroll to position [103, 0]
click at [986, 656] on button "Next" at bounding box center [971, 660] width 81 height 30
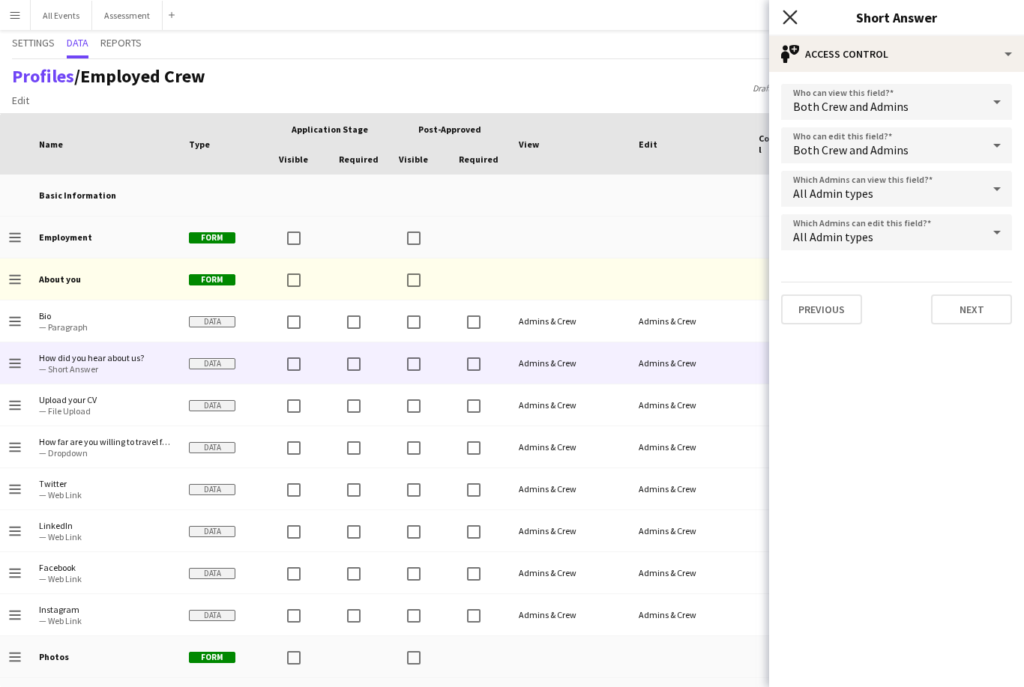
click at [789, 22] on icon "Close pop-in" at bounding box center [790, 17] width 14 height 14
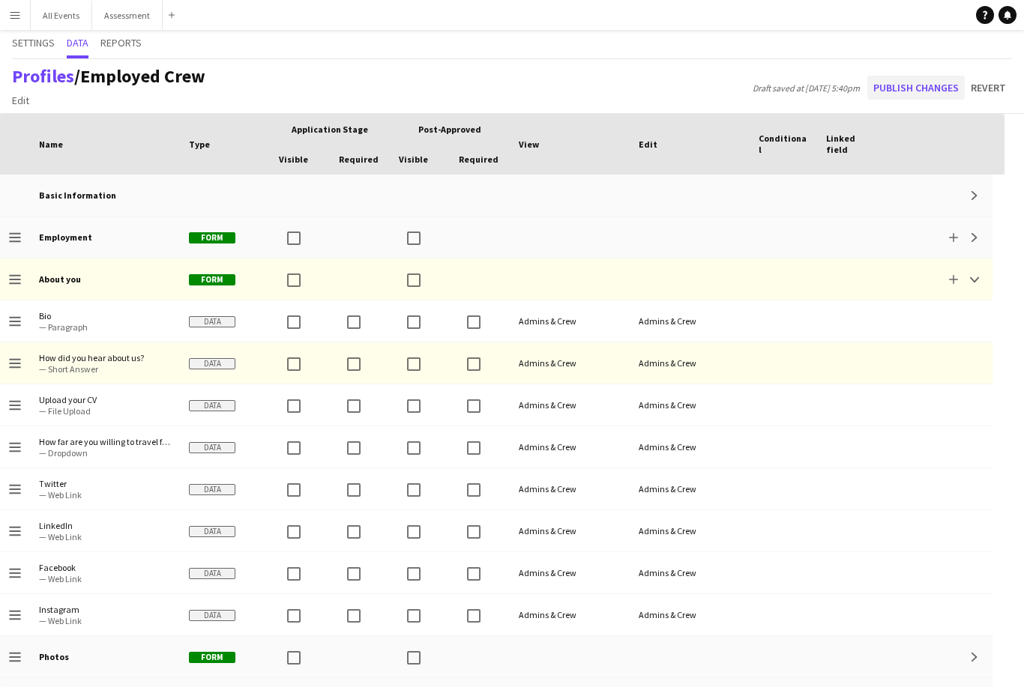
click at [921, 94] on button "Publish changes" at bounding box center [915, 88] width 97 height 24
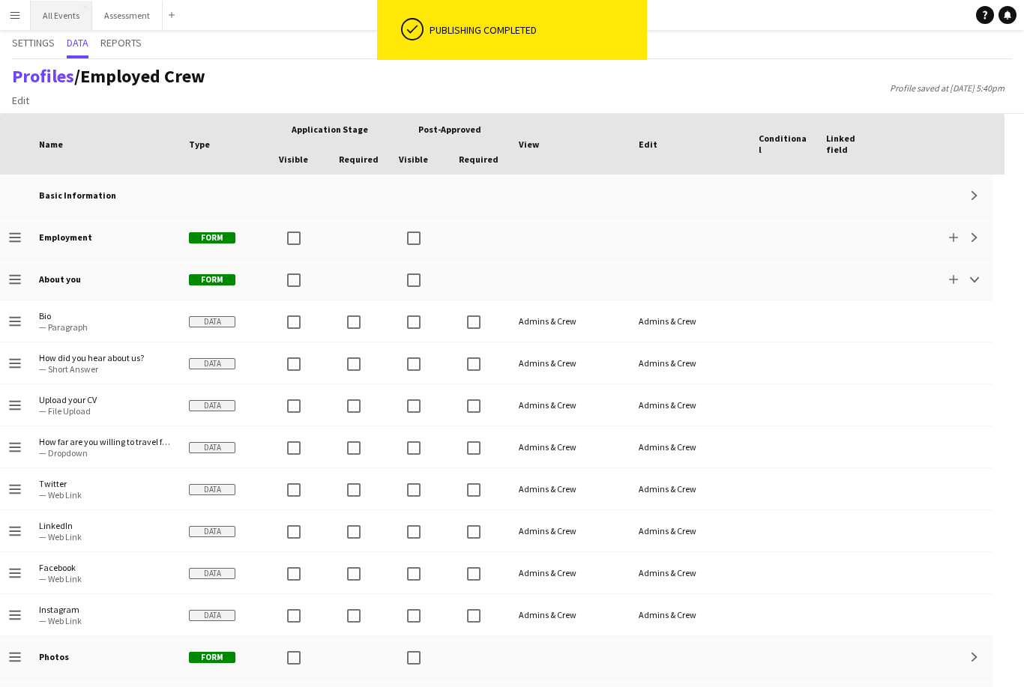
click at [49, 23] on button "All Events Close" at bounding box center [61, 15] width 61 height 29
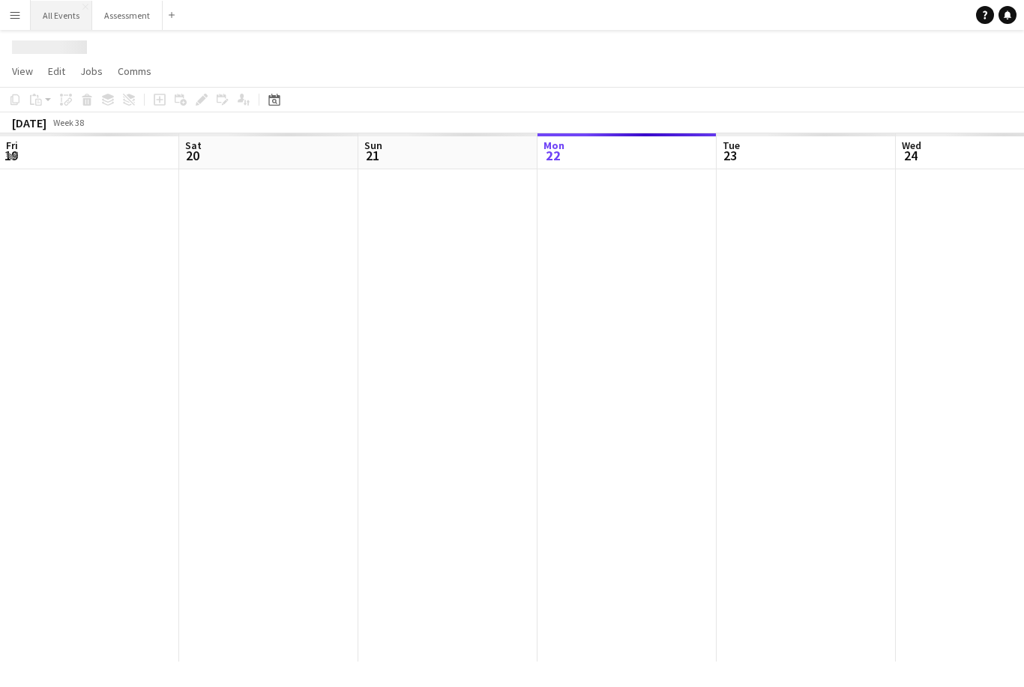
scroll to position [0, 358]
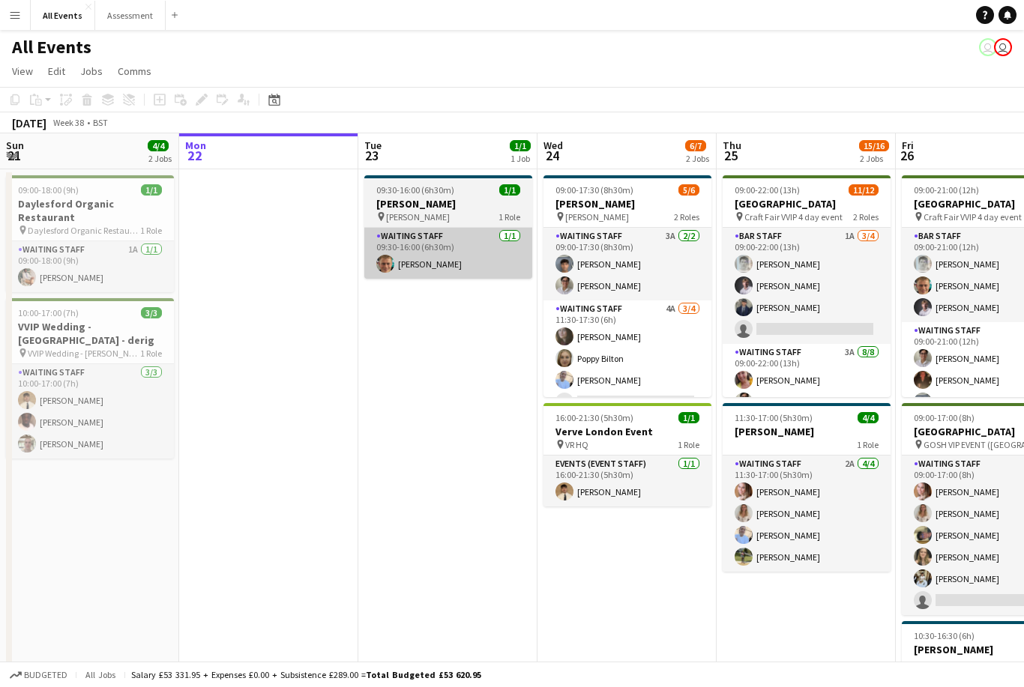
click at [486, 266] on app-card-role "Waiting Staff [DATE] 09:30-16:00 (6h30m) [PERSON_NAME]" at bounding box center [448, 253] width 168 height 51
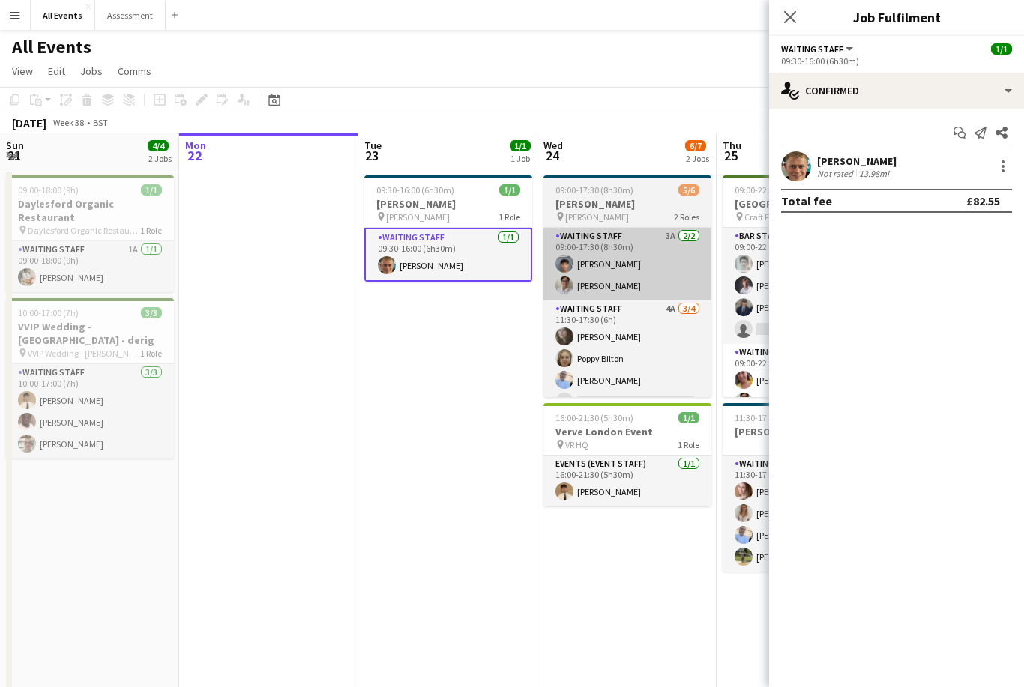
click at [641, 271] on app-card-role "Waiting Staff 3A [DATE] 09:00-17:30 (8h30m) [PERSON_NAME] [PERSON_NAME]" at bounding box center [627, 264] width 168 height 73
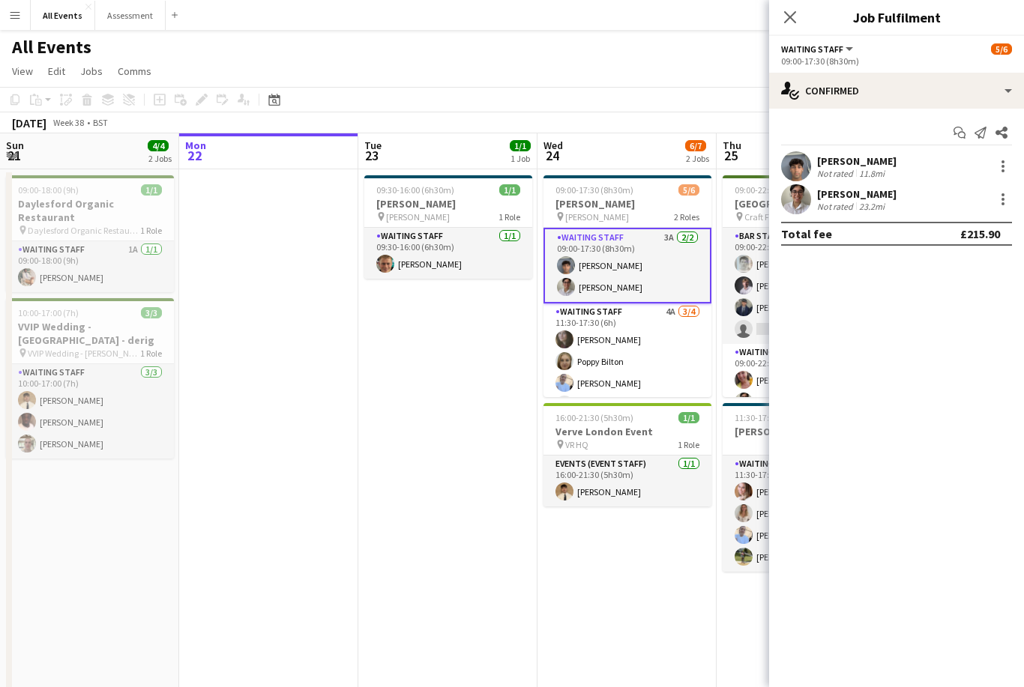
click at [865, 173] on div "11.8mi" at bounding box center [871, 173] width 31 height 11
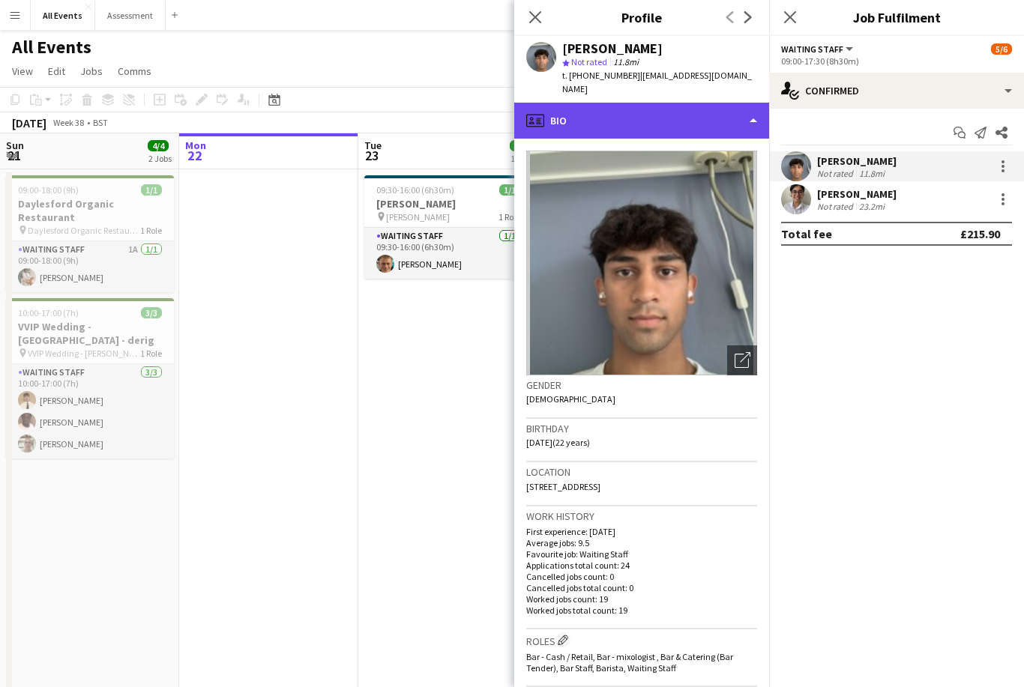
click at [690, 110] on div "profile Bio" at bounding box center [641, 121] width 255 height 36
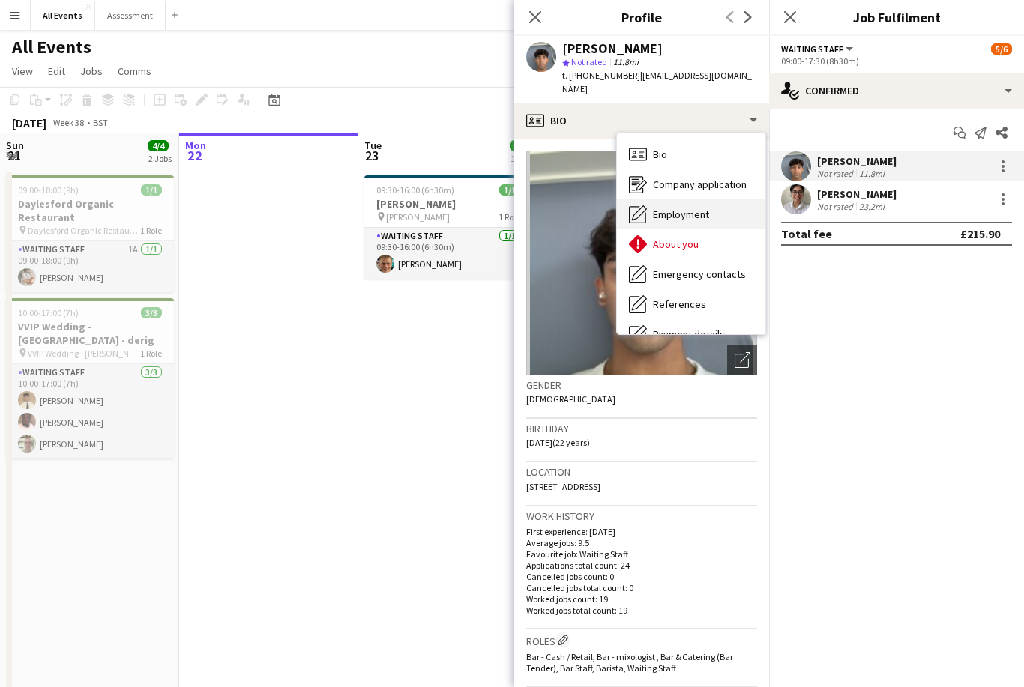
click at [723, 207] on div "Employment Employment" at bounding box center [691, 214] width 148 height 30
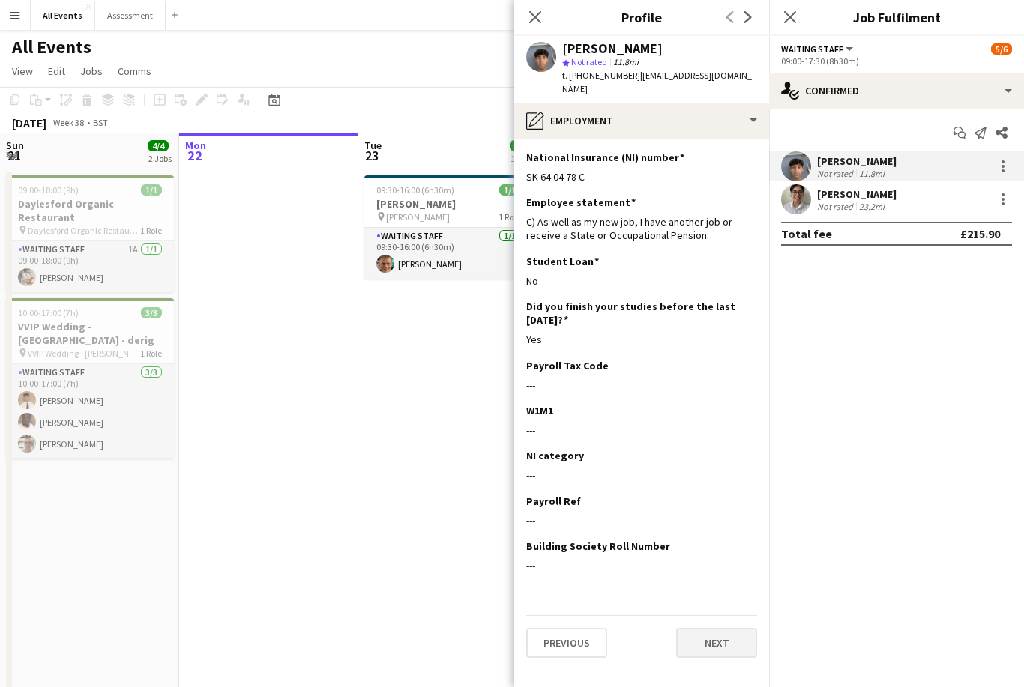
click at [730, 639] on button "Next" at bounding box center [716, 643] width 81 height 30
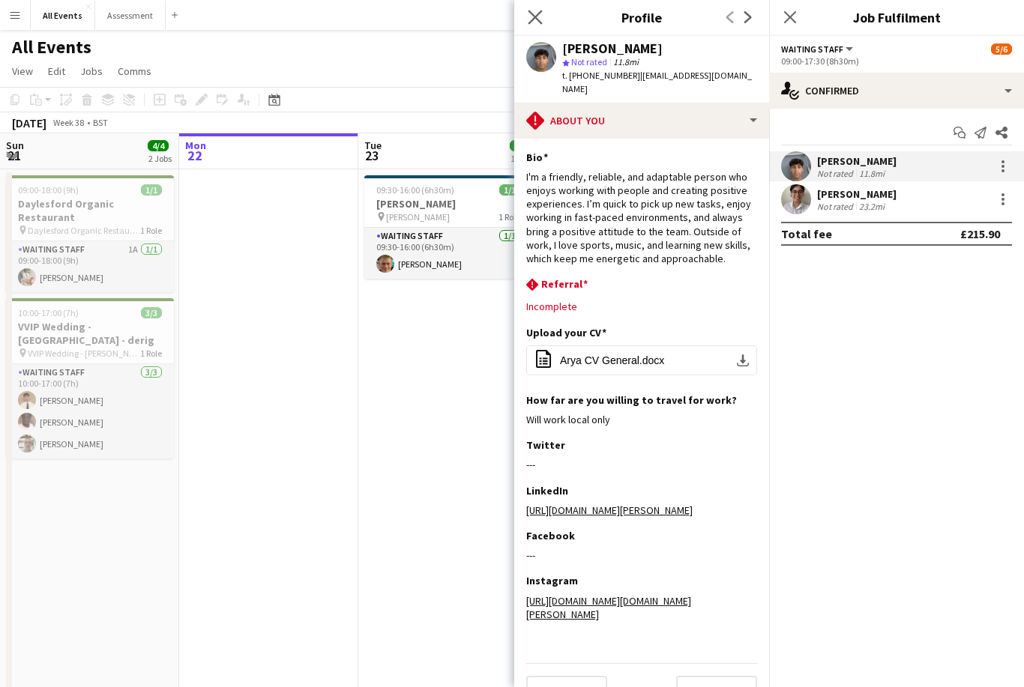
click at [543, 15] on app-icon "Close pop-in" at bounding box center [536, 18] width 22 height 22
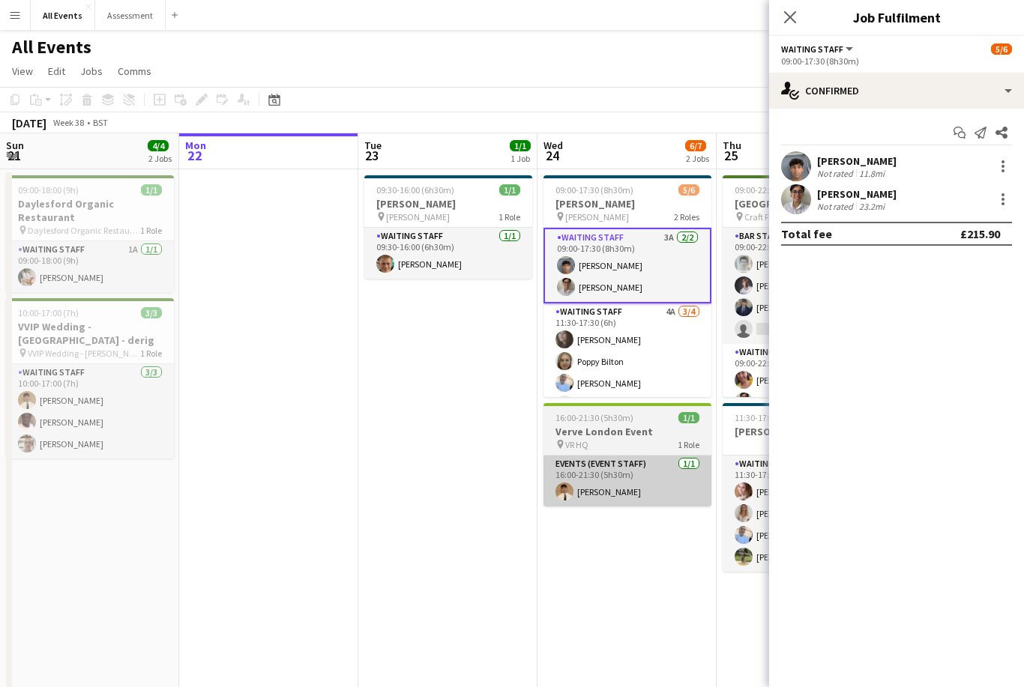
click at [652, 498] on app-card-role "Events (Event Staff) 1/1 16:00-21:30 (5h30m) George Long" at bounding box center [627, 481] width 168 height 51
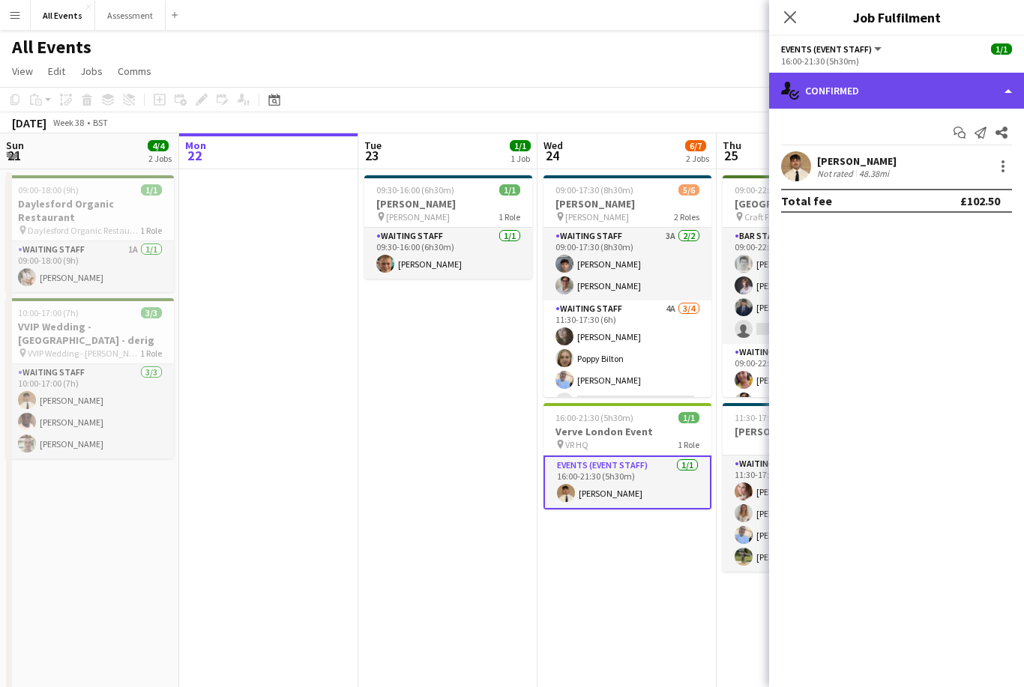
click at [862, 85] on div "single-neutral-actions-check-2 Confirmed" at bounding box center [896, 91] width 255 height 36
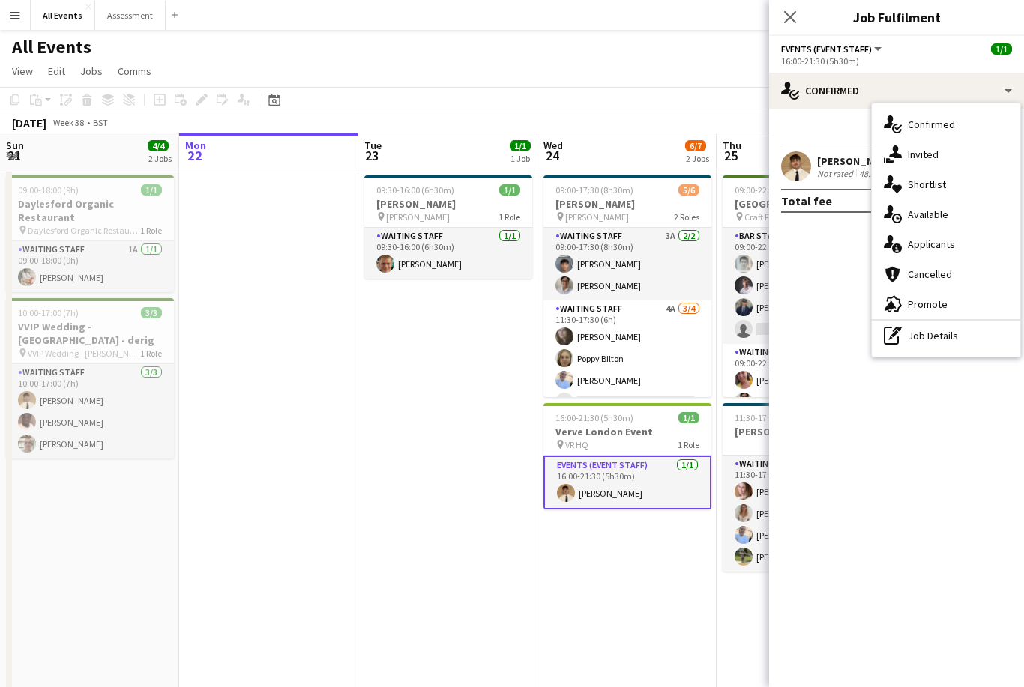
click at [838, 174] on div "Not rated" at bounding box center [836, 173] width 39 height 11
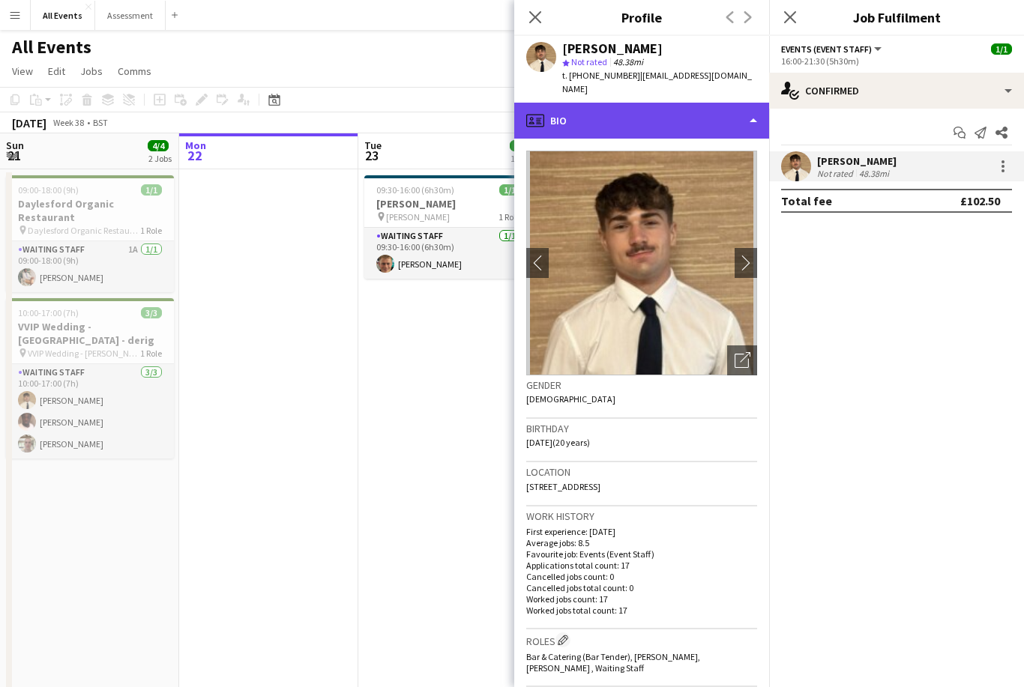
click at [731, 108] on div "profile Bio" at bounding box center [641, 121] width 255 height 36
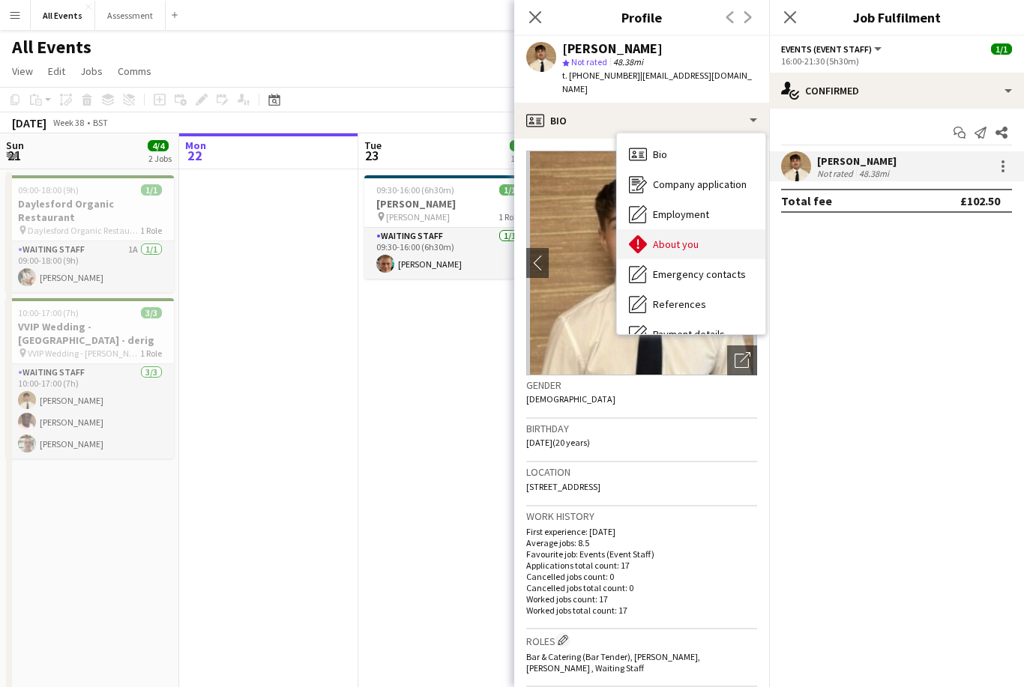
click at [714, 229] on div "About you About you" at bounding box center [691, 244] width 148 height 30
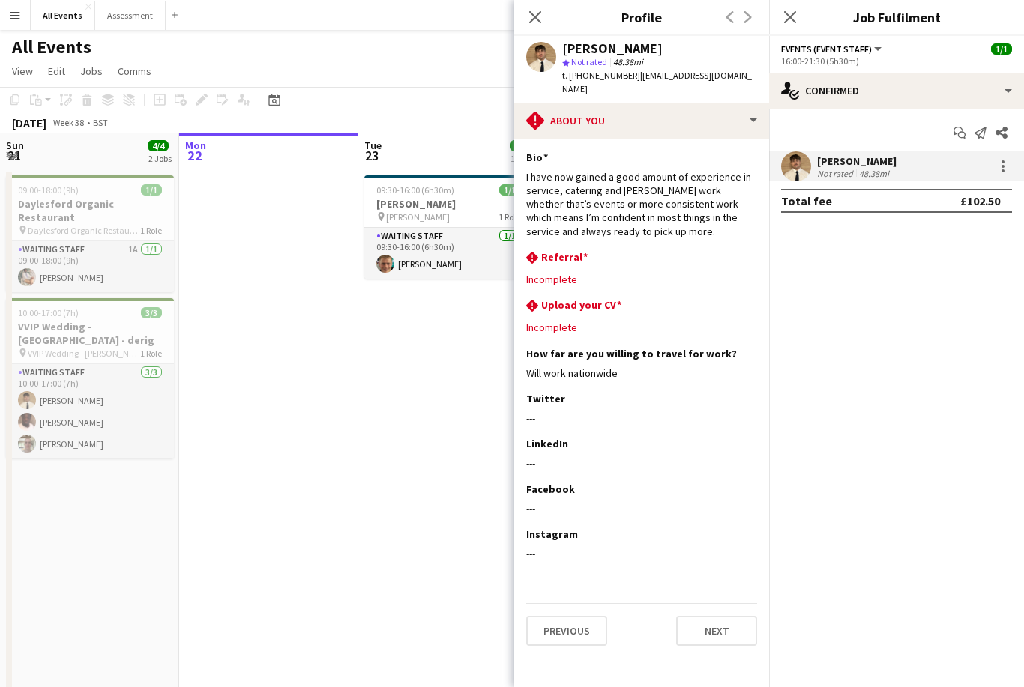
click at [19, 21] on button "Menu" at bounding box center [15, 15] width 30 height 30
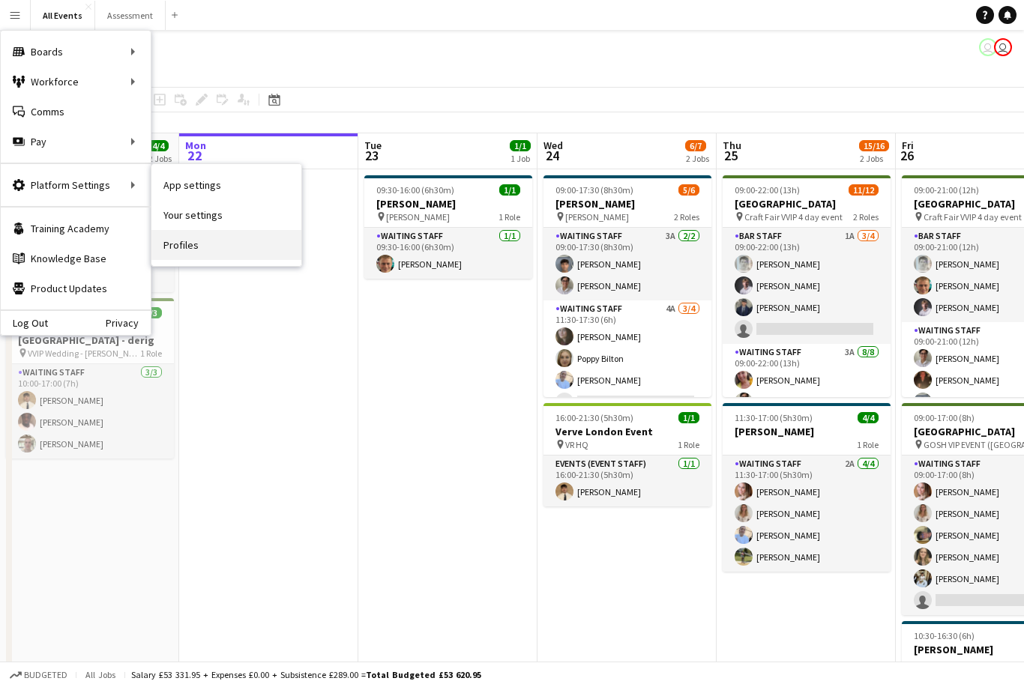
click at [193, 254] on link "Profiles" at bounding box center [226, 245] width 150 height 30
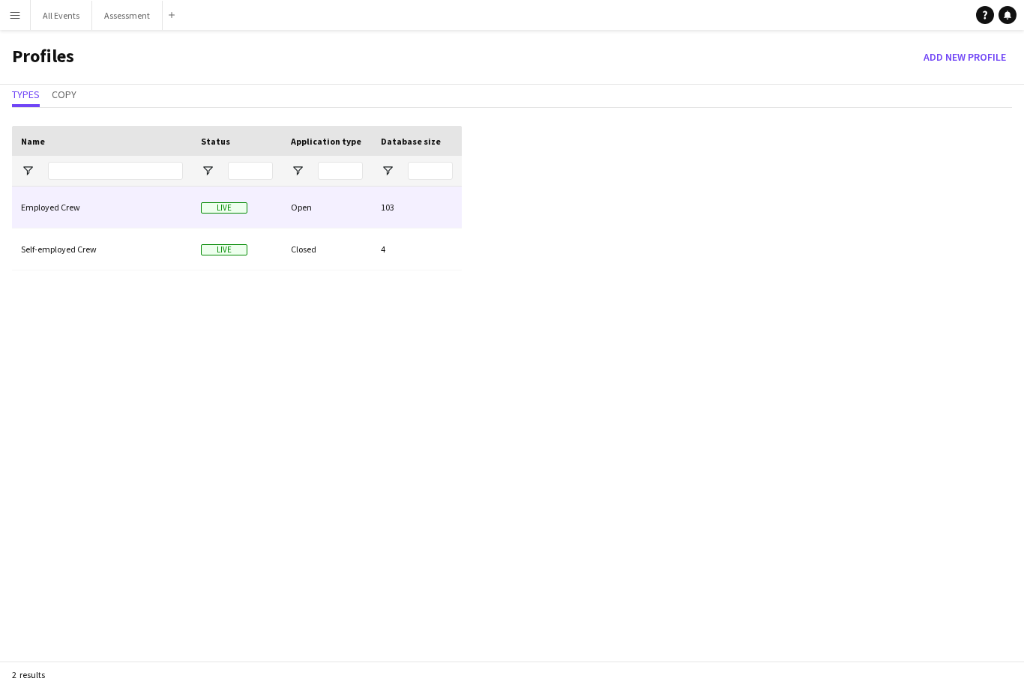
click at [85, 207] on div "Employed Crew" at bounding box center [102, 207] width 180 height 41
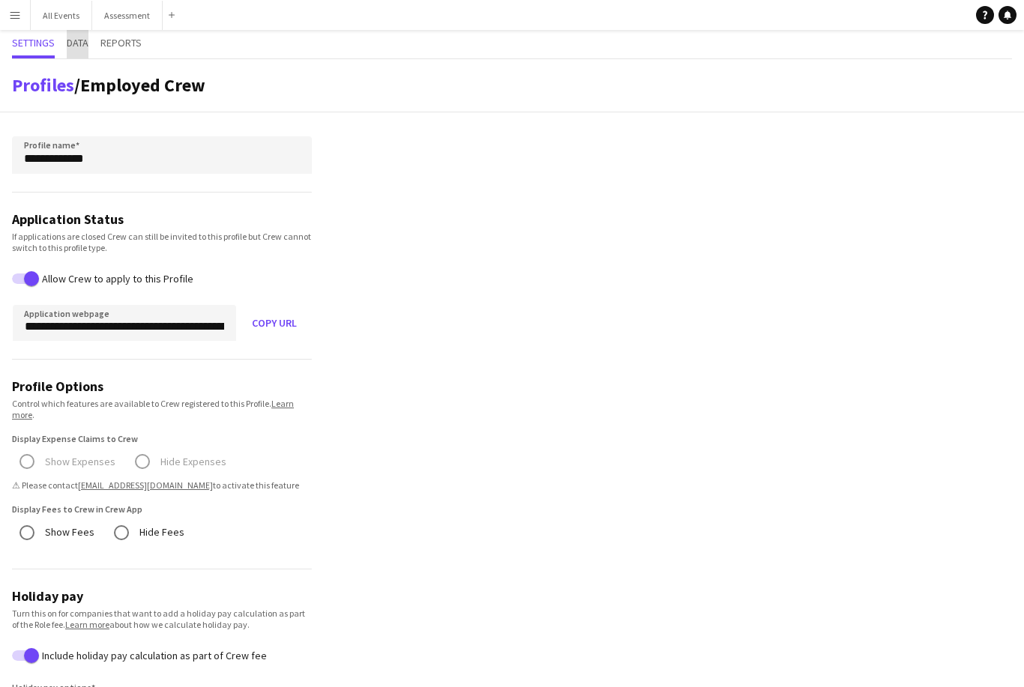
click at [78, 40] on span "Data" at bounding box center [78, 42] width 22 height 10
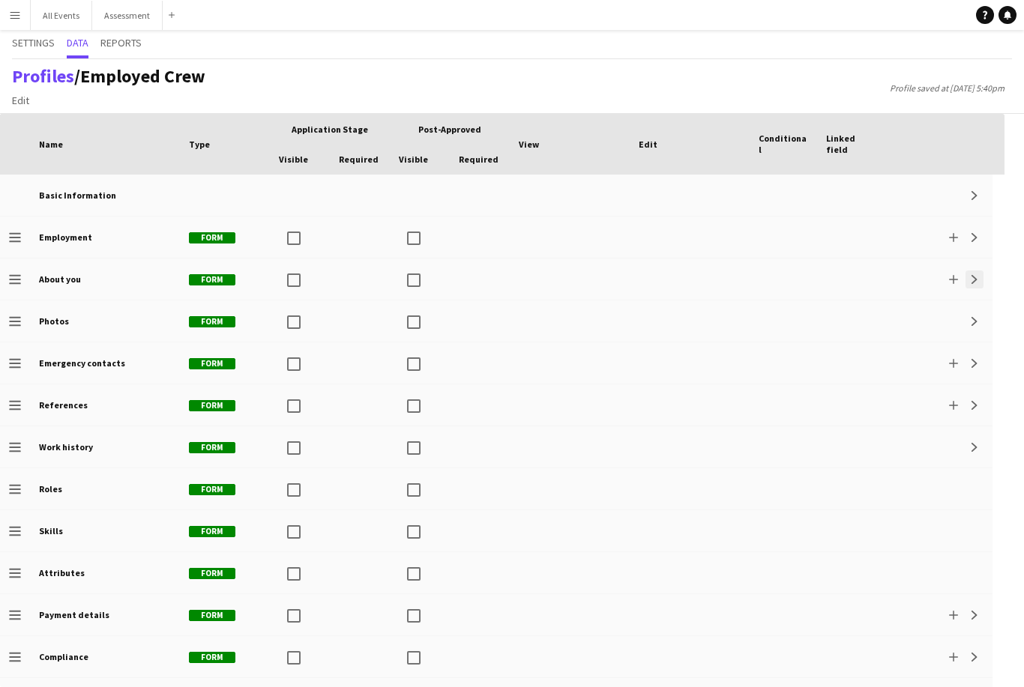
click at [979, 286] on button "Expand" at bounding box center [974, 280] width 18 height 18
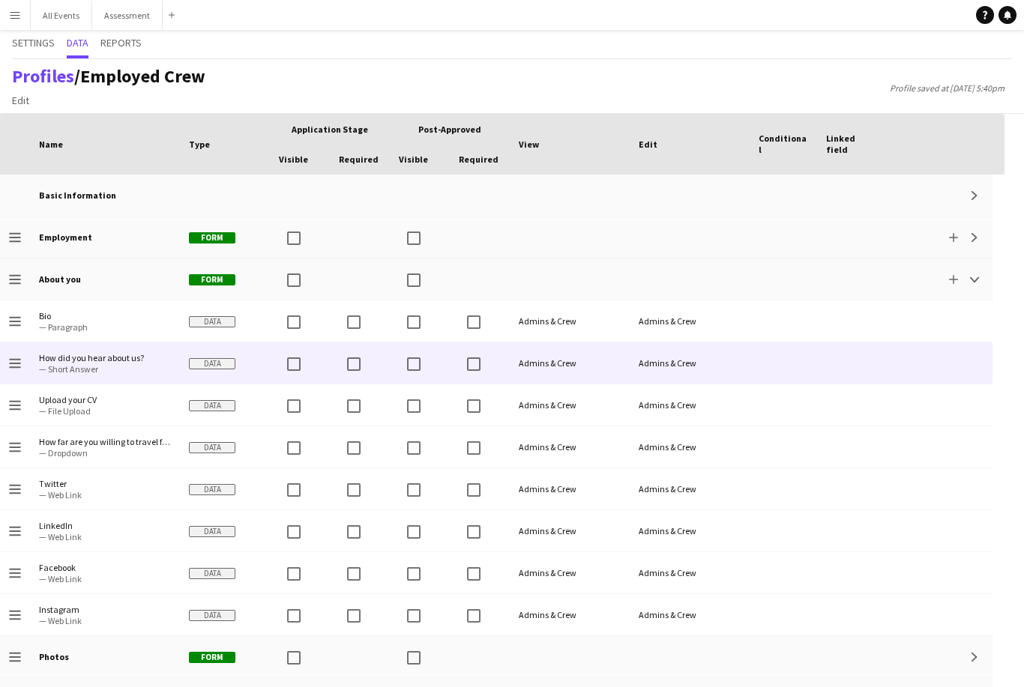
click at [139, 364] on span "— Short Answer" at bounding box center [105, 369] width 132 height 11
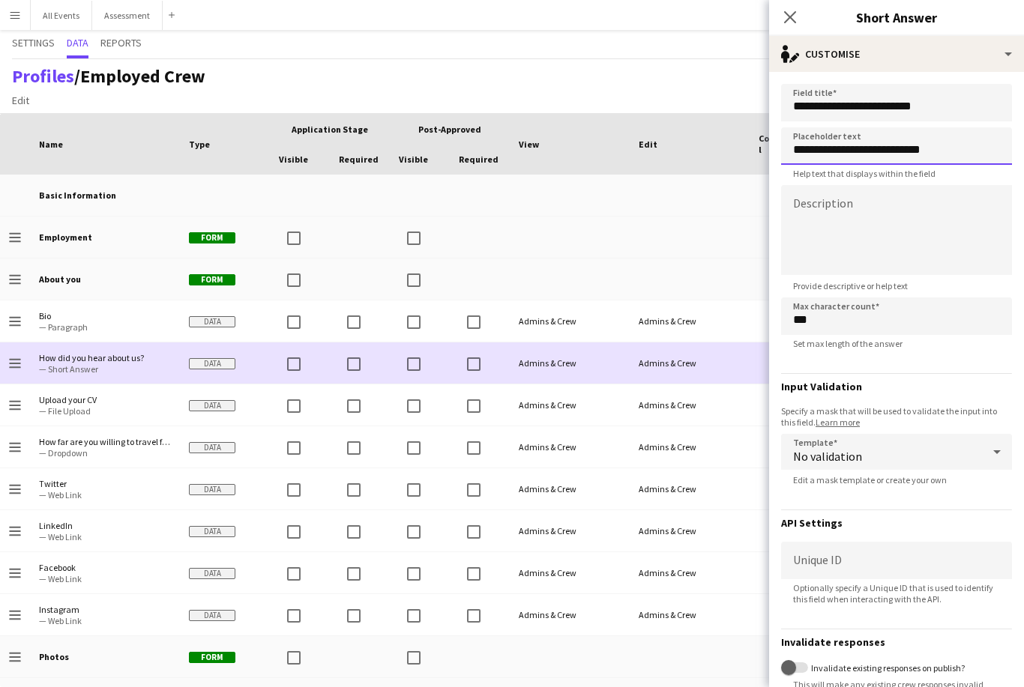
click at [897, 154] on input "**********" at bounding box center [896, 145] width 231 height 37
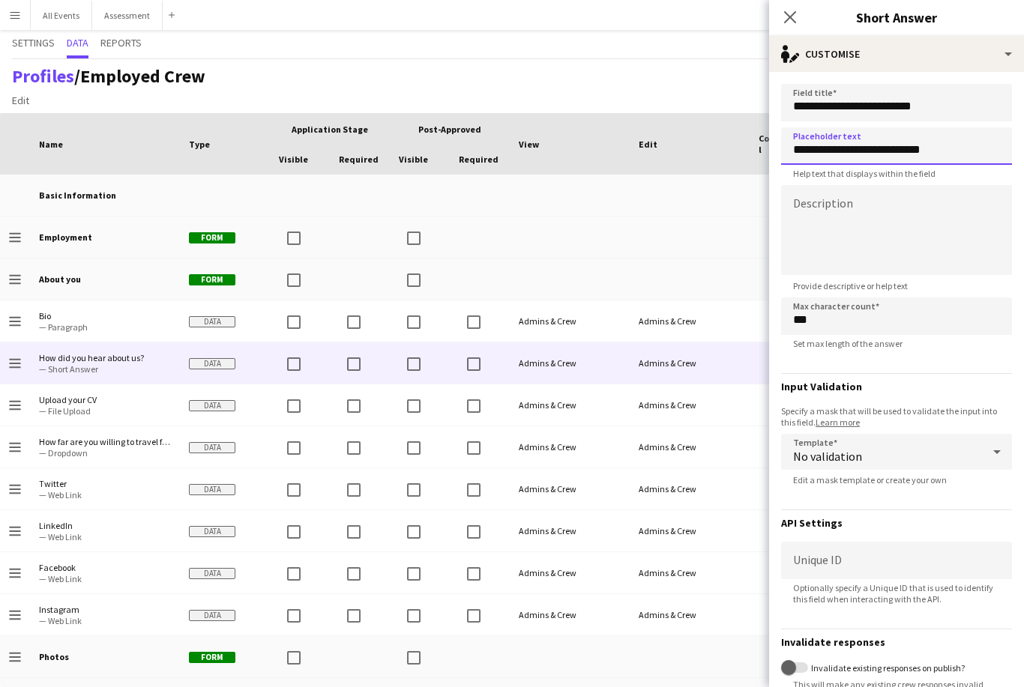
click at [898, 156] on input "**********" at bounding box center [896, 145] width 231 height 37
click at [899, 154] on input "**********" at bounding box center [896, 145] width 231 height 37
click at [838, 205] on textarea at bounding box center [896, 230] width 231 height 90
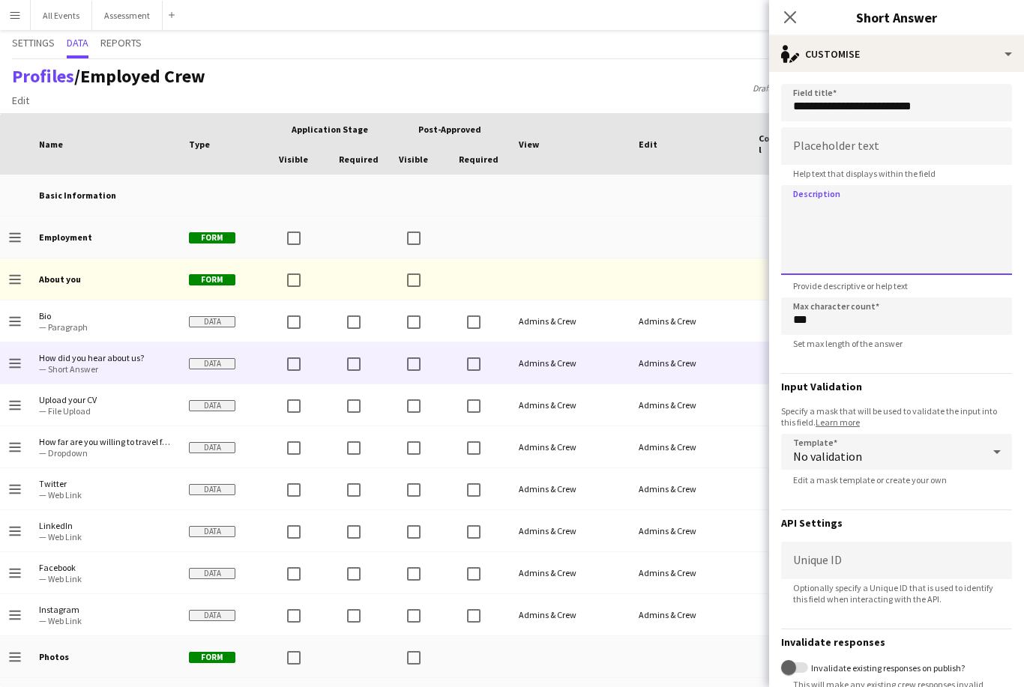
click at [822, 218] on textarea at bounding box center [896, 230] width 231 height 90
paste textarea "**********"
type textarea "**********"
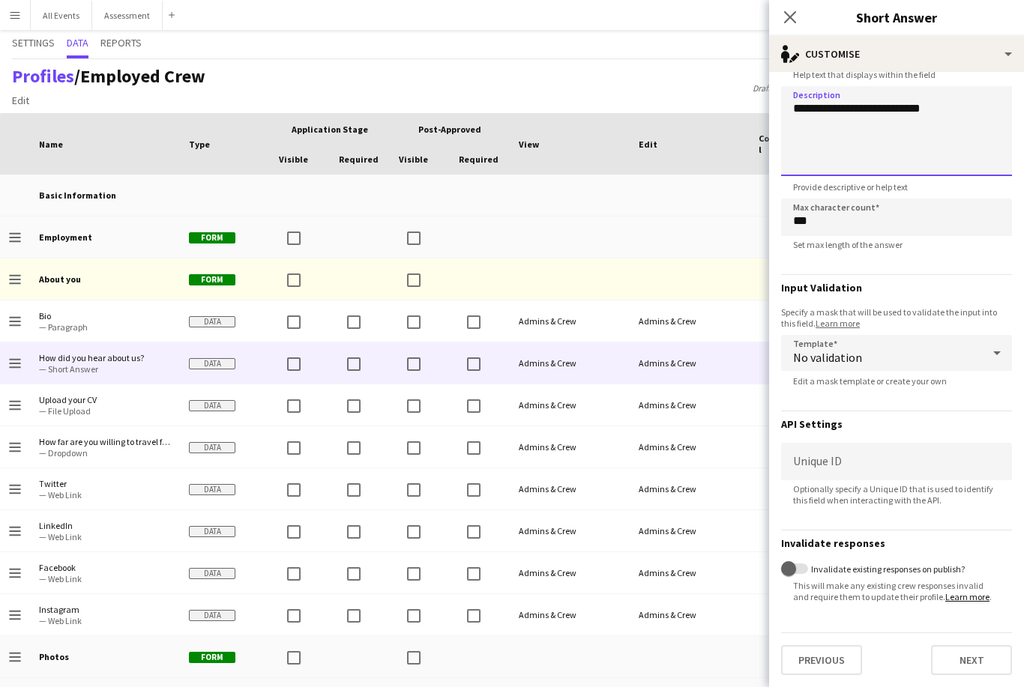
scroll to position [103, 0]
click at [987, 658] on button "Next" at bounding box center [971, 660] width 81 height 30
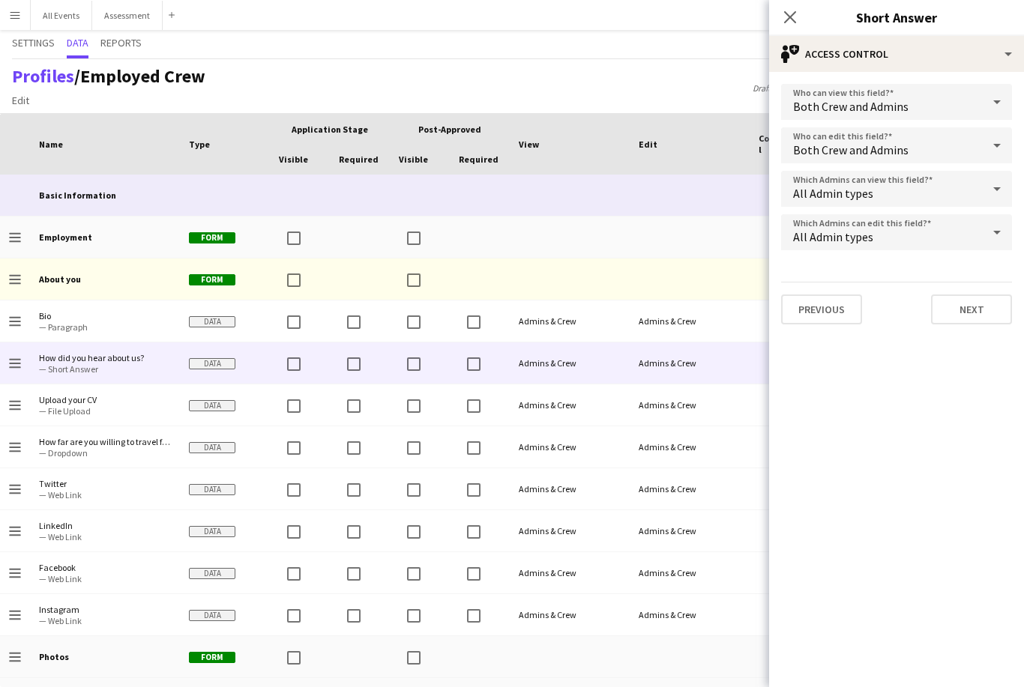
click at [719, 184] on div at bounding box center [690, 195] width 120 height 41
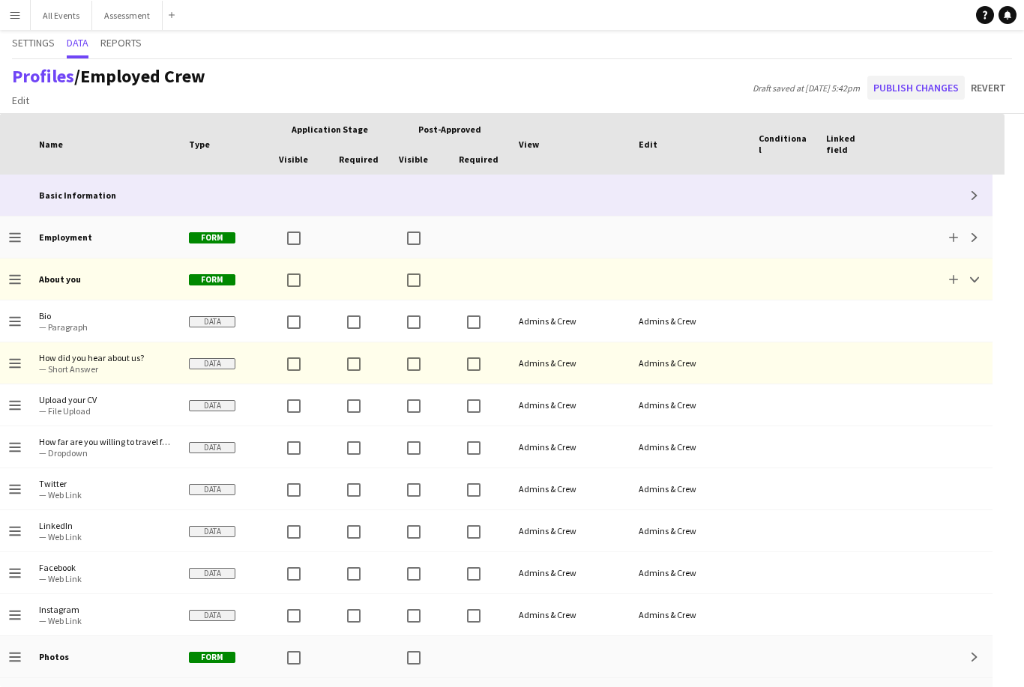
click at [912, 94] on button "Publish changes" at bounding box center [915, 88] width 97 height 24
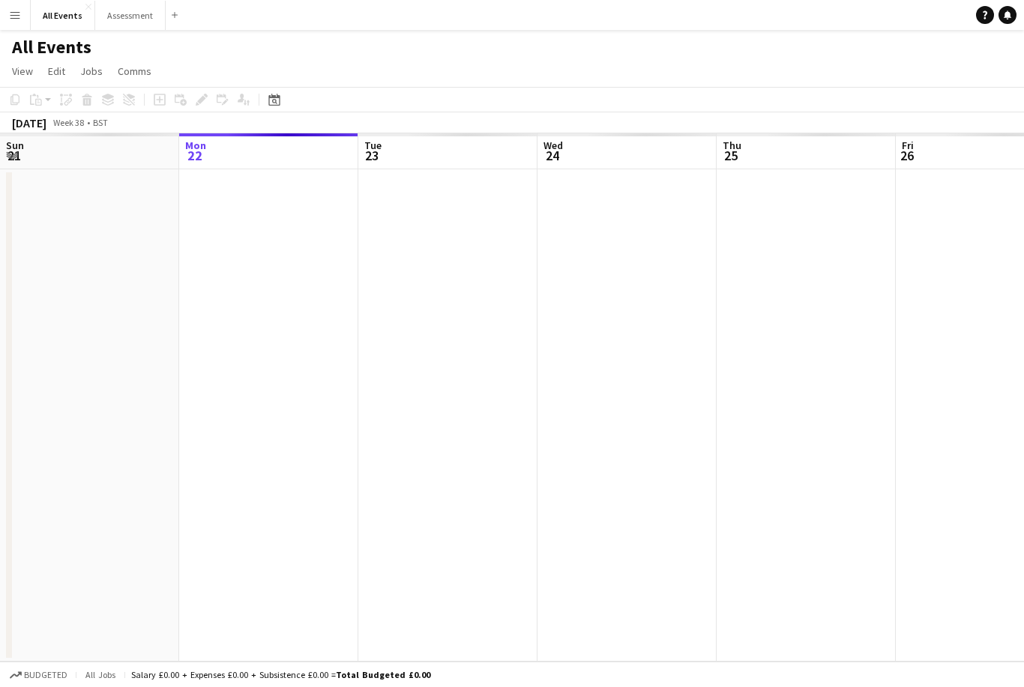
scroll to position [0, 515]
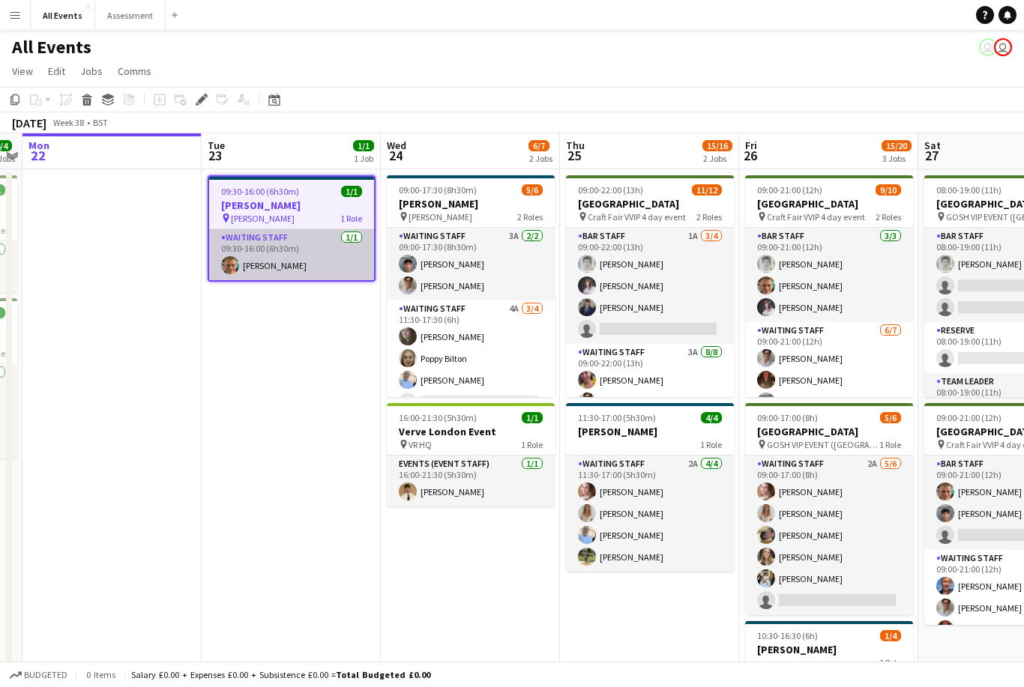
click at [286, 271] on app-card-role "Waiting Staff [DATE] 09:30-16:00 (6h30m) [PERSON_NAME]" at bounding box center [291, 254] width 165 height 51
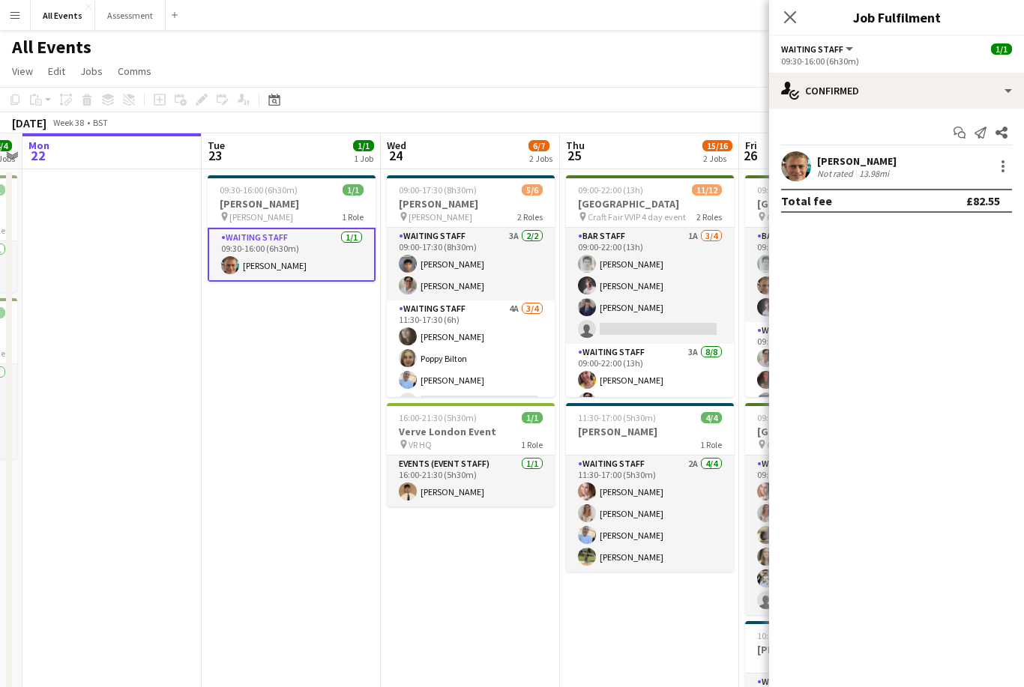
click at [835, 174] on div "Not rated" at bounding box center [836, 173] width 39 height 11
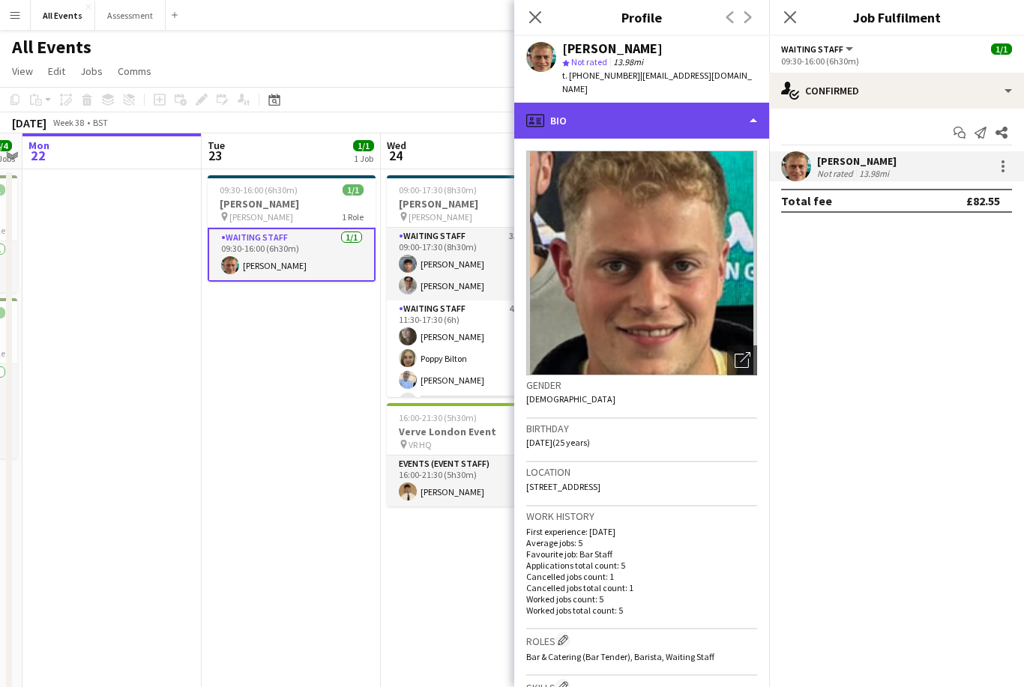
click at [668, 115] on div "profile Bio" at bounding box center [641, 121] width 255 height 36
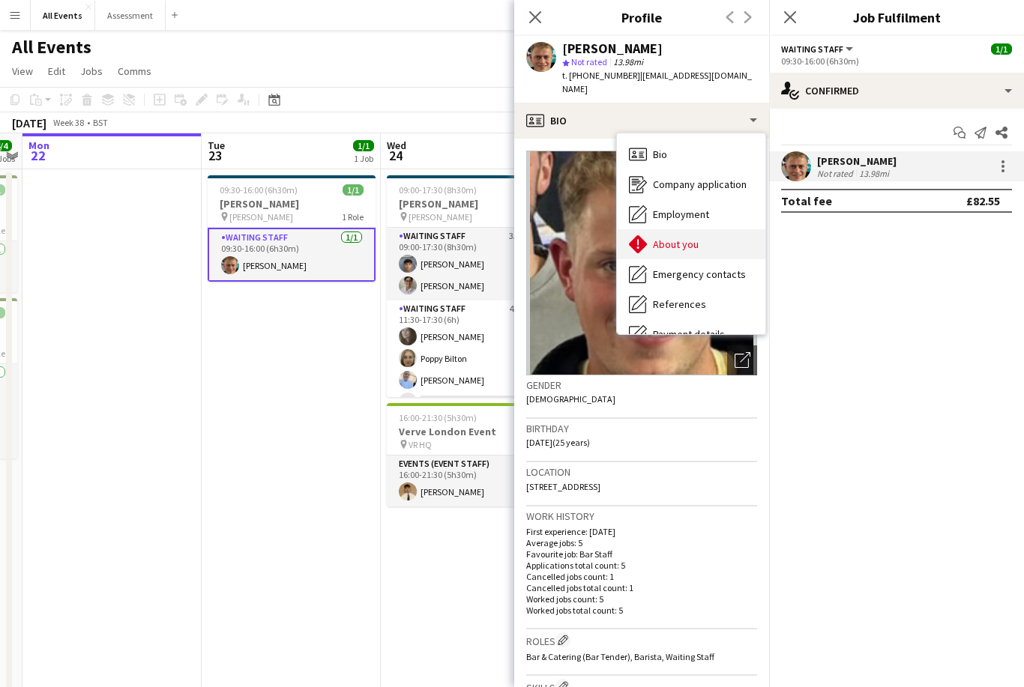
click at [703, 229] on div "About you About you" at bounding box center [691, 244] width 148 height 30
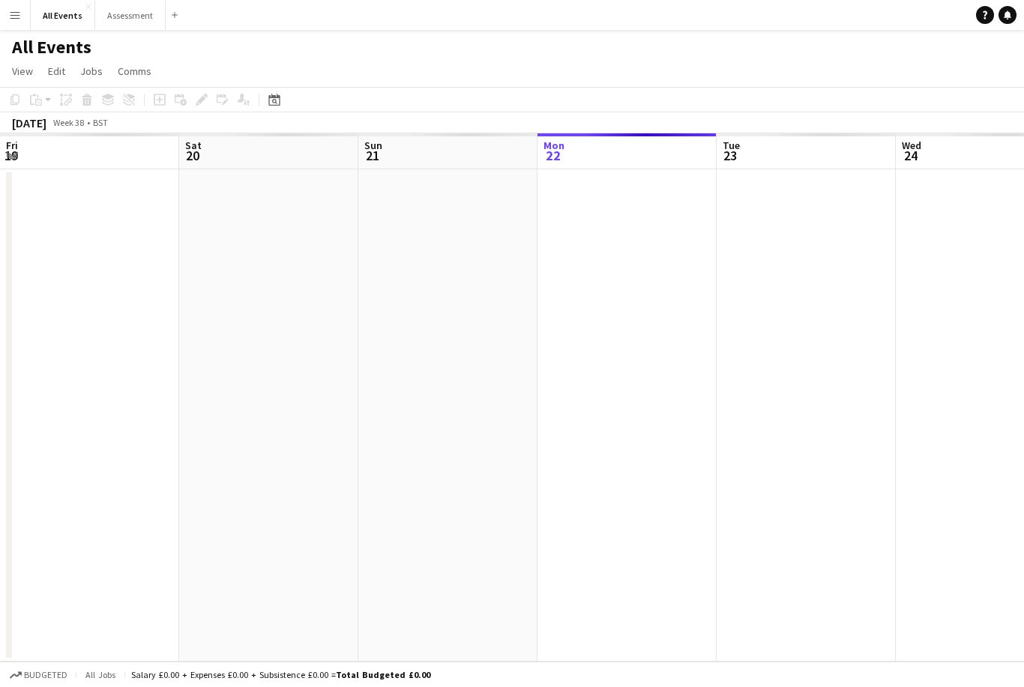
scroll to position [0, 515]
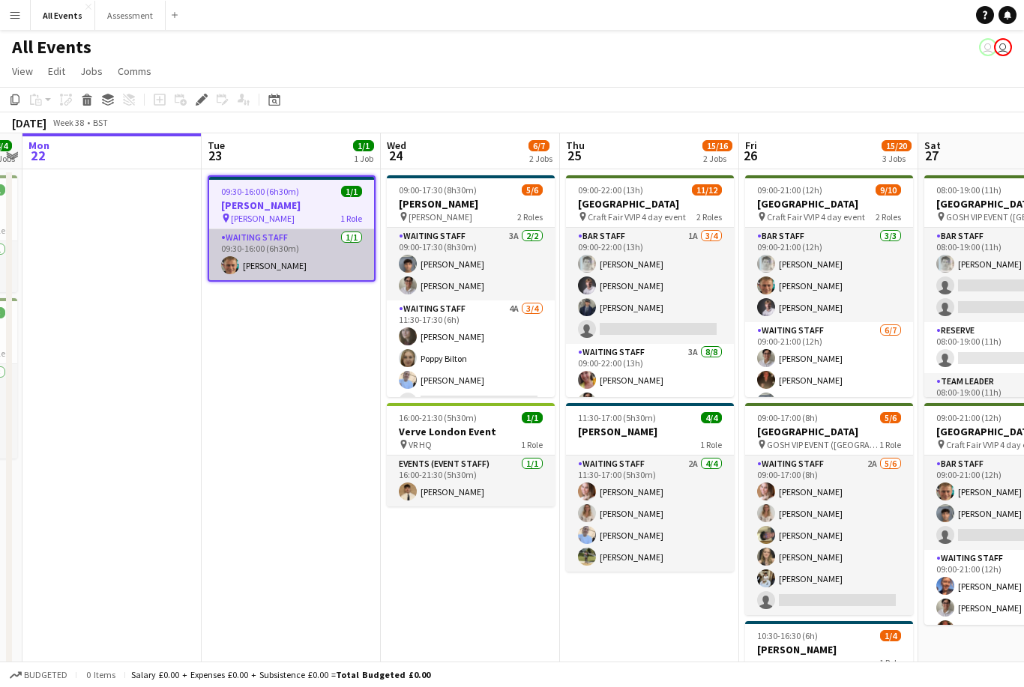
click at [316, 265] on app-card-role "Waiting Staff [DATE] 09:30-16:00 (6h30m) [PERSON_NAME]" at bounding box center [291, 254] width 165 height 51
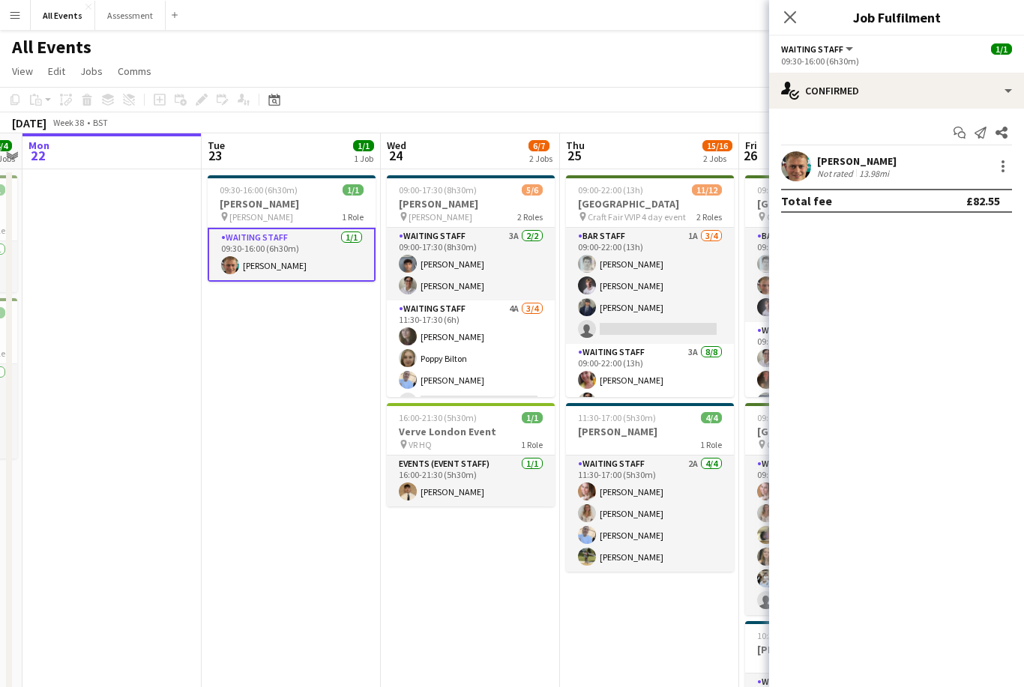
click at [873, 162] on div "[PERSON_NAME]" at bounding box center [856, 160] width 79 height 13
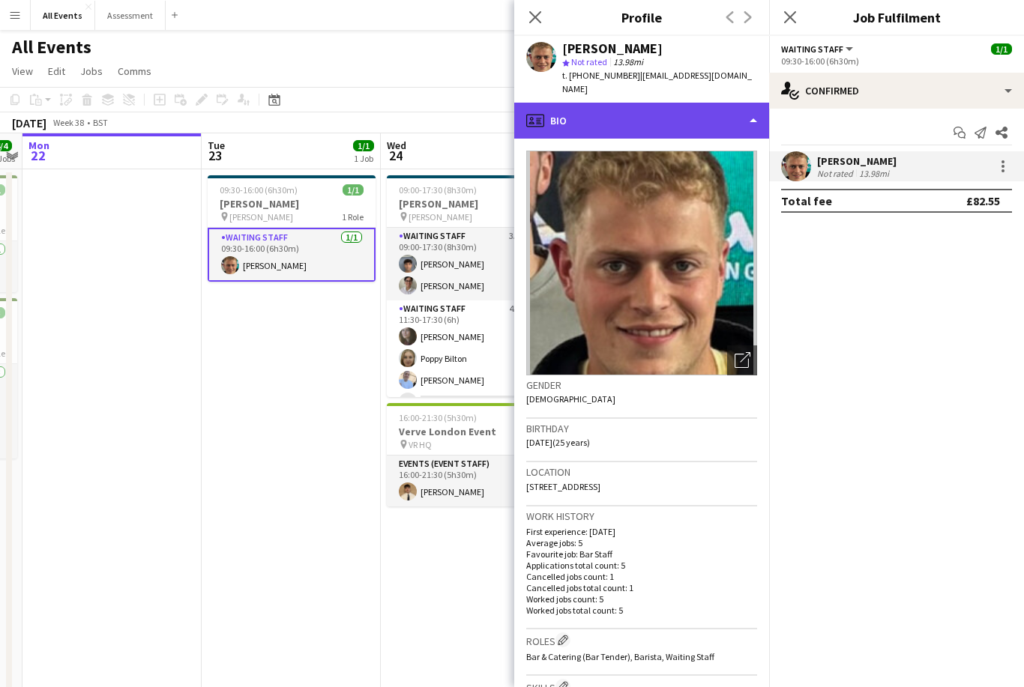
click at [671, 115] on div "profile Bio" at bounding box center [641, 121] width 255 height 36
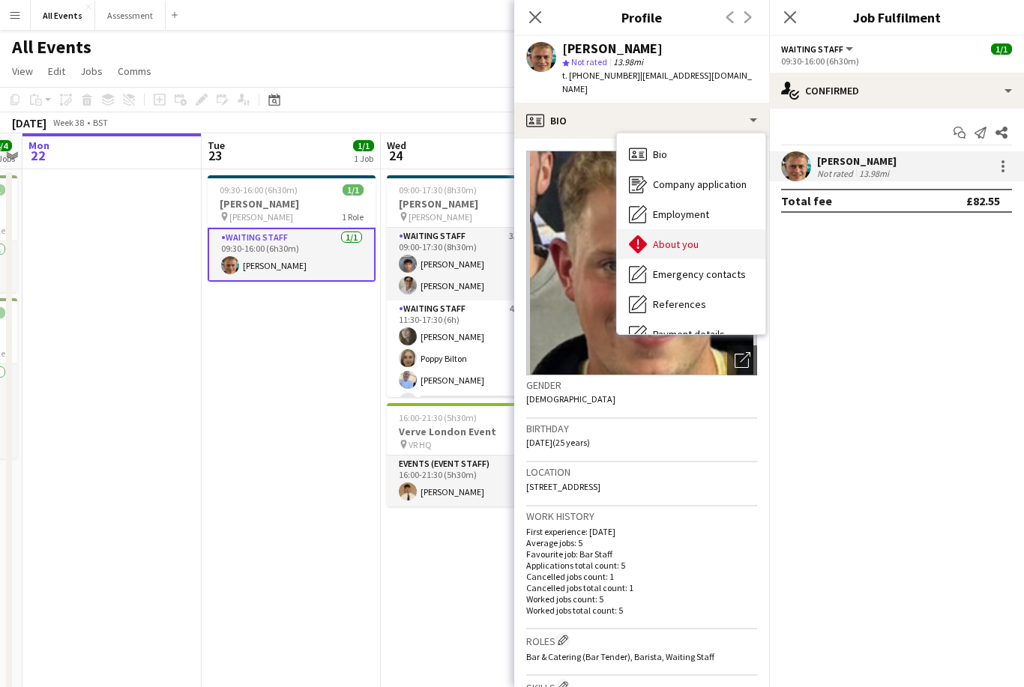
click at [719, 231] on div "About you About you" at bounding box center [691, 244] width 148 height 30
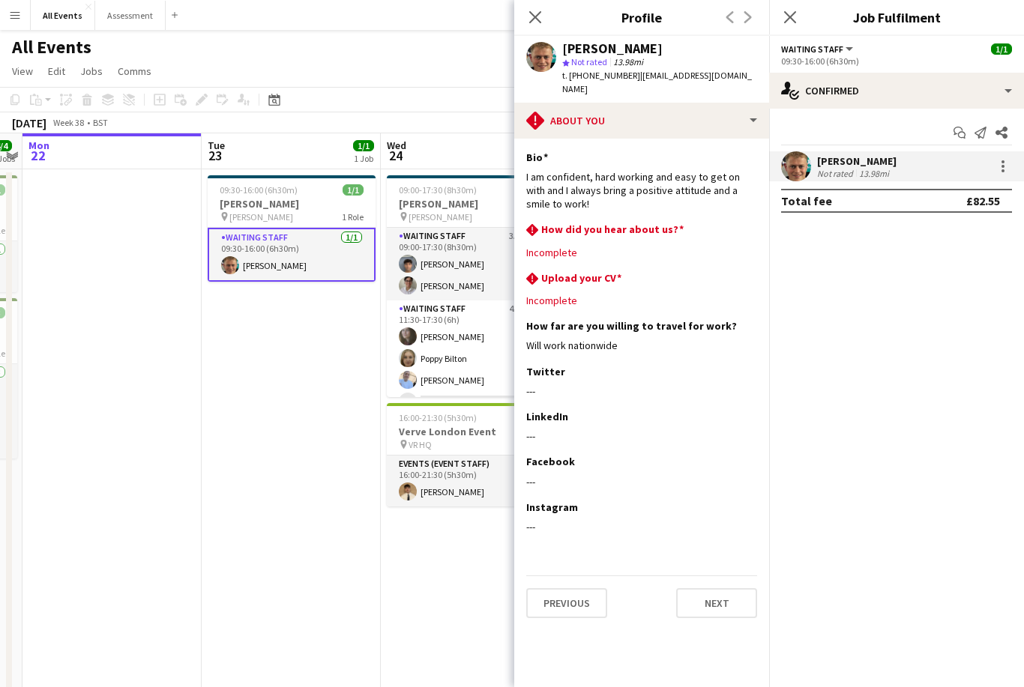
click at [453, 576] on app-date-cell "09:00-17:30 (8h30m) 5/6 [PERSON_NAME] pin [PERSON_NAME] 2 Roles Waiting Staff 3…" at bounding box center [470, 495] width 179 height 653
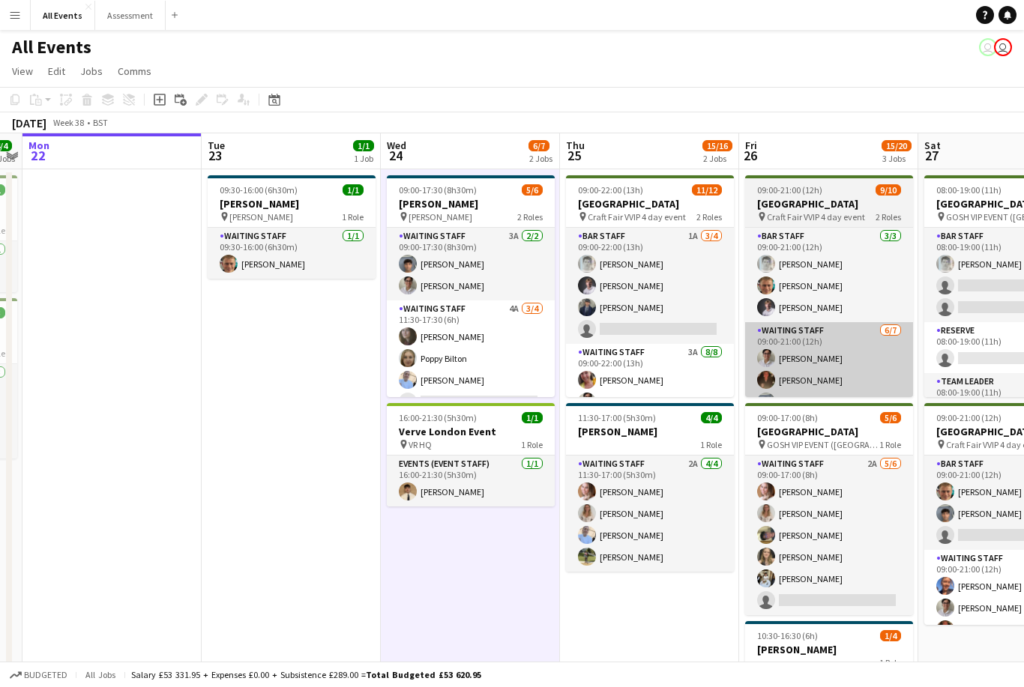
click at [825, 361] on app-card-role "Waiting Staff [DATE] 09:00-21:00 (12h) [PERSON_NAME] [PERSON_NAME] [PERSON_NAME…" at bounding box center [829, 412] width 168 height 181
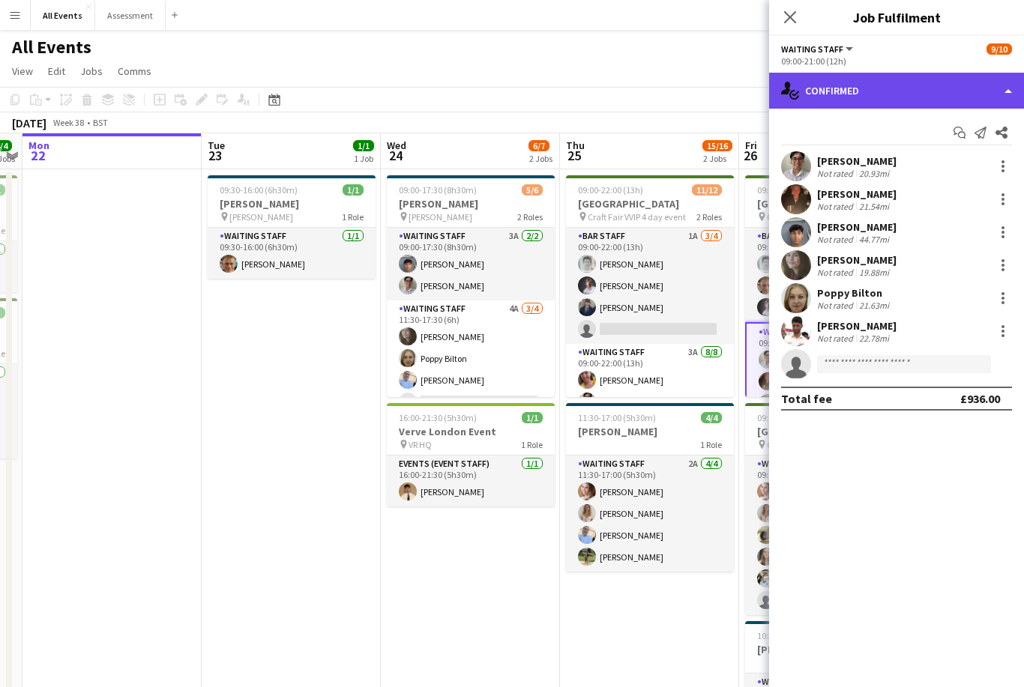
click at [892, 103] on div "single-neutral-actions-check-2 Confirmed" at bounding box center [896, 91] width 255 height 36
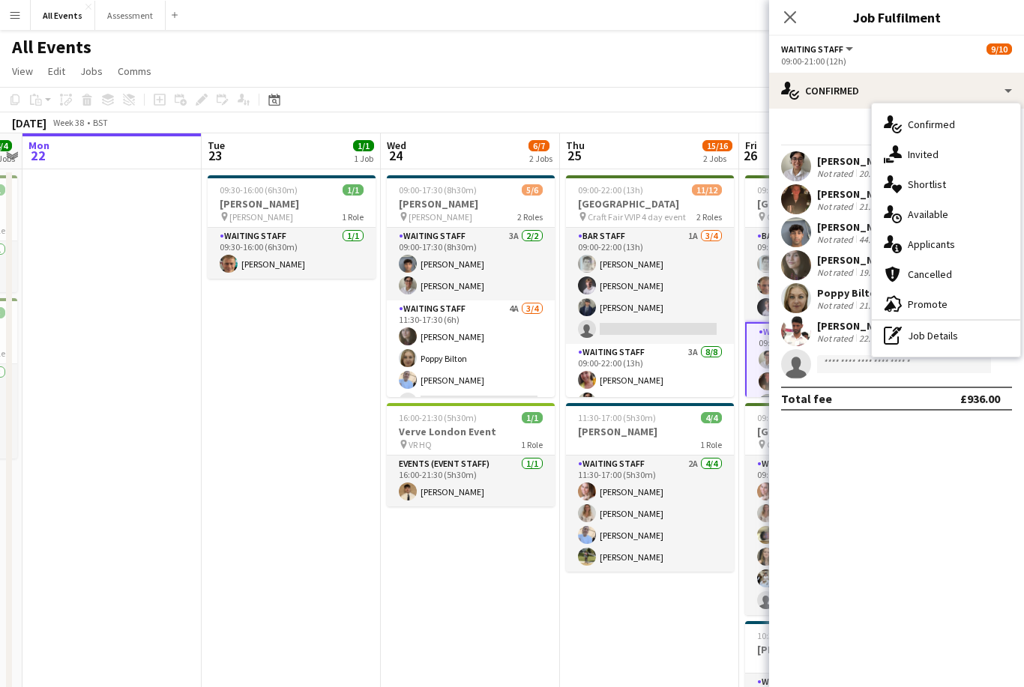
click at [864, 169] on div "20.93mi" at bounding box center [874, 173] width 36 height 11
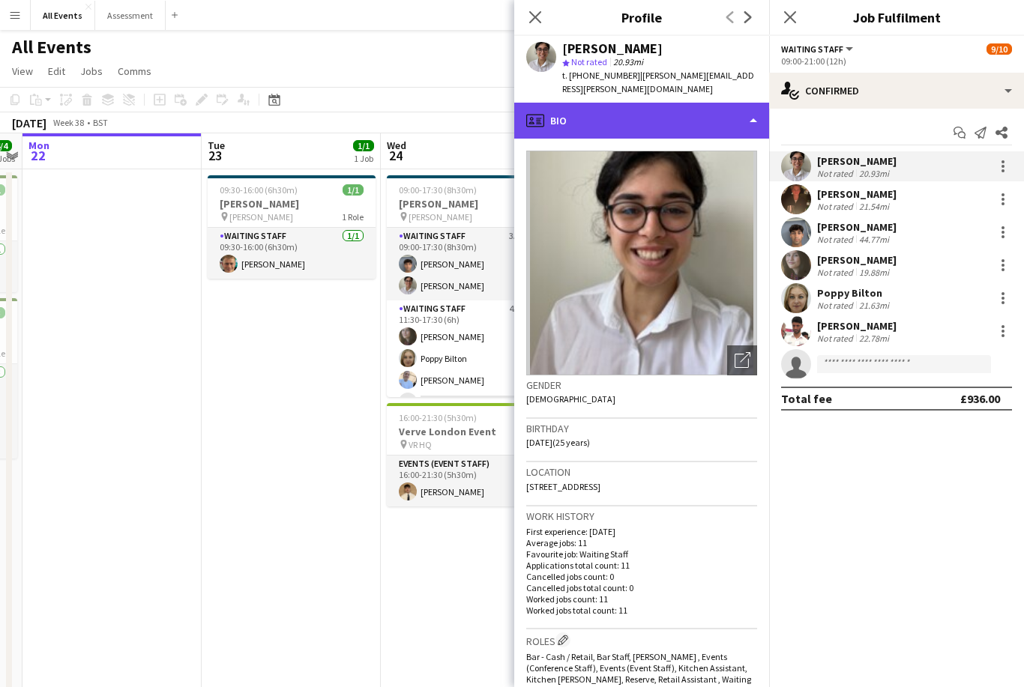
click at [695, 109] on div "profile Bio" at bounding box center [641, 121] width 255 height 36
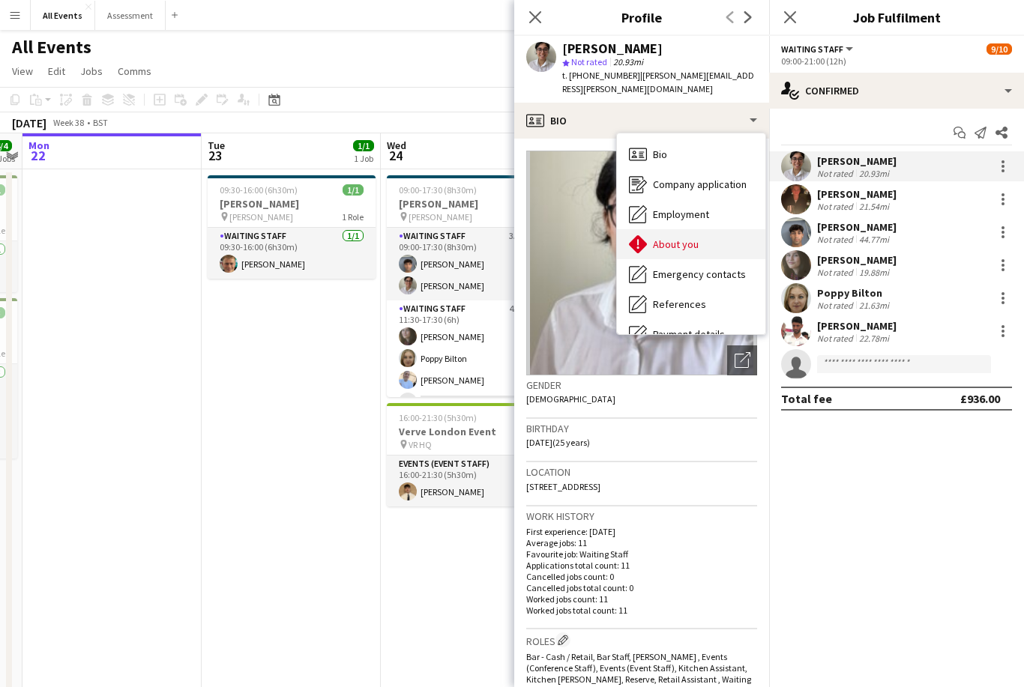
click at [726, 233] on div "About you About you" at bounding box center [691, 244] width 148 height 30
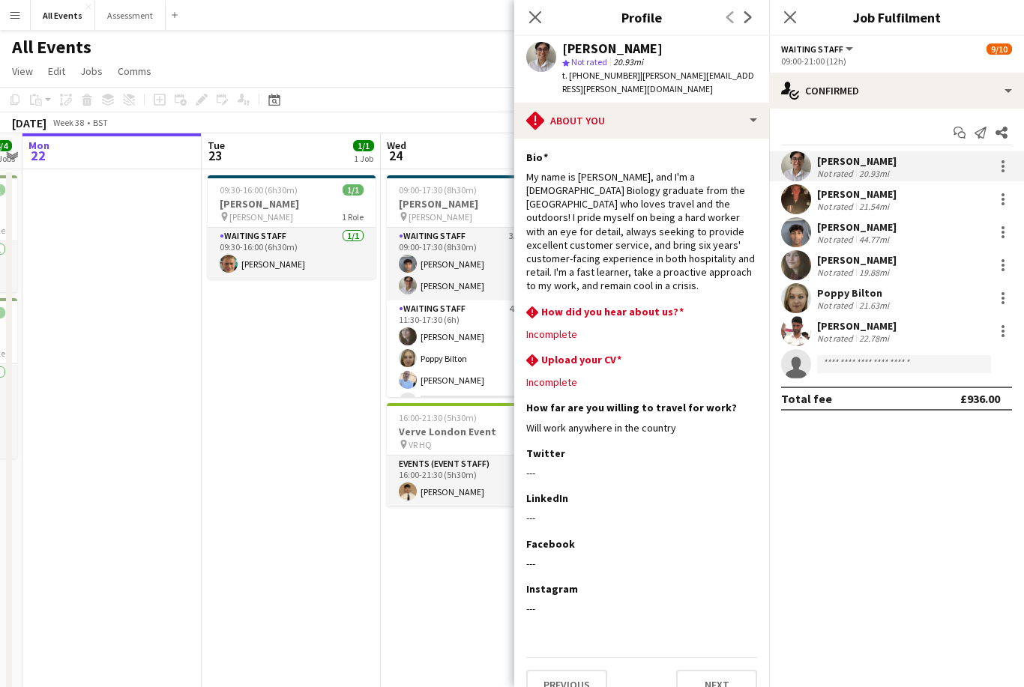
click at [468, 594] on app-date-cell "09:00-17:30 (8h30m) 5/6 [PERSON_NAME] pin [PERSON_NAME] 2 Roles Waiting Staff 3…" at bounding box center [470, 495] width 179 height 653
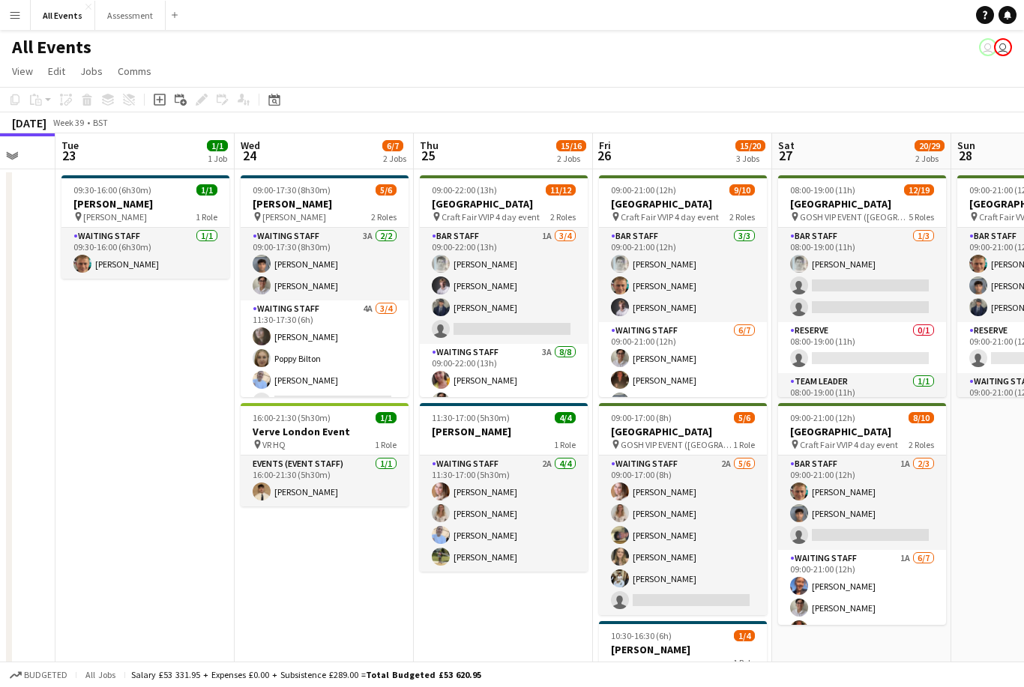
scroll to position [0, 438]
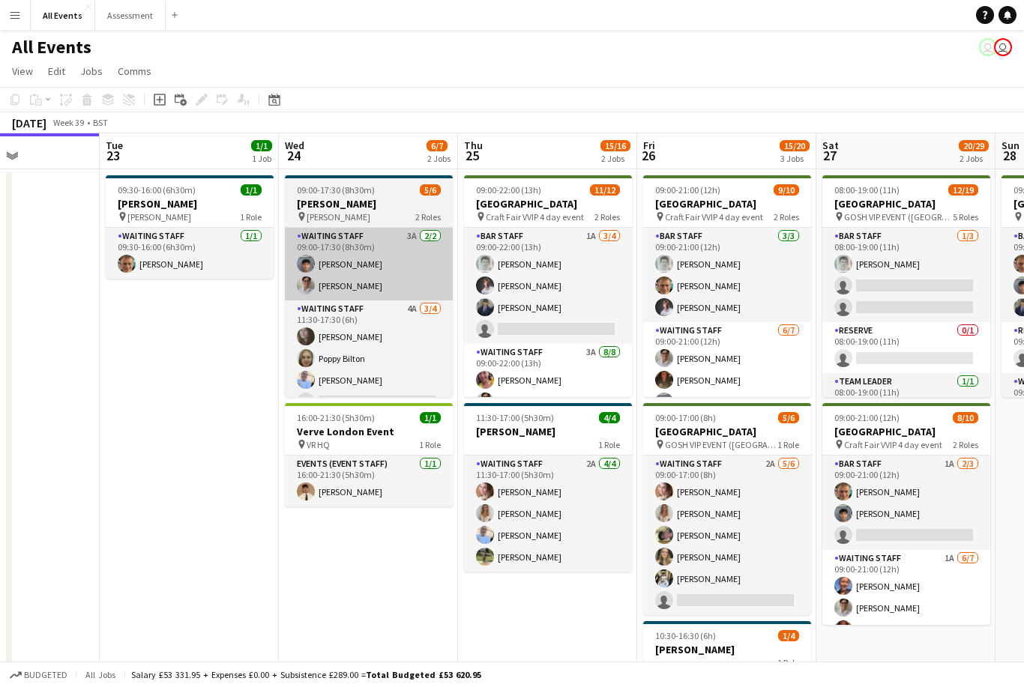
click at [406, 271] on app-card-role "Waiting Staff 3A [DATE] 09:00-17:30 (8h30m) [PERSON_NAME] [PERSON_NAME]" at bounding box center [369, 264] width 168 height 73
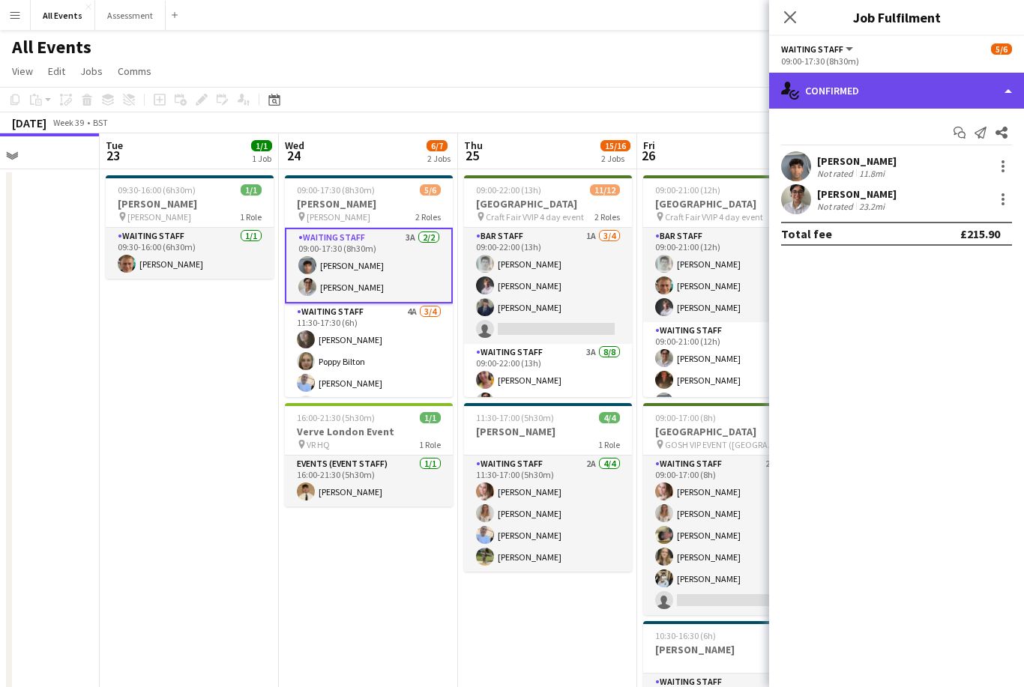
click at [894, 91] on div "single-neutral-actions-check-2 Confirmed" at bounding box center [896, 91] width 255 height 36
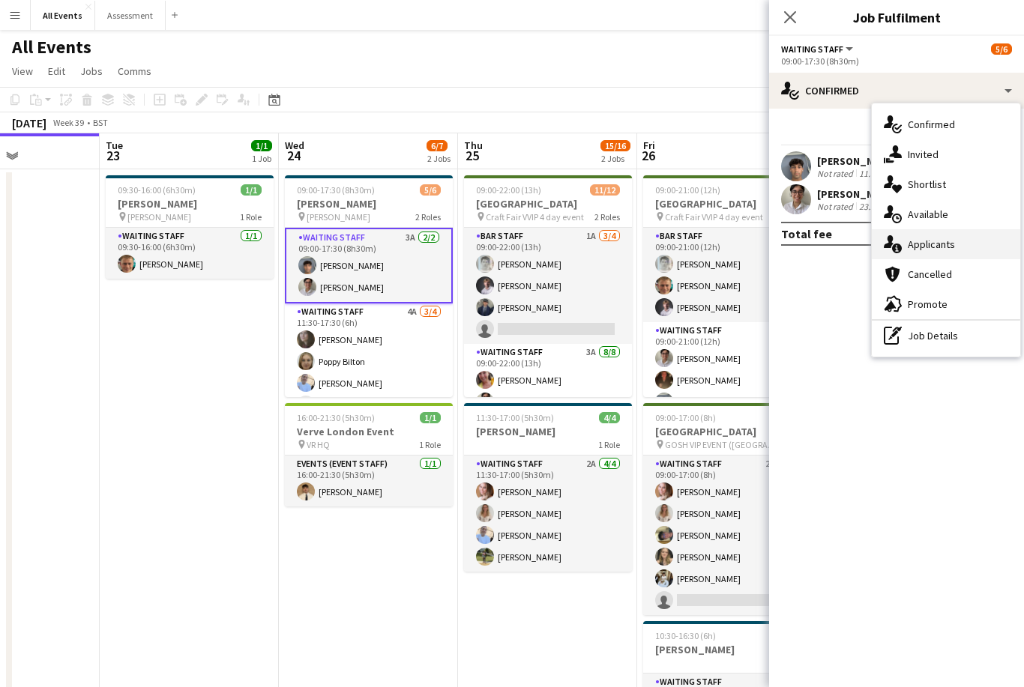
click at [958, 256] on div "single-neutral-actions-information Applicants" at bounding box center [946, 244] width 148 height 30
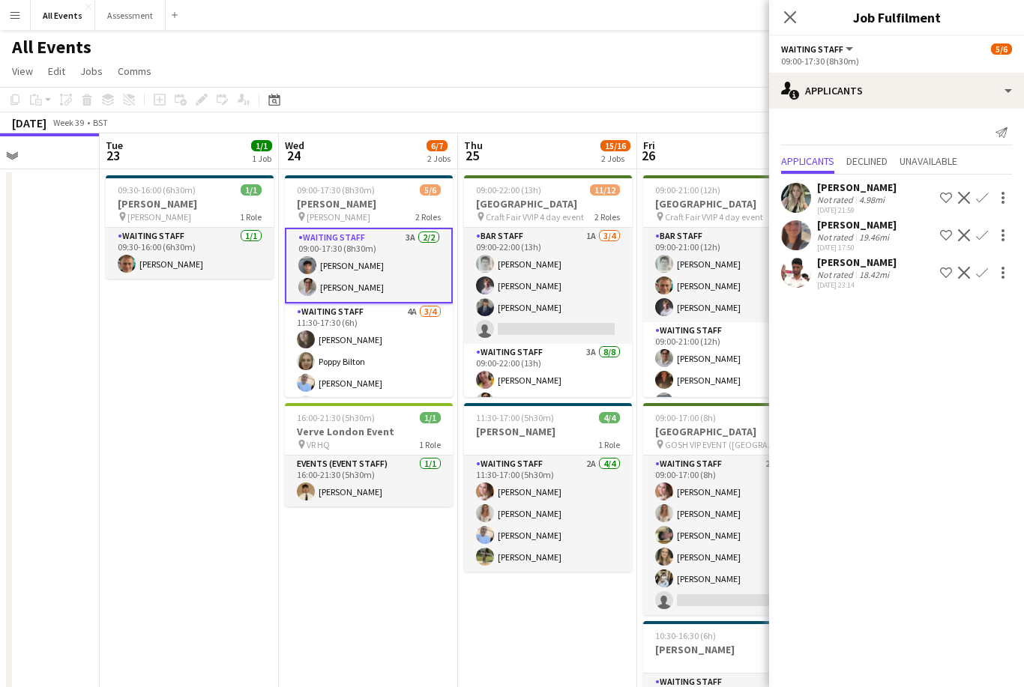
click at [969, 203] on app-icon "Decline" at bounding box center [964, 198] width 12 height 12
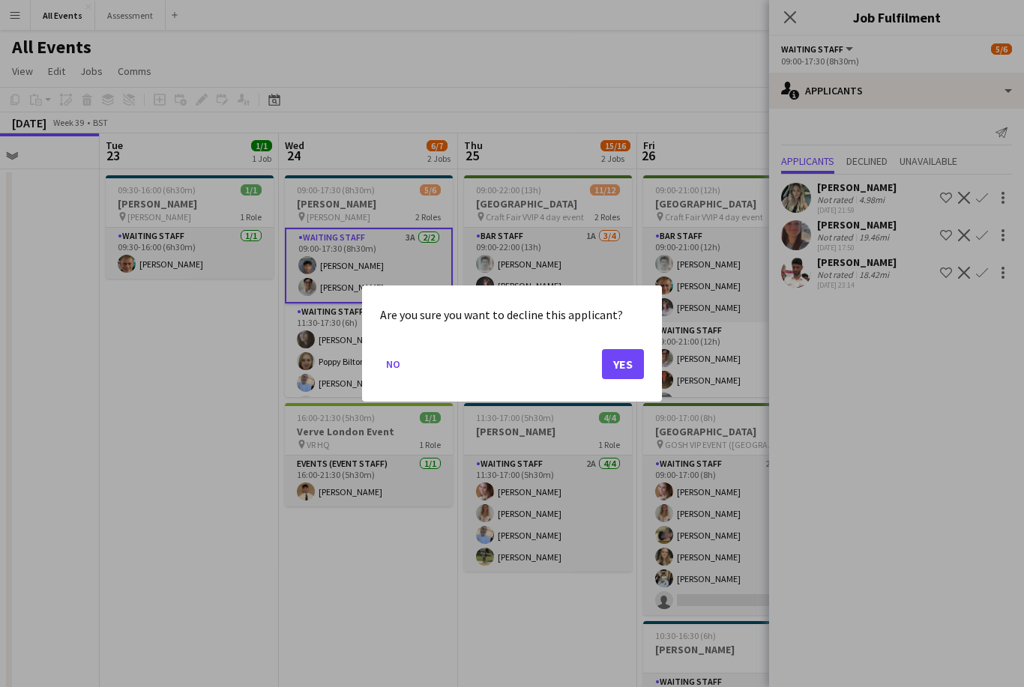
click at [853, 361] on div at bounding box center [512, 343] width 1024 height 687
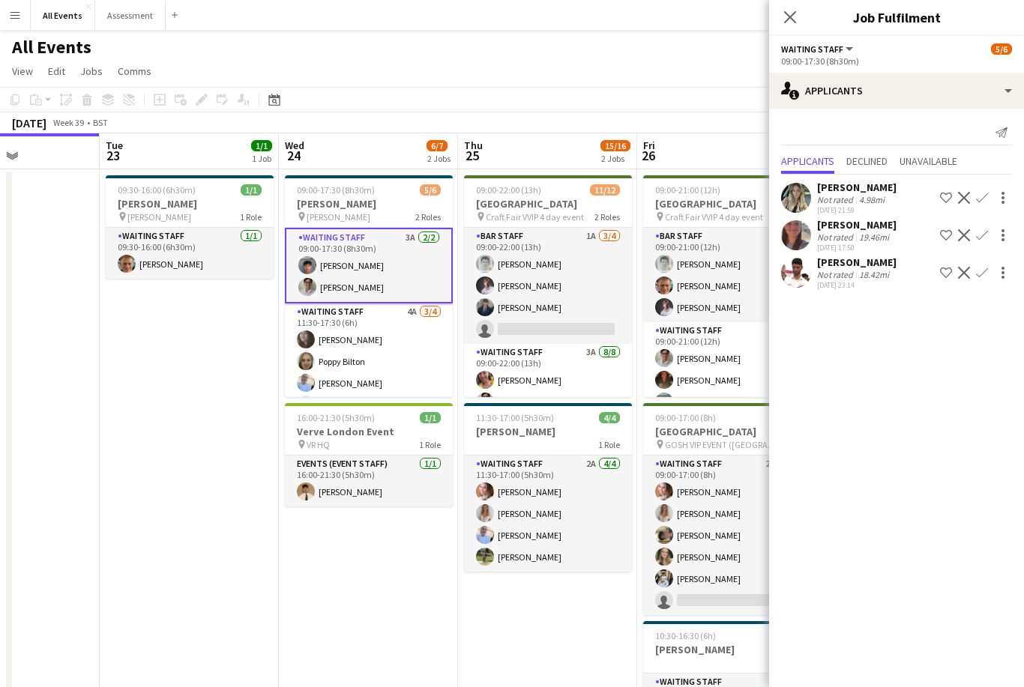
click at [969, 202] on app-icon "Decline" at bounding box center [964, 198] width 12 height 12
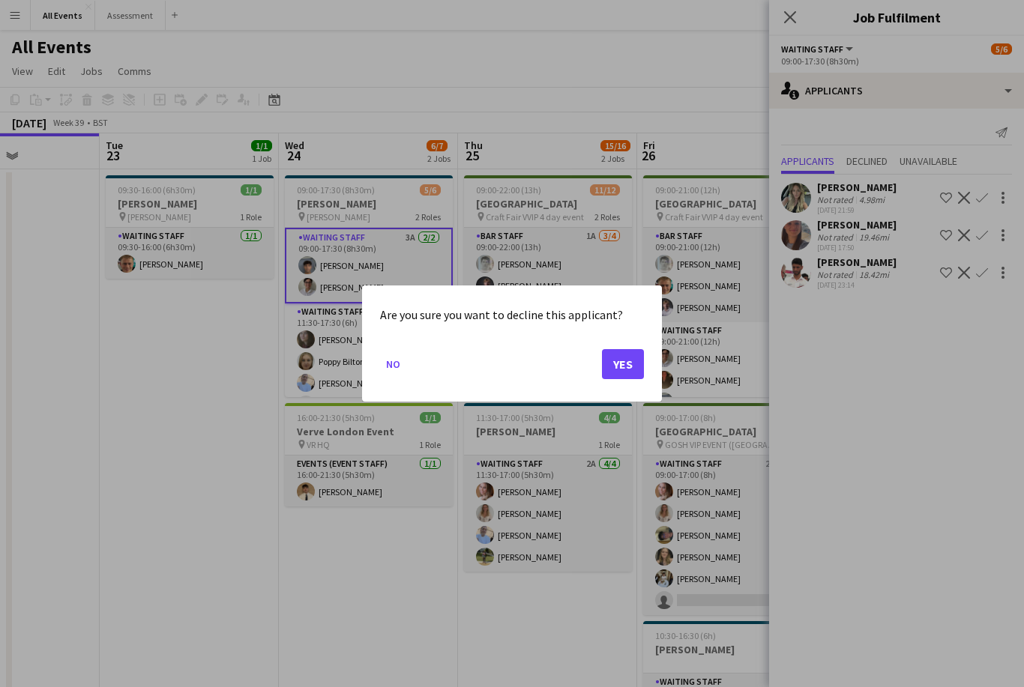
click at [630, 367] on button "Yes" at bounding box center [623, 364] width 42 height 30
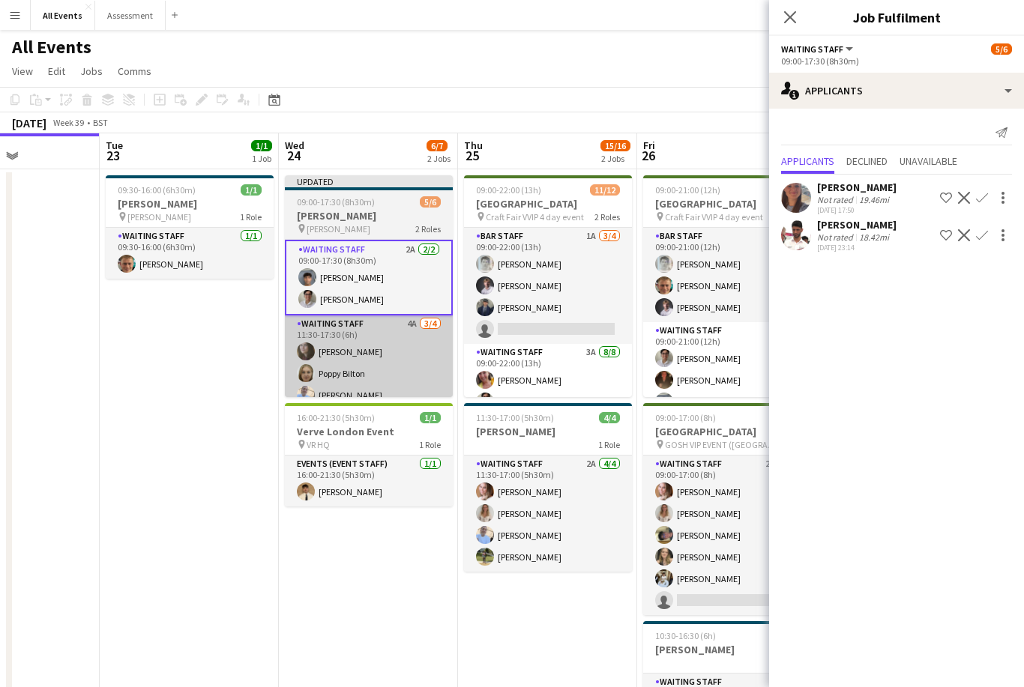
click at [438, 359] on app-card-role "Waiting Staff 4A [DATE] 11:30-17:30 (6h) [PERSON_NAME] Poppy Bilton [PERSON_NAM…" at bounding box center [369, 374] width 168 height 116
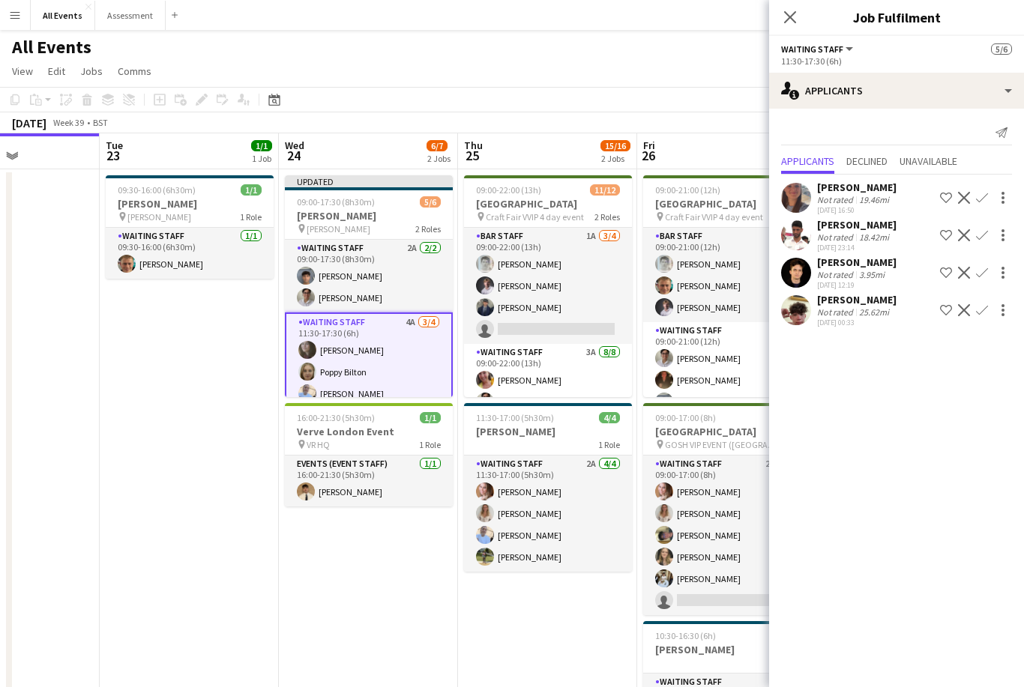
scroll to position [0, 0]
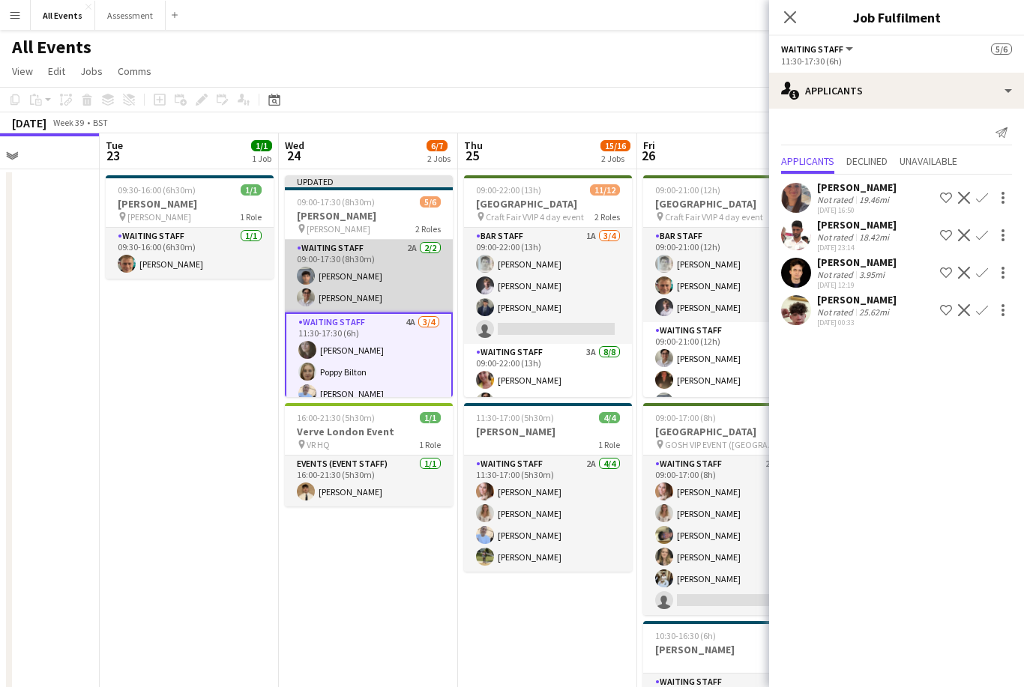
click at [403, 282] on app-card-role "Waiting Staff 2A [DATE] 09:00-17:30 (8h30m) [PERSON_NAME] [PERSON_NAME]" at bounding box center [369, 276] width 168 height 73
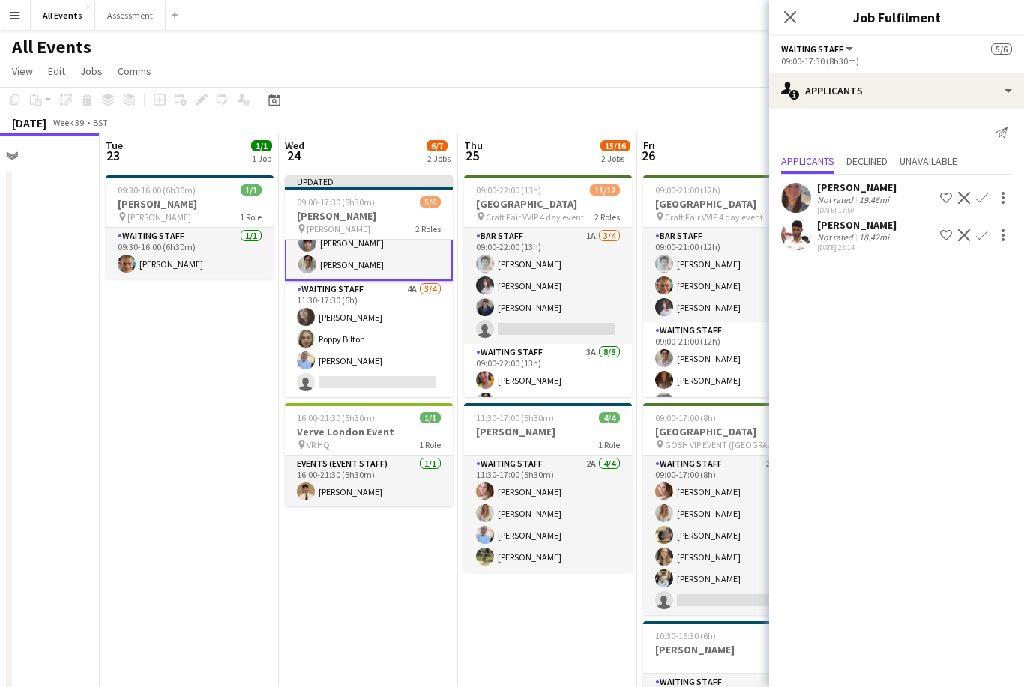
scroll to position [34, 0]
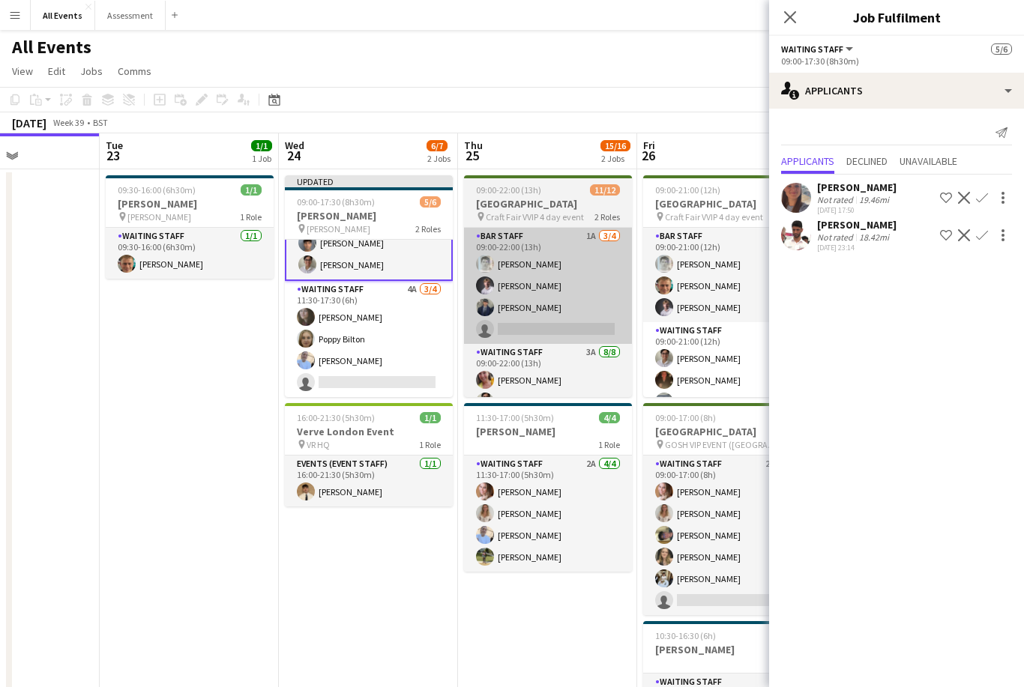
click at [576, 316] on app-card-role "Bar Staff 1A [DATE] 09:00-22:00 (13h) [PERSON_NAME] [PERSON_NAME] [PERSON_NAME]…" at bounding box center [548, 286] width 168 height 116
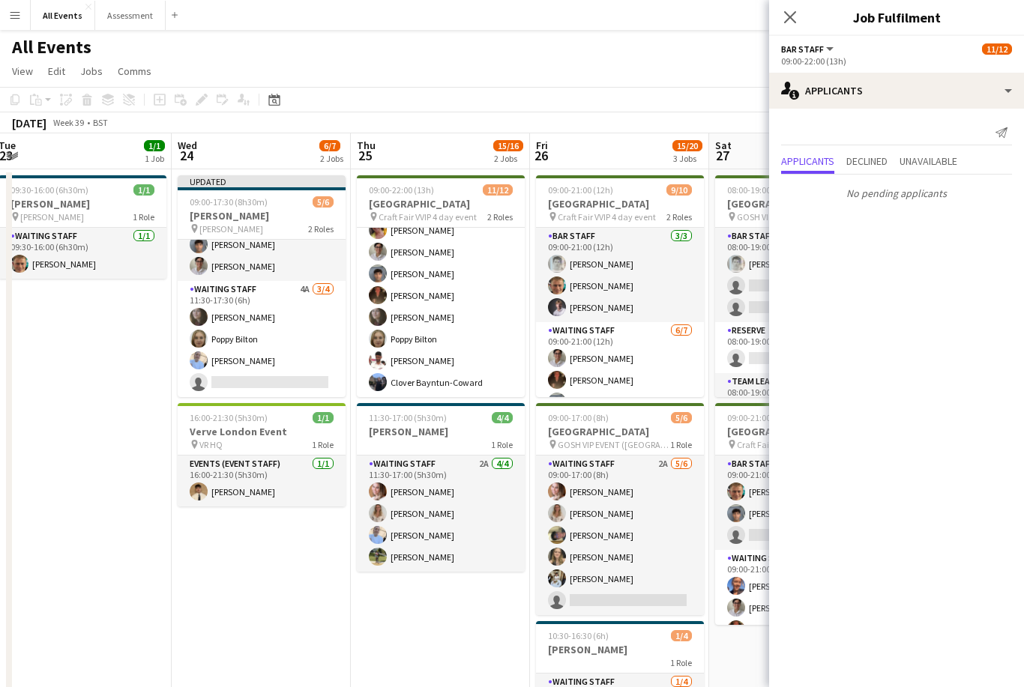
scroll to position [153, 0]
click at [792, 17] on icon "Close pop-in" at bounding box center [790, 17] width 14 height 14
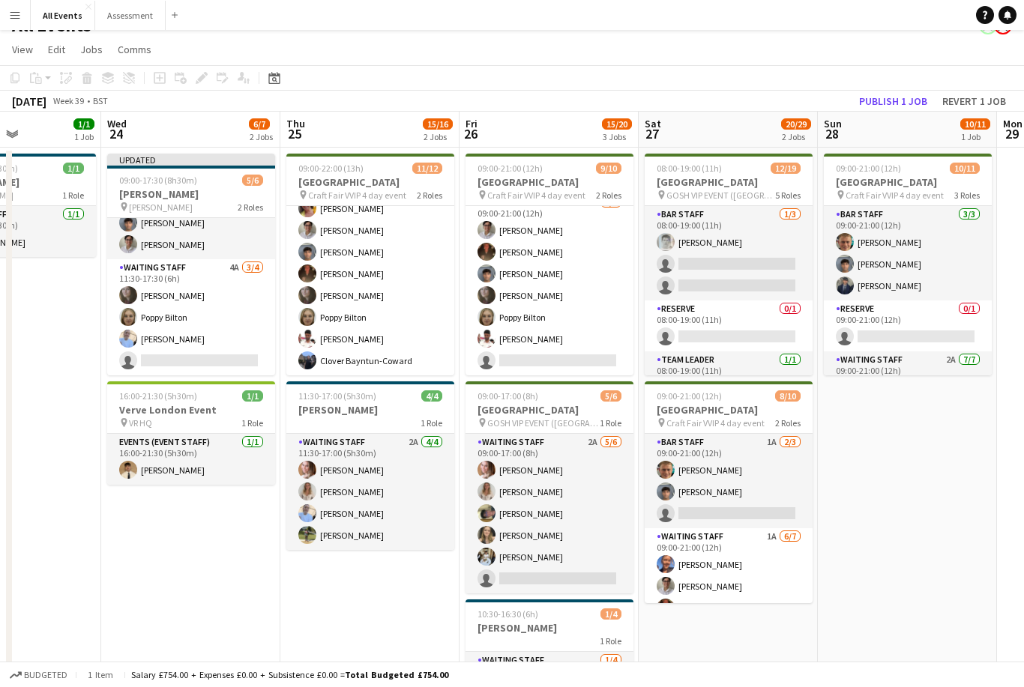
scroll to position [106, 0]
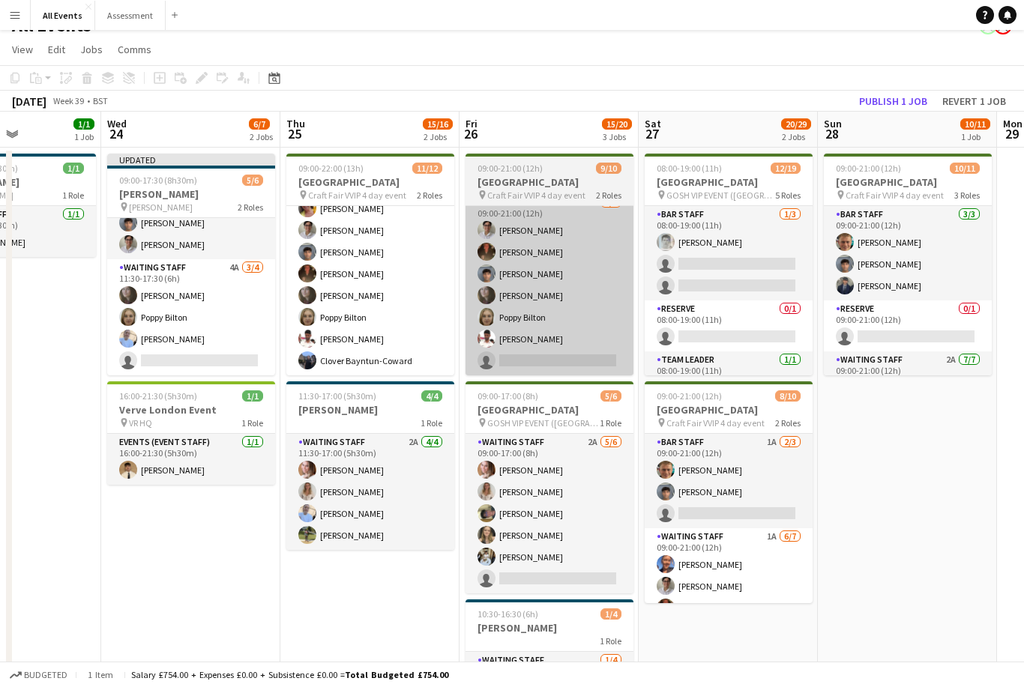
click at [588, 343] on app-card-role "Waiting Staff [DATE] 09:00-21:00 (12h) [PERSON_NAME] [PERSON_NAME] [PERSON_NAME…" at bounding box center [549, 284] width 168 height 181
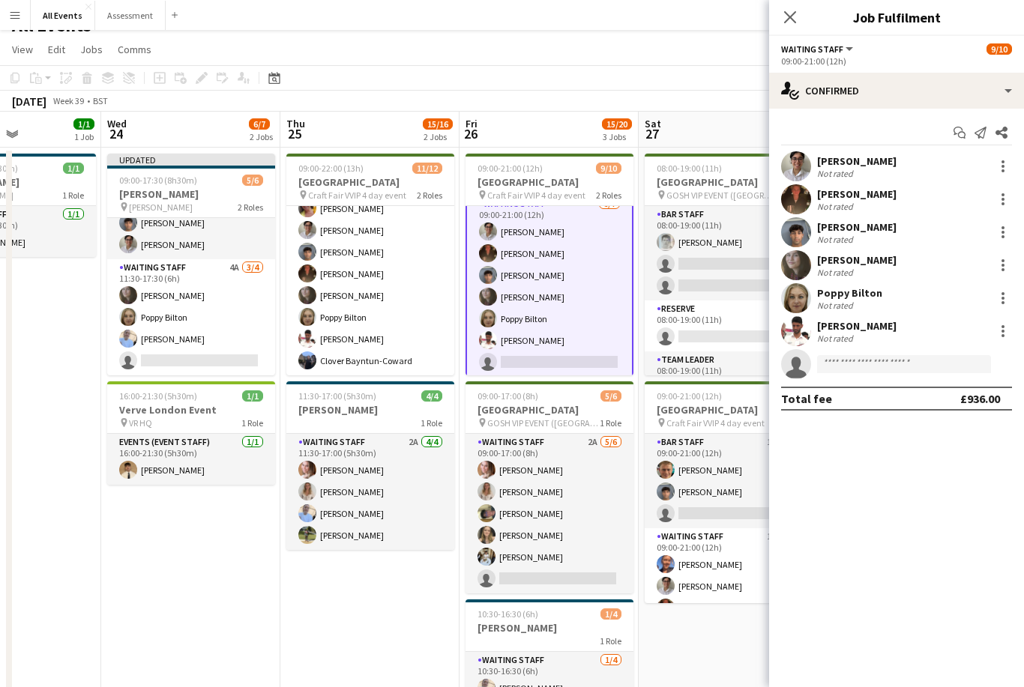
scroll to position [150, 0]
click at [1006, 335] on div at bounding box center [1003, 331] width 18 height 18
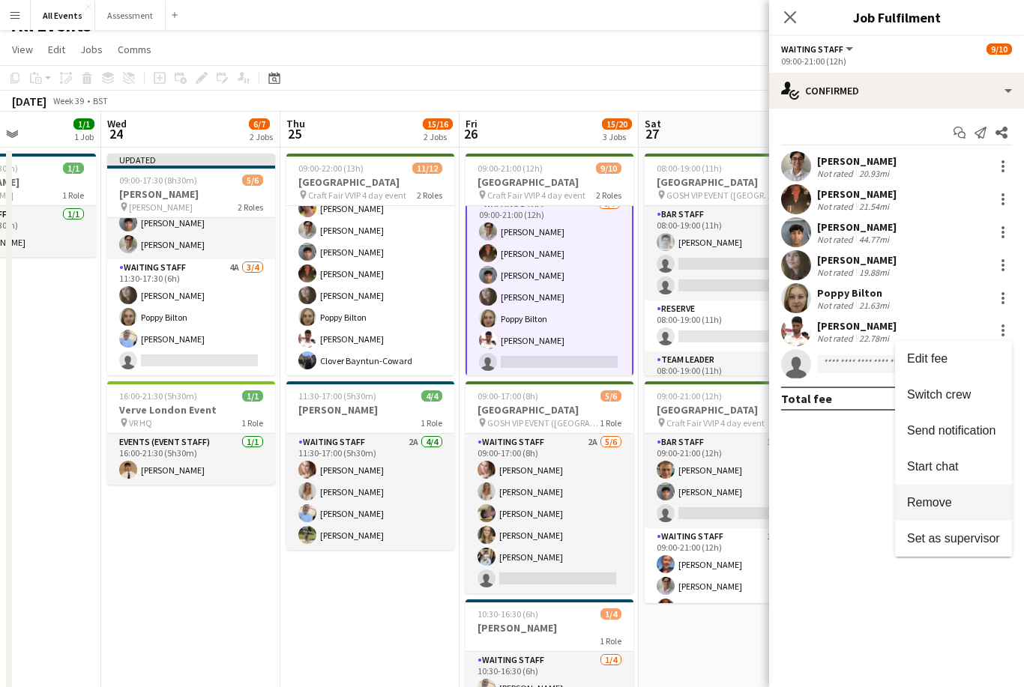
click at [974, 504] on span "Remove" at bounding box center [953, 502] width 93 height 13
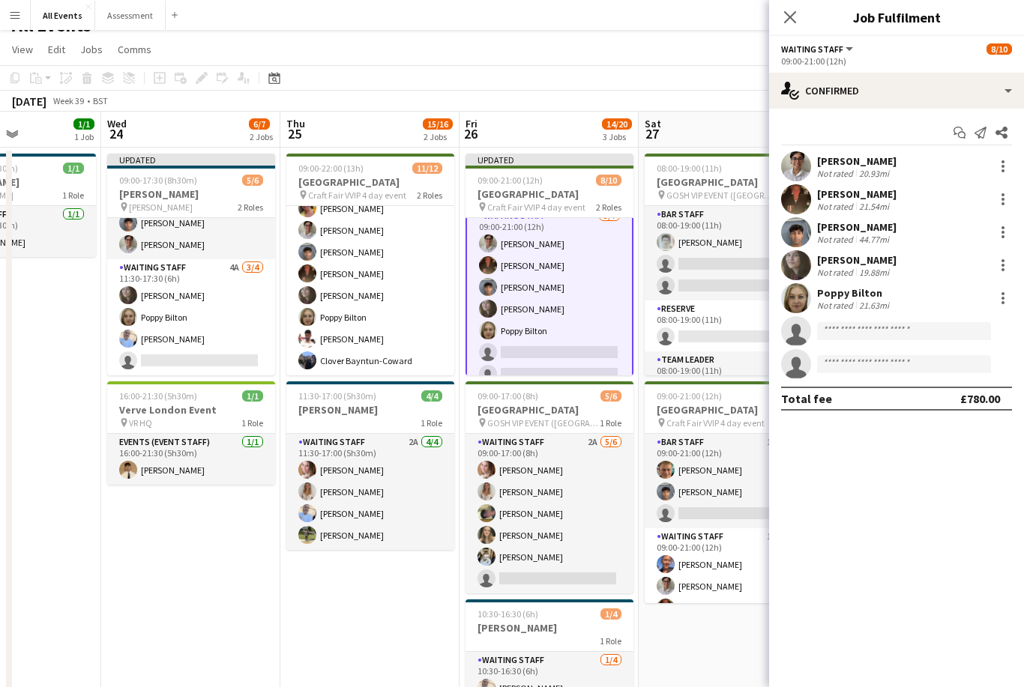
click at [717, 78] on app-toolbar "Copy Paste Paste Command V Paste with crew Command Shift V Paste linked Job [GE…" at bounding box center [512, 77] width 1024 height 25
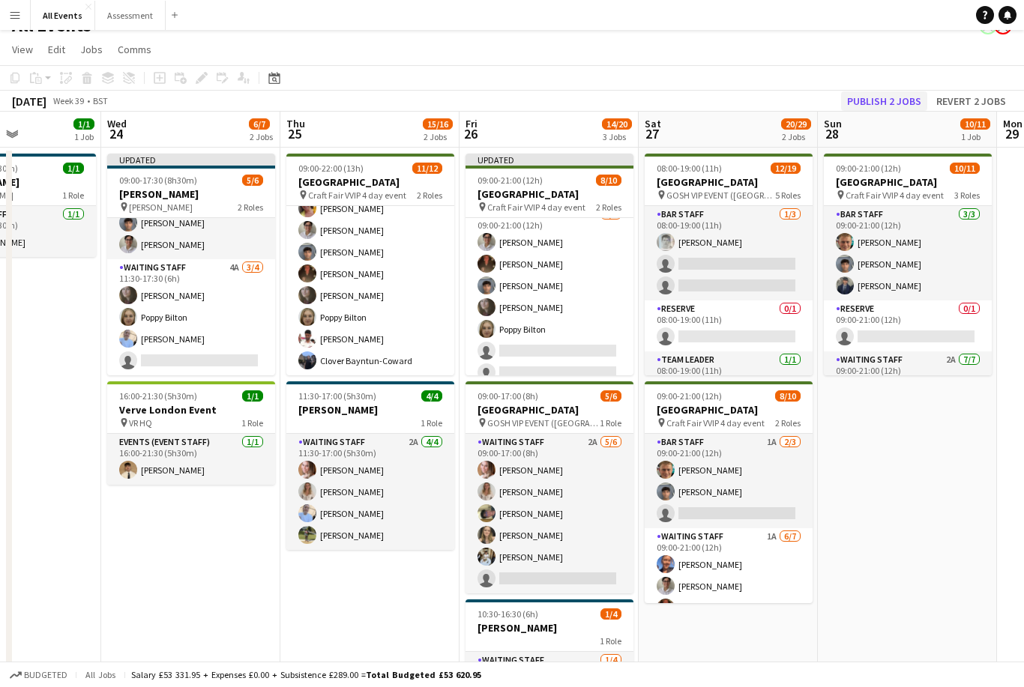
click at [896, 103] on button "Publish 2 jobs" at bounding box center [884, 100] width 86 height 19
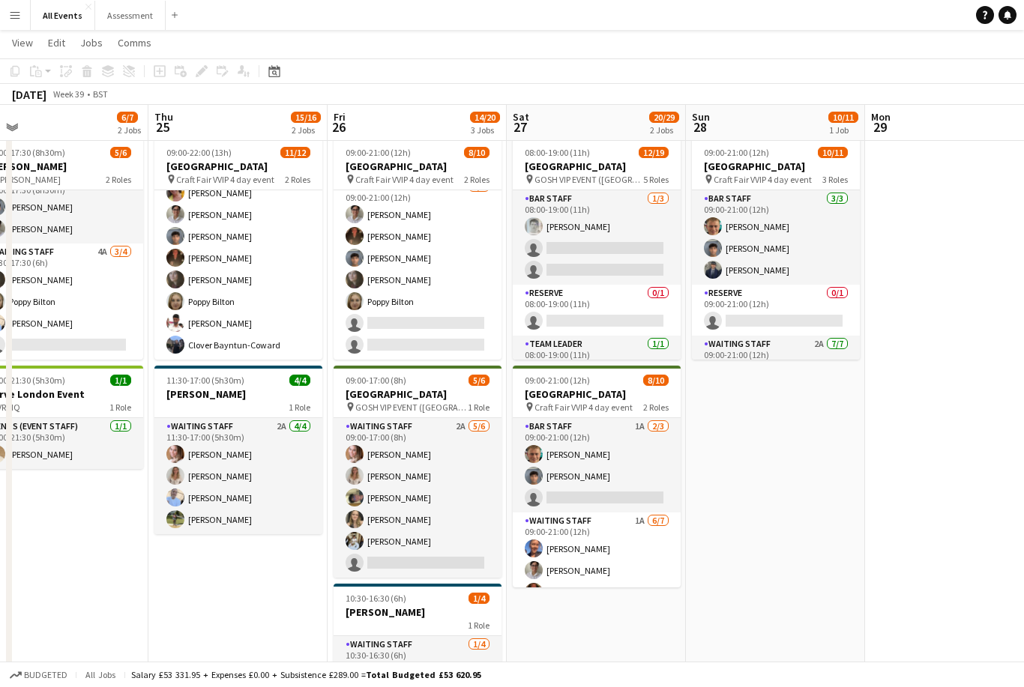
scroll to position [0, 570]
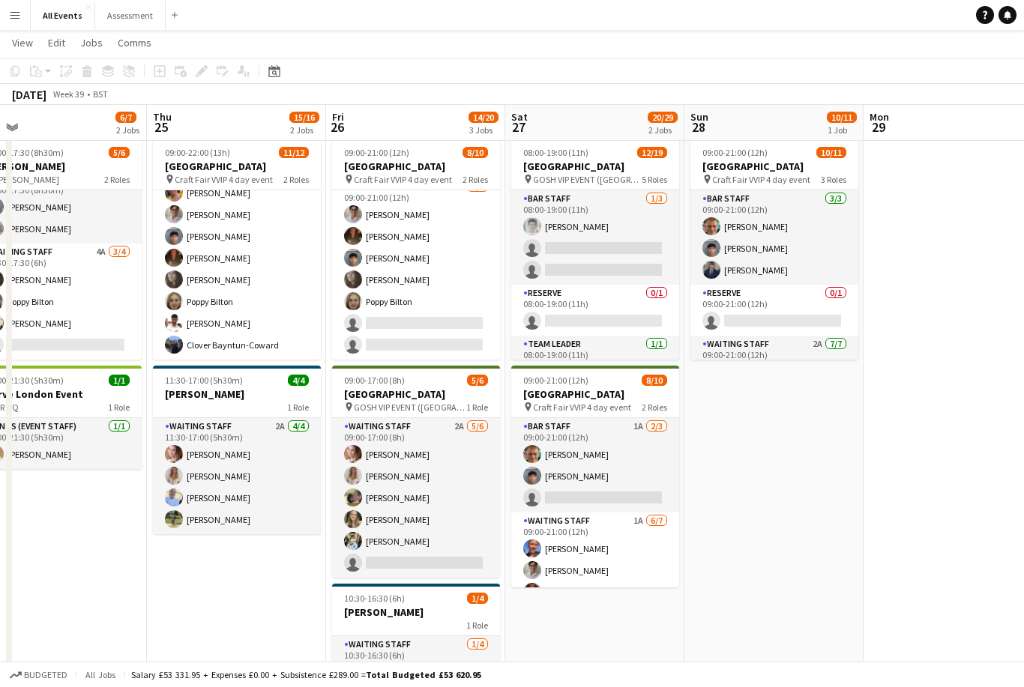
click at [8, 18] on button "Menu" at bounding box center [15, 15] width 30 height 30
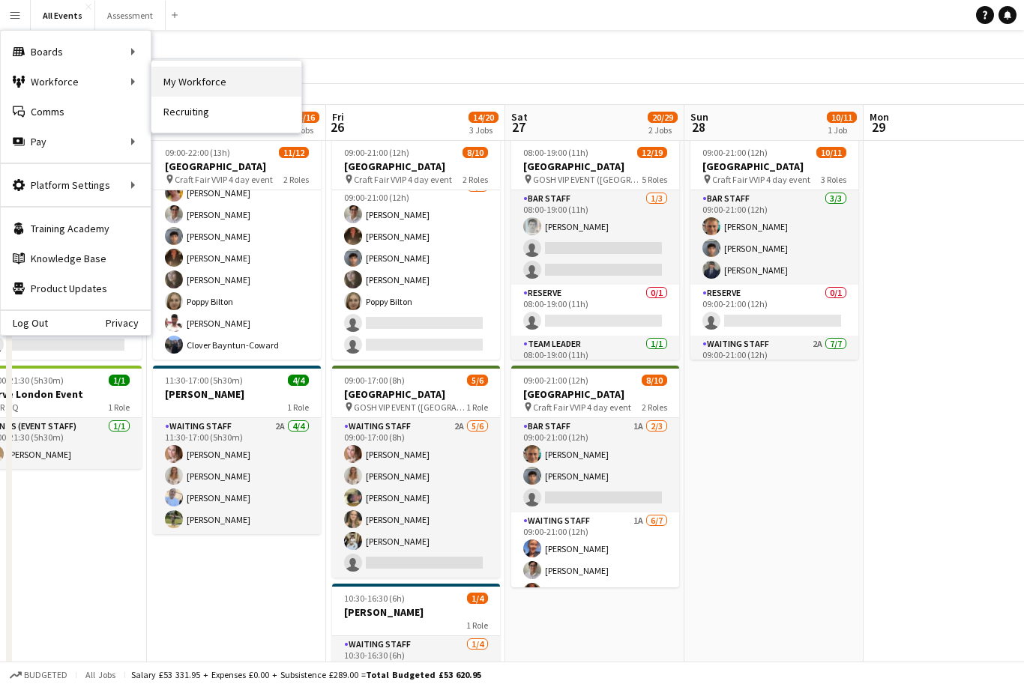
click at [180, 86] on link "My Workforce" at bounding box center [226, 82] width 150 height 30
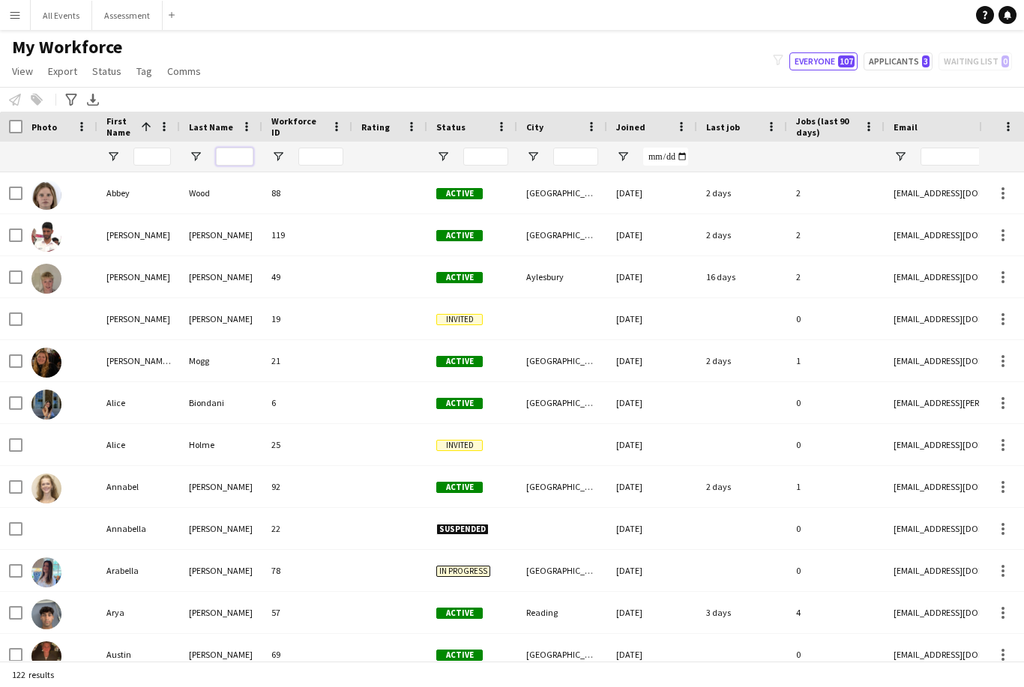
click at [228, 163] on input "Last Name Filter Input" at bounding box center [234, 157] width 37 height 18
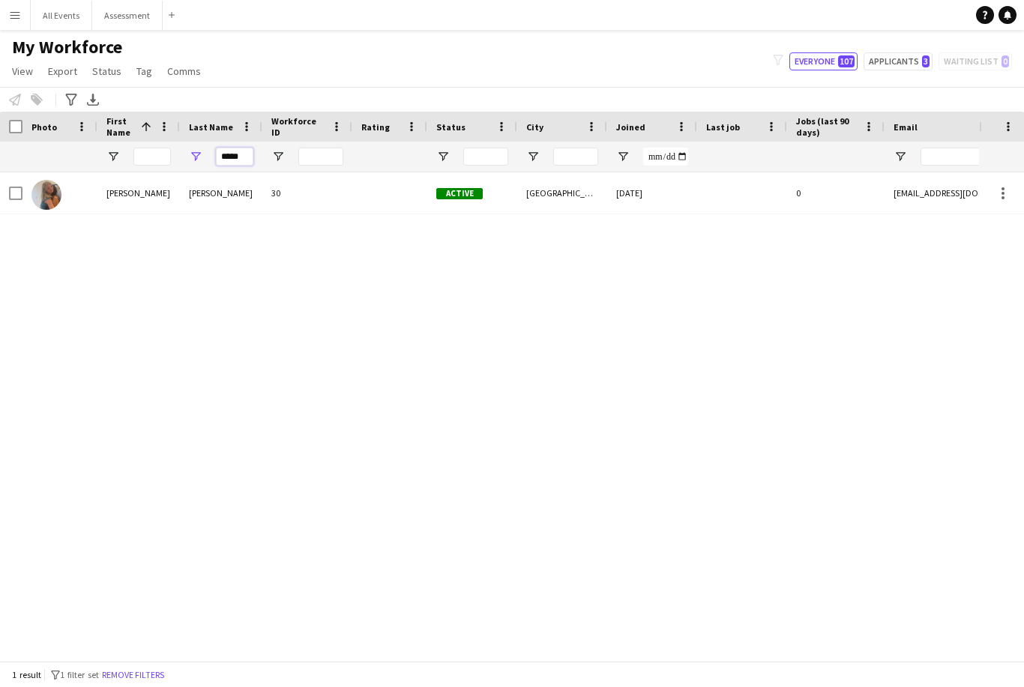
type input "*****"
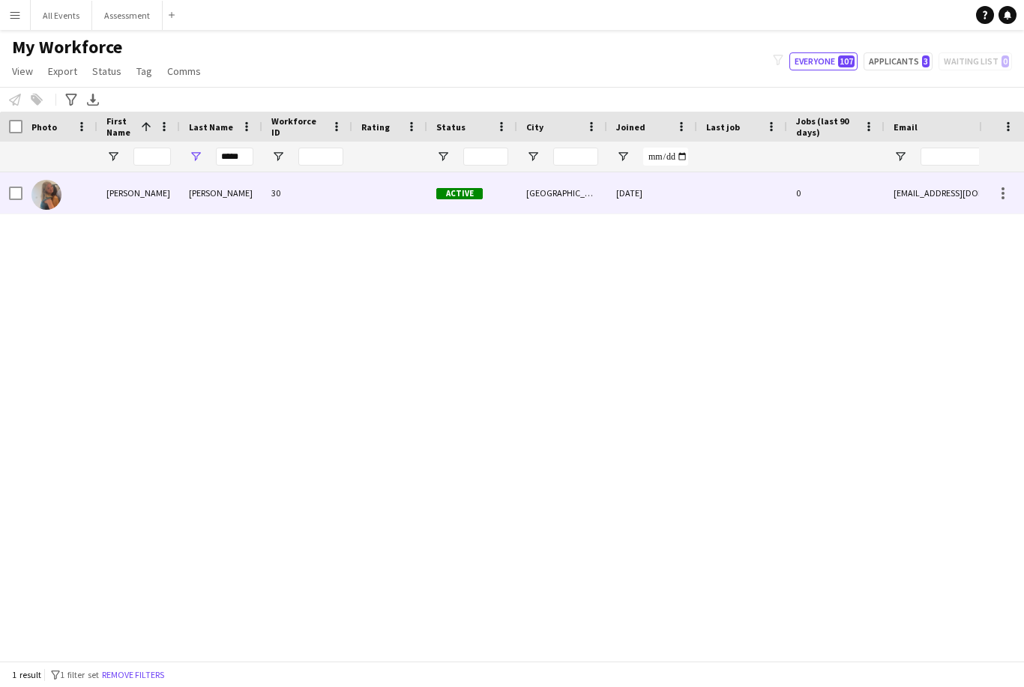
click at [123, 199] on div "[PERSON_NAME]" at bounding box center [138, 192] width 82 height 41
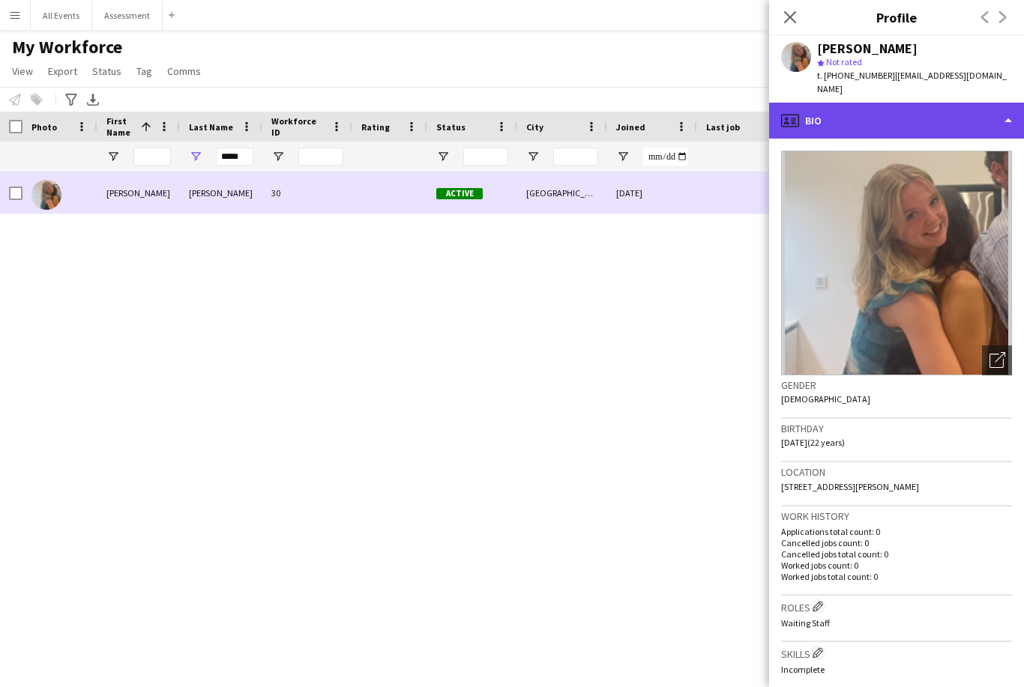
click at [987, 108] on div "profile Bio" at bounding box center [896, 121] width 255 height 36
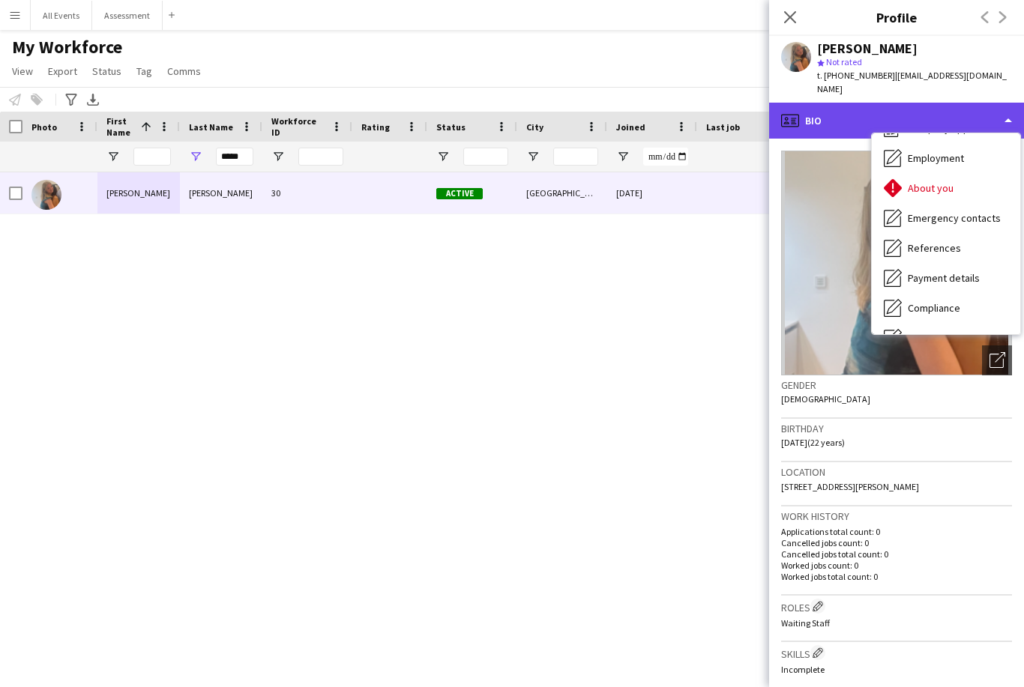
scroll to position [62, 0]
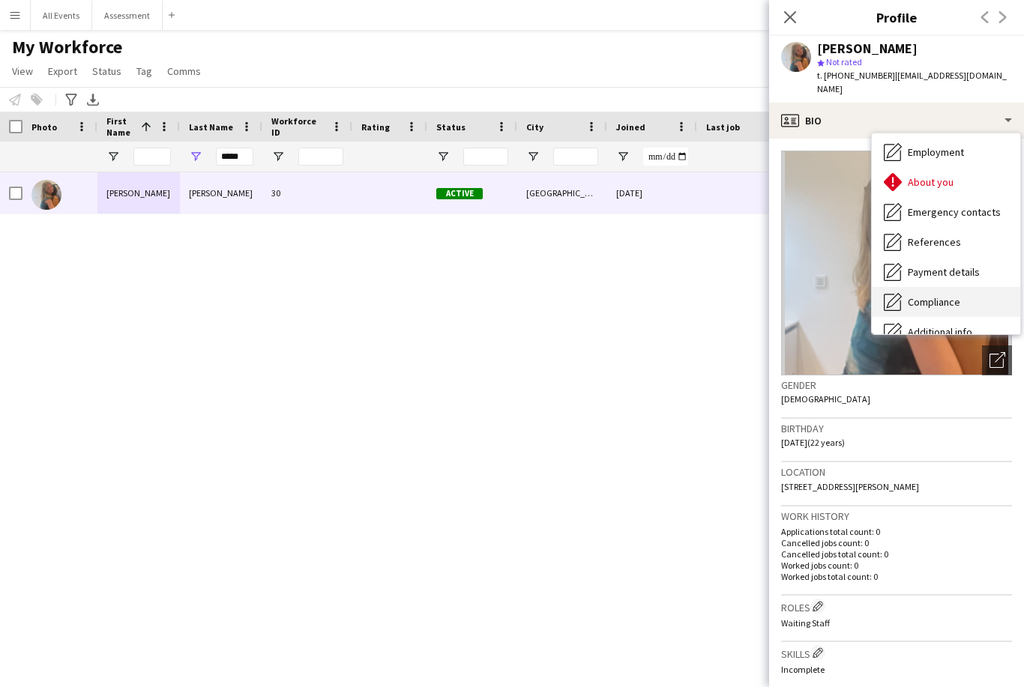
click at [967, 292] on div "Compliance Compliance" at bounding box center [946, 302] width 148 height 30
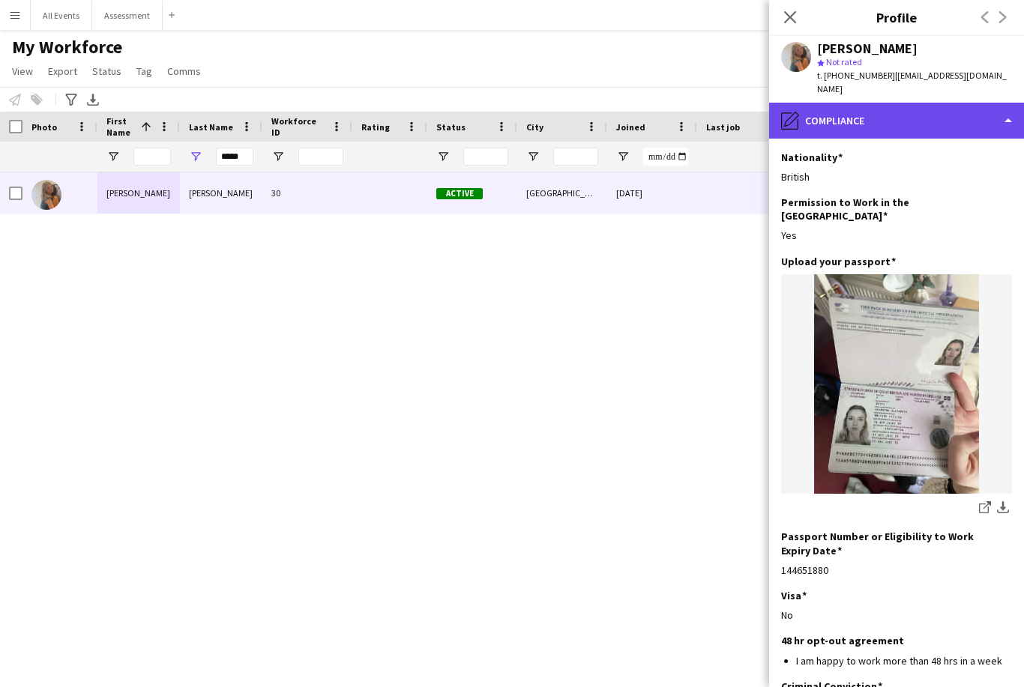
click at [971, 103] on div "pencil4 Compliance" at bounding box center [896, 121] width 255 height 36
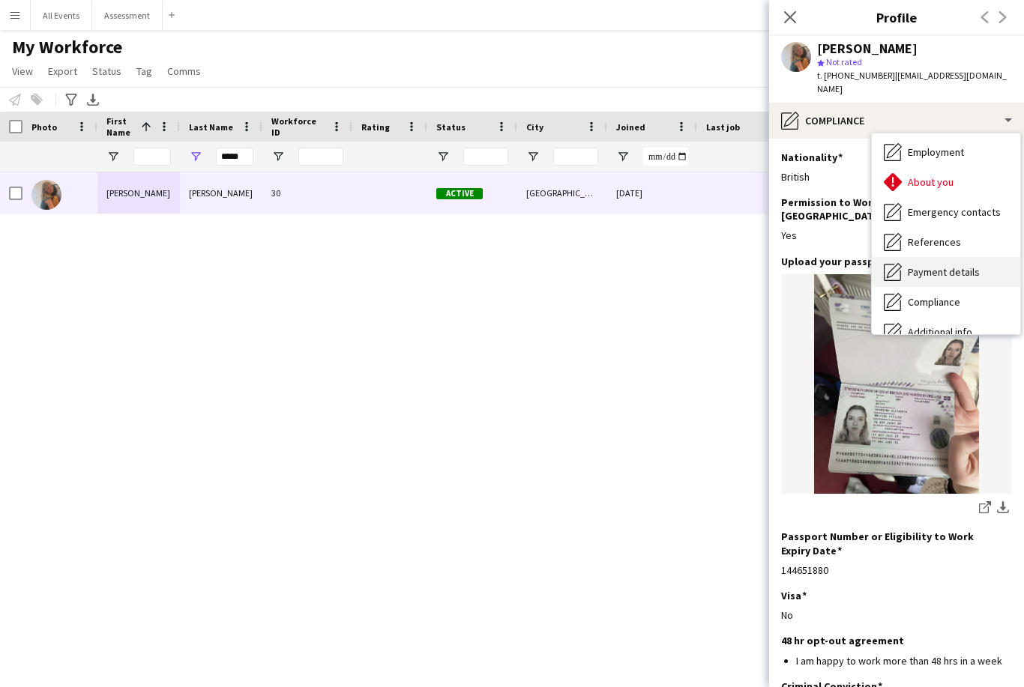
click at [971, 266] on div "Payment details Payment details" at bounding box center [946, 272] width 148 height 30
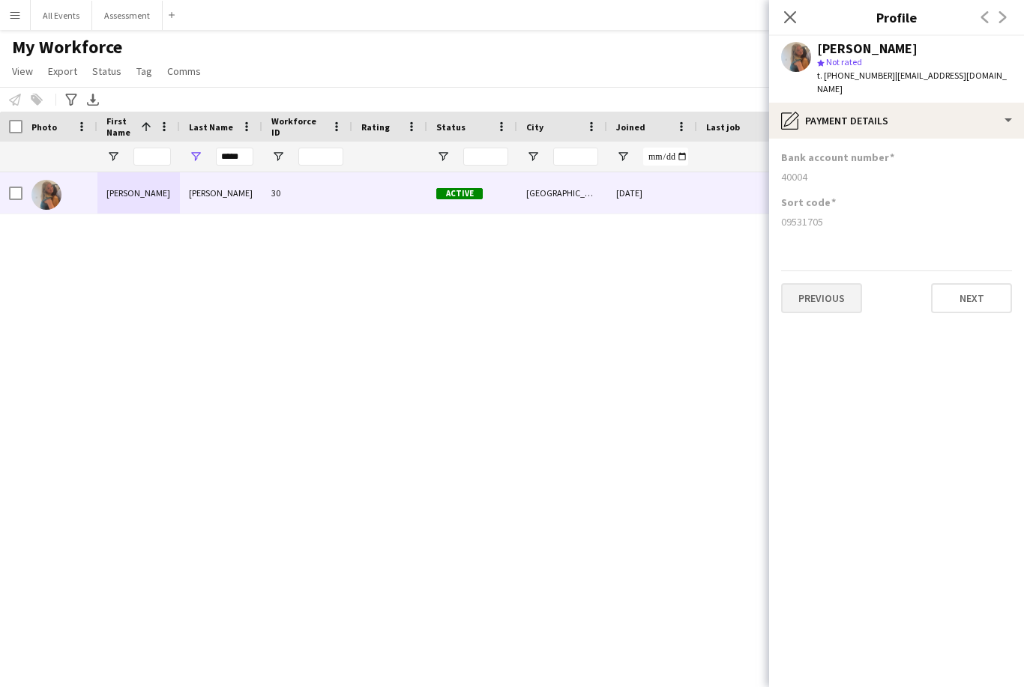
click at [842, 283] on button "Previous" at bounding box center [821, 298] width 81 height 30
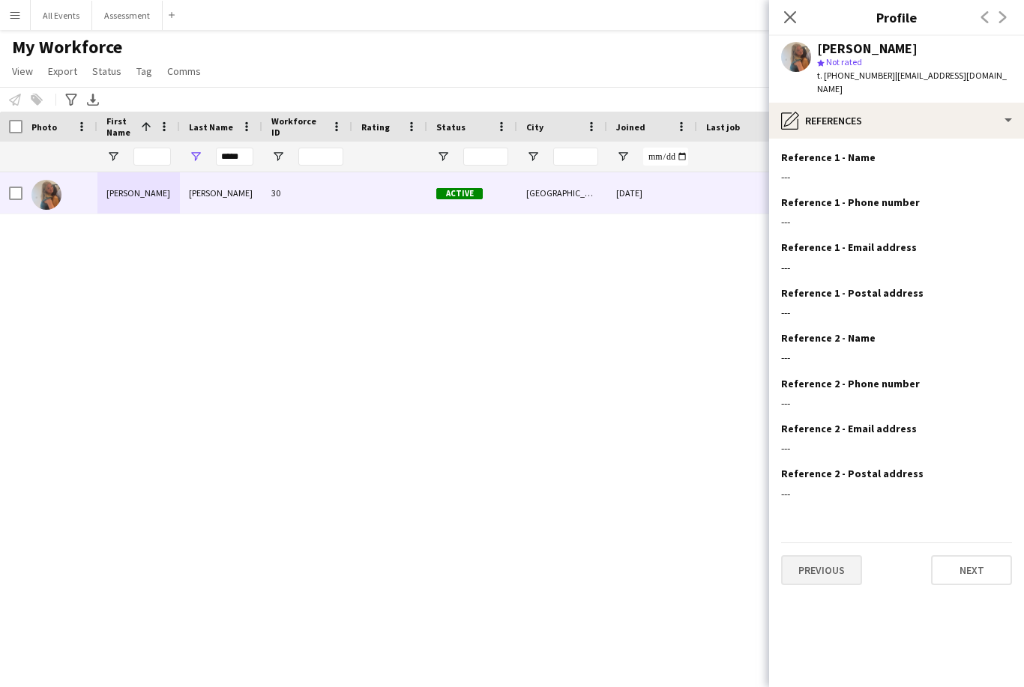
click at [823, 566] on button "Previous" at bounding box center [821, 570] width 81 height 30
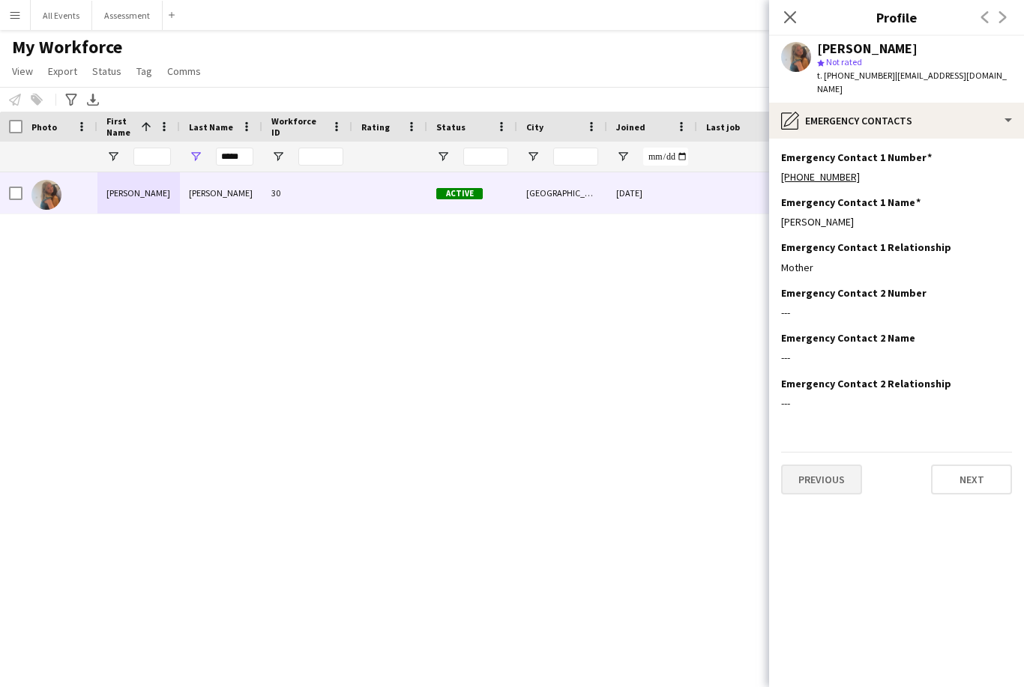
click at [836, 465] on button "Previous" at bounding box center [821, 480] width 81 height 30
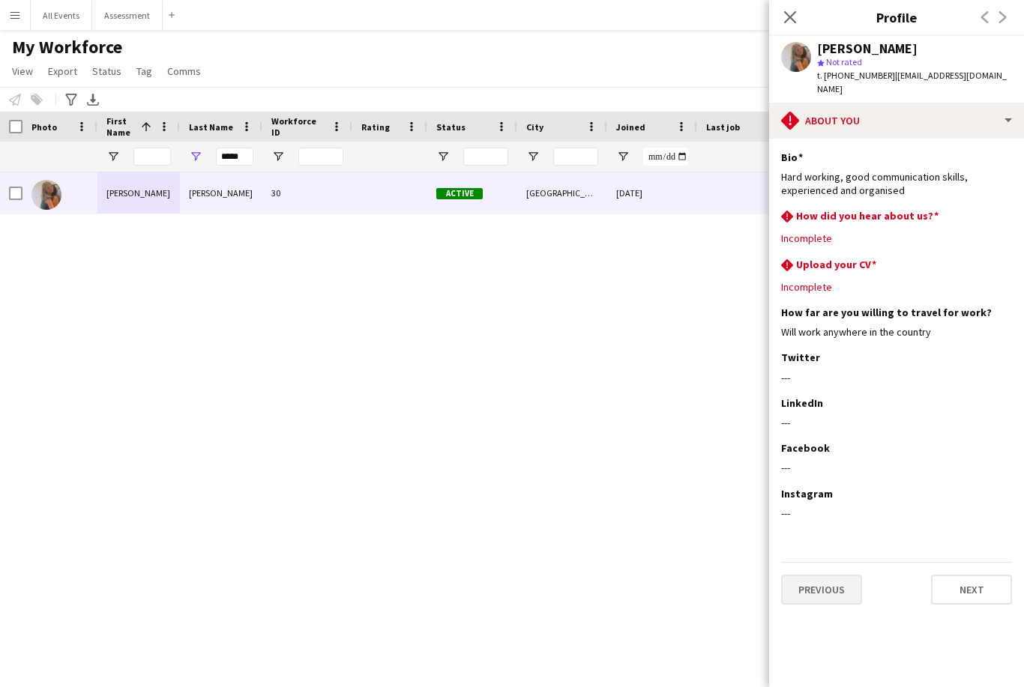
click at [839, 583] on button "Previous" at bounding box center [821, 590] width 81 height 30
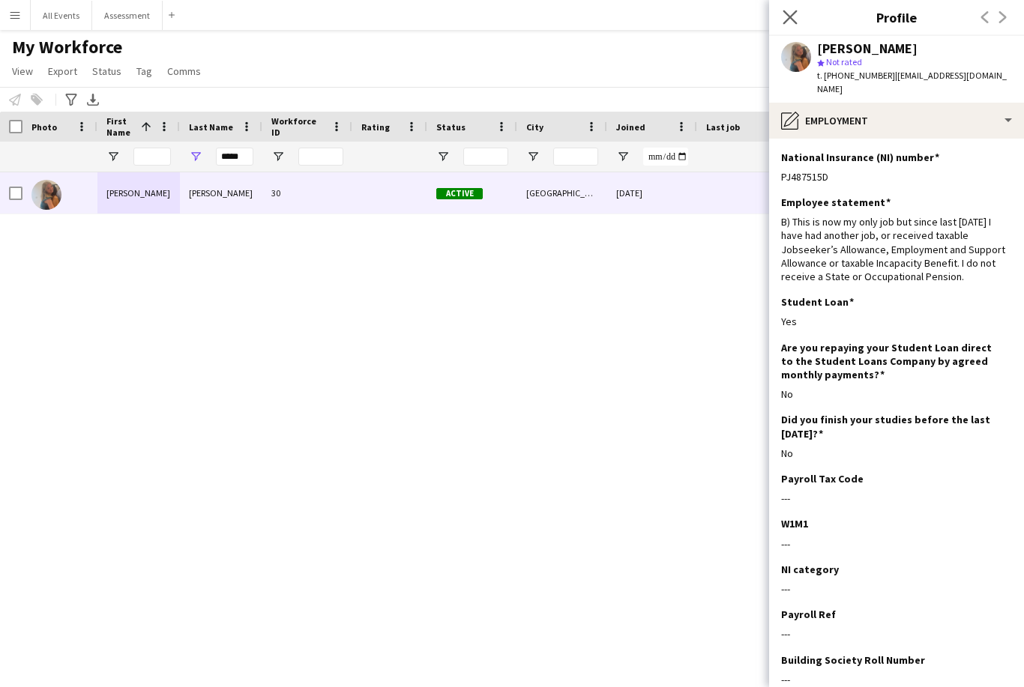
click at [798, 13] on app-icon "Close pop-in" at bounding box center [791, 18] width 22 height 22
